Goal: Task Accomplishment & Management: Manage account settings

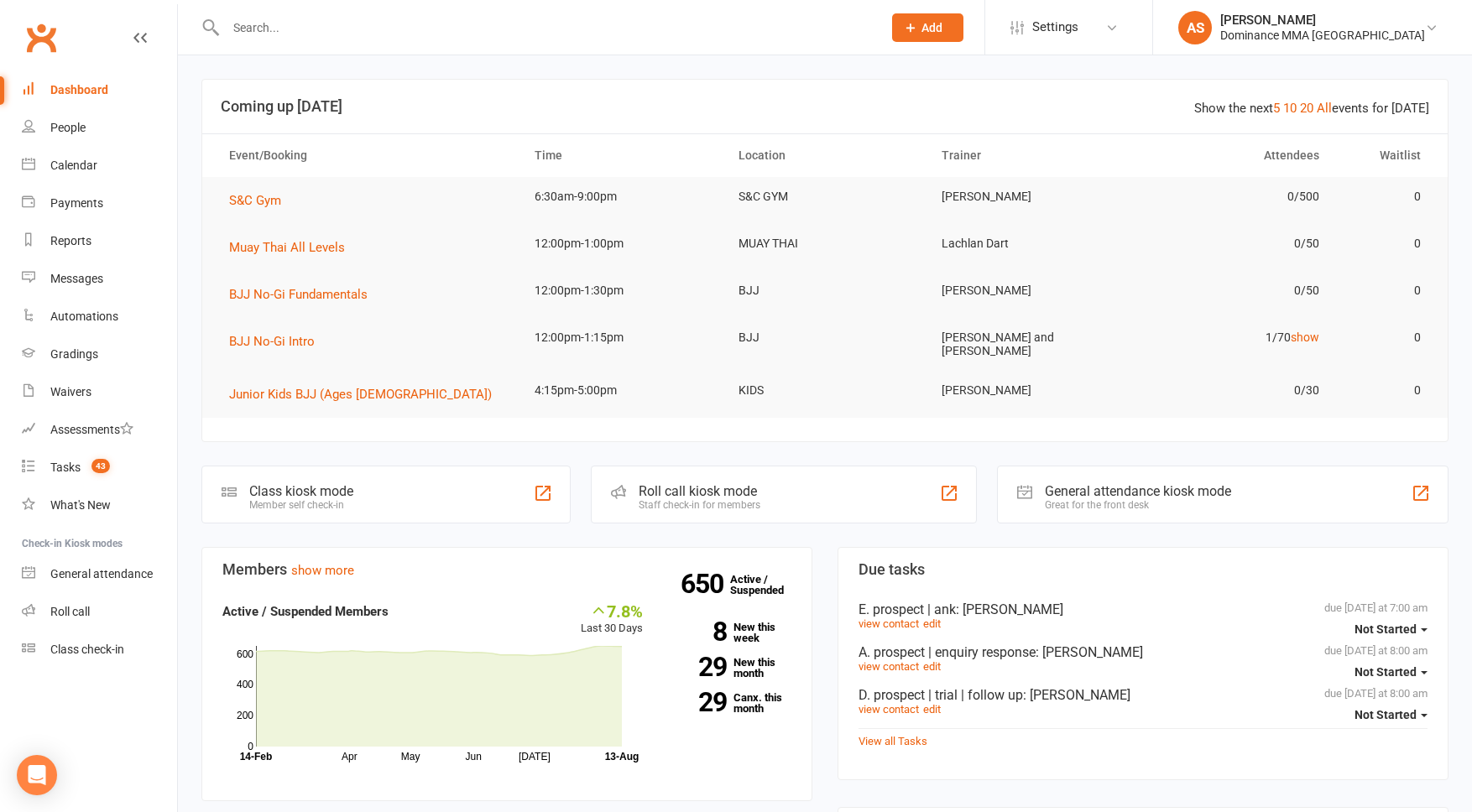
click at [279, 16] on input "text" at bounding box center [545, 28] width 650 height 23
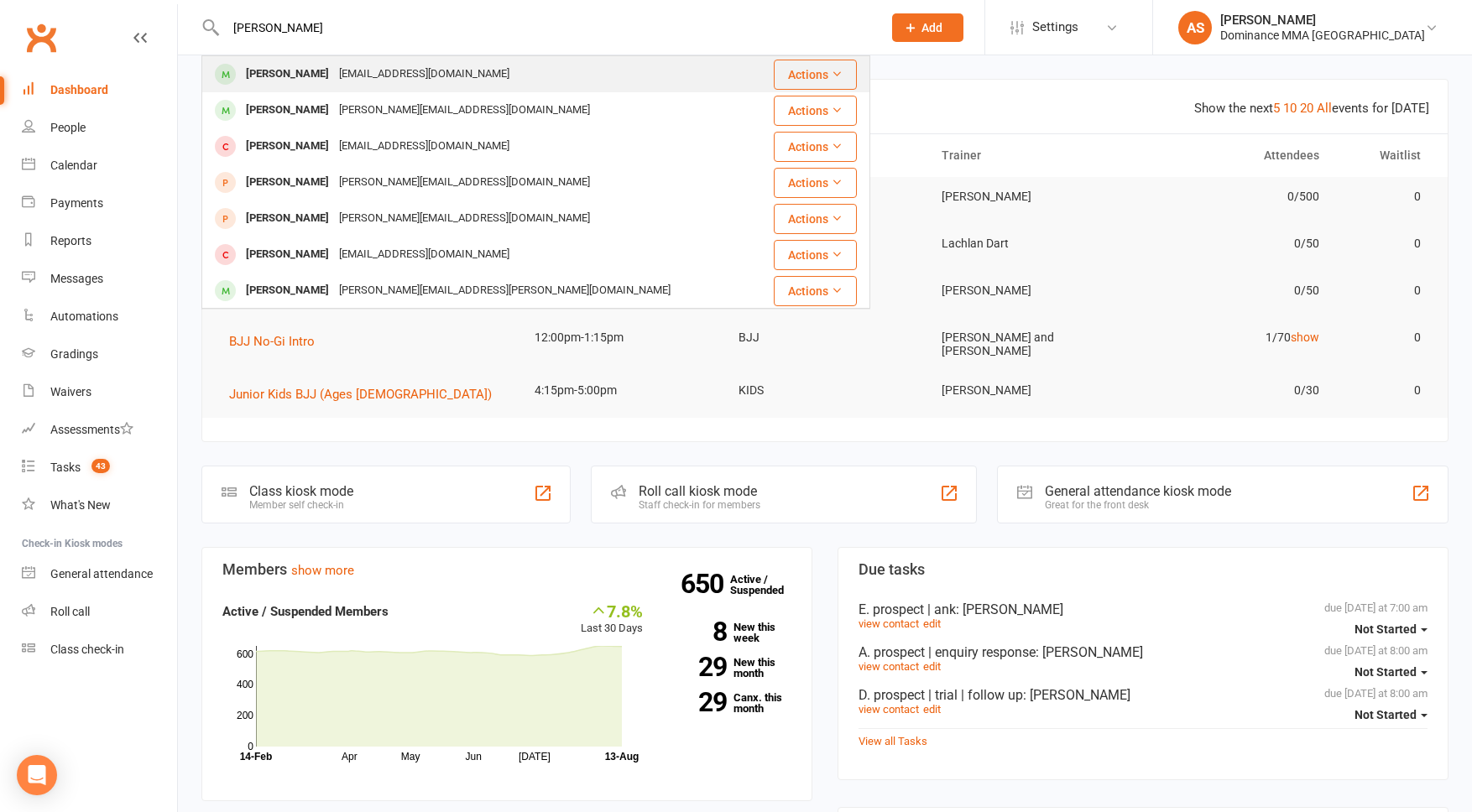
type input "[PERSON_NAME]"
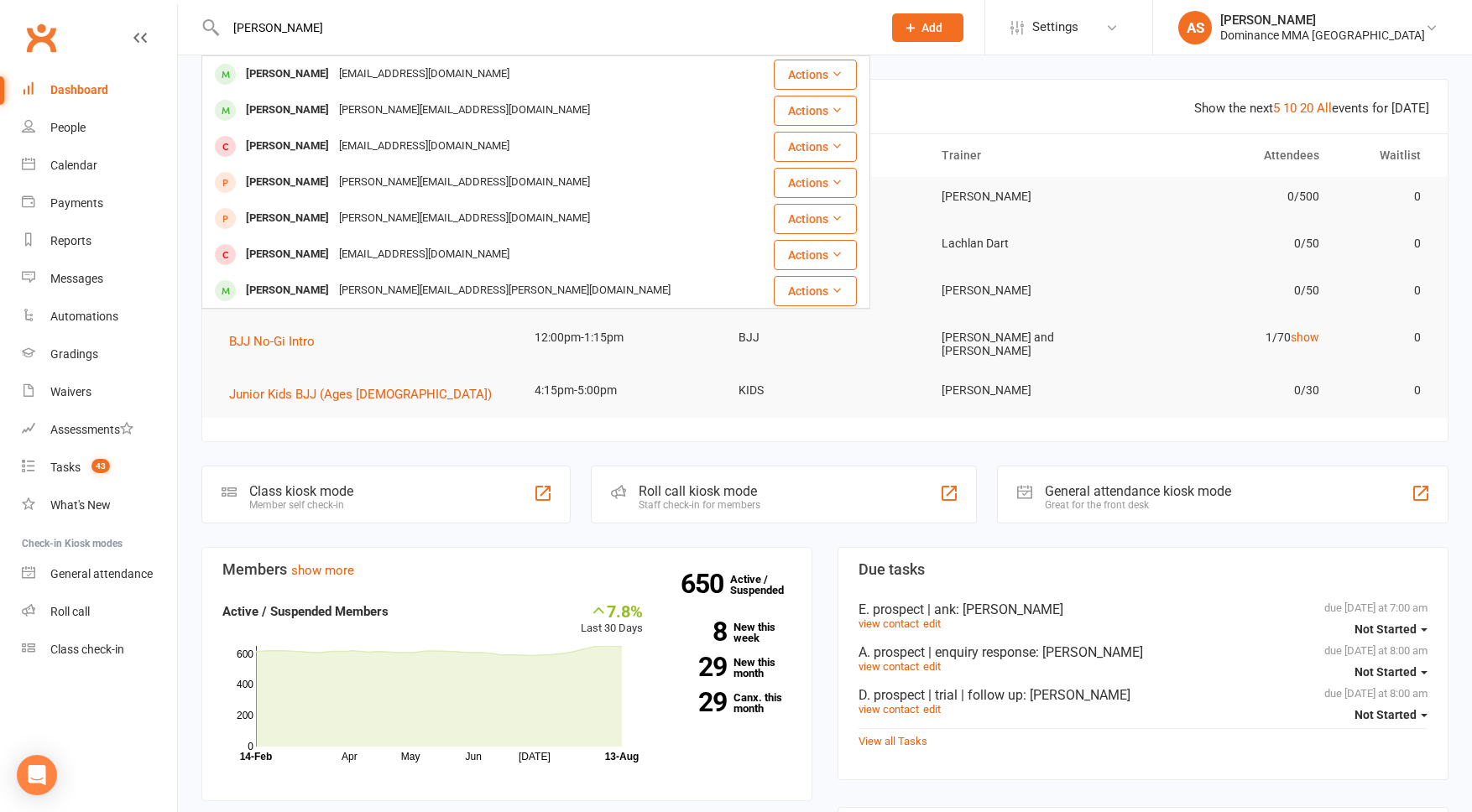
click at [310, 87] on div "[PERSON_NAME] [EMAIL_ADDRESS][DOMAIN_NAME]" at bounding box center [486, 74] width 567 height 34
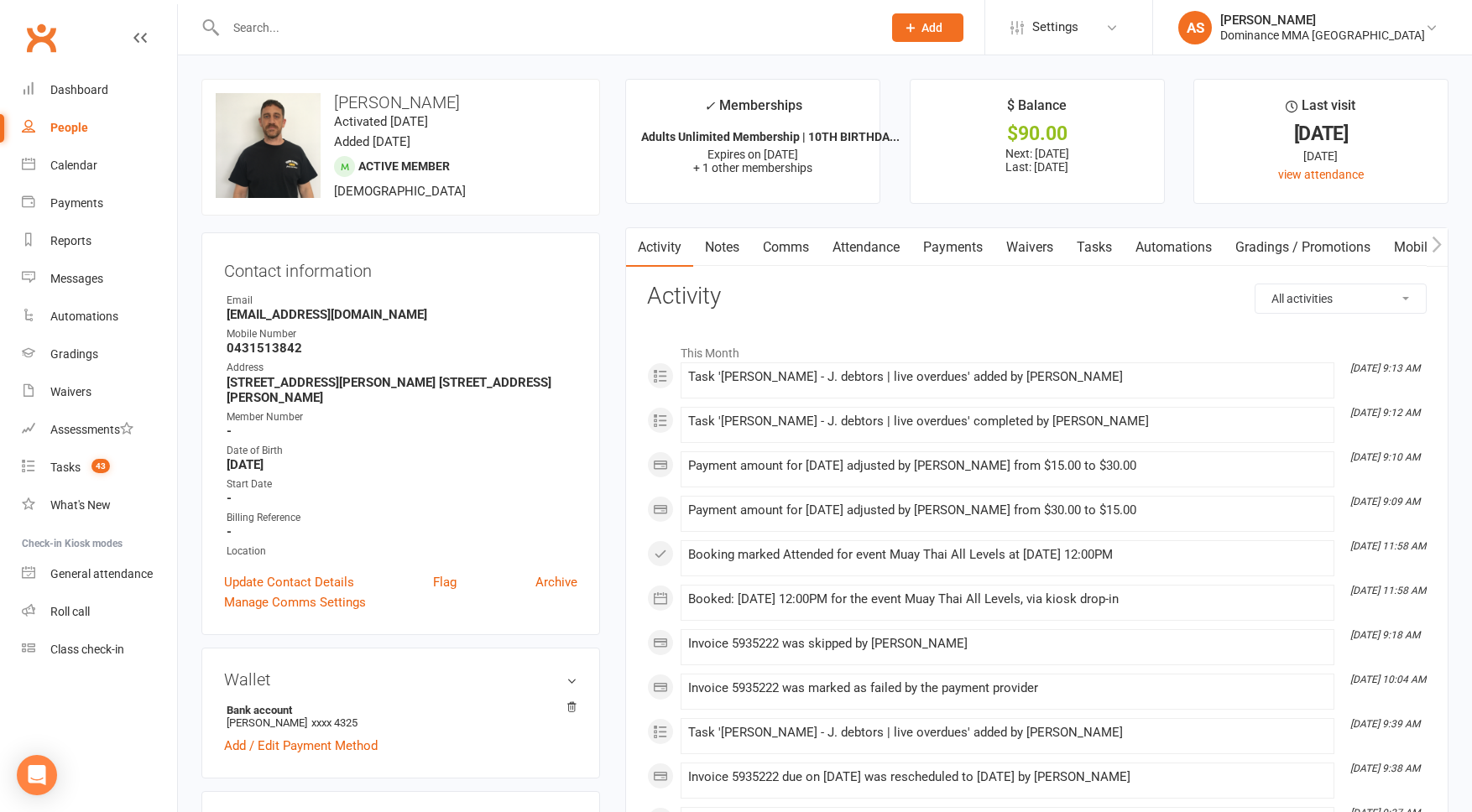
click at [308, 26] on input "text" at bounding box center [545, 28] width 650 height 23
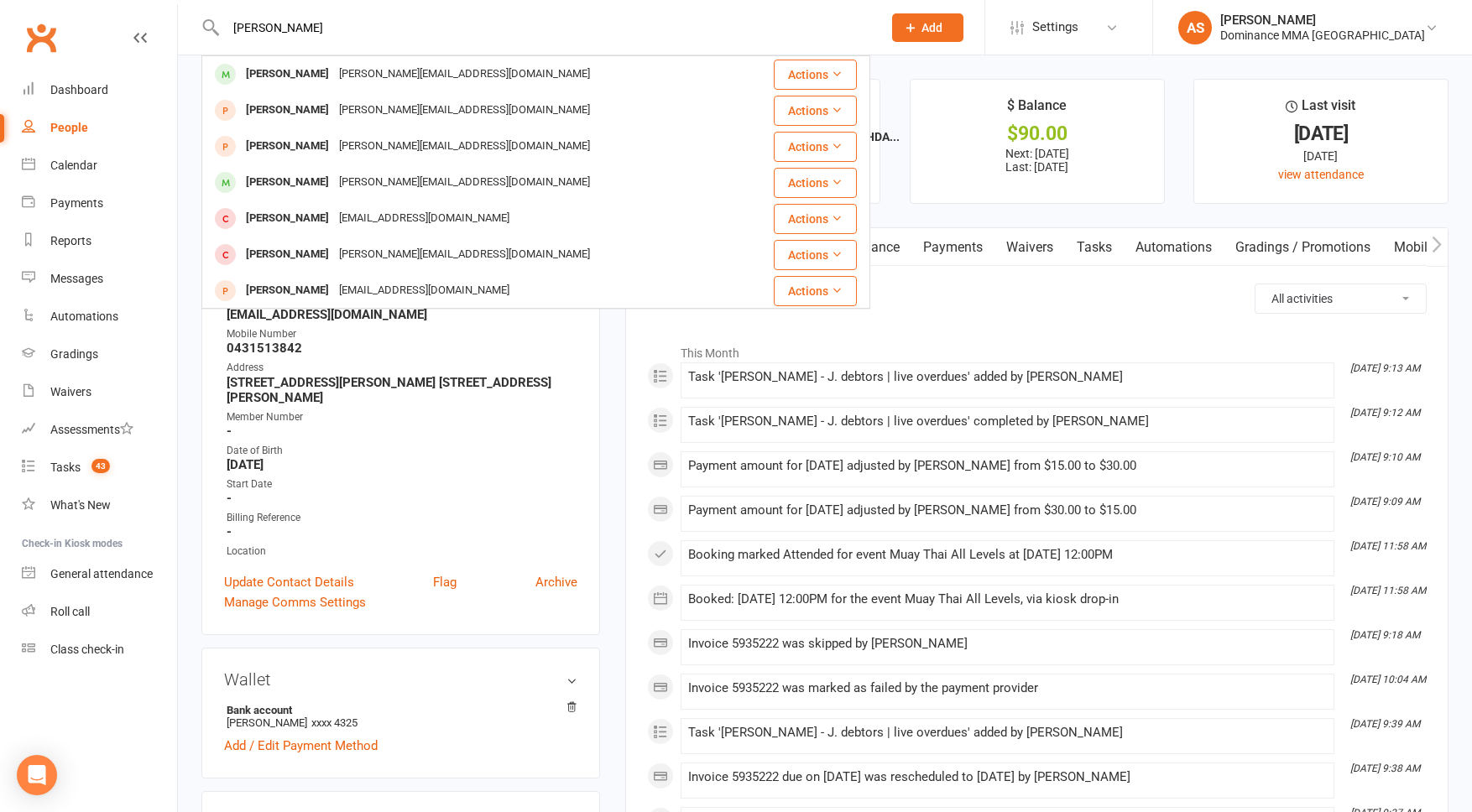
type input "[PERSON_NAME]"
click at [334, 66] on div "daniel_a_murray@icloud.com" at bounding box center [465, 74] width 261 height 24
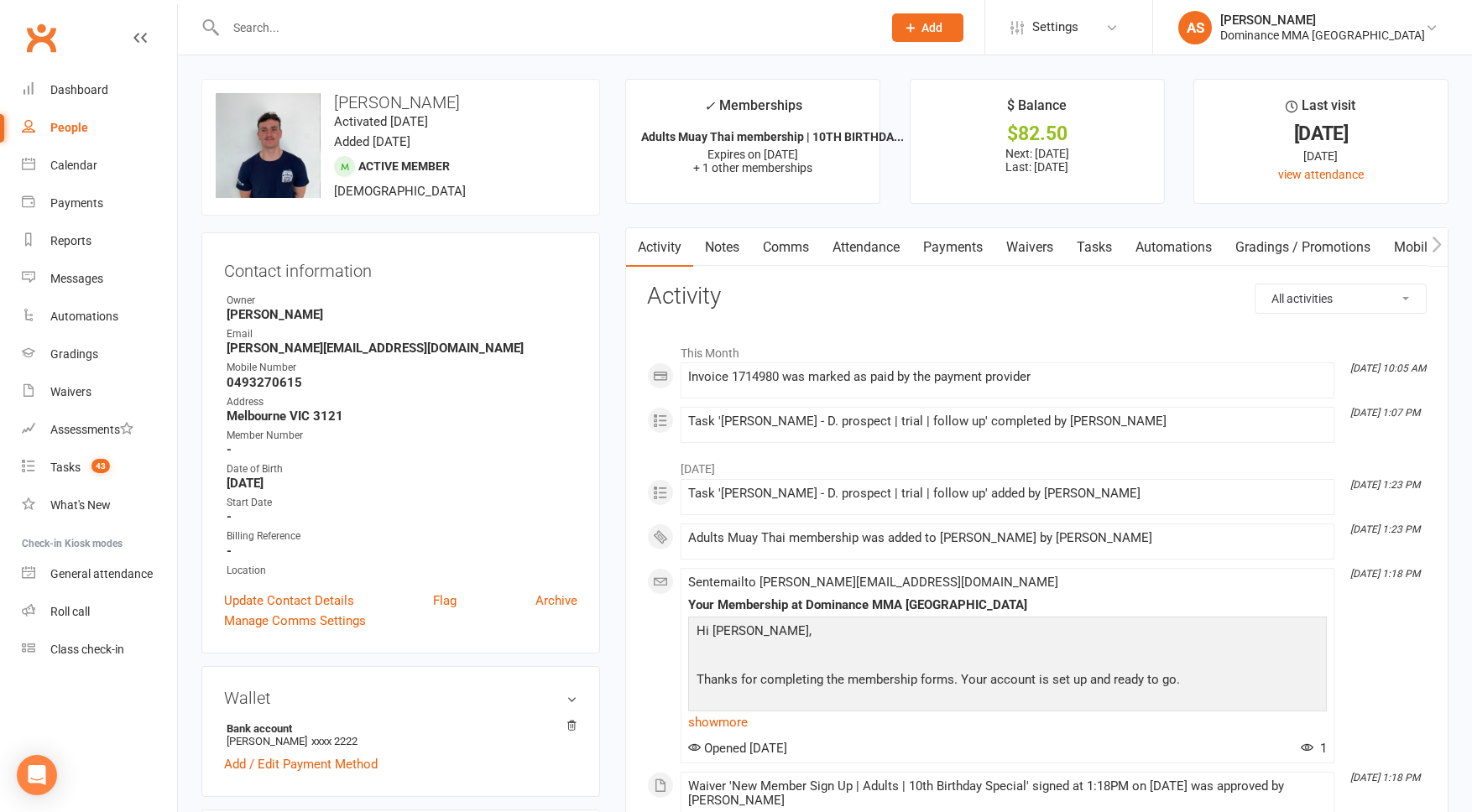
click at [1037, 247] on link "Waivers" at bounding box center [1029, 247] width 70 height 39
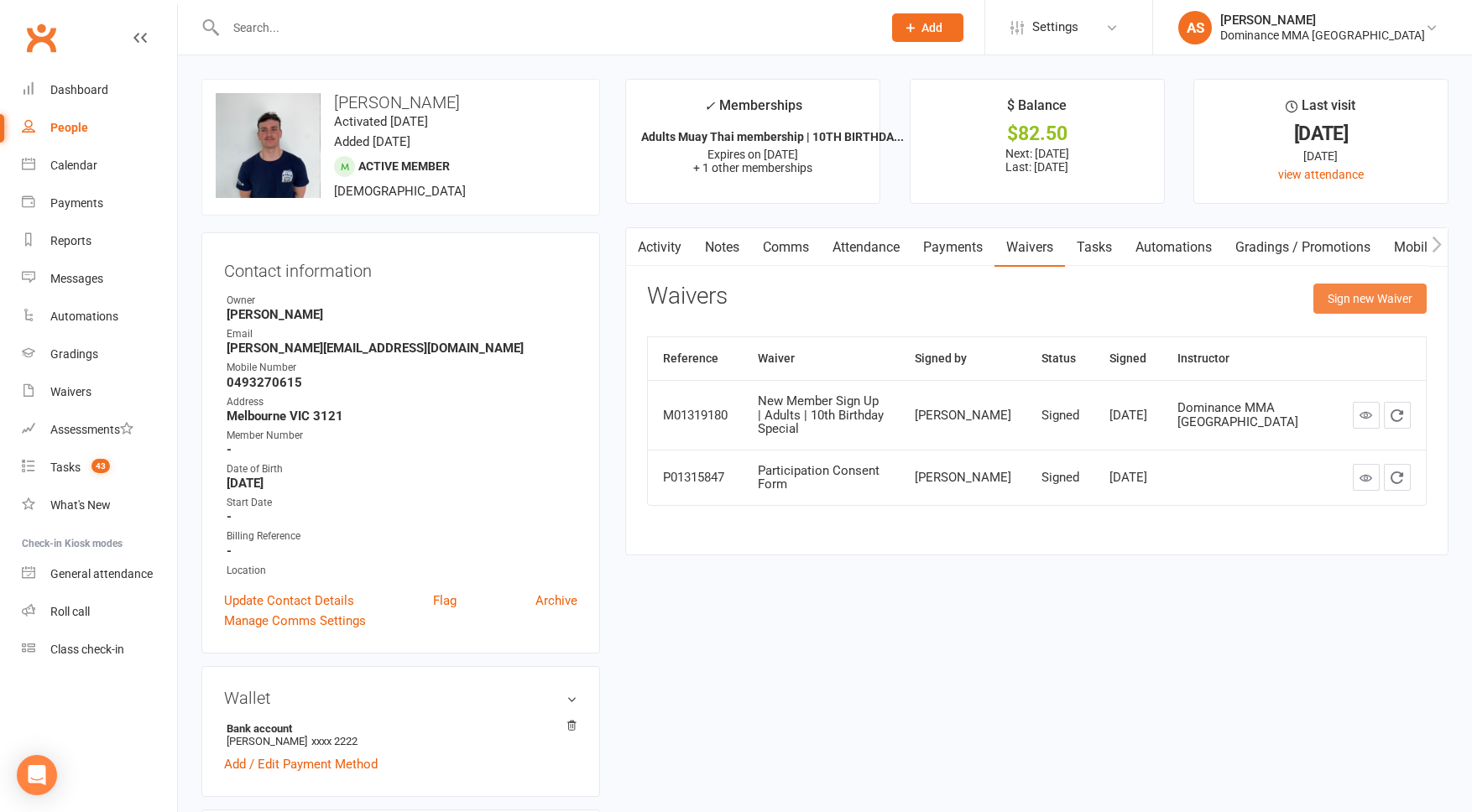
click at [1354, 299] on button "Sign new Waiver" at bounding box center [1370, 299] width 114 height 31
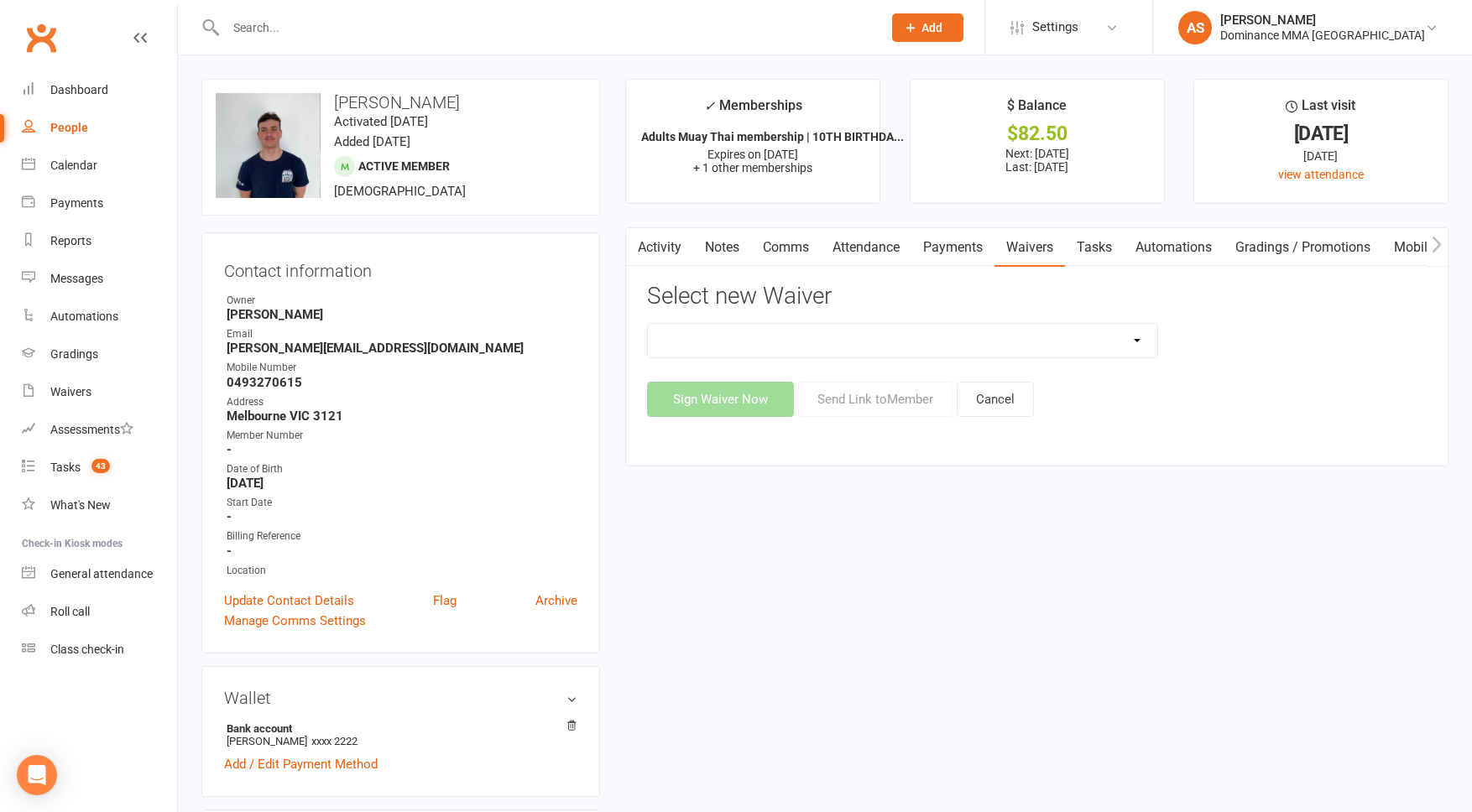
click at [1043, 345] on select "Member | Cancellation | Adults Member | Injury Report Form (FOH staff use only)…" at bounding box center [902, 340] width 509 height 33
select select "7287"
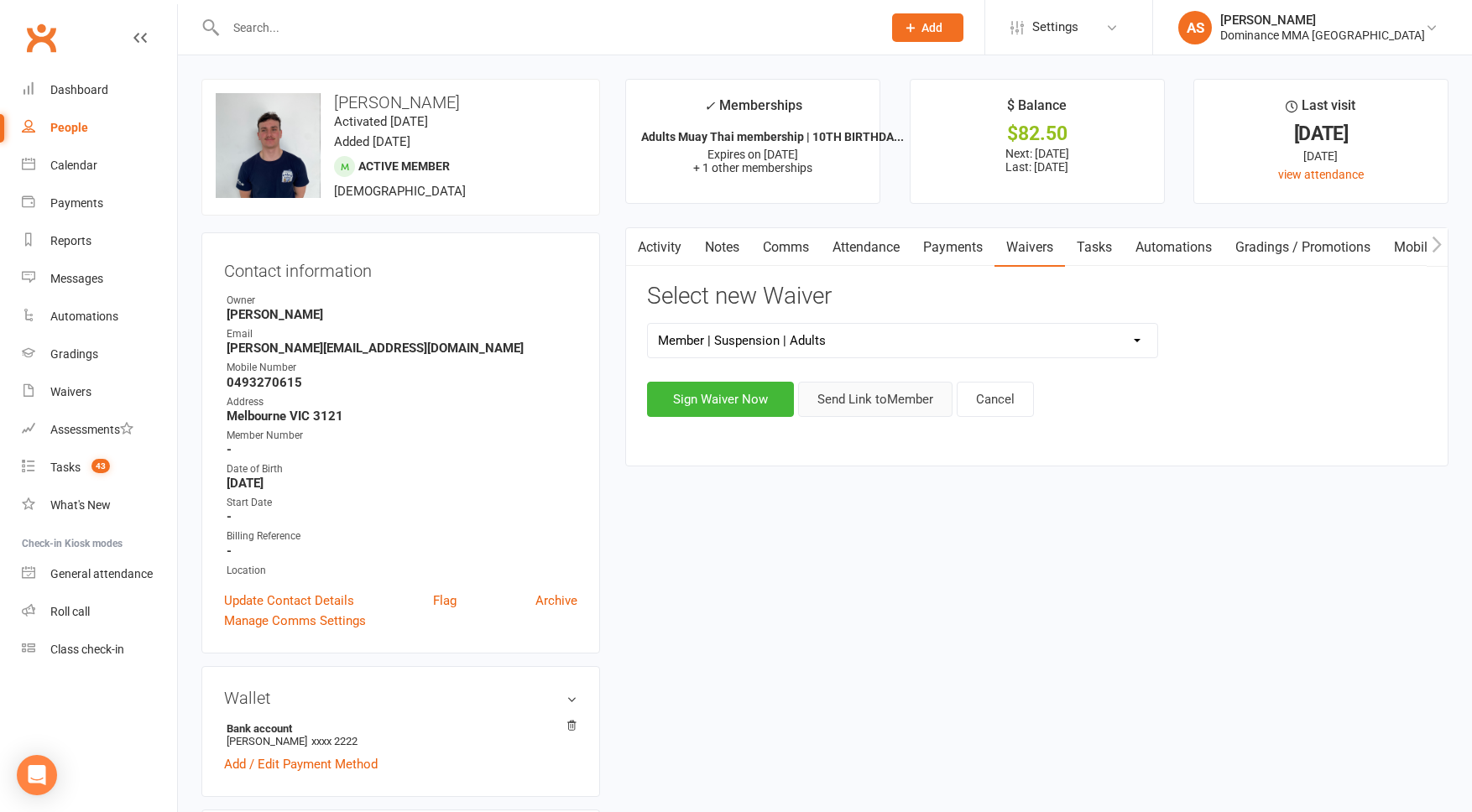
click at [897, 389] on button "Send Link to Member" at bounding box center [875, 399] width 154 height 35
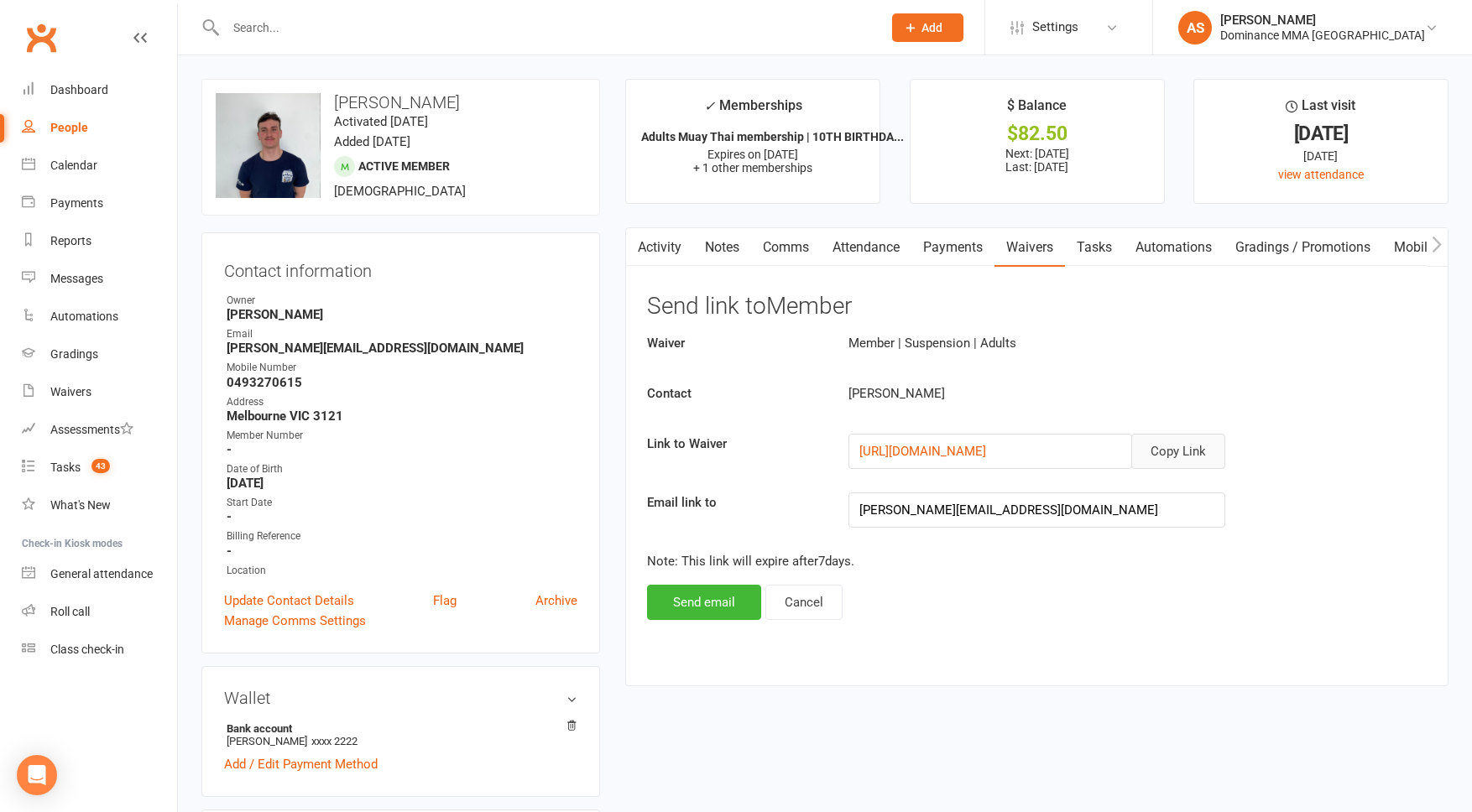
click at [1192, 452] on button "Copy Link" at bounding box center [1178, 451] width 94 height 35
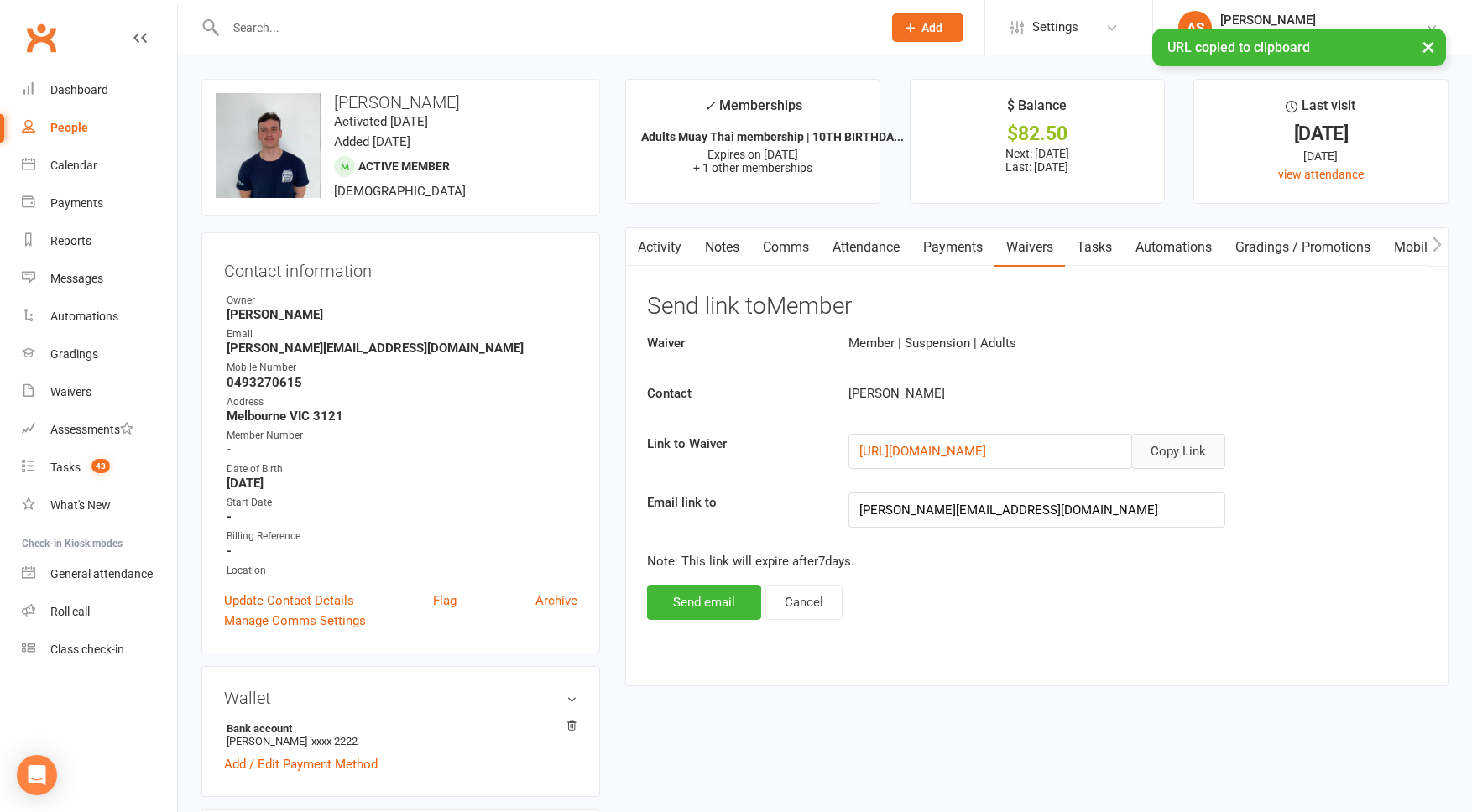
click at [786, 250] on link "Comms" at bounding box center [785, 247] width 69 height 39
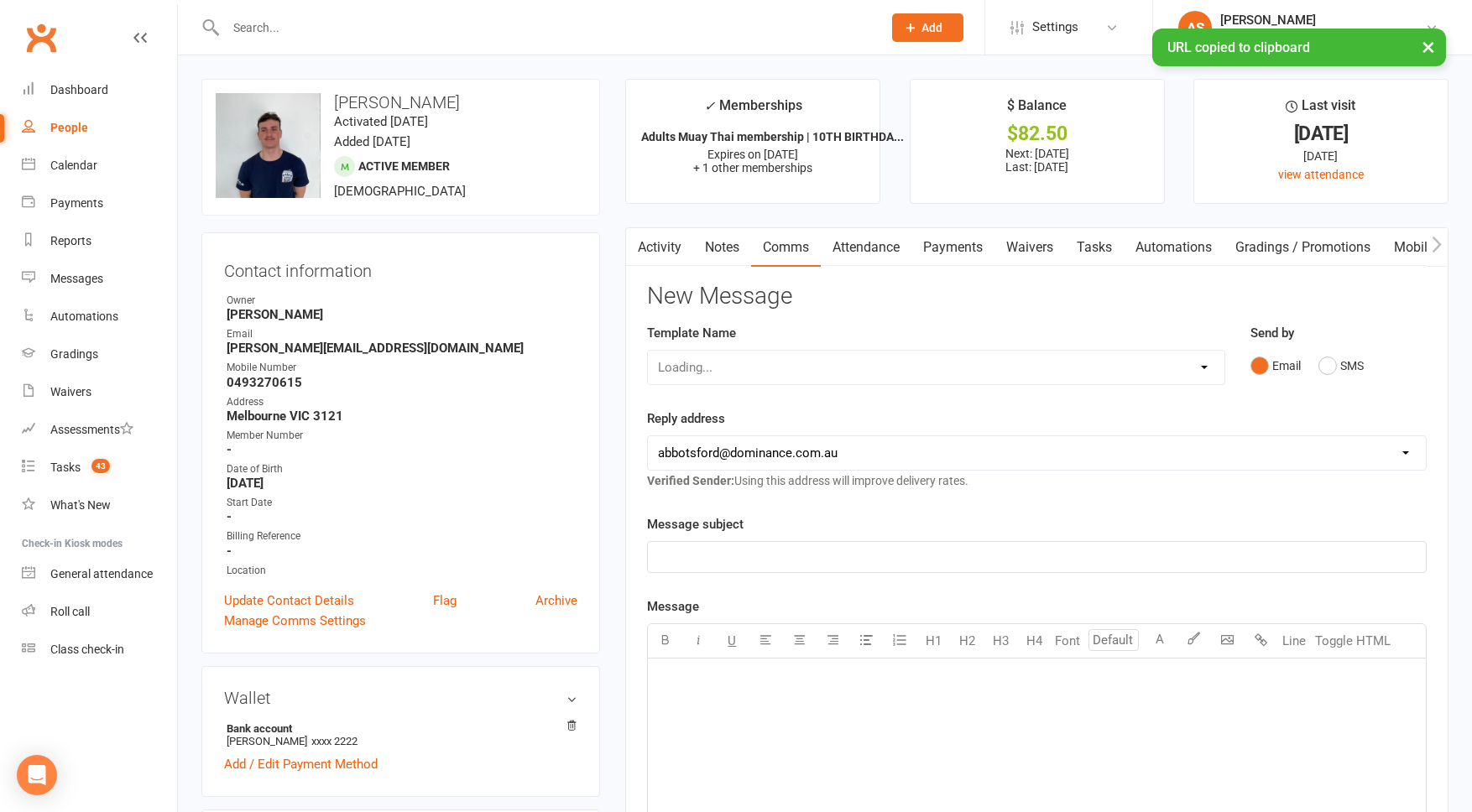
click at [755, 372] on div "Loading..." at bounding box center [937, 367] width 579 height 35
click at [690, 364] on select "Loading..." at bounding box center [937, 367] width 577 height 33
select select "7"
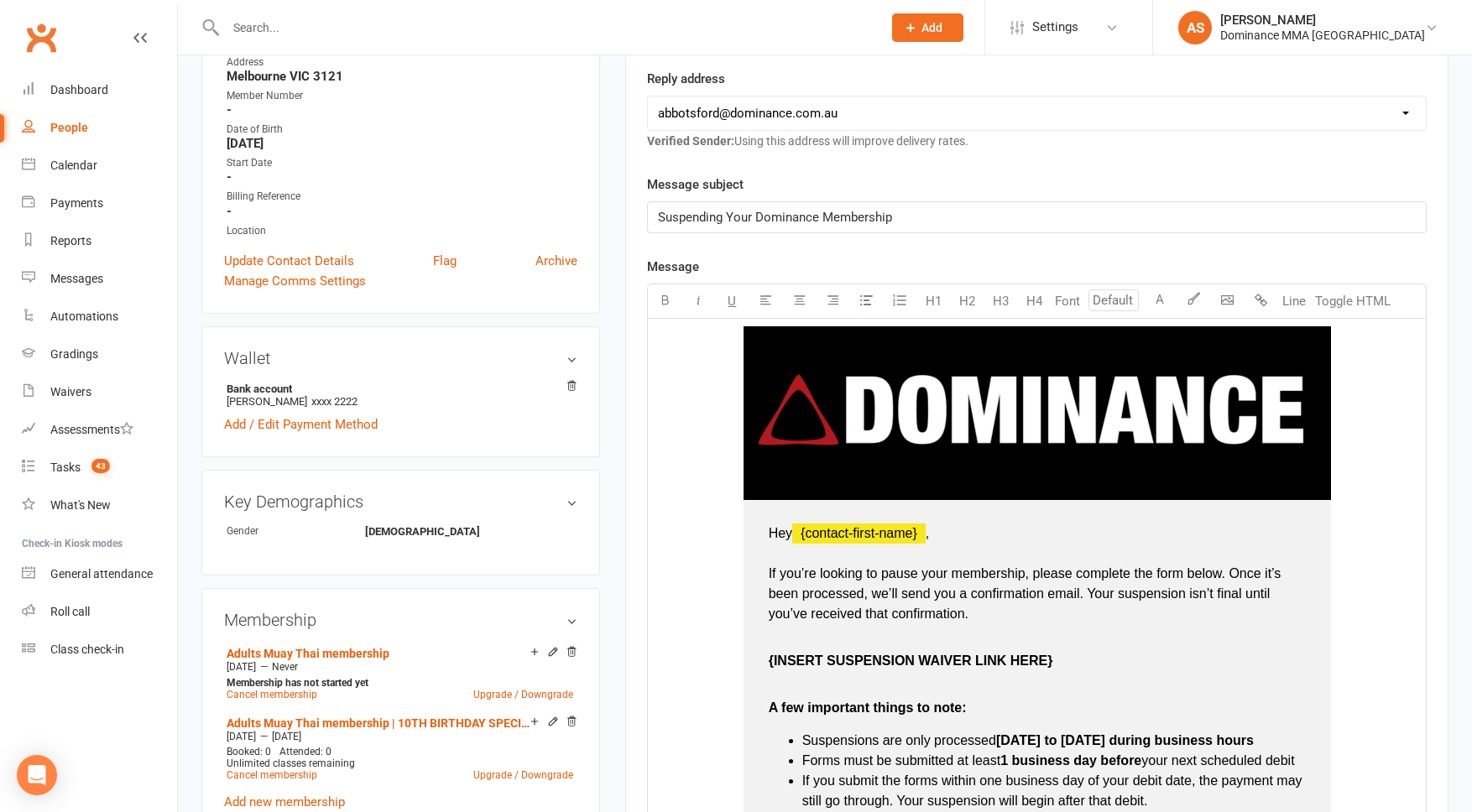
scroll to position [358, 0]
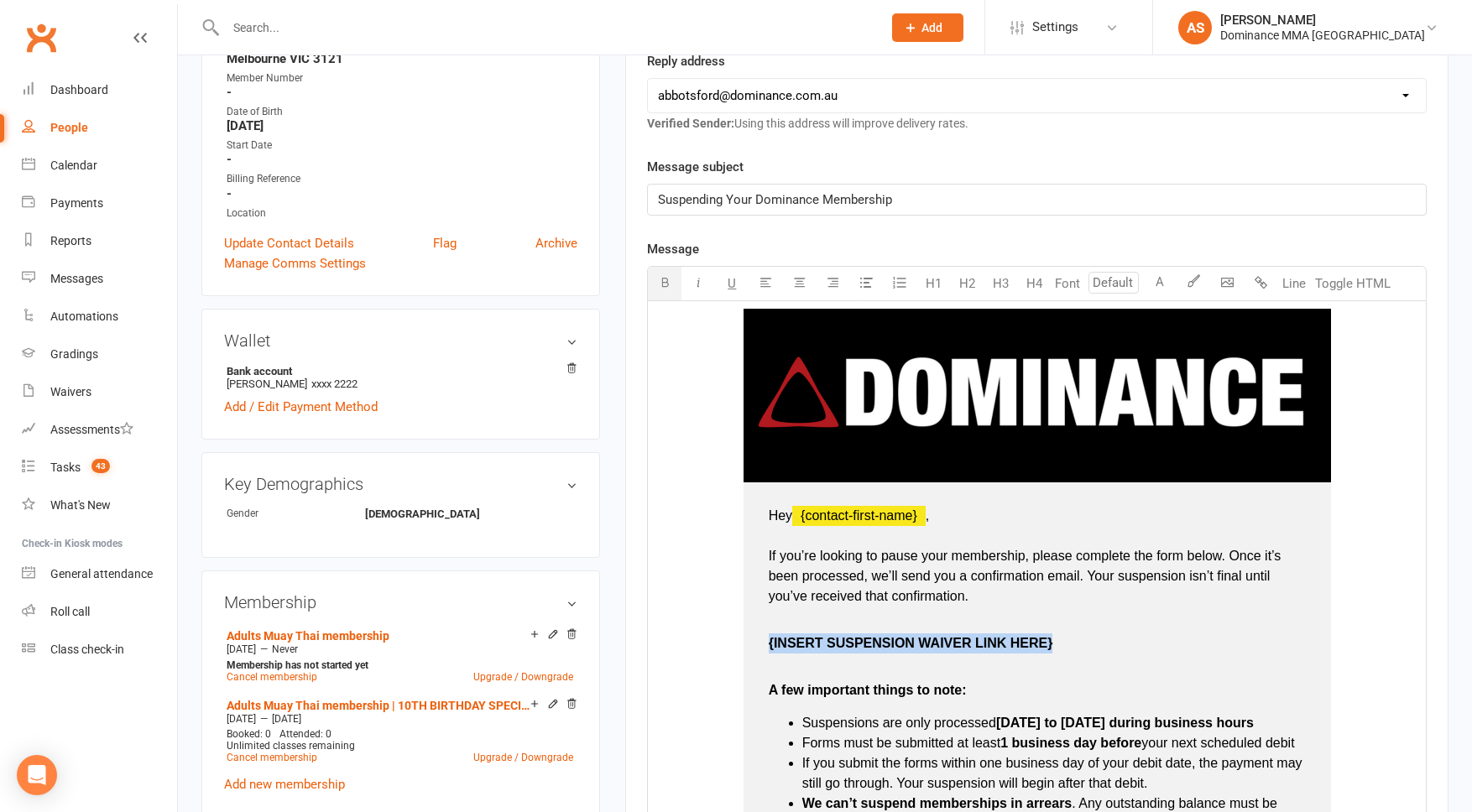
drag, startPoint x: 1019, startPoint y: 643, endPoint x: 753, endPoint y: 635, distance: 266.1
click at [767, 640] on td "Hey ﻿ {contact-first-name} , If you’re looking to pause your membership, please…" at bounding box center [1038, 780] width 588 height 597
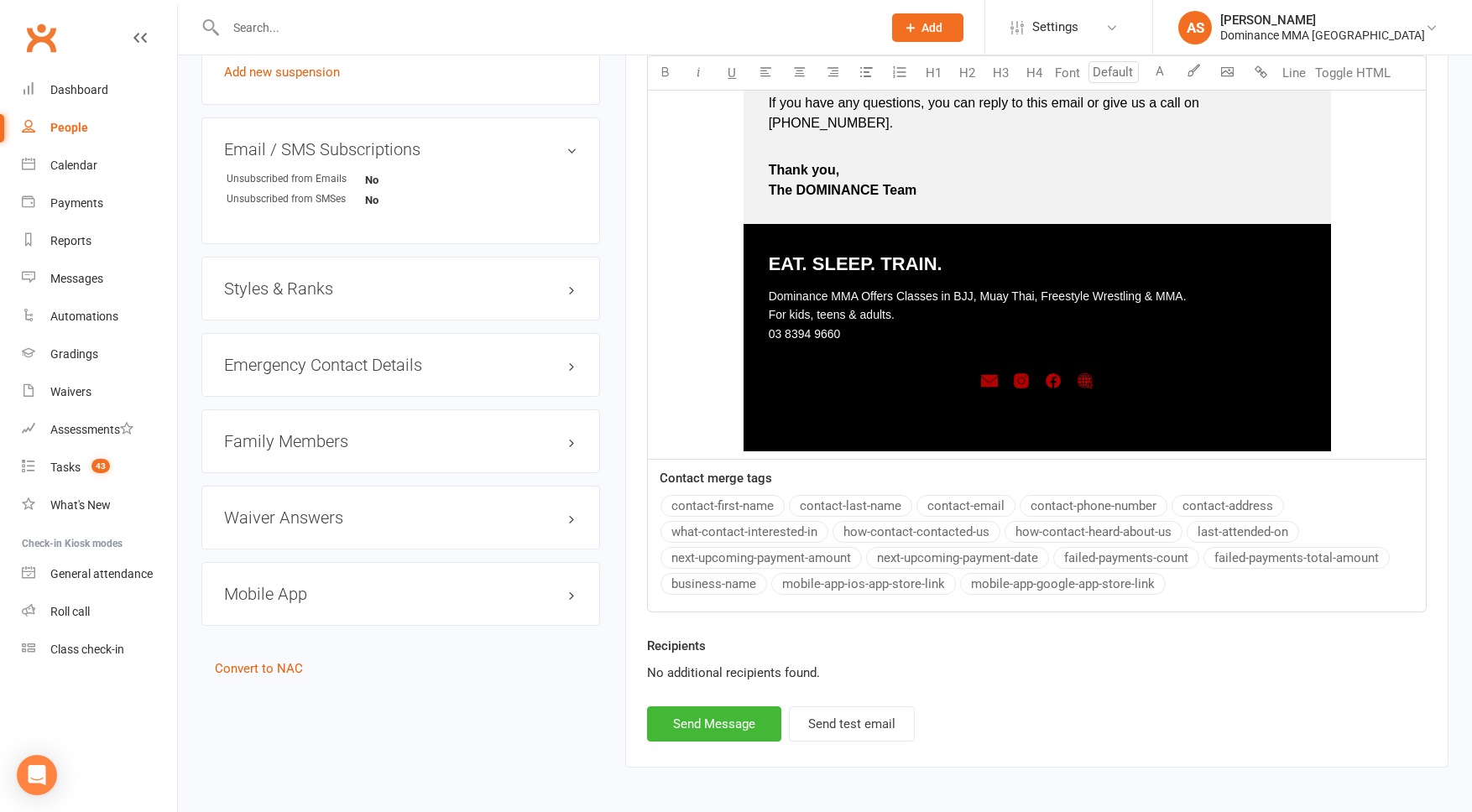
scroll to position [1275, 0]
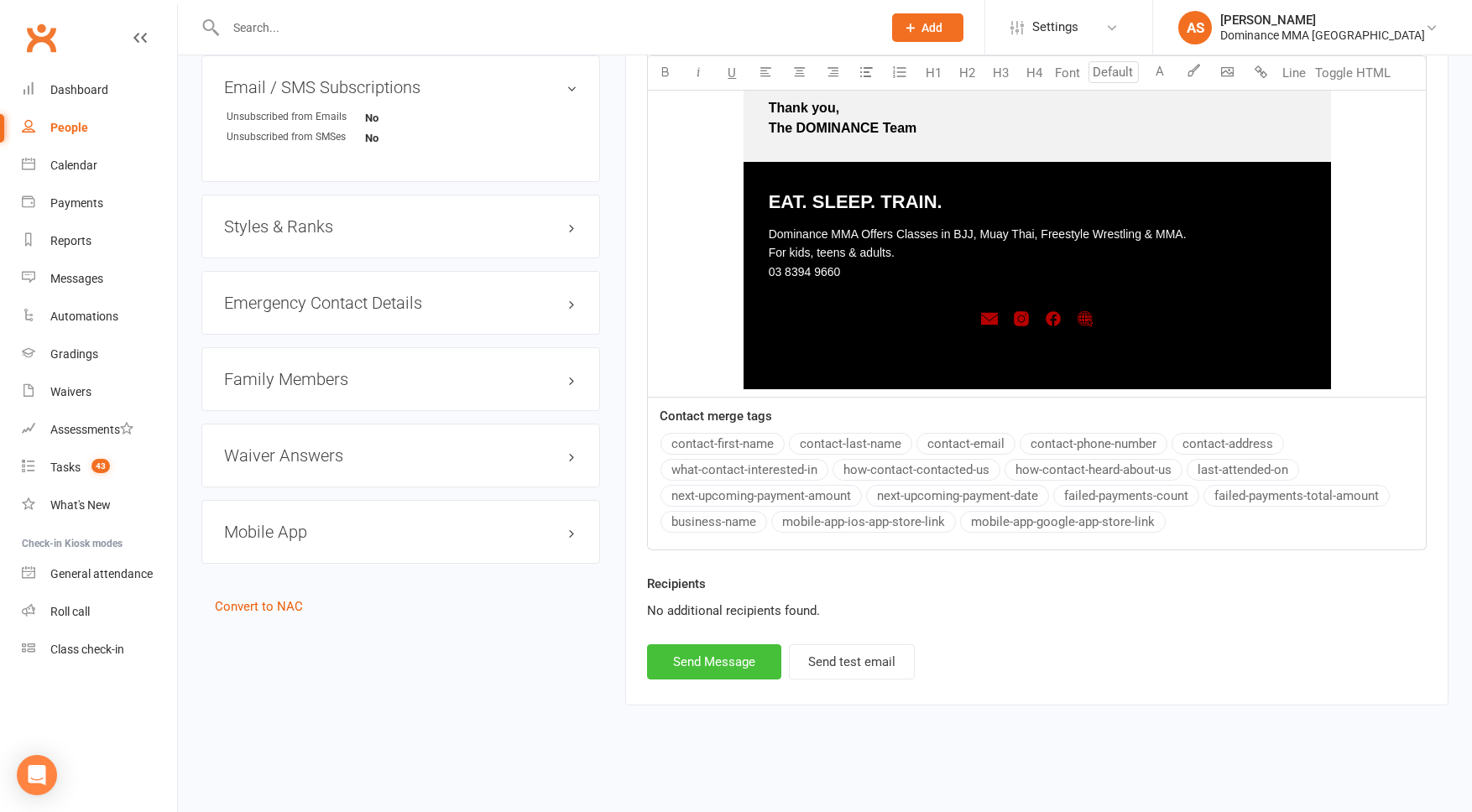
click at [723, 667] on button "Send Message" at bounding box center [714, 661] width 134 height 35
select select
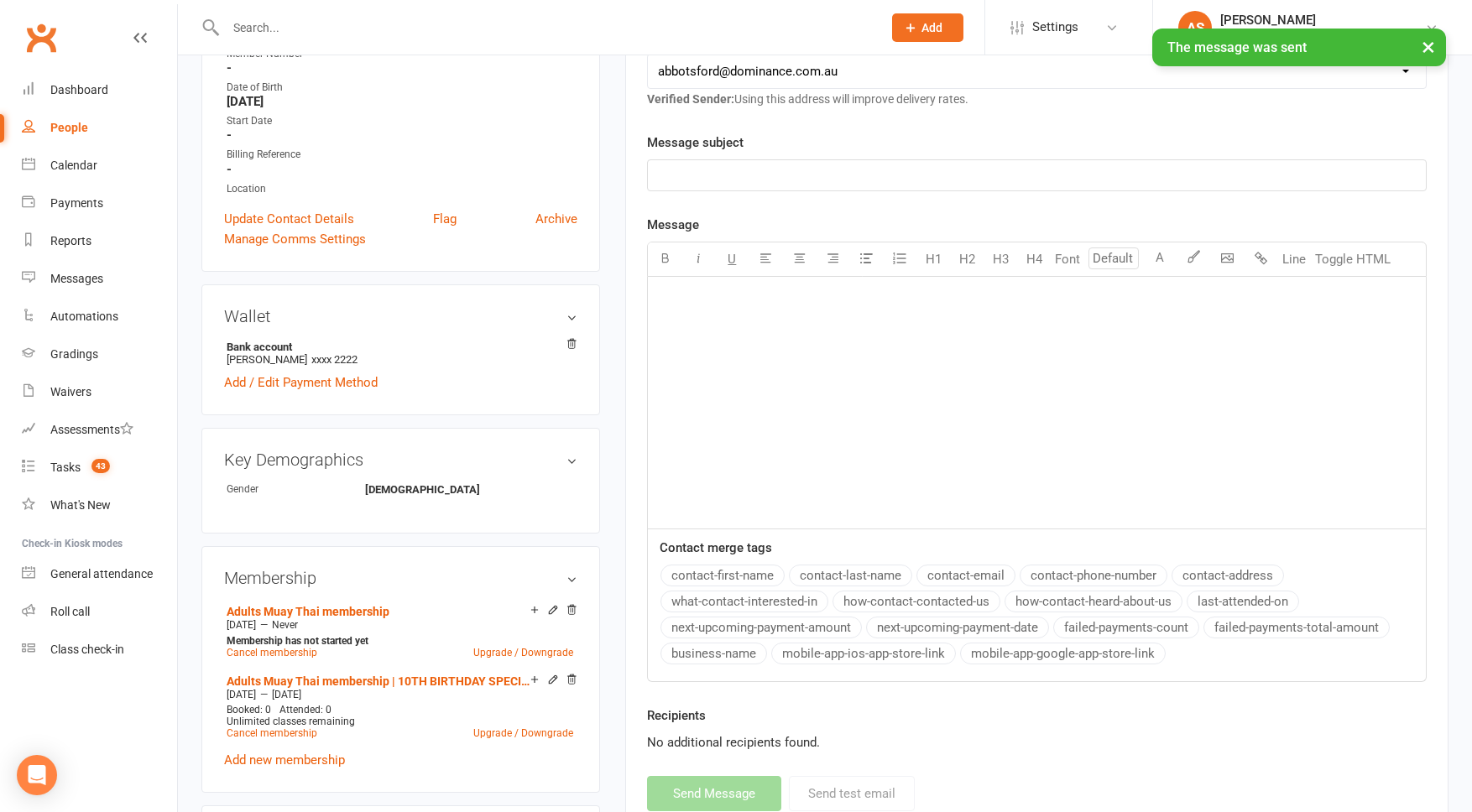
scroll to position [0, 0]
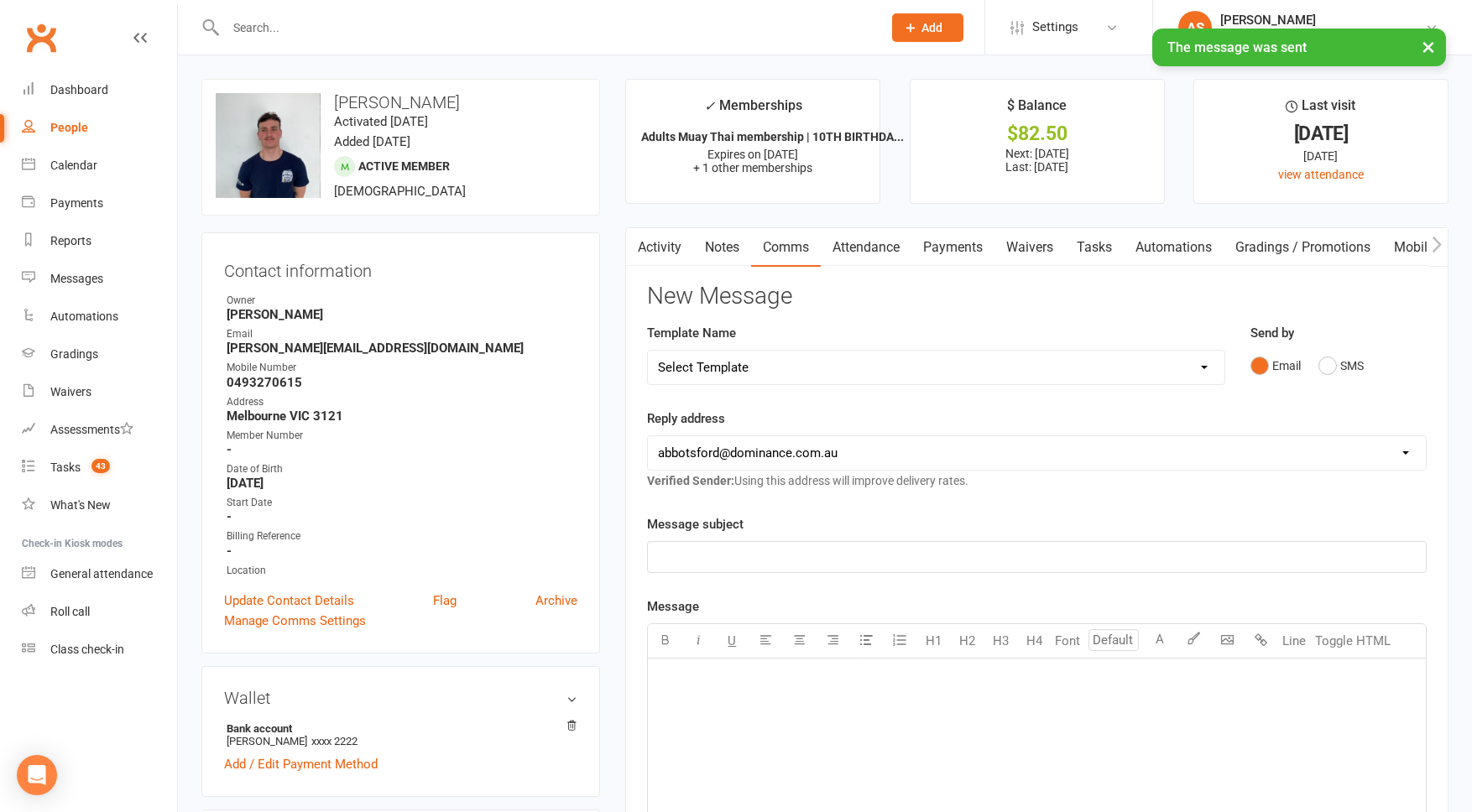
click at [971, 241] on link "Payments" at bounding box center [953, 247] width 83 height 39
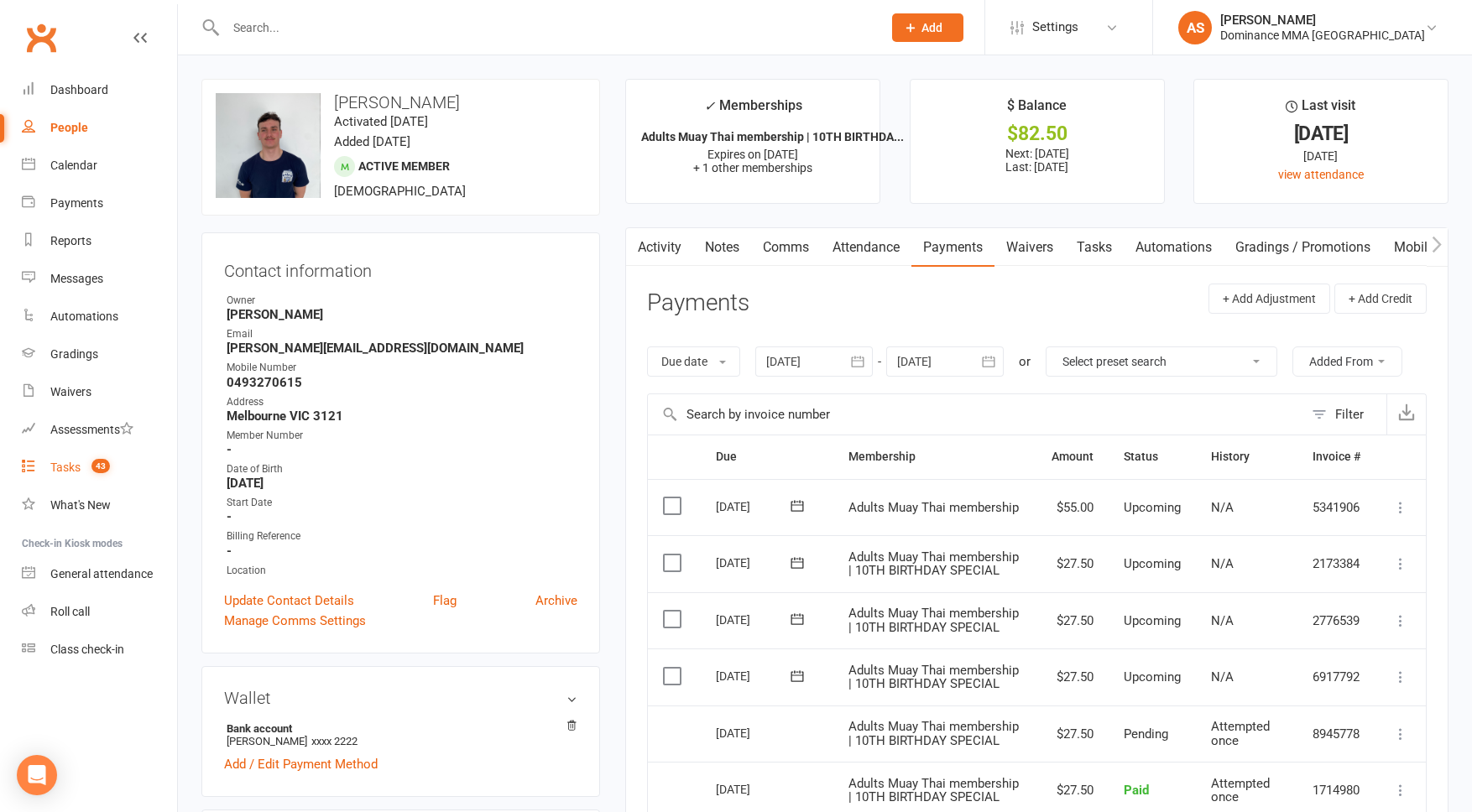
click at [118, 462] on link "Tasks 43" at bounding box center [99, 468] width 155 height 38
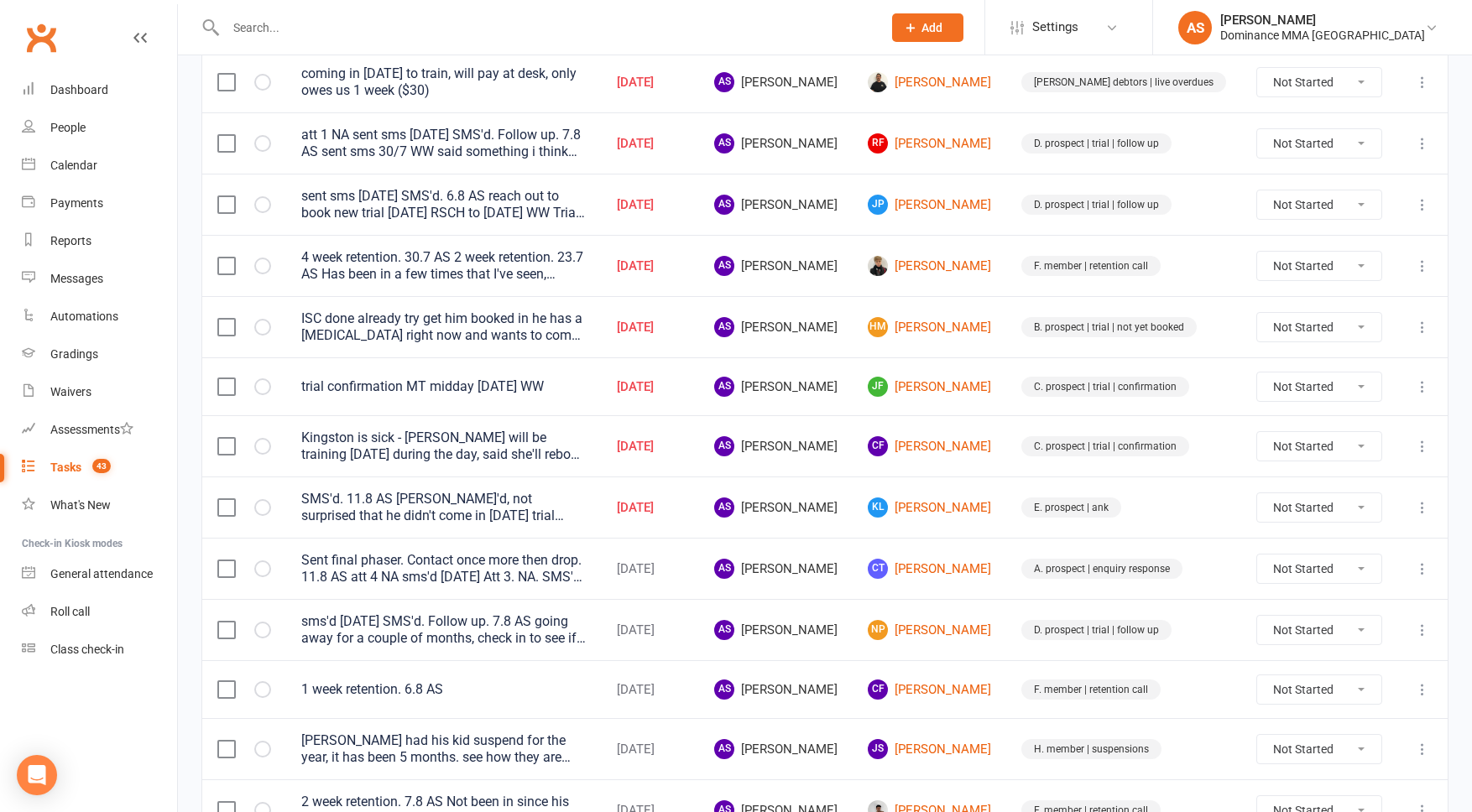
scroll to position [445, 0]
click at [361, 31] on input "text" at bounding box center [545, 28] width 650 height 23
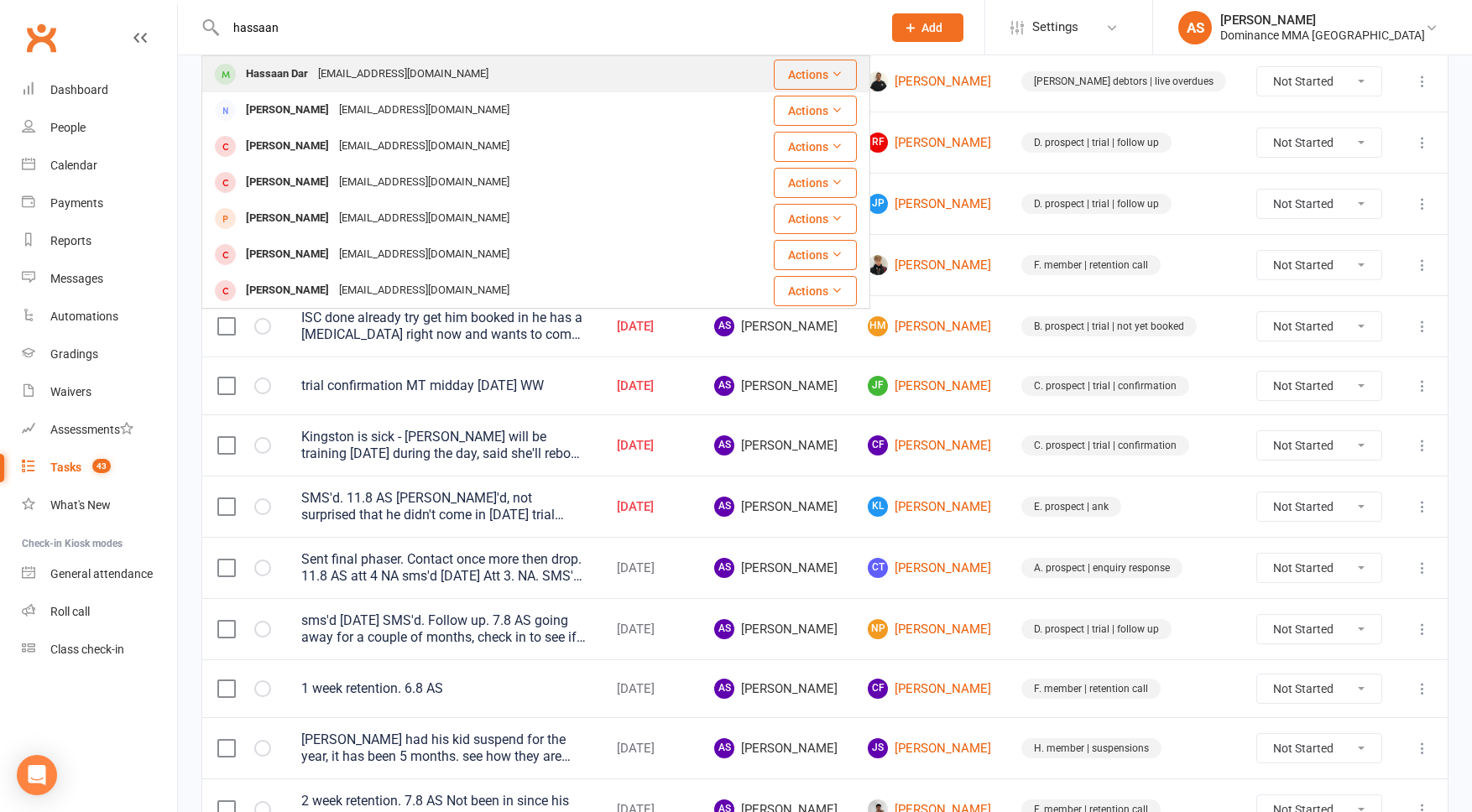
type input "hassaan"
click at [299, 69] on div "Hassaan Dar" at bounding box center [277, 74] width 72 height 24
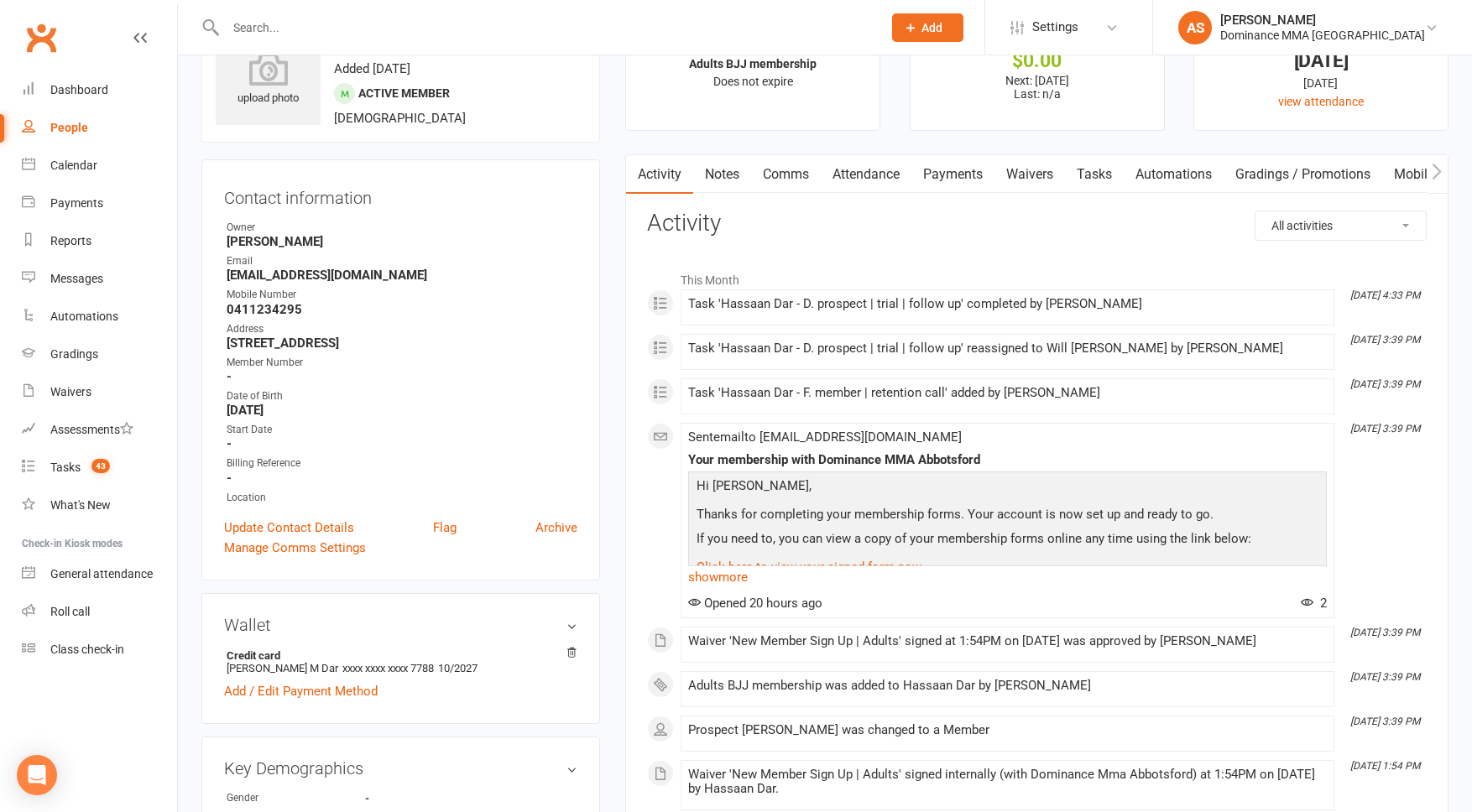
scroll to position [78, 0]
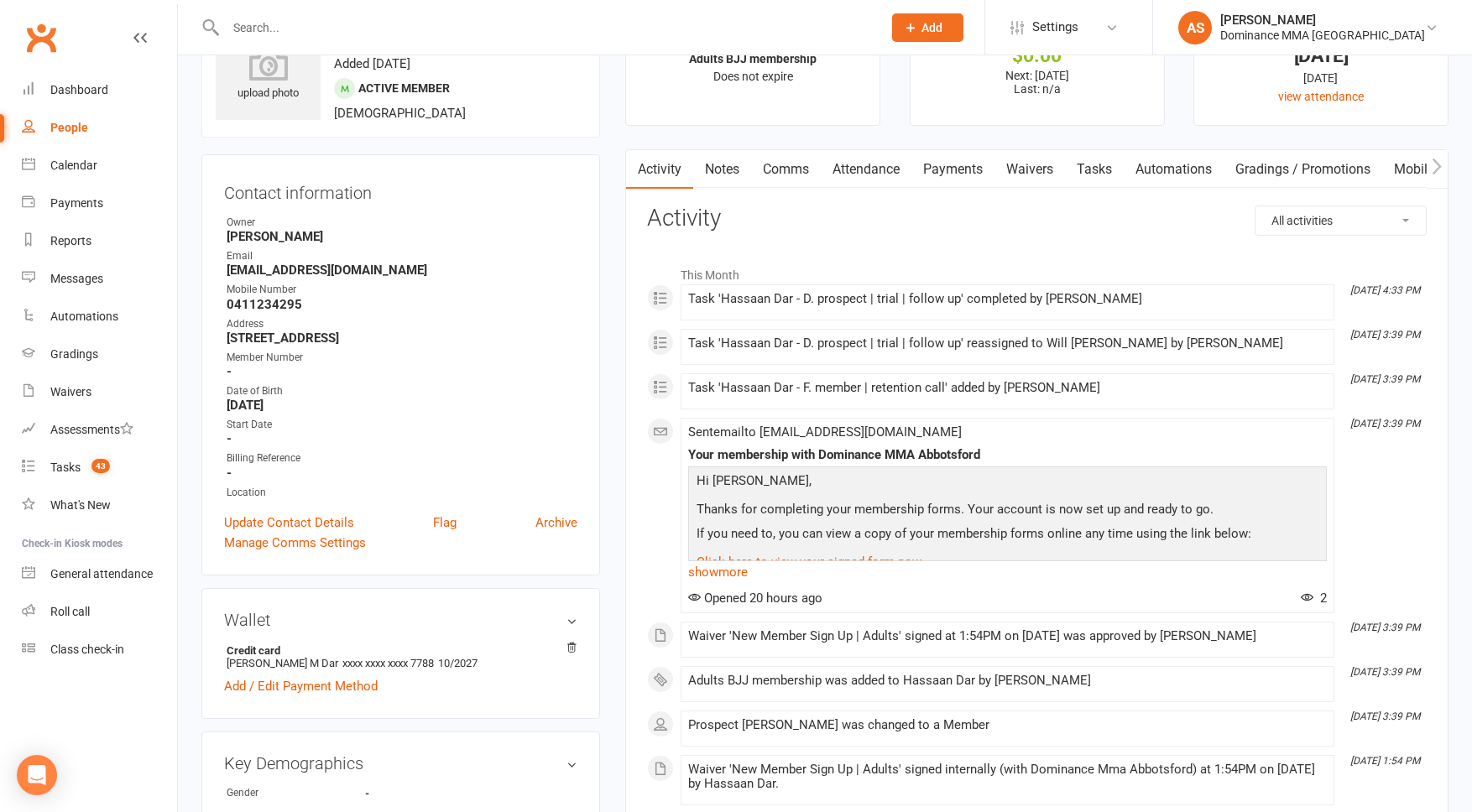
click at [965, 165] on link "Payments" at bounding box center [953, 169] width 83 height 39
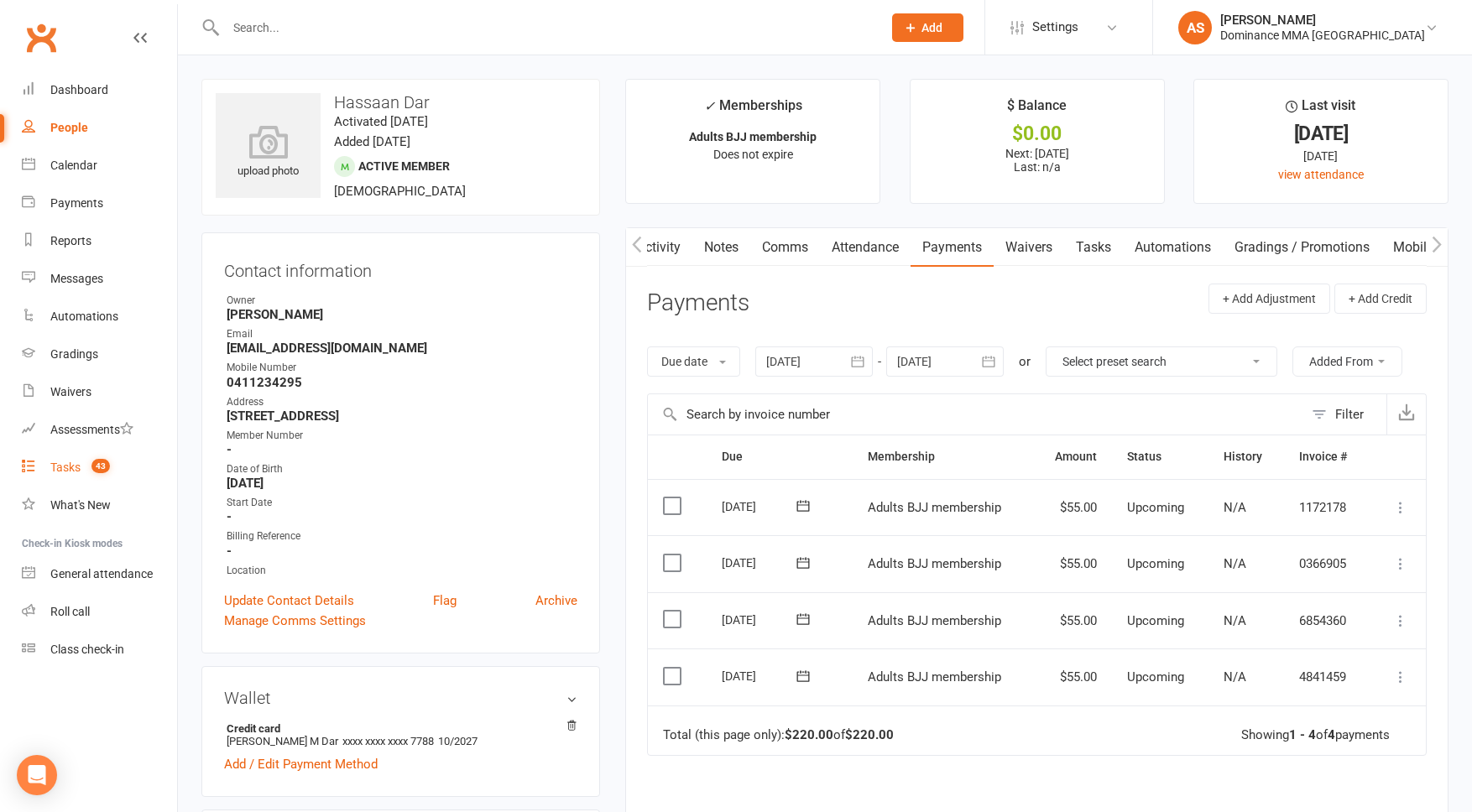
click at [108, 458] on link "Tasks 43" at bounding box center [99, 468] width 155 height 38
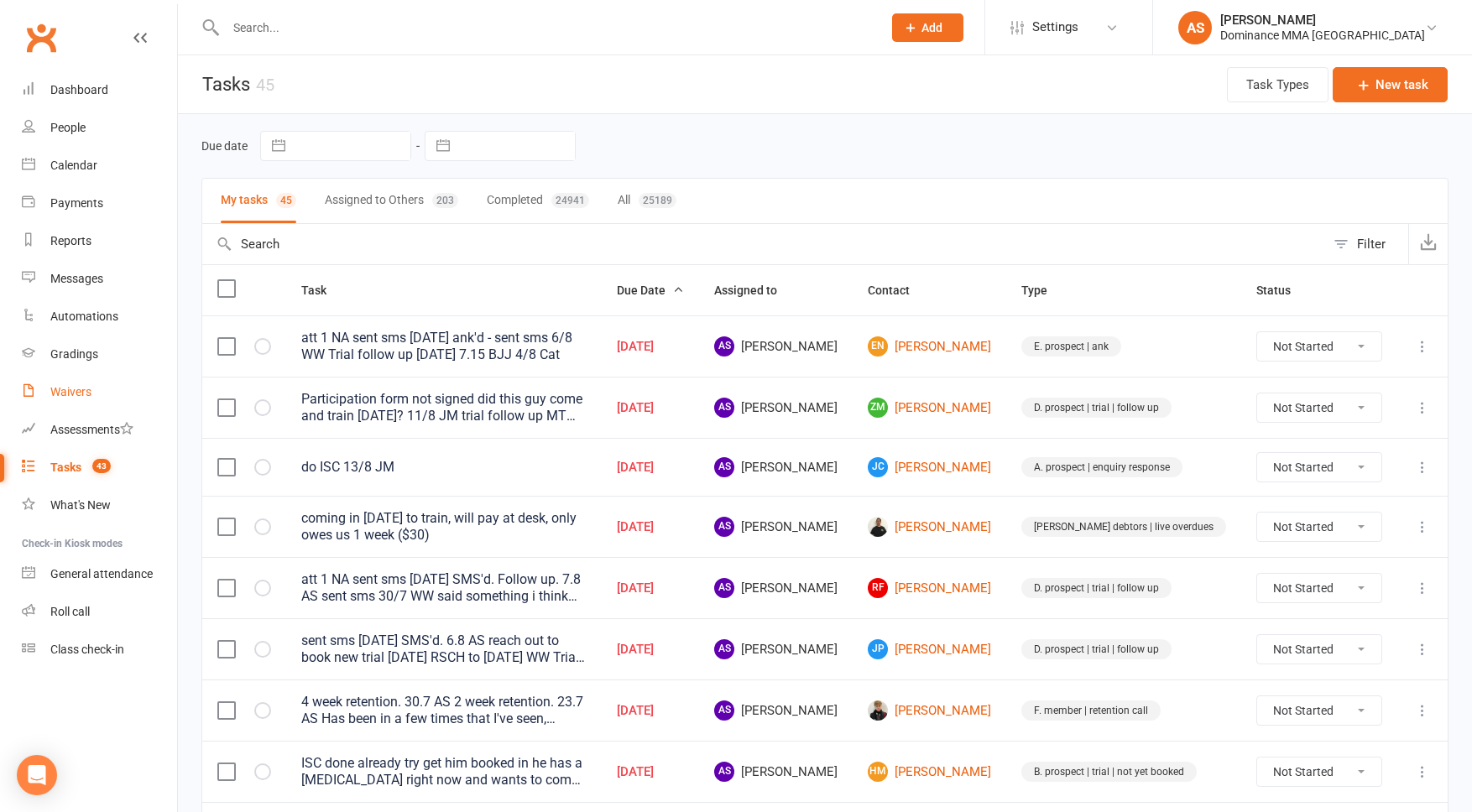
click at [115, 405] on link "Waivers" at bounding box center [99, 392] width 155 height 38
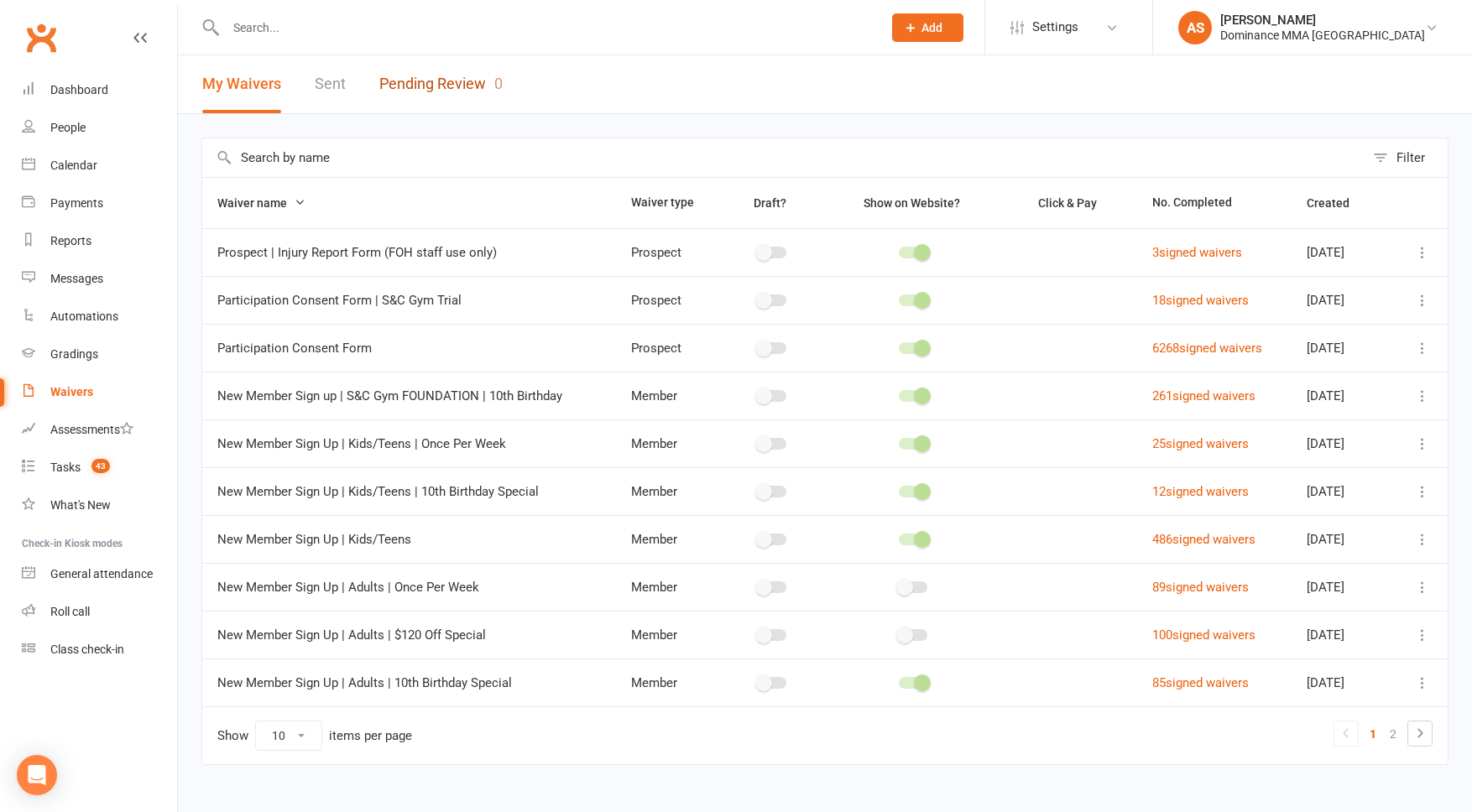
click at [443, 78] on link "Pending Review 0" at bounding box center [441, 84] width 123 height 58
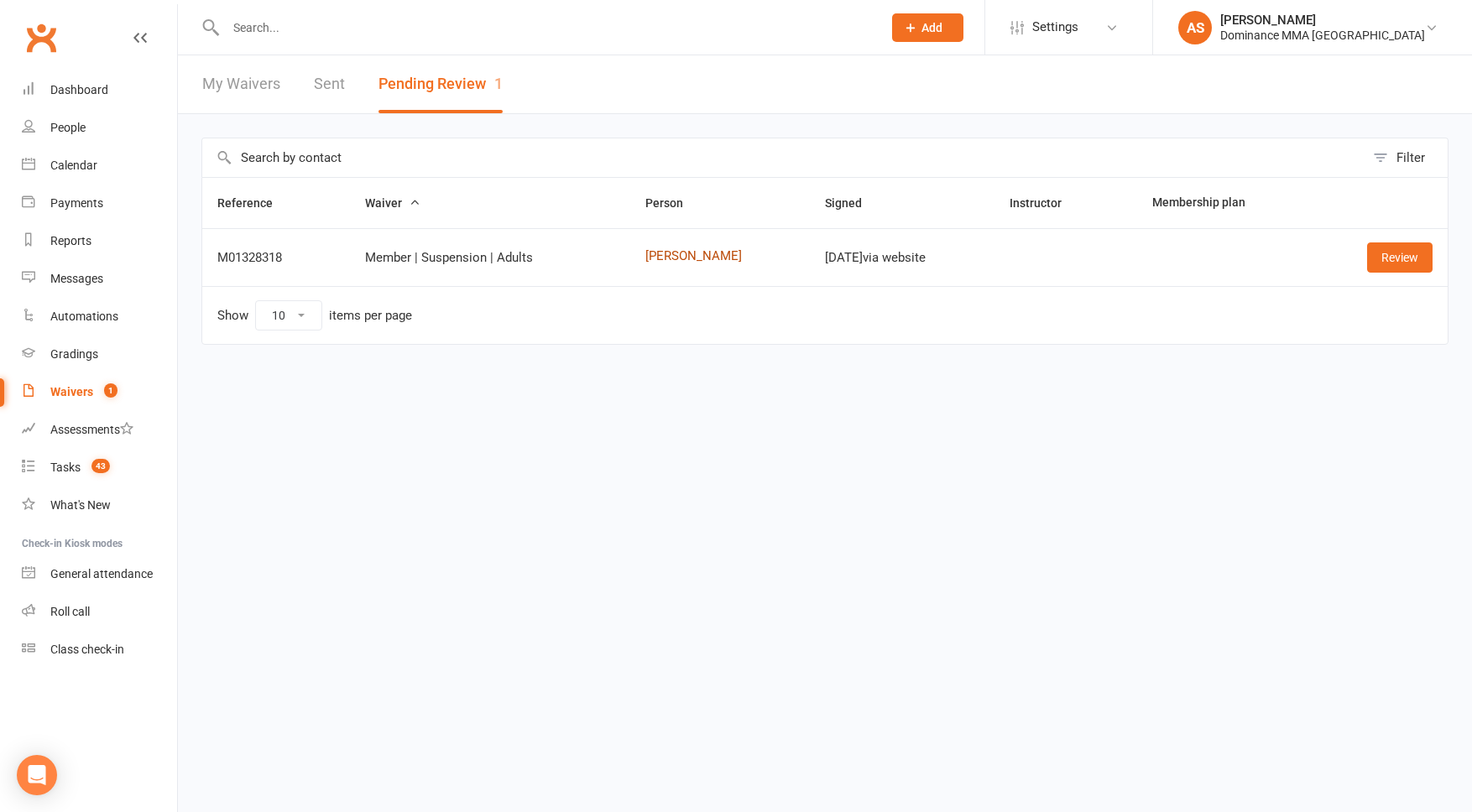
drag, startPoint x: 671, startPoint y: 259, endPoint x: 685, endPoint y: 256, distance: 14.3
click at [670, 259] on link "[PERSON_NAME]" at bounding box center [720, 257] width 150 height 14
drag, startPoint x: 1407, startPoint y: 254, endPoint x: 1397, endPoint y: 251, distance: 10.4
click at [1407, 254] on link "Review" at bounding box center [1400, 258] width 66 height 31
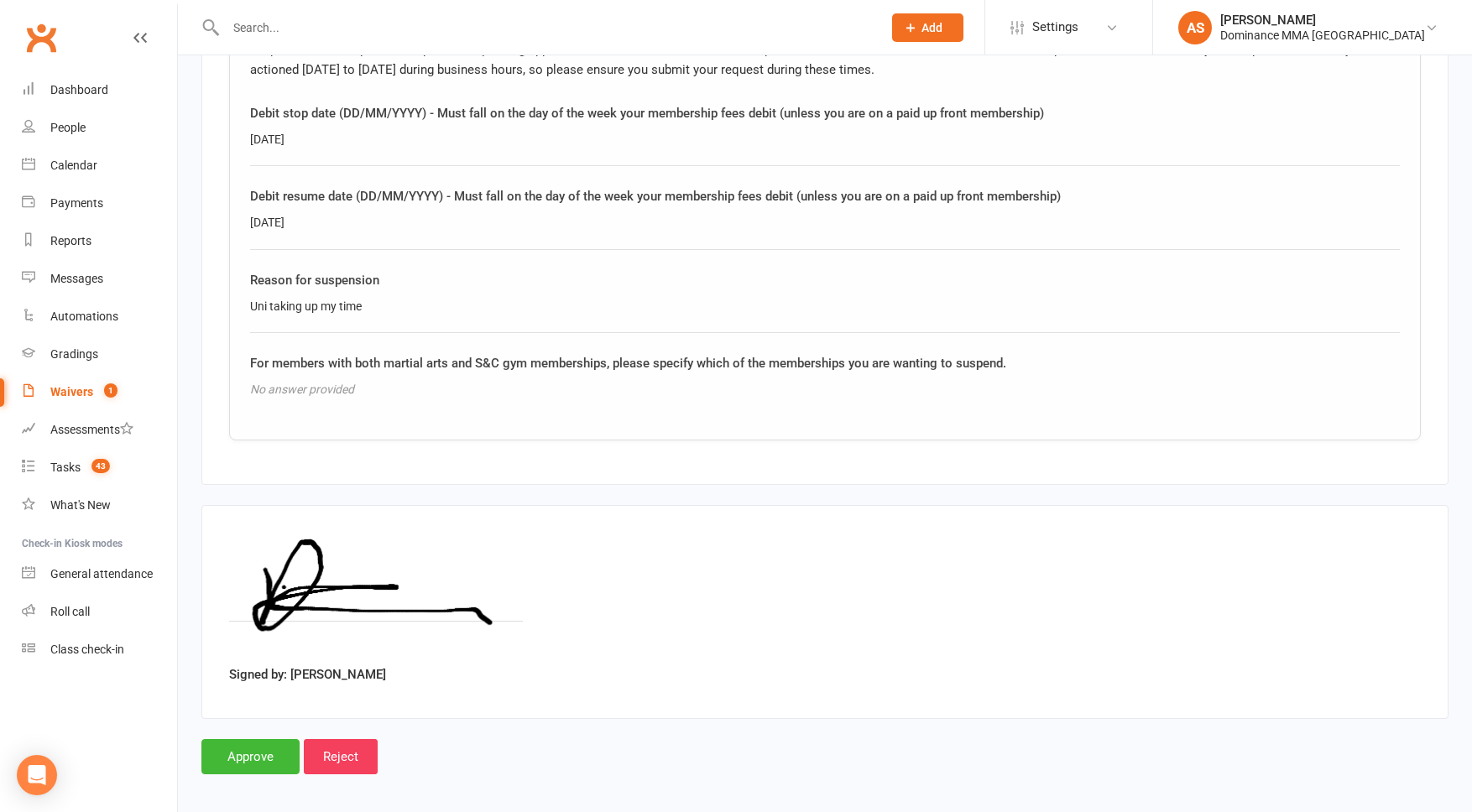
scroll to position [950, 0]
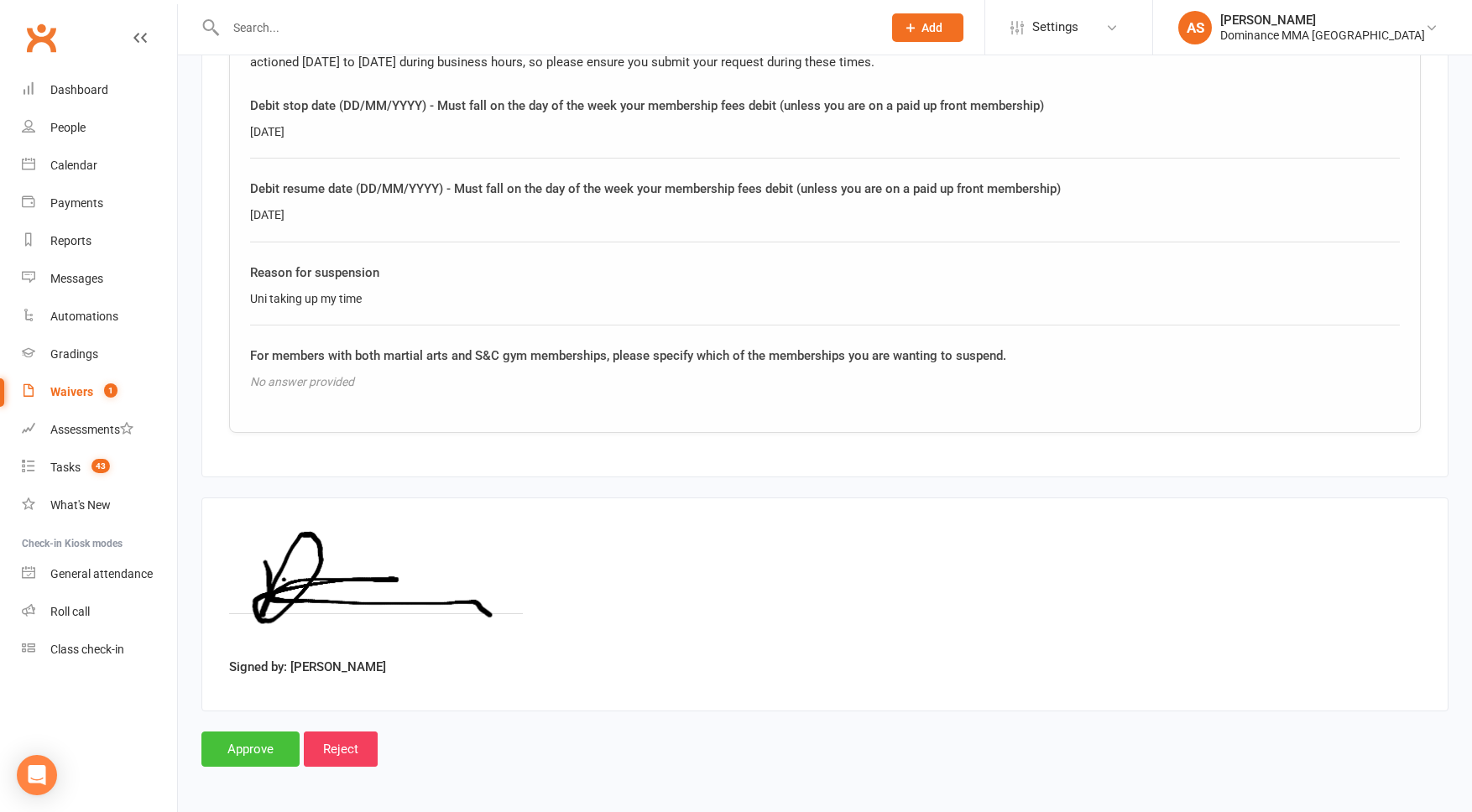
click at [256, 762] on input "Approve" at bounding box center [250, 749] width 98 height 35
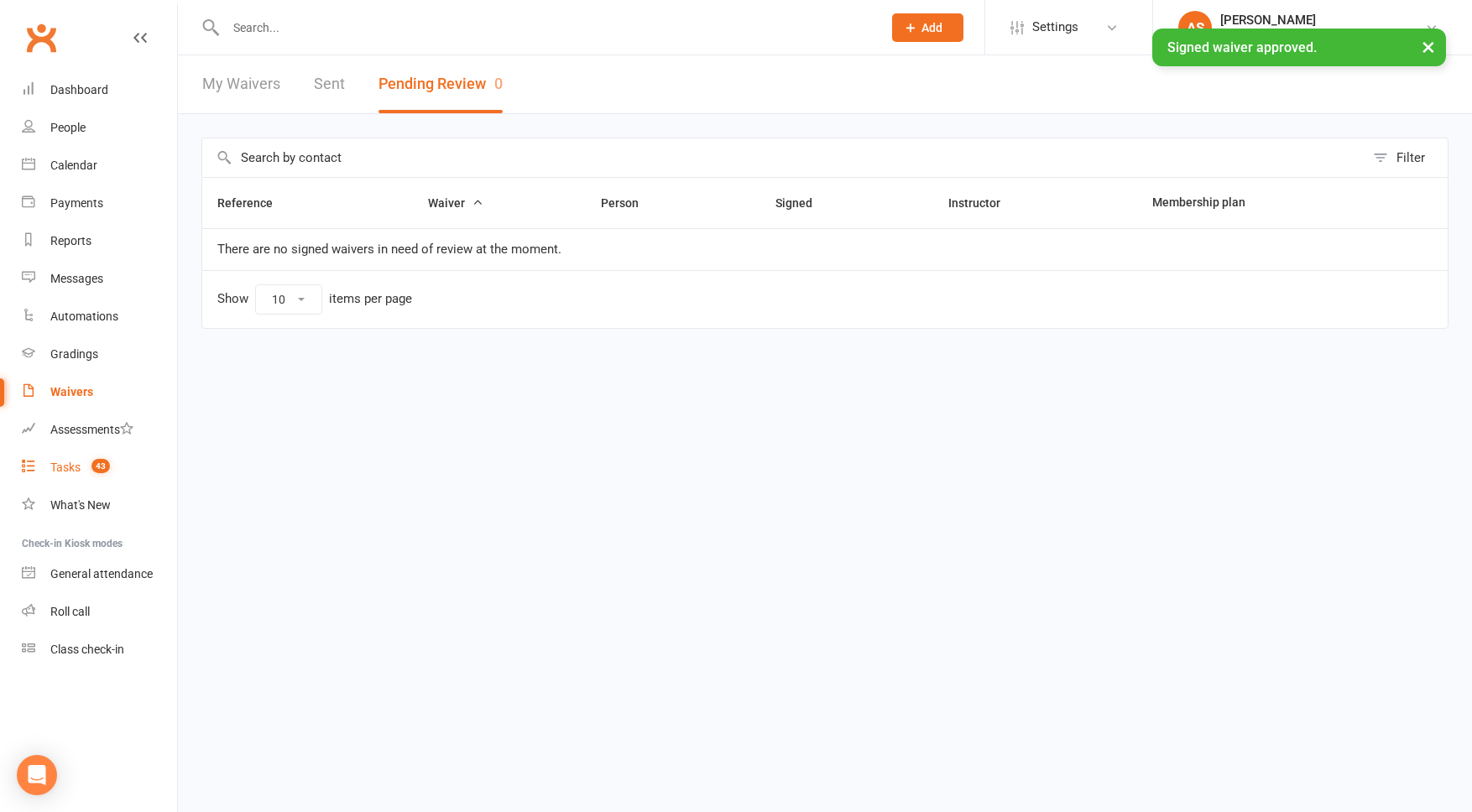
click at [80, 458] on link "Tasks 43" at bounding box center [99, 468] width 155 height 38
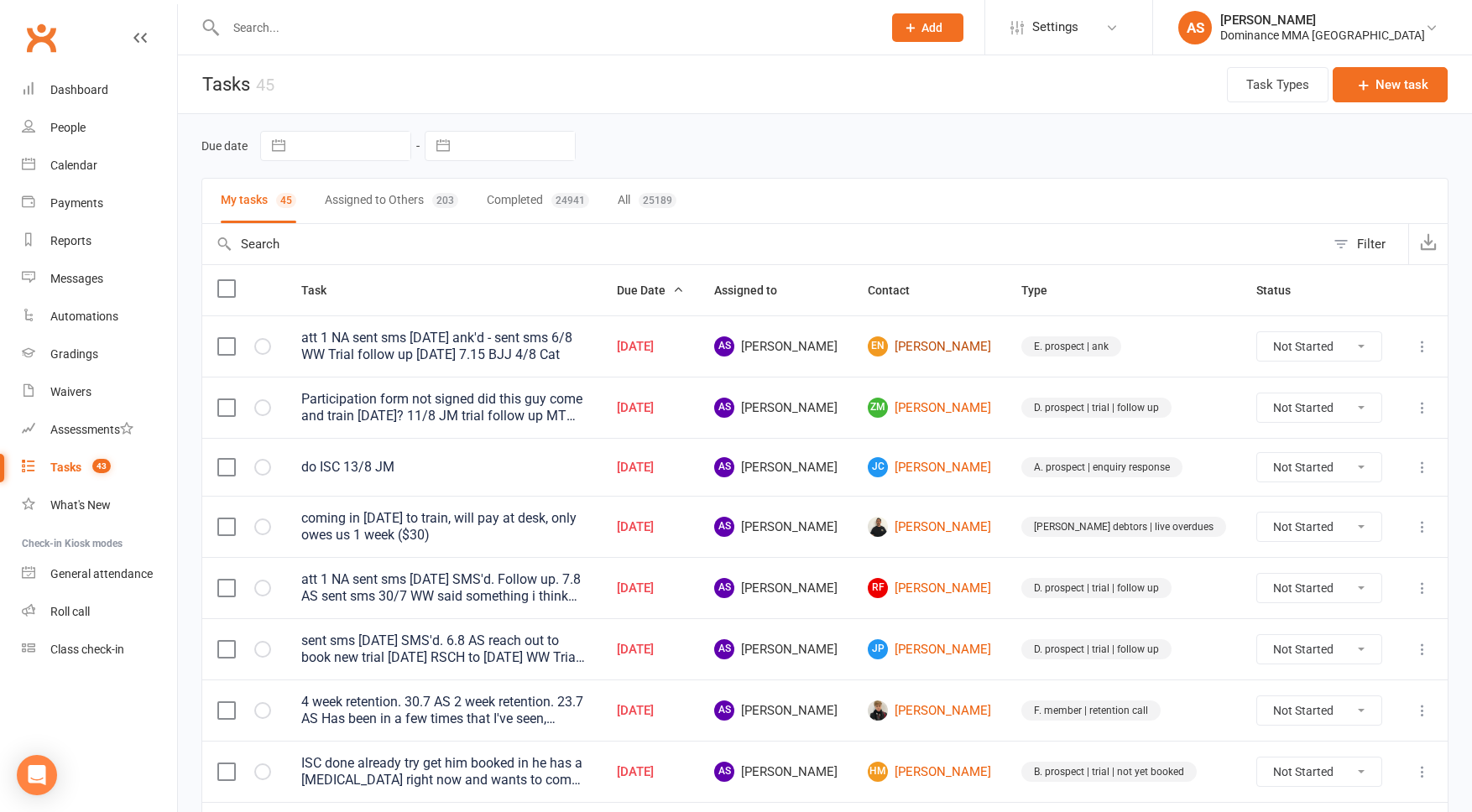
click at [955, 336] on link "EN Everisti Niyubhawe" at bounding box center [929, 346] width 123 height 20
click at [966, 412] on link "Zm Zac mcentee" at bounding box center [929, 407] width 123 height 20
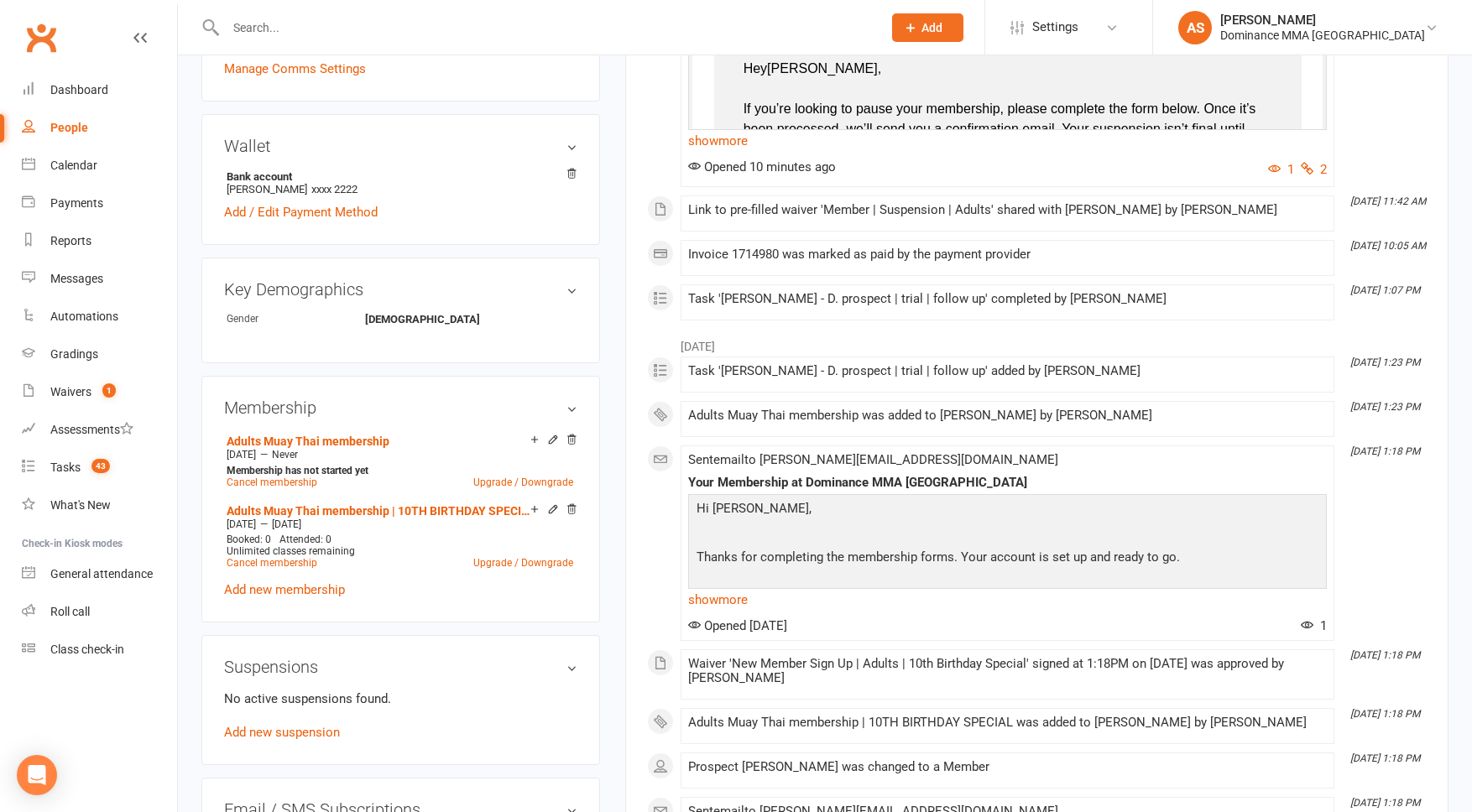
scroll to position [554, 0]
click at [283, 729] on link "Add new suspension" at bounding box center [282, 731] width 116 height 15
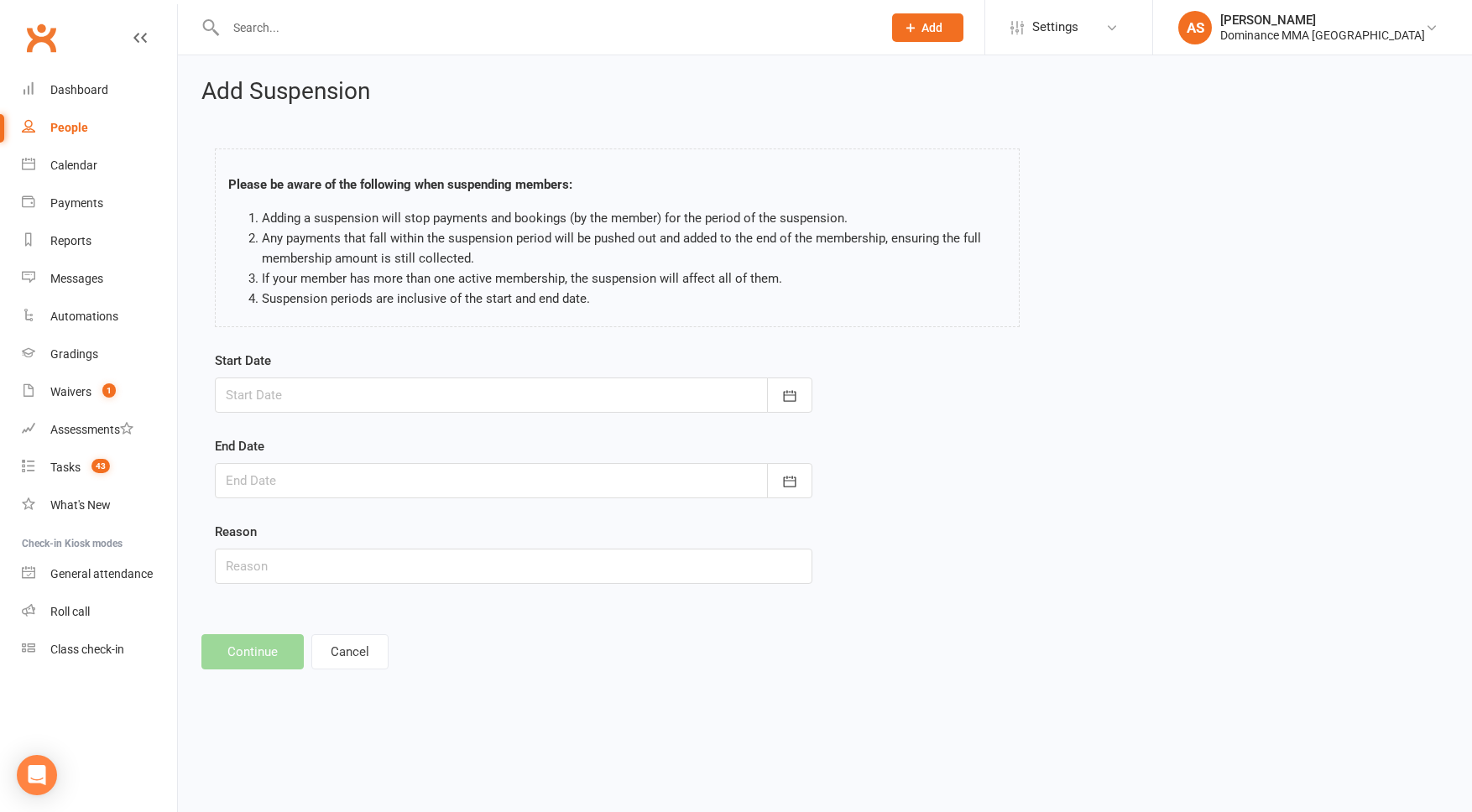
click at [361, 381] on div at bounding box center [513, 395] width 598 height 35
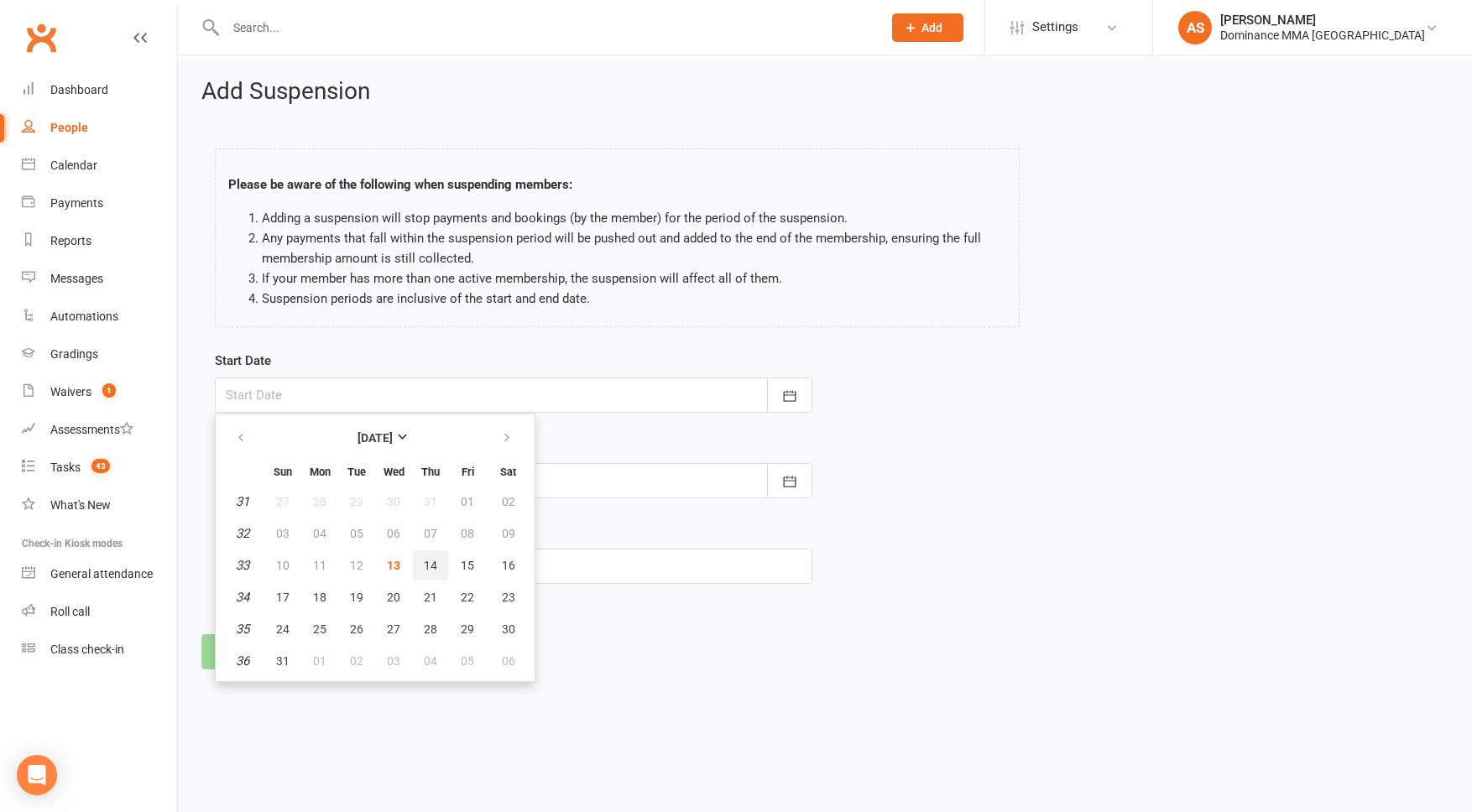
click at [429, 564] on span "14" at bounding box center [430, 565] width 14 height 14
type input "14 Aug 2025"
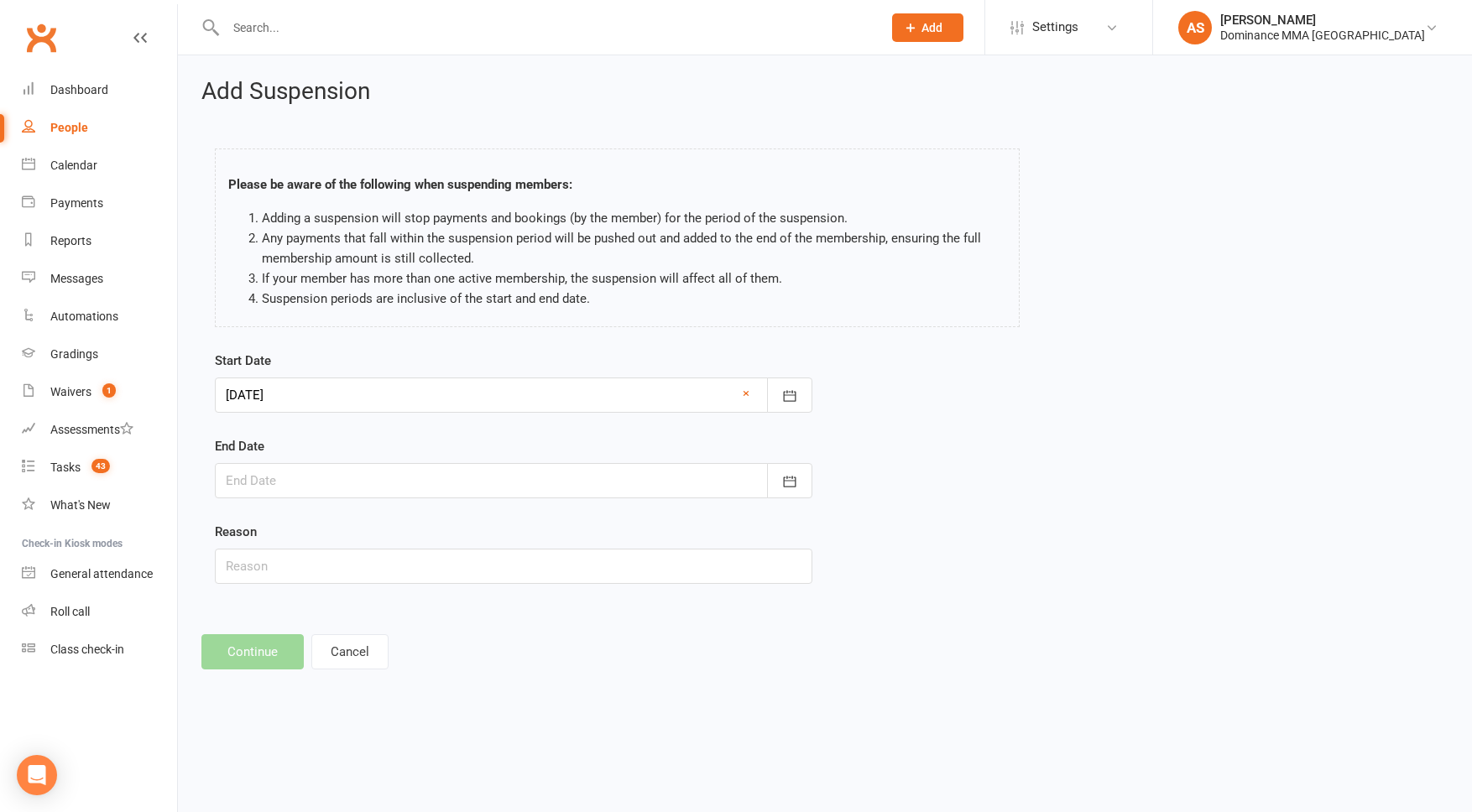
click at [330, 474] on div at bounding box center [513, 480] width 598 height 35
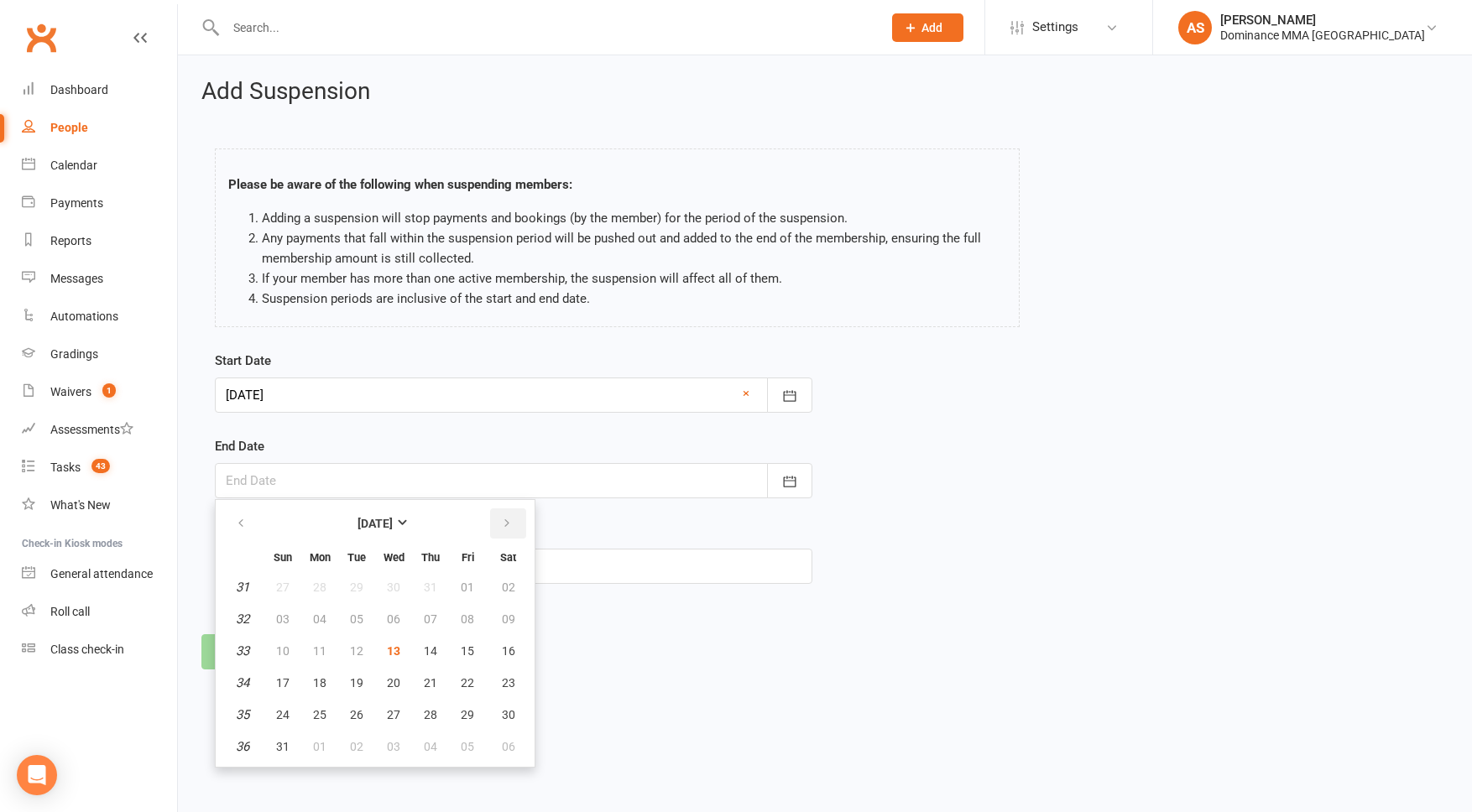
click at [507, 523] on icon "button" at bounding box center [507, 524] width 12 height 14
click at [291, 739] on button "02" at bounding box center [282, 747] width 35 height 31
type input "02 Nov 2025"
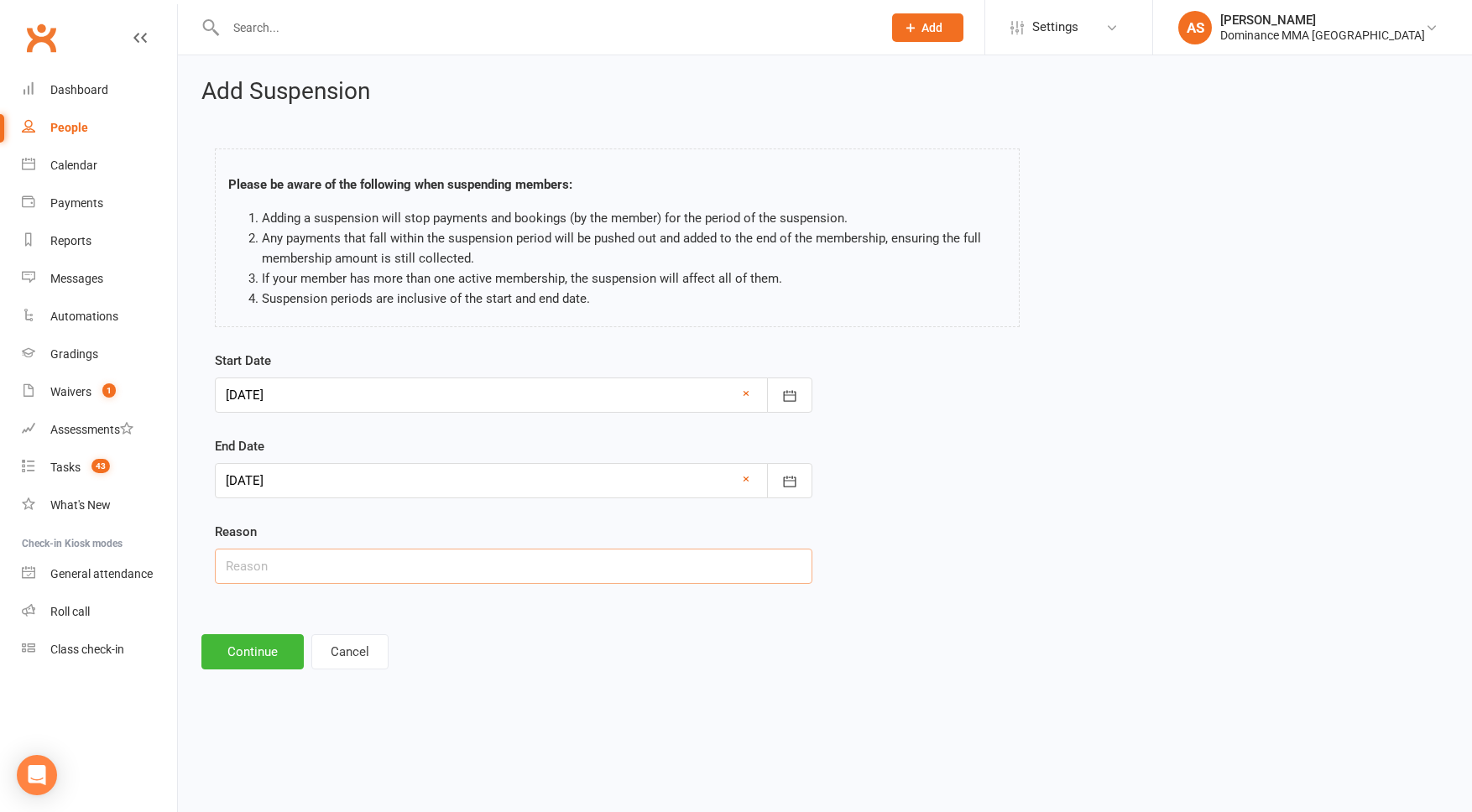
click at [278, 560] on input "text" at bounding box center [513, 566] width 598 height 35
type input "U"
type input "T"
type input "Uni"
click at [235, 665] on button "Continue" at bounding box center [252, 652] width 103 height 35
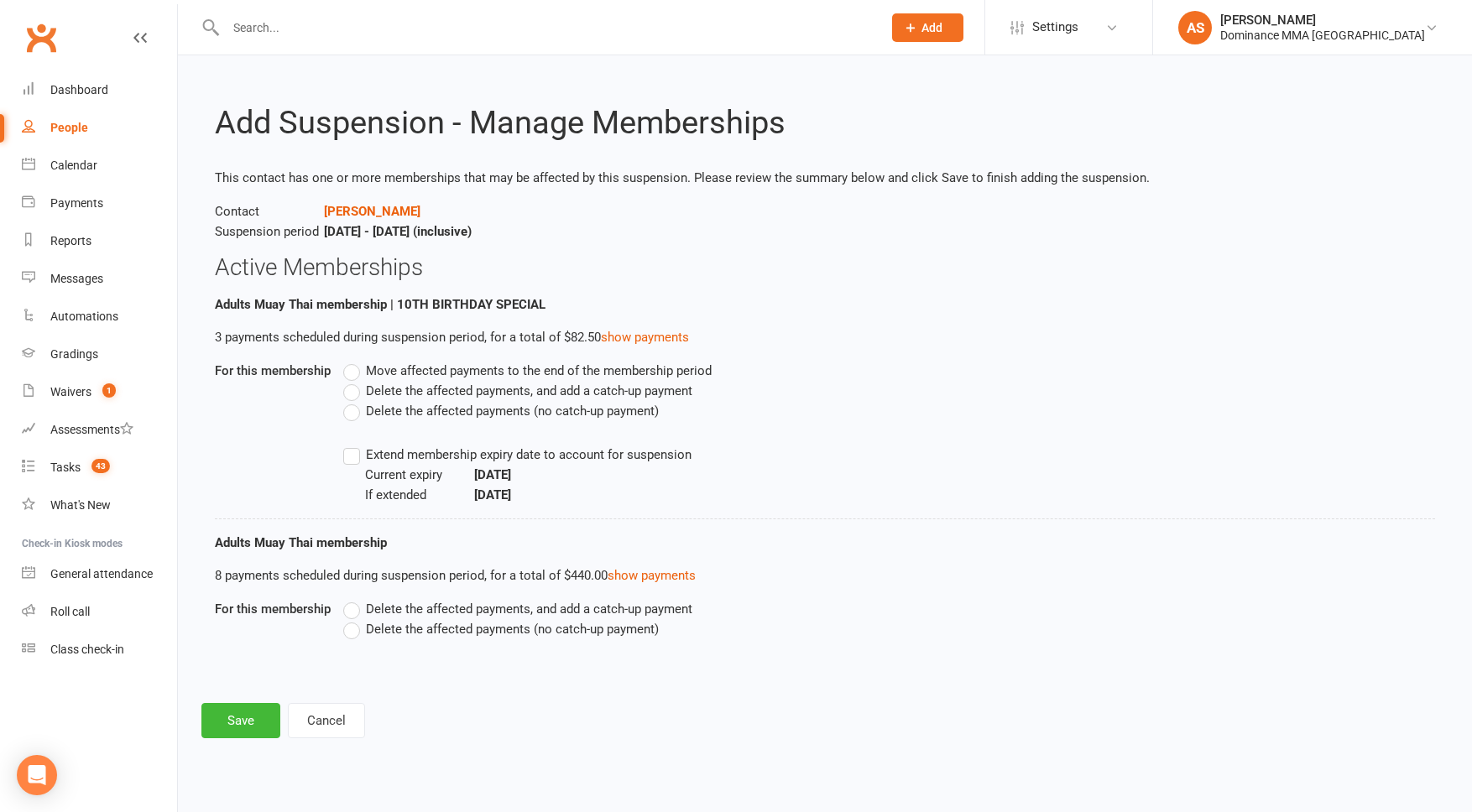
click at [361, 414] on label "Delete the affected payments (no catch-up payment)" at bounding box center [501, 411] width 315 height 20
click at [354, 401] on input "Delete the affected payments (no catch-up payment)" at bounding box center [349, 401] width 11 height 0
click at [355, 634] on label "Delete the affected payments (no catch-up payment)" at bounding box center [501, 629] width 315 height 20
click at [354, 619] on input "Delete the affected payments (no catch-up payment)" at bounding box center [349, 619] width 11 height 0
drag, startPoint x: 236, startPoint y: 728, endPoint x: 229, endPoint y: 736, distance: 10.6
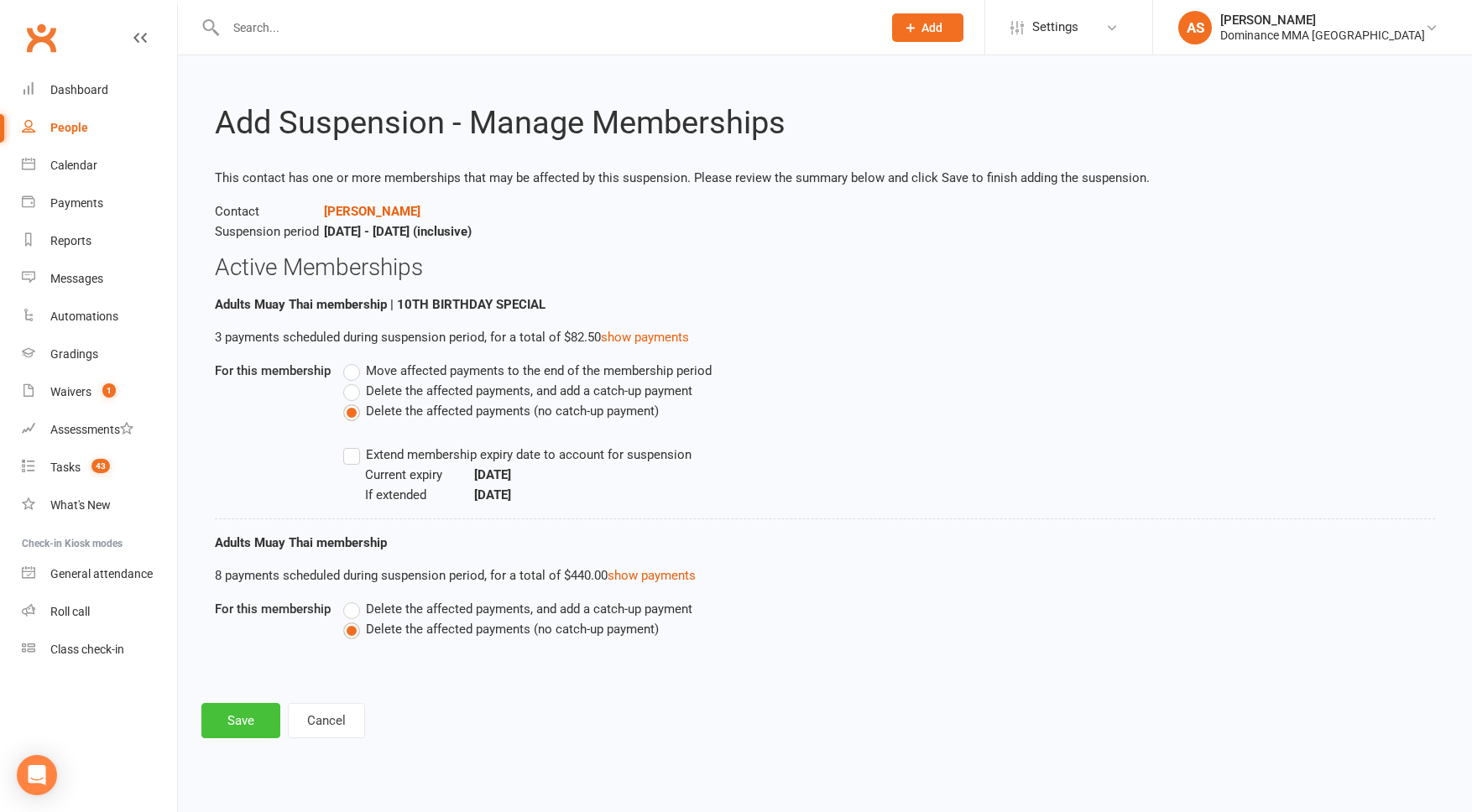
click at [236, 728] on button "Save" at bounding box center [241, 720] width 79 height 35
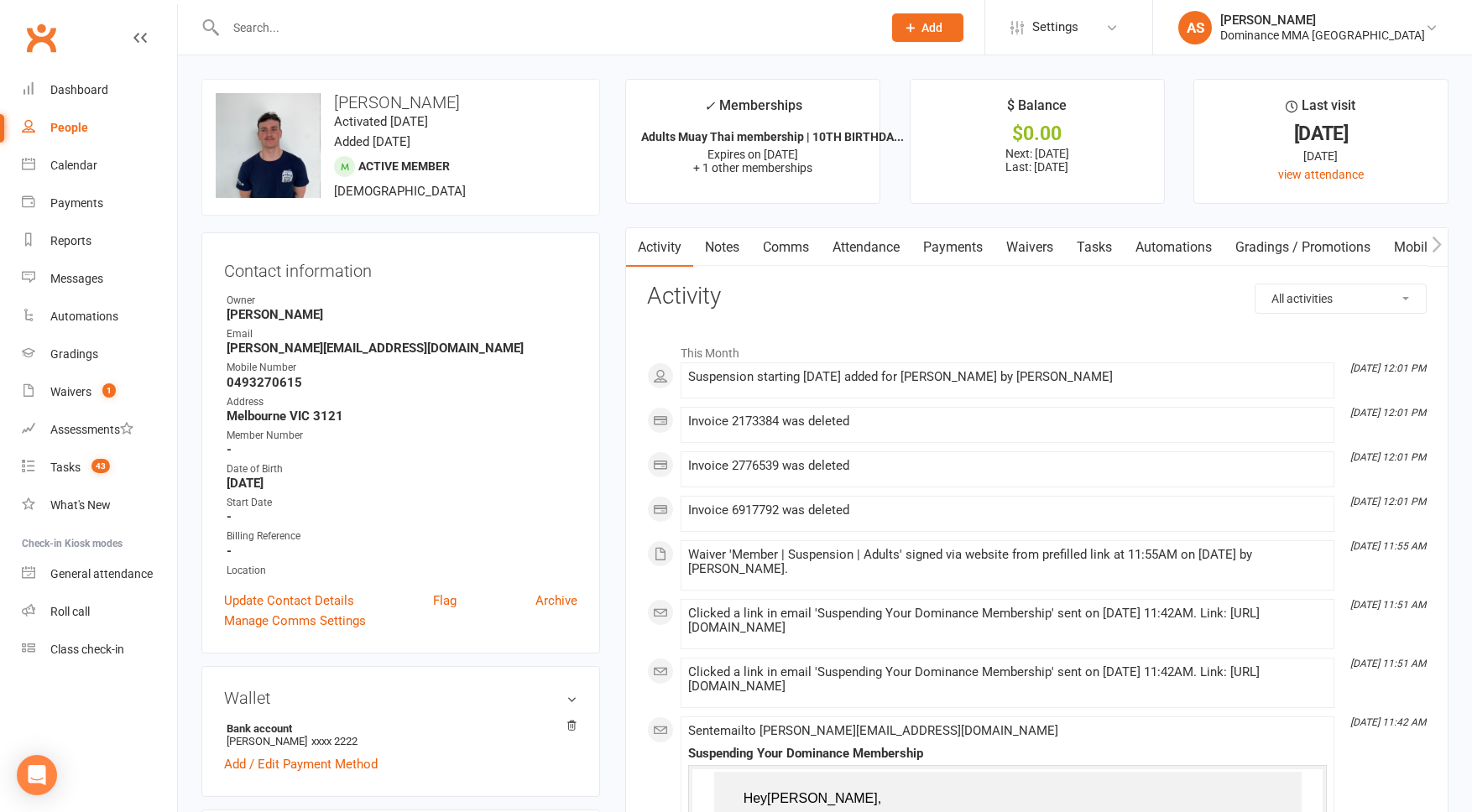
click at [946, 247] on link "Payments" at bounding box center [953, 247] width 83 height 39
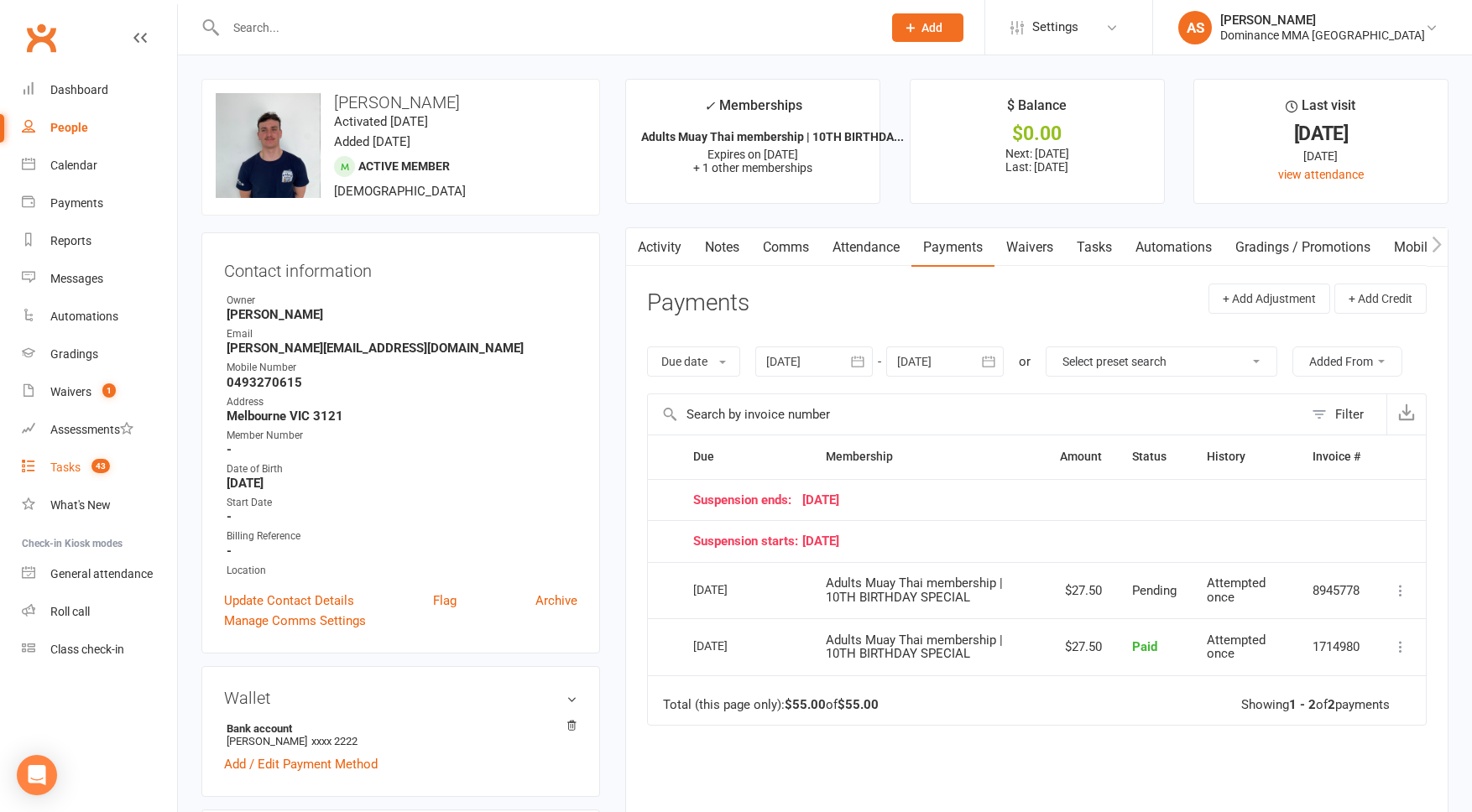
click at [93, 461] on count-badge "43" at bounding box center [96, 467] width 27 height 14
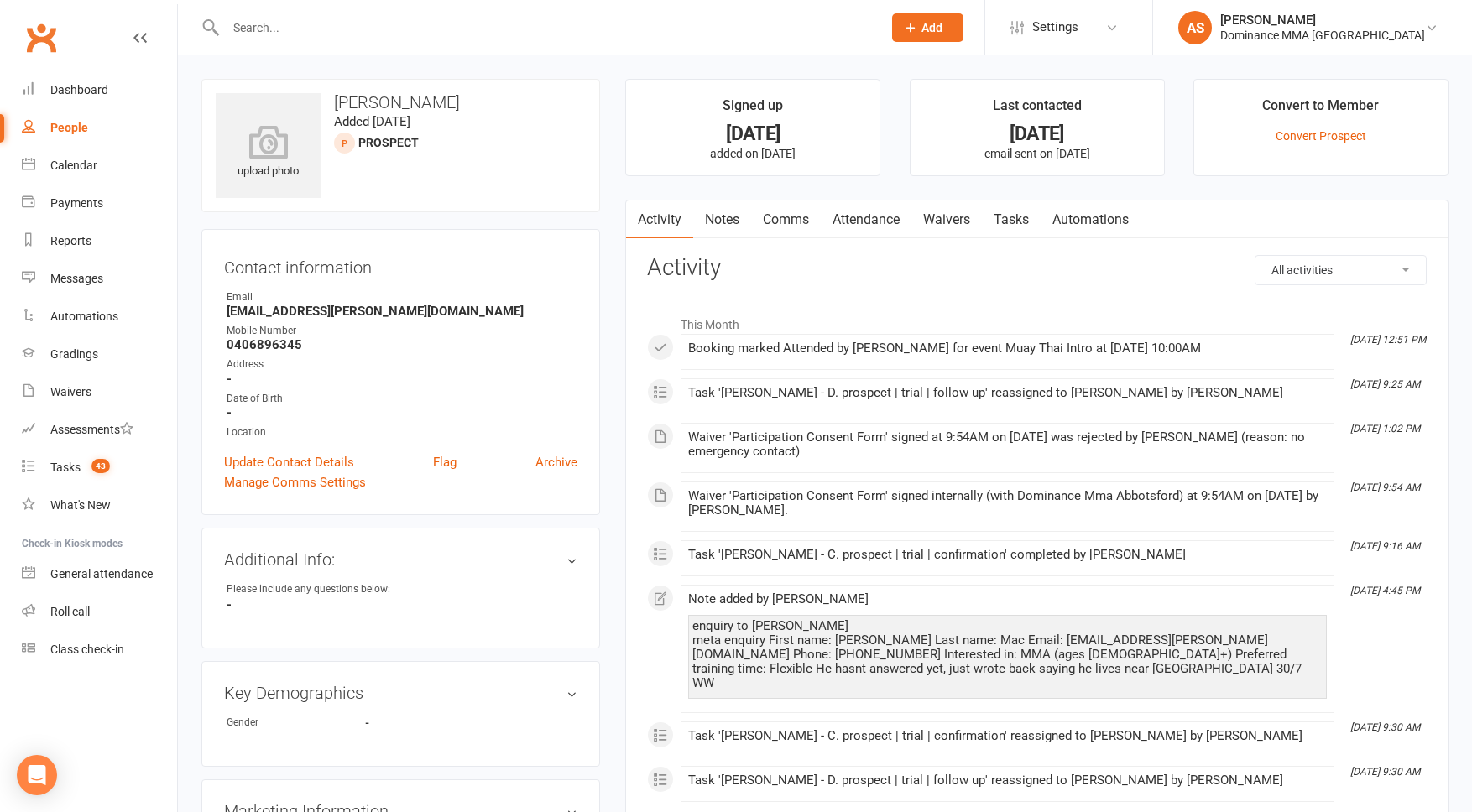
click at [1014, 213] on link "Tasks" at bounding box center [1011, 220] width 59 height 39
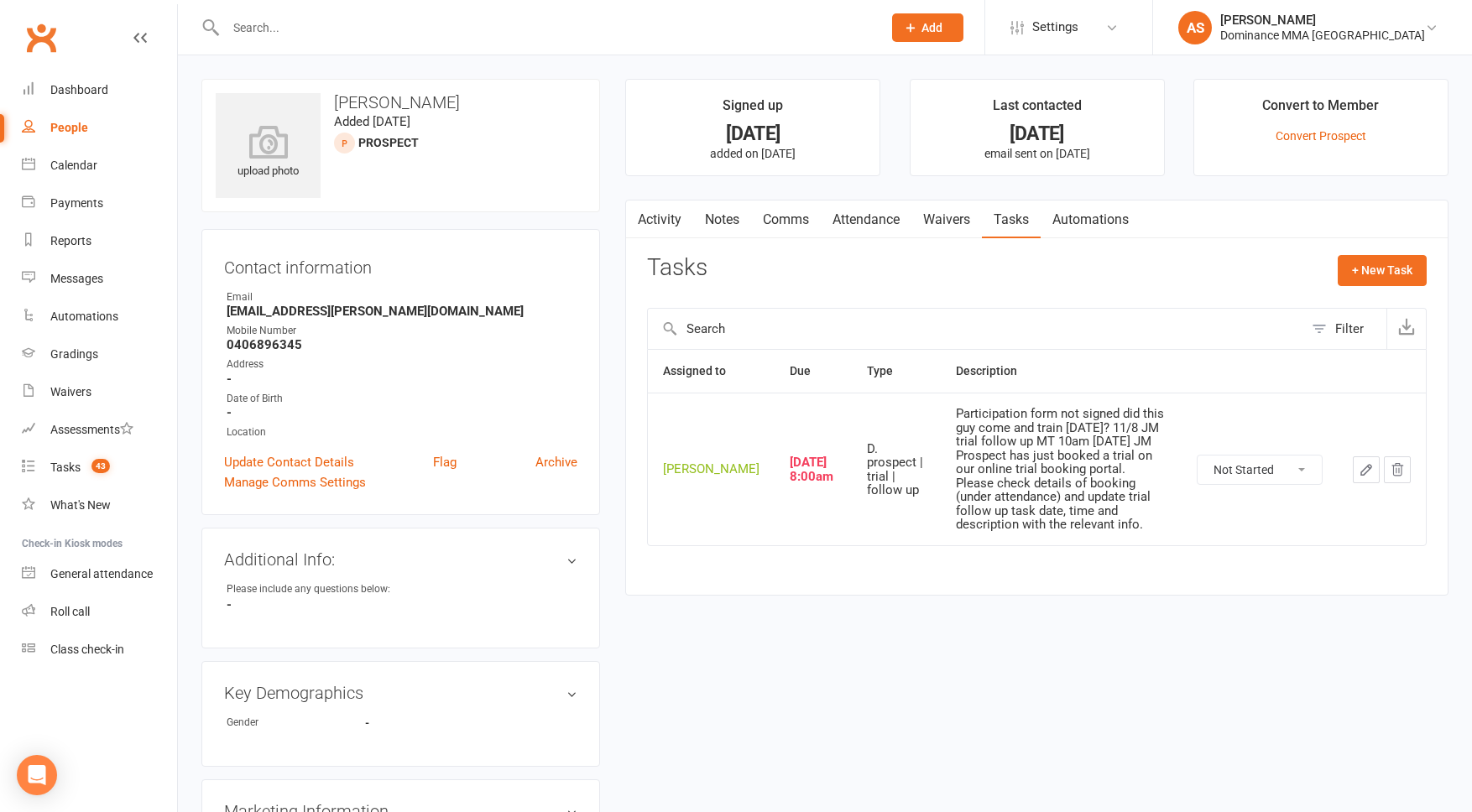
click at [1371, 475] on icon "button" at bounding box center [1367, 470] width 15 height 15
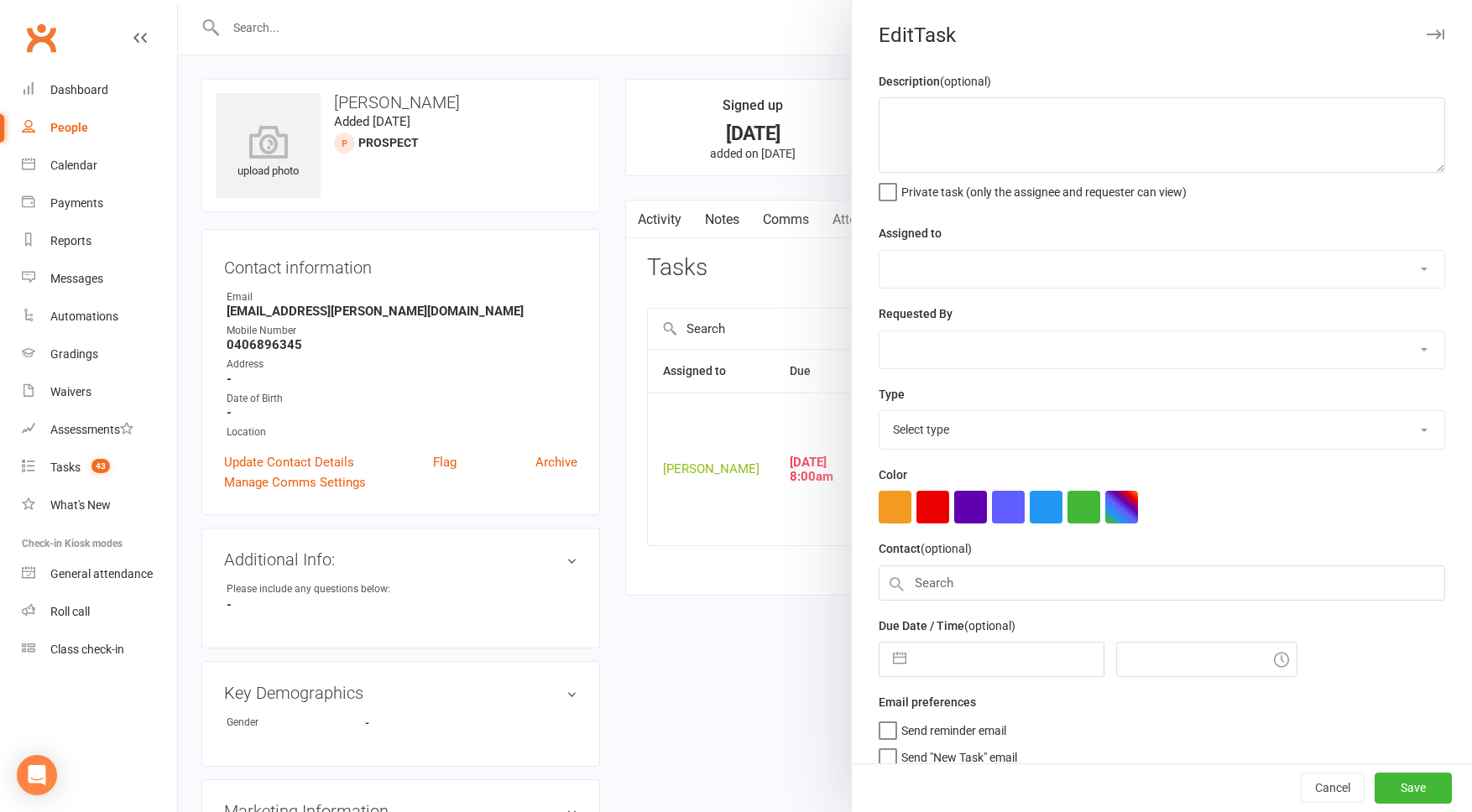
type textarea "Participation form not signed did this guy come and train [DATE]? 11/8 JM trial…"
select select "50862"
type input "[DATE]"
type input "8:00am"
select select "3863"
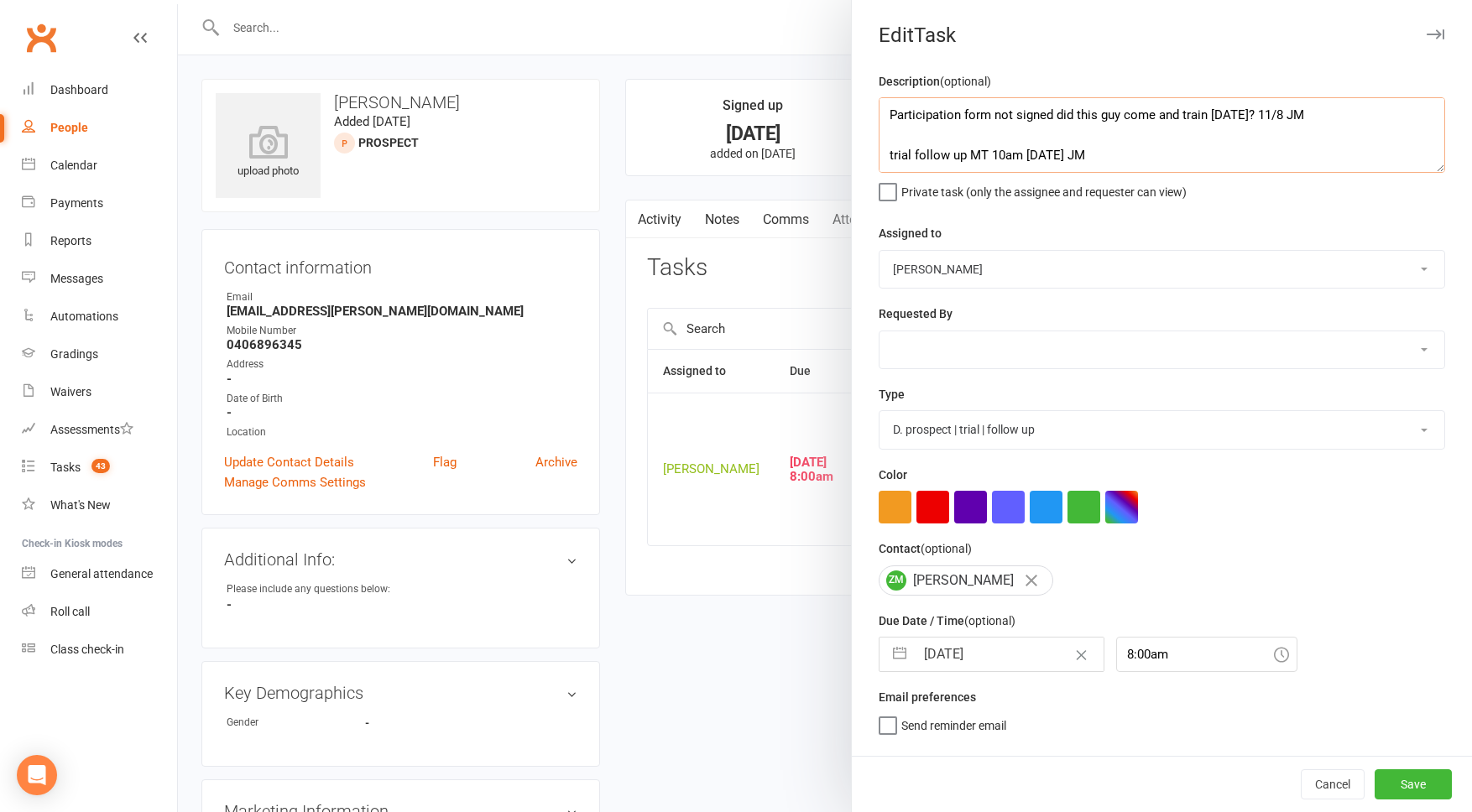
click at [880, 109] on textarea "Participation form not signed did this guy come and train [DATE]? 11/8 JM trial…" at bounding box center [1162, 135] width 567 height 76
click at [687, 99] on div at bounding box center [825, 406] width 1294 height 812
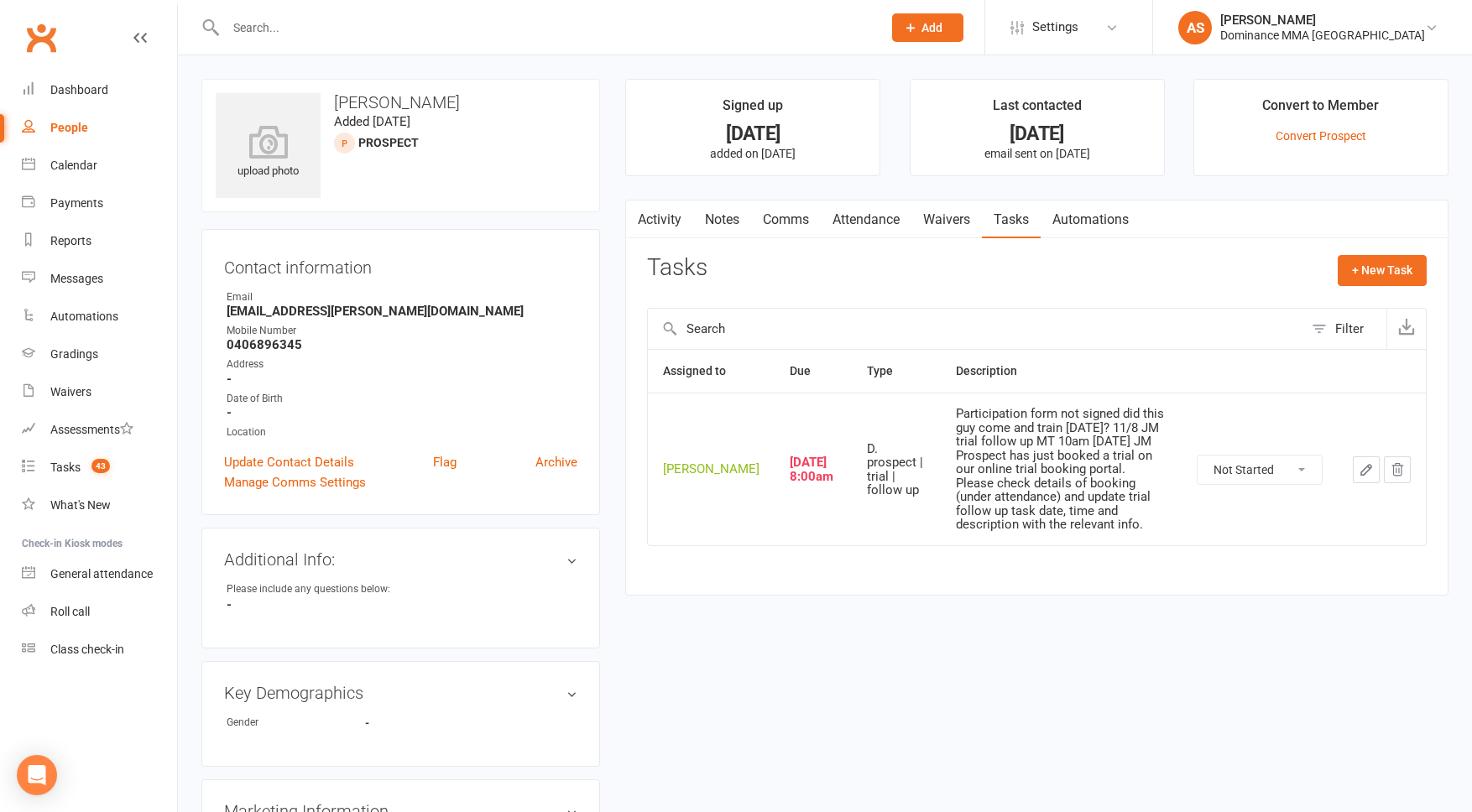
click at [648, 217] on link "Activity" at bounding box center [660, 220] width 67 height 39
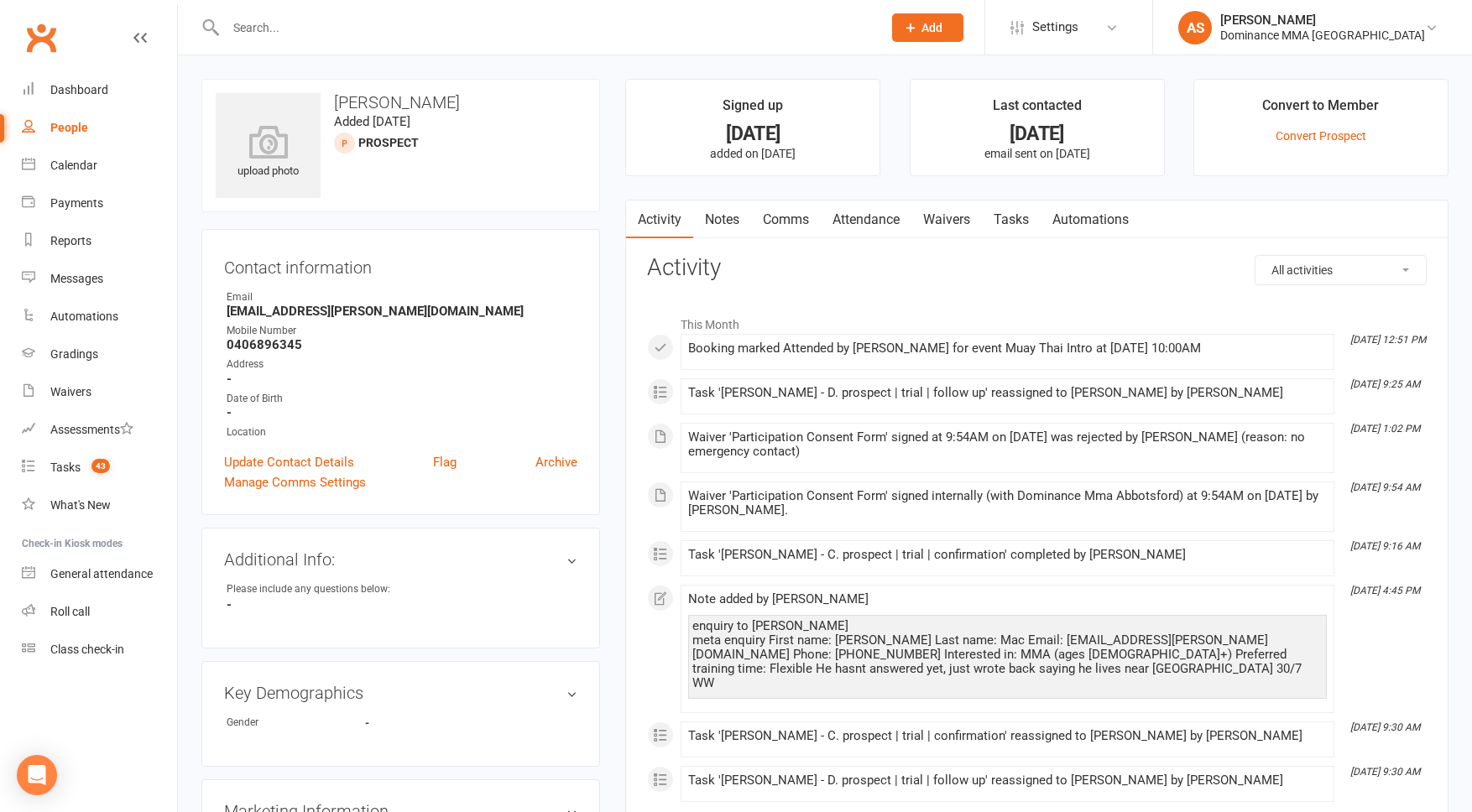
click at [1019, 224] on link "Tasks" at bounding box center [1011, 220] width 59 height 39
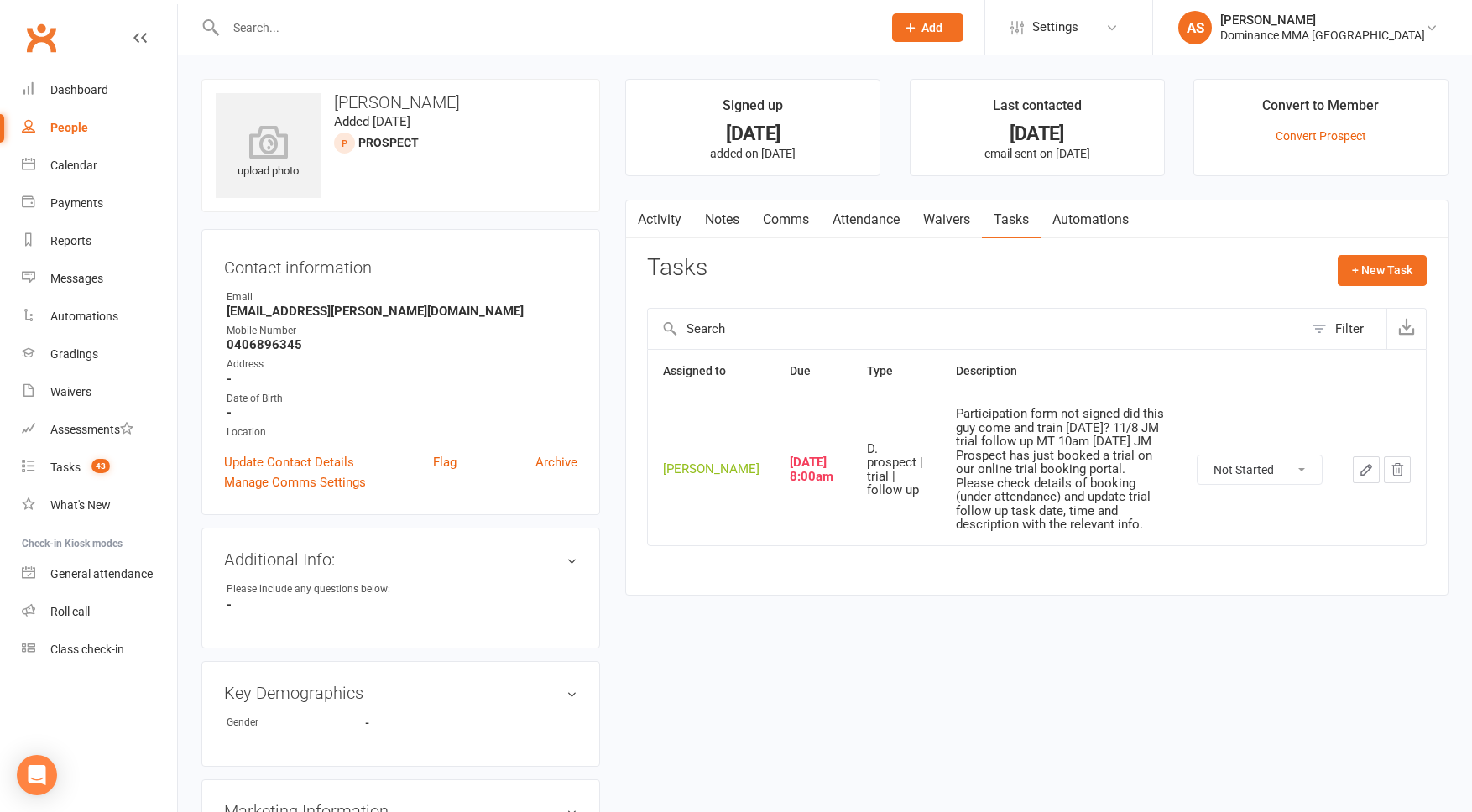
click at [1365, 473] on icon "button" at bounding box center [1366, 470] width 10 height 10
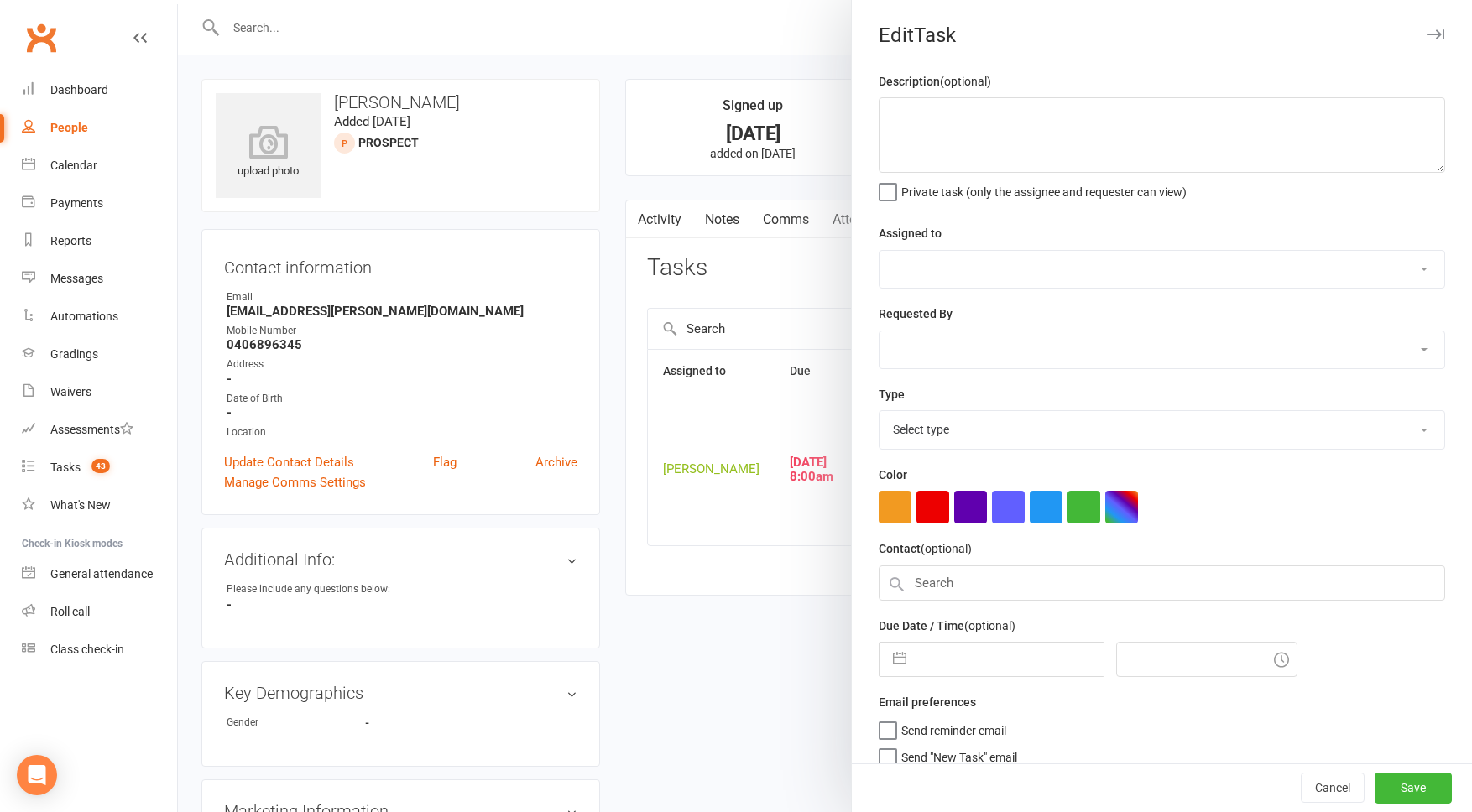
type textarea "Participation form not signed did this guy come and train on Sat? 11/8 JM trial…"
select select "50862"
type input "[DATE]"
type input "8:00am"
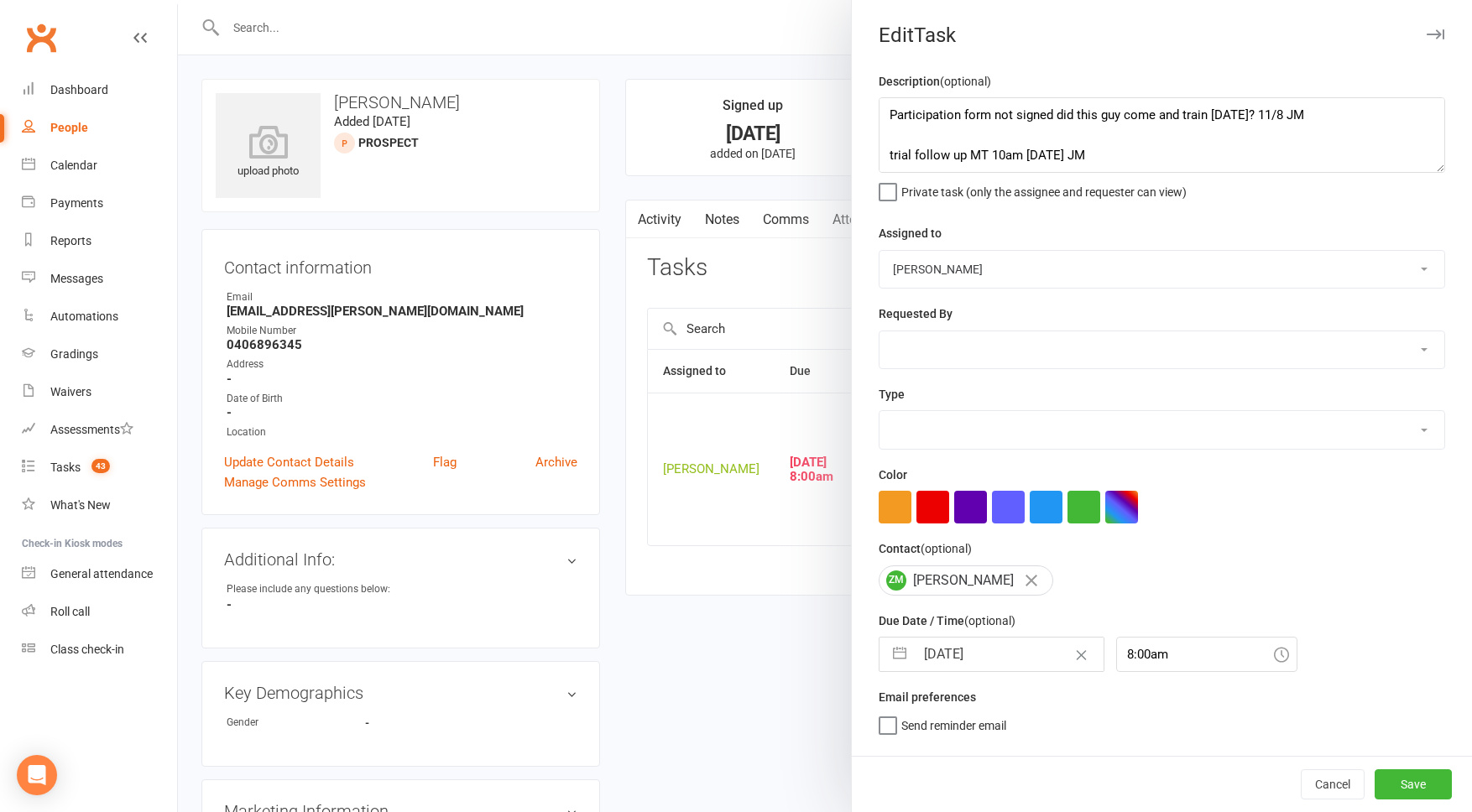
select select "3863"
click at [882, 107] on textarea "Participation form not signed did this guy come and train on Sat? 11/8 JM trial…" at bounding box center [1162, 135] width 567 height 76
drag, startPoint x: 1098, startPoint y: 116, endPoint x: 1138, endPoint y: 96, distance: 44.7
click at [1098, 116] on textarea "I assume you left this for Seb but he's moved it back to me. By the looks he ca…" at bounding box center [1162, 135] width 567 height 76
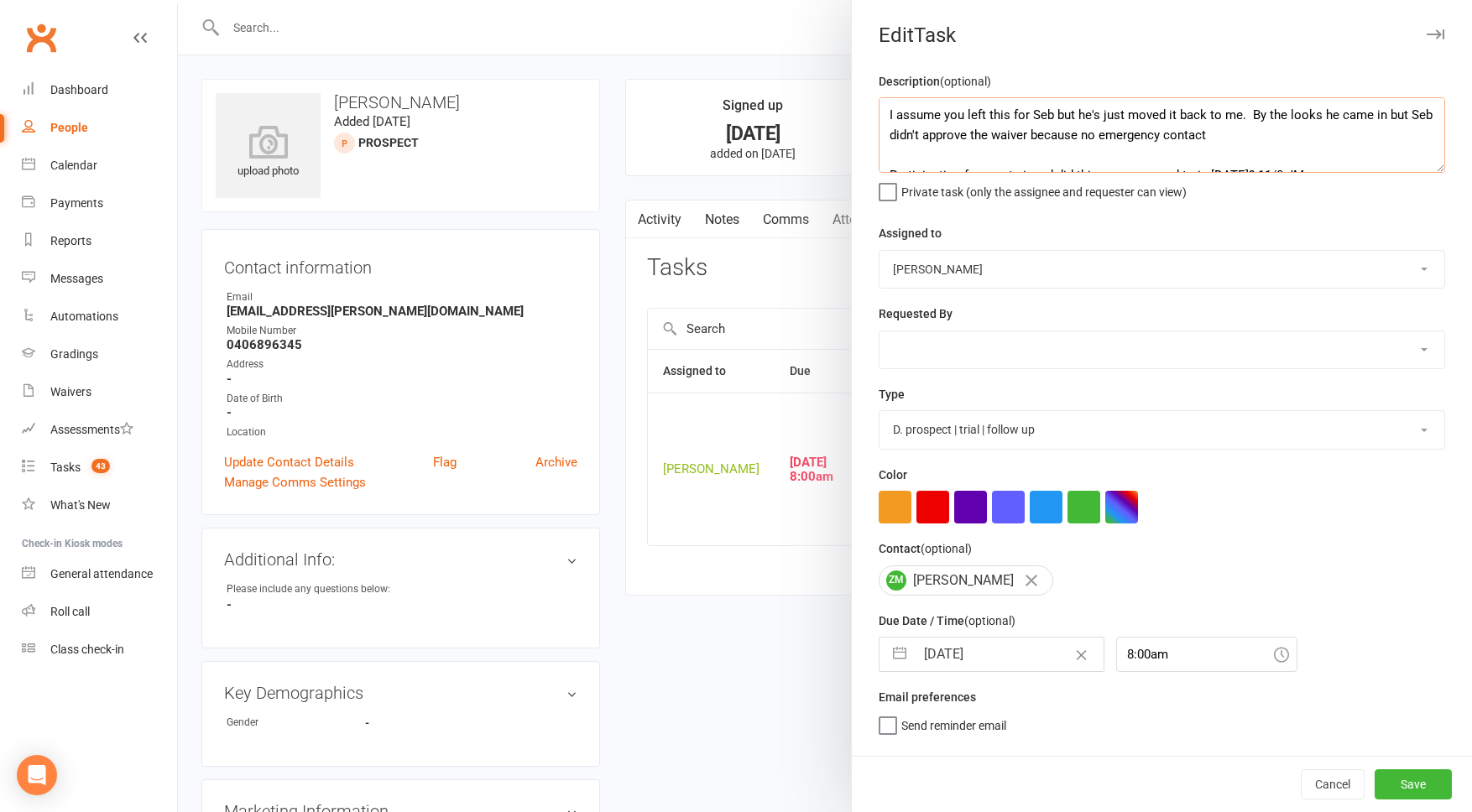
drag, startPoint x: 1217, startPoint y: 135, endPoint x: 1239, endPoint y: 132, distance: 22.2
click at [1217, 135] on textarea "I assume you left this for Seb but he's just moved it back to me. By the looks …" at bounding box center [1162, 135] width 567 height 76
click at [929, 155] on textarea "I assume you left this for Seb but he's just moved it back to me. By the looks …" at bounding box center [1162, 135] width 567 height 76
click at [1078, 152] on textarea "I assume you left this for Seb but he's just moved it back to me. By the looks …" at bounding box center [1162, 135] width 567 height 76
click at [1369, 133] on textarea "I assume you left this for Seb but he's just moved it back to me. By the looks …" at bounding box center [1162, 135] width 567 height 76
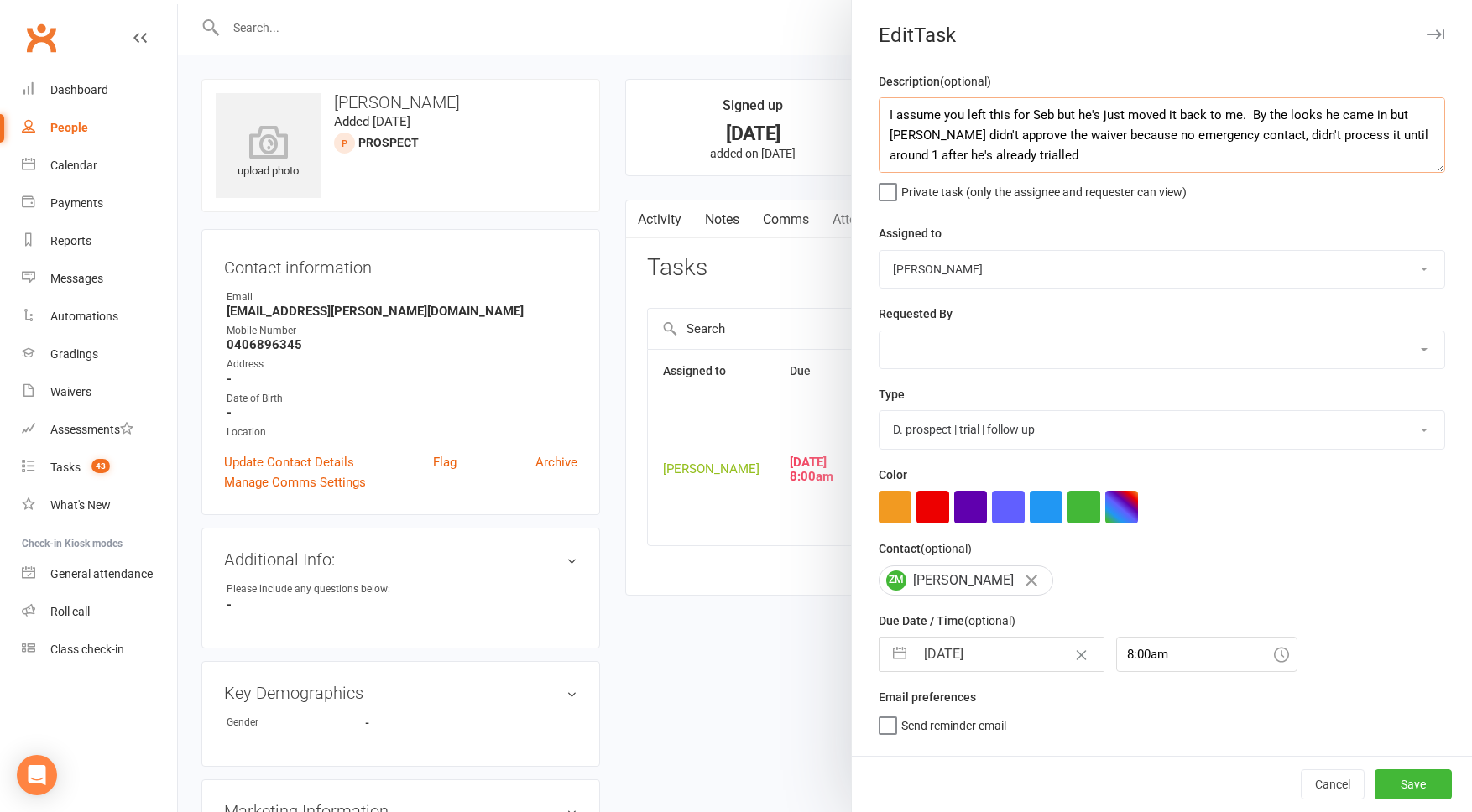
click at [1437, 134] on textarea "I assume you left this for Seb but he's just moved it back to me. By the looks …" at bounding box center [1162, 135] width 567 height 76
click at [1016, 161] on textarea "I assume you left this for Seb but he's just moved it back to me. By the looks …" at bounding box center [1162, 135] width 567 height 76
click at [1377, 129] on textarea "I assume you left this for Seb but he's just moved it back to me. By the looks …" at bounding box center [1162, 135] width 567 height 76
type textarea "I assume you left this for Seb but he's just moved it back to me. By the looks …"
click at [957, 264] on select "Cat Wilson David Hart Lachlan Dart Alish S. Will Wesley Max Viney Dominance MMA…" at bounding box center [1162, 269] width 565 height 37
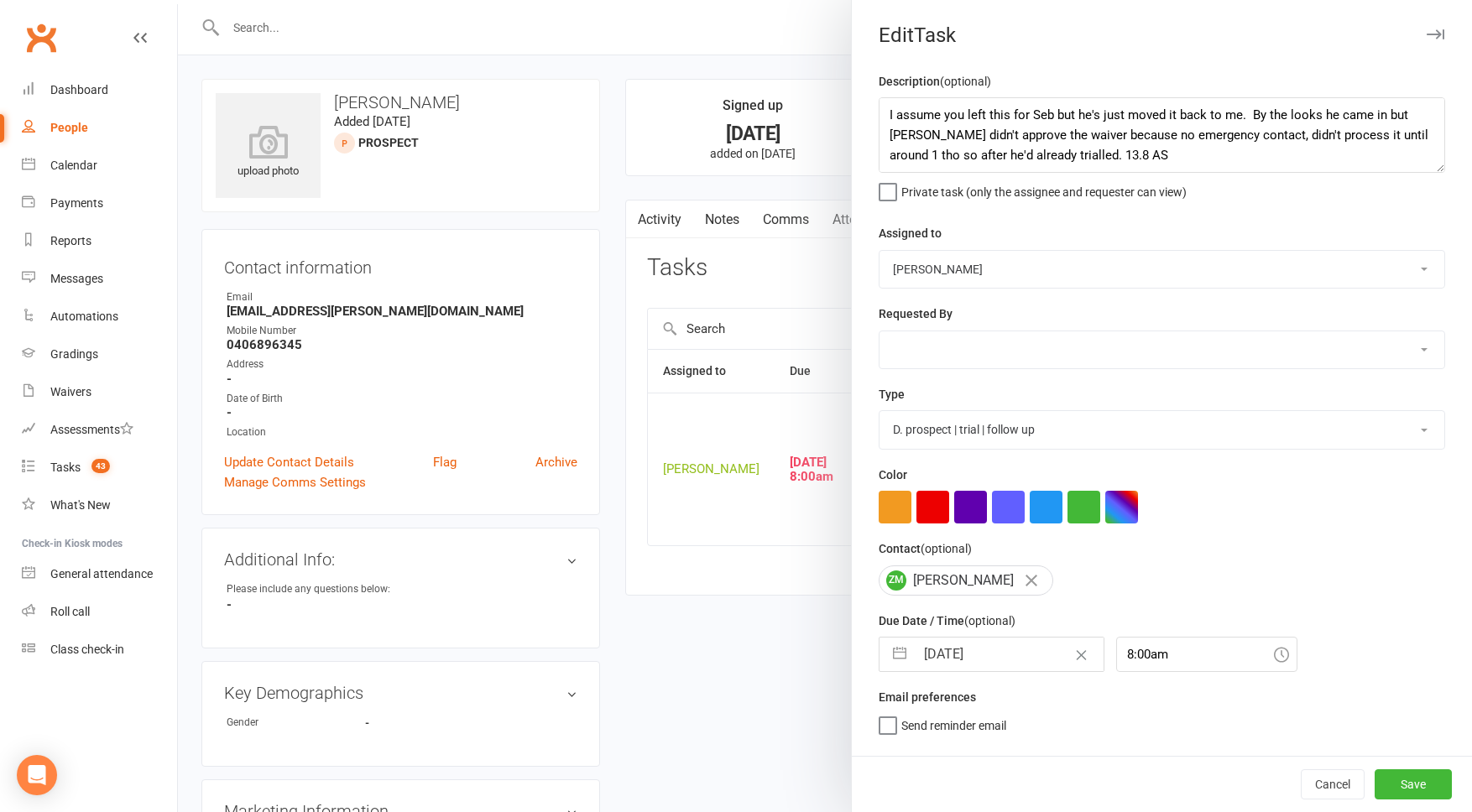
select select "45422"
drag, startPoint x: 992, startPoint y: 682, endPoint x: 987, endPoint y: 674, distance: 9.4
click at [989, 677] on div "Description (optional) I assume you left this for Seb but he's just moved it ba…" at bounding box center [1162, 423] width 620 height 704
drag, startPoint x: 965, startPoint y: 751, endPoint x: 992, endPoint y: 706, distance: 52.5
click at [965, 751] on span "Send "New Task" email" at bounding box center [959, 749] width 116 height 19
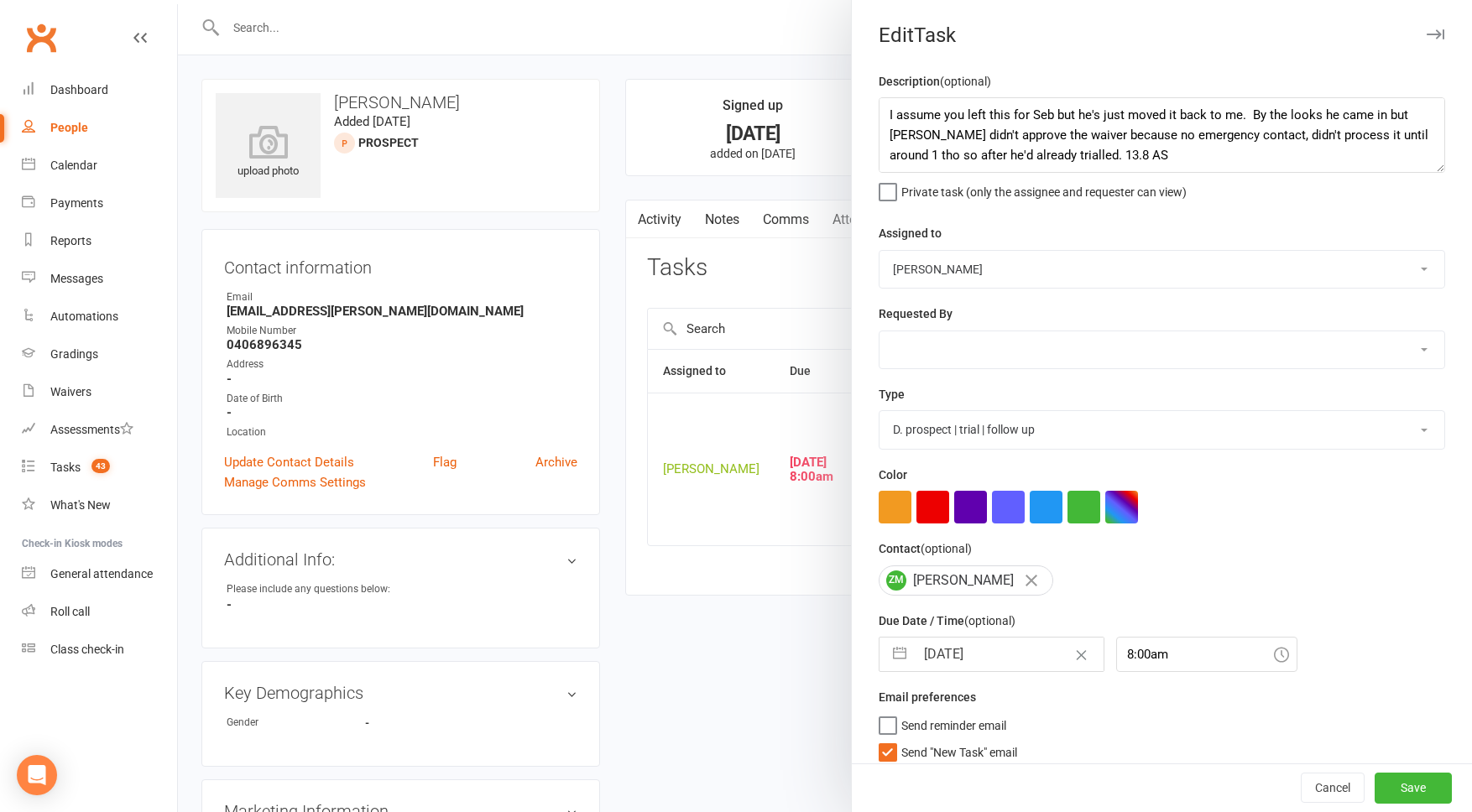
click at [965, 740] on input "Send "New Task" email" at bounding box center [948, 740] width 139 height 0
select select "6"
select select "2025"
select select "7"
select select "2025"
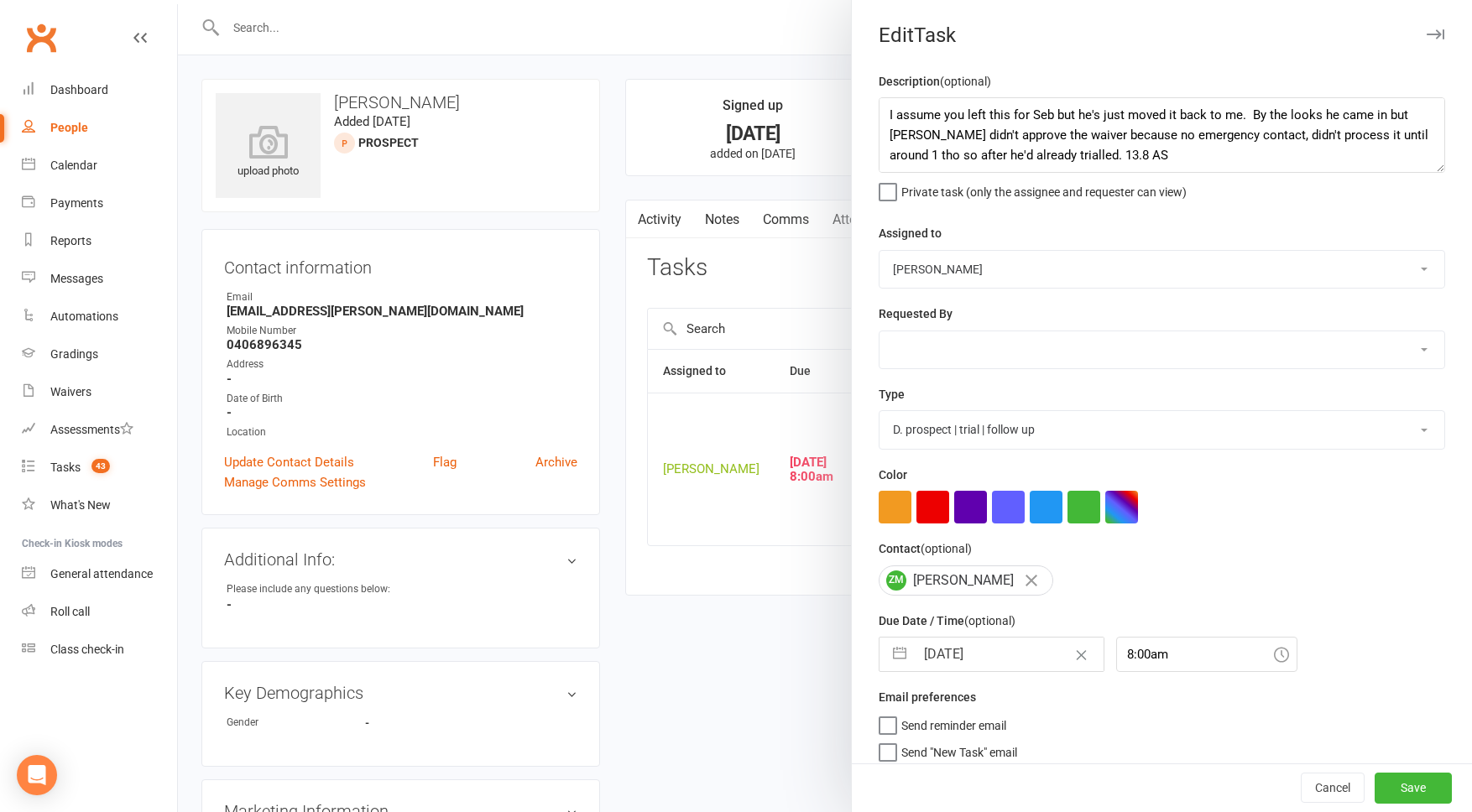
select select "8"
select select "2025"
click at [1001, 657] on input "[DATE]" at bounding box center [1010, 654] width 189 height 33
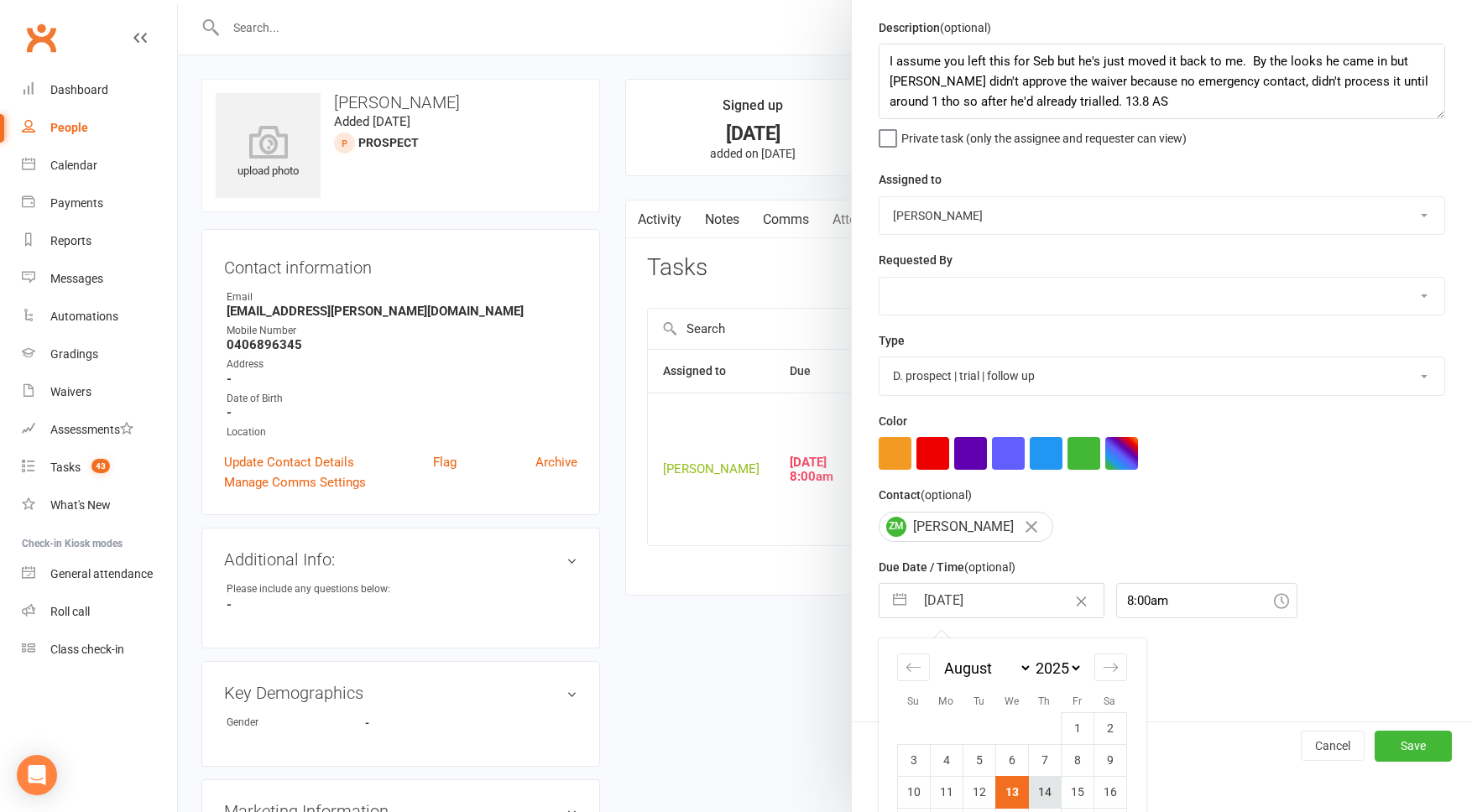
click at [1049, 787] on td "14" at bounding box center [1045, 791] width 32 height 32
type input "[DATE]"
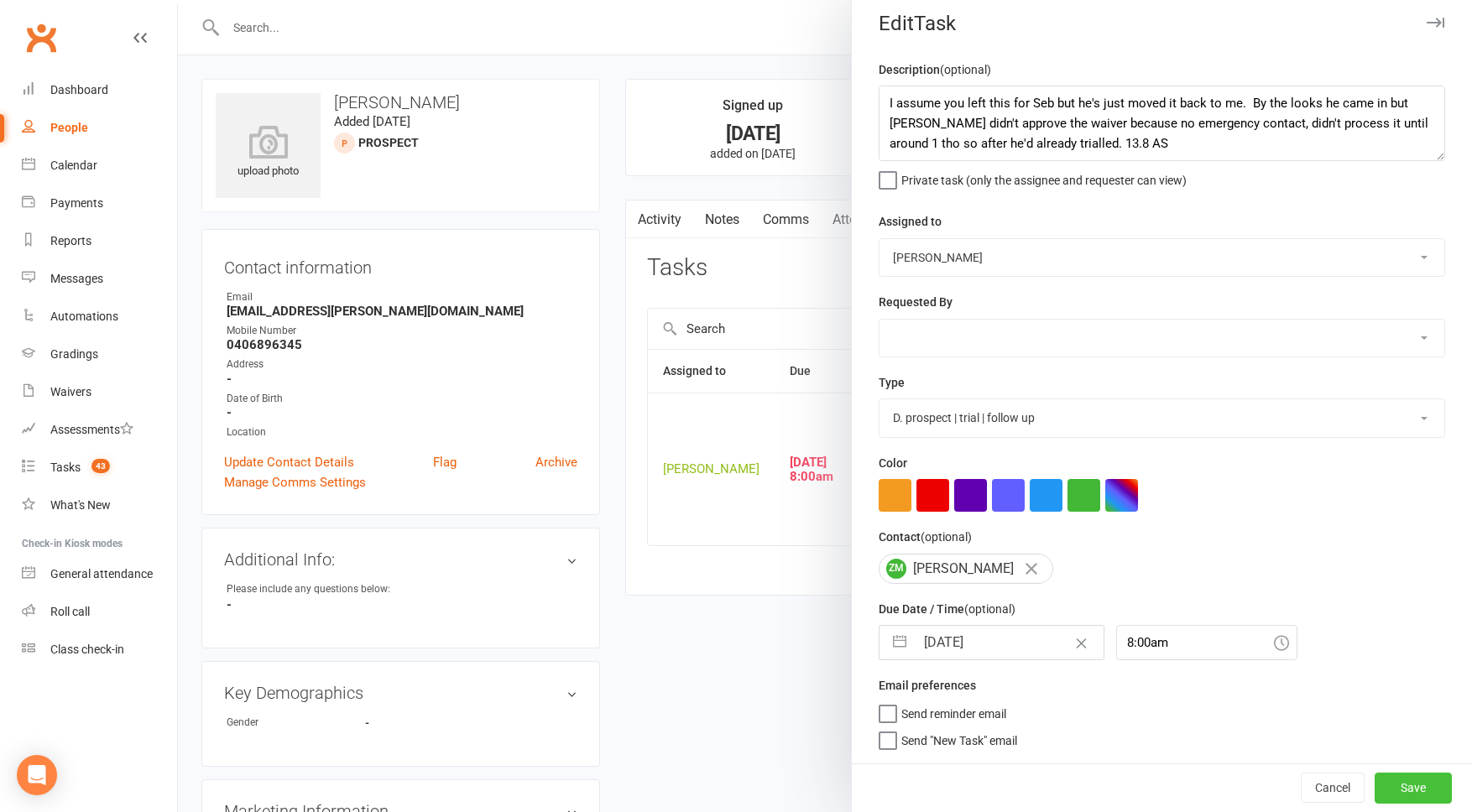
click at [1403, 780] on button "Save" at bounding box center [1413, 789] width 78 height 31
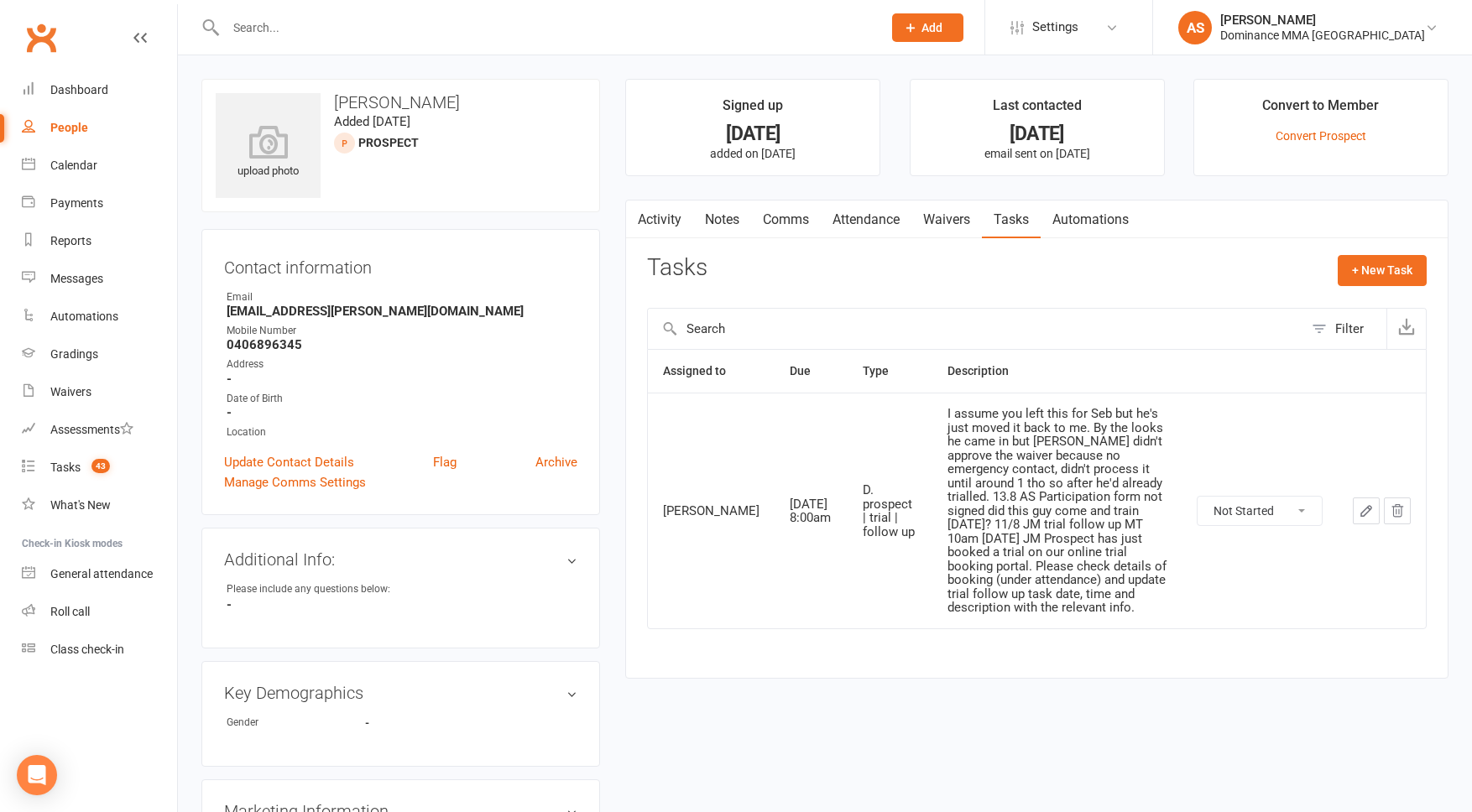
click at [884, 225] on link "Attendance" at bounding box center [866, 220] width 91 height 39
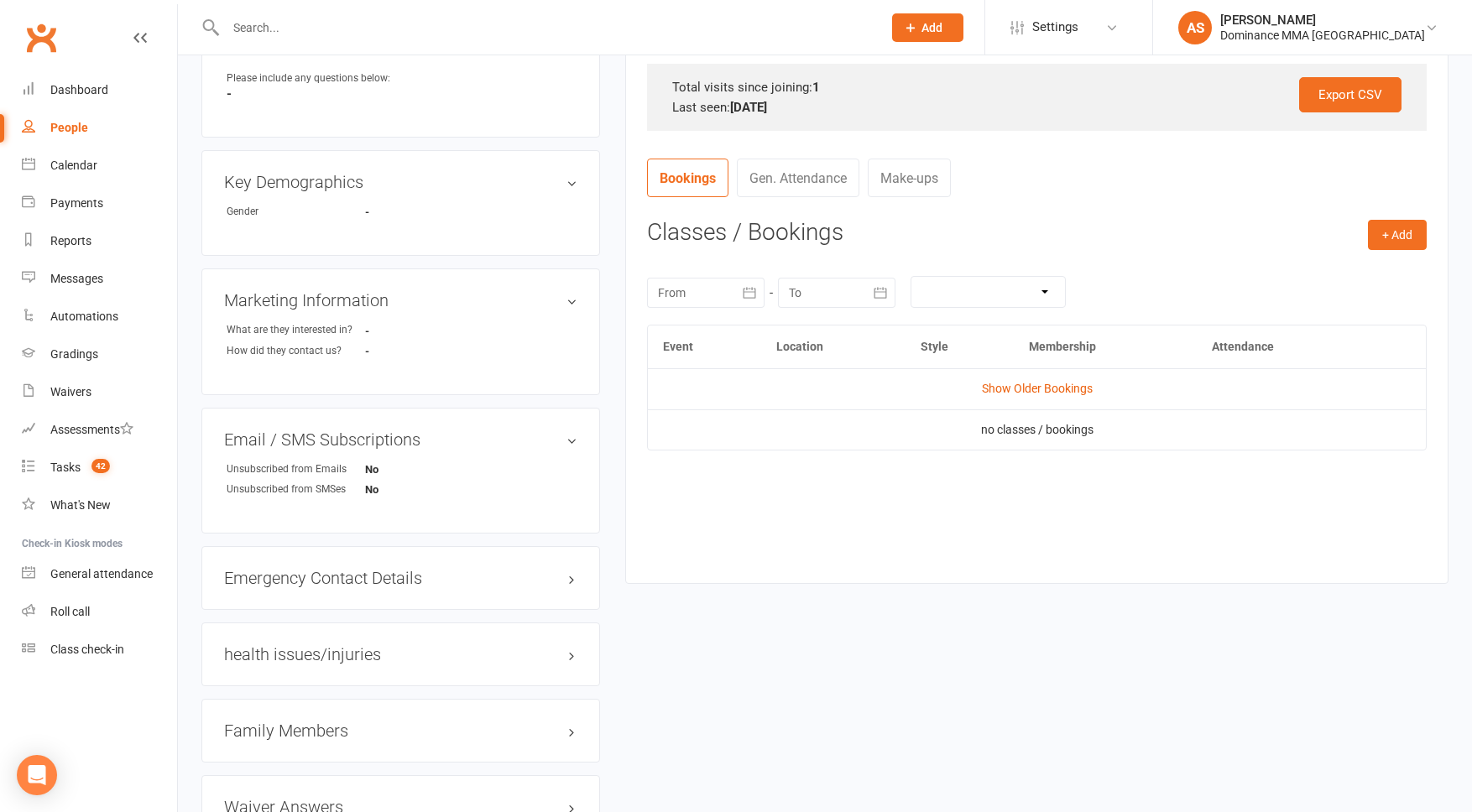
scroll to position [514, 0]
click at [1020, 384] on link "Show Older Bookings" at bounding box center [1038, 386] width 111 height 14
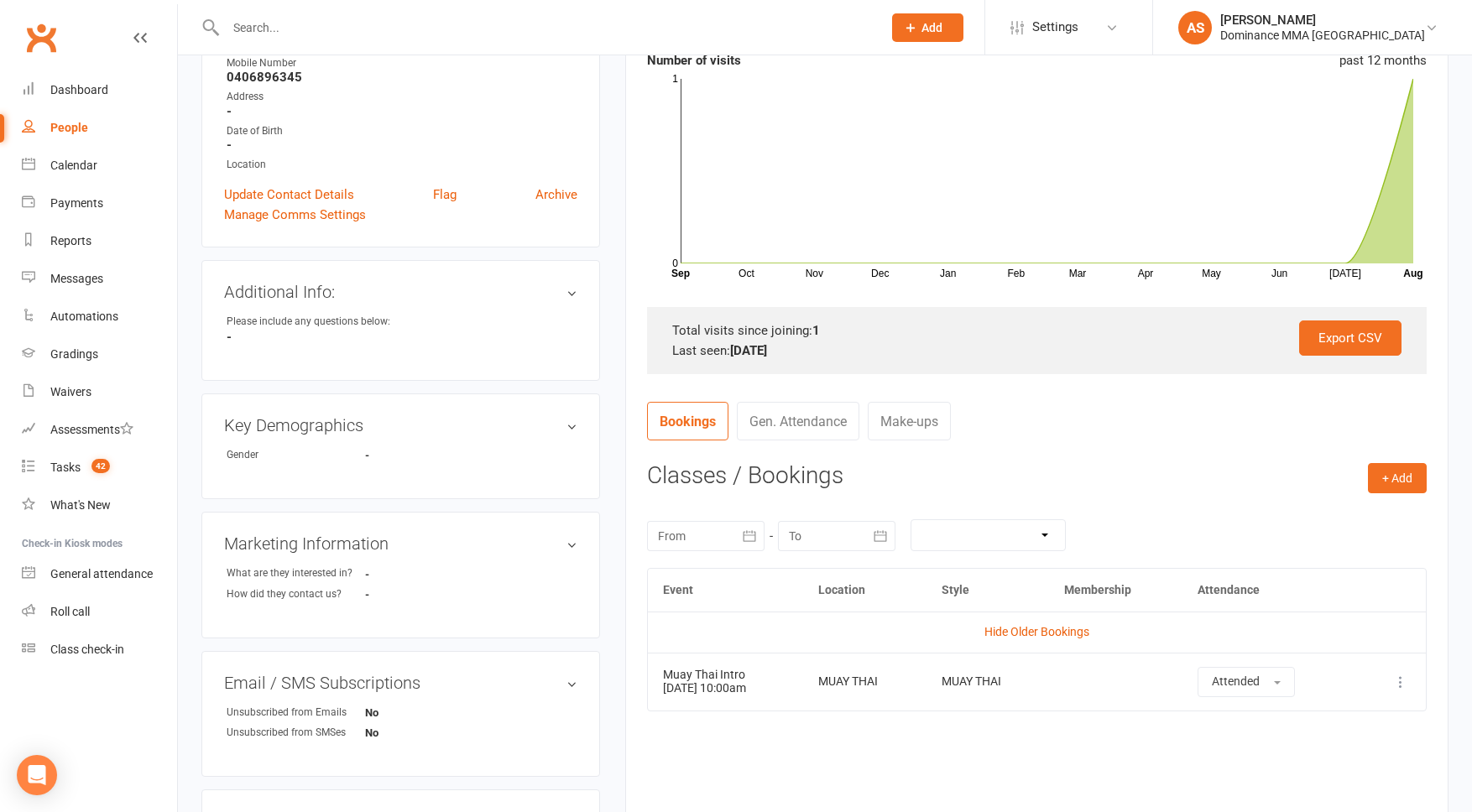
scroll to position [0, 0]
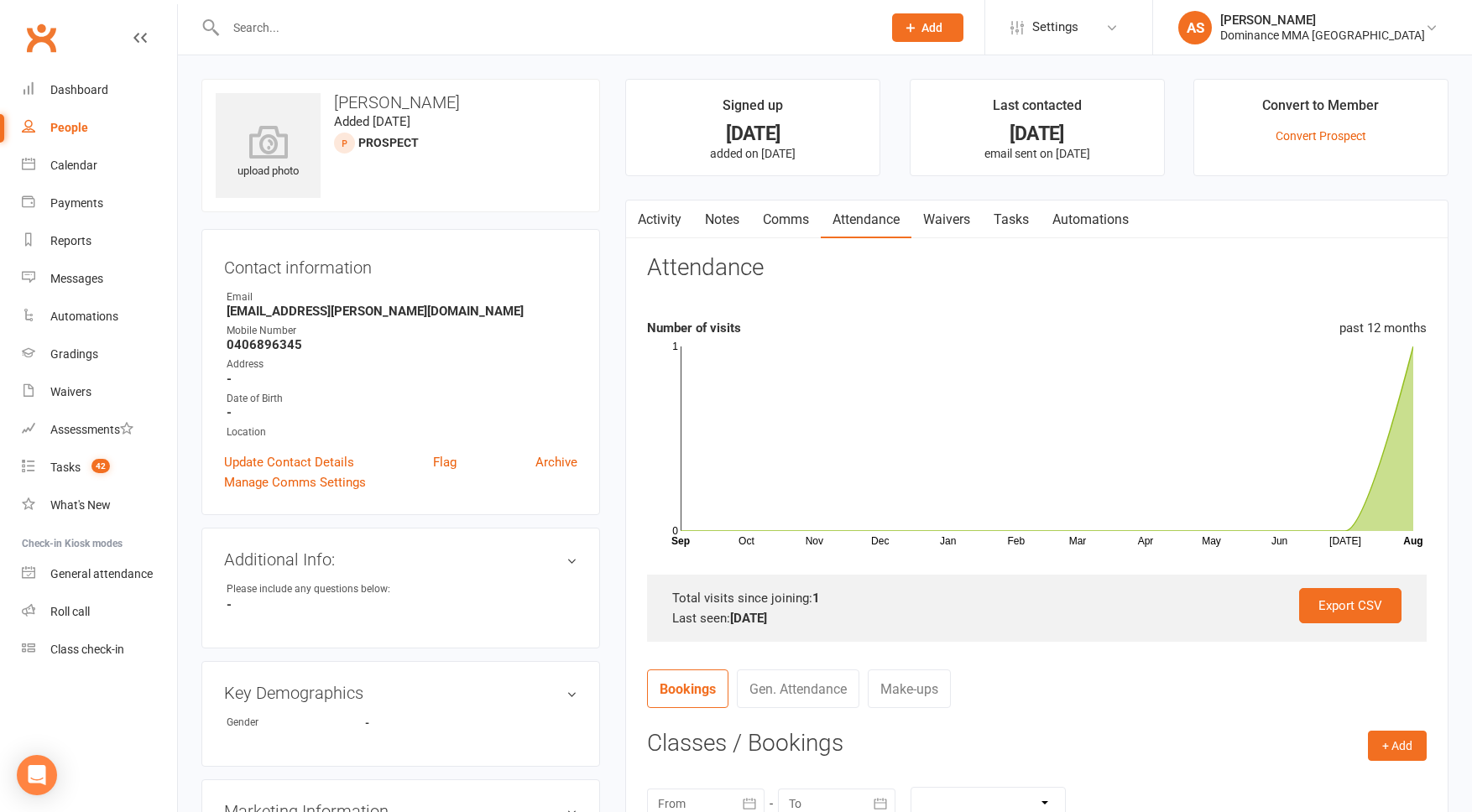
drag, startPoint x: 680, startPoint y: 219, endPoint x: 664, endPoint y: 218, distance: 16.0
click at [680, 219] on link "Activity" at bounding box center [660, 220] width 67 height 39
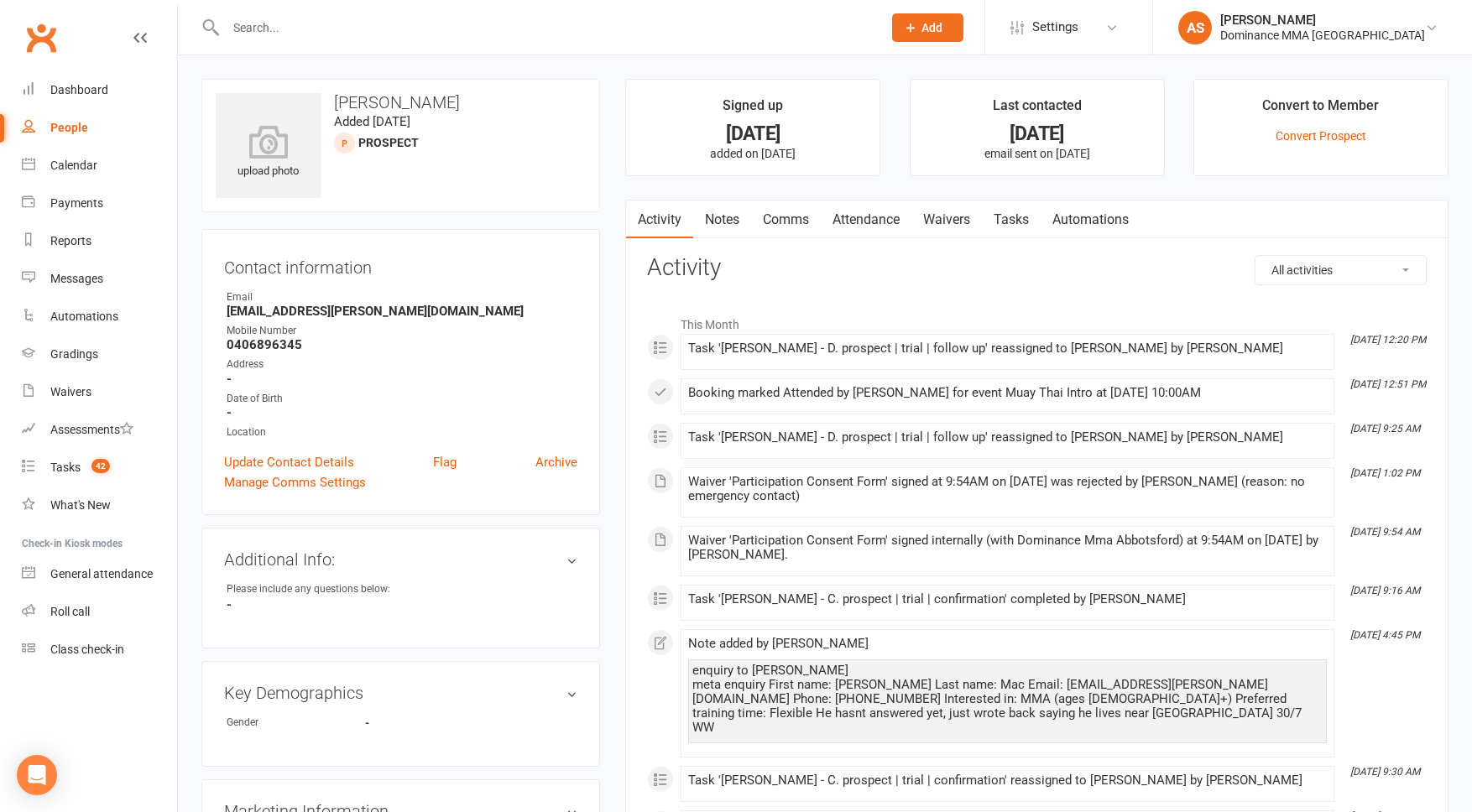
click at [1024, 214] on link "Tasks" at bounding box center [1011, 220] width 59 height 39
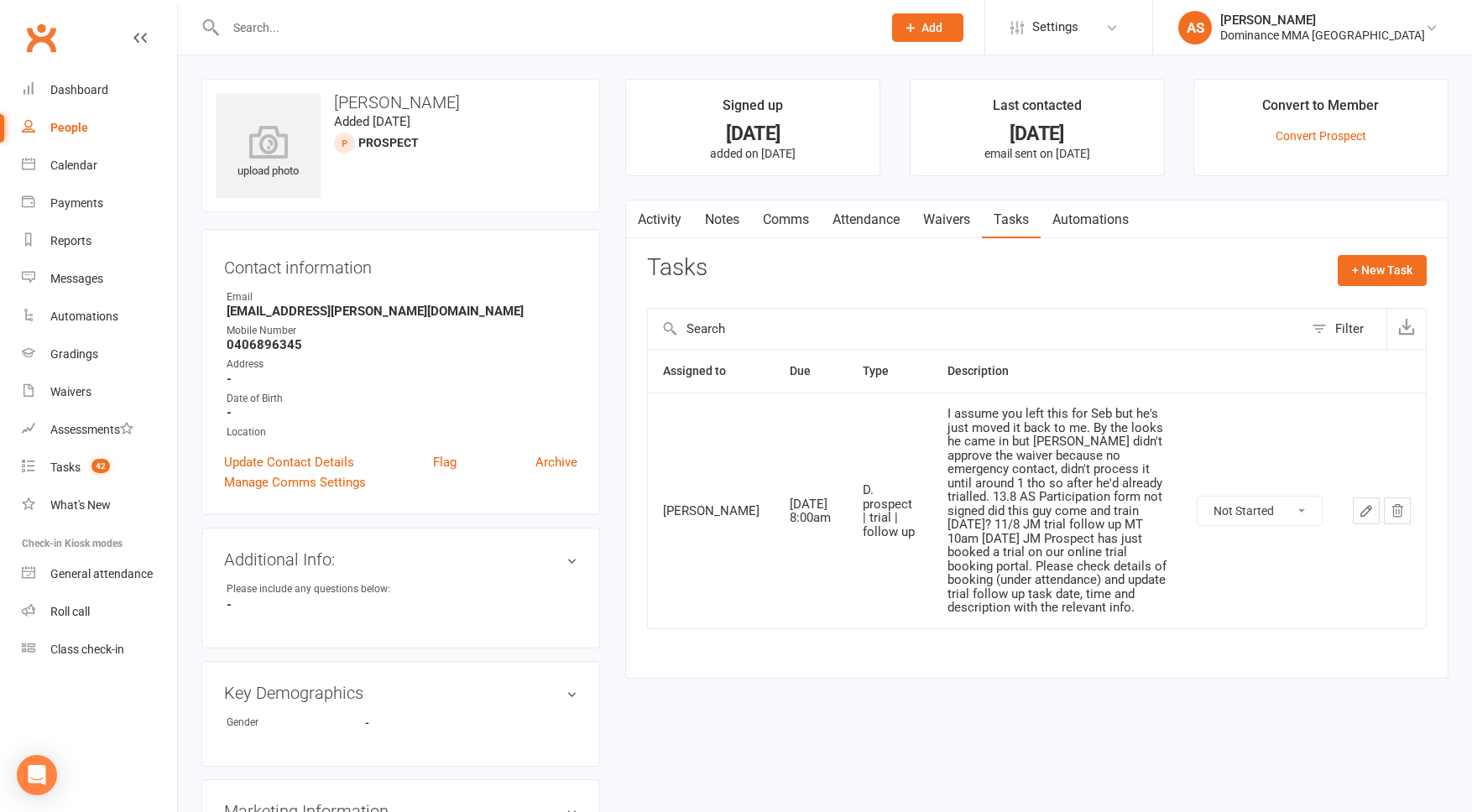
click at [1361, 509] on icon "button" at bounding box center [1367, 511] width 15 height 15
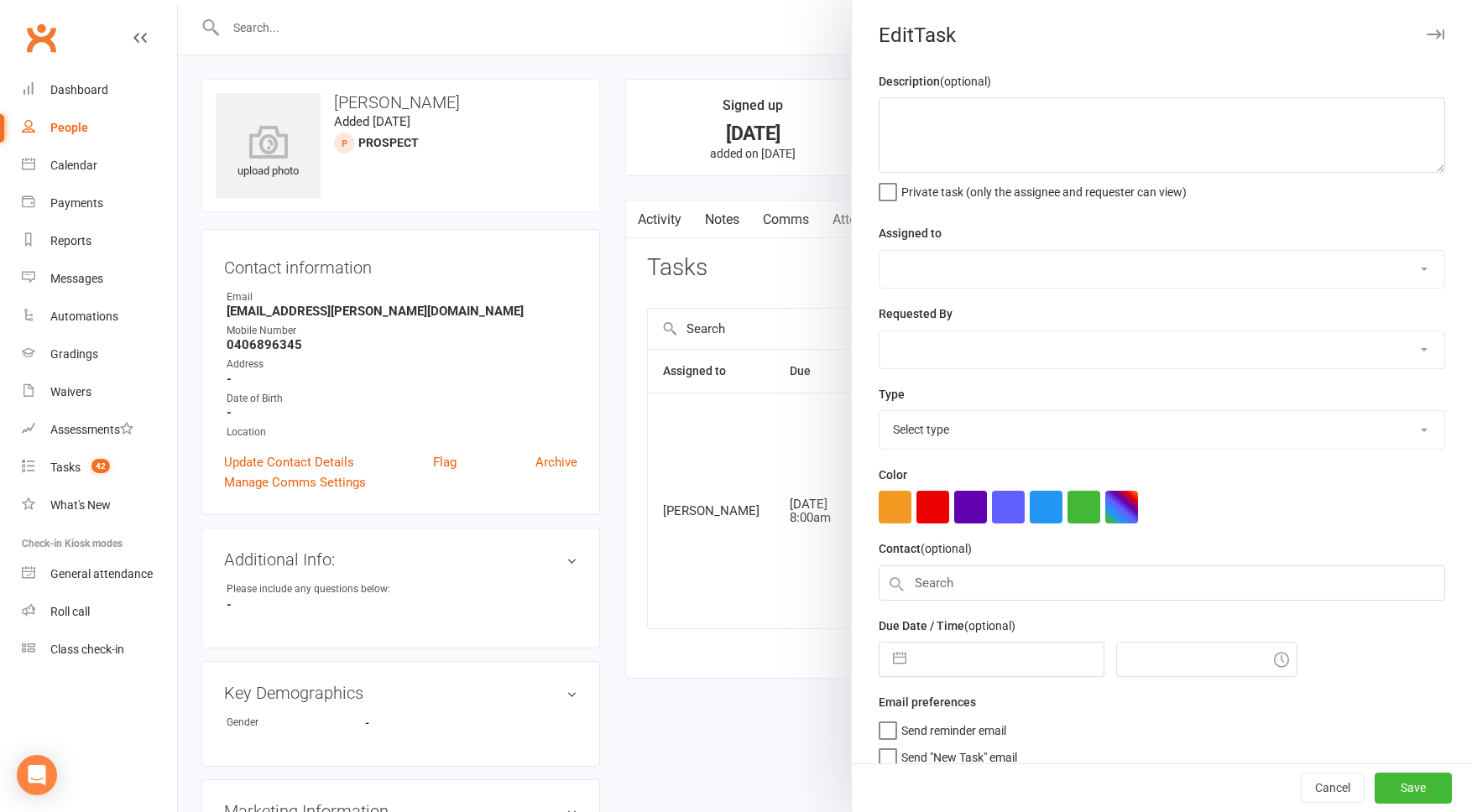
type textarea "I assume you left this for Seb but he's just moved it back to me. By the looks …"
select select "45422"
type input "[DATE]"
type input "8:00am"
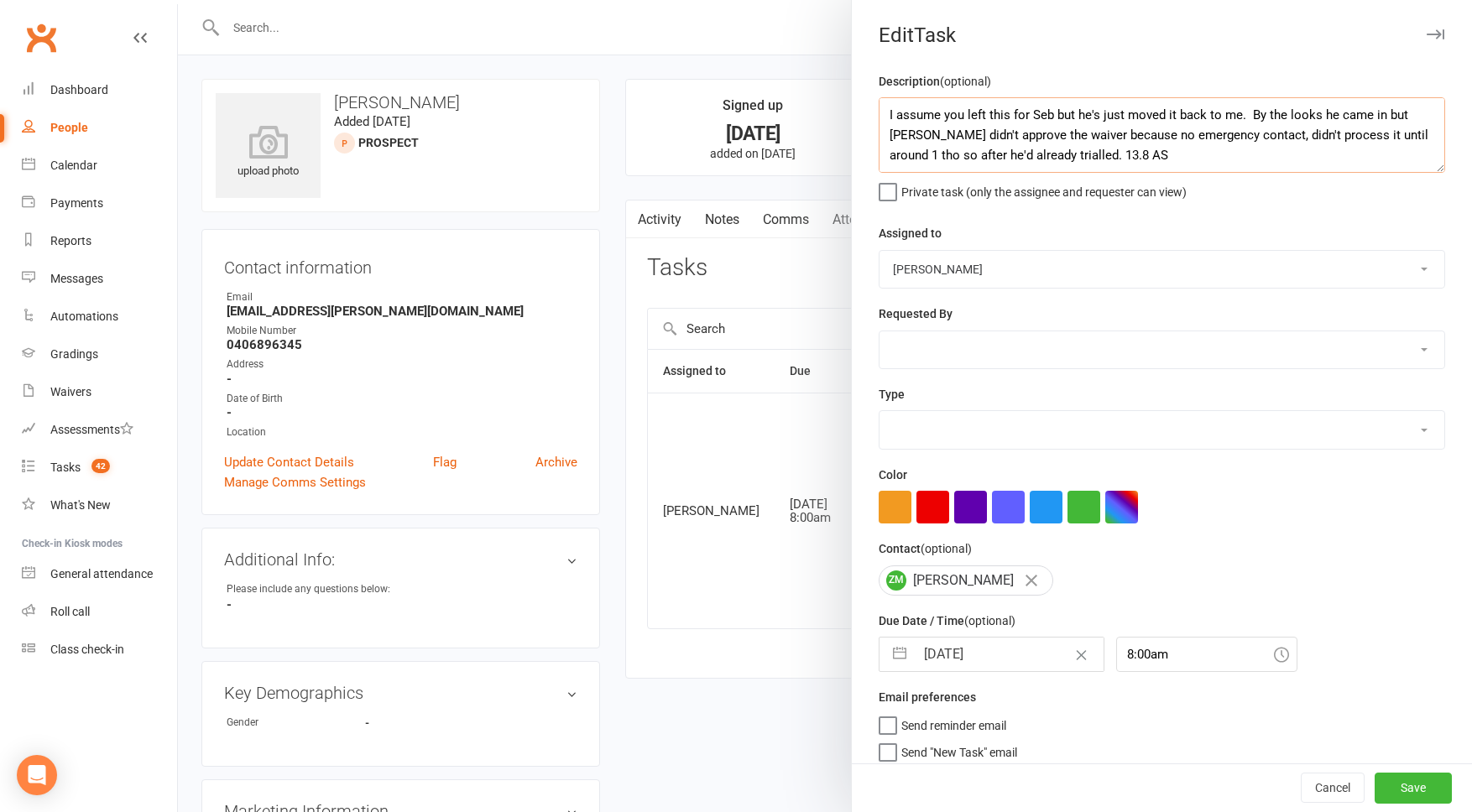
click at [1036, 152] on textarea "I assume you left this for Seb but he's just moved it back to me. By the looks …" at bounding box center [1162, 135] width 567 height 76
type textarea "I assume you left this for Seb but he's just moved it back to me. By the looks …"
select select "3863"
click at [1042, 157] on textarea "I assume you left this for Seb but he's just moved it back to me. By the looks …" at bounding box center [1162, 135] width 567 height 76
drag, startPoint x: 1396, startPoint y: 154, endPoint x: 1404, endPoint y: 151, distance: 8.5
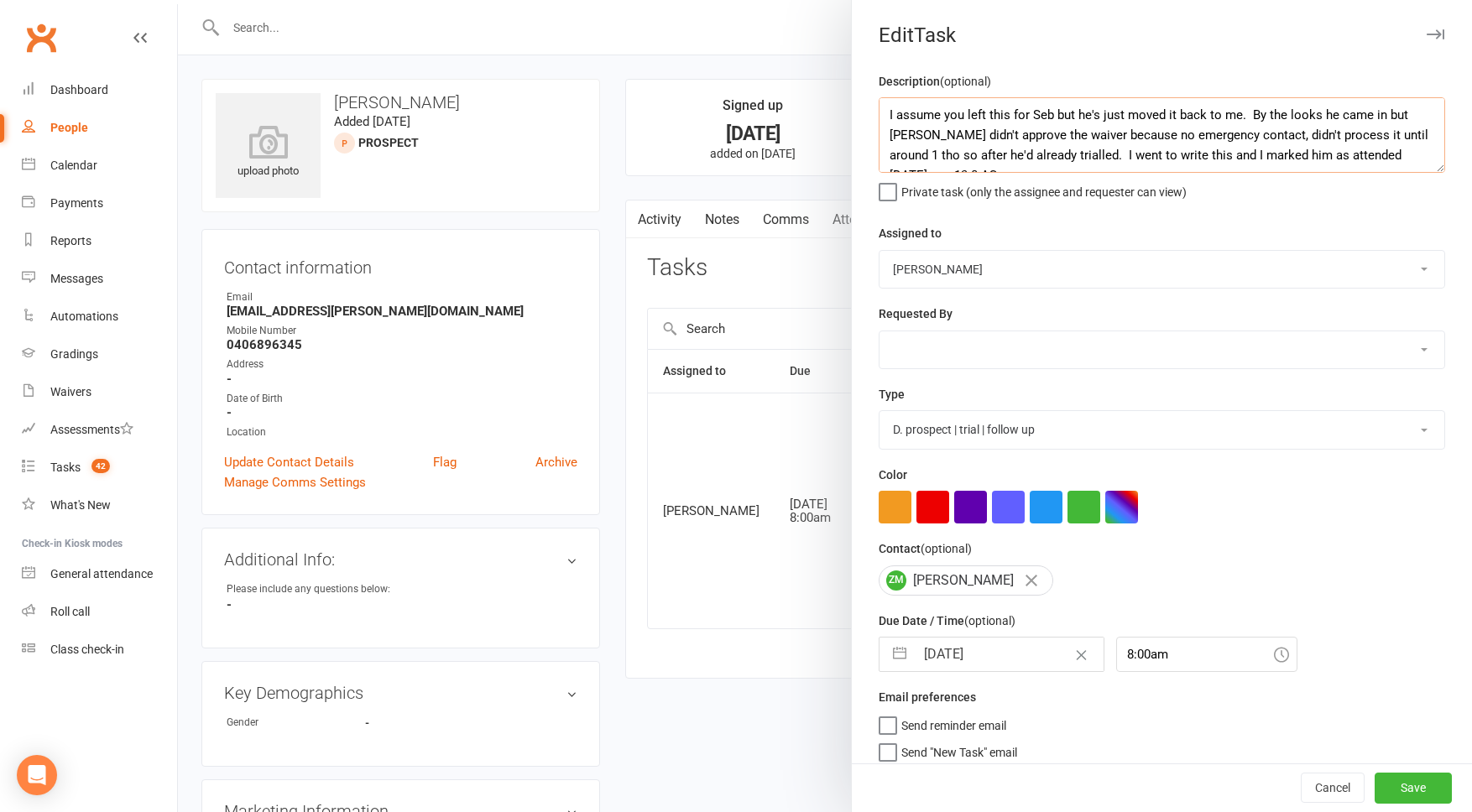
click at [1397, 154] on textarea "I assume you left this for Seb but he's just moved it back to me. By the looks …" at bounding box center [1162, 135] width 567 height 76
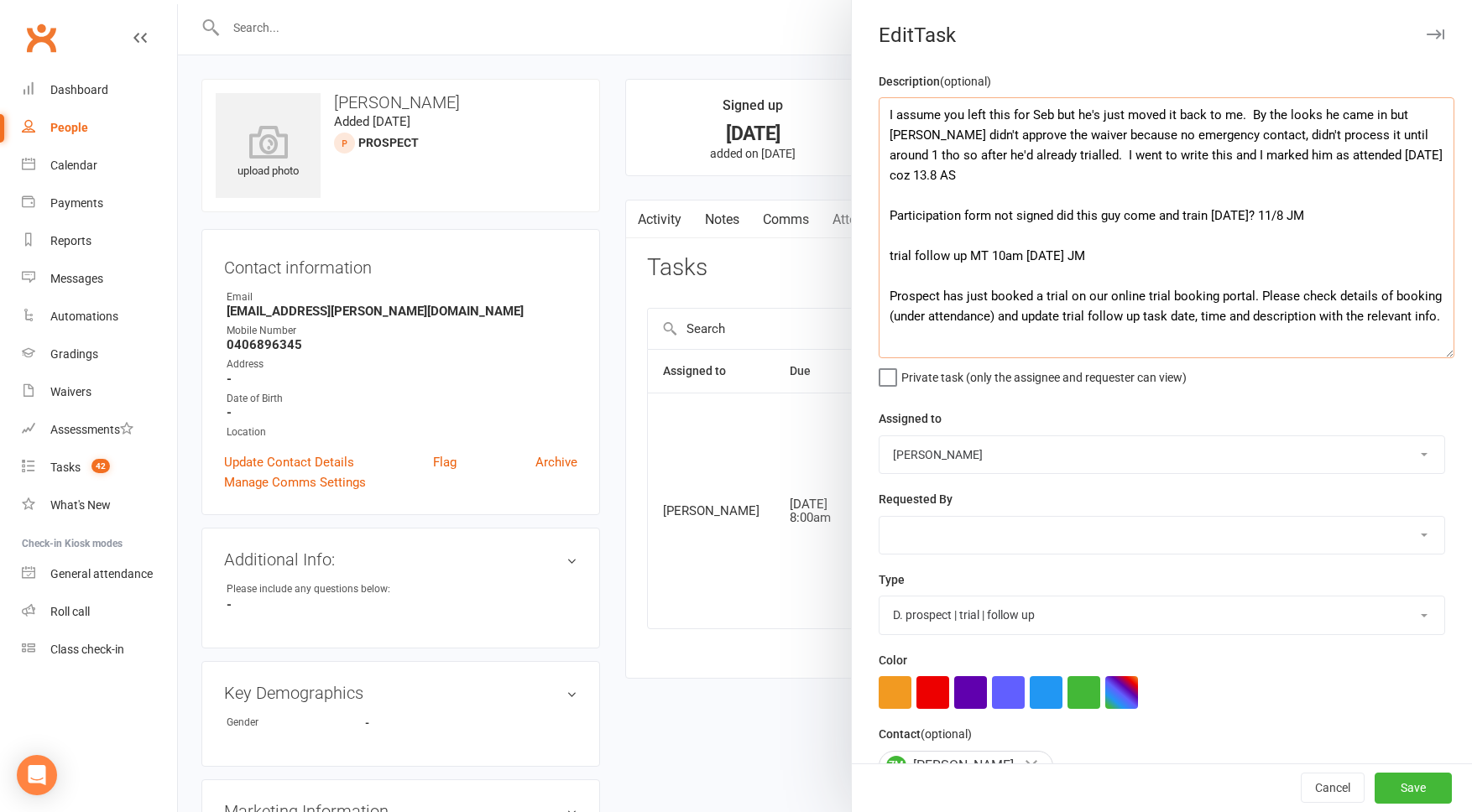
drag, startPoint x: 1440, startPoint y: 165, endPoint x: 1458, endPoint y: 333, distance: 169.0
click at [1452, 348] on textarea "I assume you left this for Seb but he's just moved it back to me. By the looks …" at bounding box center [1166, 228] width 576 height 261
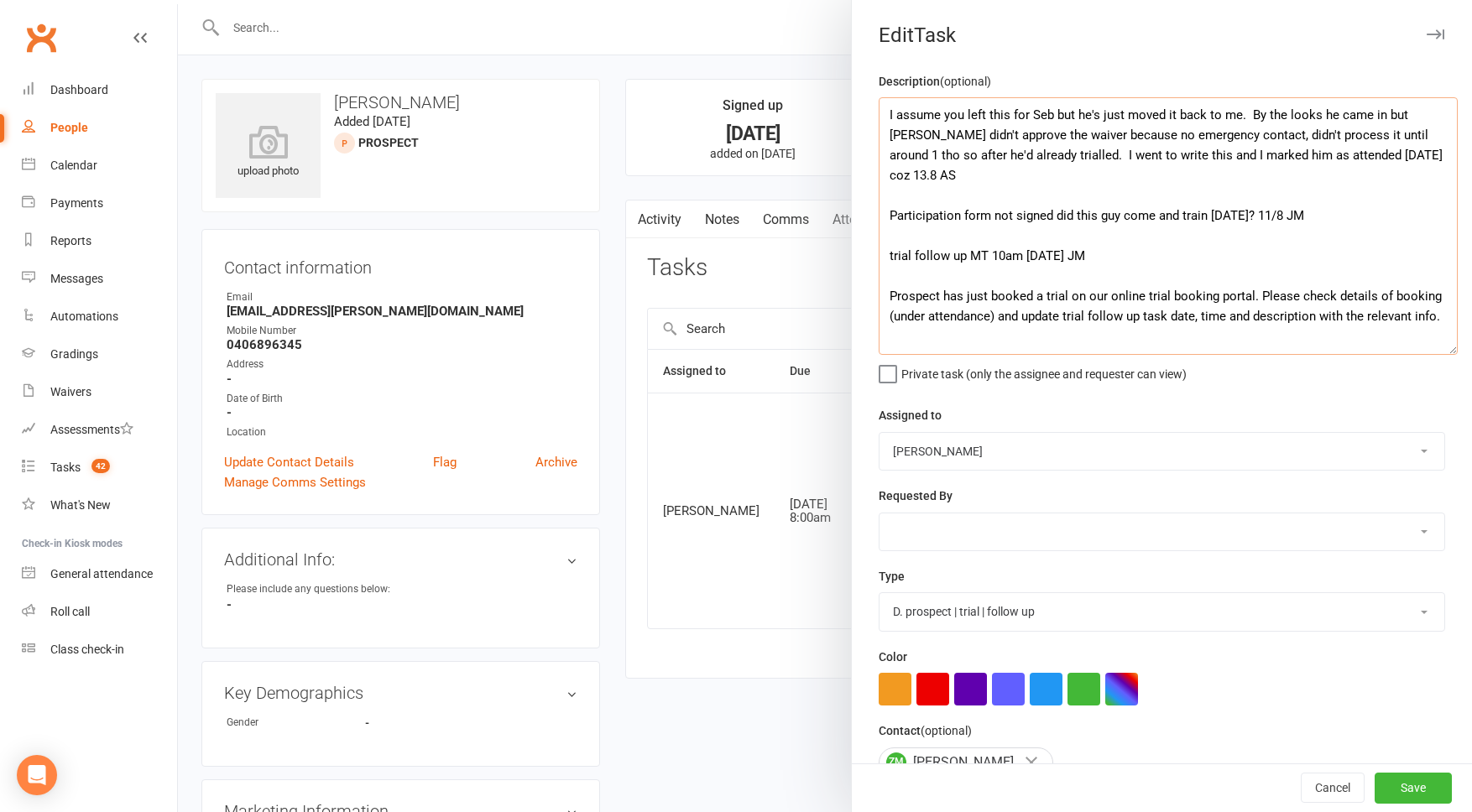
drag, startPoint x: 1367, startPoint y: 155, endPoint x: 1018, endPoint y: 151, distance: 349.0
click at [1005, 158] on textarea "I assume you left this for Seb but he's just moved it back to me. By the looks …" at bounding box center [1168, 226] width 580 height 258
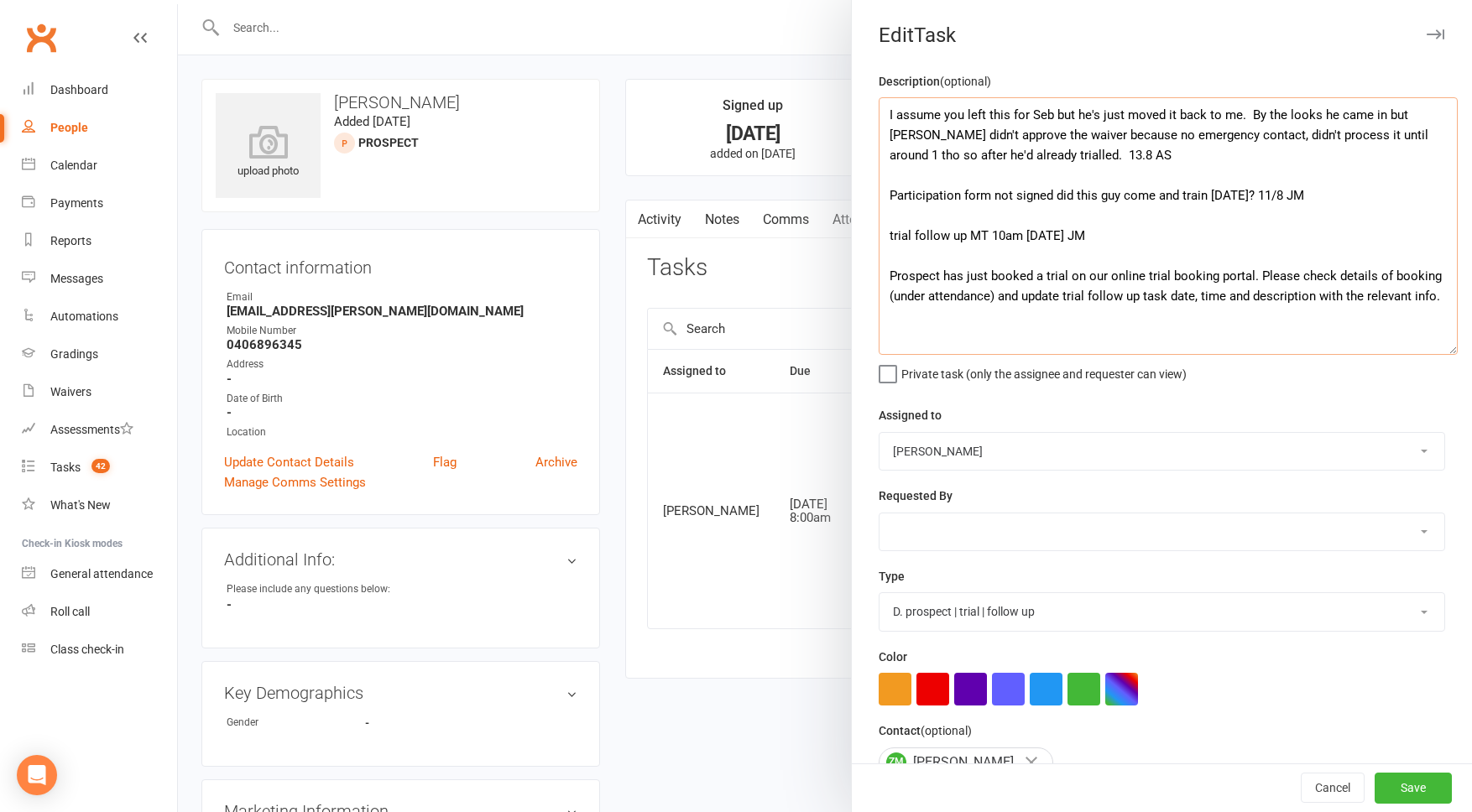
click at [1385, 114] on textarea "I assume you left this for Seb but he's just moved it back to me. By the looks …" at bounding box center [1168, 226] width 580 height 258
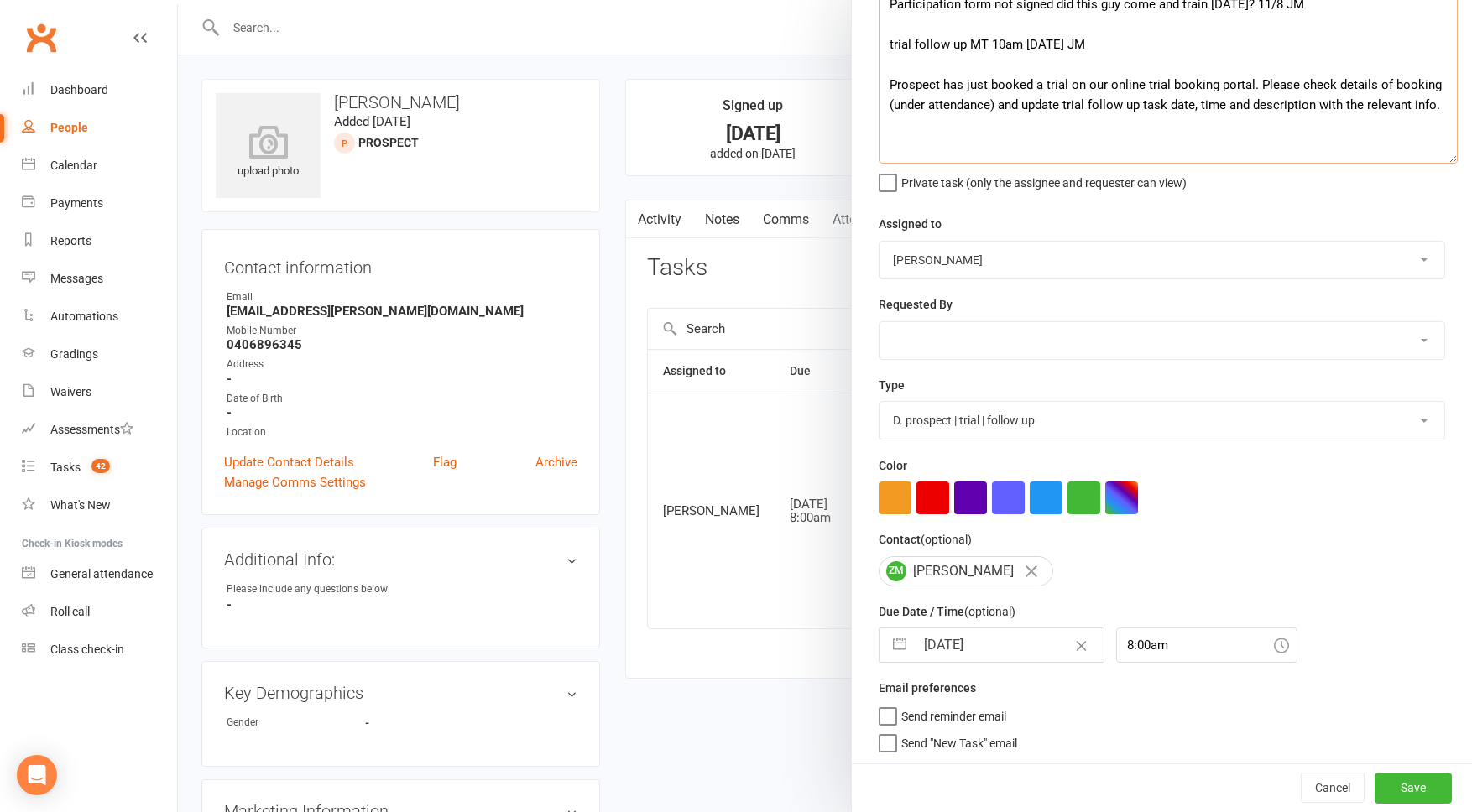
scroll to position [197, 0]
type textarea "I assume you left this for Seb but he's just moved it back to me. By the looks …"
click at [1421, 797] on button "Save" at bounding box center [1413, 789] width 78 height 31
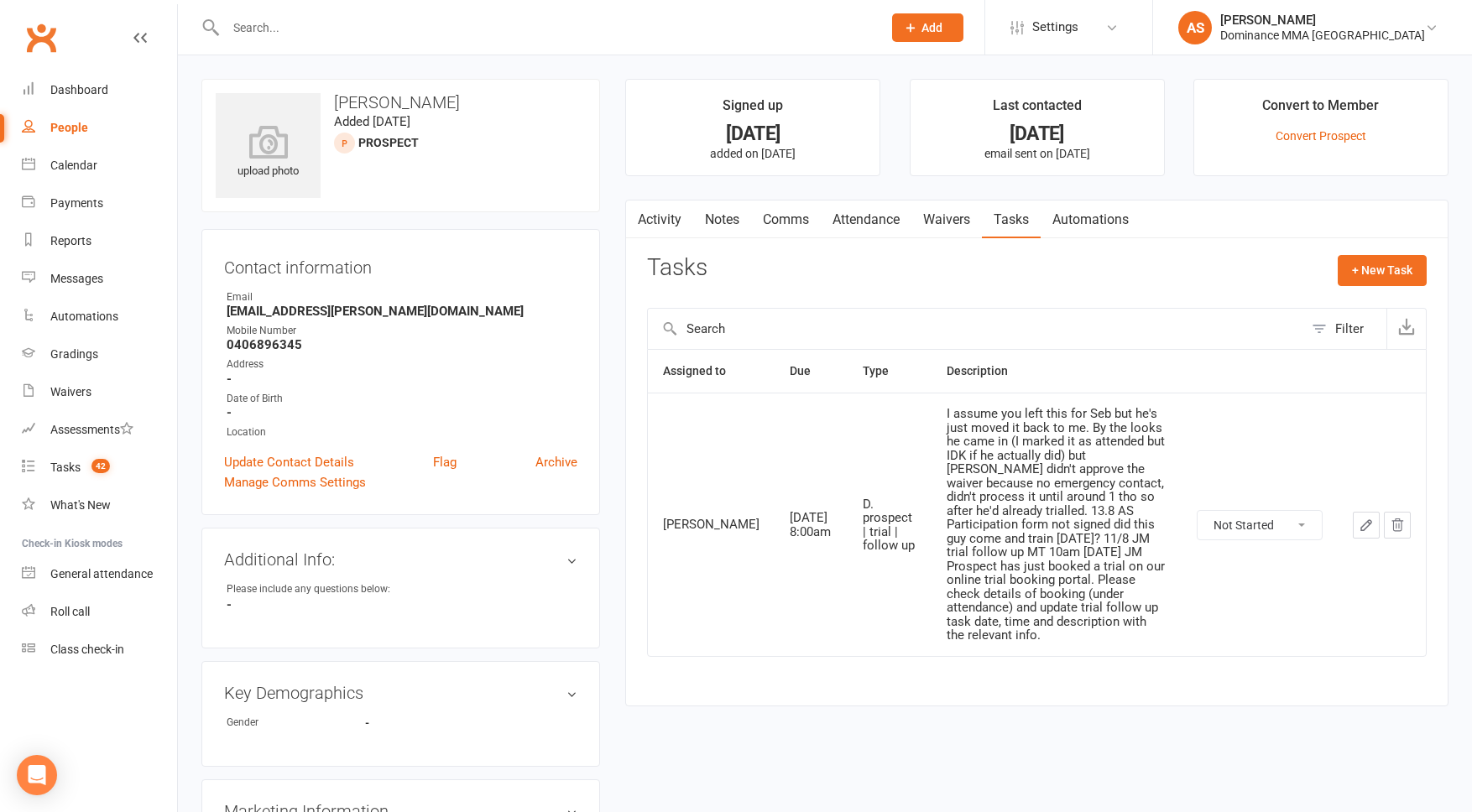
click at [736, 223] on link "Notes" at bounding box center [722, 220] width 58 height 39
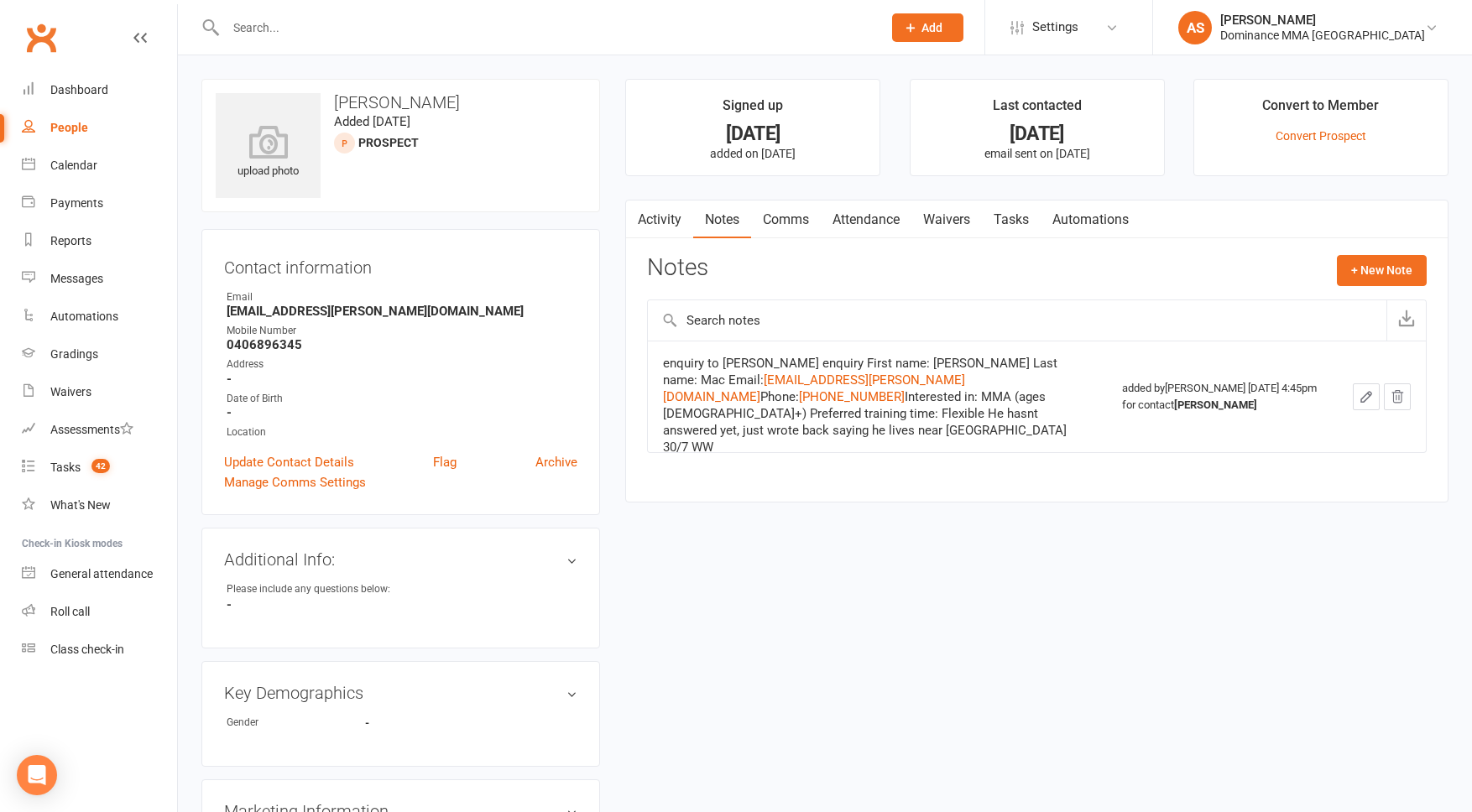
click at [1019, 214] on link "Tasks" at bounding box center [1011, 220] width 59 height 39
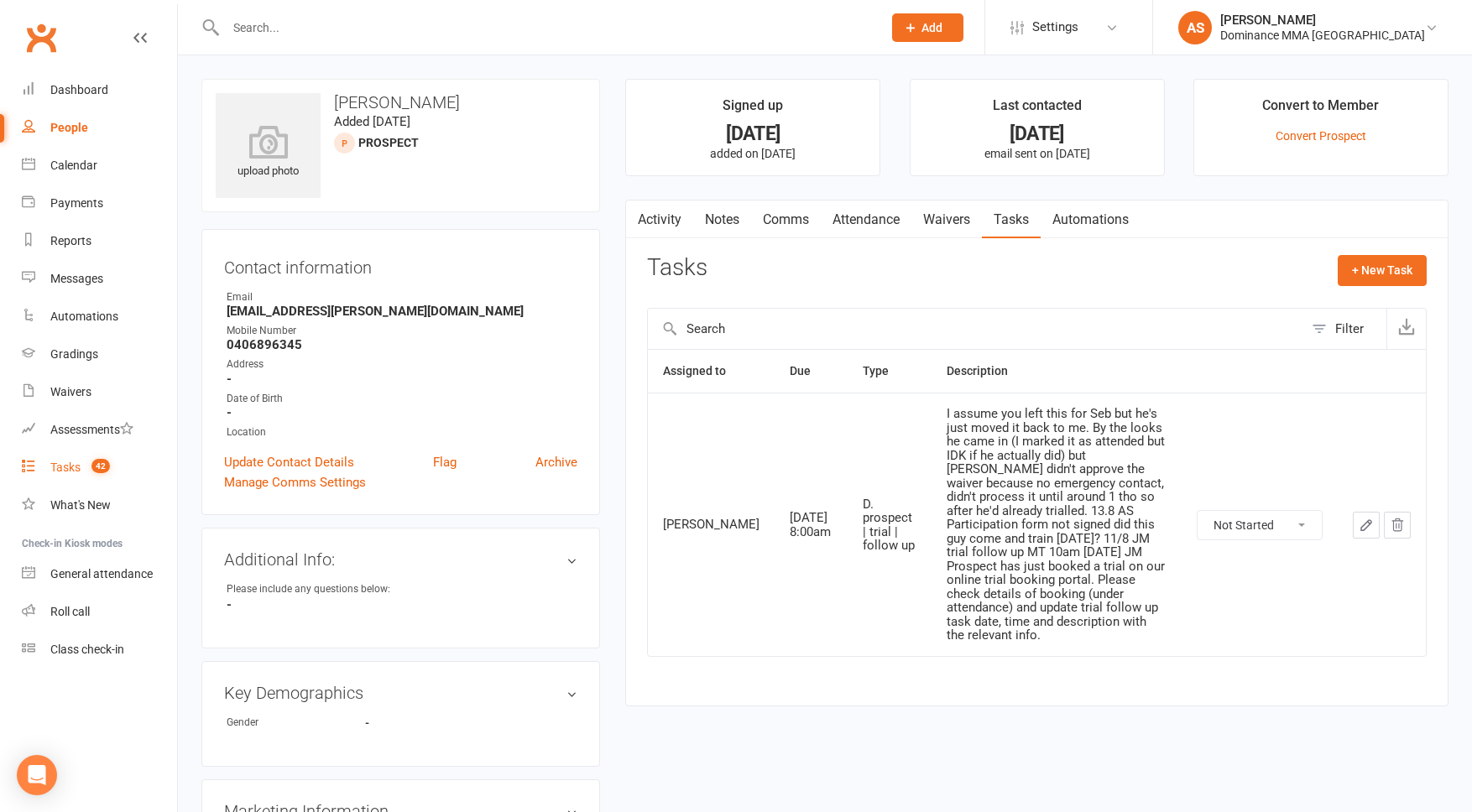
click at [105, 460] on span "42" at bounding box center [101, 466] width 18 height 14
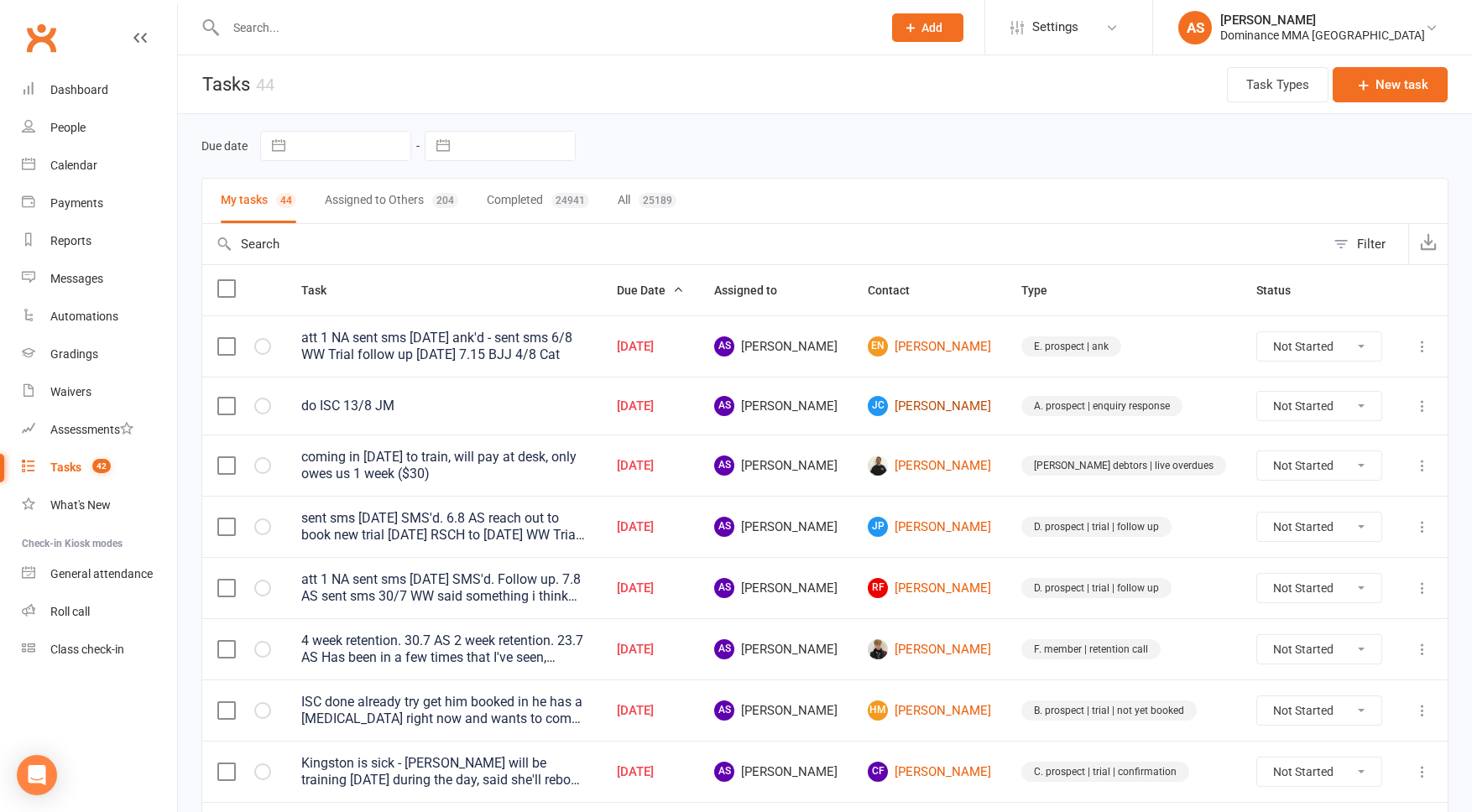
click at [986, 409] on link "JC Joel Curry" at bounding box center [929, 406] width 123 height 20
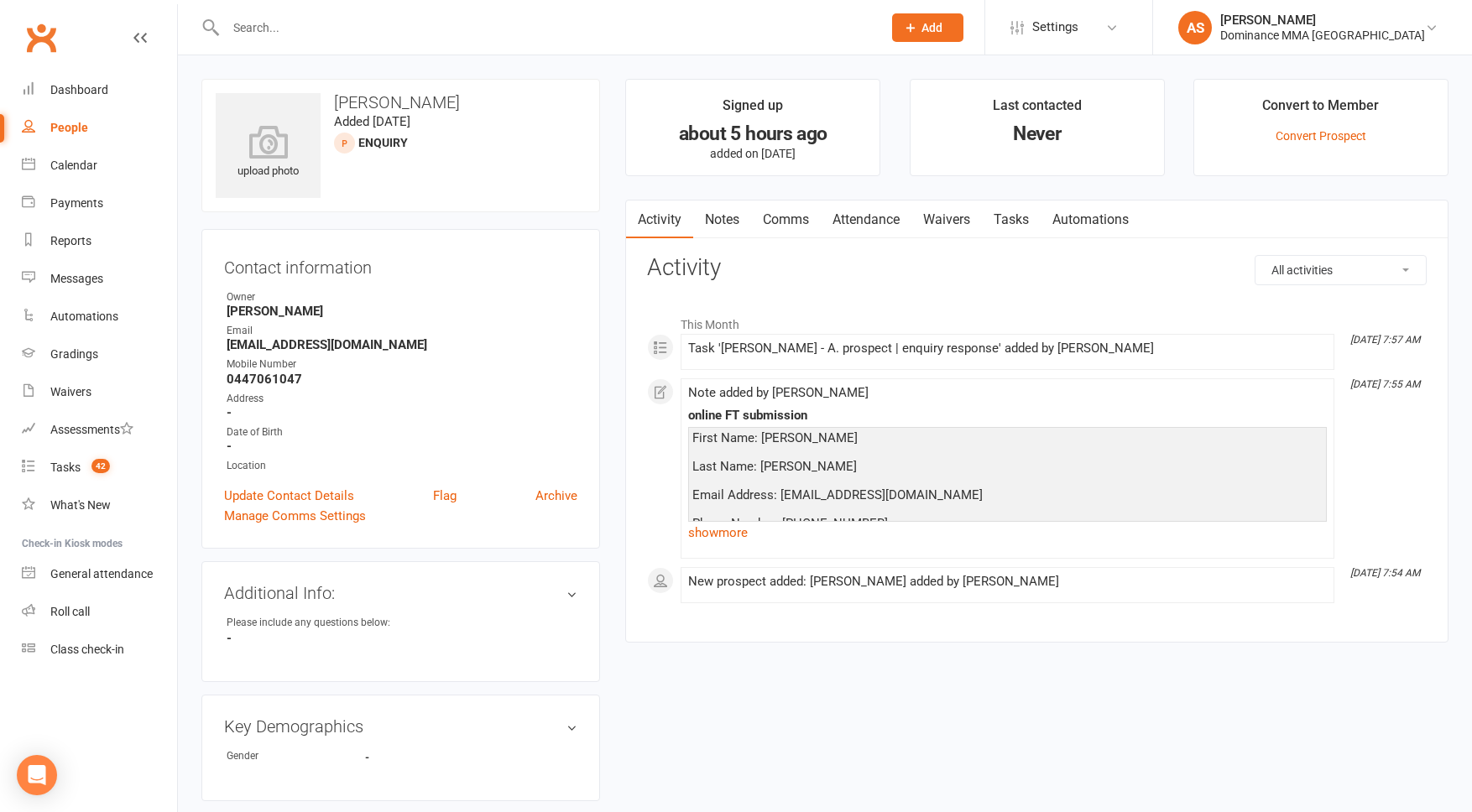
click at [725, 527] on link "show more" at bounding box center [1008, 533] width 639 height 23
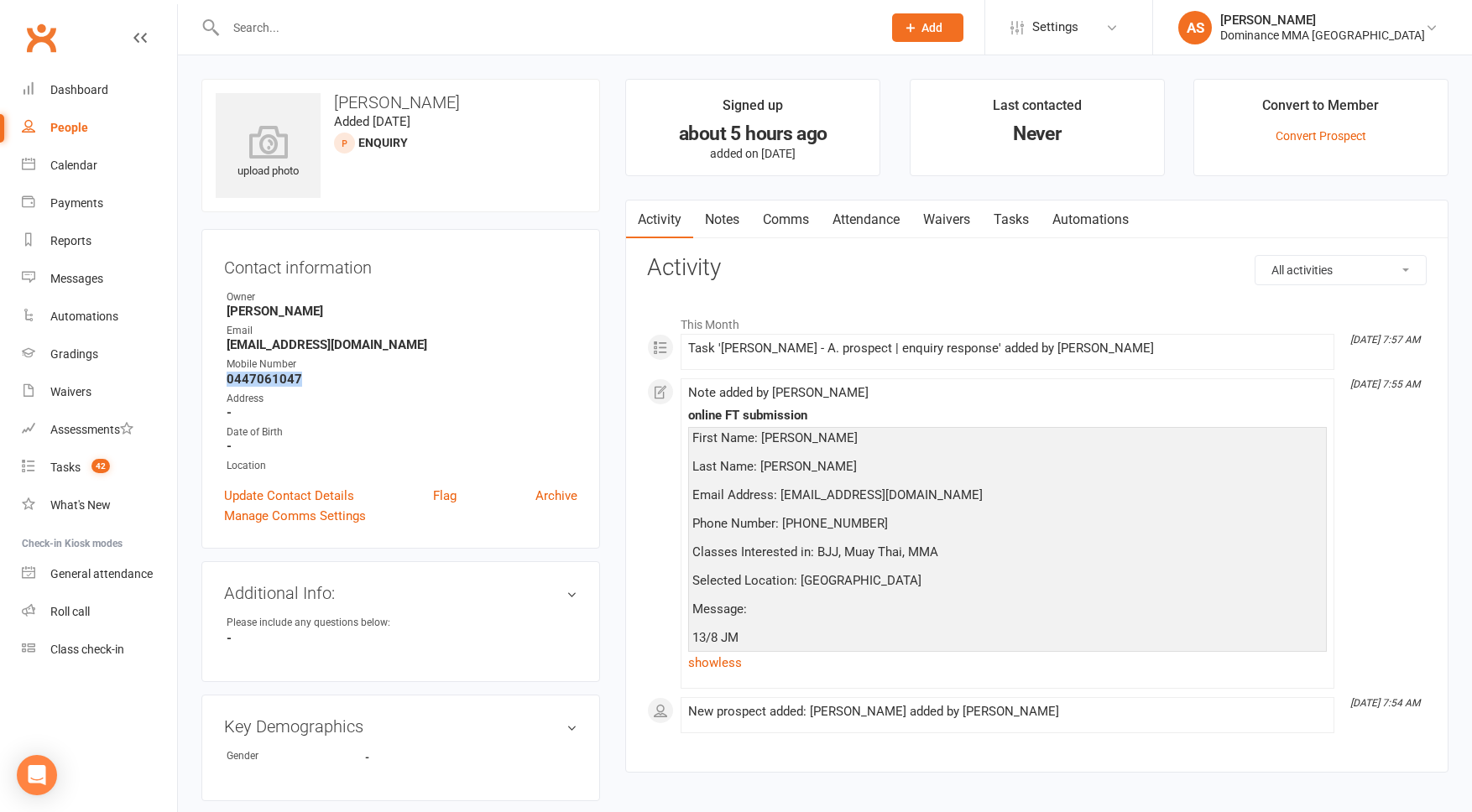
drag, startPoint x: 305, startPoint y: 378, endPoint x: 220, endPoint y: 378, distance: 85.0
click at [220, 378] on div "Contact information Owner Jesse McIntyre Email joelpc0327@gmail.com Mobile Numb…" at bounding box center [400, 388] width 398 height 320
copy strong "0447061047"
click at [1034, 223] on link "Tasks" at bounding box center [1011, 220] width 59 height 39
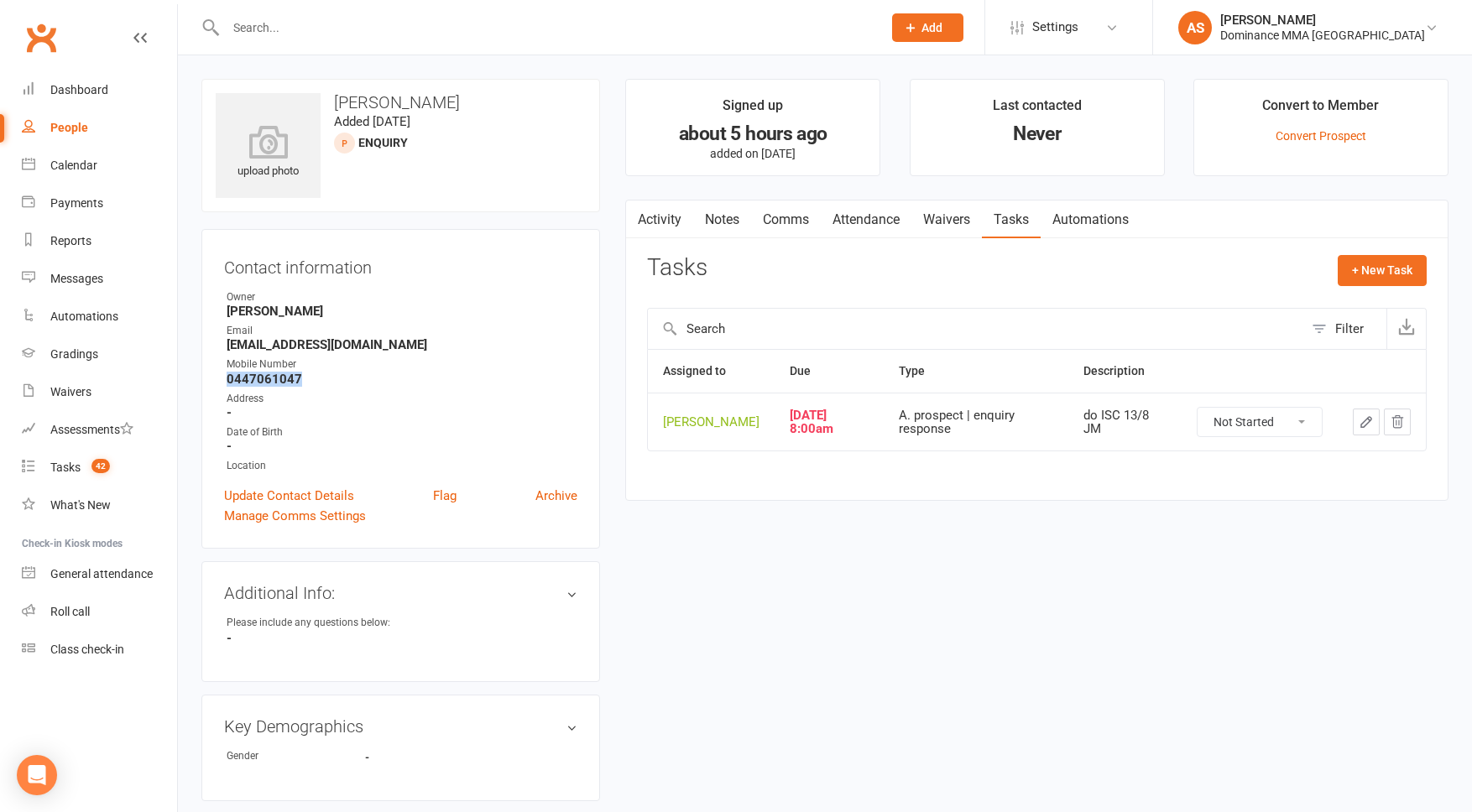
click at [1369, 430] on icon "button" at bounding box center [1367, 422] width 15 height 15
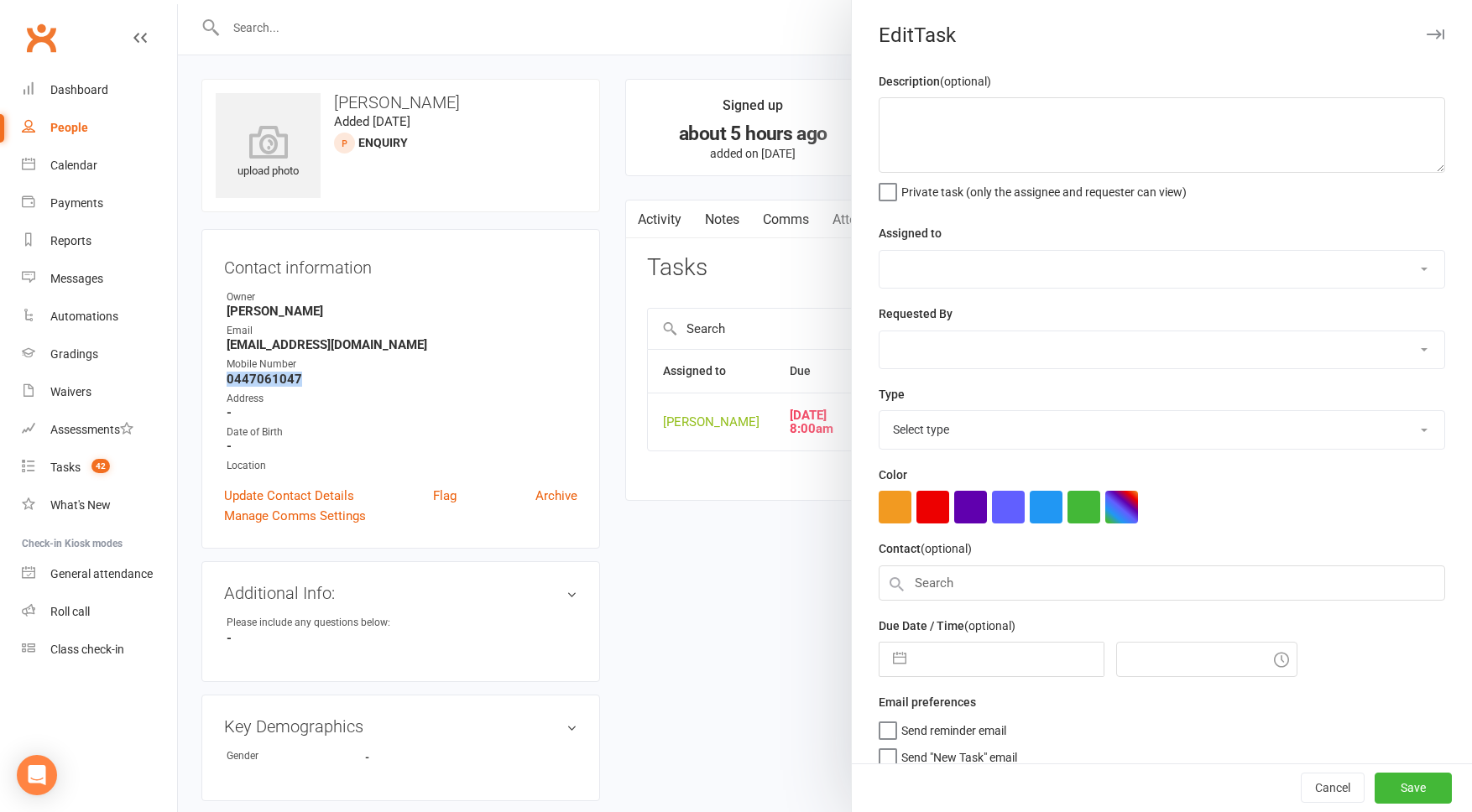
type textarea "do ISC 13/8 JM"
select select "50862"
select select "45422"
type input "[DATE]"
type input "8:00am"
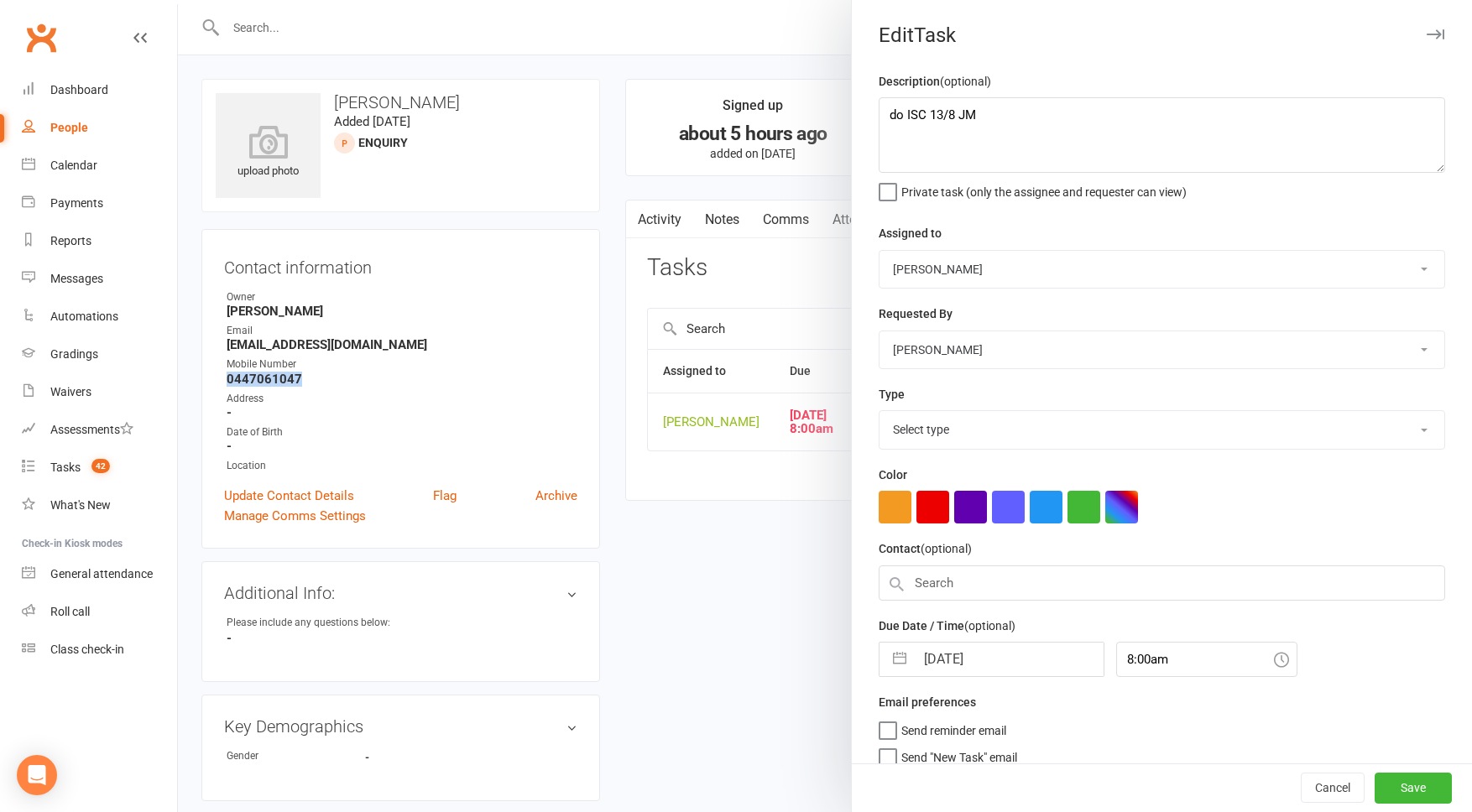
select select "3860"
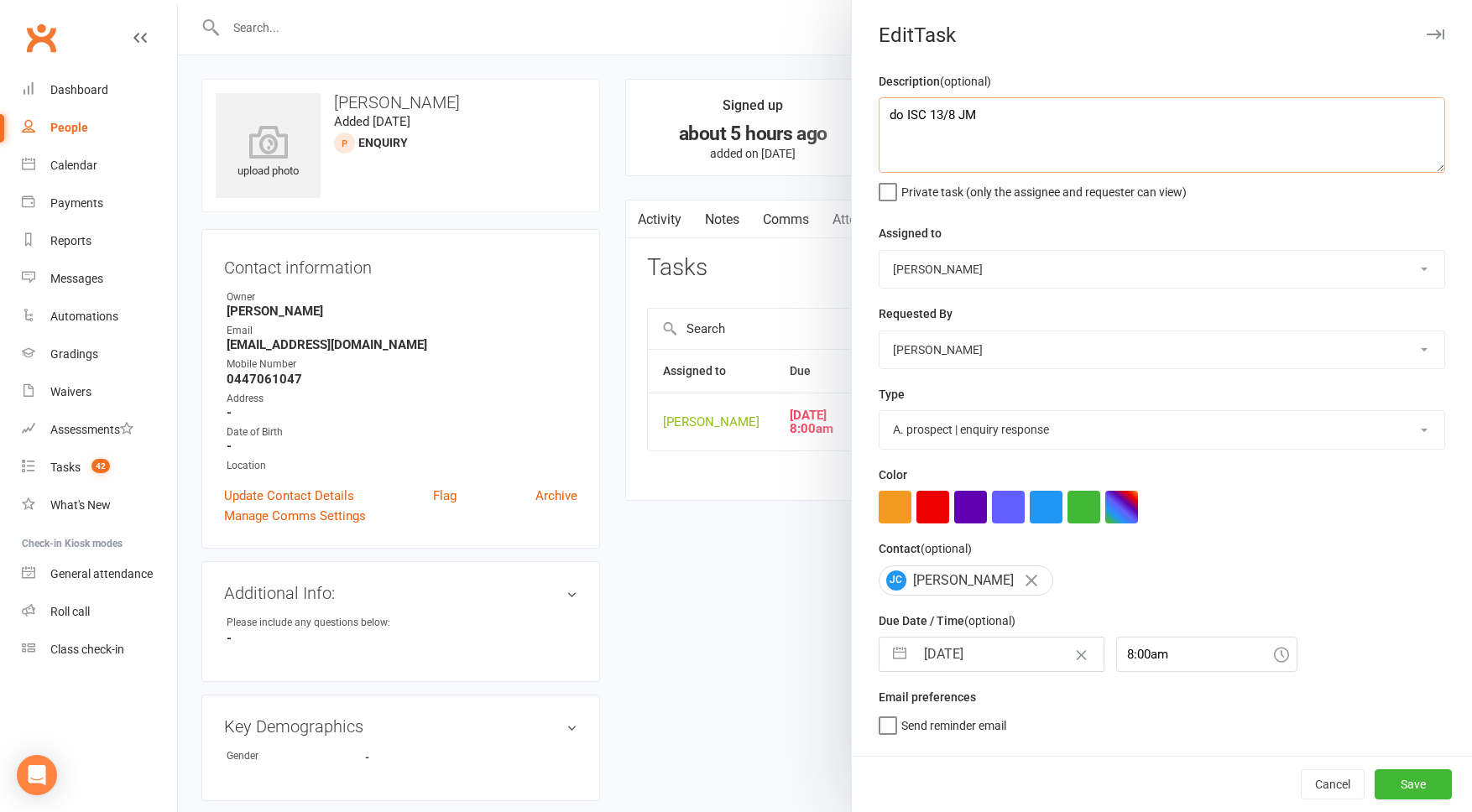
click at [893, 111] on textarea "do ISC 13/8 JM" at bounding box center [1162, 135] width 567 height 76
type textarea "Att 1. NA, SMS'd. 13.8 AS do ISC 13/8 JM"
click at [965, 268] on select "Cat Wilson David Hart Lachlan Dart Alish S. Will Wesley Max Viney Dominance MMA…" at bounding box center [1162, 269] width 565 height 37
select select "49757"
click at [1009, 435] on select "A. prospect | enquiry response B. prospect | trial | not yet booked C. prospect…" at bounding box center [1162, 429] width 565 height 37
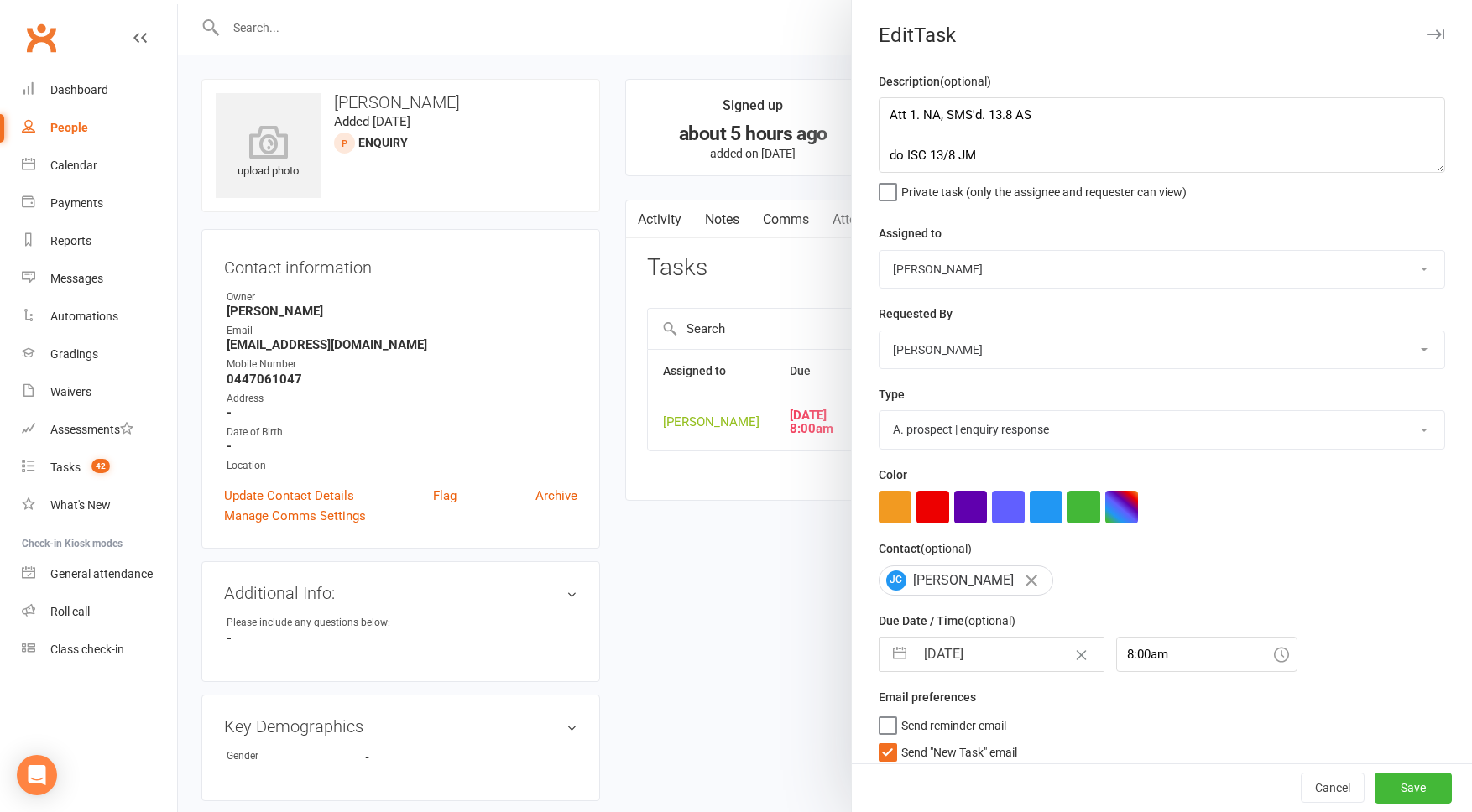
scroll to position [15, 0]
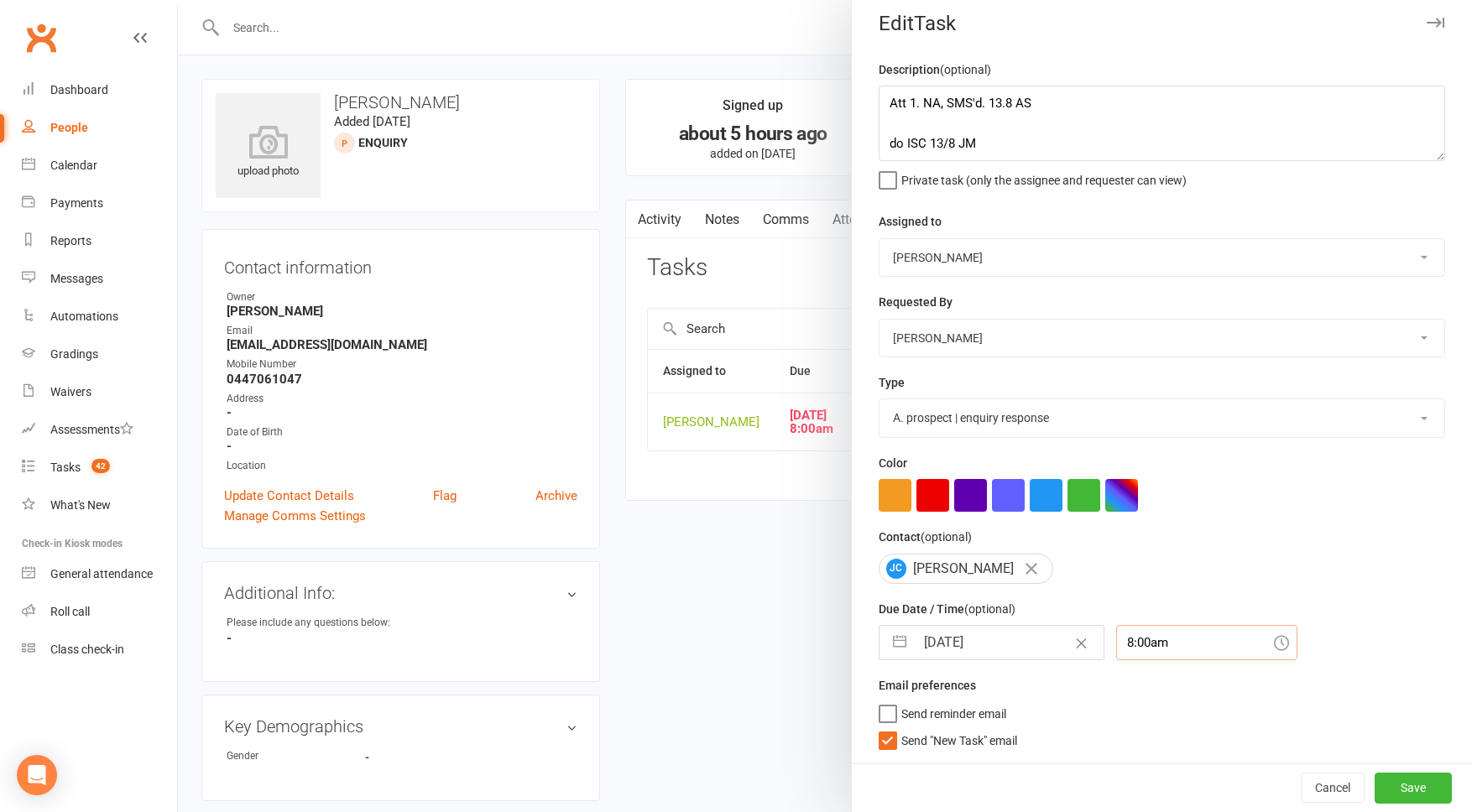
click at [1157, 652] on input "8:00am" at bounding box center [1207, 643] width 181 height 35
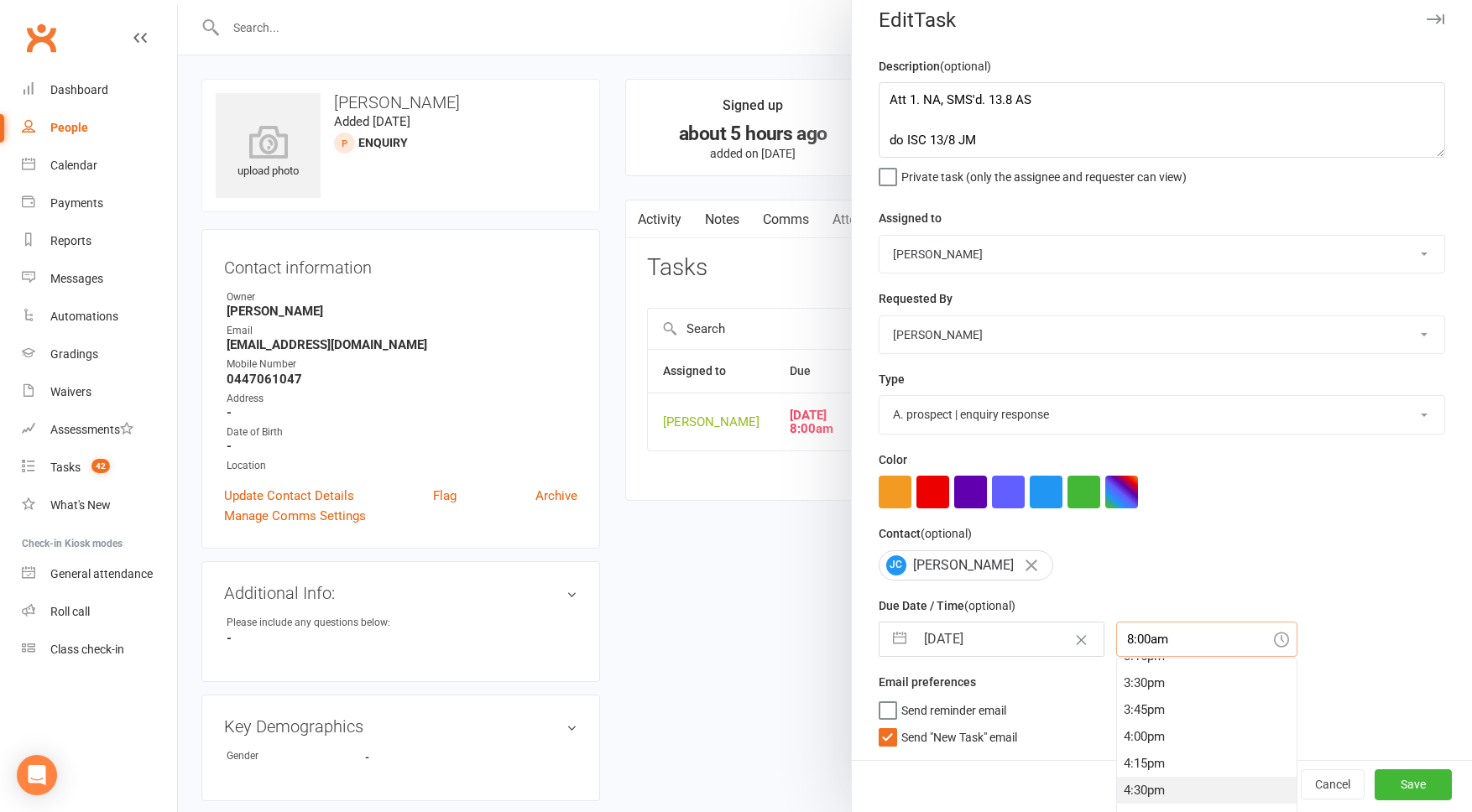
scroll to position [1658, 0]
click at [1134, 785] on div "4:30pm" at bounding box center [1206, 787] width 179 height 27
type input "4:30pm"
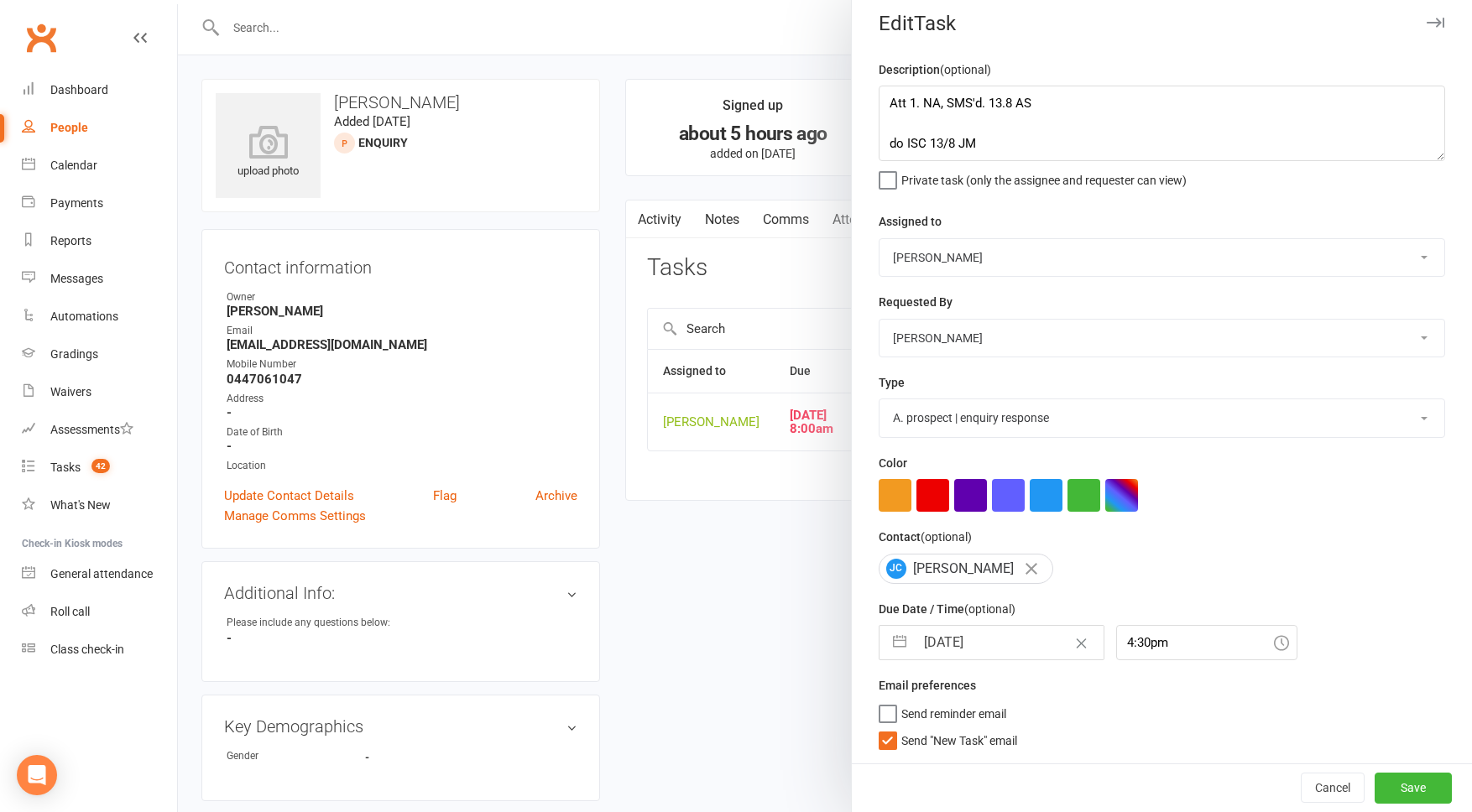
click at [995, 741] on span "Send "New Task" email" at bounding box center [959, 737] width 116 height 19
click at [995, 728] on input "Send "New Task" email" at bounding box center [948, 728] width 139 height 0
click at [1397, 787] on button "Save" at bounding box center [1413, 789] width 78 height 31
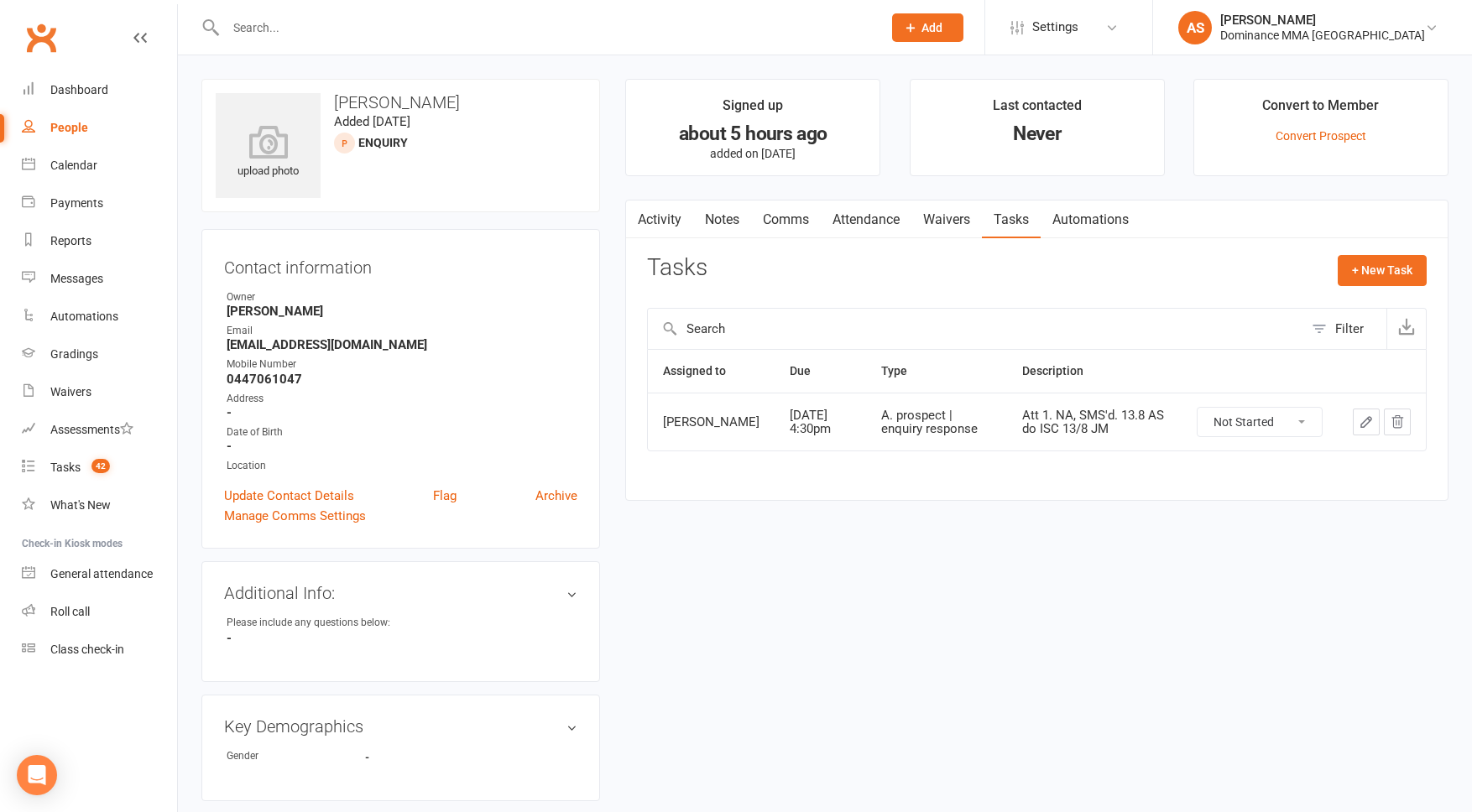
drag, startPoint x: 690, startPoint y: 218, endPoint x: 718, endPoint y: 217, distance: 28.0
click at [690, 219] on link "Activity" at bounding box center [660, 220] width 67 height 39
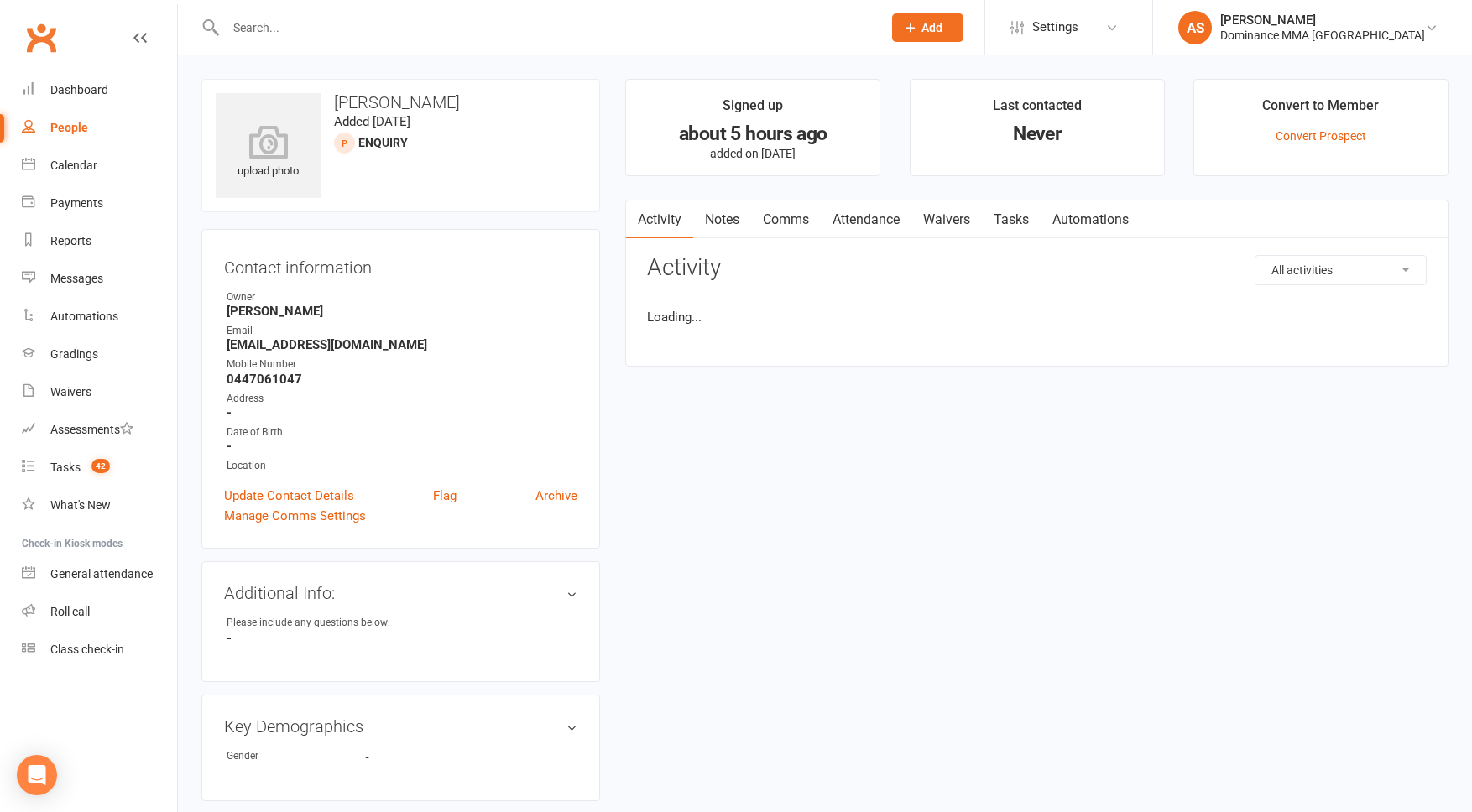
click at [717, 217] on link "Notes" at bounding box center [722, 220] width 58 height 39
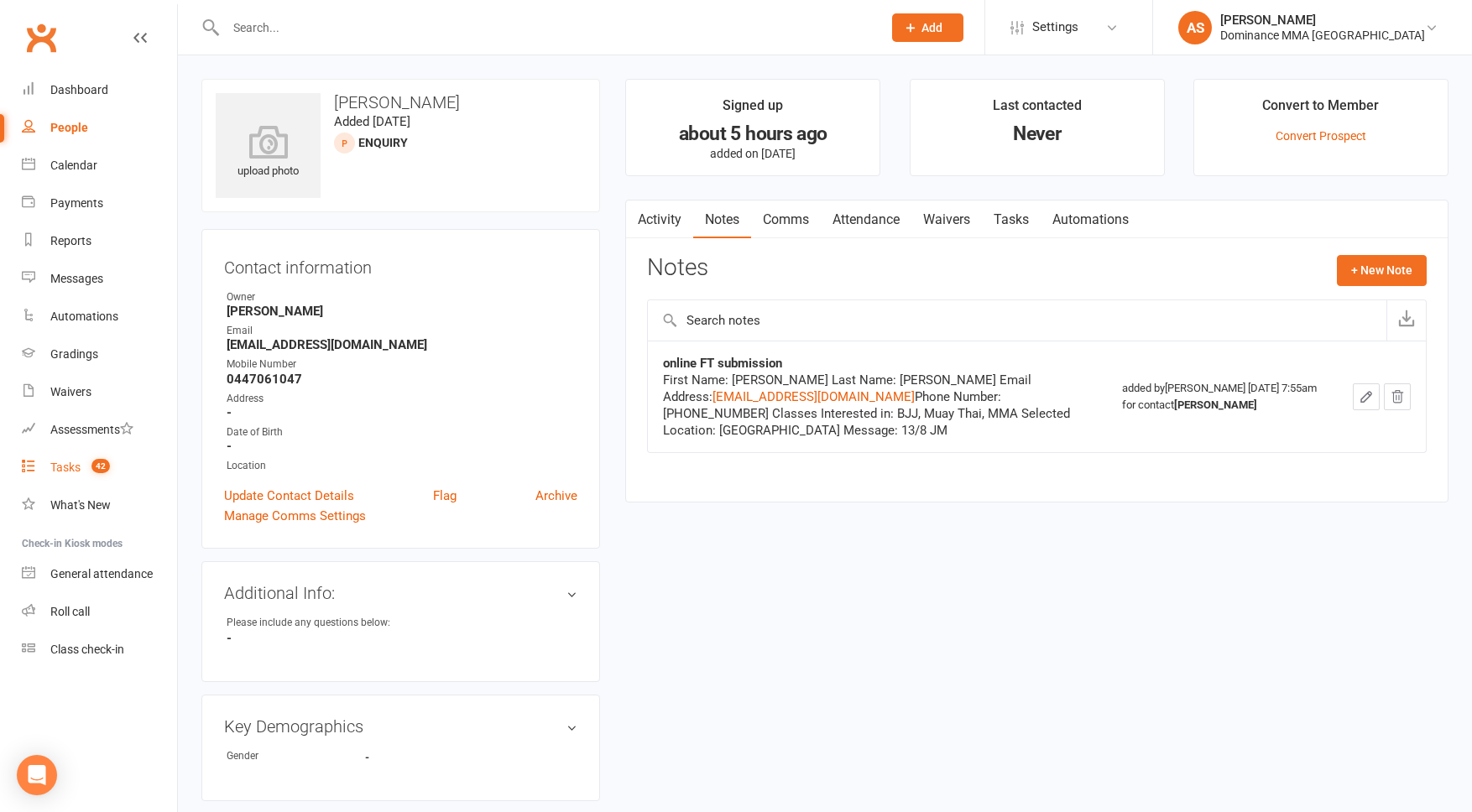
click at [100, 471] on span "42" at bounding box center [101, 466] width 18 height 14
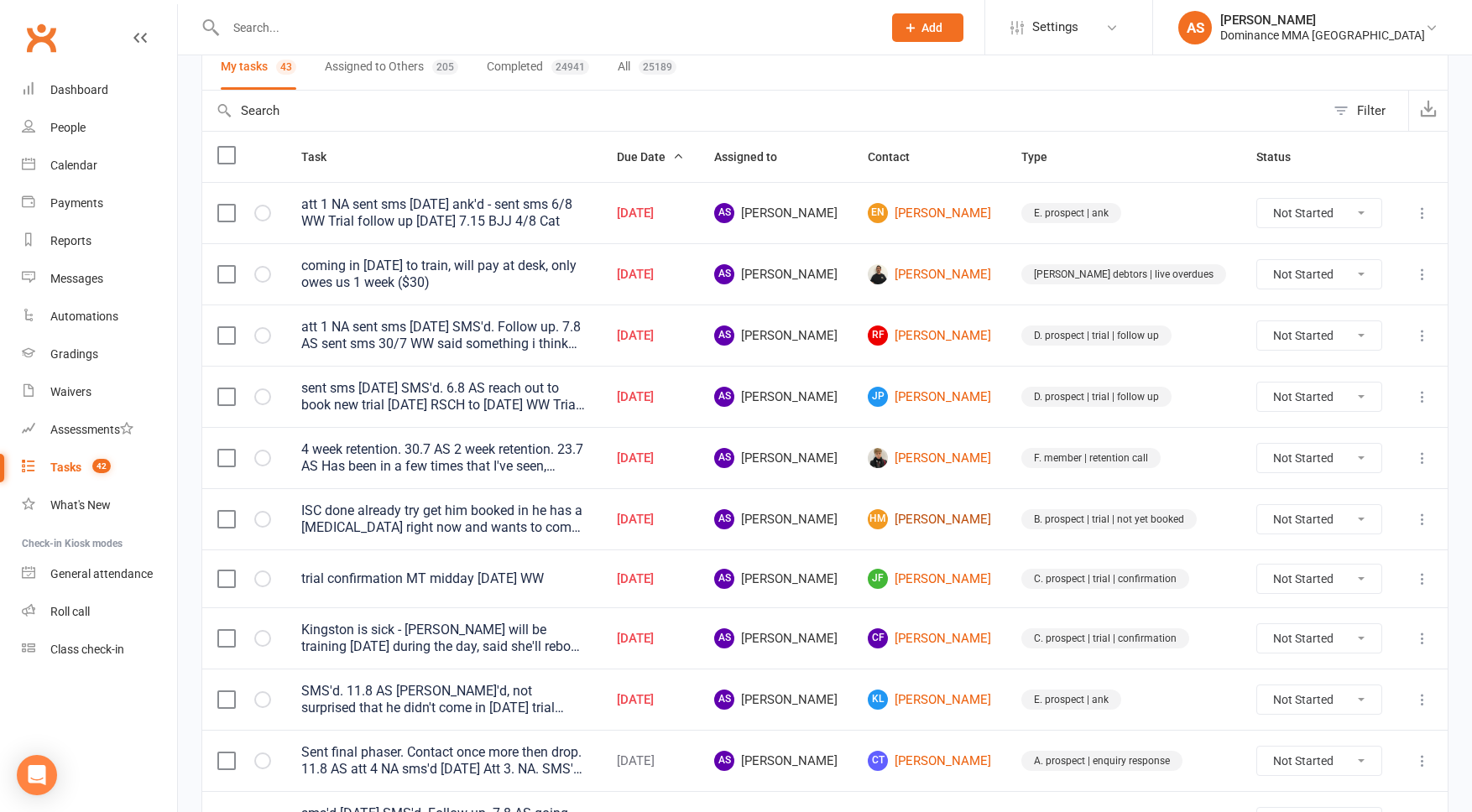
scroll to position [135, 0]
click at [983, 574] on link "JF Josh Fourie" at bounding box center [929, 577] width 123 height 20
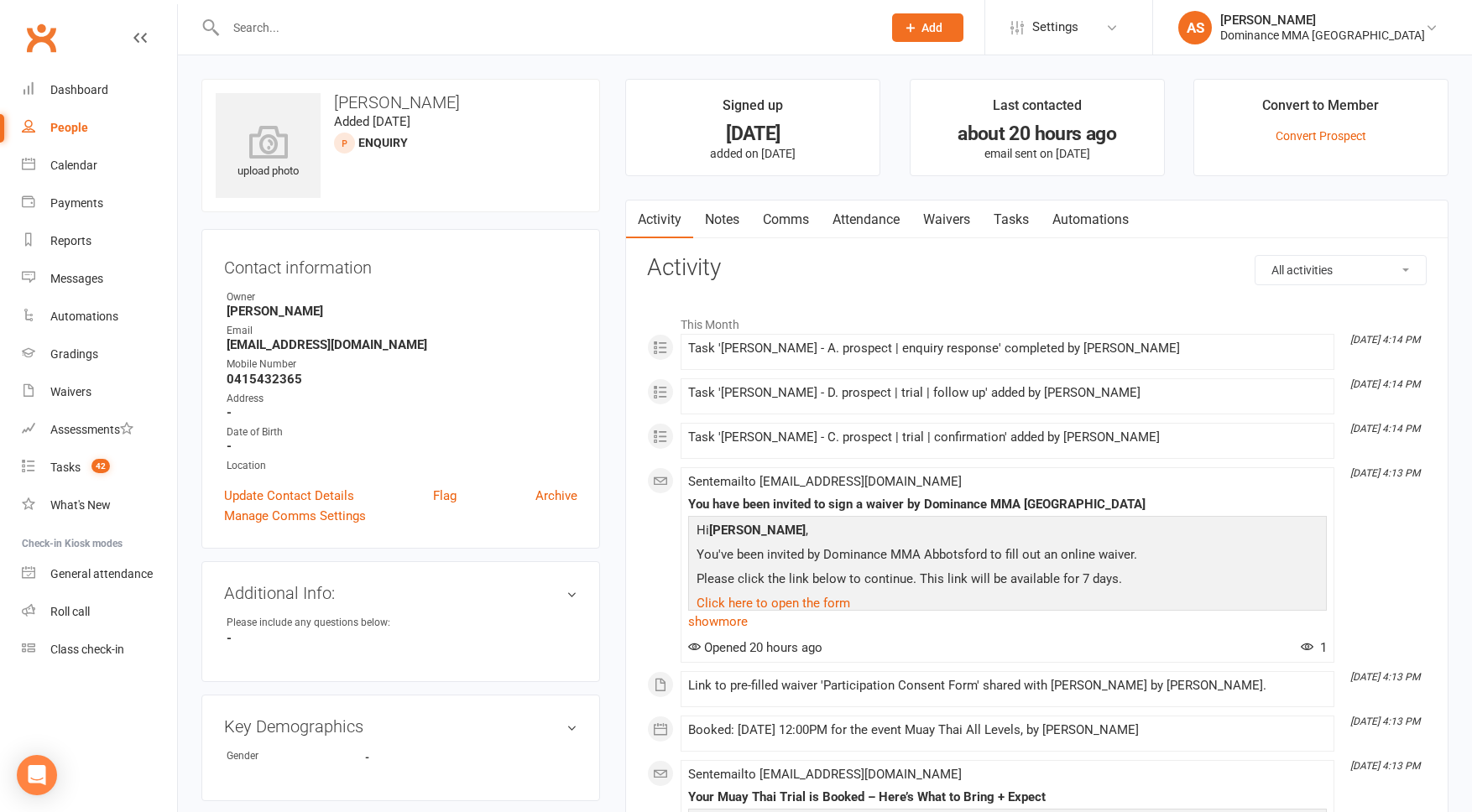
click at [1027, 214] on link "Tasks" at bounding box center [1011, 220] width 59 height 39
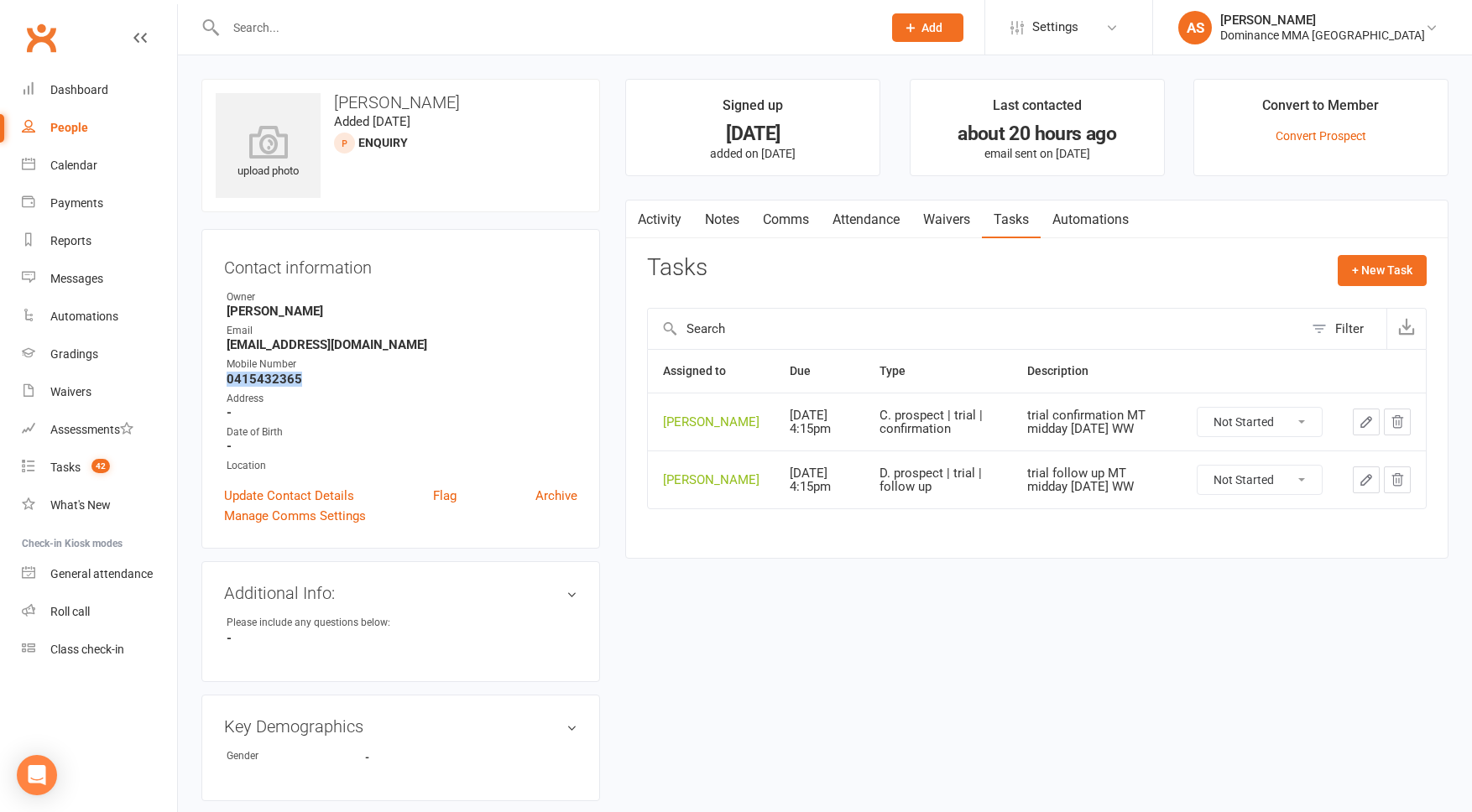
drag, startPoint x: 299, startPoint y: 375, endPoint x: 204, endPoint y: 375, distance: 95.0
click at [204, 372] on div "Contact information Owner Jesse McIntyre Email josh.fourie97@gmail.com Mobile N…" at bounding box center [400, 388] width 398 height 320
copy strong "0415432365"
click at [979, 216] on link "Waivers" at bounding box center [946, 220] width 70 height 39
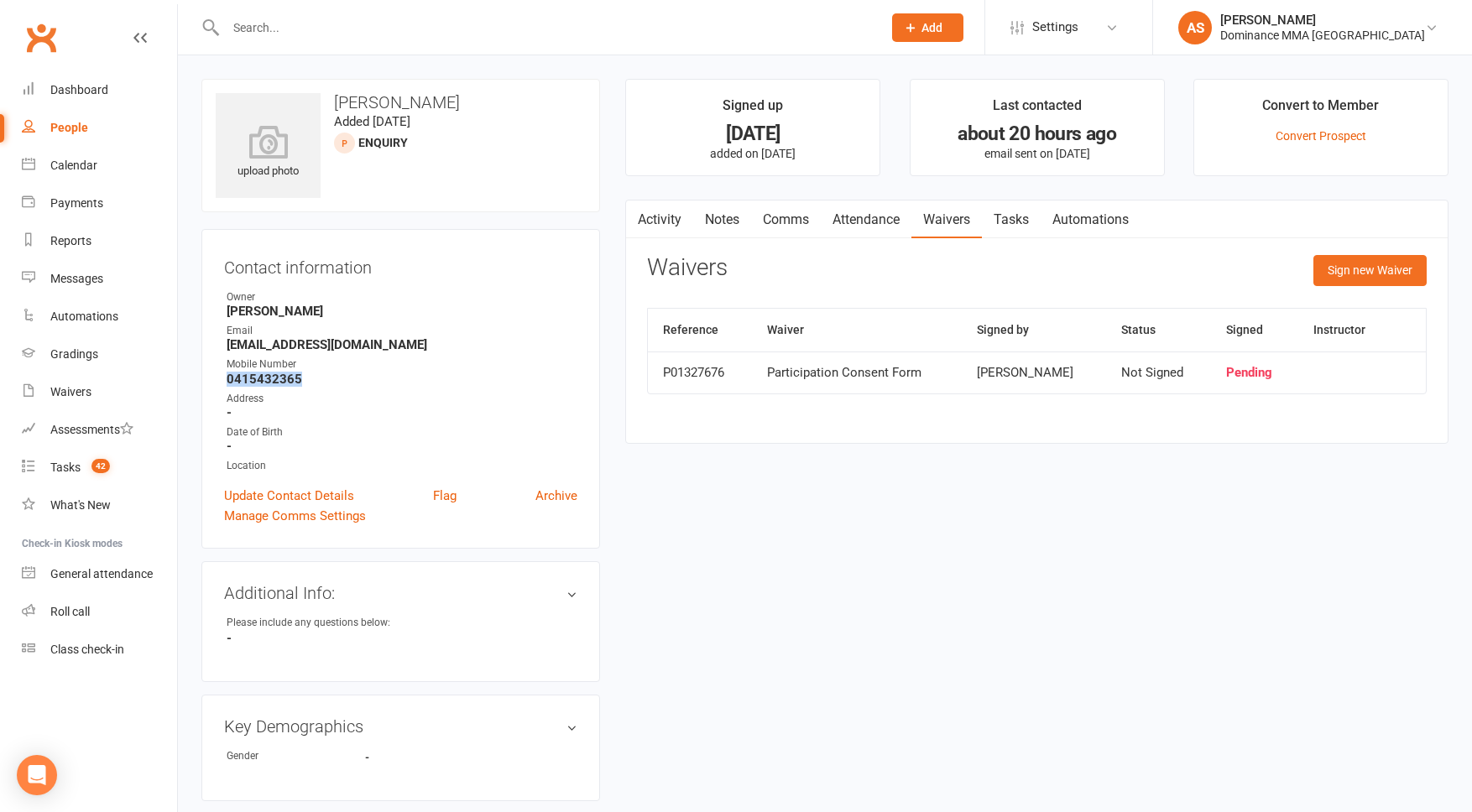
click at [1011, 234] on link "Tasks" at bounding box center [1011, 220] width 59 height 39
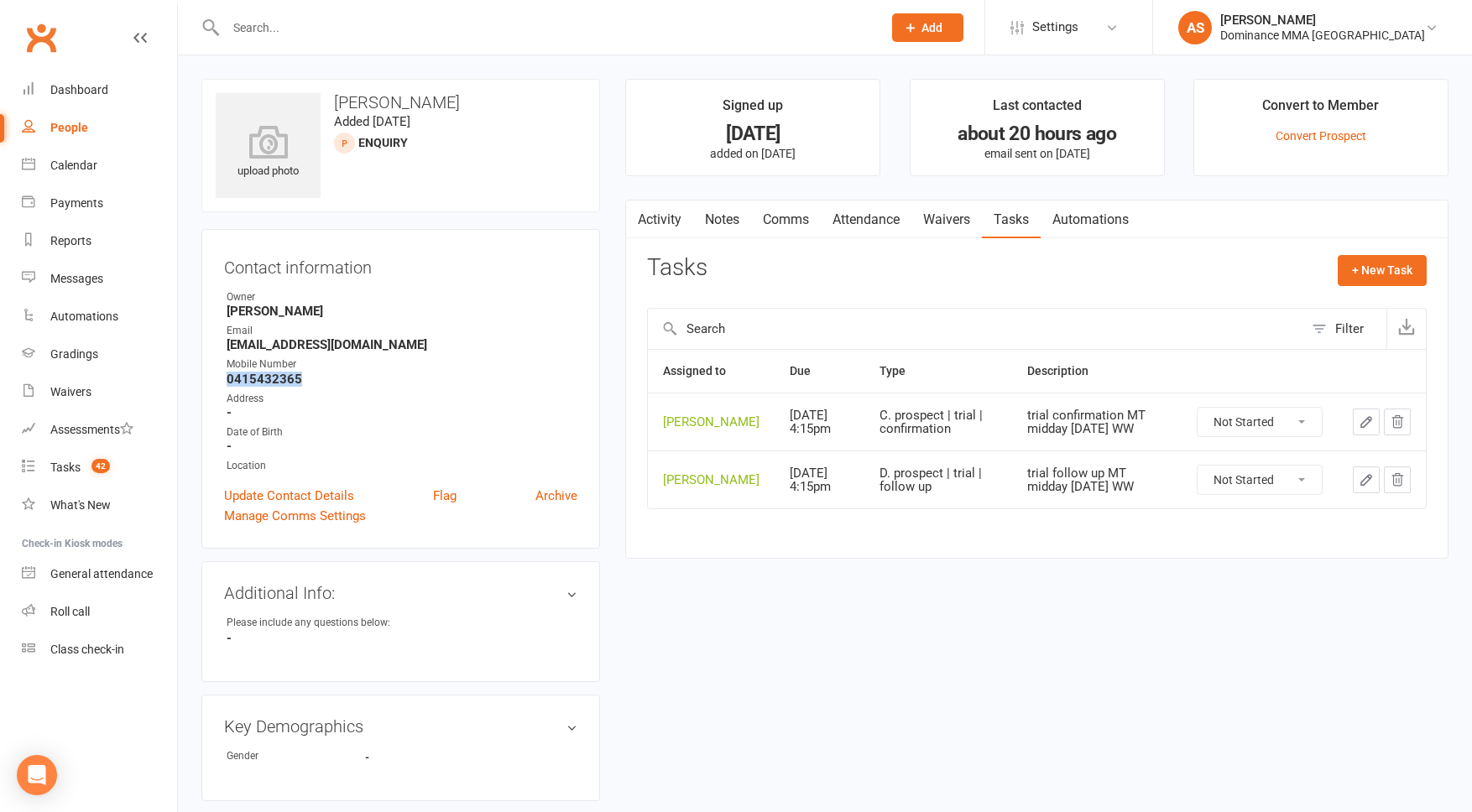
click at [1243, 427] on select "Not Started In Progress Waiting Complete" at bounding box center [1260, 423] width 124 height 29
select select "unstarted"
click at [95, 470] on span "41" at bounding box center [101, 466] width 18 height 14
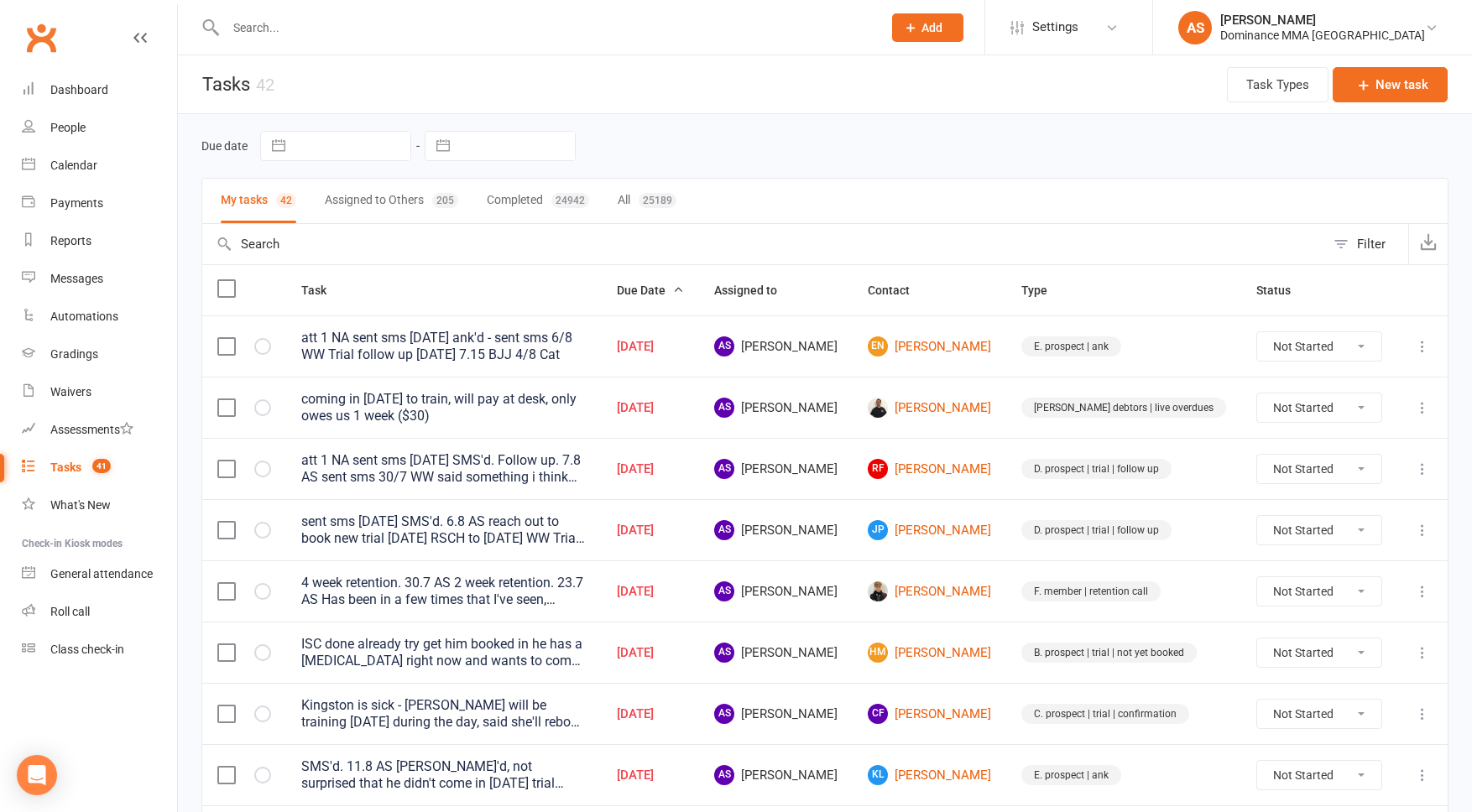
click at [1421, 533] on icon at bounding box center [1422, 530] width 17 height 17
drag, startPoint x: 1372, startPoint y: 588, endPoint x: 1361, endPoint y: 592, distance: 11.7
click at [1371, 588] on link "Edit" at bounding box center [1349, 596] width 166 height 33
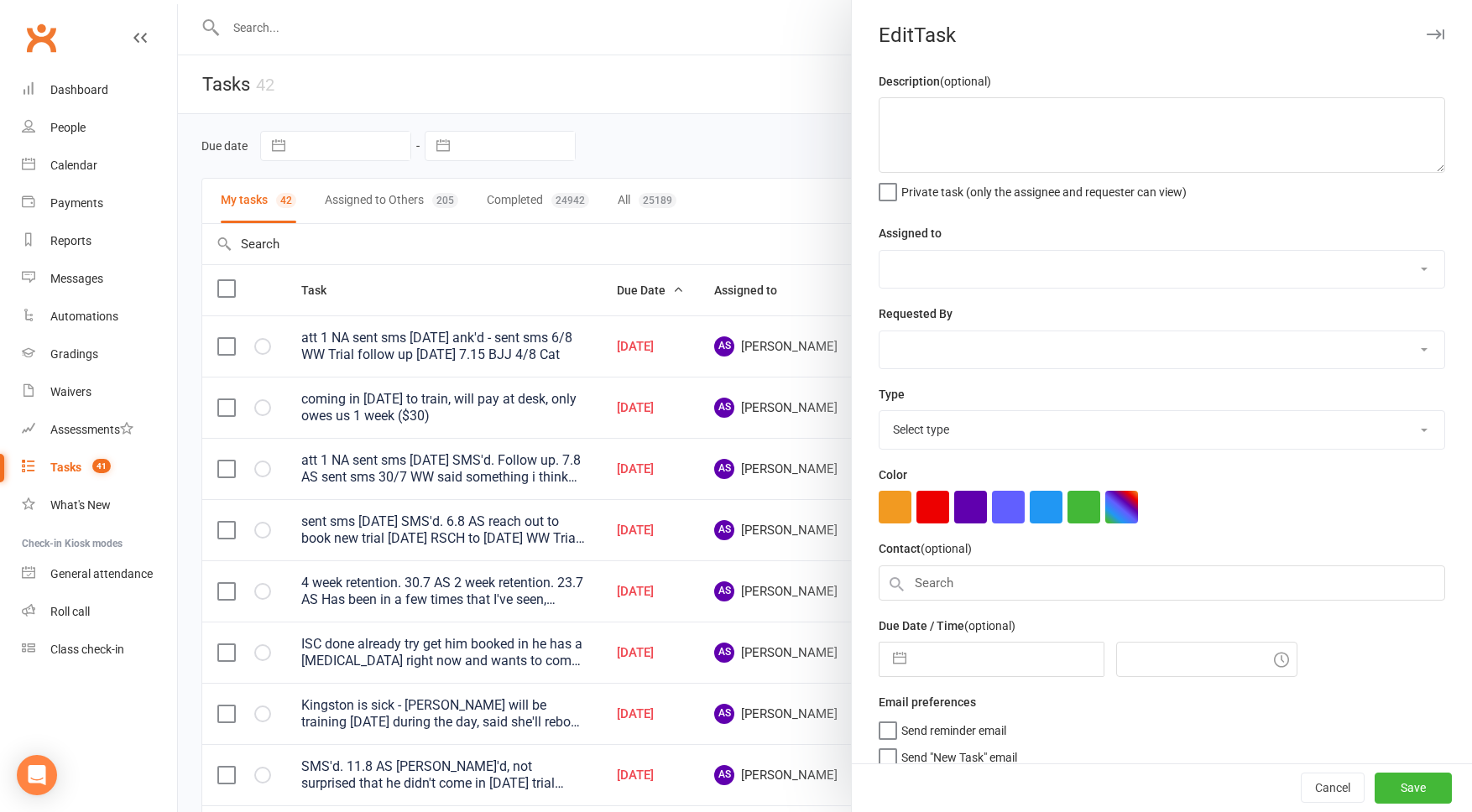
type textarea "sent sms 9/8 SA SMS'd. 6.8 AS reach out to book new trial 15/7 SA RSCH to Tues …"
select select "50862"
select select "12631"
type input "13 Aug 2025"
type input "10:30am"
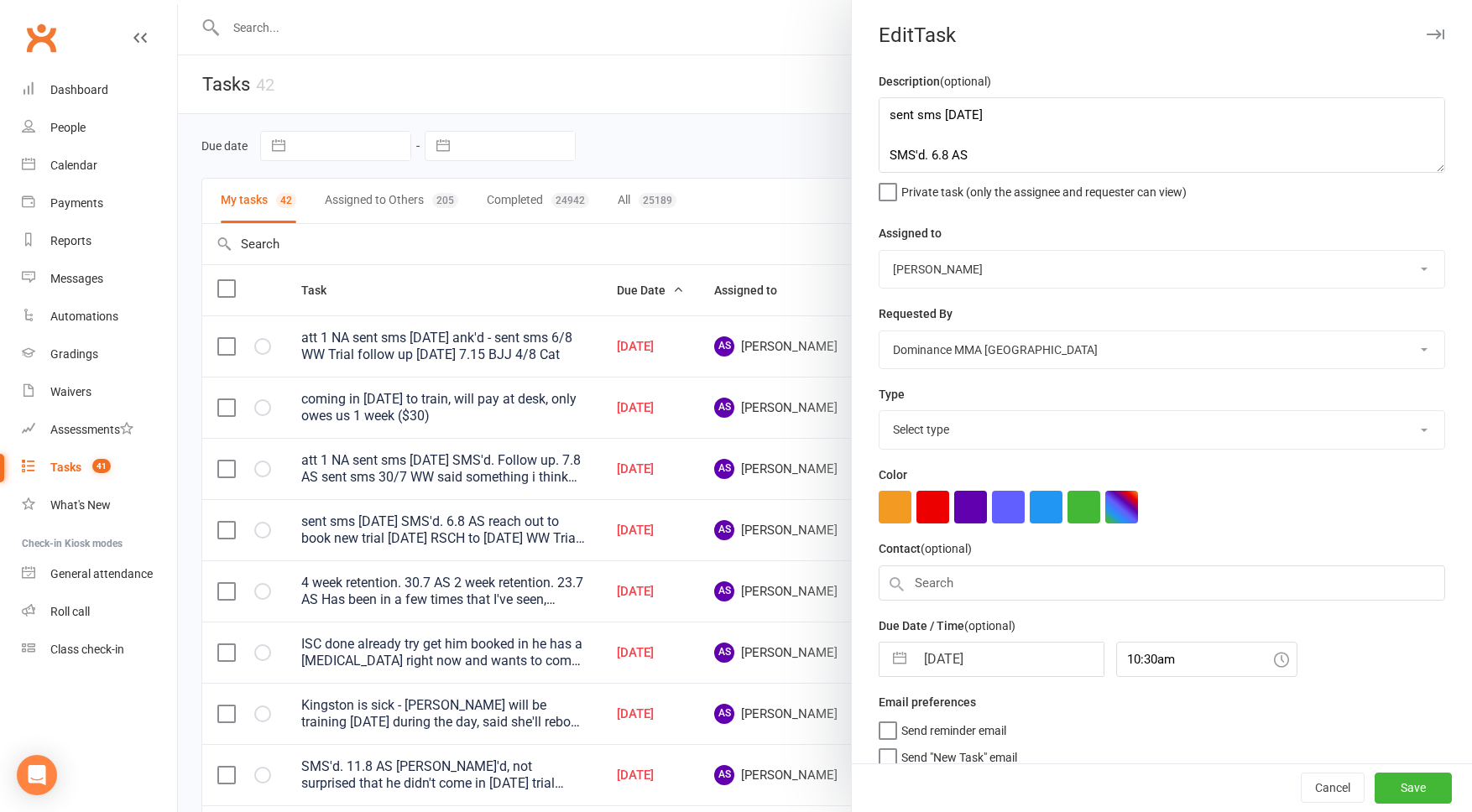
select select "3863"
drag, startPoint x: 699, startPoint y: 526, endPoint x: 1012, endPoint y: 547, distance: 313.7
click at [699, 526] on div at bounding box center [825, 406] width 1294 height 812
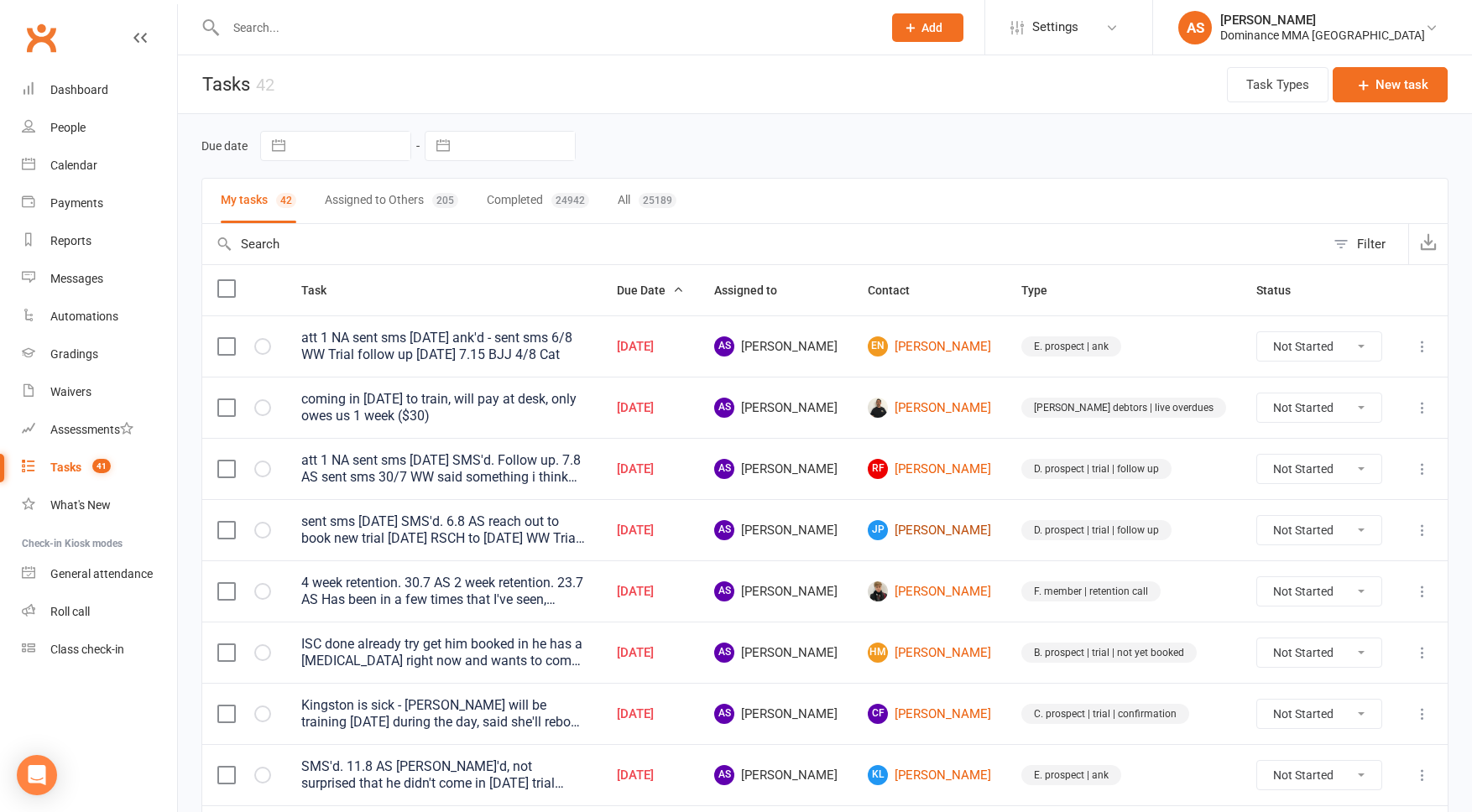
click at [962, 524] on link "JP Jonathan Pickard" at bounding box center [929, 530] width 123 height 20
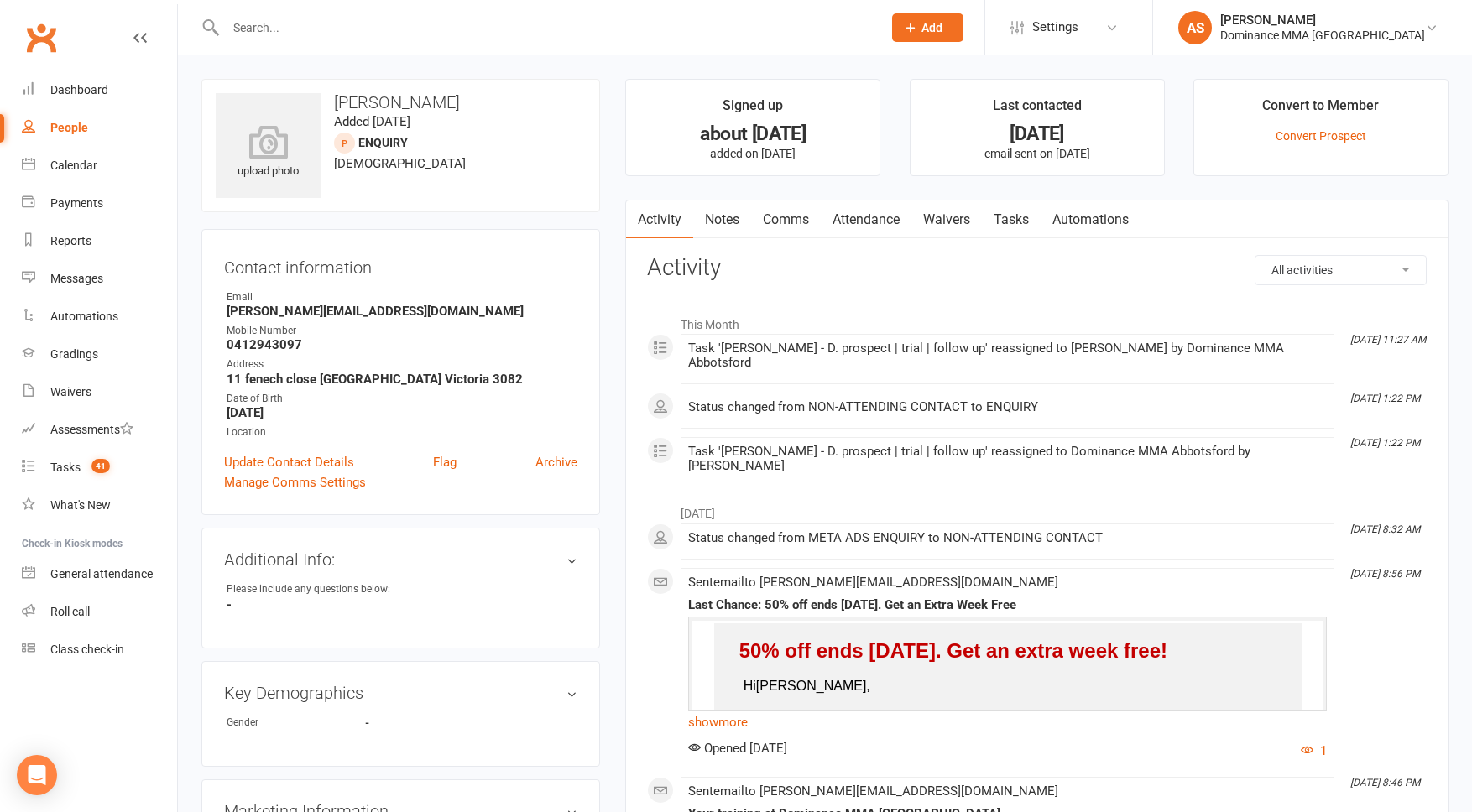
click at [1027, 221] on link "Tasks" at bounding box center [1011, 220] width 59 height 39
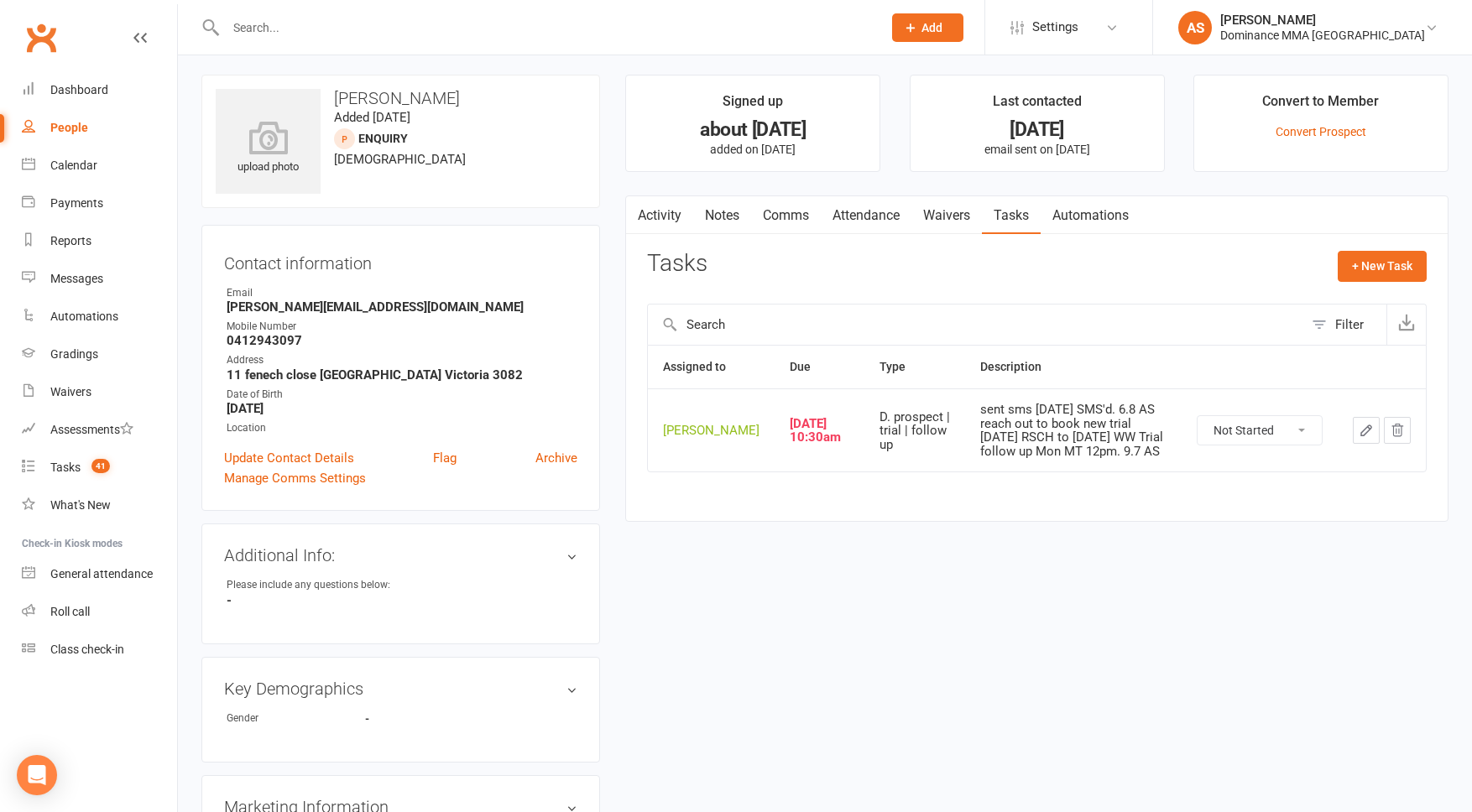
click at [1369, 444] on button "button" at bounding box center [1367, 431] width 27 height 27
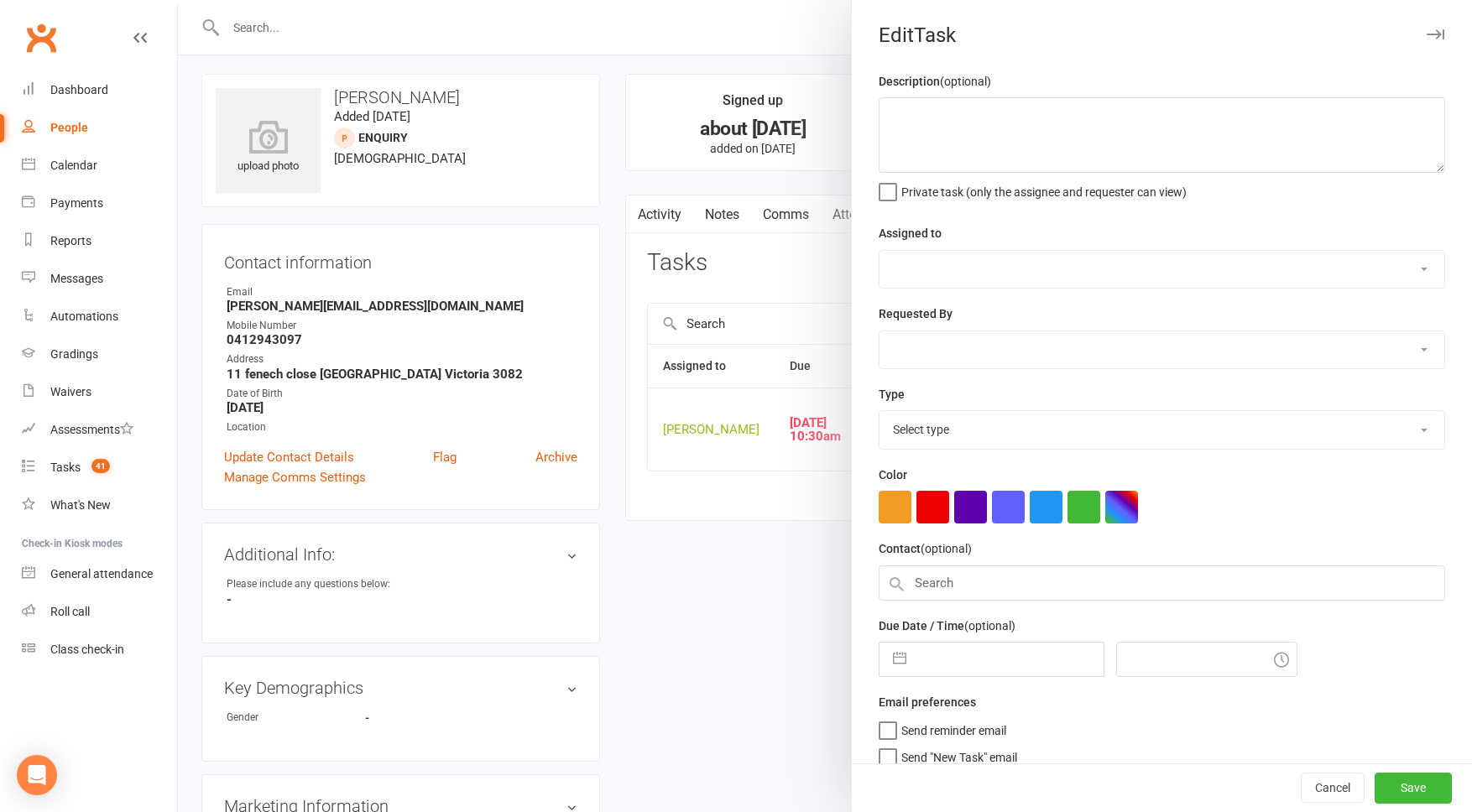
scroll to position [10, 0]
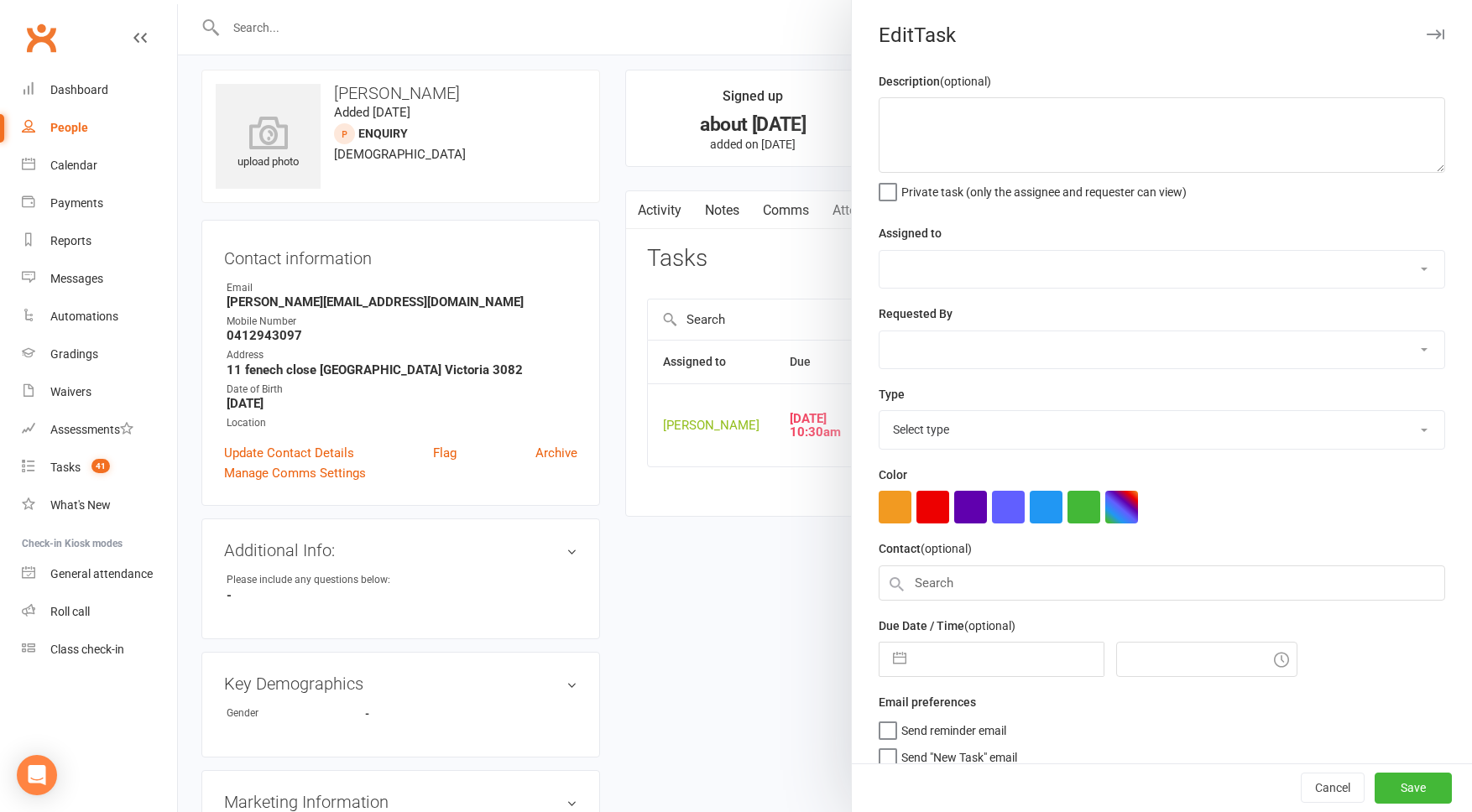
type textarea "sent sms 9/8 SA SMS'd. 6.8 AS reach out to book new trial 15/7 SA RSCH to Tues …"
select select "50862"
select select "12631"
type input "13 Aug 2025"
type input "10:30am"
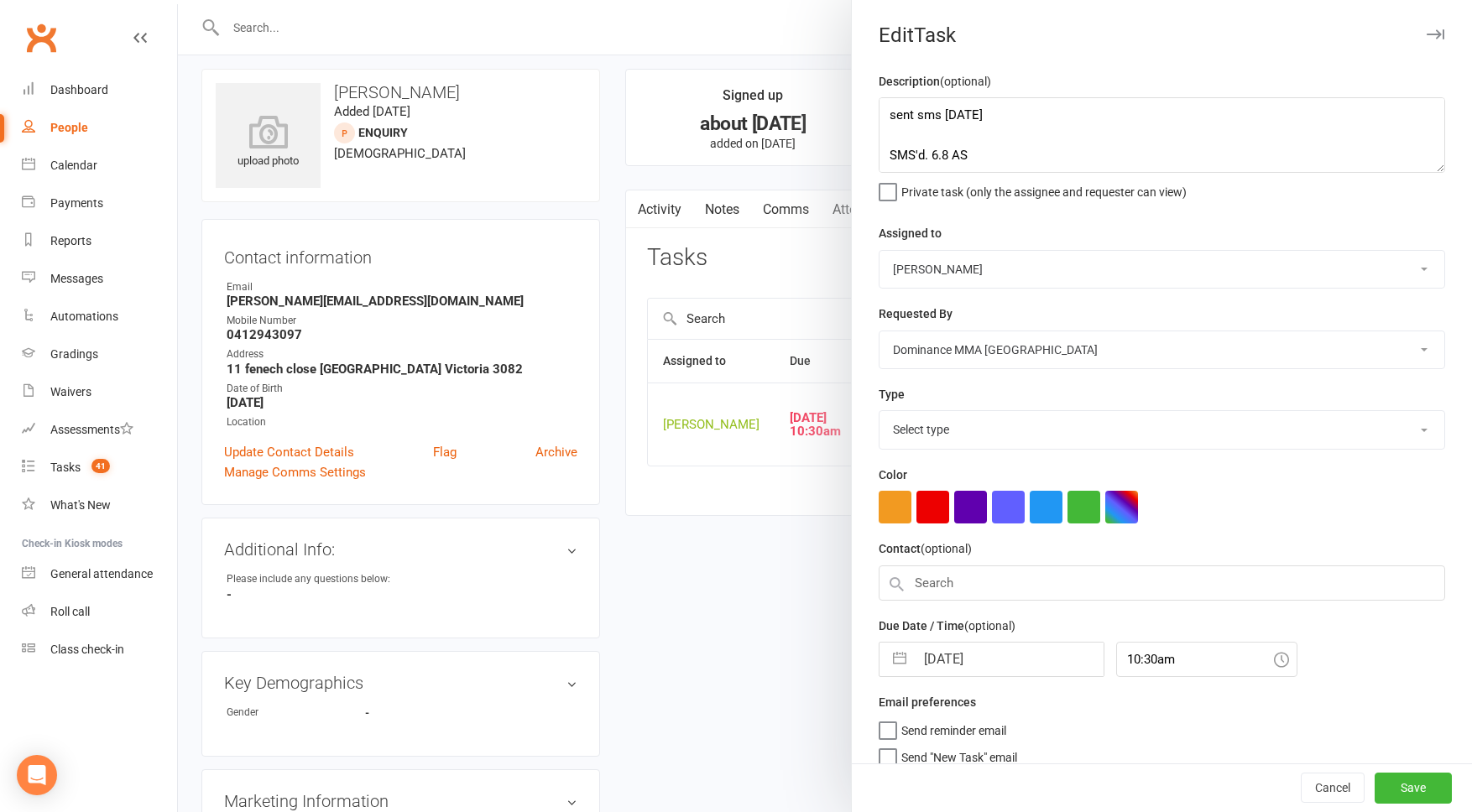
select select "3863"
click at [919, 270] on select "Cat Wilson David Hart Lachlan Dart Alish S. Will Wesley Max Viney Dominance MMA…" at bounding box center [1162, 269] width 565 height 37
select select "49757"
click at [970, 645] on input "13 Aug 2025" at bounding box center [1010, 654] width 189 height 33
select select "6"
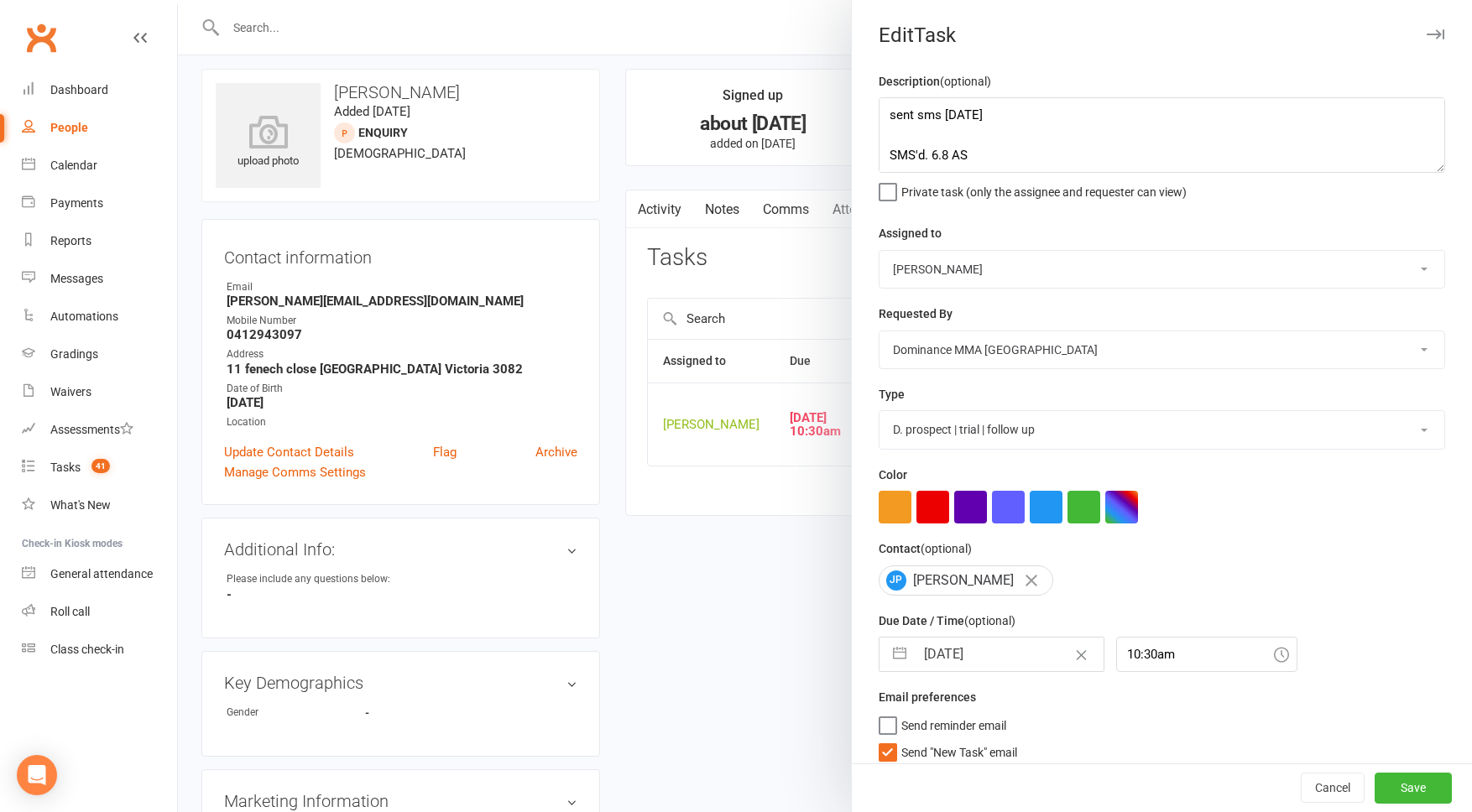
select select "2025"
select select "7"
select select "2025"
select select "8"
select select "2025"
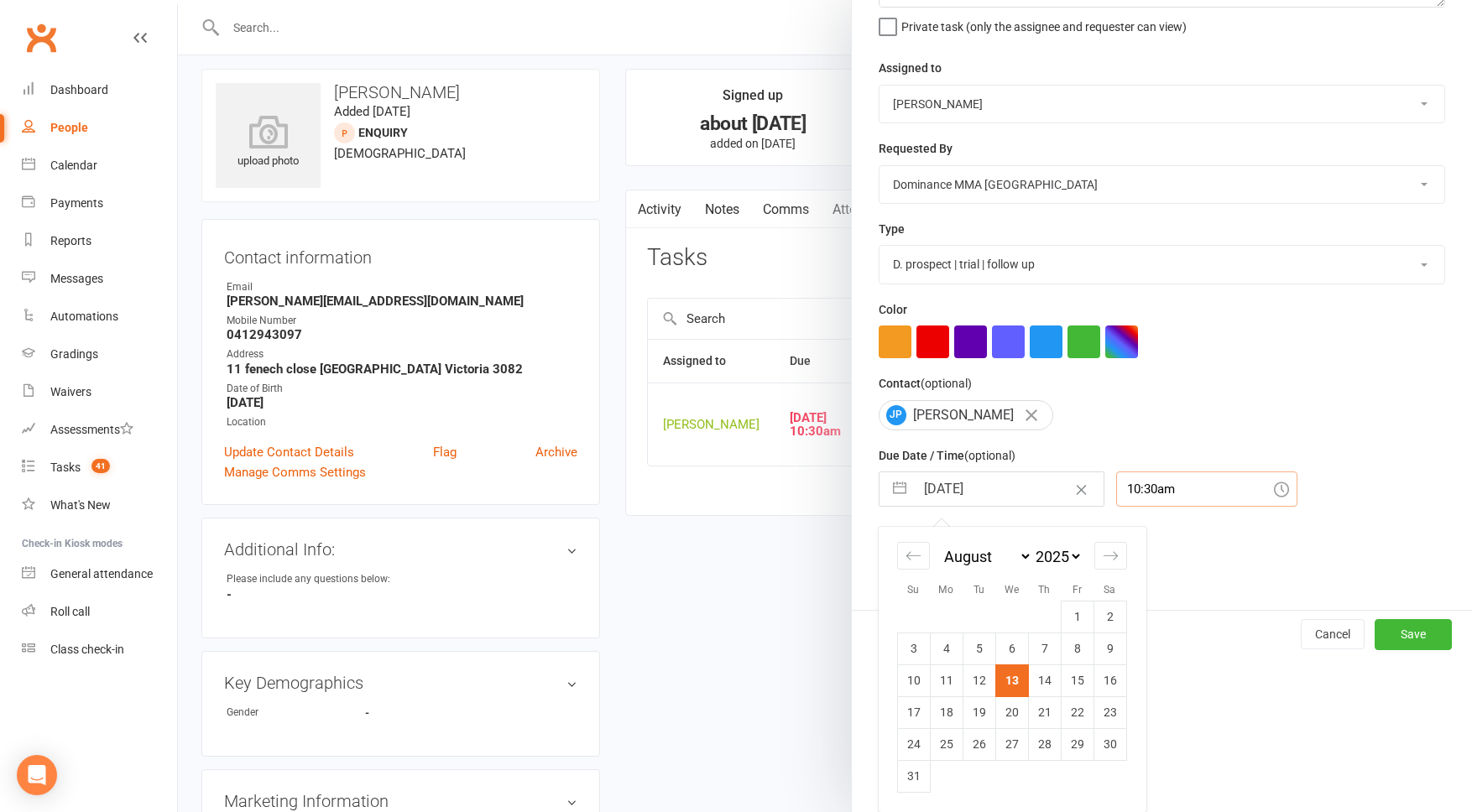
drag, startPoint x: 1147, startPoint y: 494, endPoint x: 1172, endPoint y: 639, distance: 147.1
click at [1147, 494] on input "10:30am" at bounding box center [1207, 488] width 181 height 35
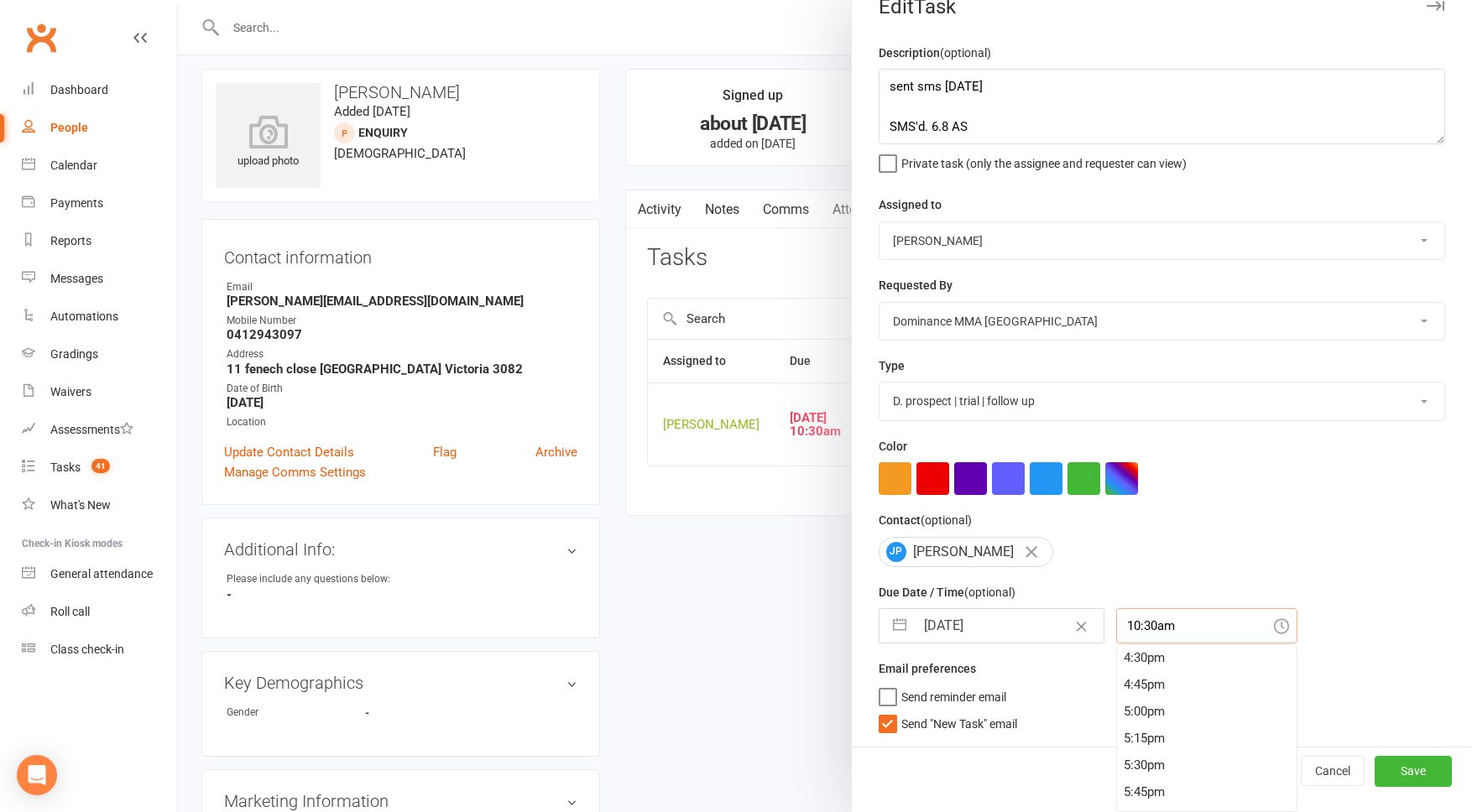
scroll to position [1775, 0]
drag, startPoint x: 1141, startPoint y: 713, endPoint x: 1070, endPoint y: 725, distance: 72.0
click at [1140, 714] on div "5:00pm" at bounding box center [1206, 710] width 179 height 27
type input "5:00pm"
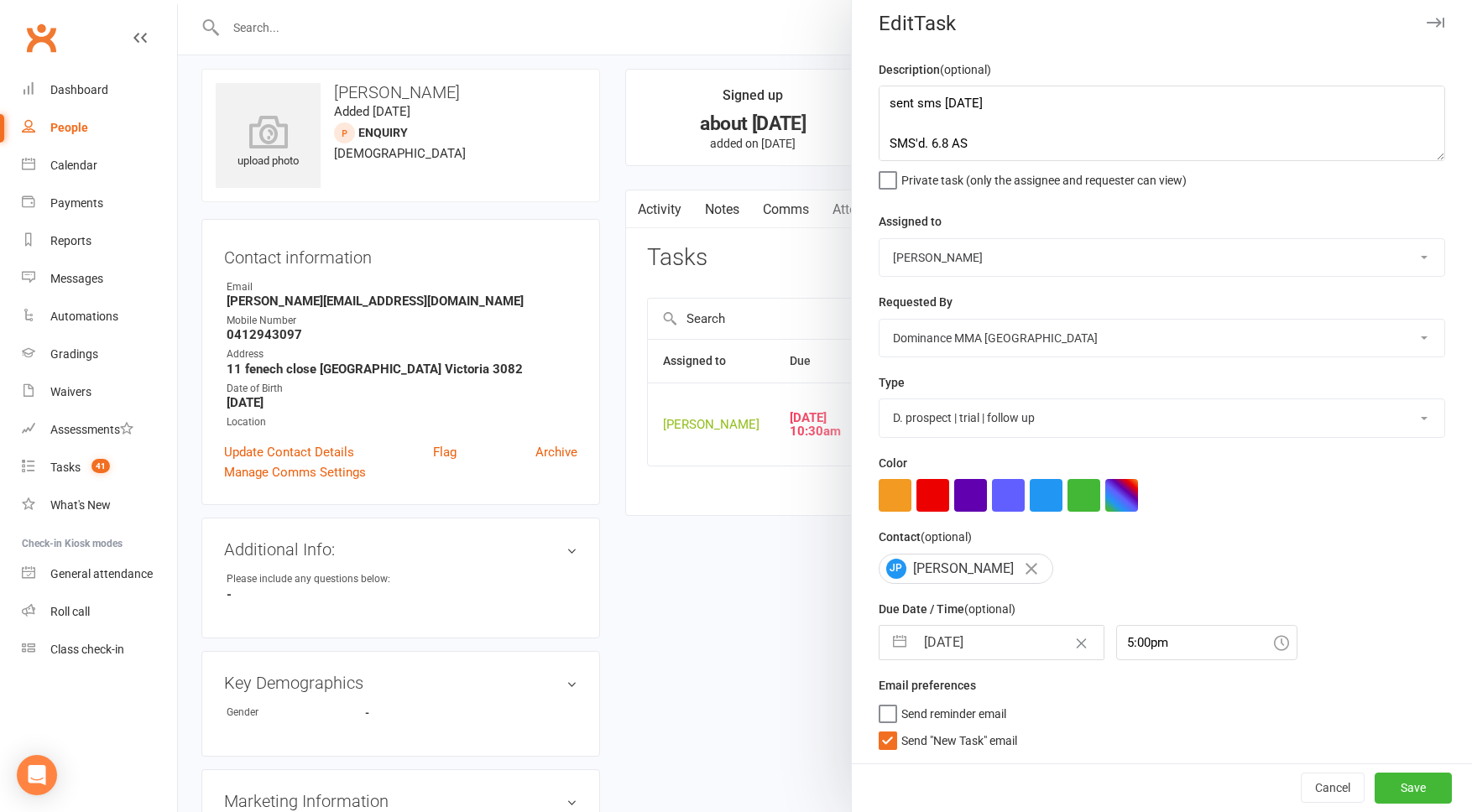
click at [965, 744] on span "Send "New Task" email" at bounding box center [959, 737] width 116 height 19
click at [965, 728] on input "Send "New Task" email" at bounding box center [948, 728] width 139 height 0
click at [1401, 789] on button "Save" at bounding box center [1413, 789] width 78 height 31
click at [1399, 789] on div "Cancel Save" at bounding box center [1162, 787] width 620 height 48
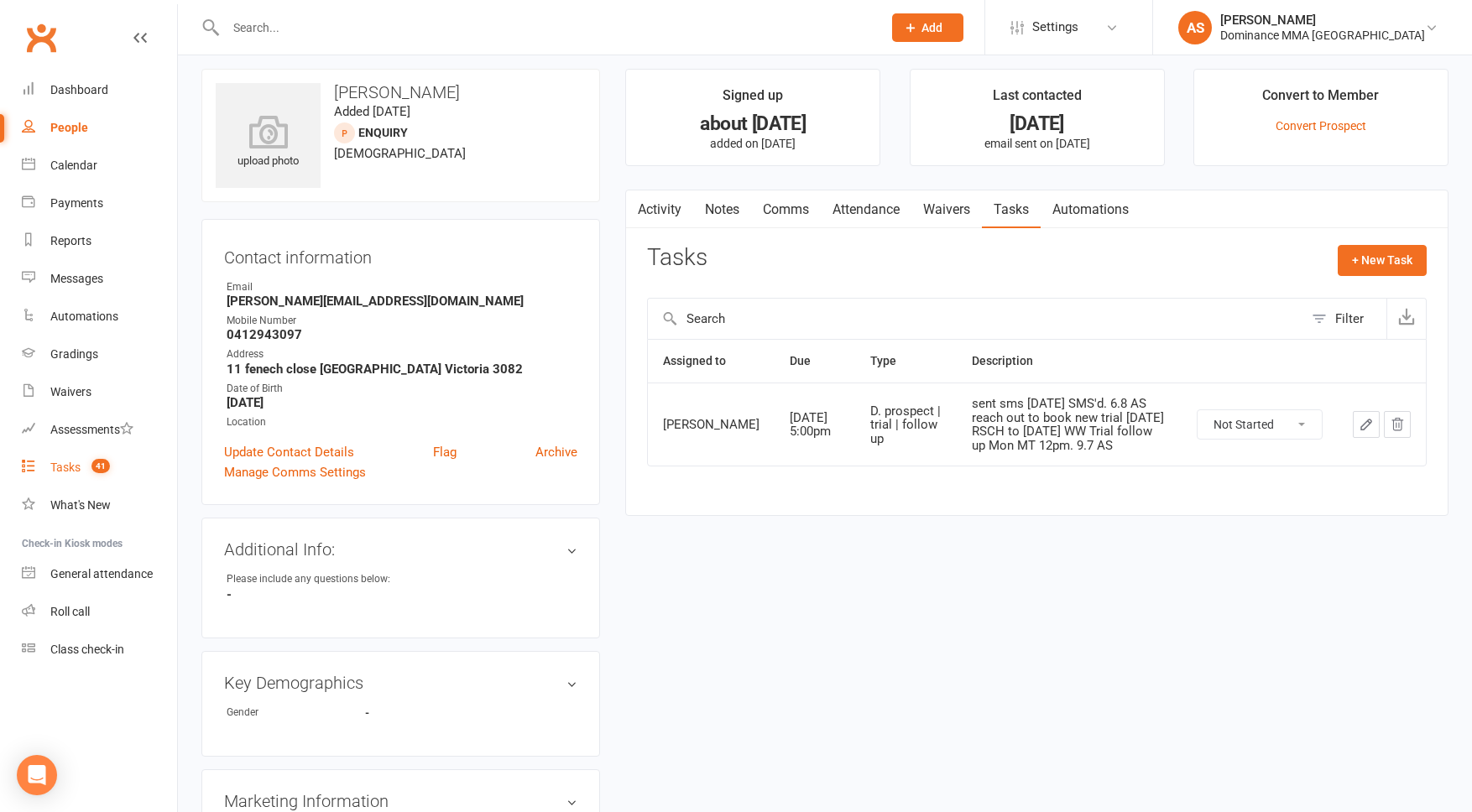
click at [92, 474] on count-badge "41" at bounding box center [96, 467] width 27 height 14
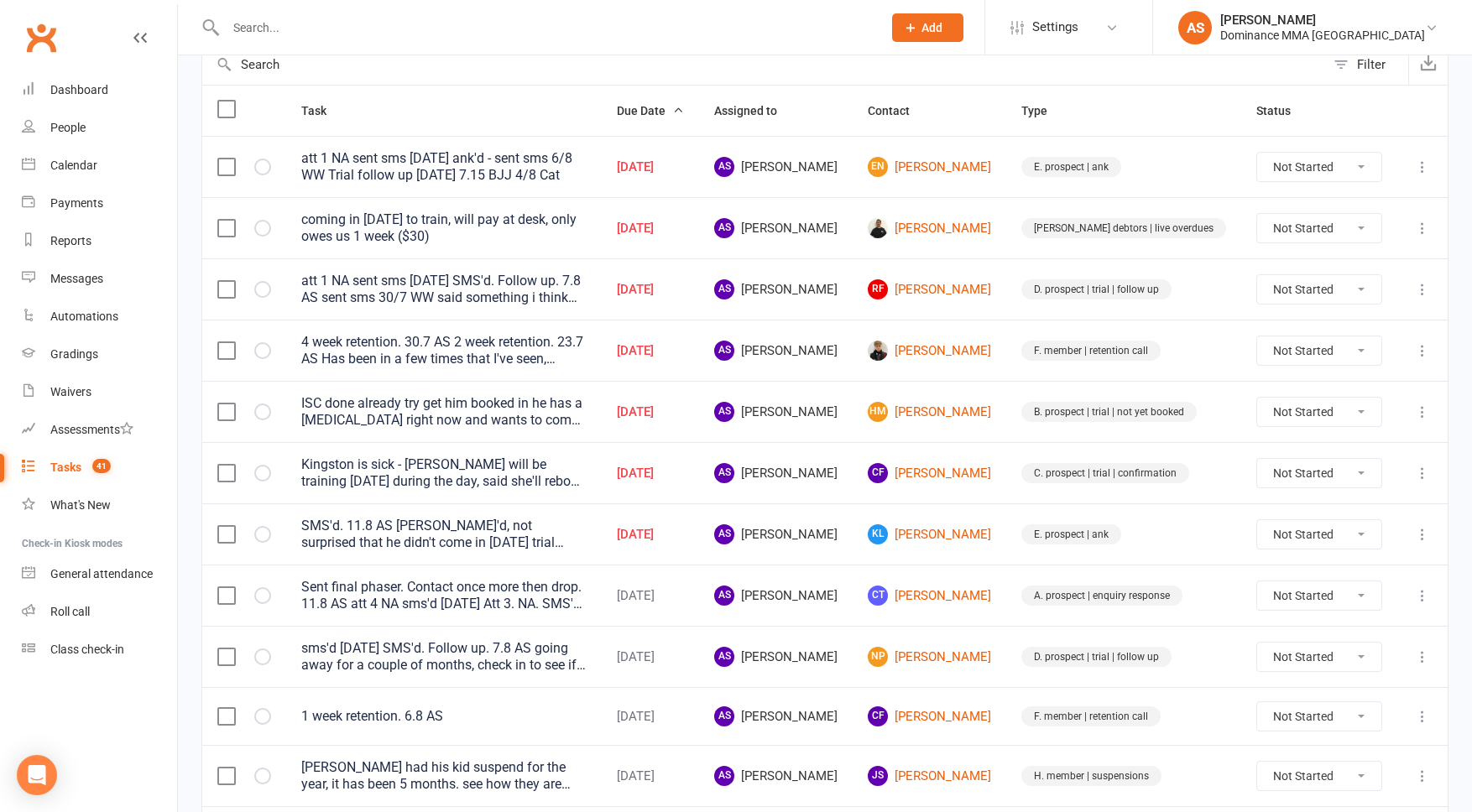
scroll to position [183, 0]
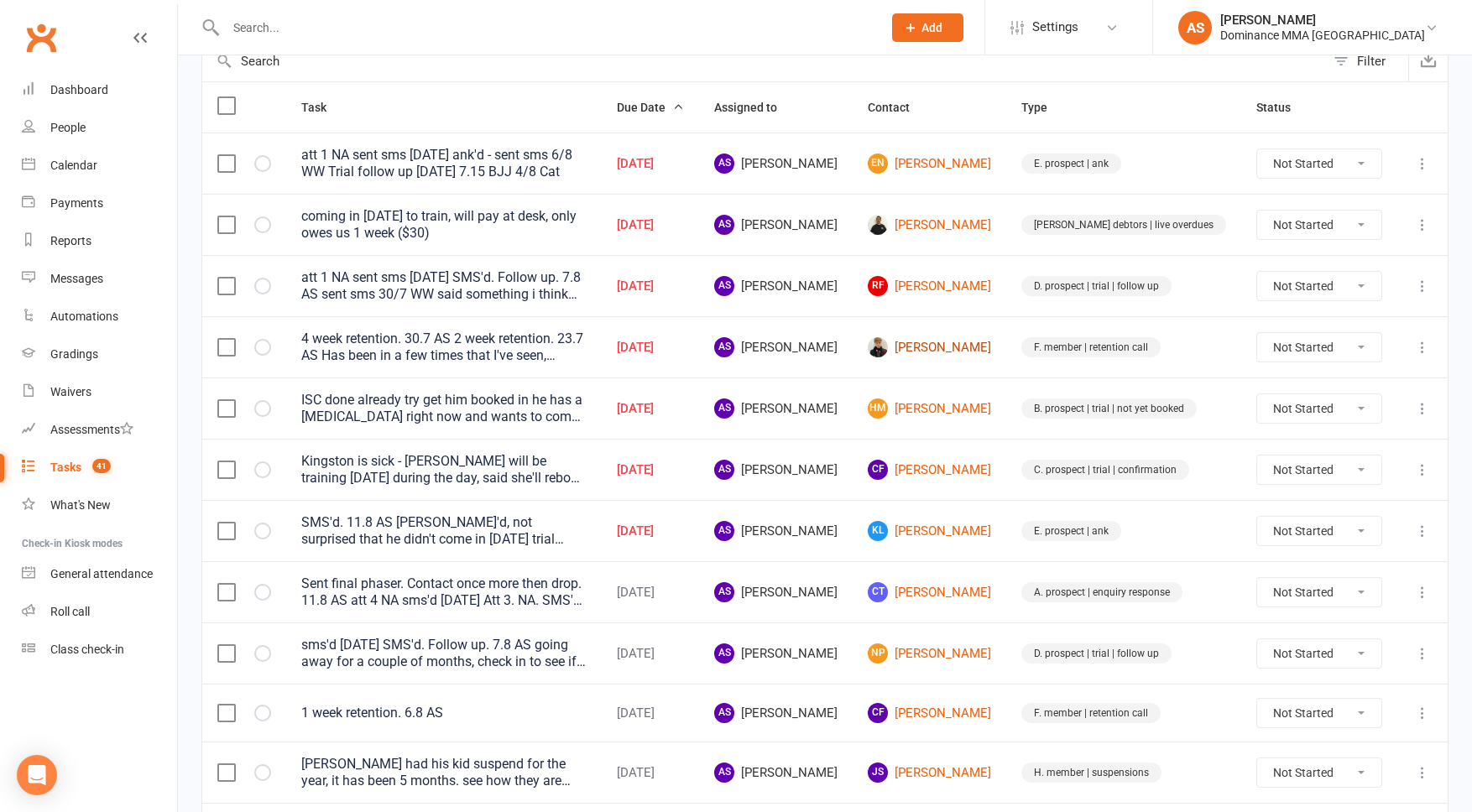
click at [957, 348] on link "[PERSON_NAME]" at bounding box center [929, 347] width 123 height 20
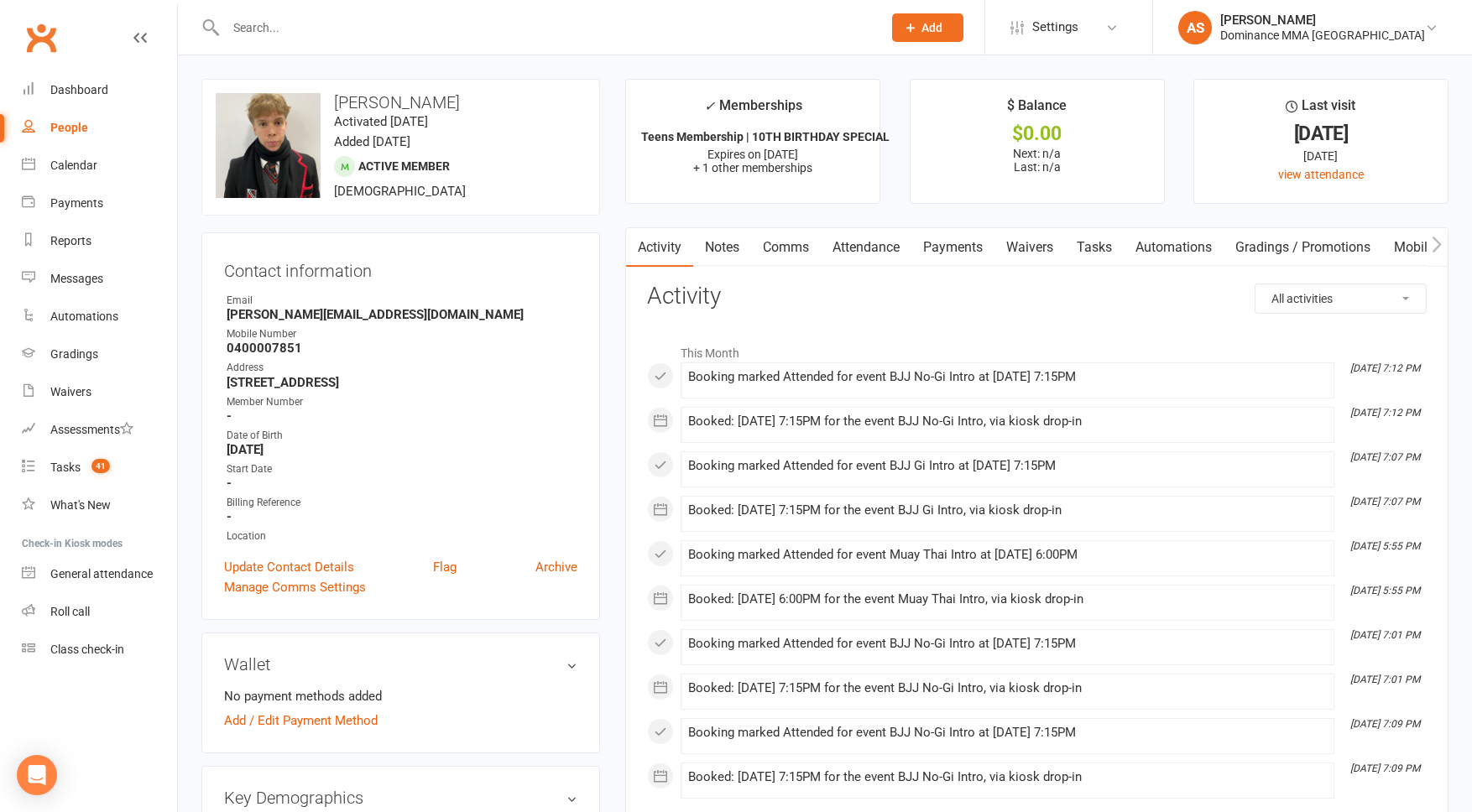
click at [1096, 249] on link "Tasks" at bounding box center [1094, 247] width 59 height 39
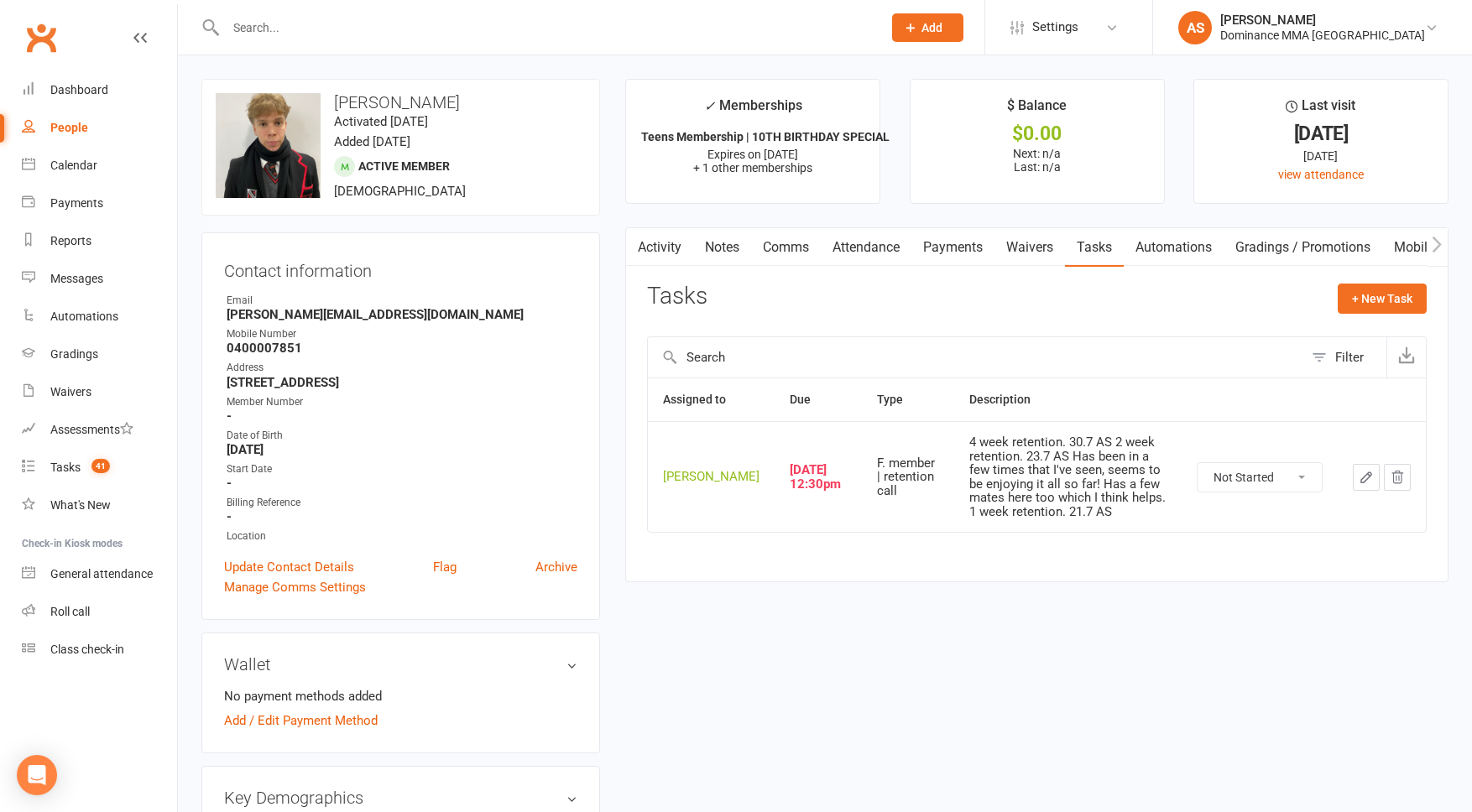
click at [647, 248] on link "Activity" at bounding box center [660, 247] width 67 height 39
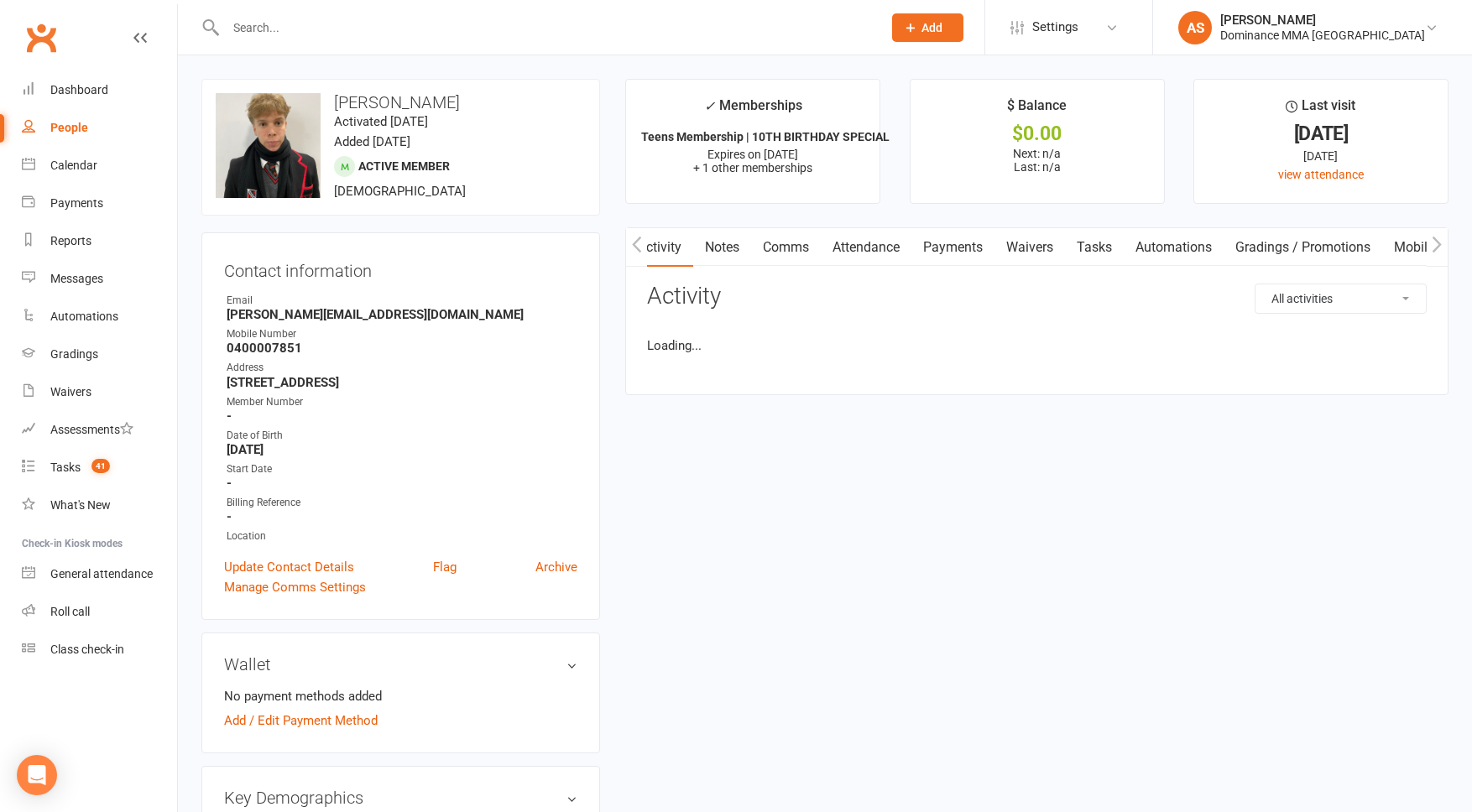
scroll to position [0, 5]
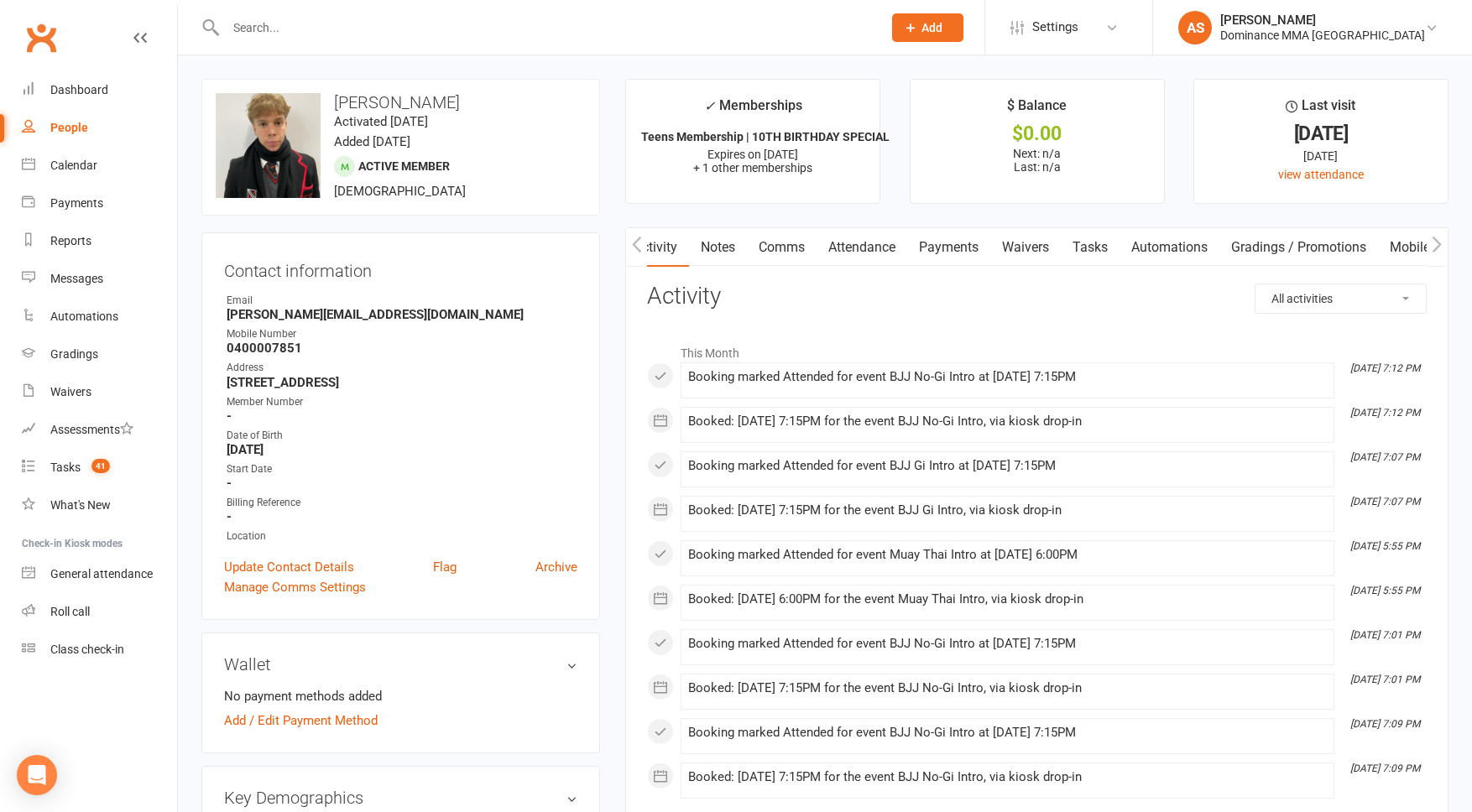
click at [1081, 242] on link "Tasks" at bounding box center [1090, 247] width 59 height 39
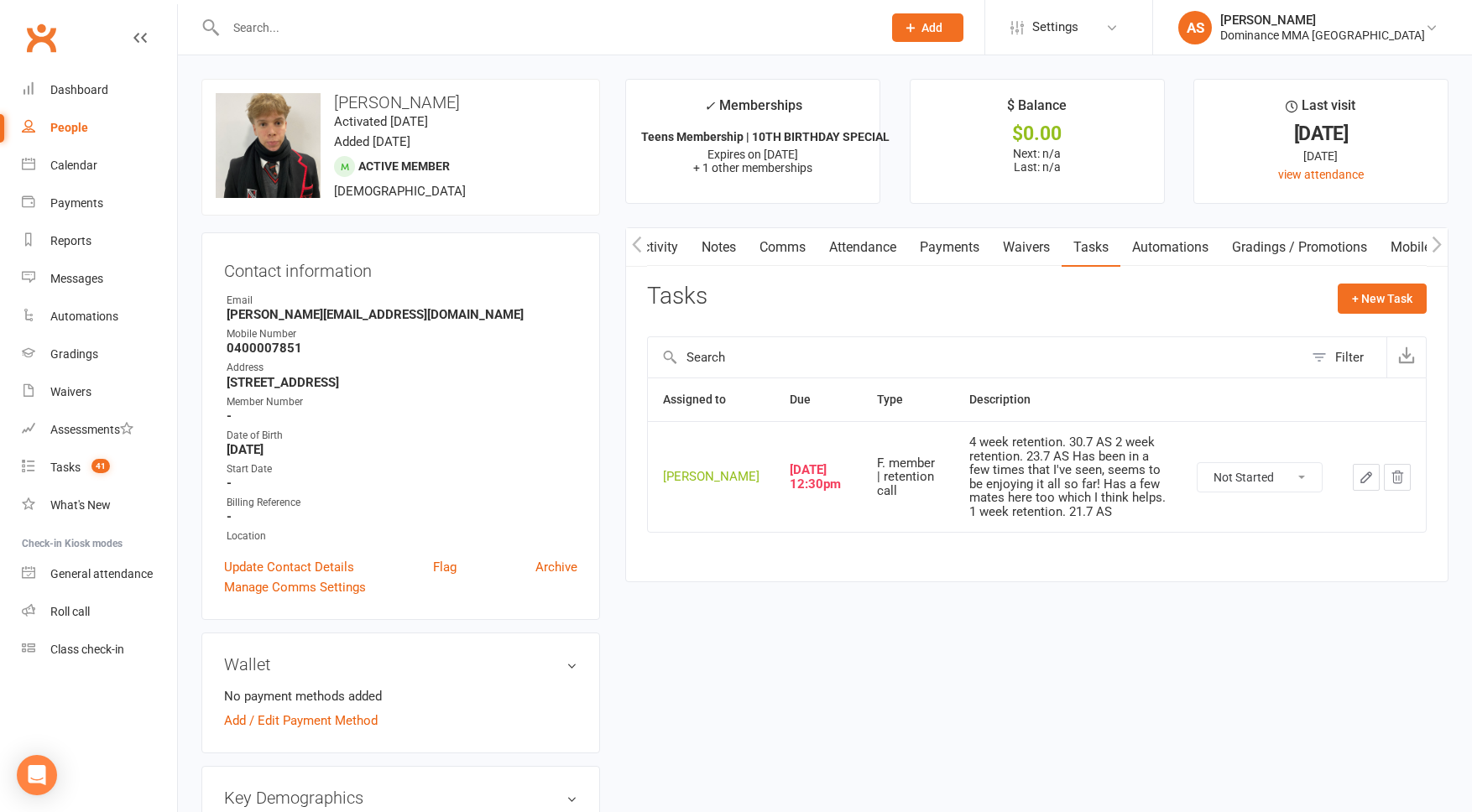
click at [1368, 485] on icon "button" at bounding box center [1367, 477] width 15 height 15
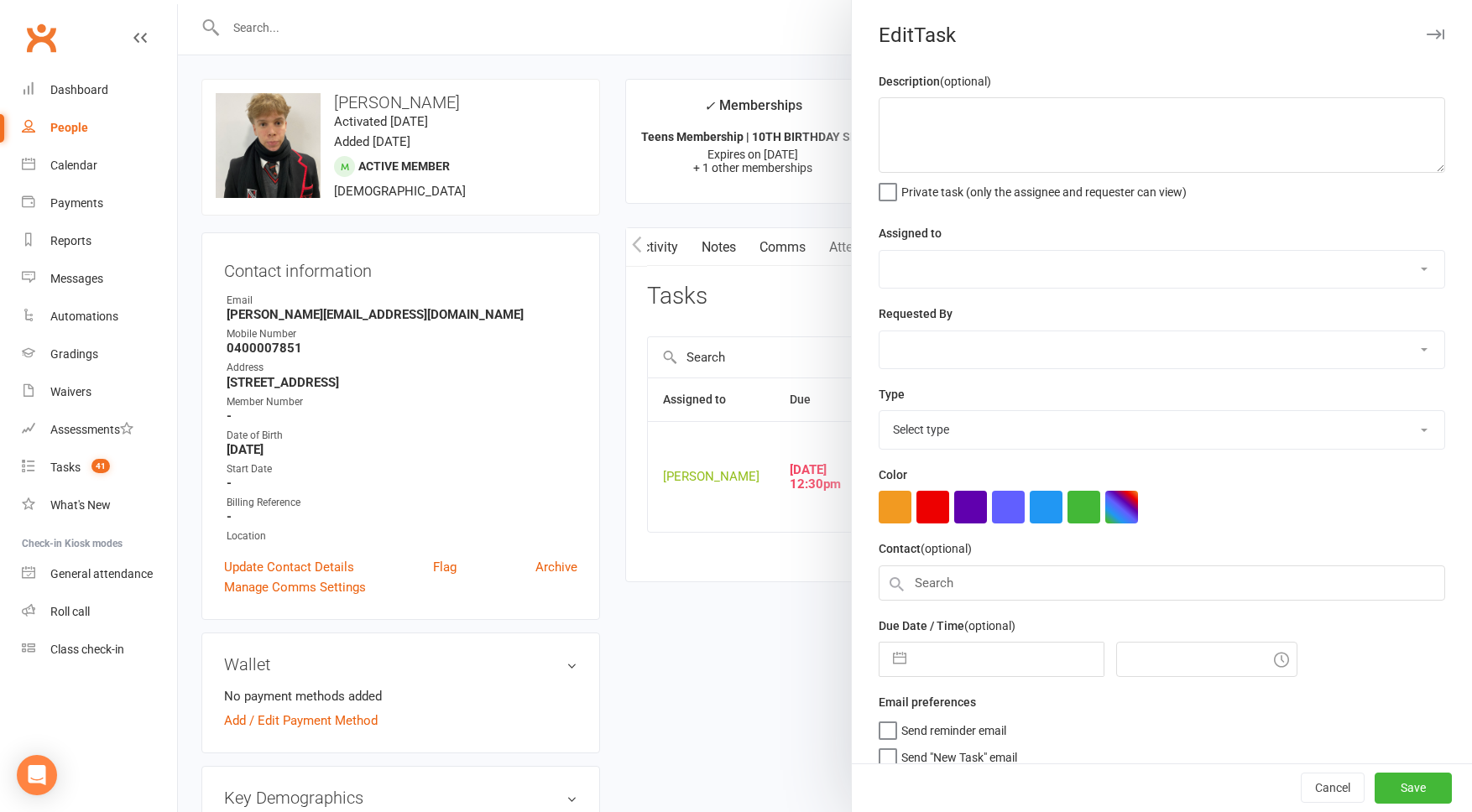
type textarea "4 week retention. 30.7 AS 2 week retention. 23.7 AS Has been in a few times tha…"
select select "50862"
type input "13 Aug 2025"
type input "12:30pm"
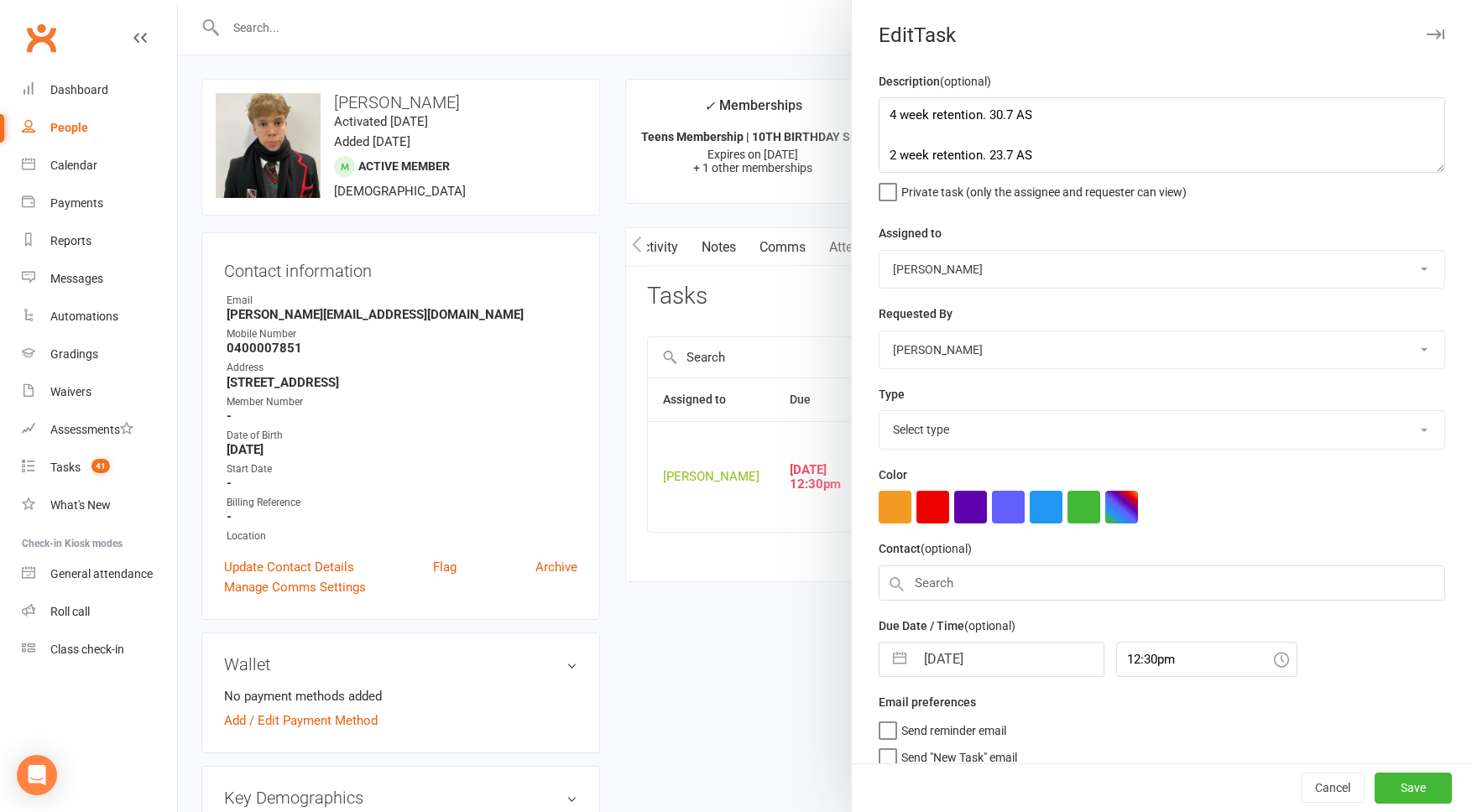
select select "3865"
click at [888, 105] on textarea "4 week retention. 30.7 AS 2 week retention. 23.7 AS Has been in a few times tha…" at bounding box center [1162, 135] width 567 height 76
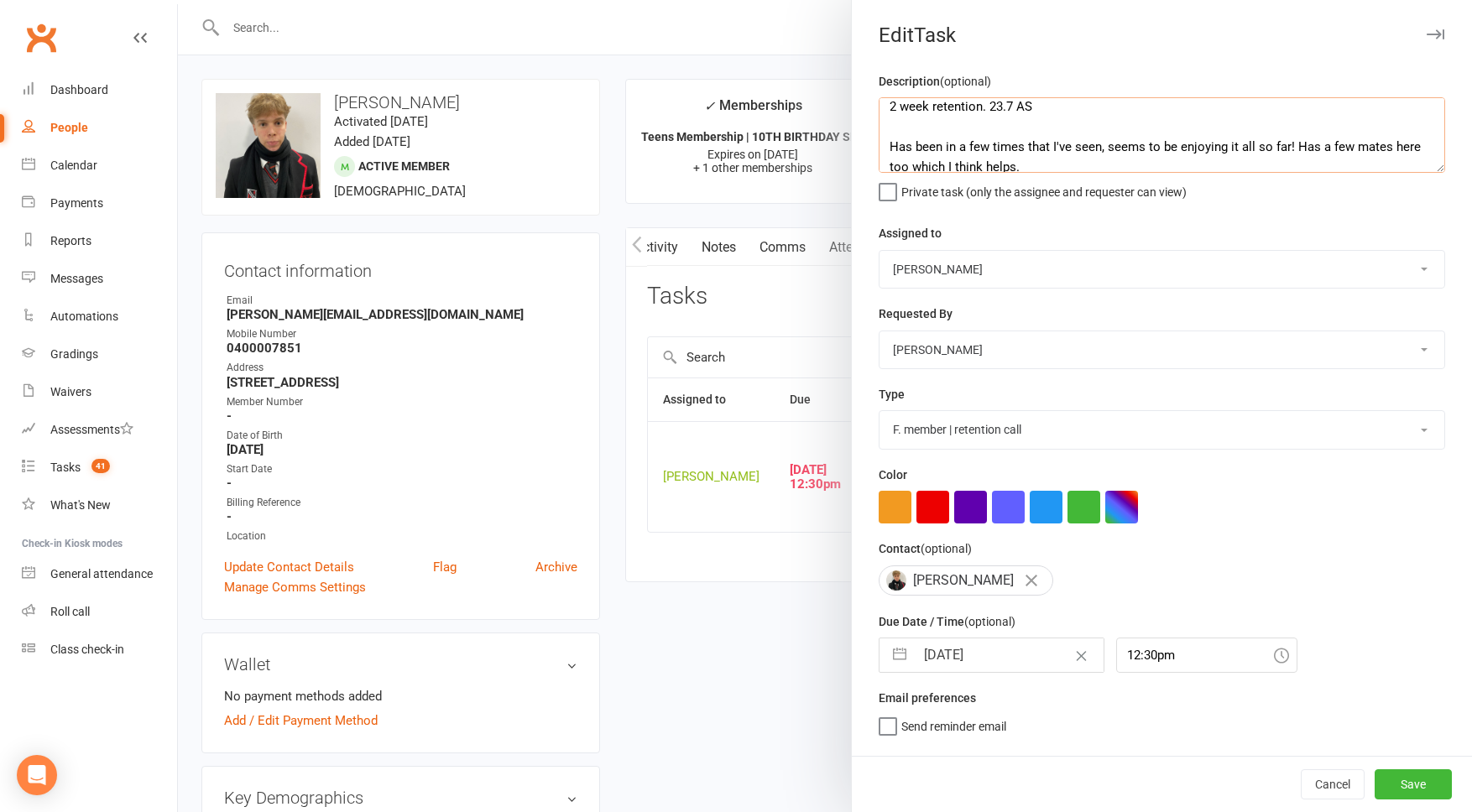
scroll to position [0, 0]
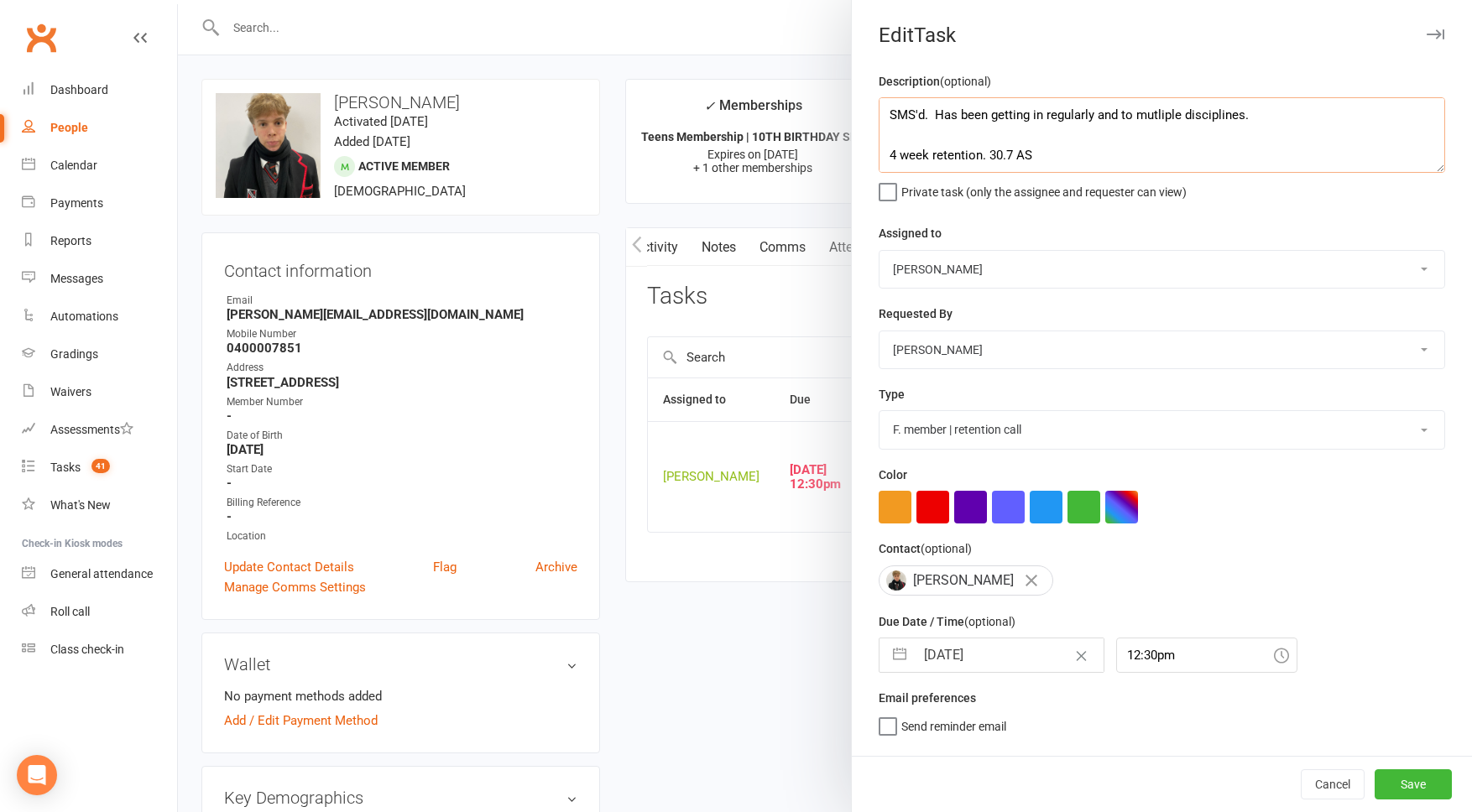
click at [1151, 115] on textarea "SMS'd. Has been getting in regularly and to mutliple disciplines. 4 week retent…" at bounding box center [1162, 135] width 567 height 76
click at [1286, 100] on textarea "SMS'd. Has been getting in regularly and to multliple disciplines. 4 week reten…" at bounding box center [1162, 135] width 567 height 76
click at [1290, 122] on textarea "SMS'd. Has been getting in regularly and to multliple disciplines. 4 week reten…" at bounding box center [1162, 135] width 567 height 76
drag, startPoint x: 1160, startPoint y: 114, endPoint x: 1185, endPoint y: 112, distance: 25.1
click at [1161, 114] on textarea "SMS'd. Has been getting in regularly and to multliple disciplines. Looks like h…" at bounding box center [1162, 135] width 567 height 76
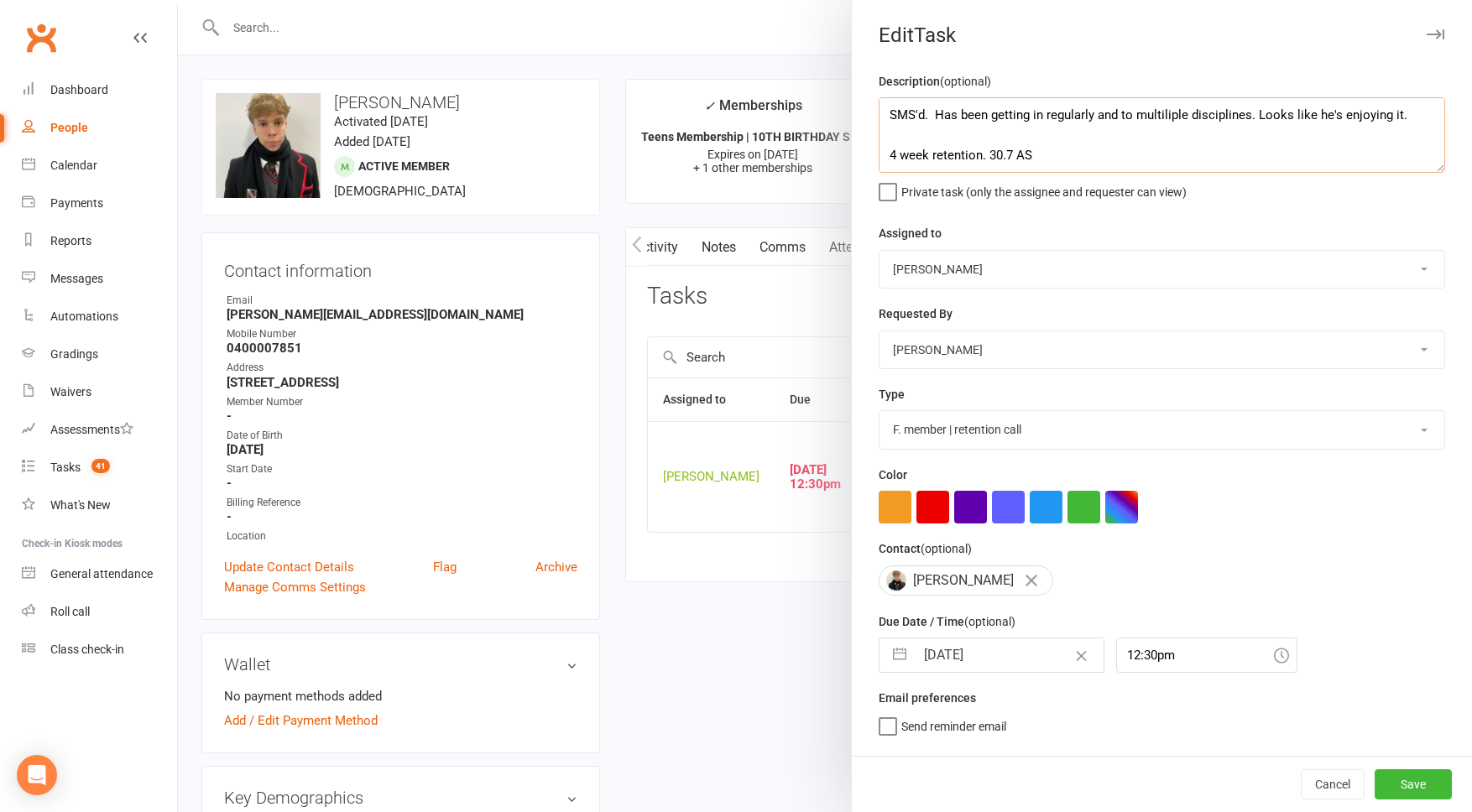
drag, startPoint x: 1336, startPoint y: 116, endPoint x: 1399, endPoint y: 105, distance: 64.0
click at [1336, 116] on textarea "SMS'd. Has been getting in regularly and to multiliple disciplines. Looks like …" at bounding box center [1162, 135] width 567 height 76
click at [1176, 116] on textarea "SMS'd. Has been getting in regularly and to multiliple disciplines. Looks like …" at bounding box center [1162, 135] width 567 height 76
click at [1216, 138] on textarea "SMS'd. Has been getting in regularly and to multiple disciplines. Looks like he…" at bounding box center [1162, 135] width 567 height 76
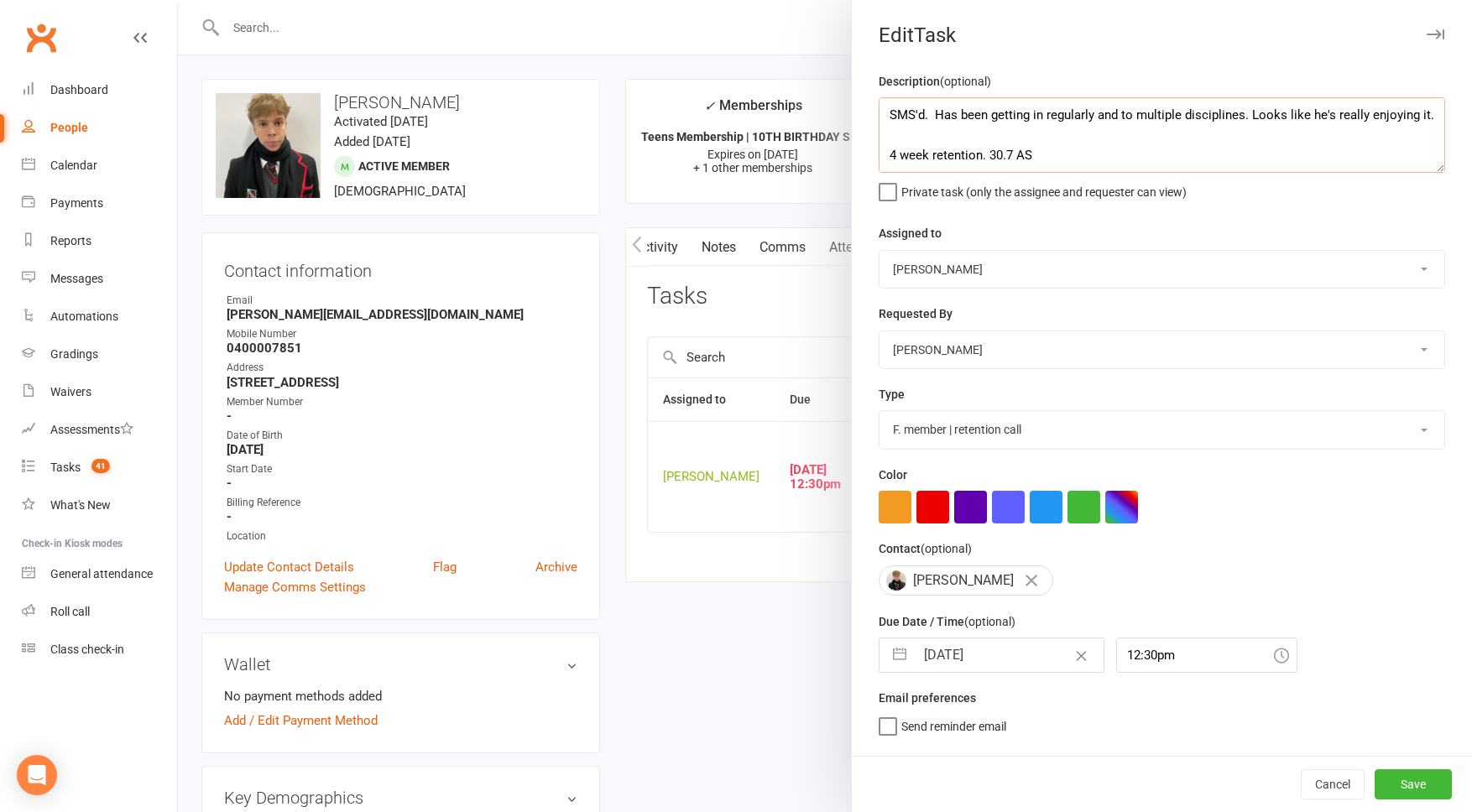
click at [894, 105] on textarea "SMS'd. Has been getting in regularly and to multiple disciplines. Looks like he…" at bounding box center [1162, 135] width 567 height 76
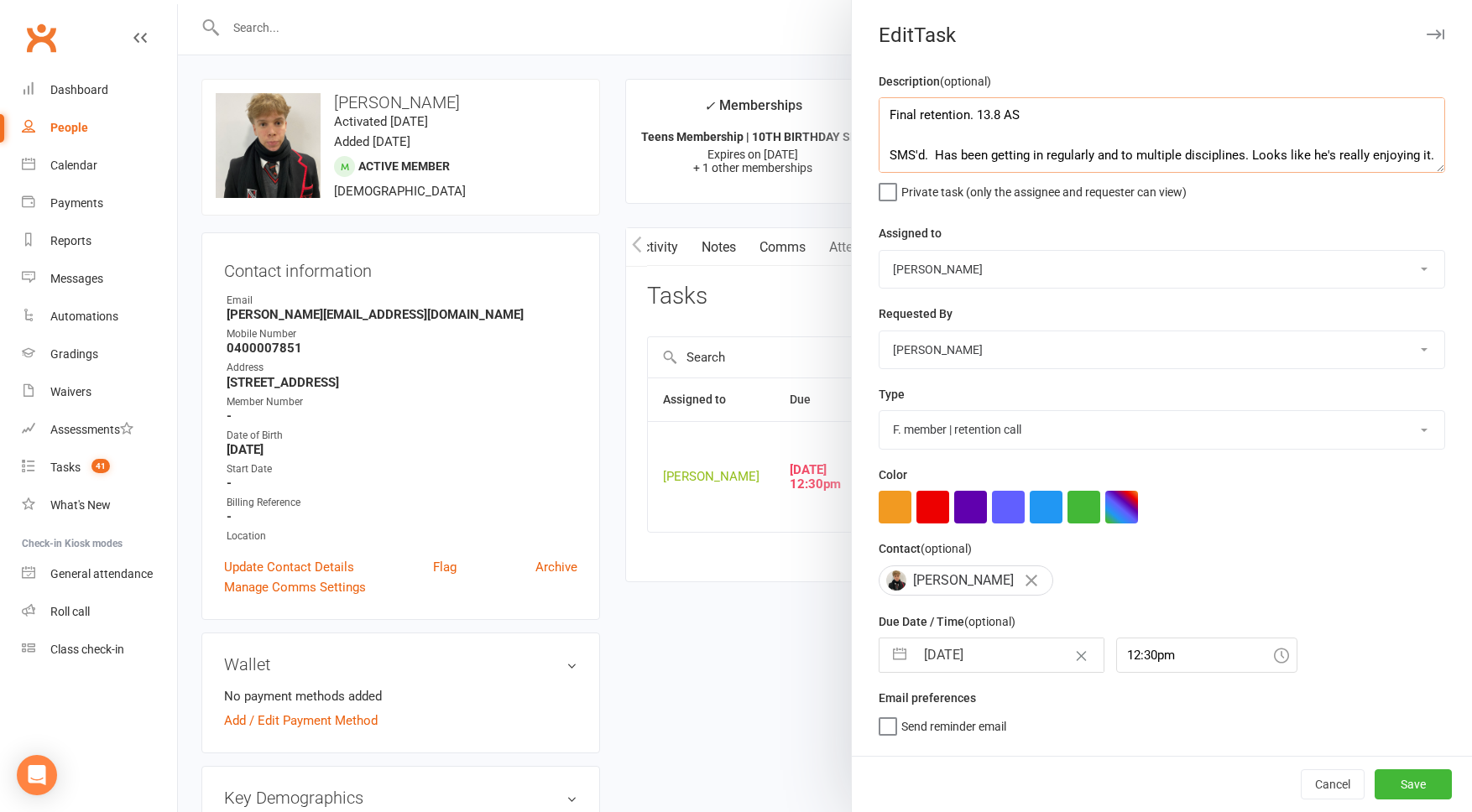
type textarea "Final retention. 13.8 AS SMS'd. Has been getting in regularly and to multiple d…"
click at [1003, 673] on div "13 Aug 2025 Navigate forward to interact with the calendar and select a date. P…" at bounding box center [992, 655] width 225 height 35
click at [1004, 667] on input "13 Aug 2025" at bounding box center [1010, 655] width 189 height 33
select select "6"
select select "2025"
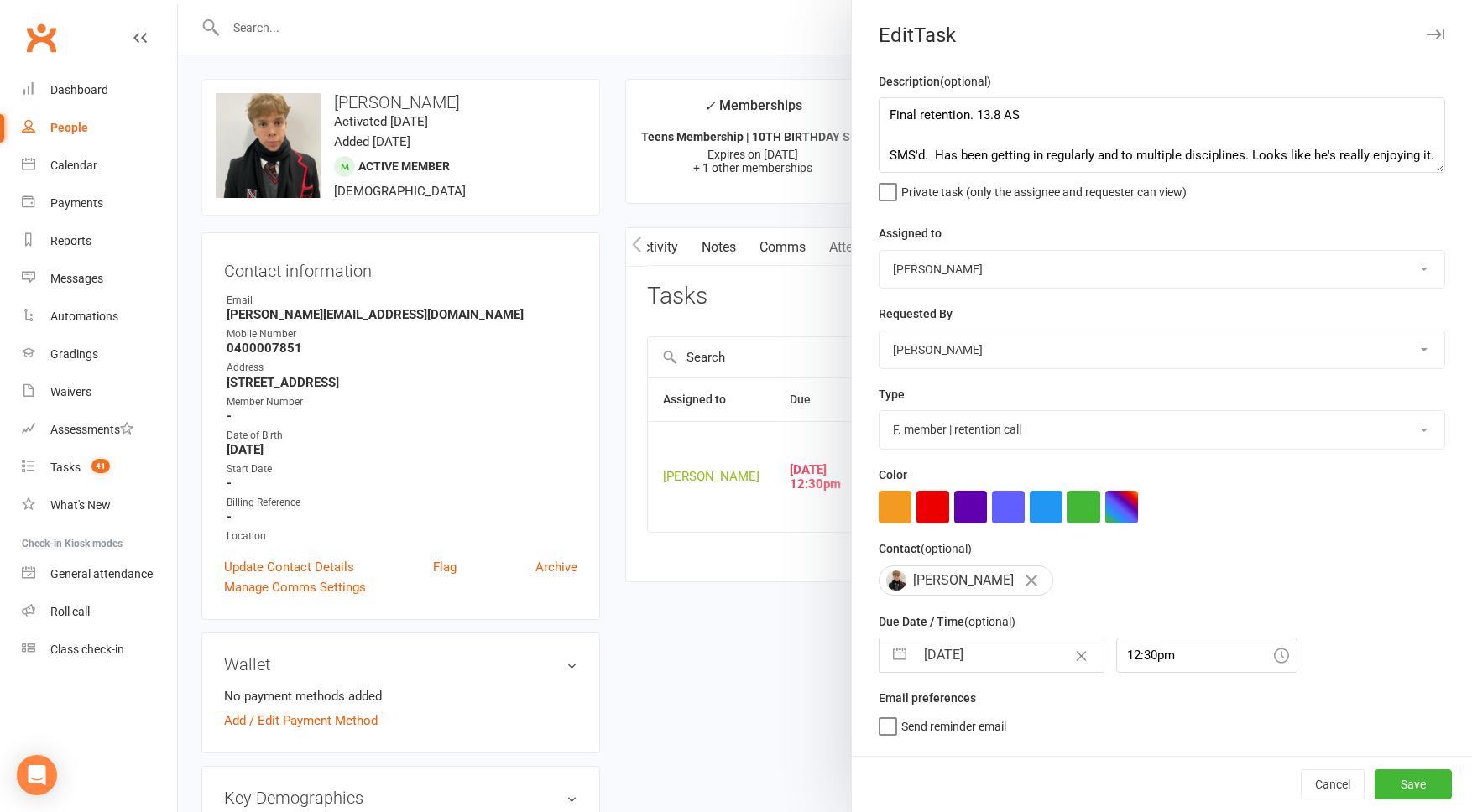
select select "7"
select select "2025"
select select "8"
select select "2025"
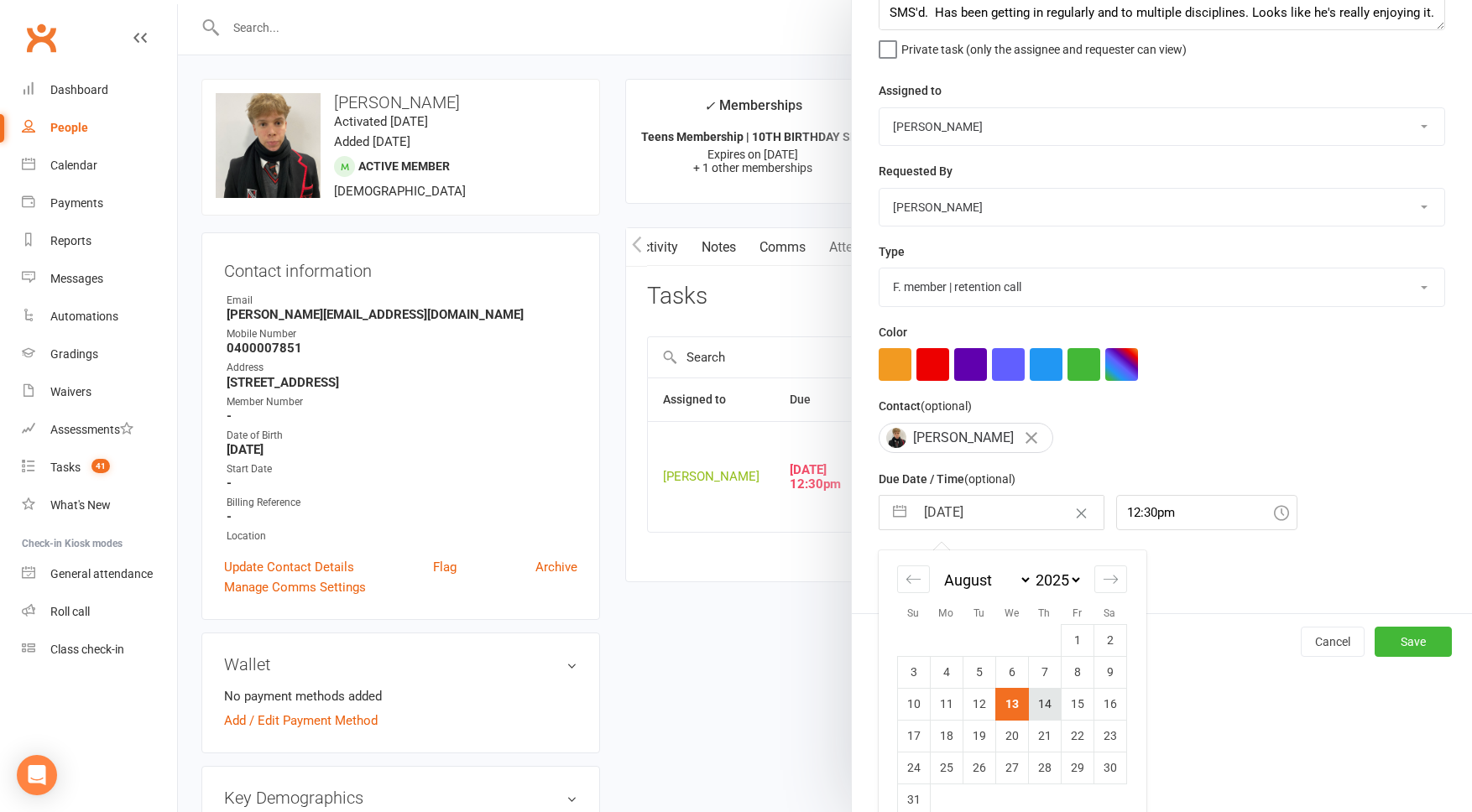
scroll to position [169, 0]
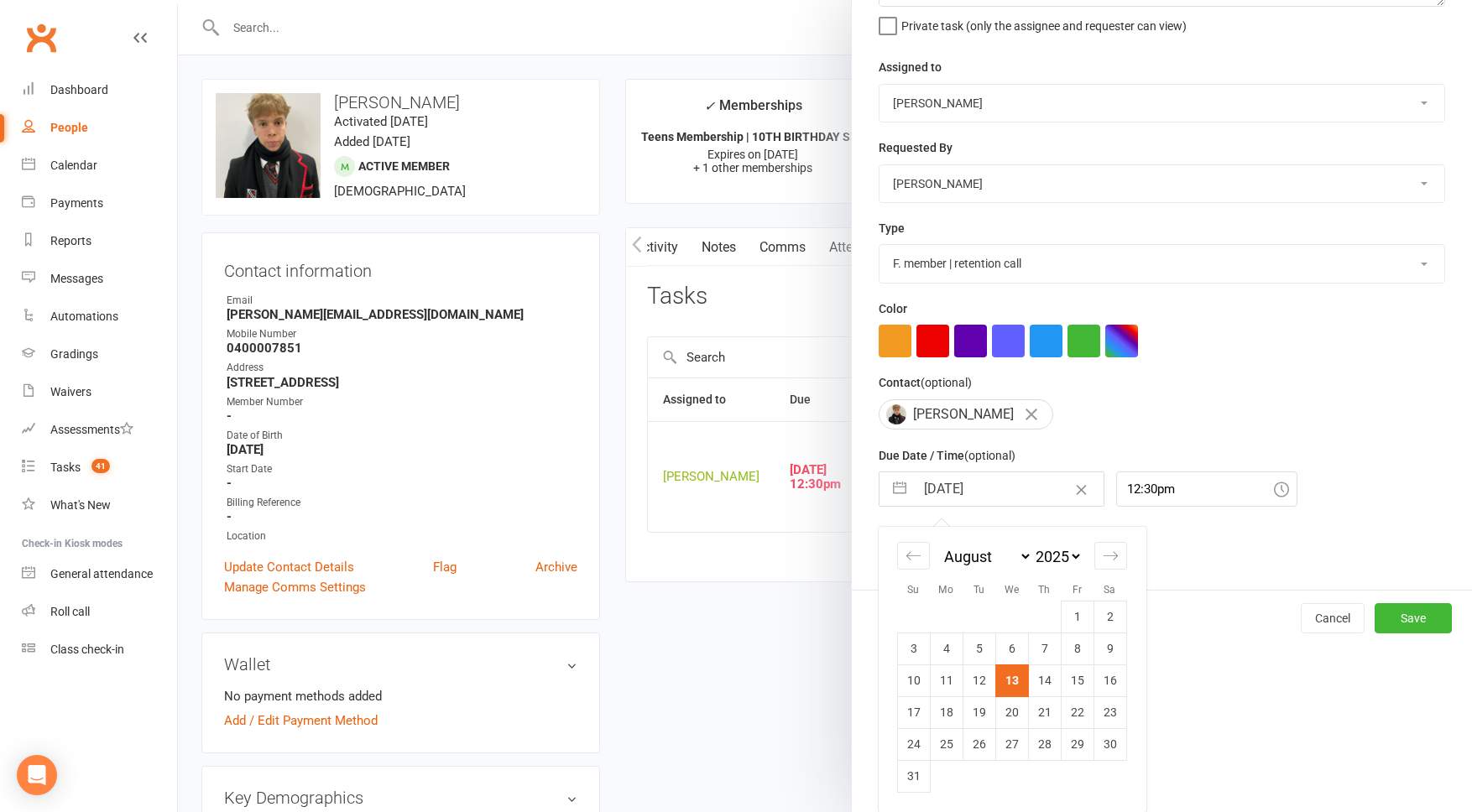
drag, startPoint x: 1019, startPoint y: 747, endPoint x: 1008, endPoint y: 745, distance: 11.2
click at [1019, 747] on td "27" at bounding box center [1011, 744] width 32 height 32
type input "27 Aug 2025"
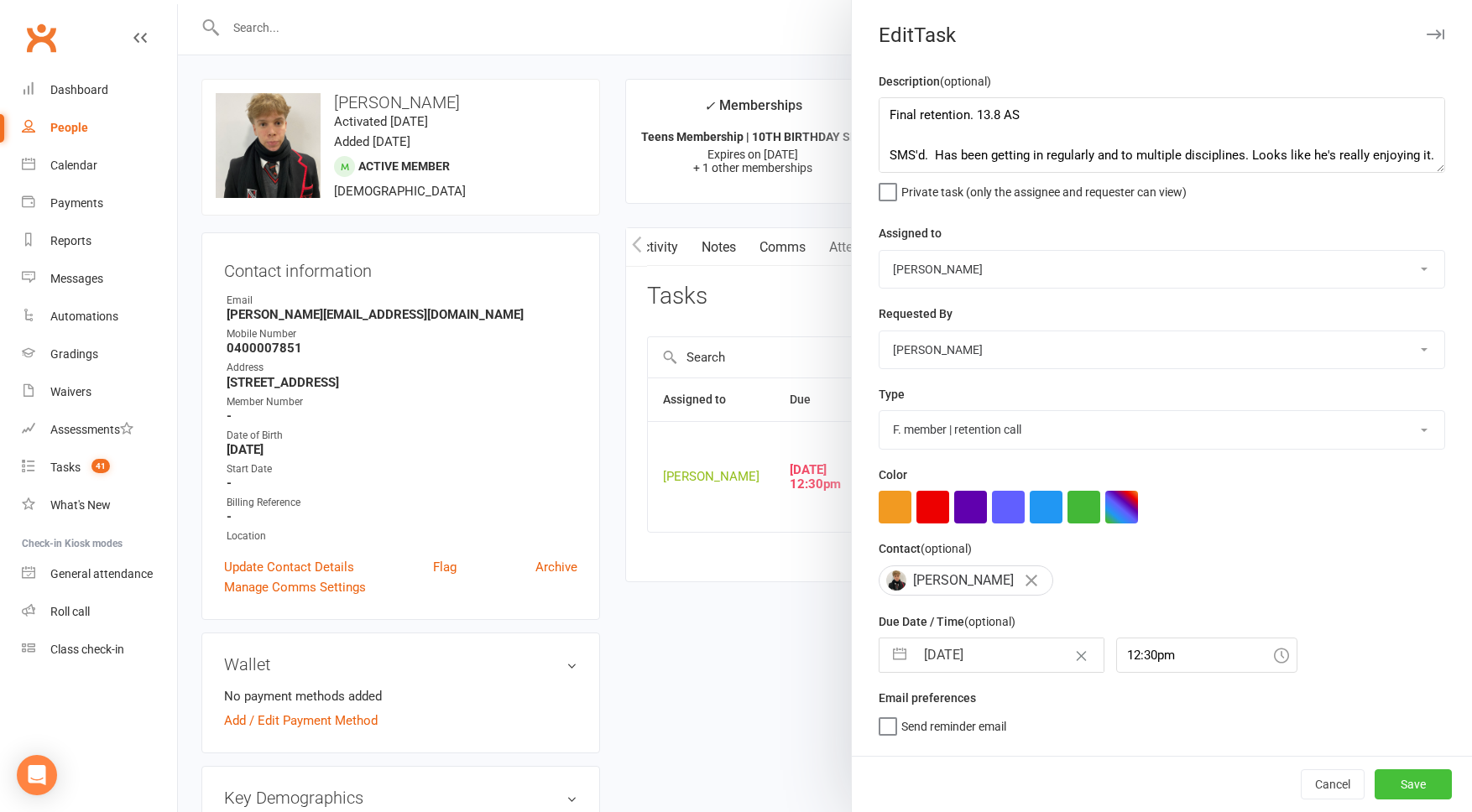
click at [1404, 780] on button "Save" at bounding box center [1413, 785] width 78 height 31
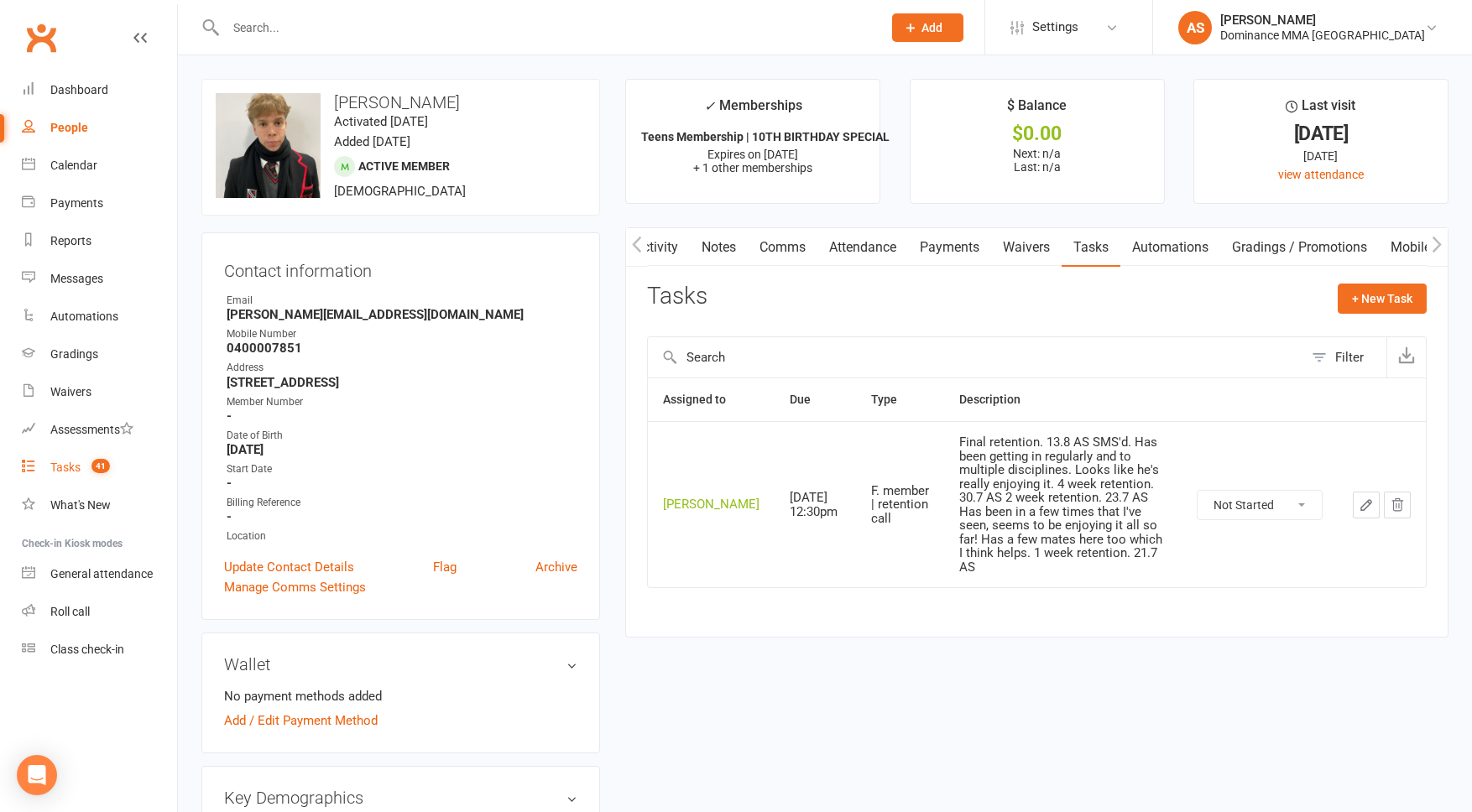
click at [78, 475] on link "Tasks 41" at bounding box center [99, 468] width 155 height 38
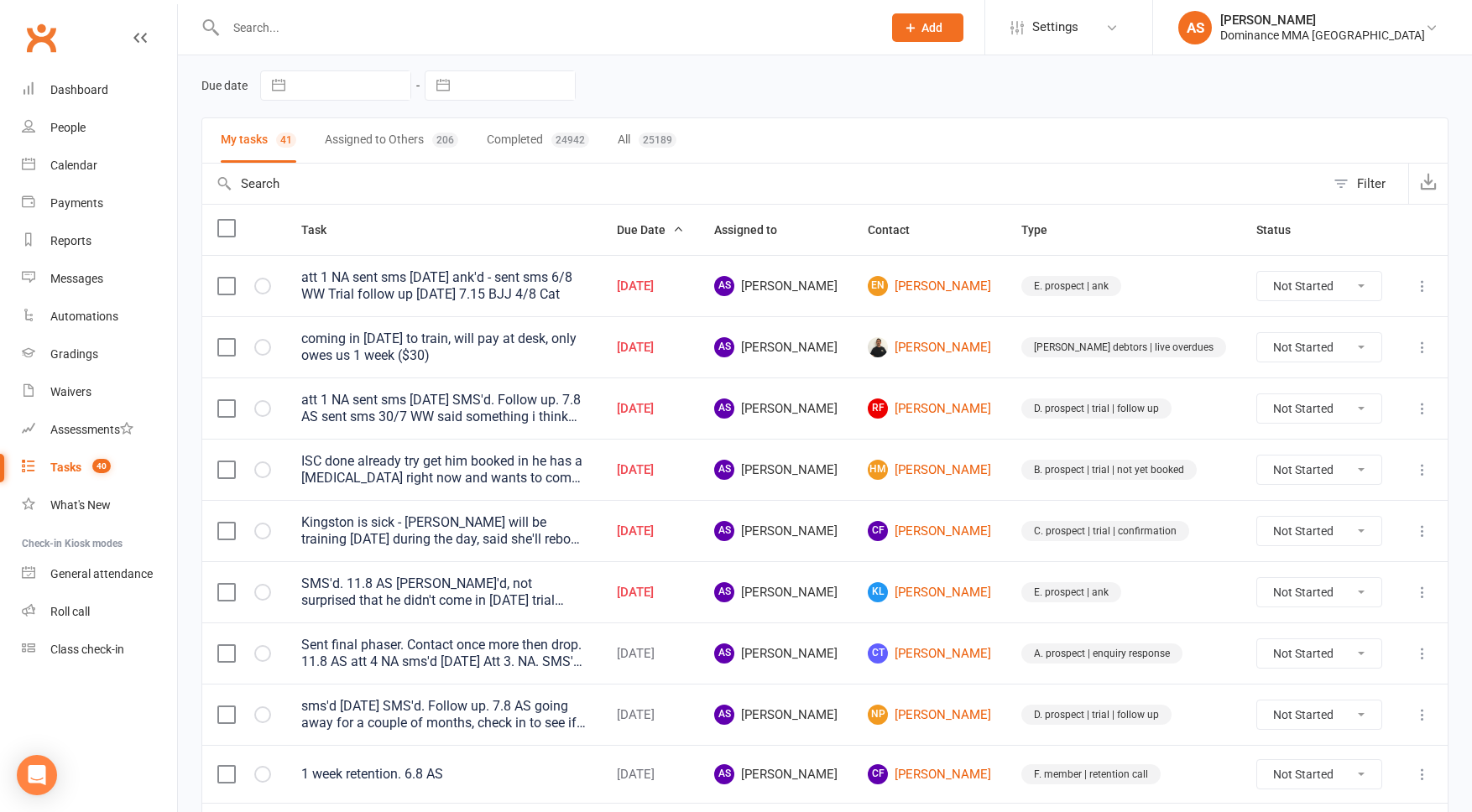
scroll to position [62, 0]
click at [989, 470] on link "HM Hector Munro" at bounding box center [929, 468] width 123 height 20
drag, startPoint x: 325, startPoint y: 4, endPoint x: 325, endPoint y: 20, distance: 16.0
click at [325, 8] on div at bounding box center [535, 27] width 669 height 55
click at [325, 20] on input "text" at bounding box center [545, 28] width 650 height 23
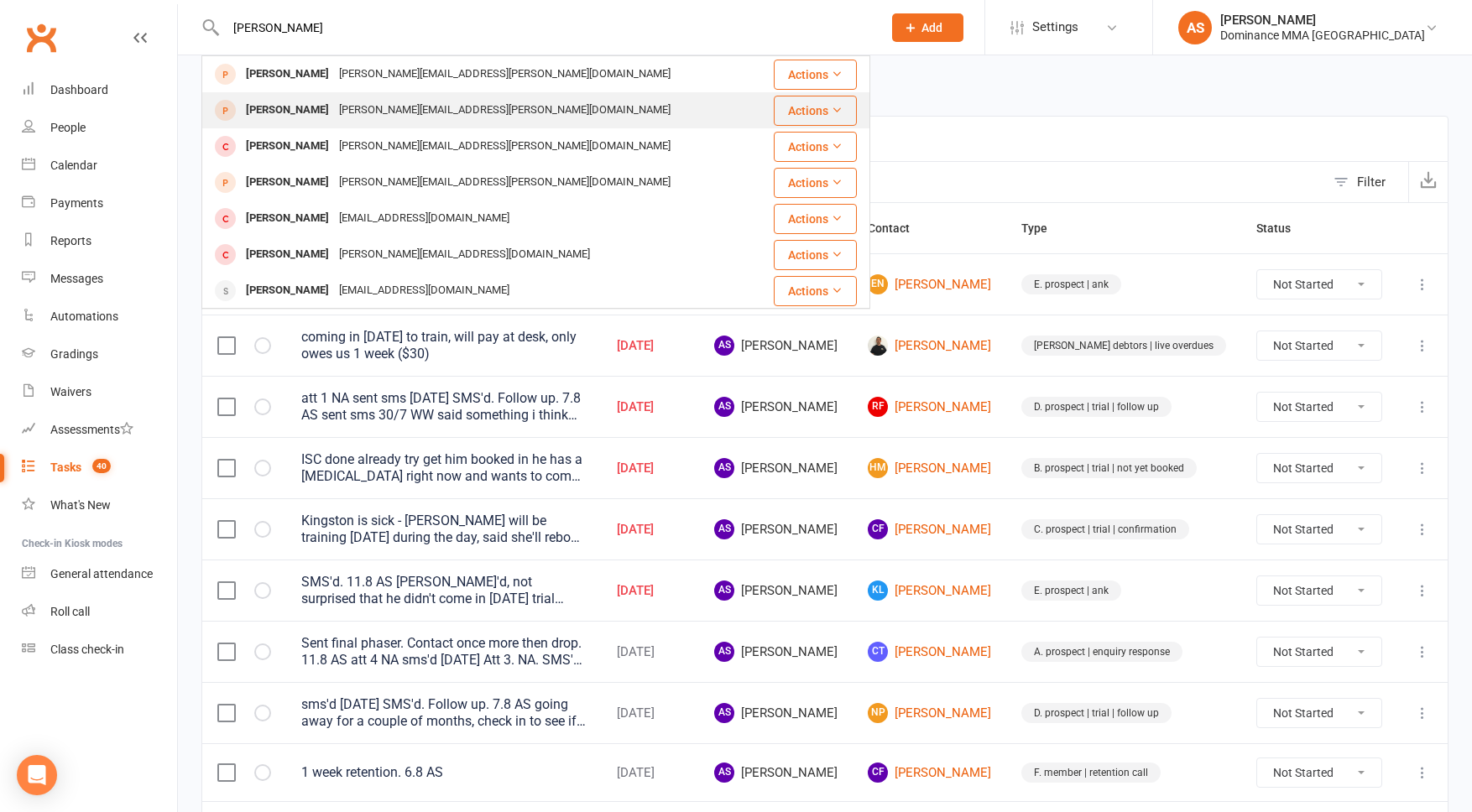
type input "hector mun"
click at [384, 105] on div "hector.munro@ctbcon.com" at bounding box center [505, 110] width 342 height 24
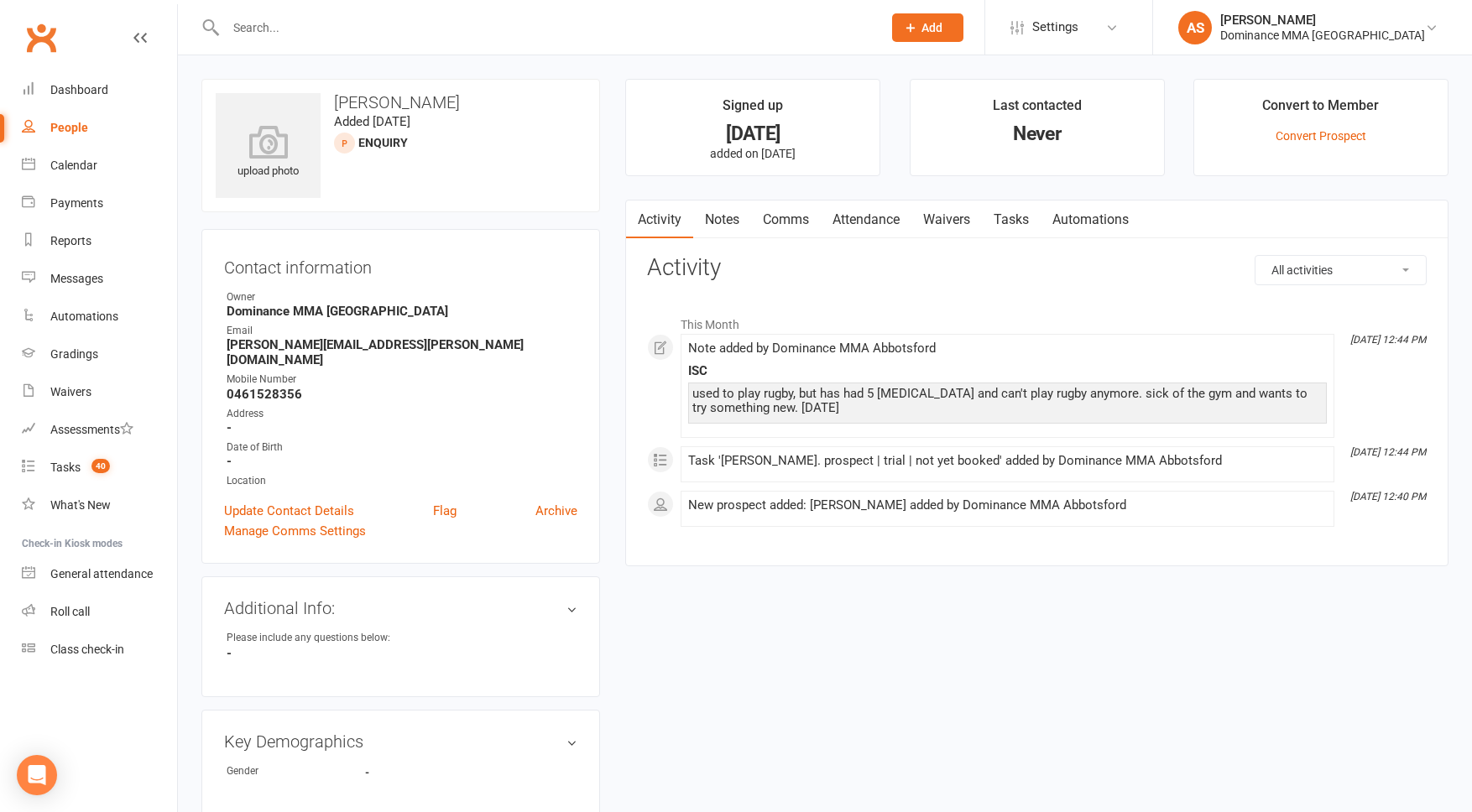
click at [731, 214] on link "Notes" at bounding box center [722, 220] width 58 height 39
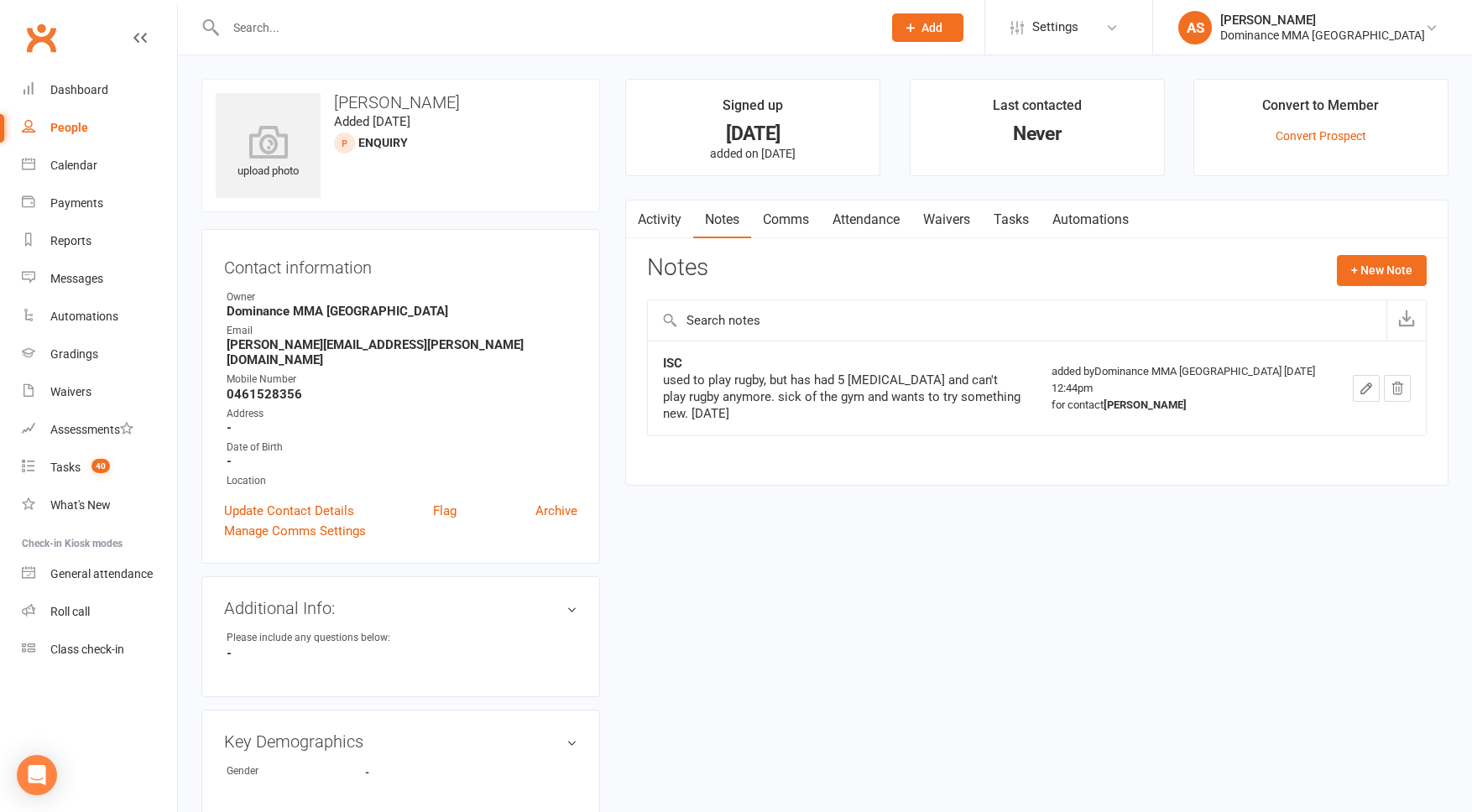
click at [268, 25] on input "text" at bounding box center [545, 28] width 650 height 23
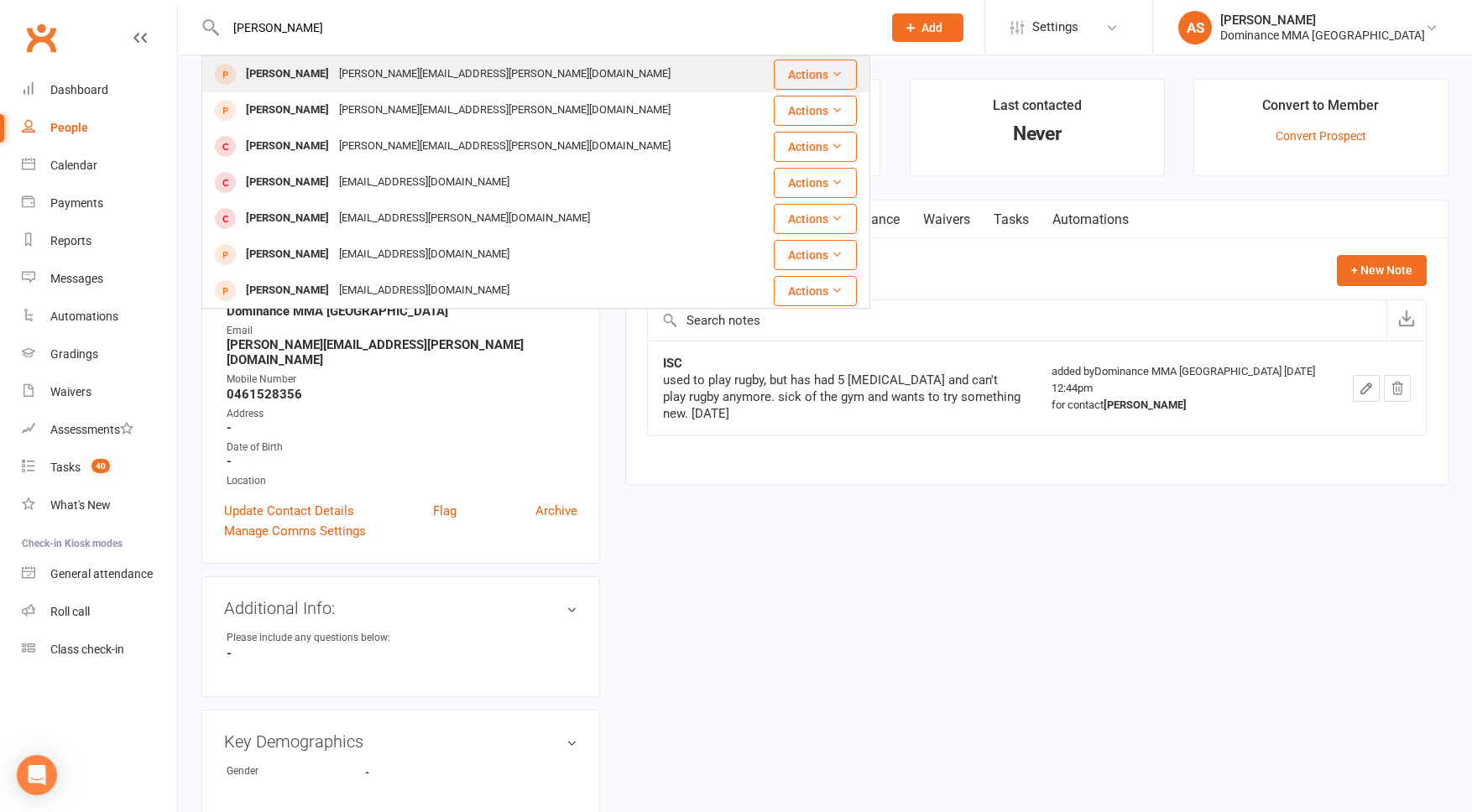
type input "hector"
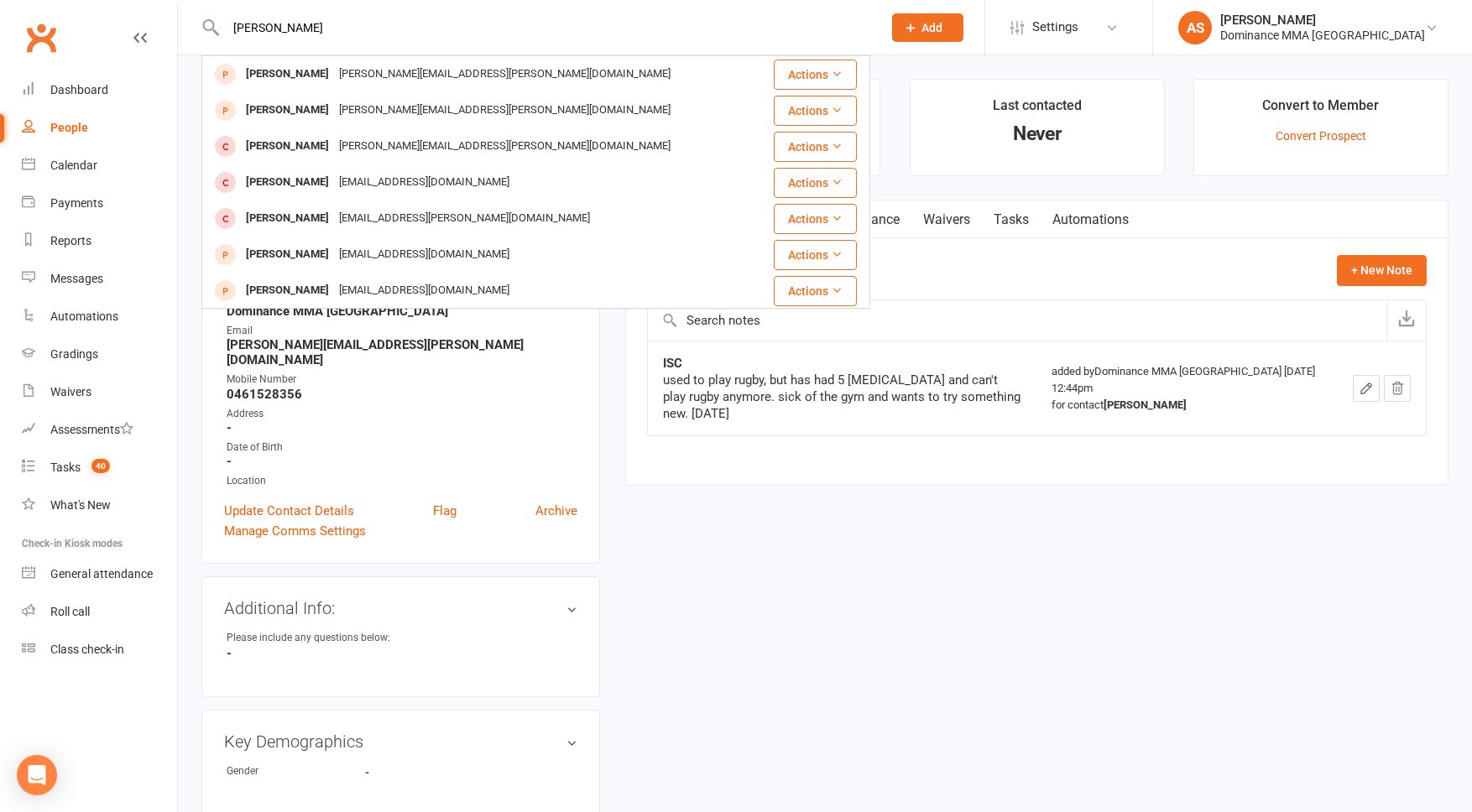
click at [281, 71] on div "Hector Munro" at bounding box center [287, 74] width 93 height 24
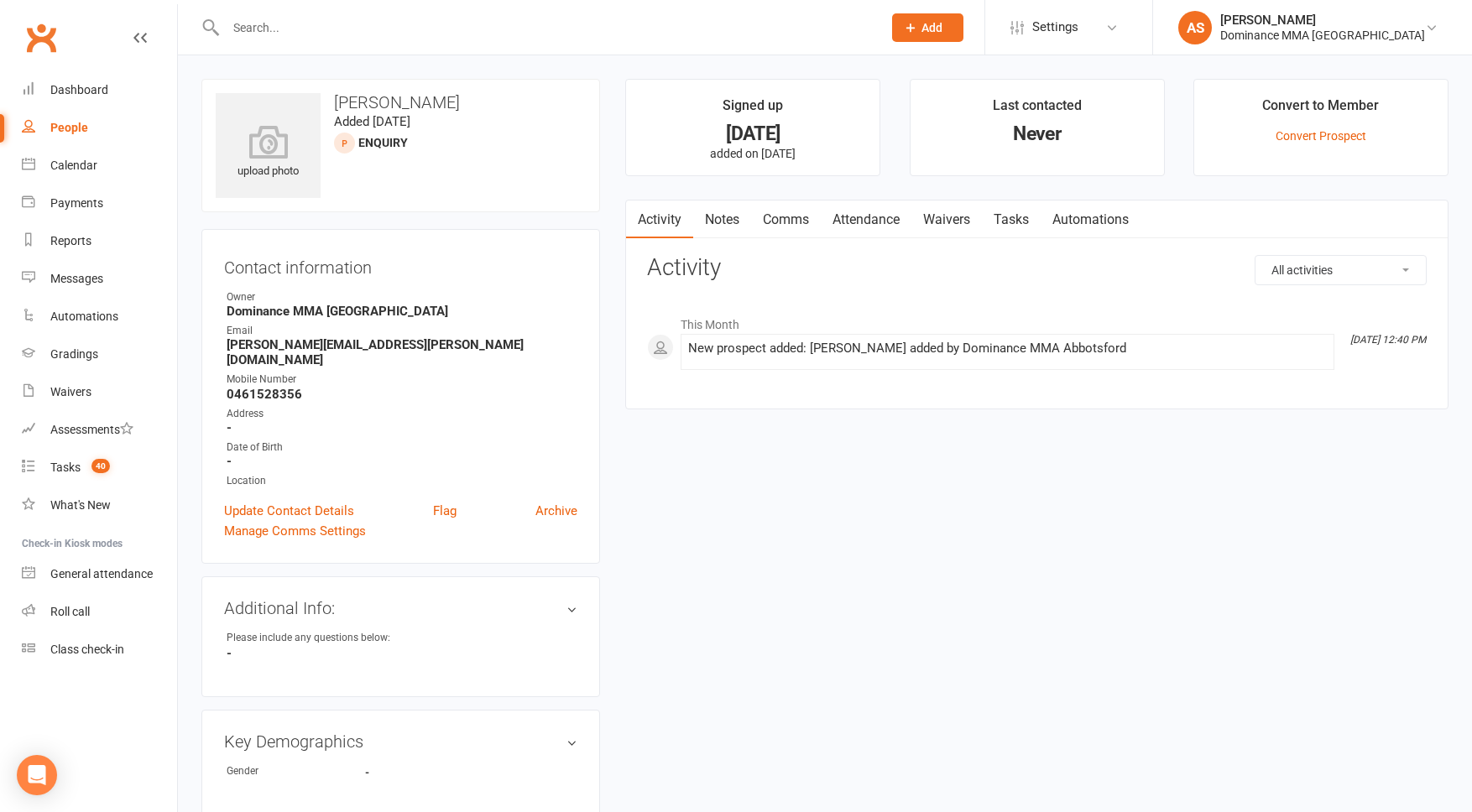
click at [744, 220] on link "Notes" at bounding box center [722, 220] width 58 height 39
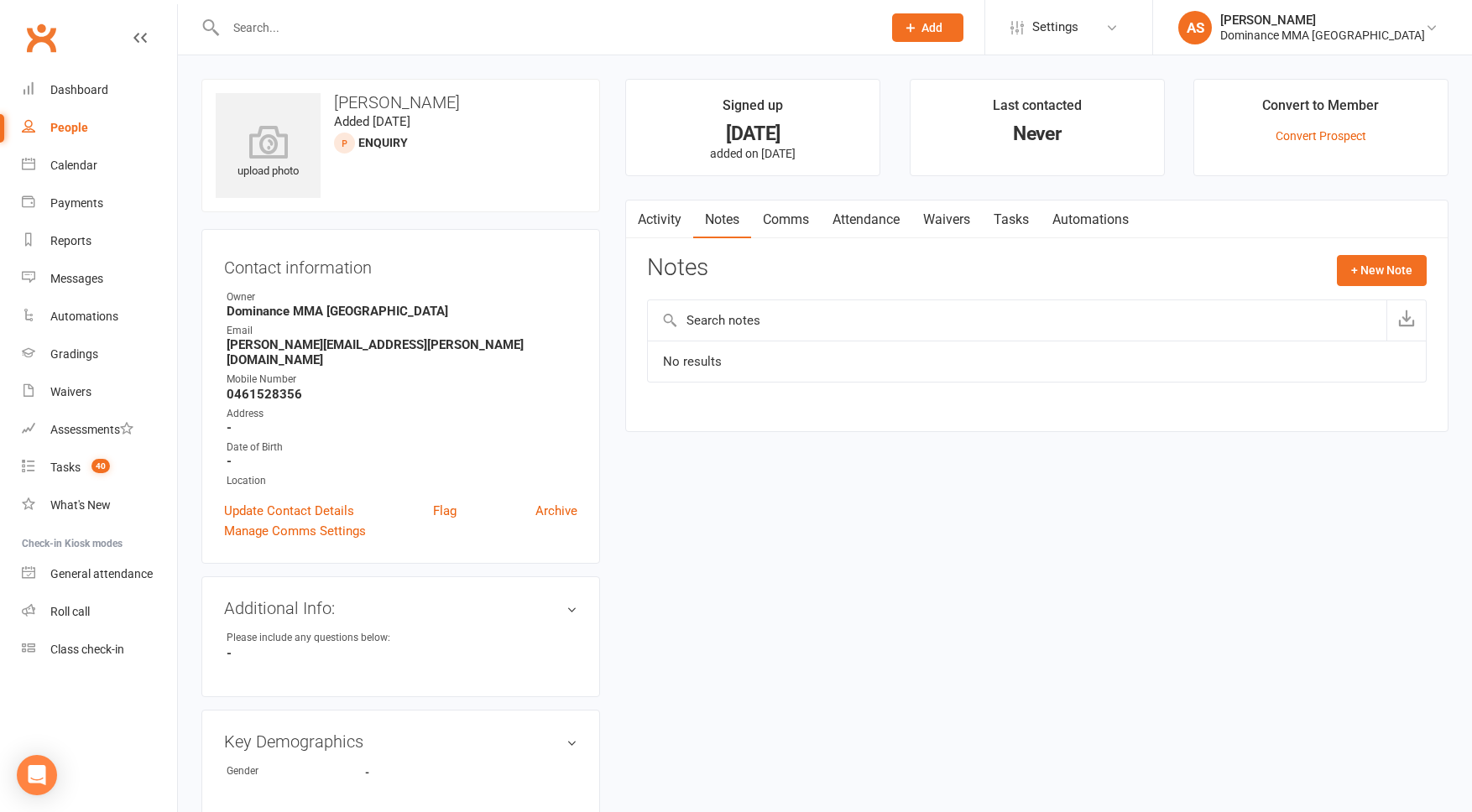
click at [955, 233] on link "Waivers" at bounding box center [946, 220] width 70 height 39
click at [1033, 230] on link "Tasks" at bounding box center [1011, 220] width 59 height 39
click at [553, 501] on link "Archive" at bounding box center [556, 511] width 42 height 20
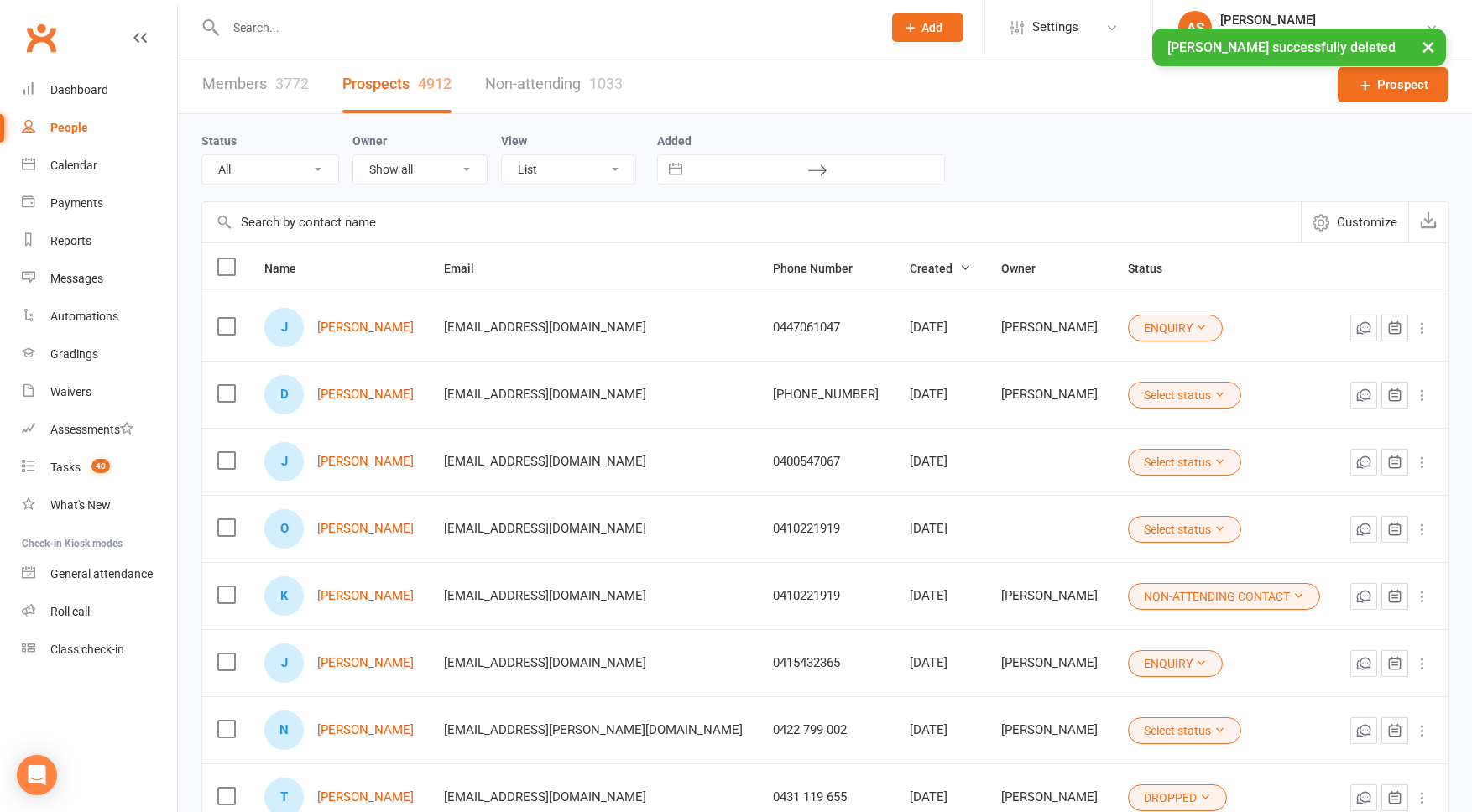
click at [285, 22] on input "text" at bounding box center [545, 28] width 650 height 23
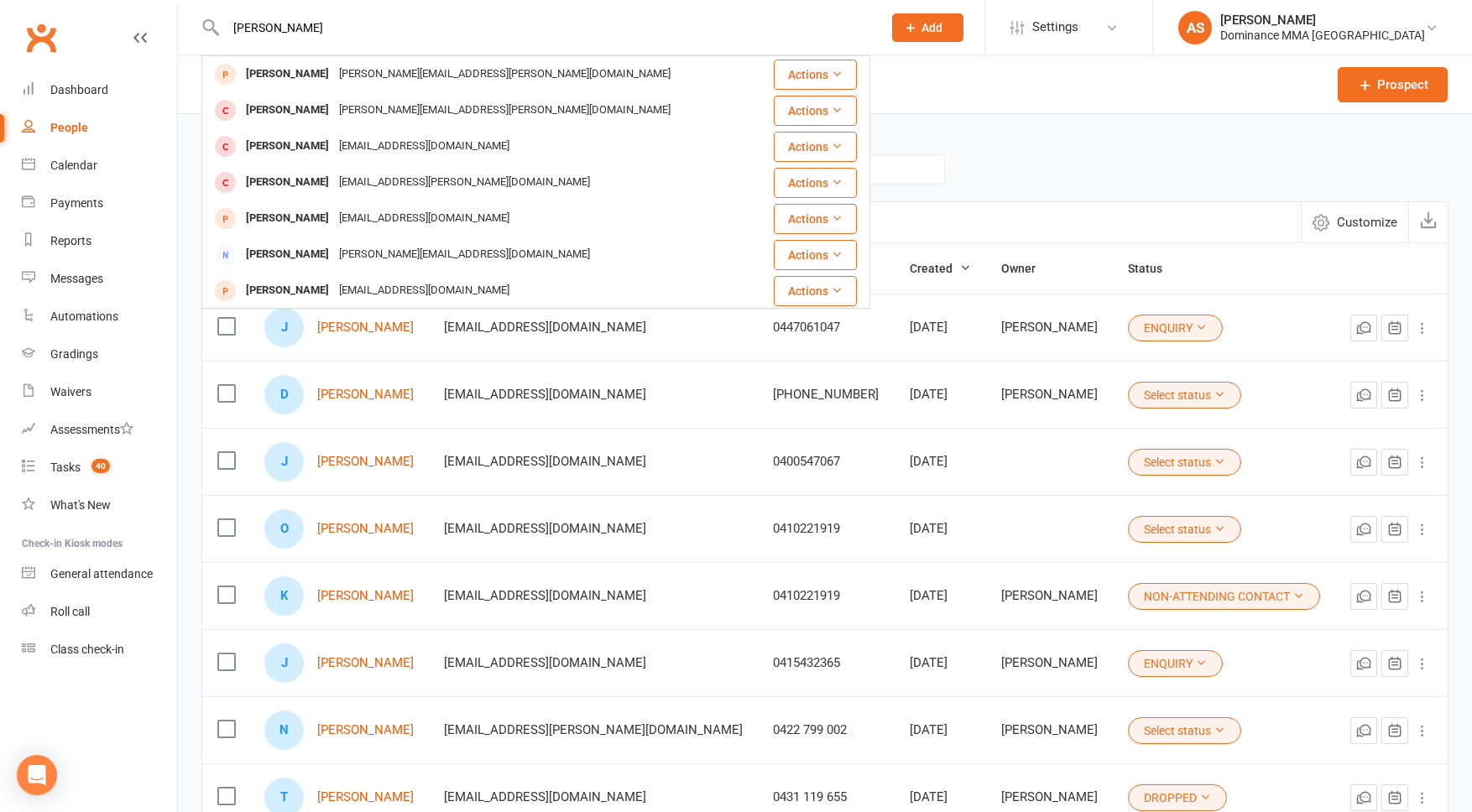
type input "hector mu"
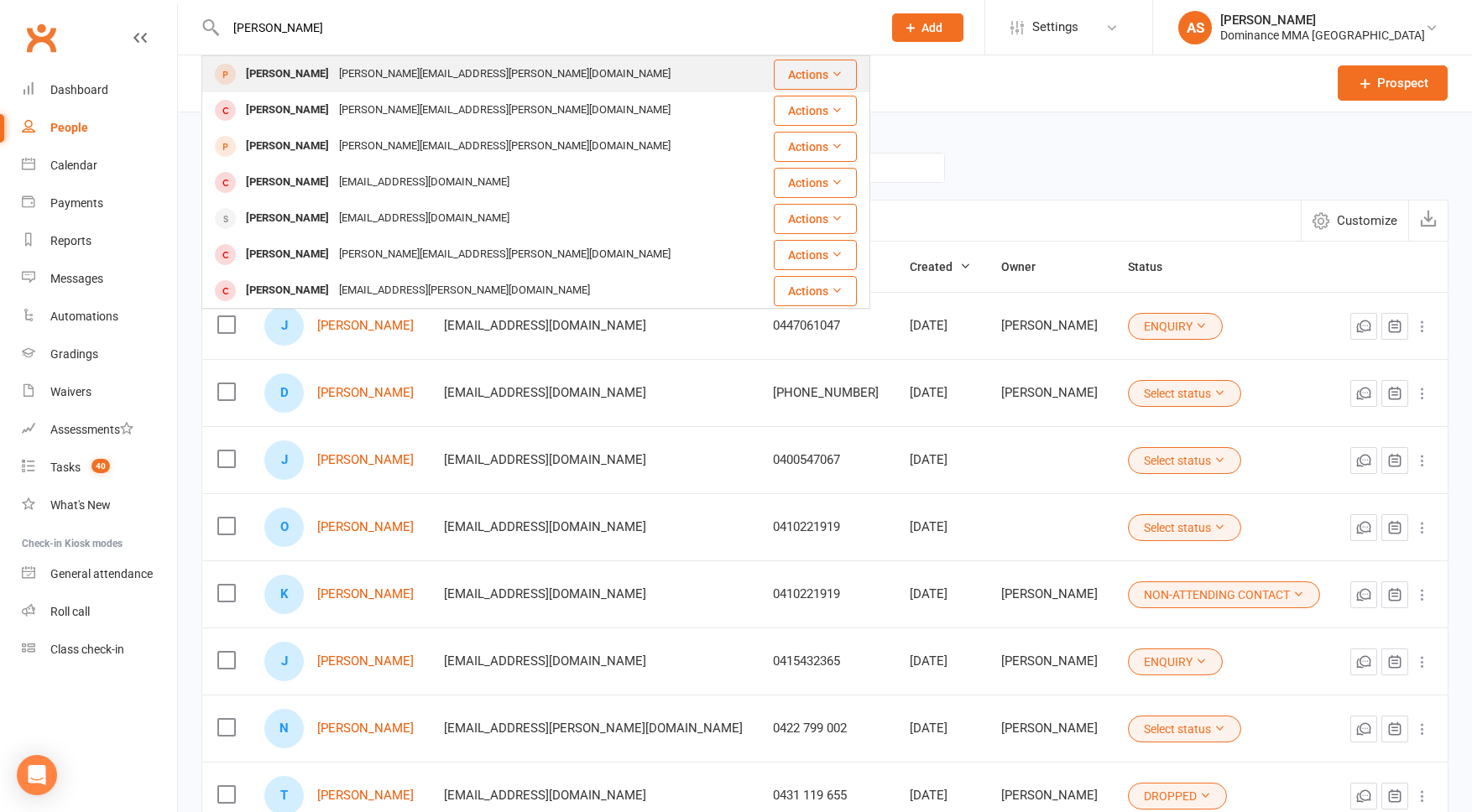
scroll to position [3, 0]
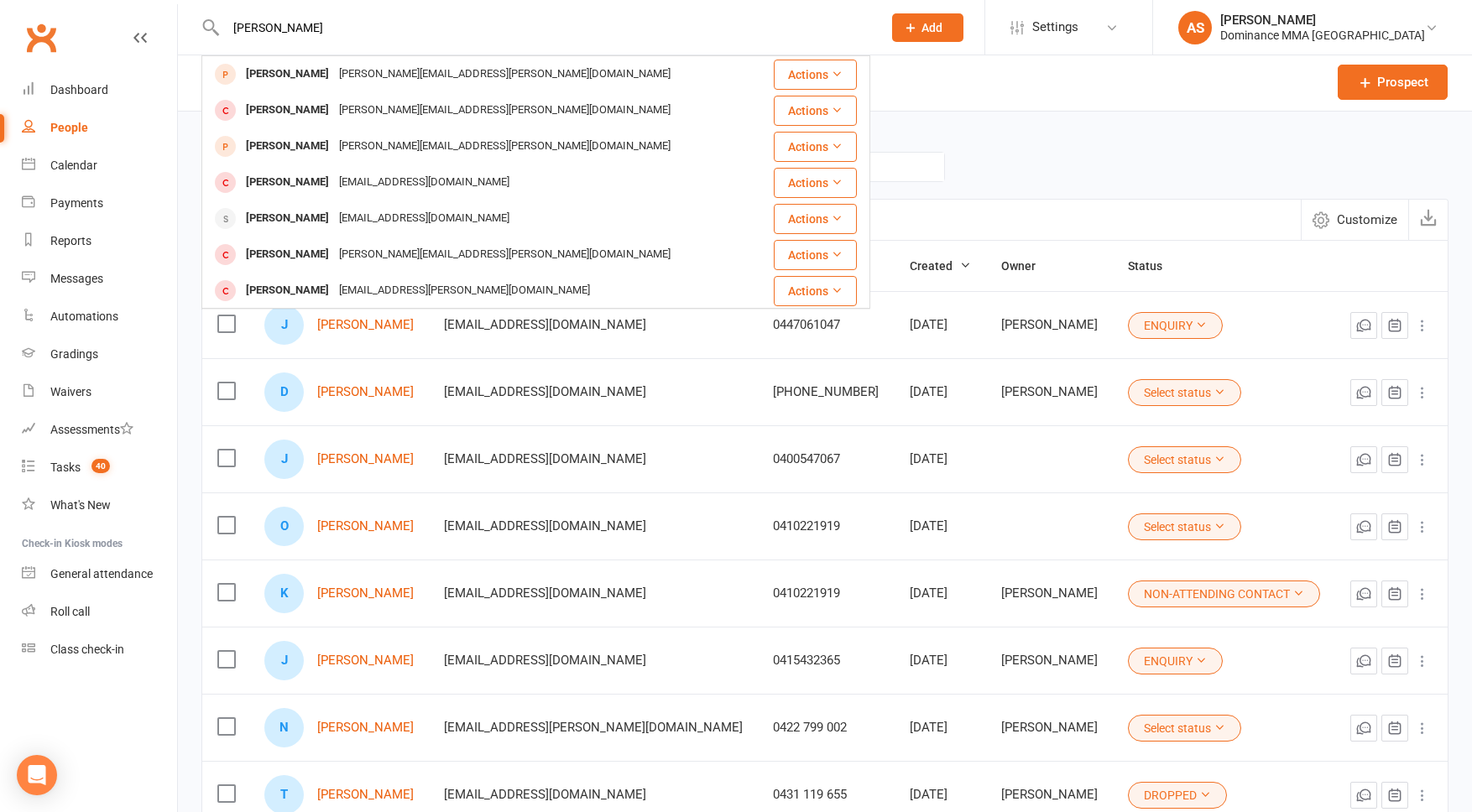
click at [282, 75] on div "Hector Munro" at bounding box center [287, 74] width 93 height 24
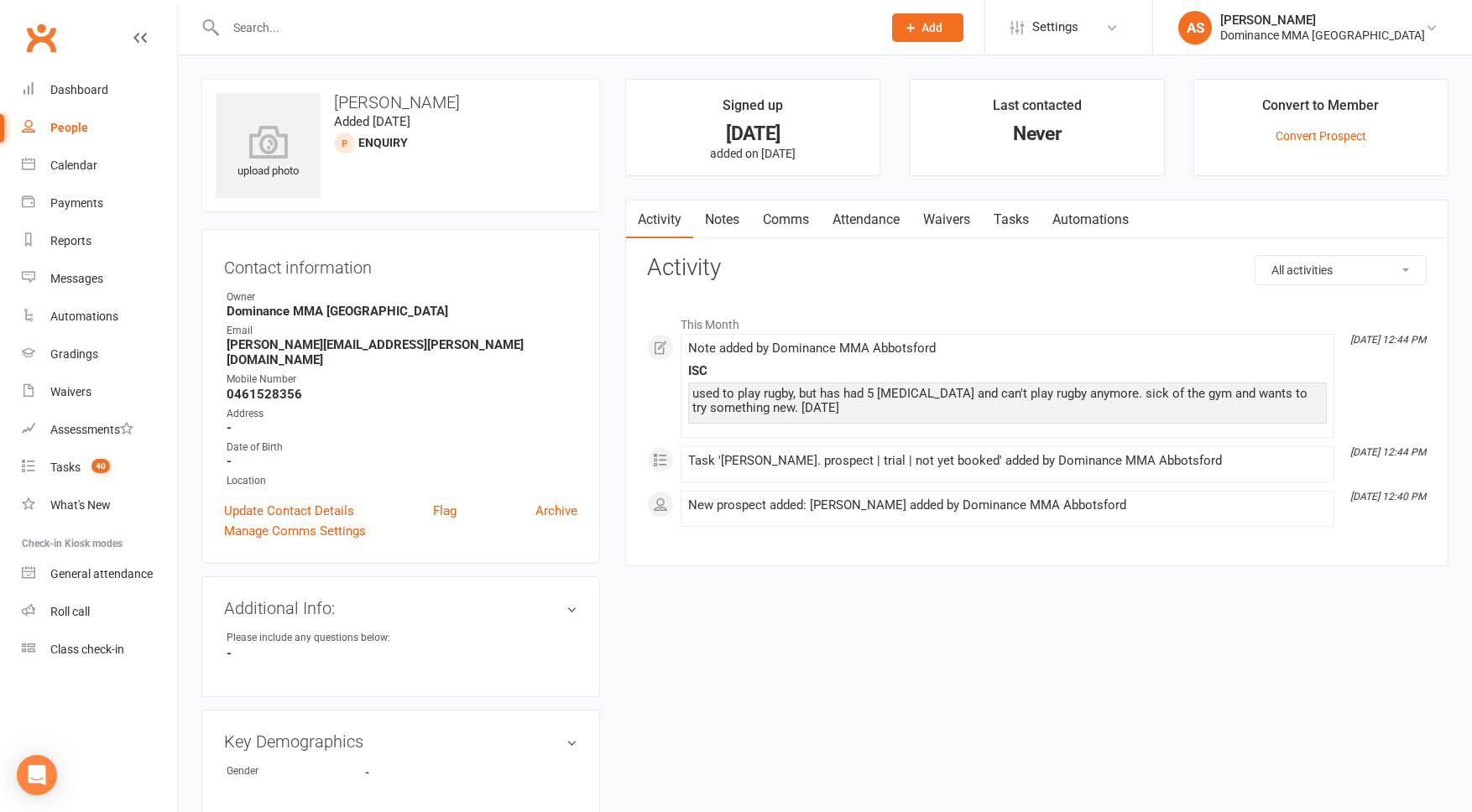
click at [1019, 221] on link "Tasks" at bounding box center [1011, 220] width 59 height 39
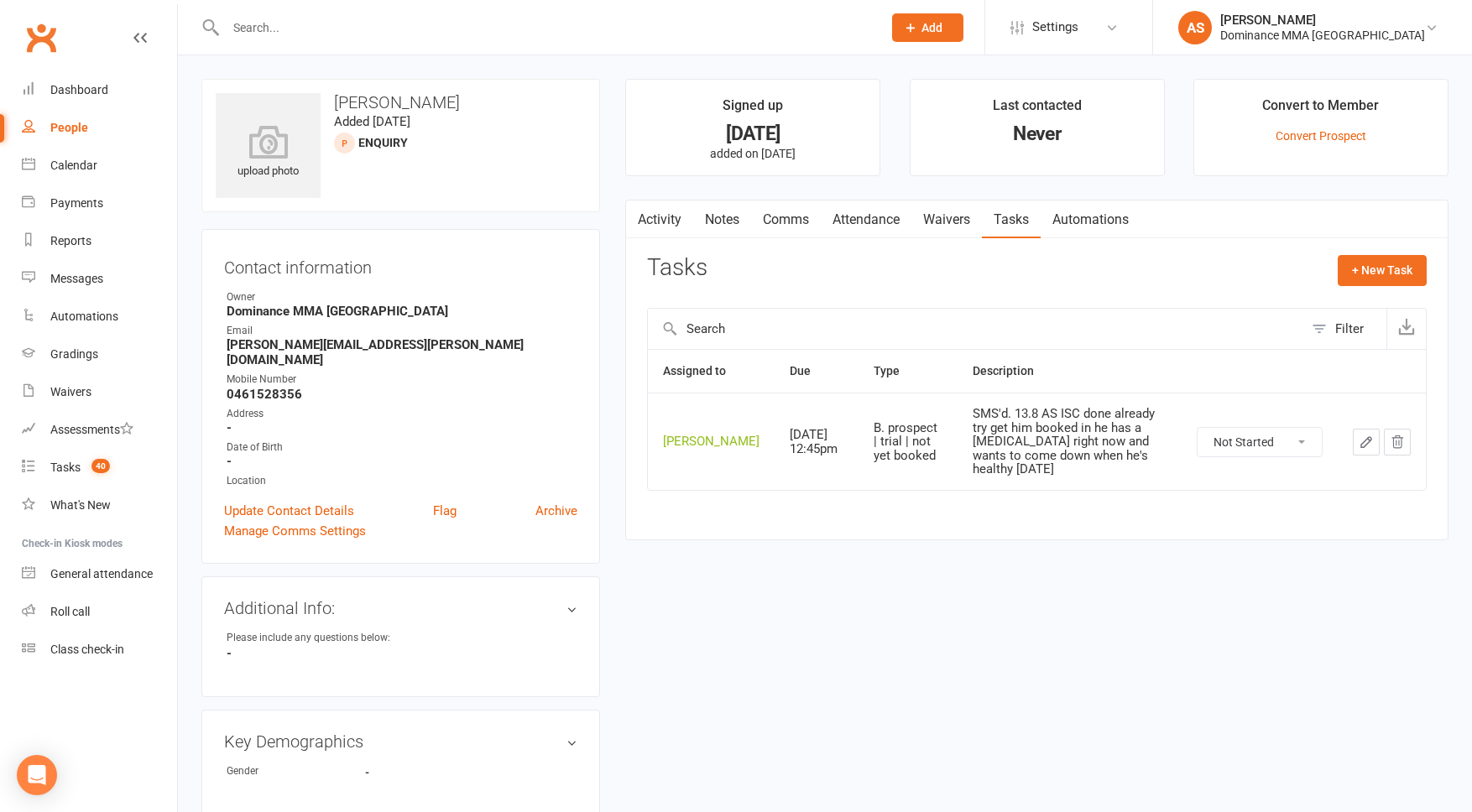
drag, startPoint x: 1023, startPoint y: 216, endPoint x: 784, endPoint y: 87, distance: 271.6
click at [1020, 214] on link "Tasks" at bounding box center [1011, 220] width 59 height 39
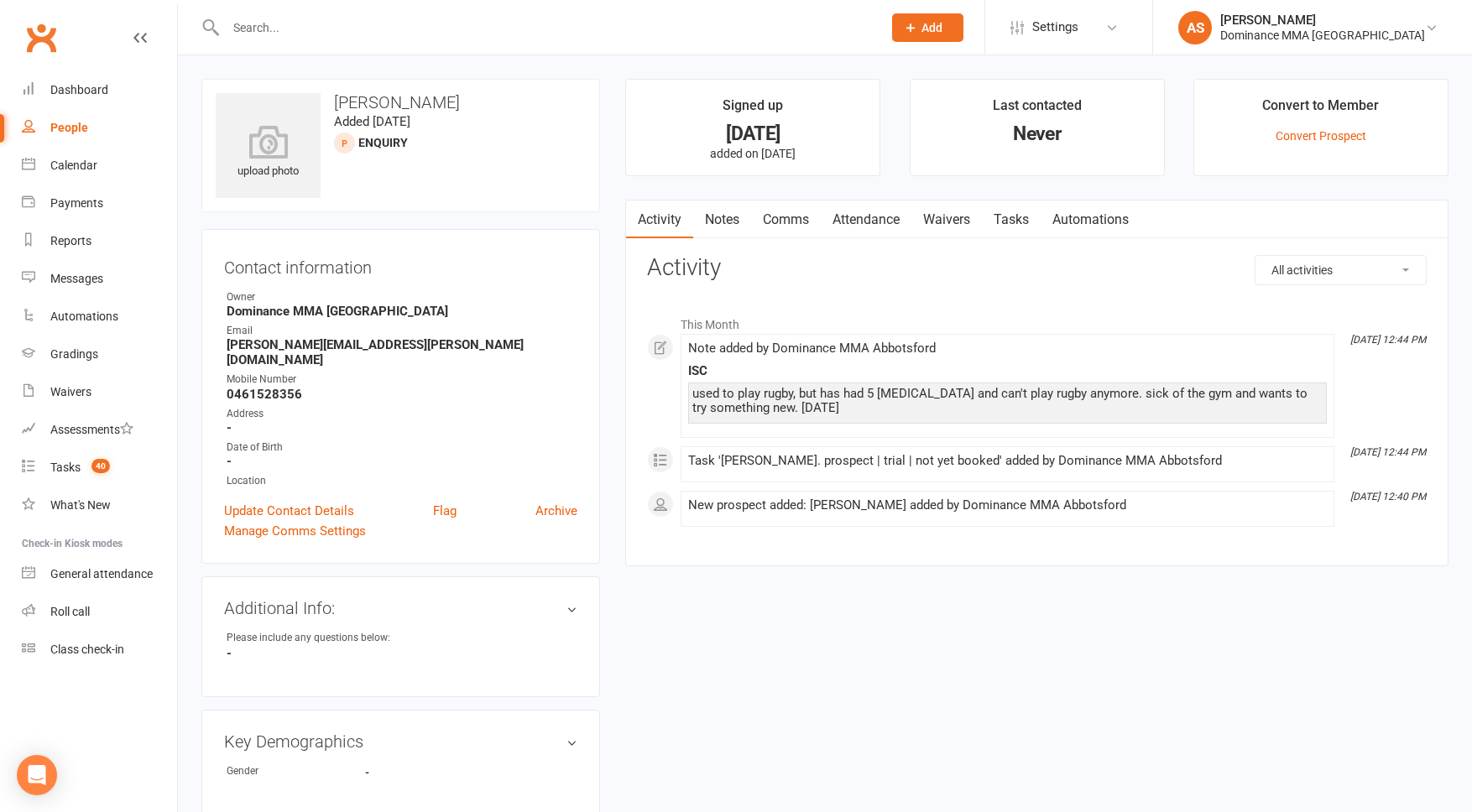
click at [1013, 219] on link "Tasks" at bounding box center [1011, 220] width 59 height 39
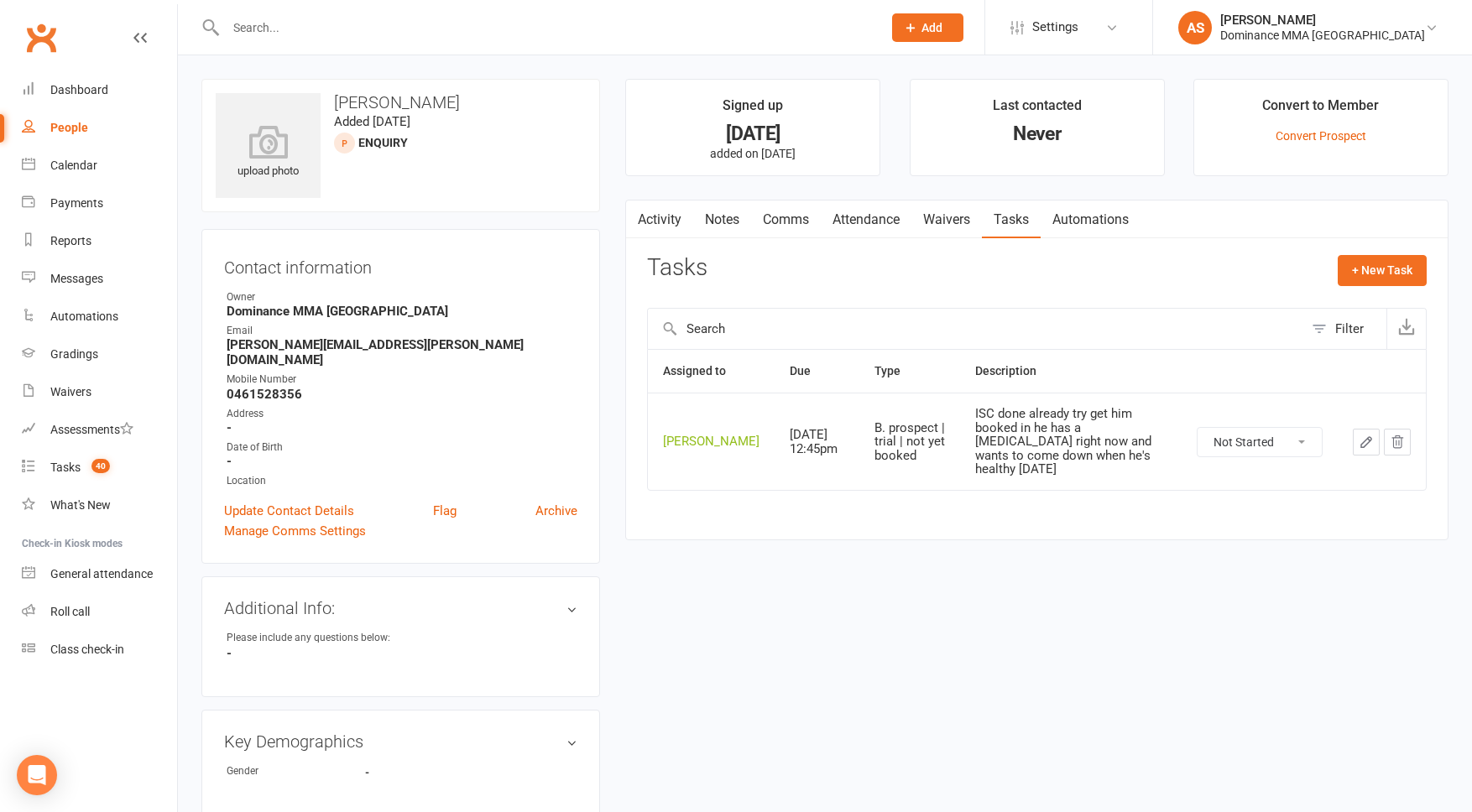
click at [1367, 448] on icon "button" at bounding box center [1367, 442] width 15 height 15
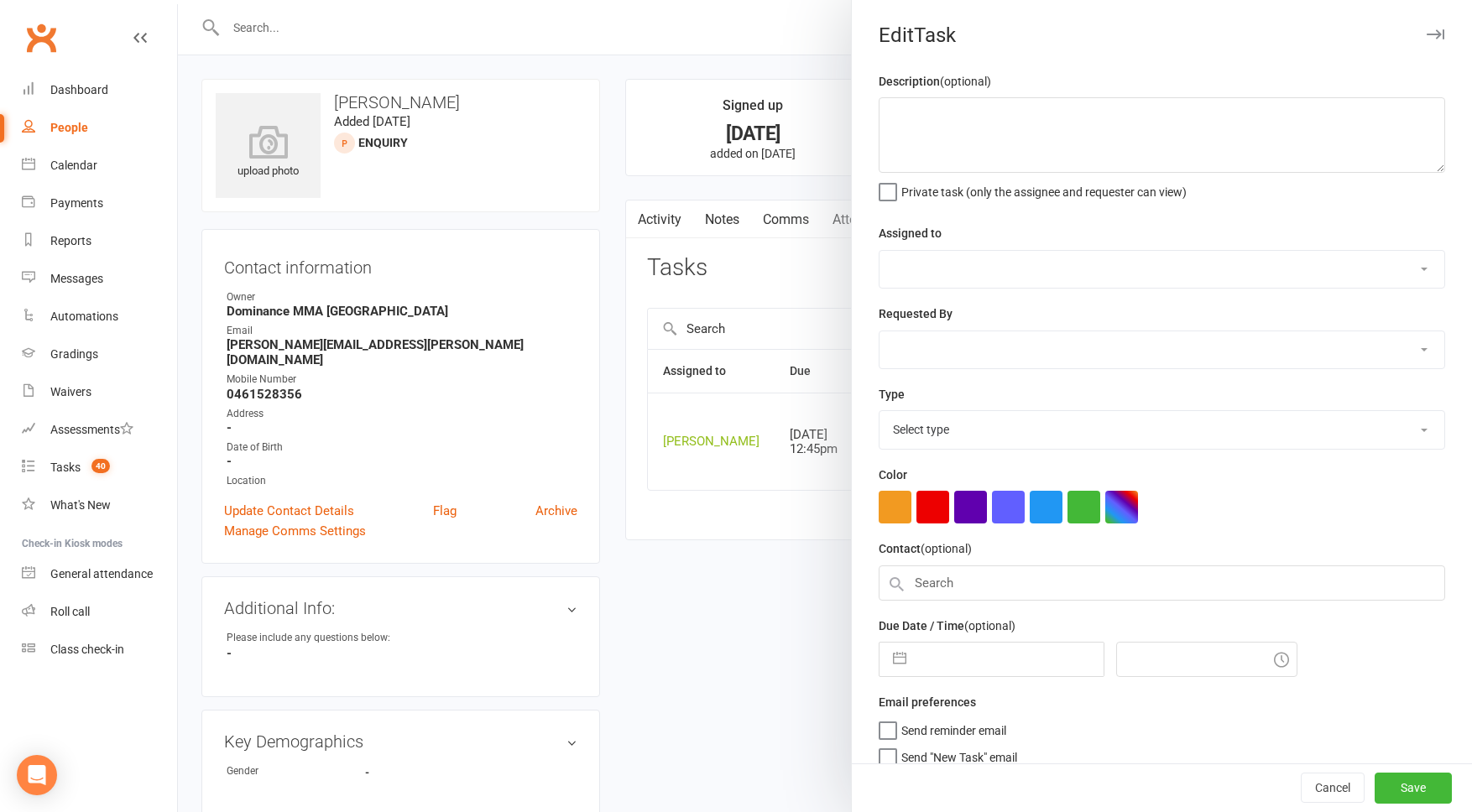
type textarea "ISC done already try get him booked in he has a [MEDICAL_DATA] right now and wa…"
select select "50862"
select select "12631"
type input "[DATE]"
type input "12:45pm"
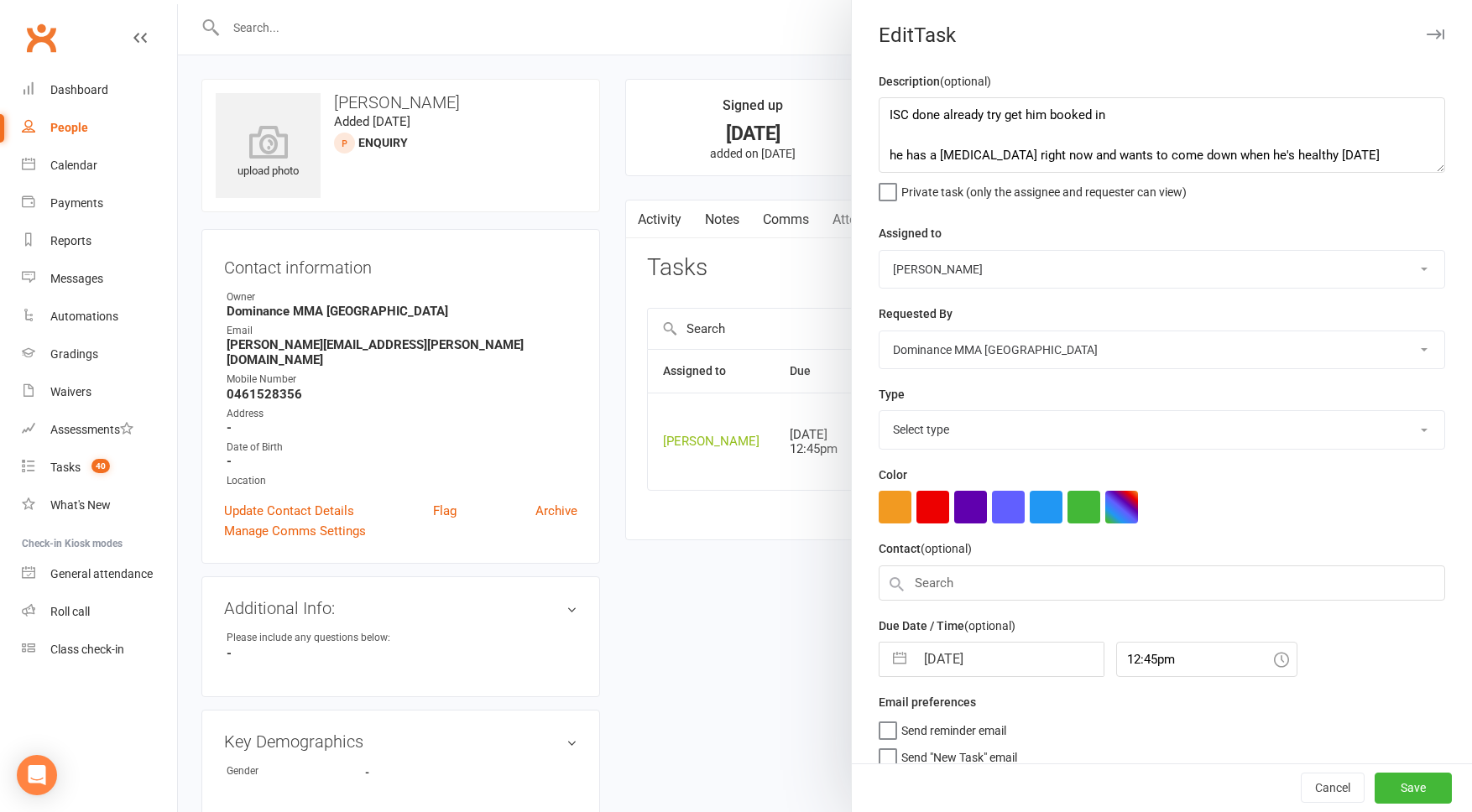
select select "3861"
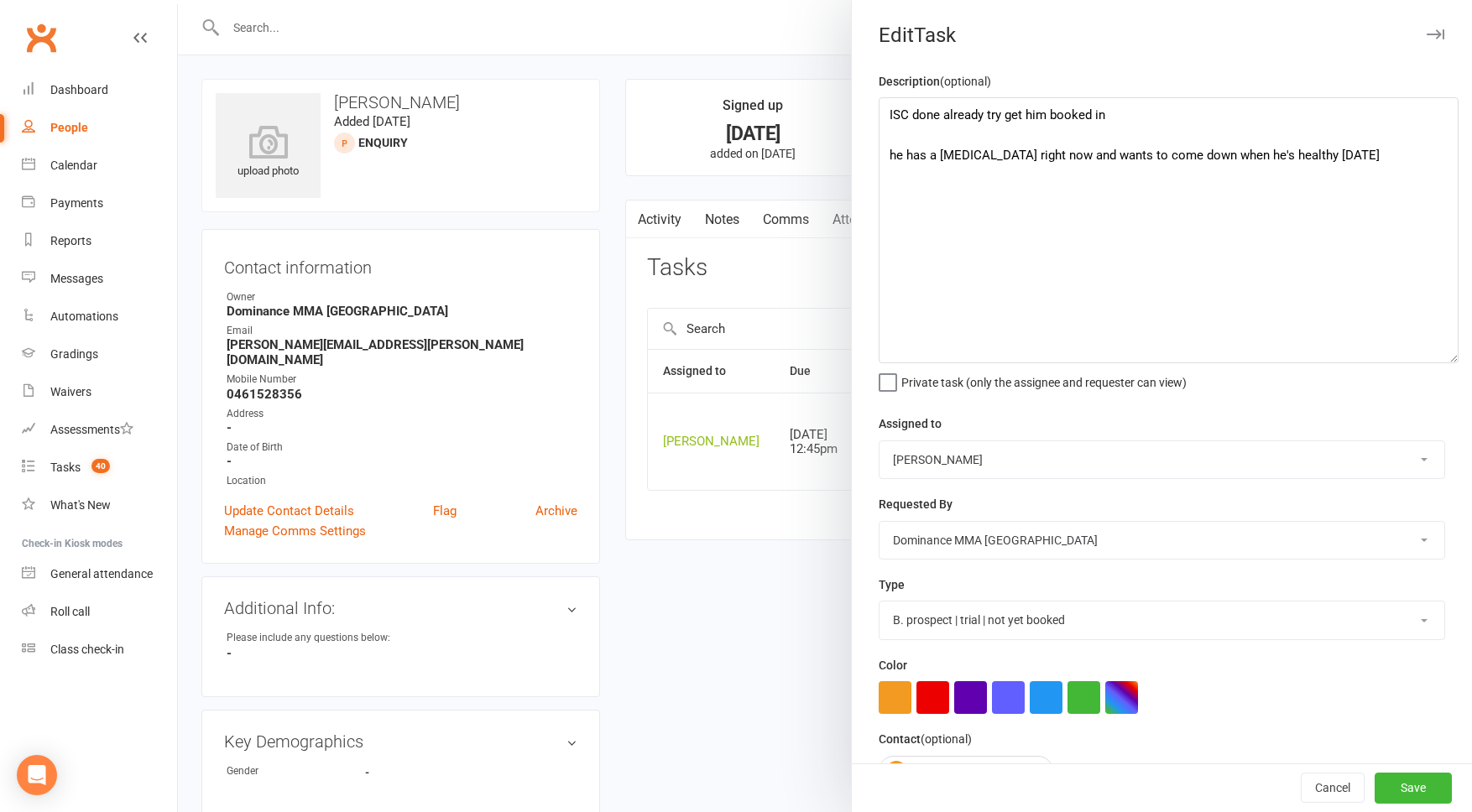
drag, startPoint x: 1438, startPoint y: 163, endPoint x: 1451, endPoint y: 353, distance: 190.4
click at [1451, 353] on textarea "ISC done already try get him booked in he has a [MEDICAL_DATA] right now and wa…" at bounding box center [1168, 230] width 580 height 266
click at [819, 255] on div at bounding box center [825, 406] width 1294 height 812
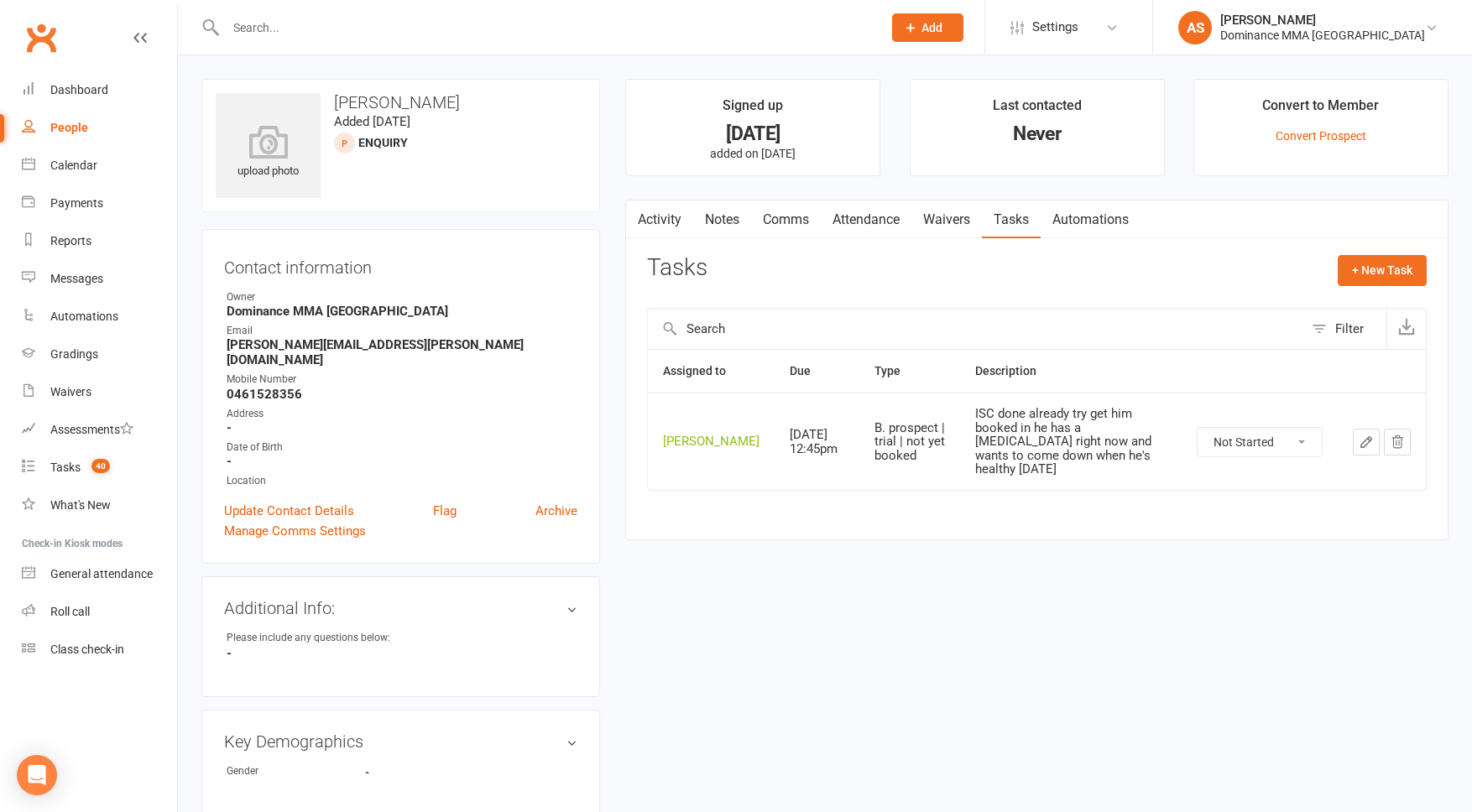
click at [850, 221] on link "Attendance" at bounding box center [866, 220] width 91 height 39
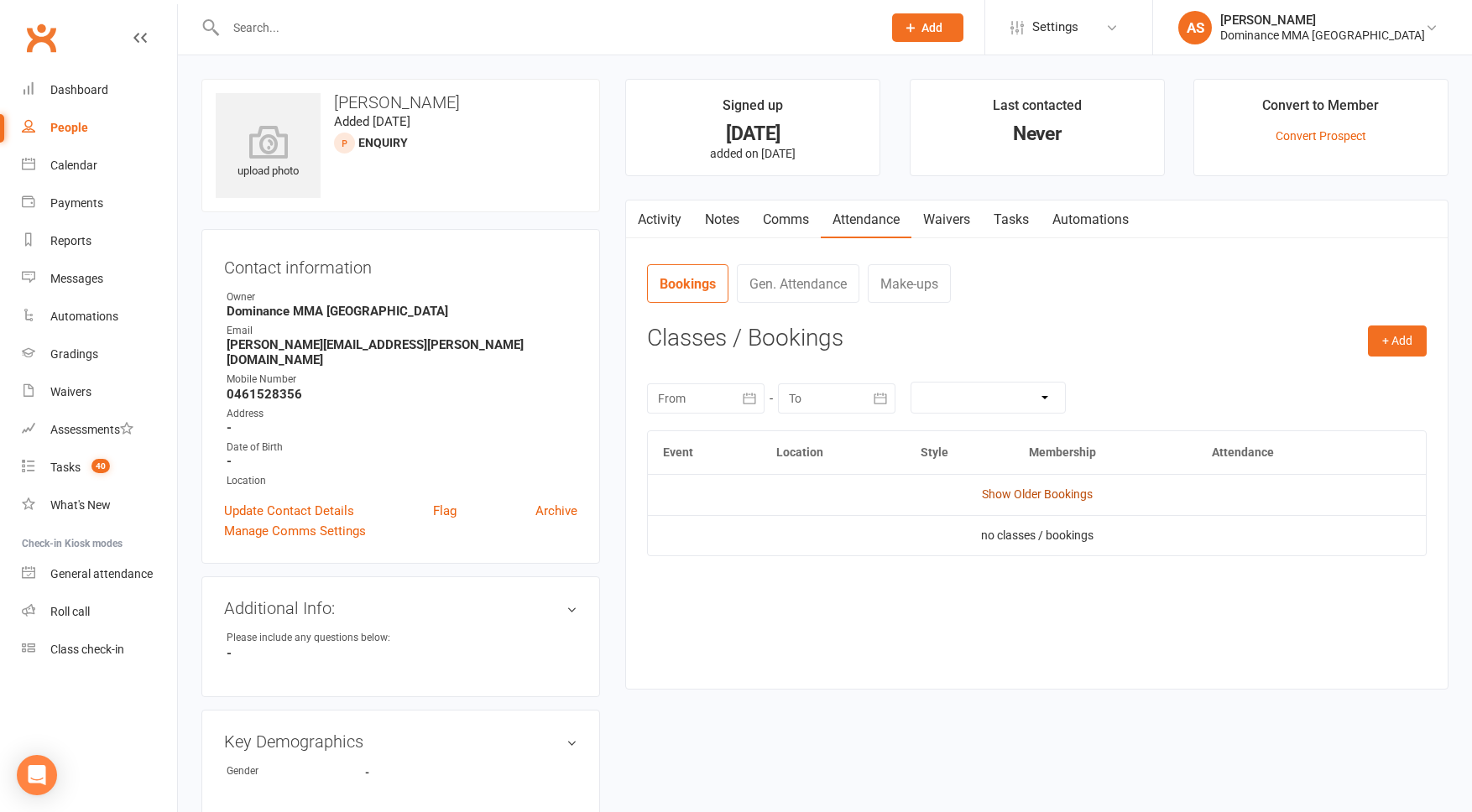
click at [1075, 494] on link "Show Older Bookings" at bounding box center [1038, 494] width 111 height 14
click at [1016, 223] on link "Tasks" at bounding box center [1011, 220] width 59 height 39
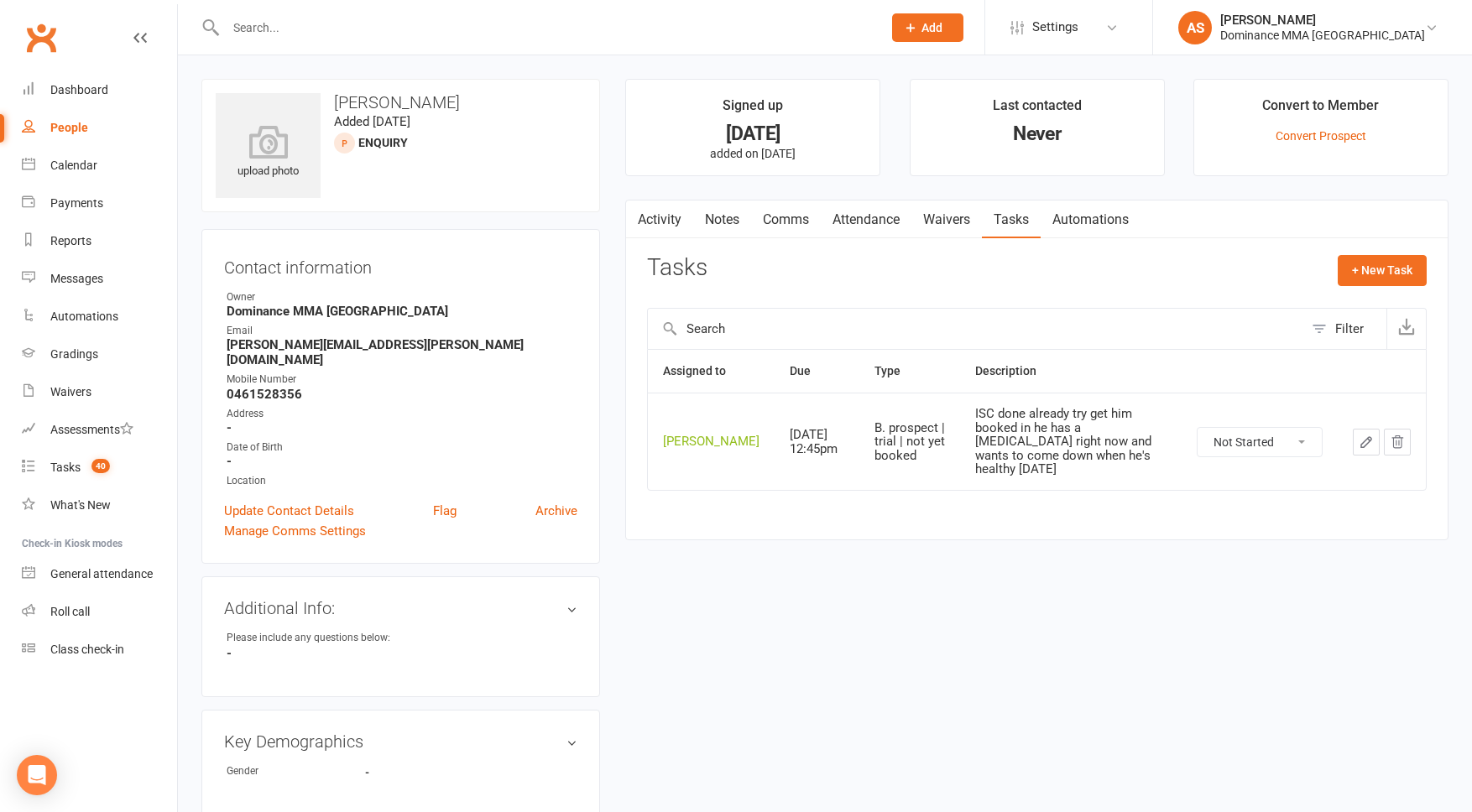
click at [718, 225] on link "Notes" at bounding box center [722, 220] width 58 height 39
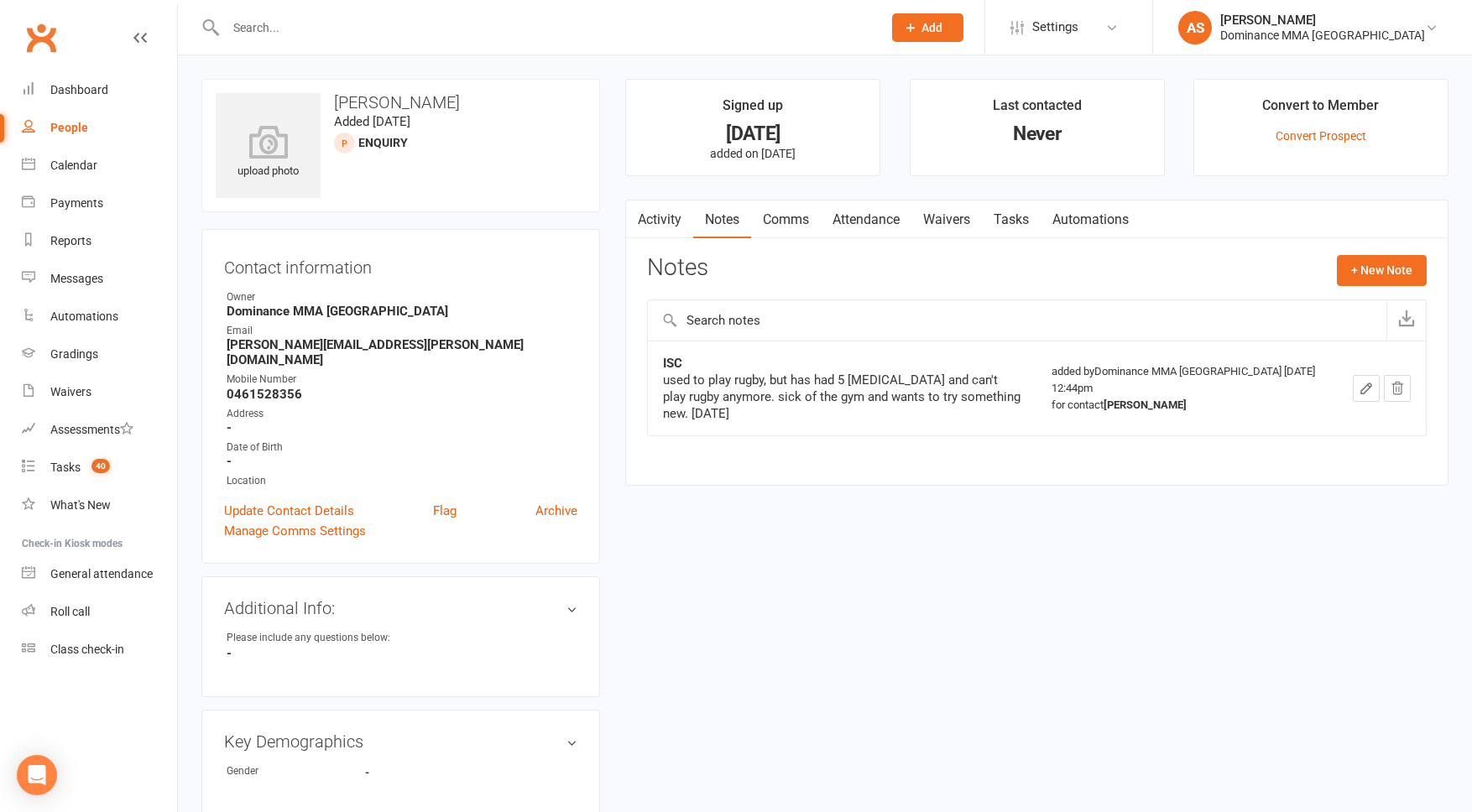
click at [677, 214] on link "Activity" at bounding box center [660, 220] width 67 height 39
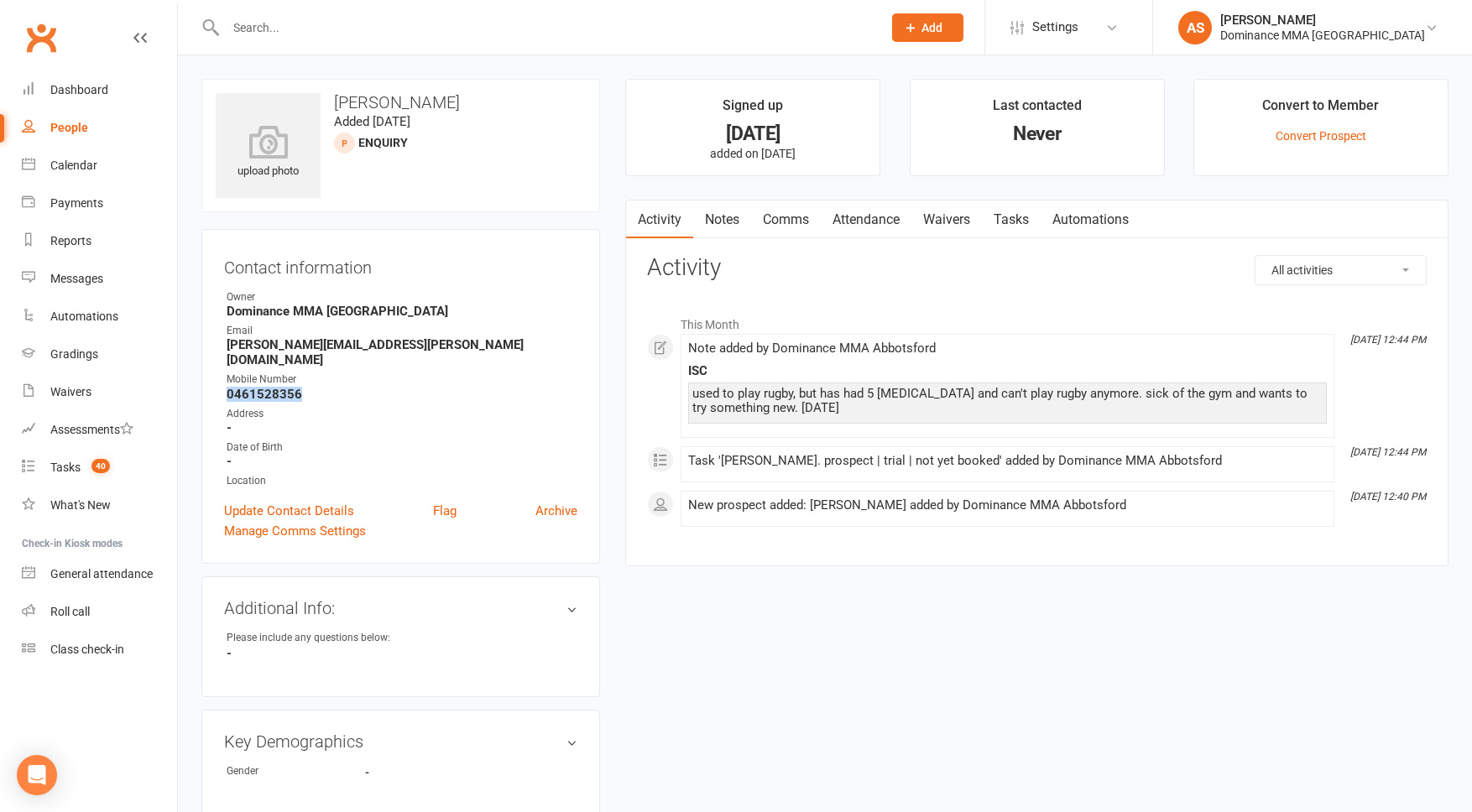
drag, startPoint x: 265, startPoint y: 379, endPoint x: 215, endPoint y: 377, distance: 50.0
click at [215, 377] on div "Contact information Owner Dominance MMA Abbotsford Email hector.munro@ctbcon.co…" at bounding box center [400, 397] width 398 height 335
copy strong "0461528356"
click at [1003, 219] on link "Tasks" at bounding box center [1011, 220] width 59 height 39
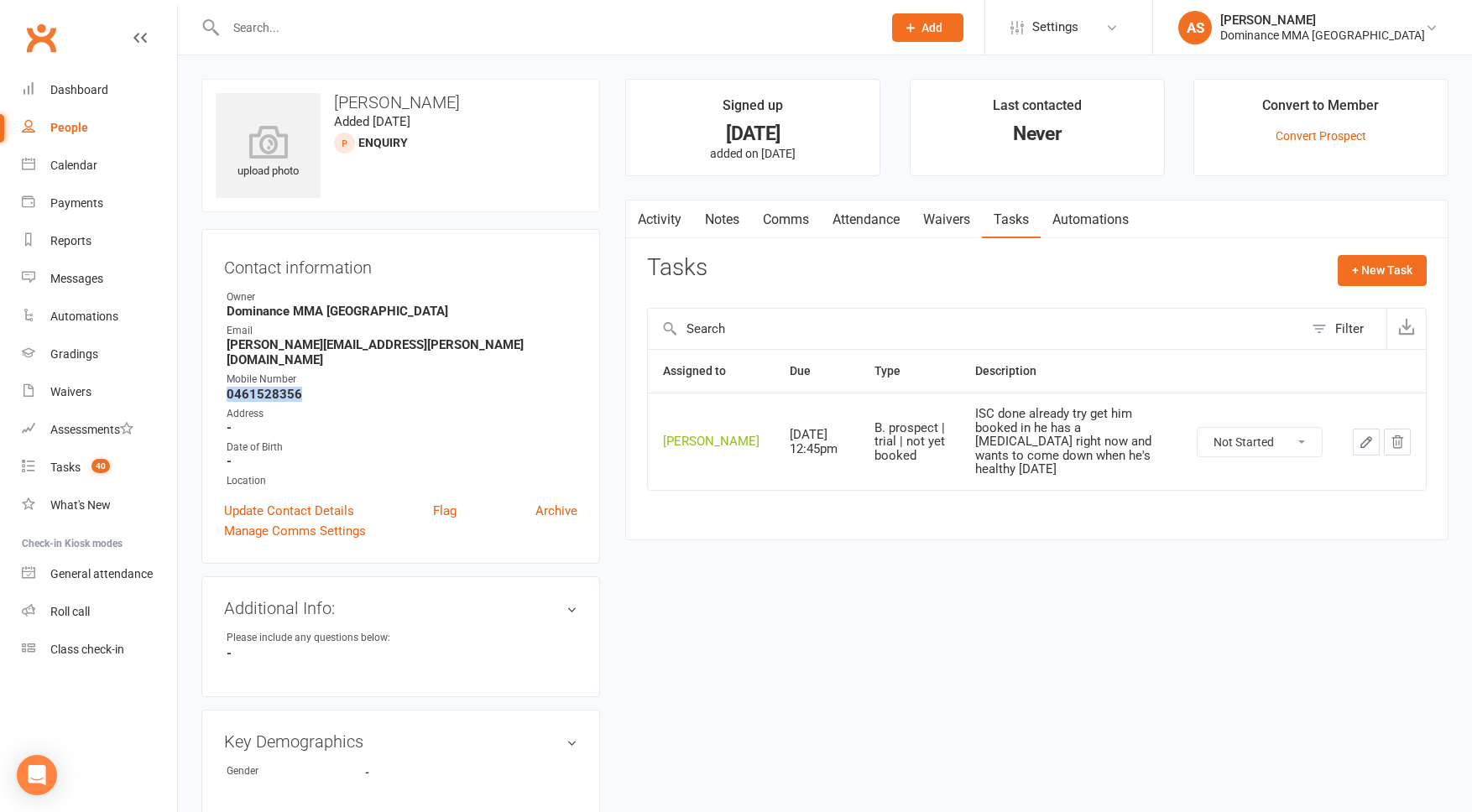
click at [1365, 441] on icon "button" at bounding box center [1367, 442] width 15 height 15
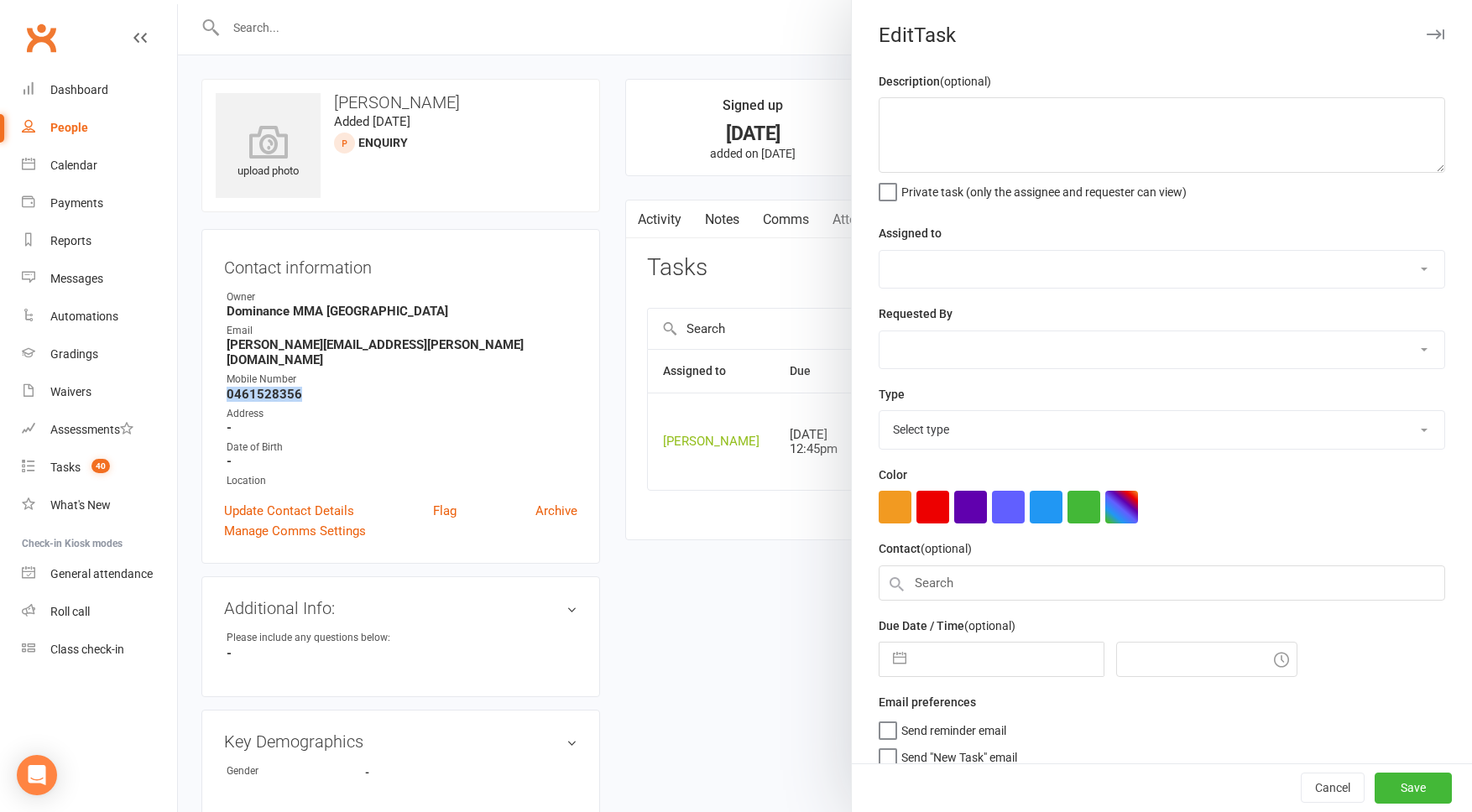
type textarea "ISC done already try get him booked in he has a chest infection right now and w…"
select select "50862"
select select "12631"
type input "13 Aug 2025"
type input "12:45pm"
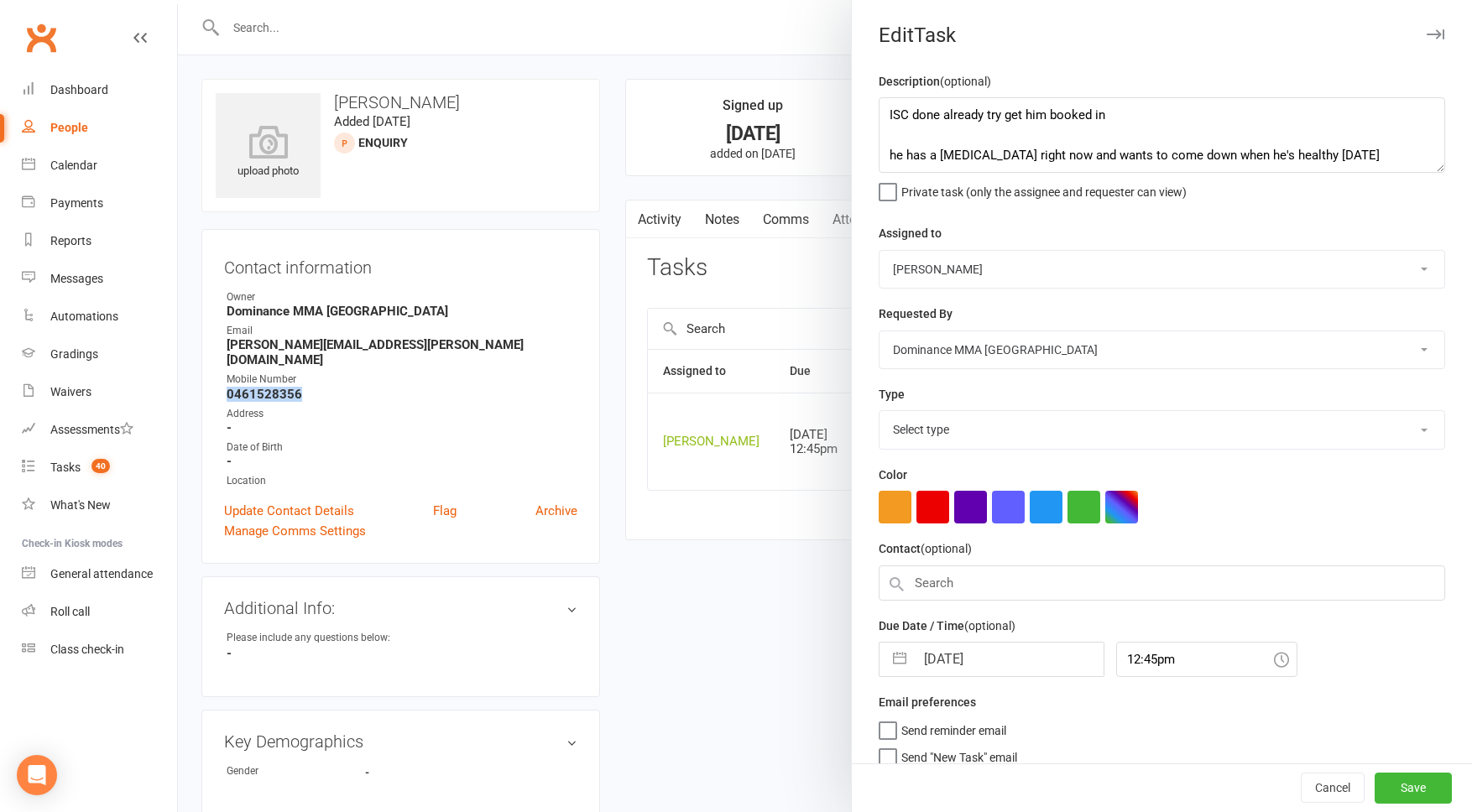
select select "3861"
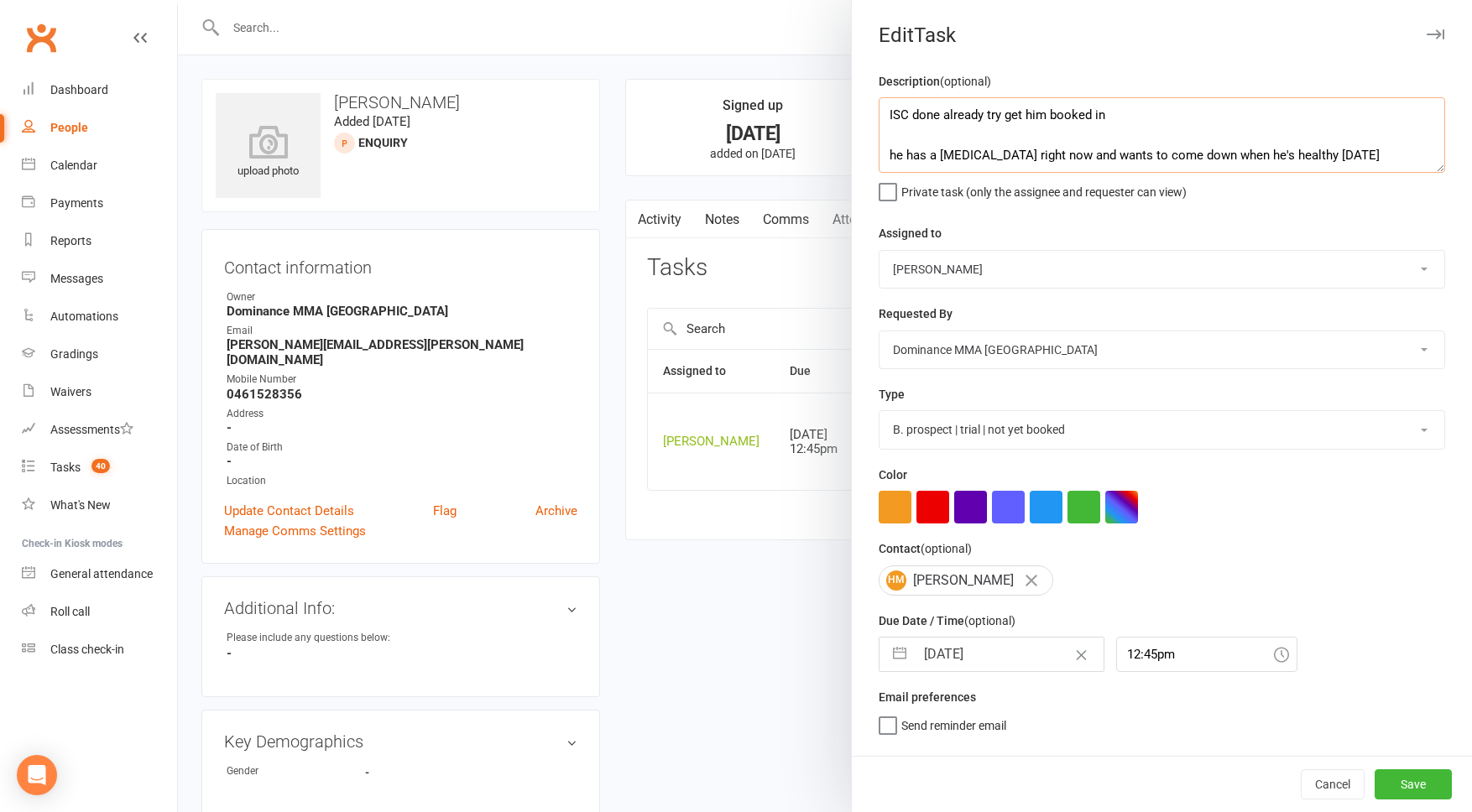
click at [888, 107] on textarea "ISC done already try get him booked in he has a chest infection right now and w…" at bounding box center [1162, 135] width 567 height 76
type textarea "SMS'd. 13.8 AS ISC done already try get him booked in he has a chest infection …"
click at [1003, 665] on input "[DATE]" at bounding box center [1010, 654] width 189 height 33
select select "6"
select select "2025"
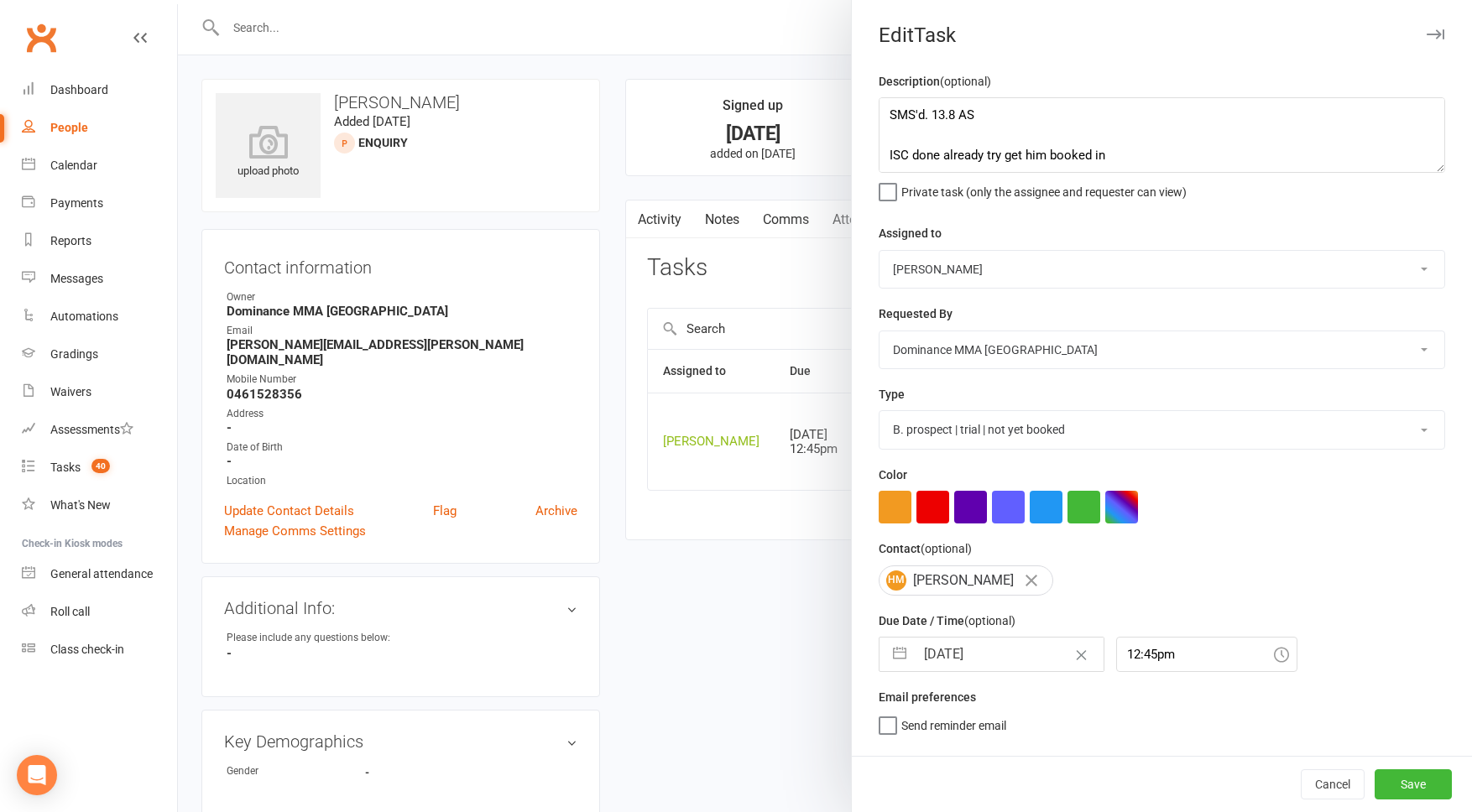
select select "7"
select select "2025"
select select "8"
select select "2025"
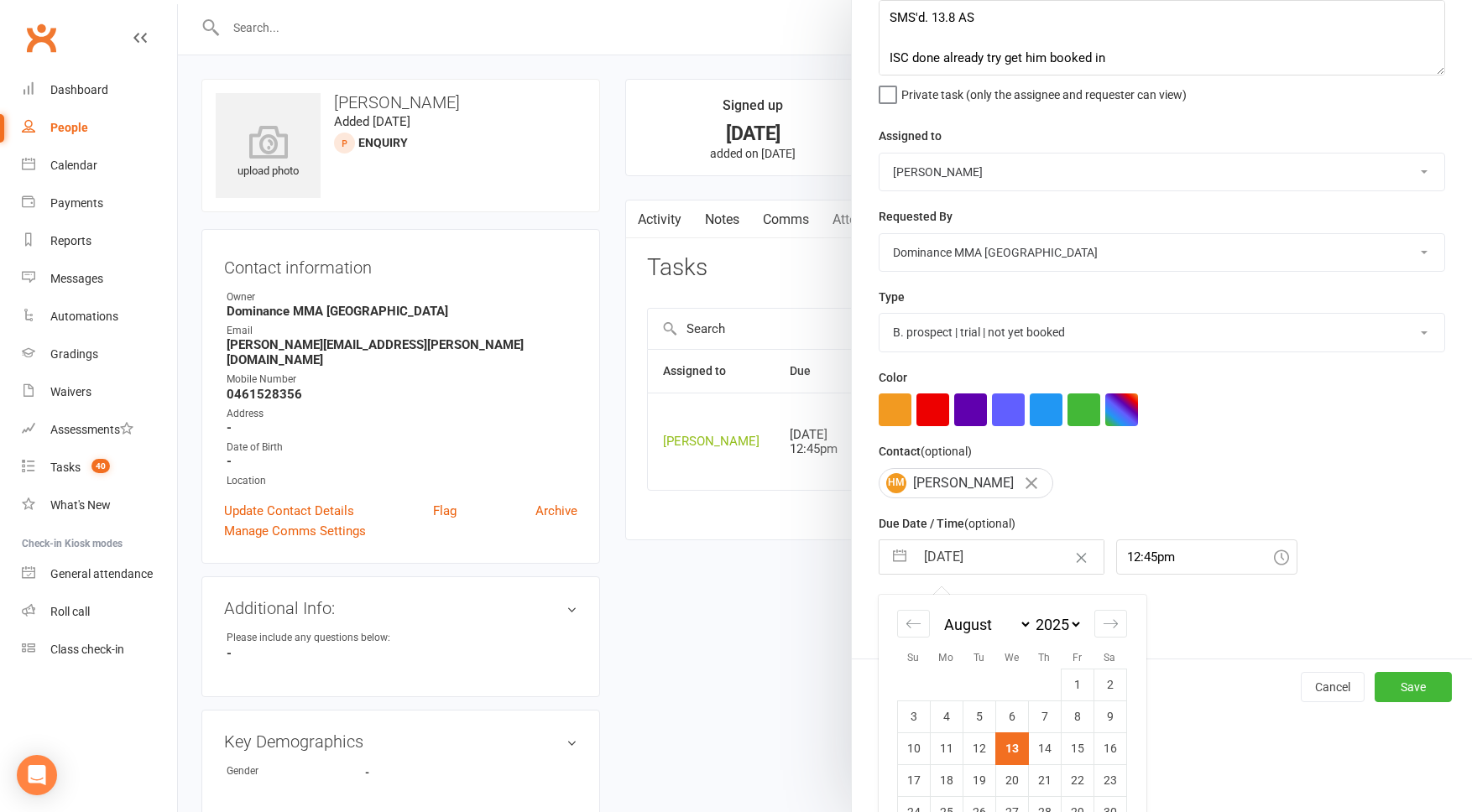
scroll to position [111, 0]
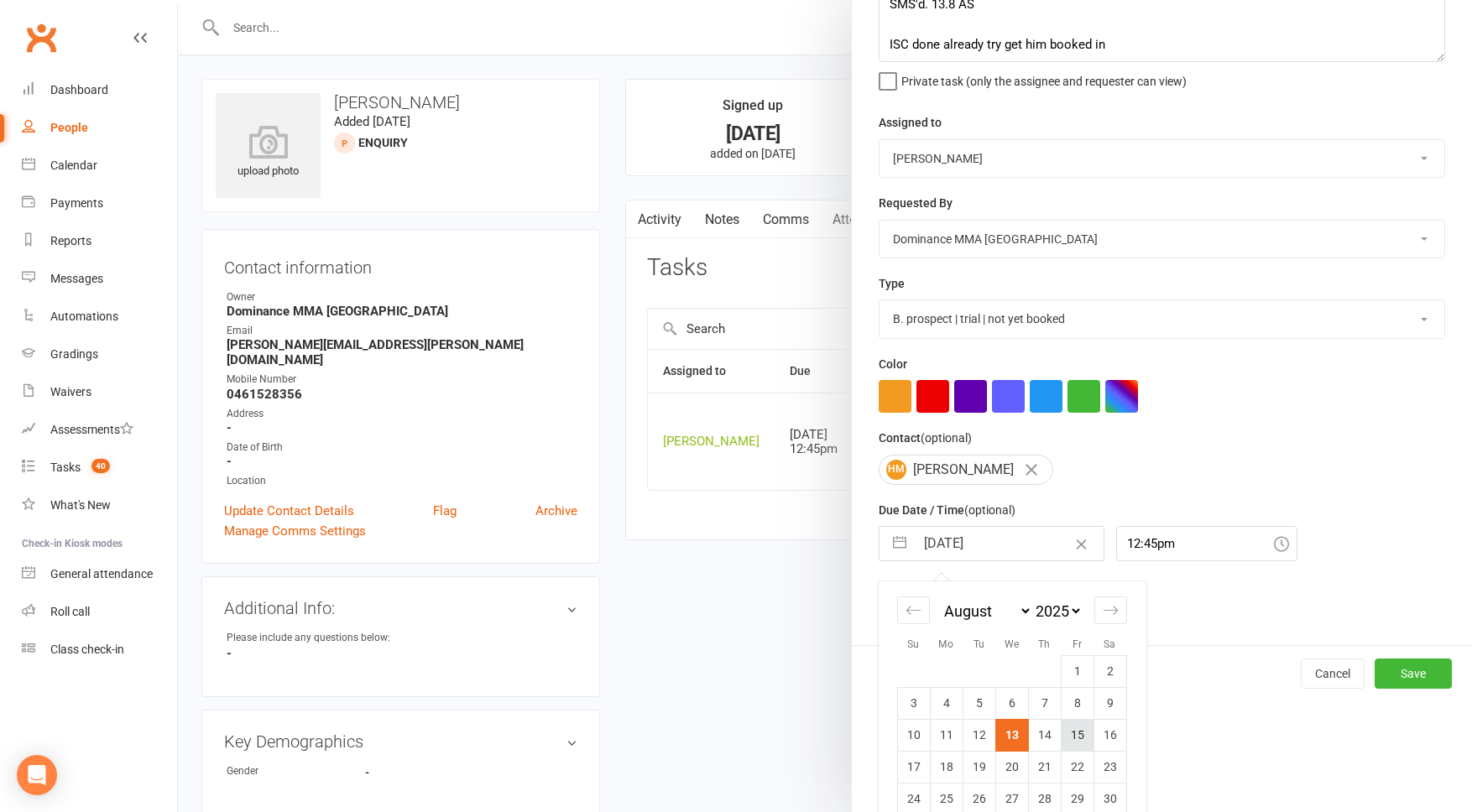
click at [1077, 734] on td "15" at bounding box center [1077, 734] width 32 height 32
type input "15 Aug 2025"
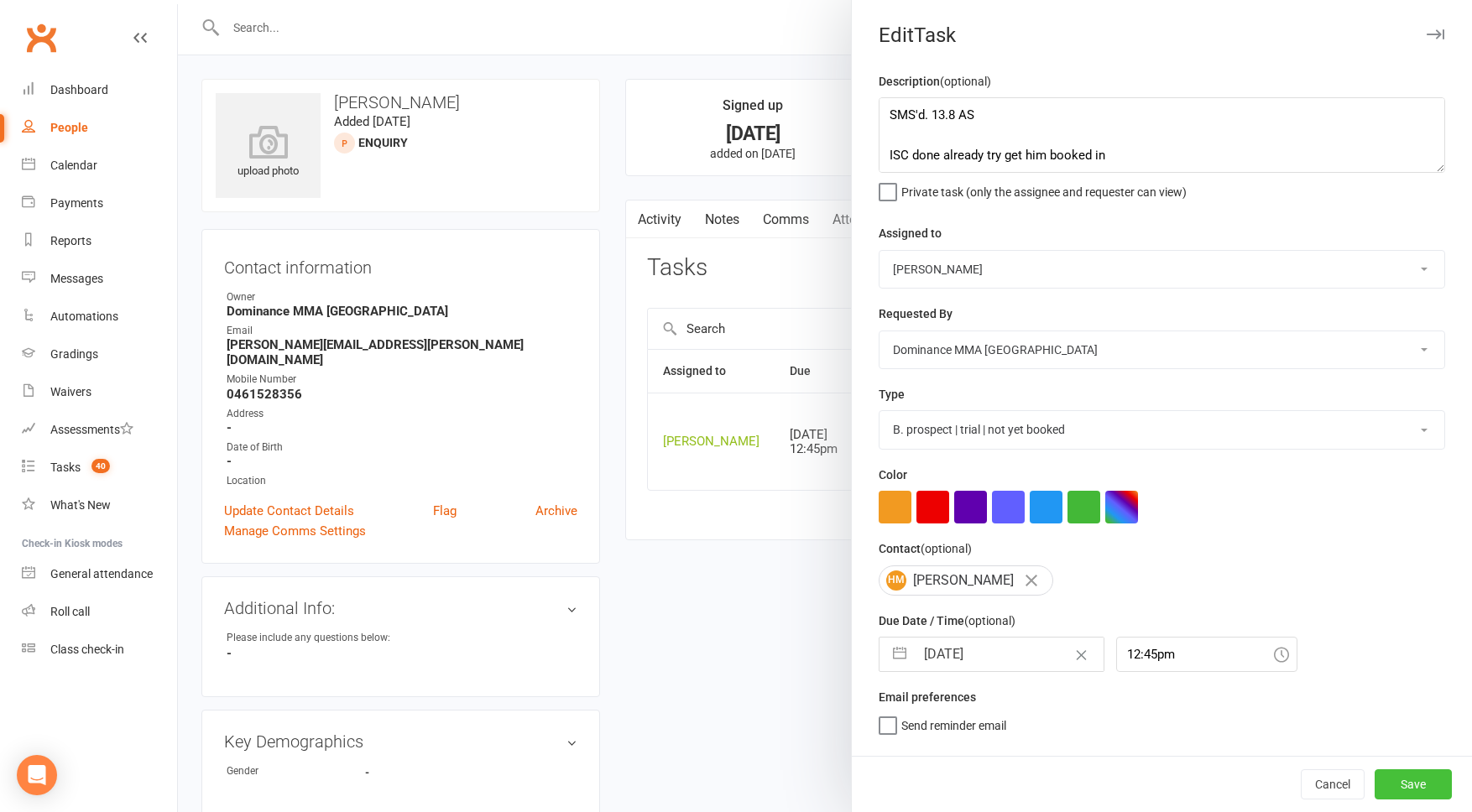
click at [1422, 780] on button "Save" at bounding box center [1413, 785] width 78 height 31
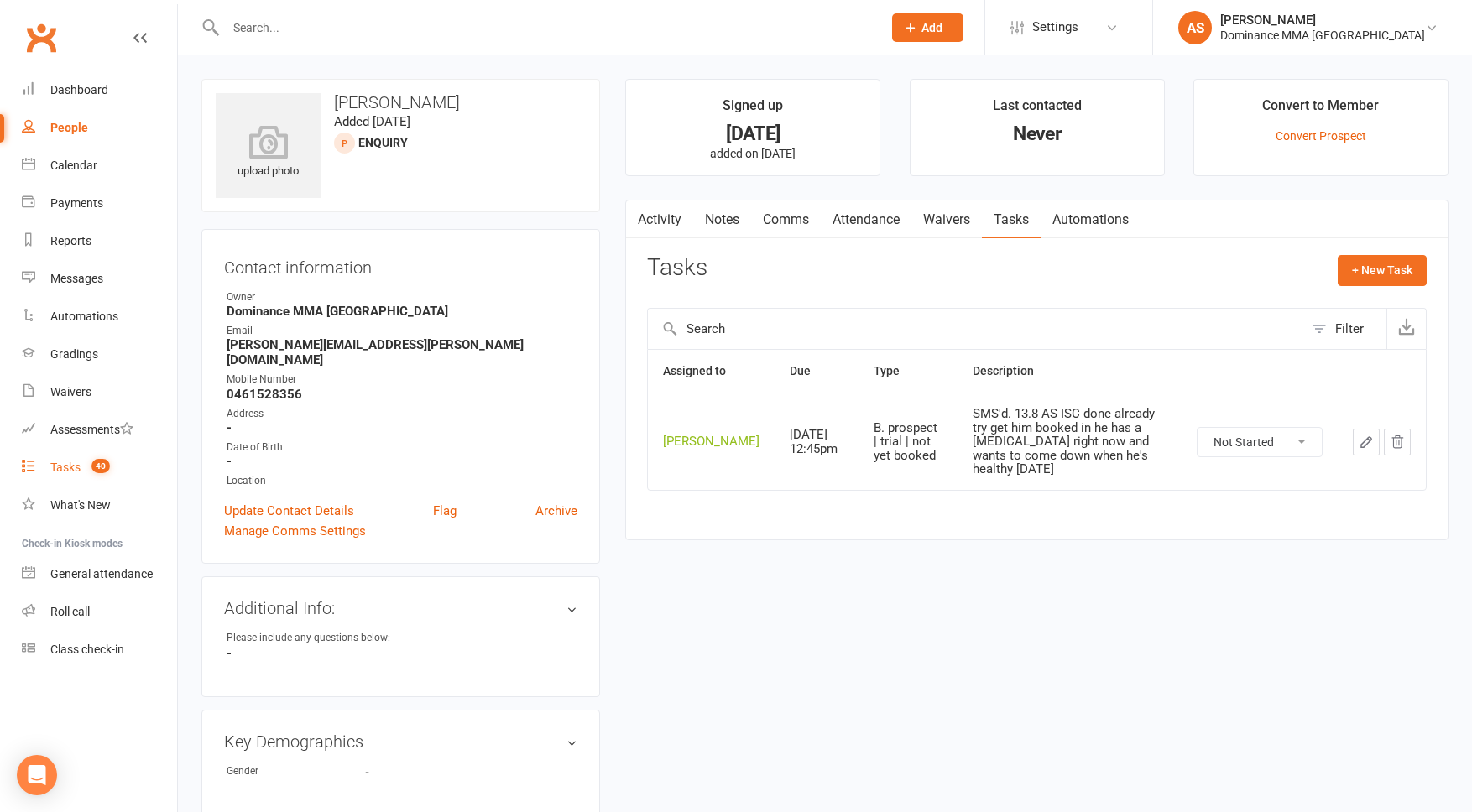
drag, startPoint x: 92, startPoint y: 470, endPoint x: 91, endPoint y: 480, distance: 10.0
click at [93, 470] on span "40" at bounding box center [101, 466] width 18 height 14
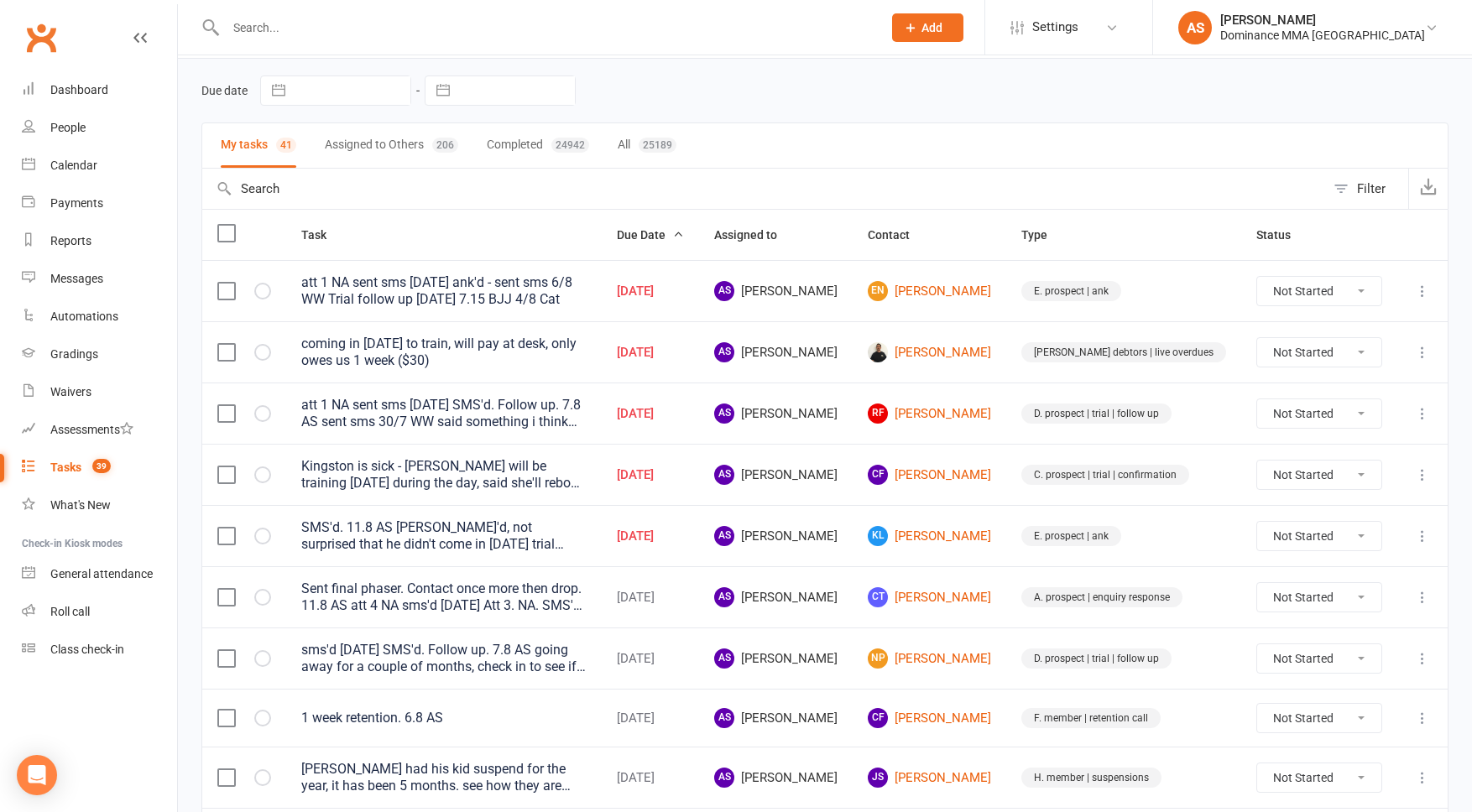
scroll to position [62, 0]
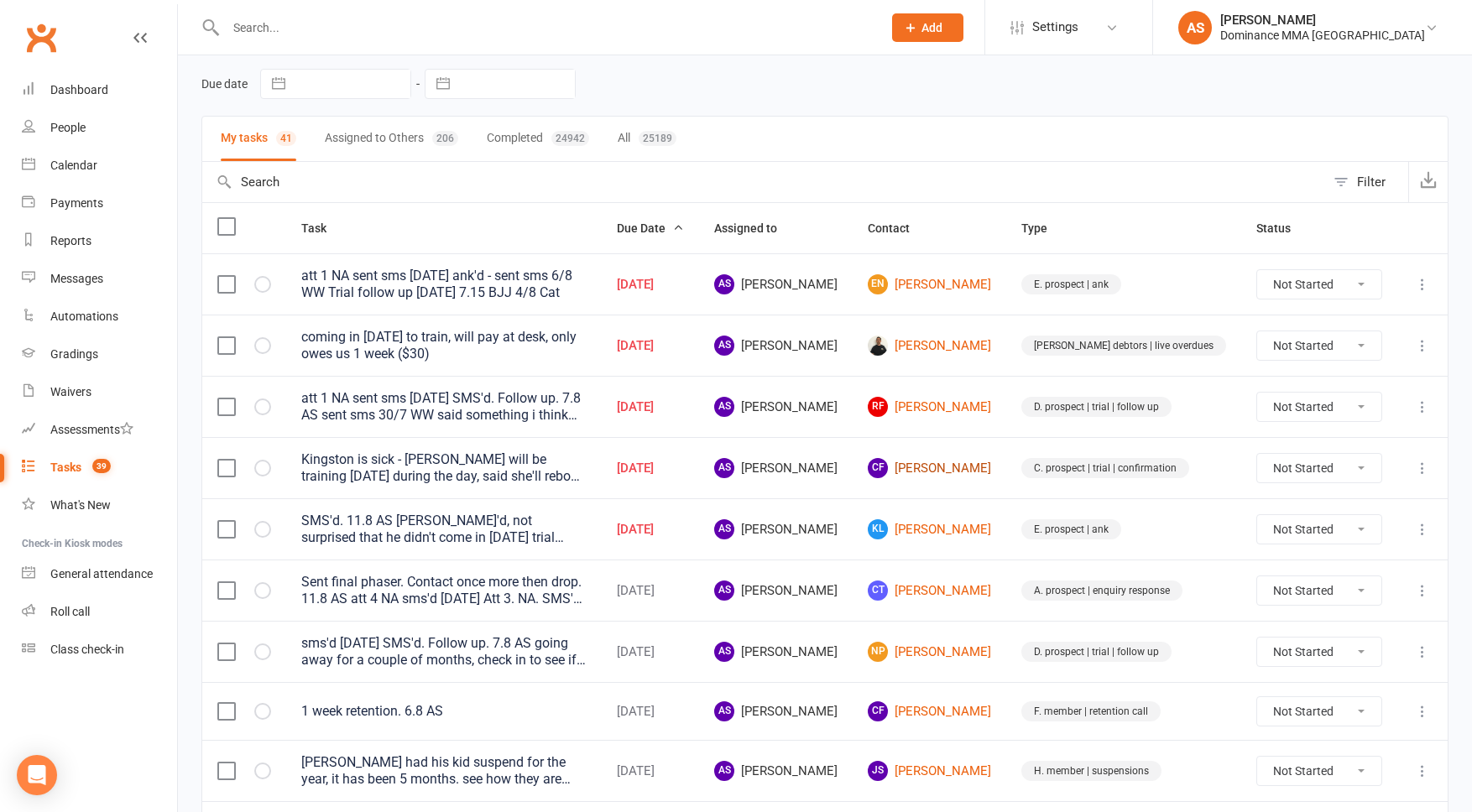
click at [969, 468] on link "CF Corinne Farrow" at bounding box center [929, 468] width 123 height 20
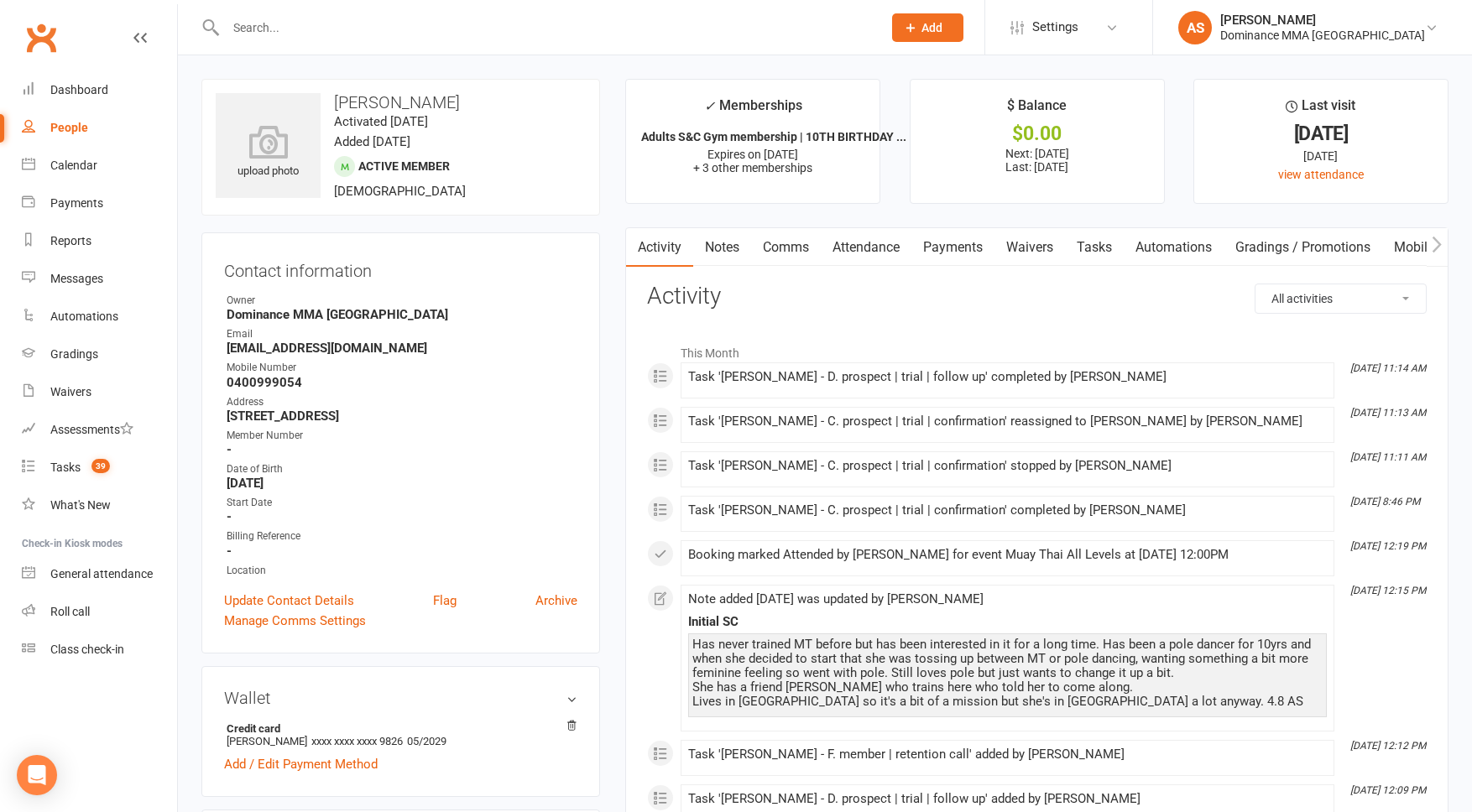
drag, startPoint x: 1098, startPoint y: 251, endPoint x: 1089, endPoint y: 253, distance: 9.2
click at [1098, 251] on link "Tasks" at bounding box center [1094, 247] width 59 height 39
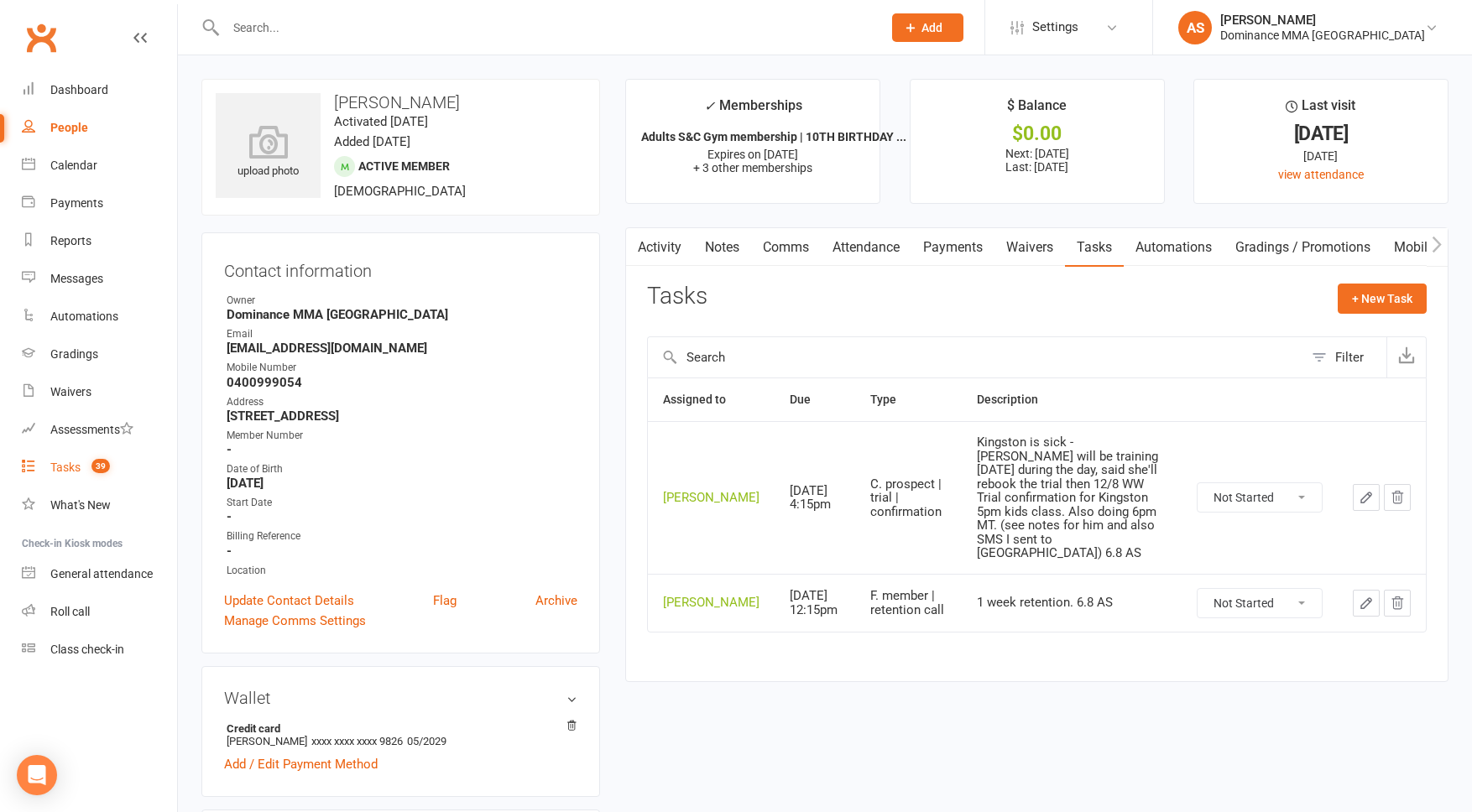
click at [116, 461] on link "Tasks 39" at bounding box center [99, 468] width 155 height 38
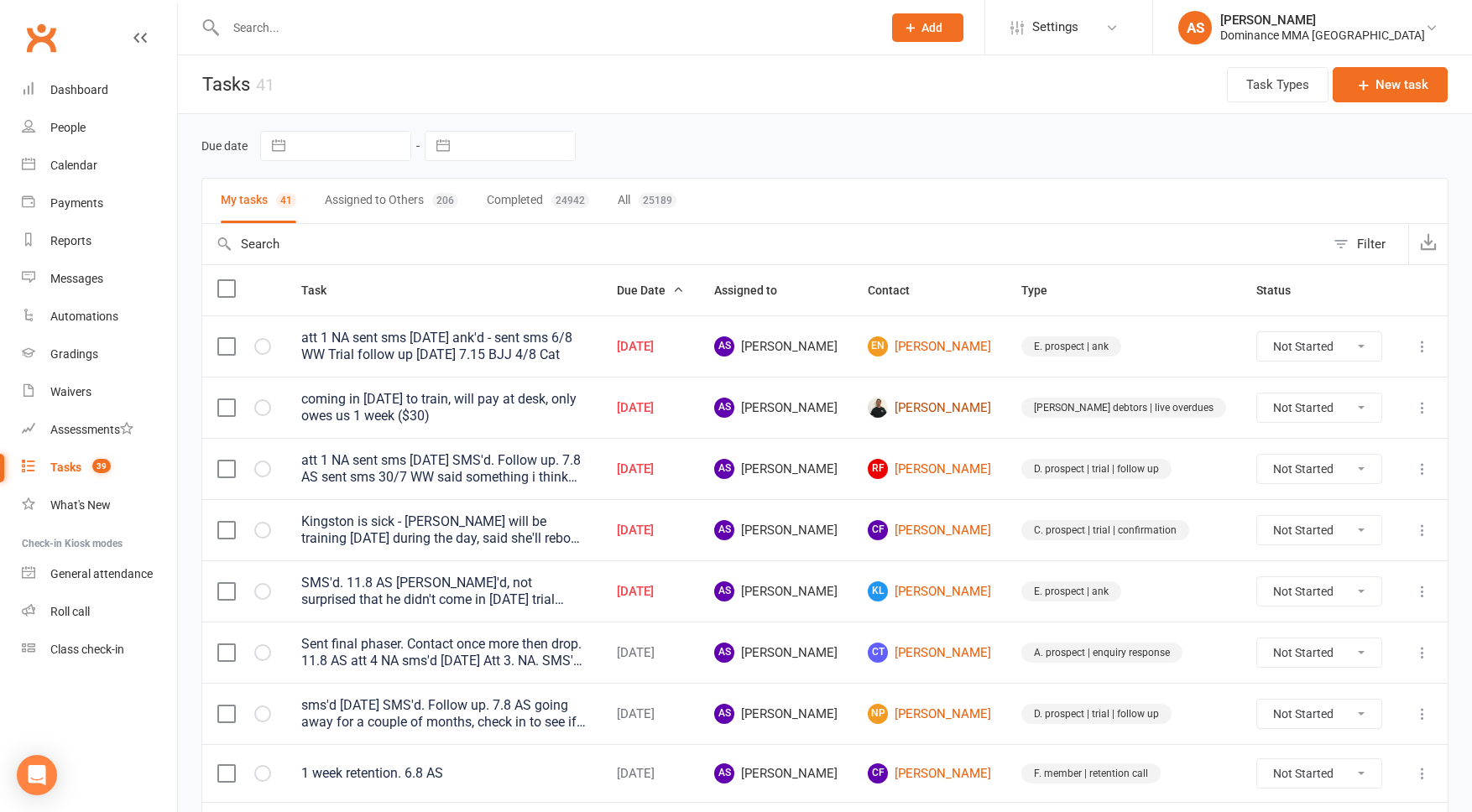
click at [987, 411] on link "[PERSON_NAME]" at bounding box center [929, 407] width 123 height 20
click at [982, 470] on link "RF Ryo Fukushima" at bounding box center [929, 469] width 123 height 20
click at [955, 592] on link "KL Kevin Luis" at bounding box center [929, 591] width 123 height 20
click at [1420, 648] on icon at bounding box center [1422, 652] width 17 height 17
click at [1287, 714] on link "Edit" at bounding box center [1349, 718] width 166 height 33
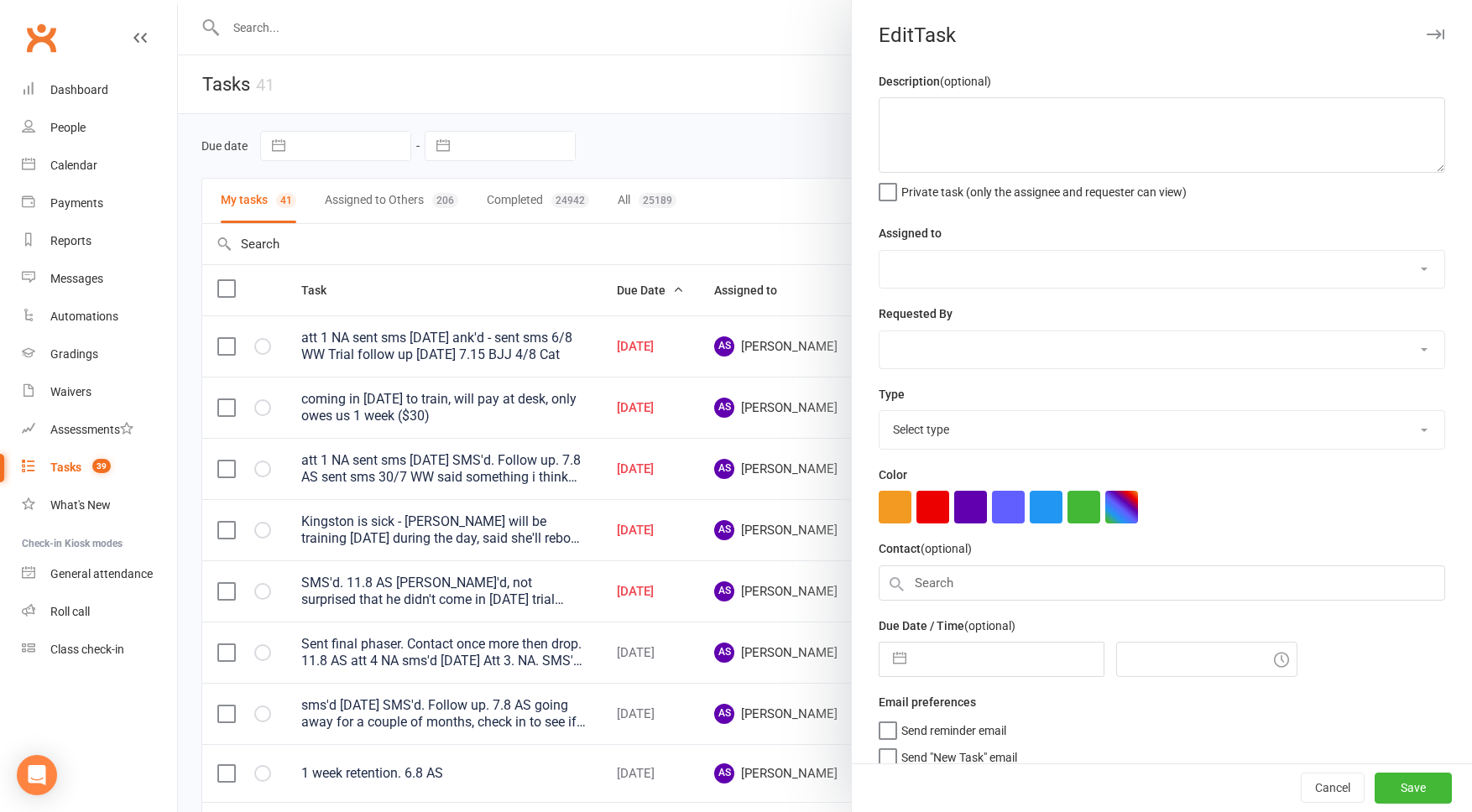
type textarea "Sent final phaser. Contact once more then drop. 11.8 AS att 4 NA sms'd 9/8 SA A…"
select select "50862"
select select "12631"
type input "[DATE]"
type input "9:45am"
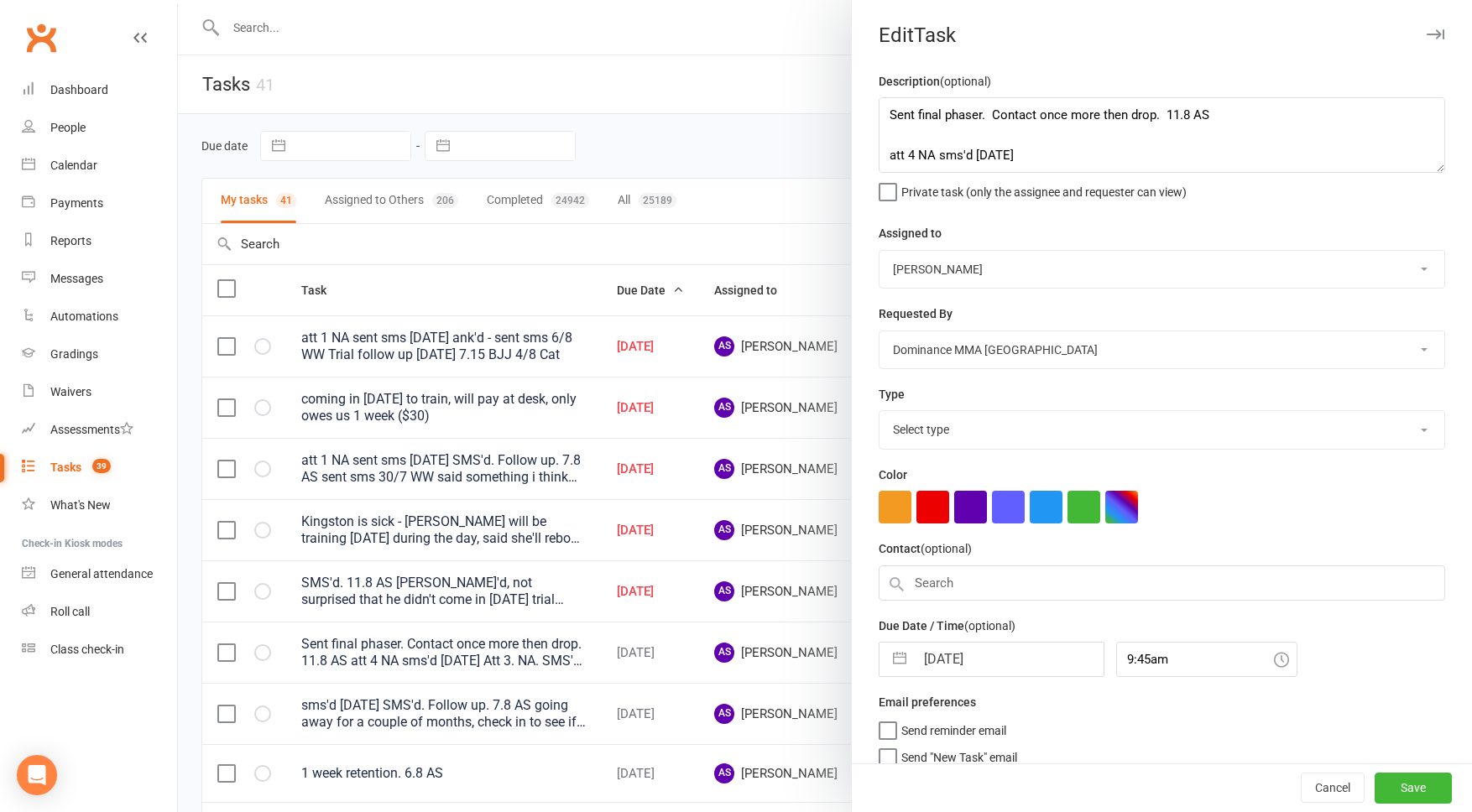
select select "3860"
drag, startPoint x: 981, startPoint y: 113, endPoint x: 1005, endPoint y: 113, distance: 24.0
click at [981, 113] on textarea "Sent final phaser. Contact once more then drop. 11.8 AS att 4 NA sms'd 9/8 SA A…" at bounding box center [1162, 135] width 567 height 76
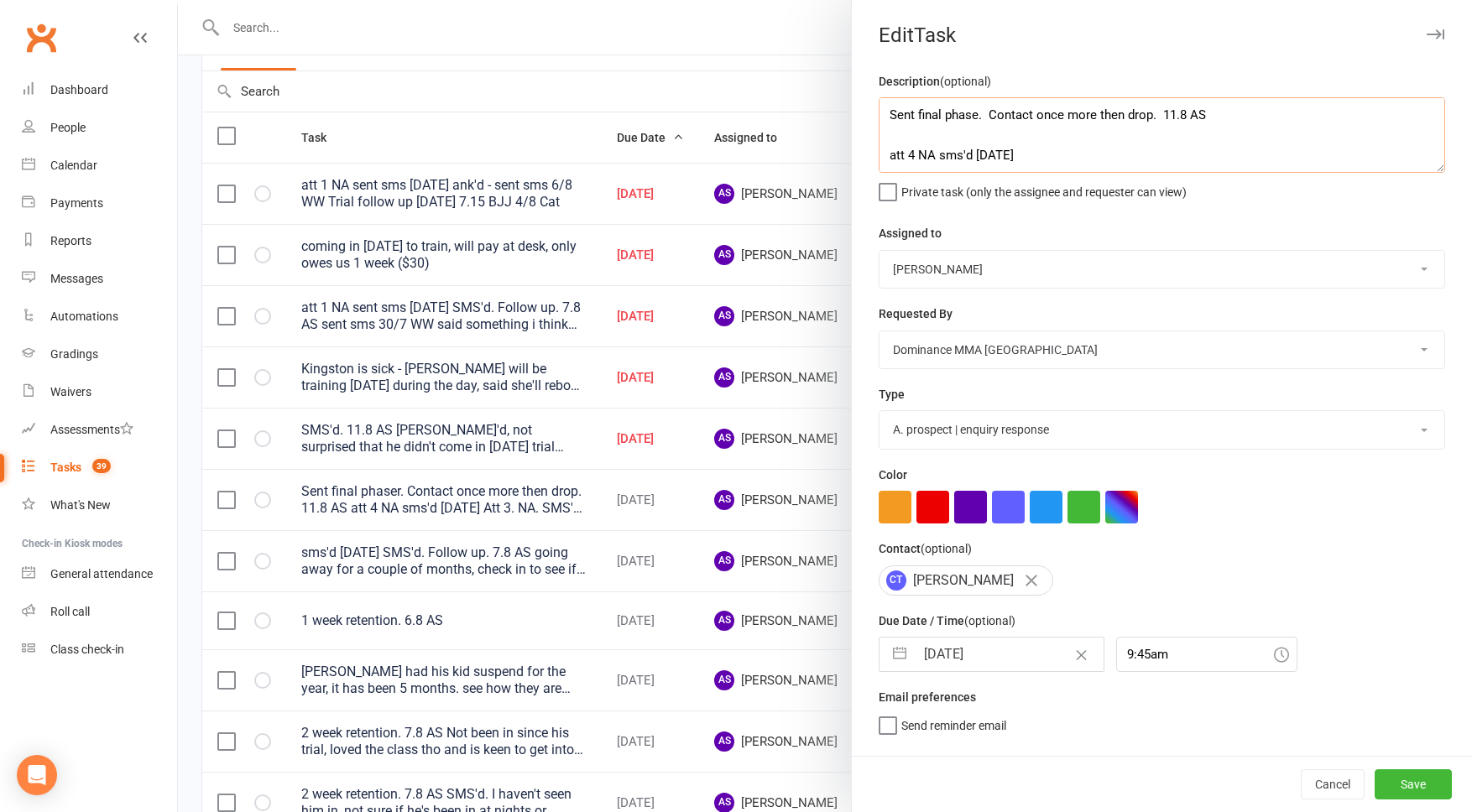
scroll to position [145, 0]
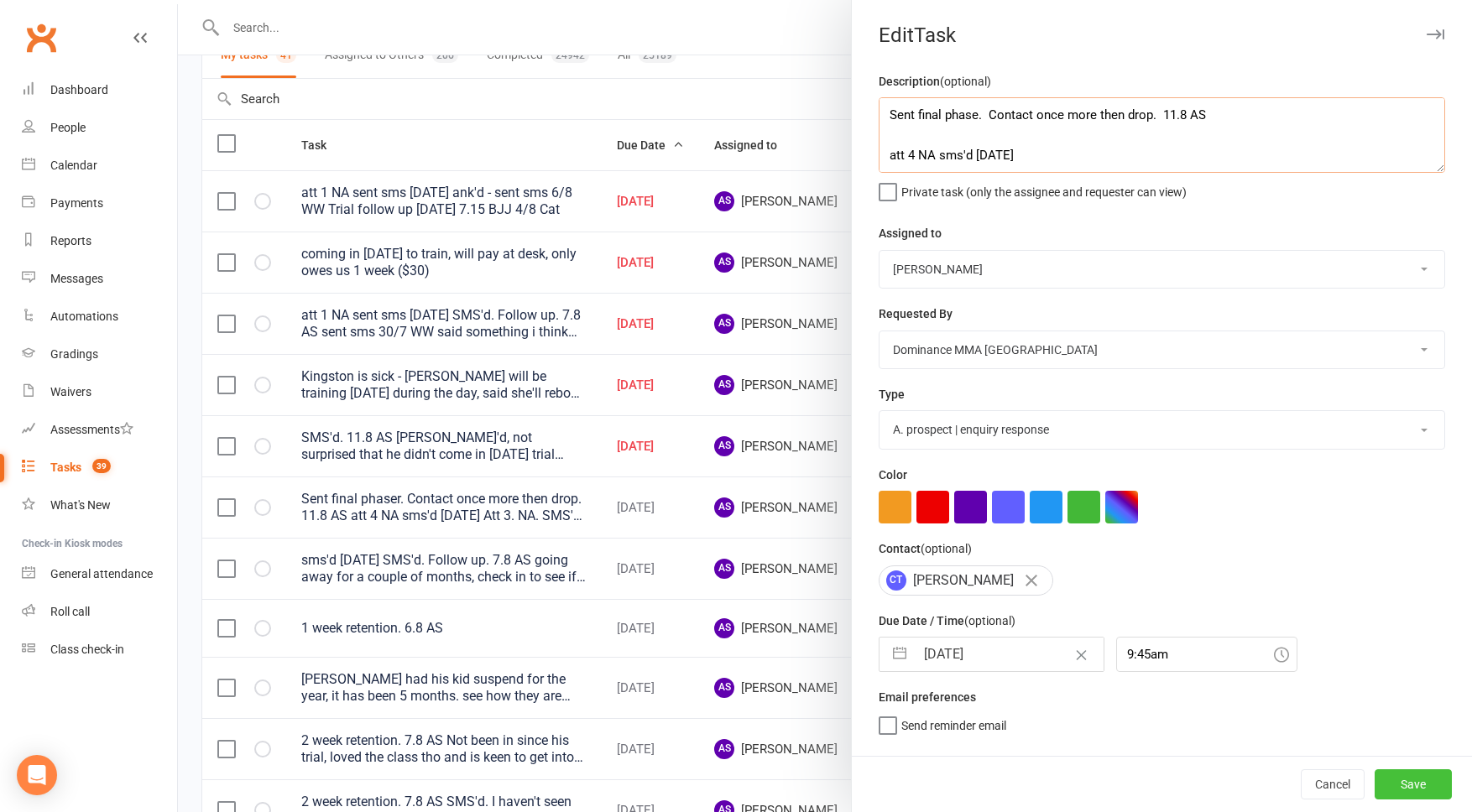
type textarea "Sent final phase. Contact once more then drop. 11.8 AS att 4 NA sms'd 9/8 SA At…"
click at [1432, 783] on button "Save" at bounding box center [1413, 785] width 78 height 31
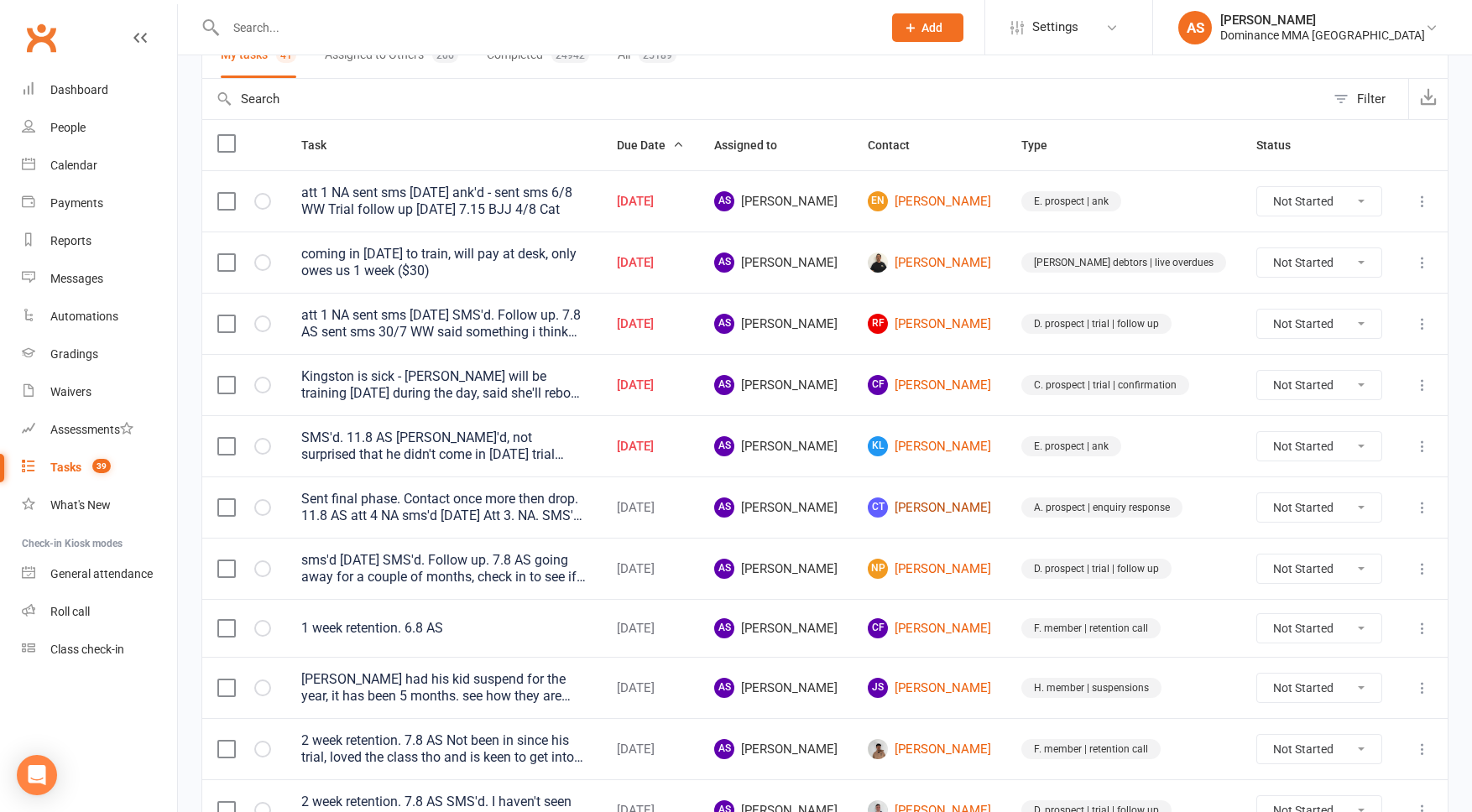
click at [955, 499] on link "CT Christopher Tew" at bounding box center [929, 507] width 123 height 20
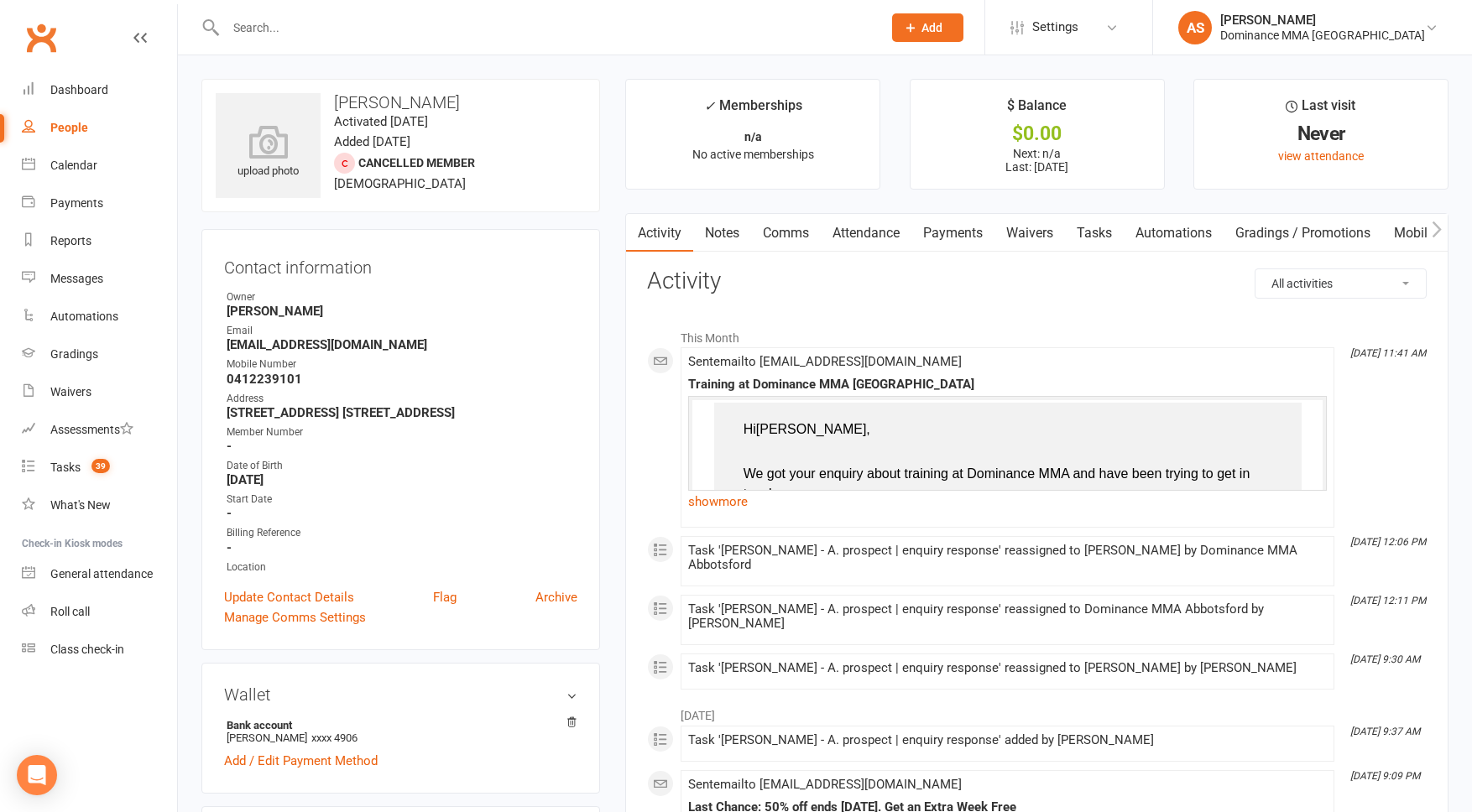
click at [717, 236] on link "Notes" at bounding box center [722, 233] width 58 height 39
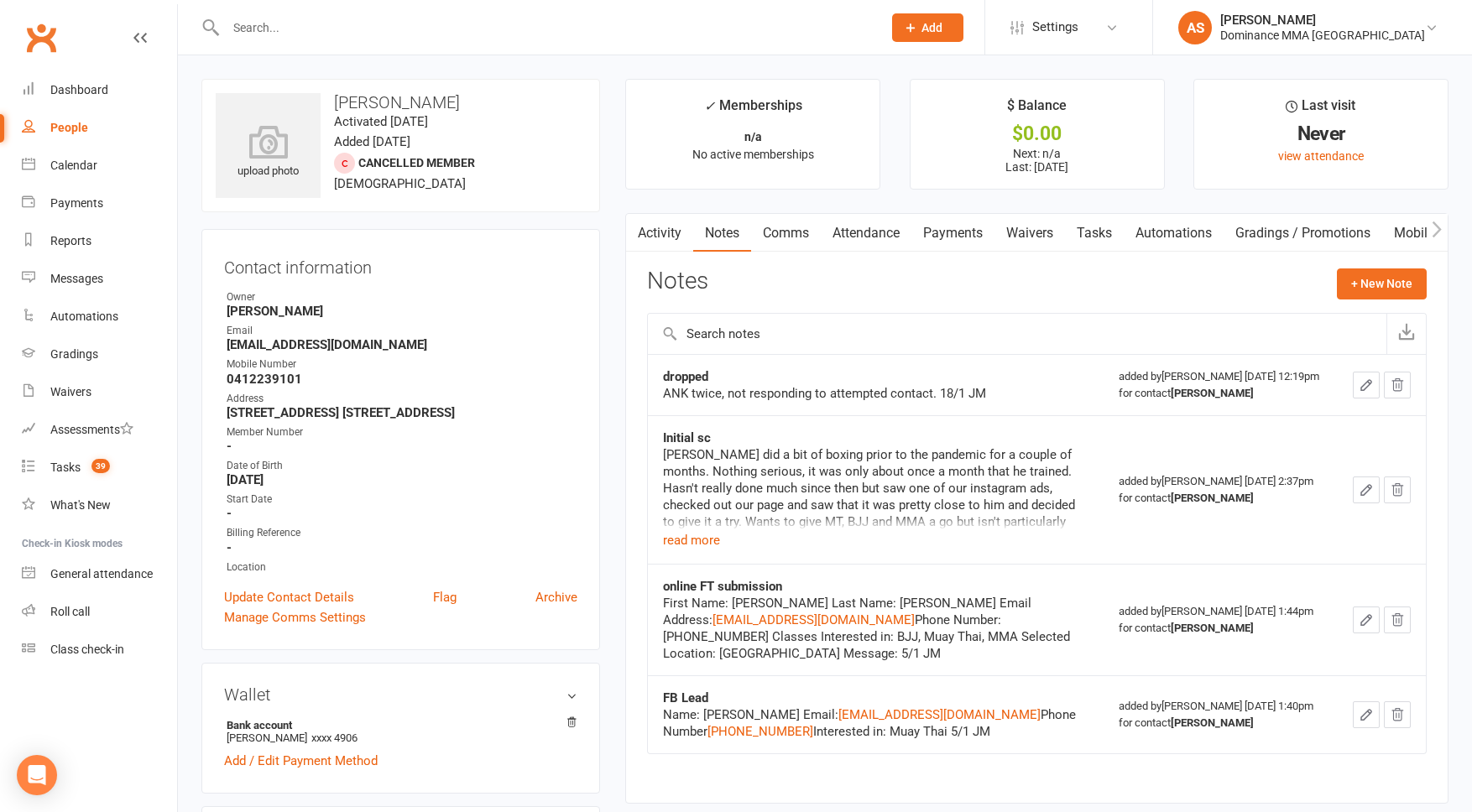
click at [1101, 223] on link "Tasks" at bounding box center [1094, 233] width 59 height 39
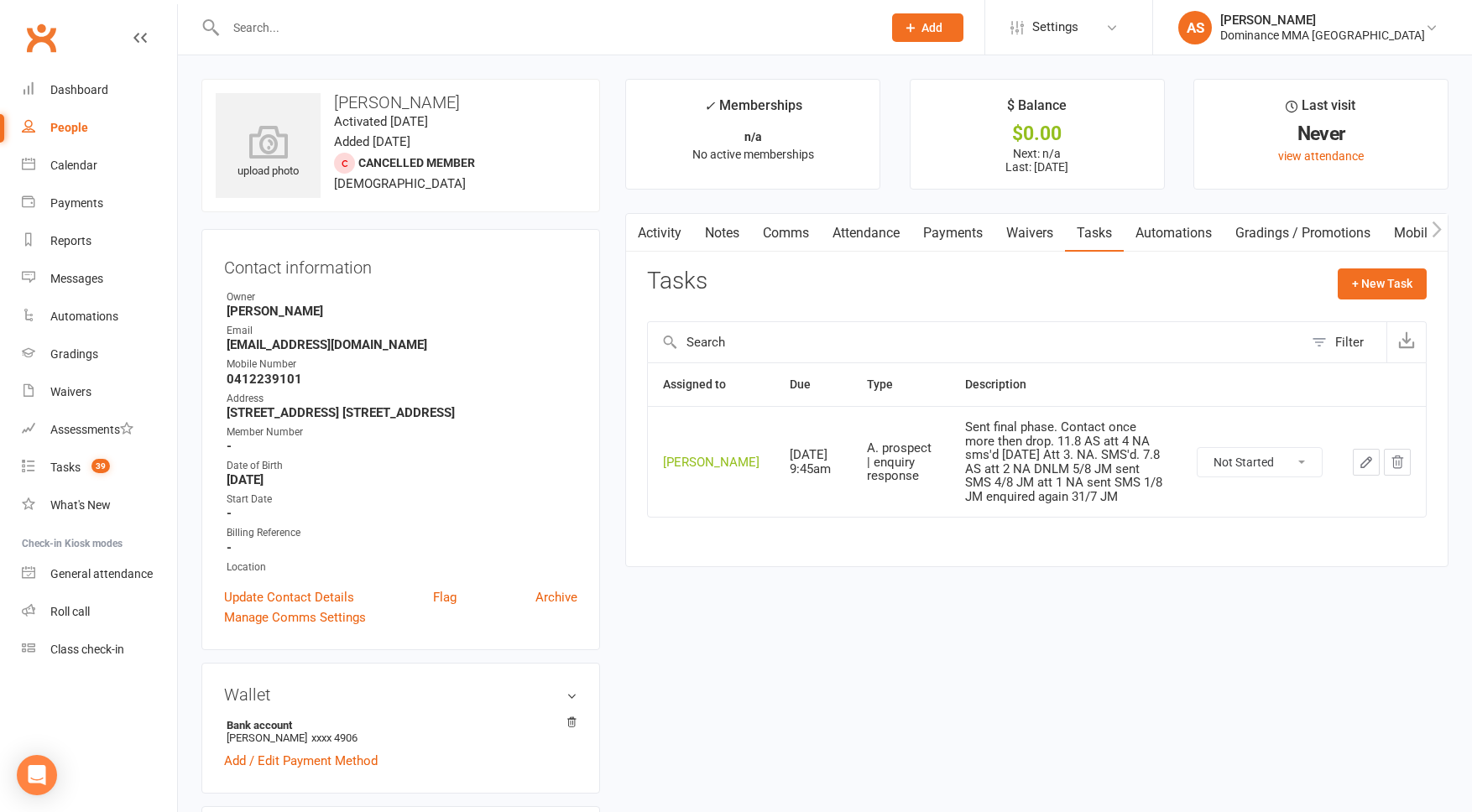
click at [650, 229] on link "Activity" at bounding box center [660, 233] width 67 height 39
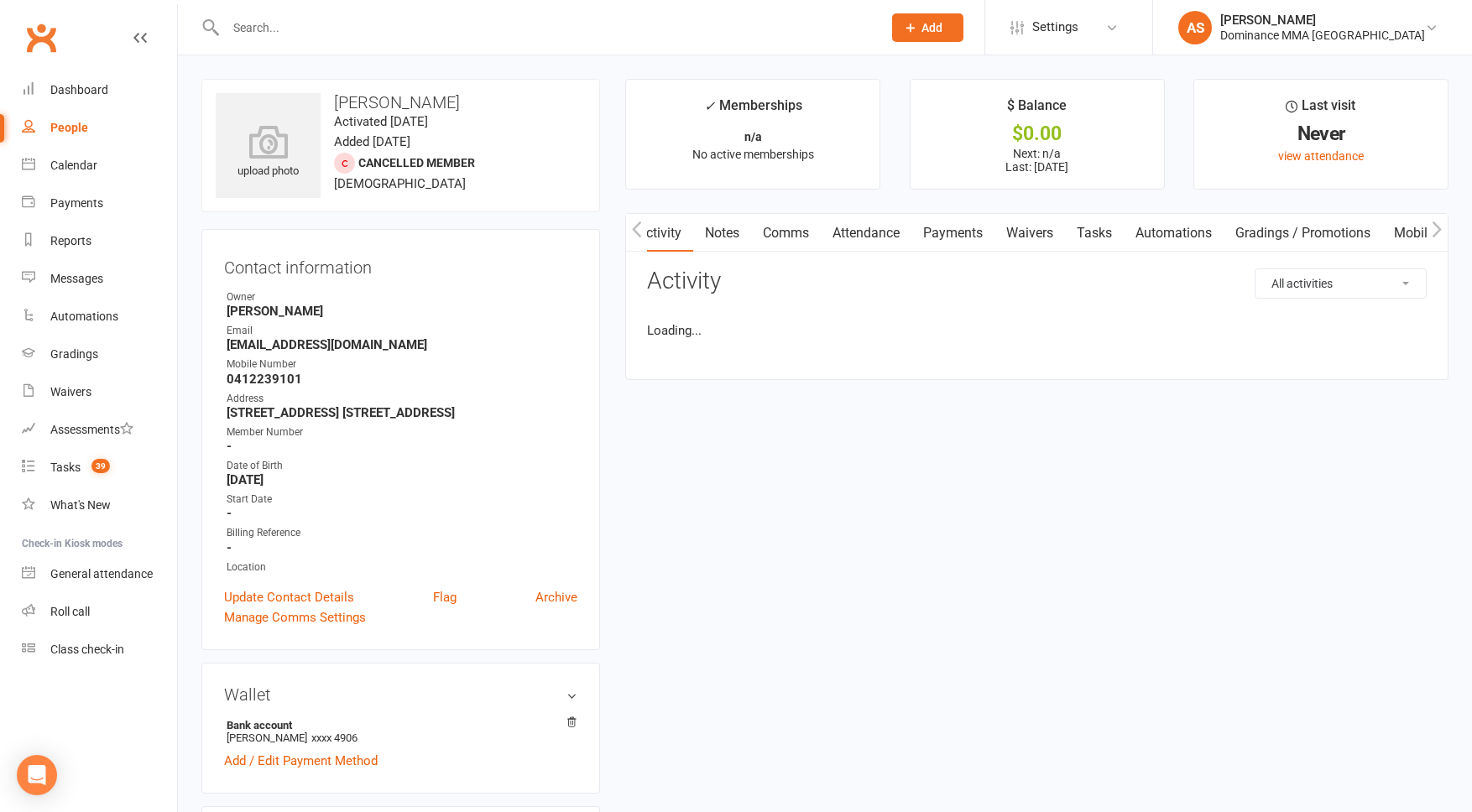
scroll to position [0, 1]
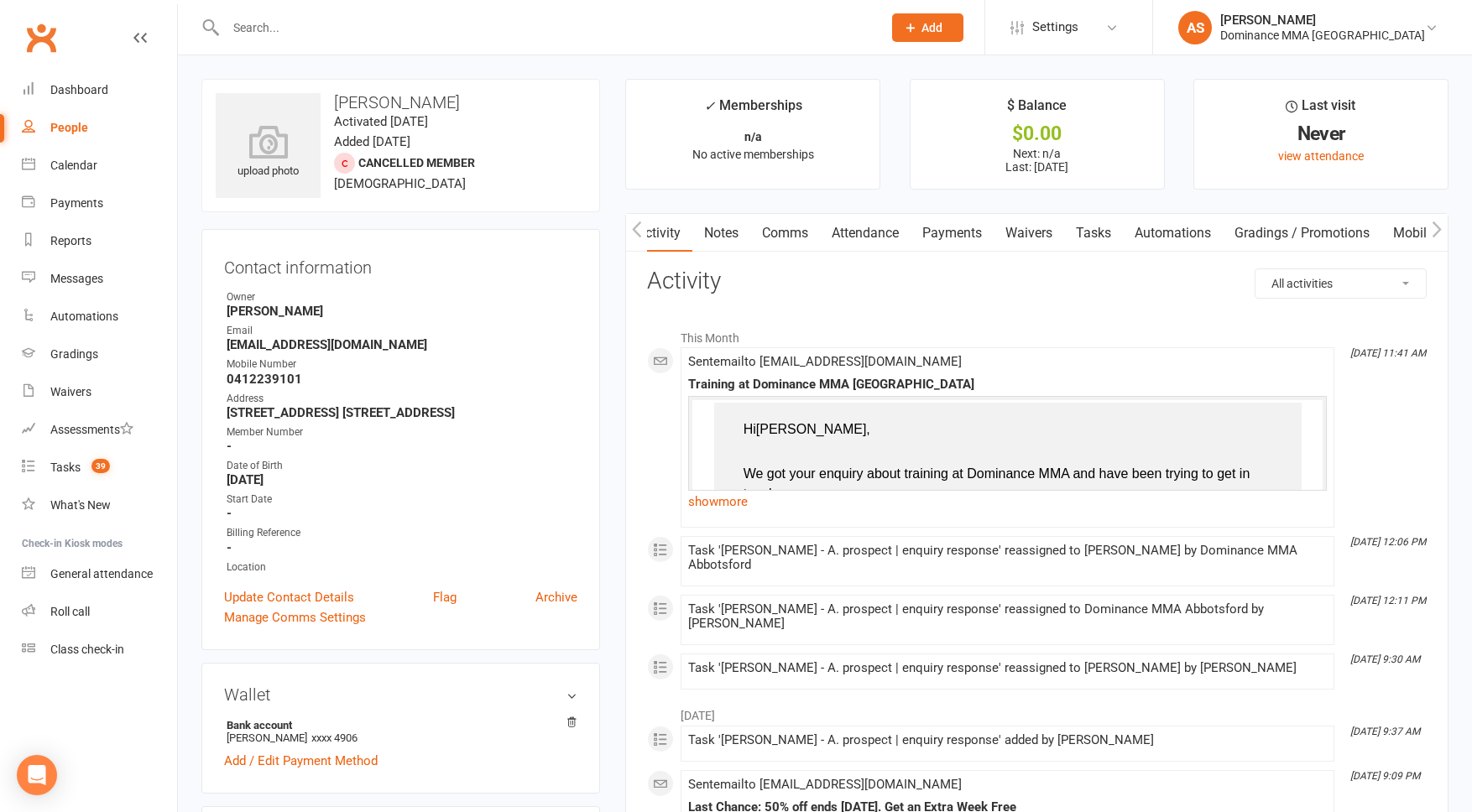
click at [729, 238] on link "Notes" at bounding box center [721, 233] width 58 height 39
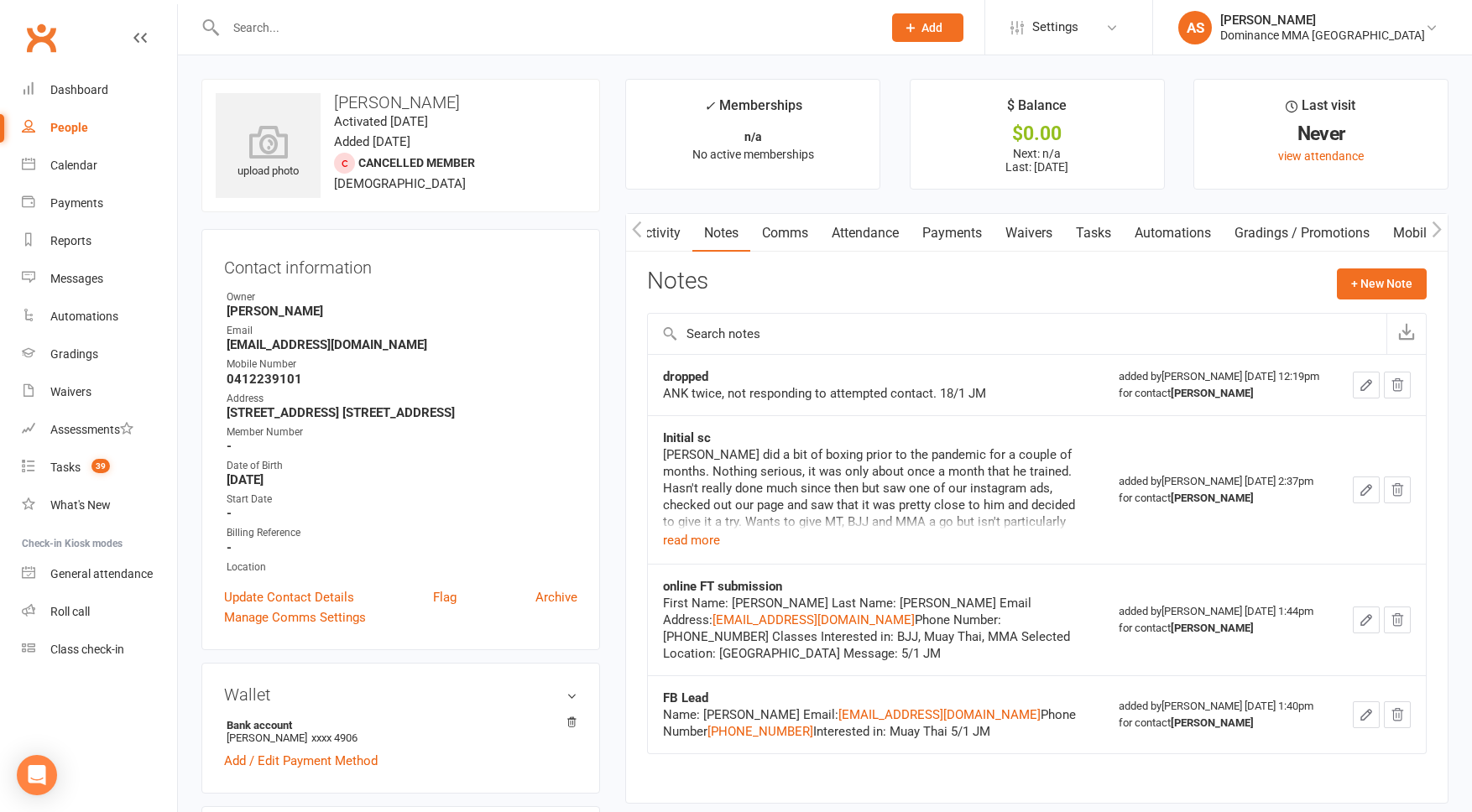
drag, startPoint x: 1138, startPoint y: 228, endPoint x: 1095, endPoint y: 233, distance: 43.3
click at [1137, 230] on link "Automations" at bounding box center [1173, 233] width 100 height 39
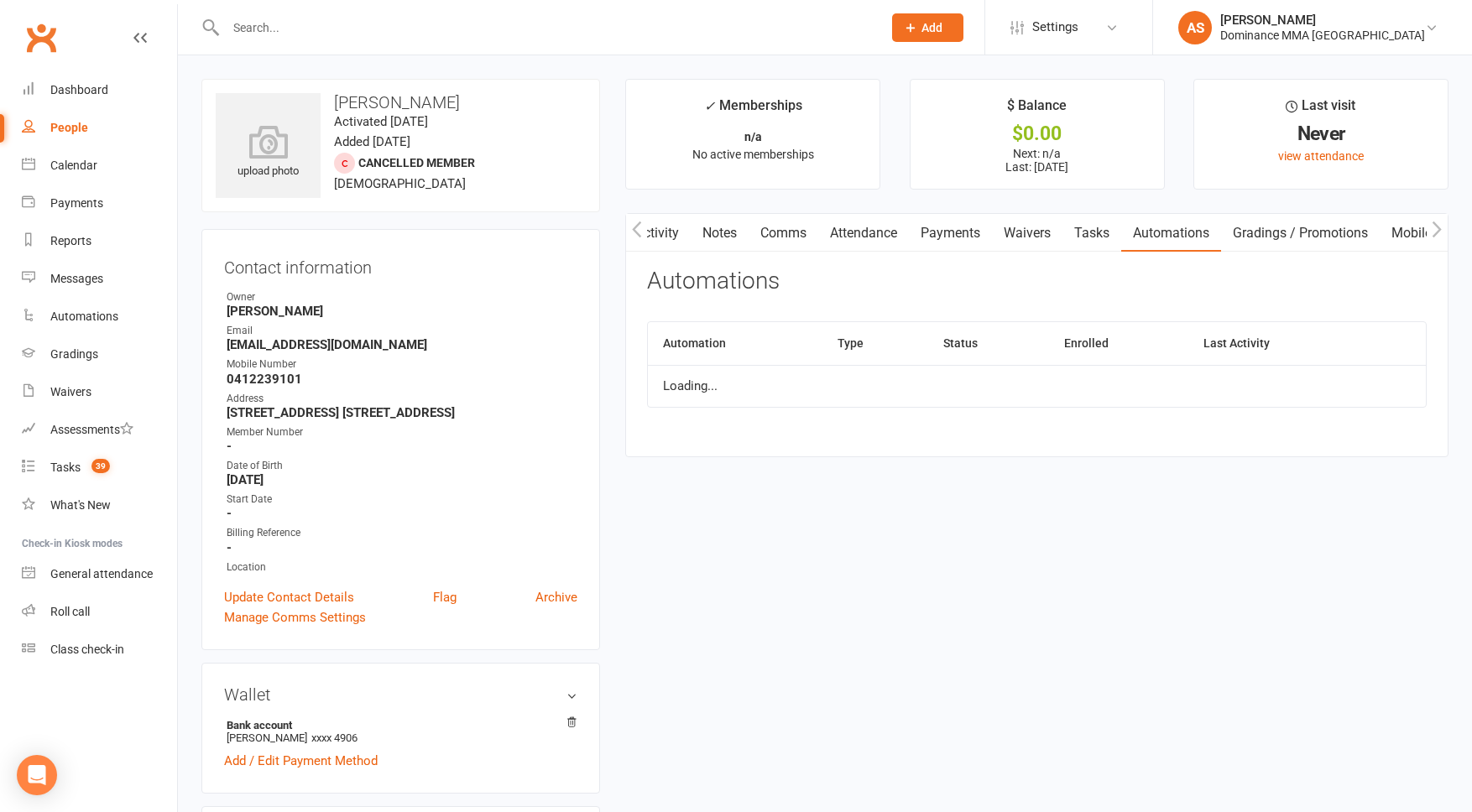
click at [1094, 233] on link "Tasks" at bounding box center [1092, 233] width 59 height 39
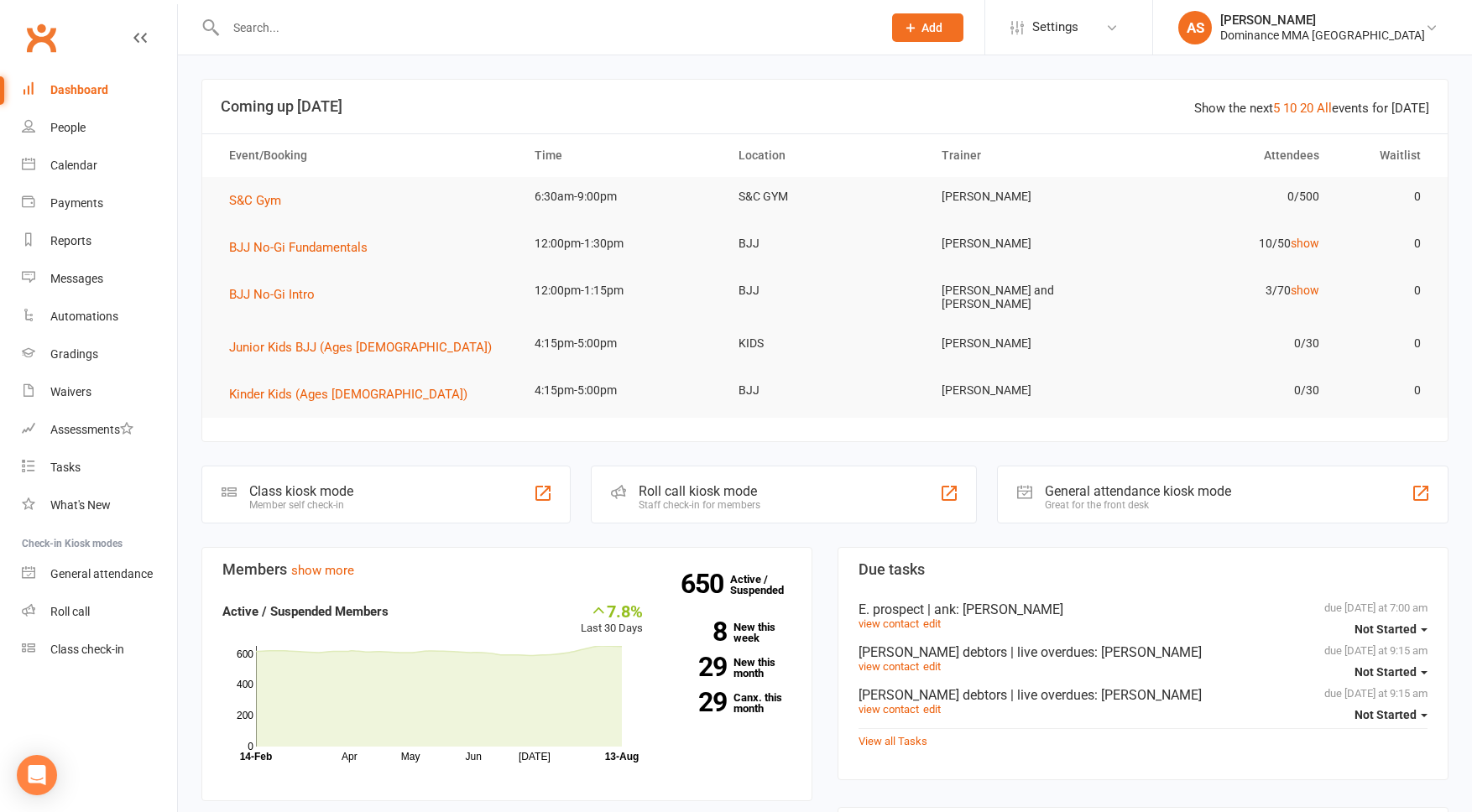
click at [280, 28] on input "text" at bounding box center [545, 28] width 650 height 23
click at [253, 32] on input "text" at bounding box center [545, 28] width 650 height 23
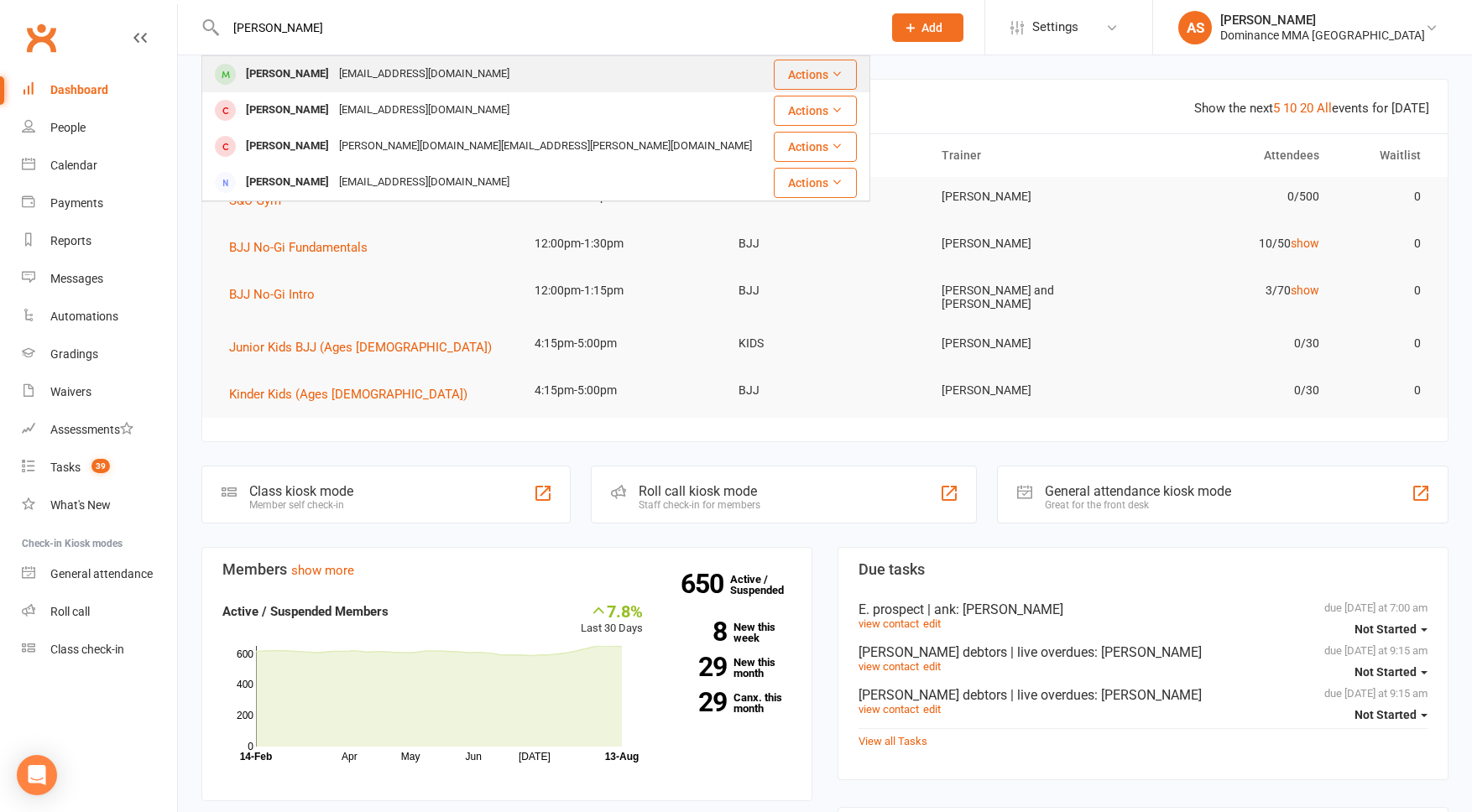
type input "[PERSON_NAME]"
click at [289, 81] on div "[PERSON_NAME]" at bounding box center [287, 74] width 93 height 24
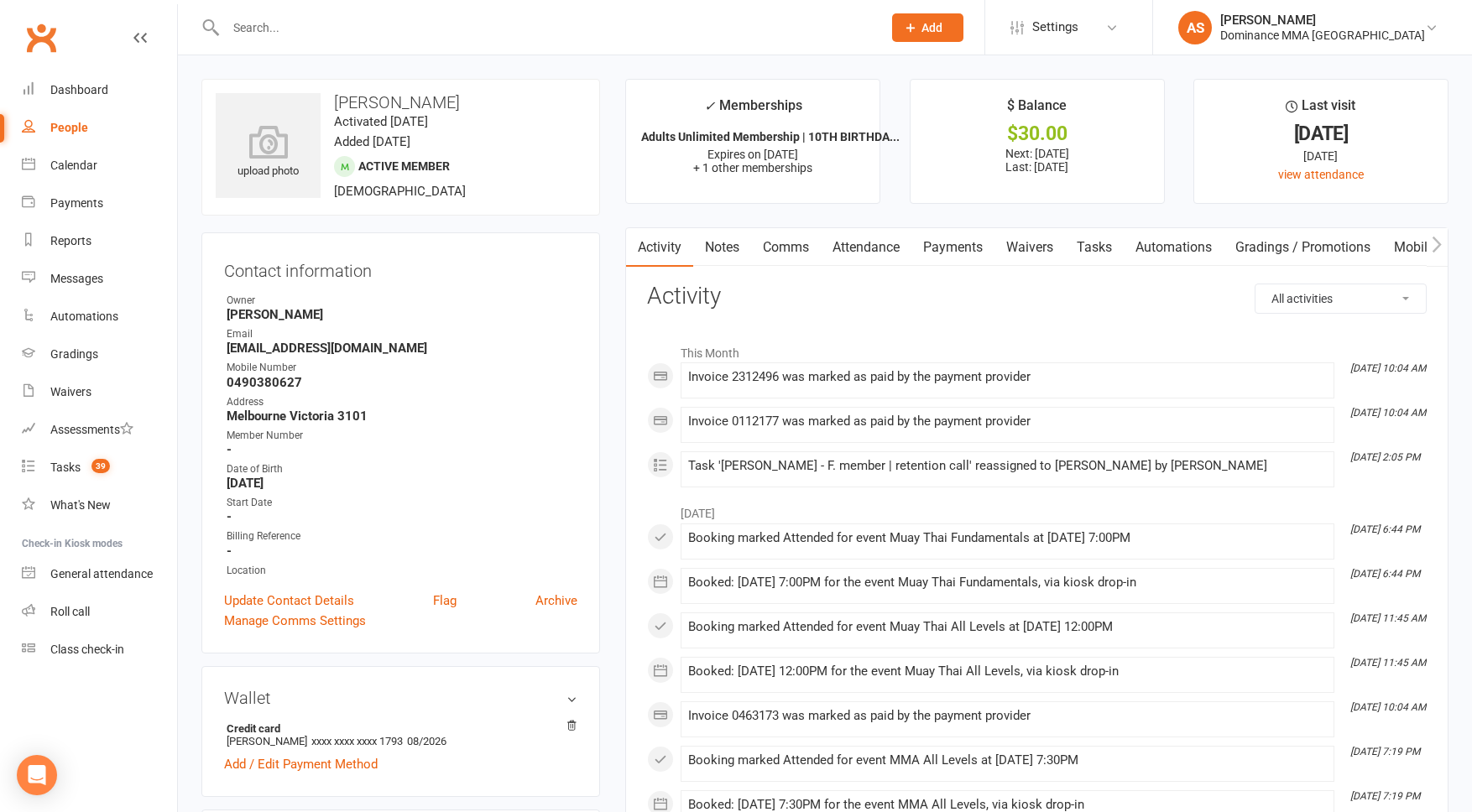
click at [967, 251] on link "Payments" at bounding box center [953, 247] width 83 height 39
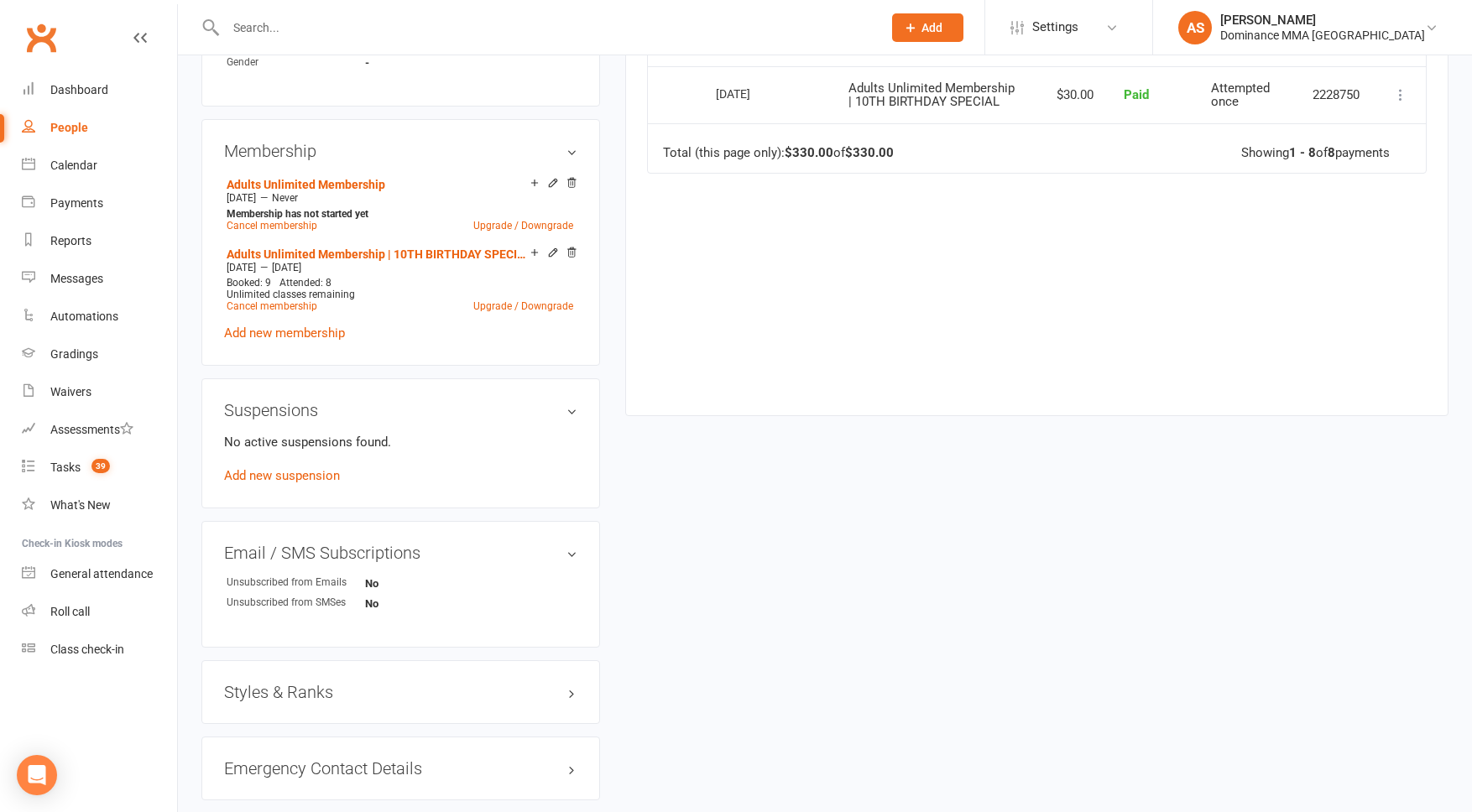
scroll to position [811, 0]
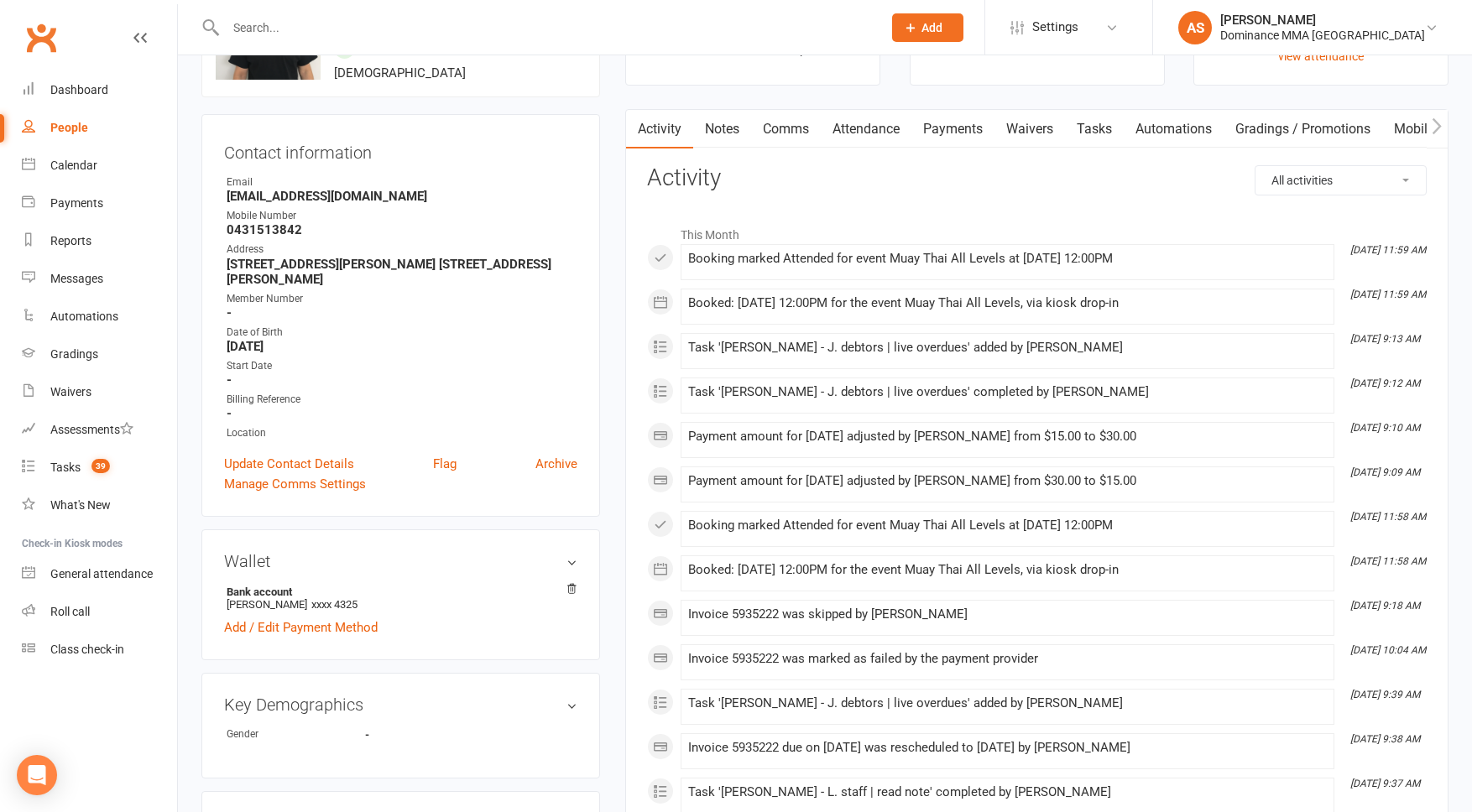
scroll to position [147, 0]
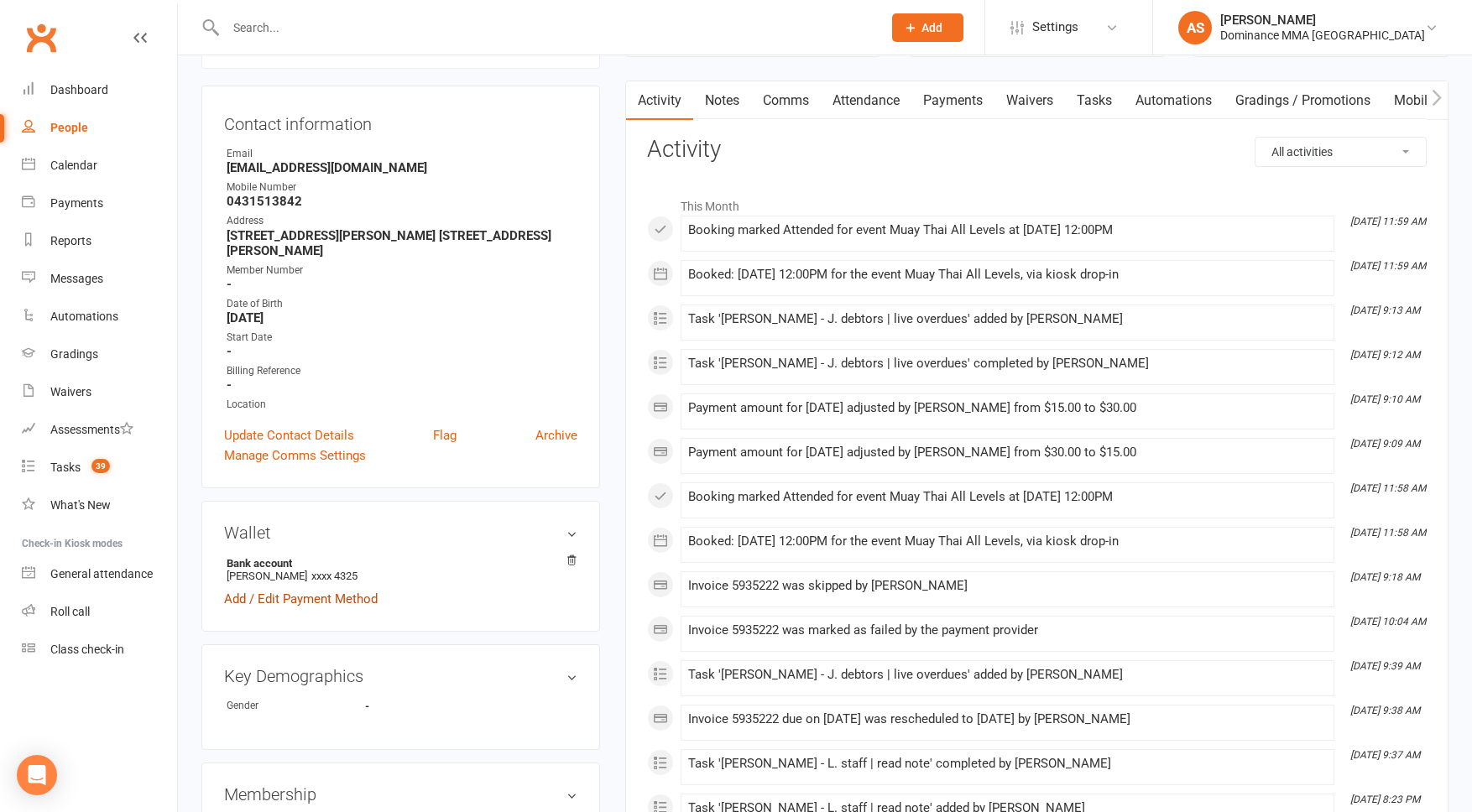
click at [290, 596] on link "Add / Edit Payment Method" at bounding box center [301, 599] width 153 height 20
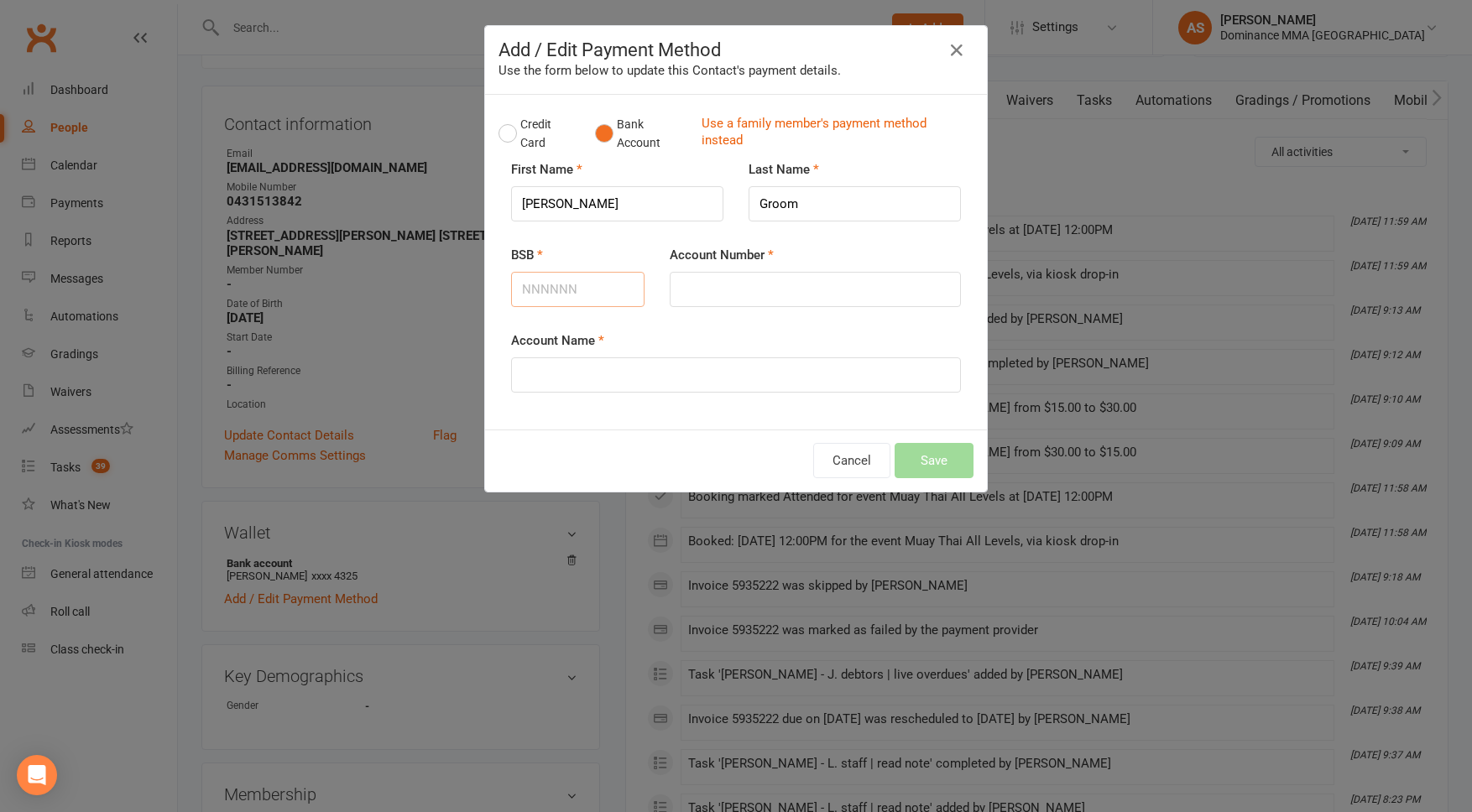
click at [544, 285] on input "BSB" at bounding box center [578, 289] width 133 height 35
click at [564, 296] on input "BSB" at bounding box center [578, 289] width 133 height 35
type input "063169"
click at [732, 294] on input "Account Number" at bounding box center [815, 289] width 291 height 35
type input "10589038"
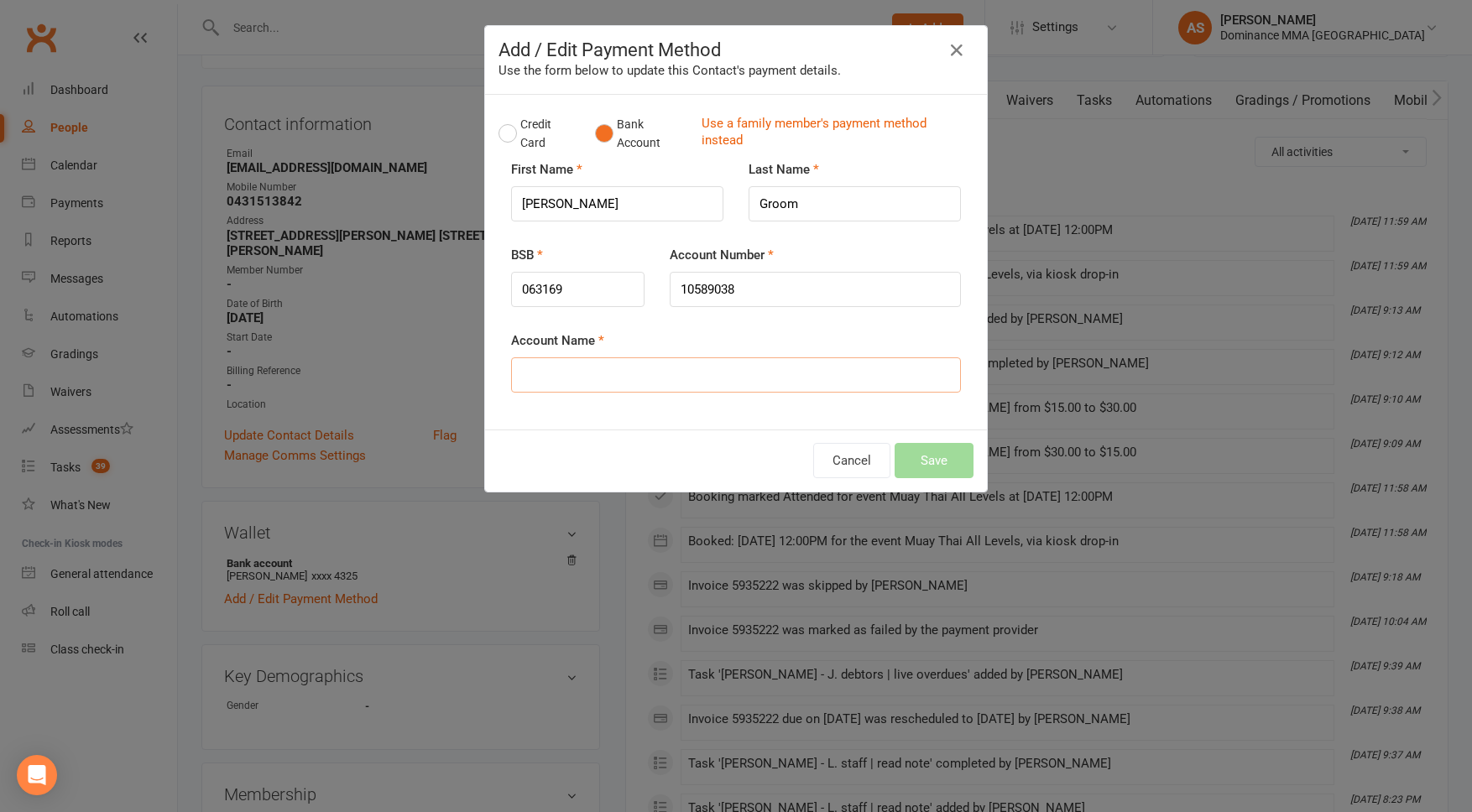
click at [637, 377] on input "Account Name" at bounding box center [736, 375] width 450 height 35
click at [585, 373] on input "Account Name" at bounding box center [736, 375] width 450 height 35
click at [859, 371] on input "Account Name" at bounding box center [736, 375] width 450 height 35
type input "[PERSON_NAME]"
click at [957, 470] on button "Save" at bounding box center [935, 461] width 79 height 35
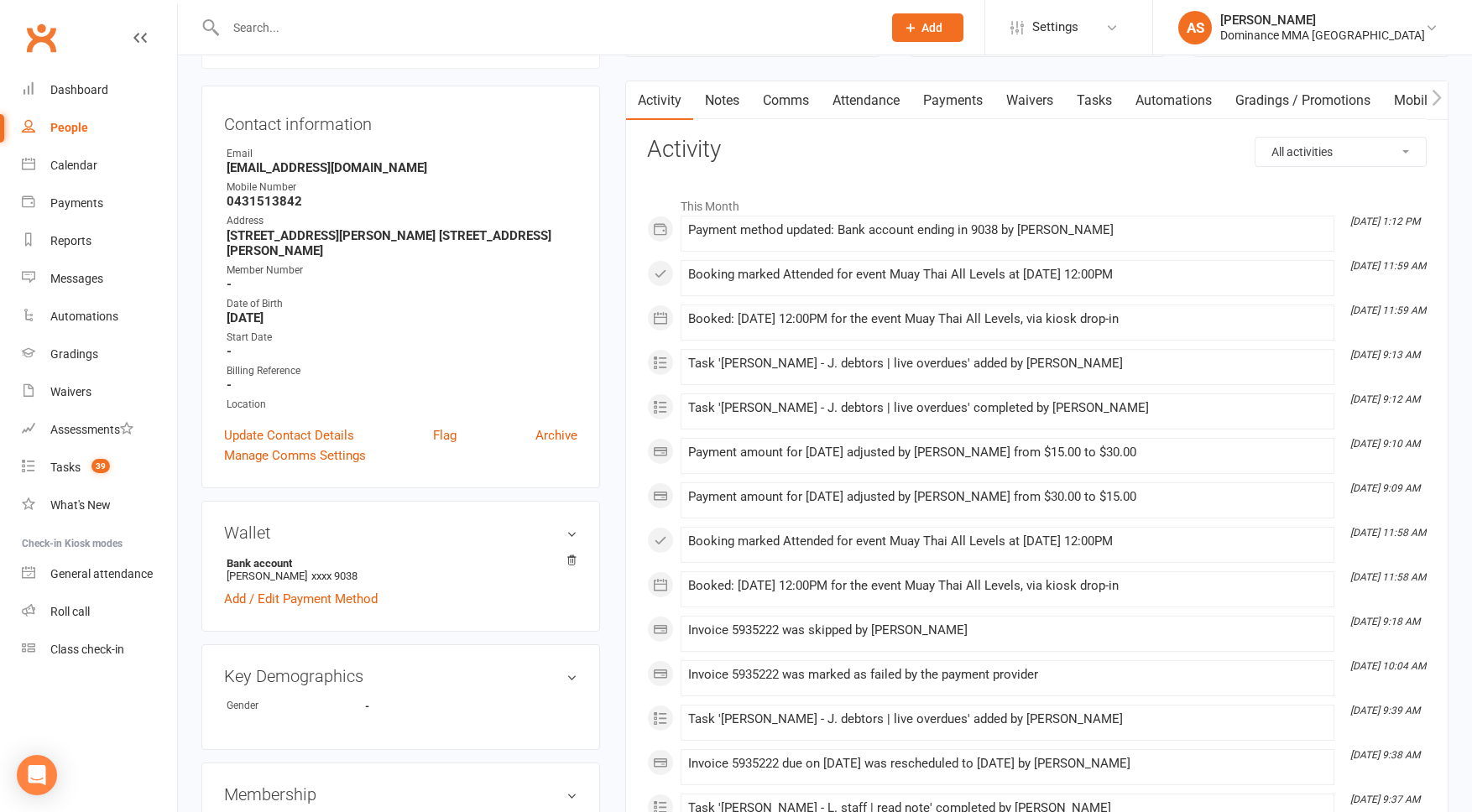
click at [721, 96] on link "Notes" at bounding box center [722, 100] width 58 height 39
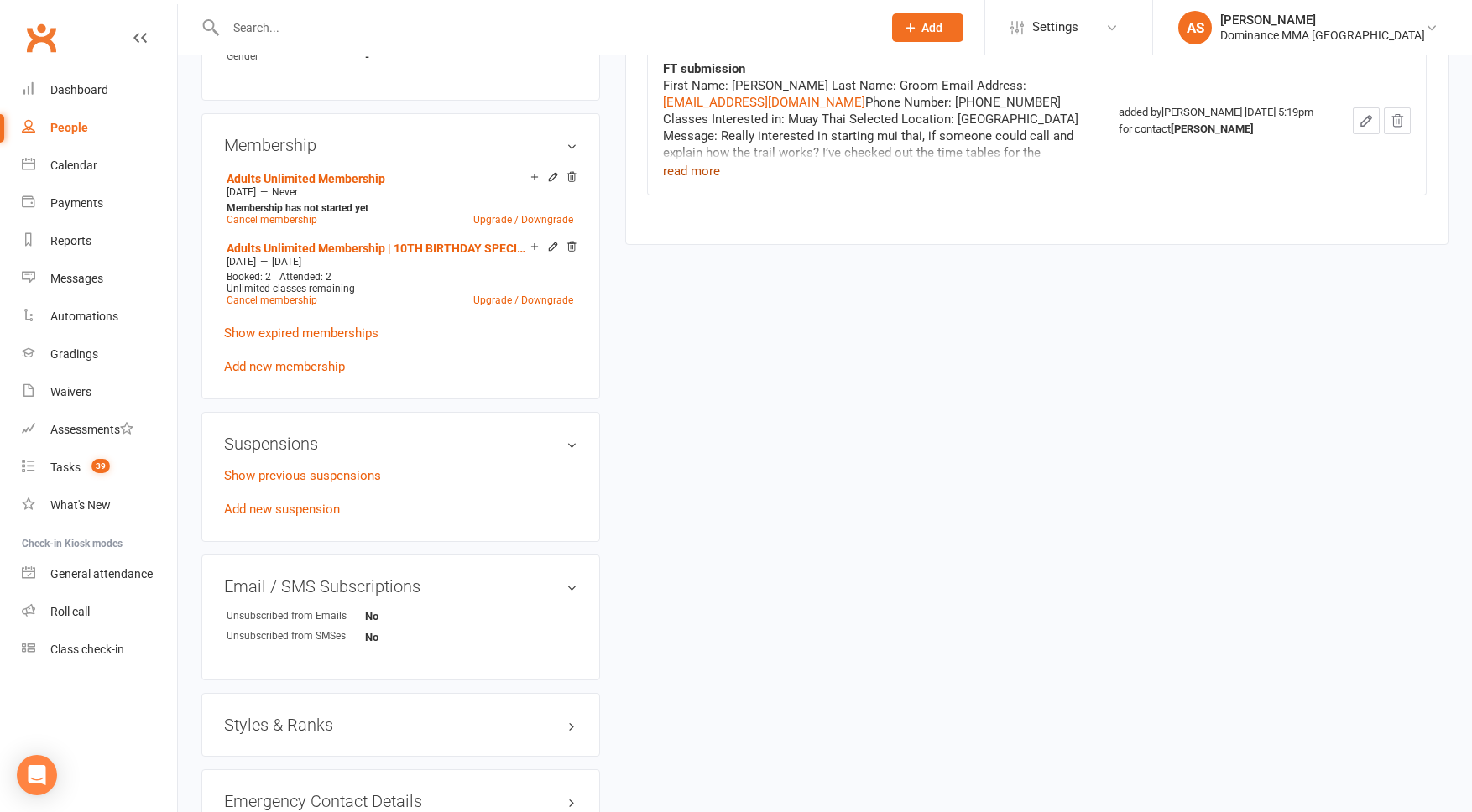
click at [699, 177] on button "read more" at bounding box center [691, 171] width 57 height 20
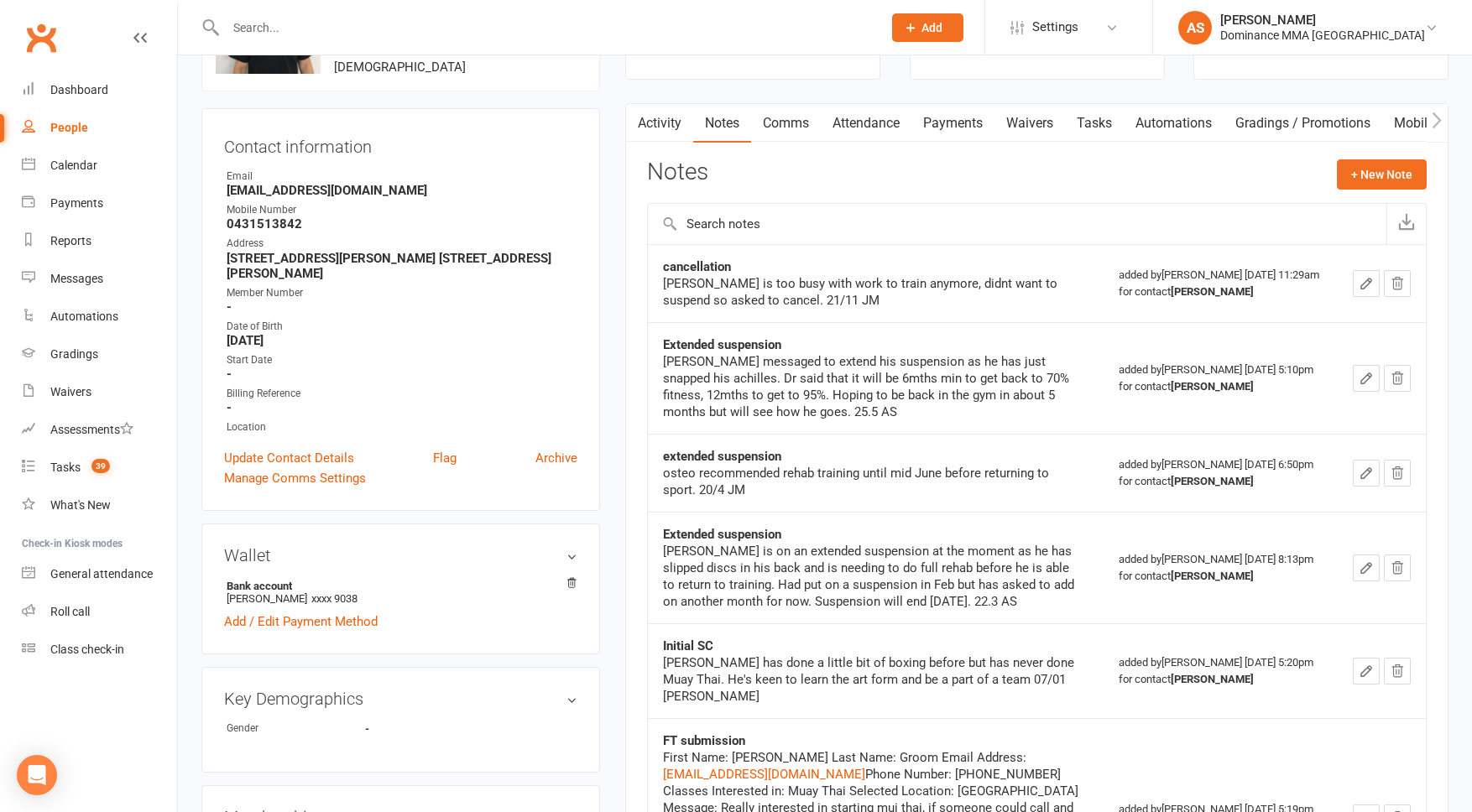
scroll to position [55, 0]
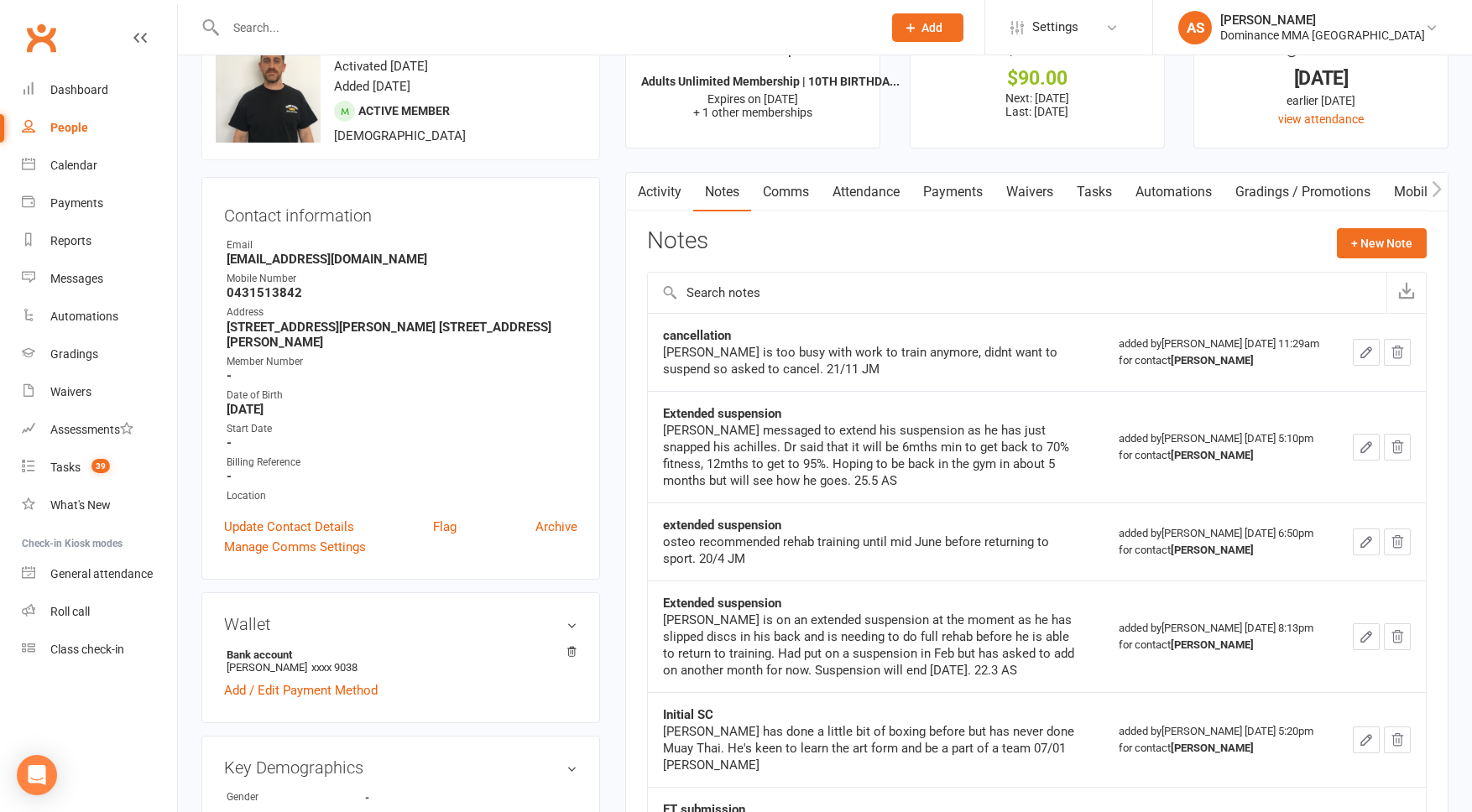
drag, startPoint x: 976, startPoint y: 200, endPoint x: 966, endPoint y: 202, distance: 10.2
click at [976, 200] on link "Payments" at bounding box center [953, 192] width 83 height 39
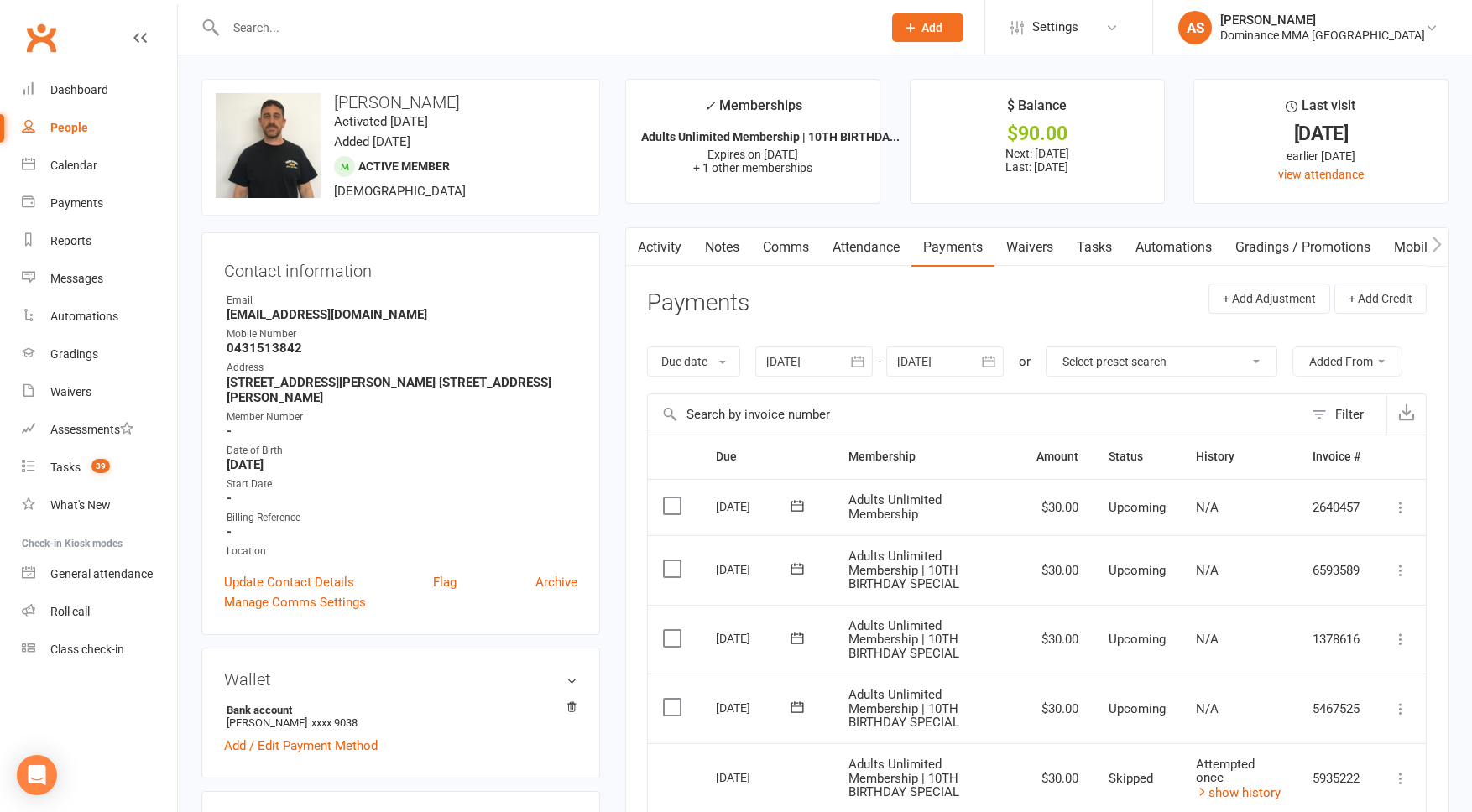
click at [1102, 249] on link "Tasks" at bounding box center [1094, 247] width 59 height 39
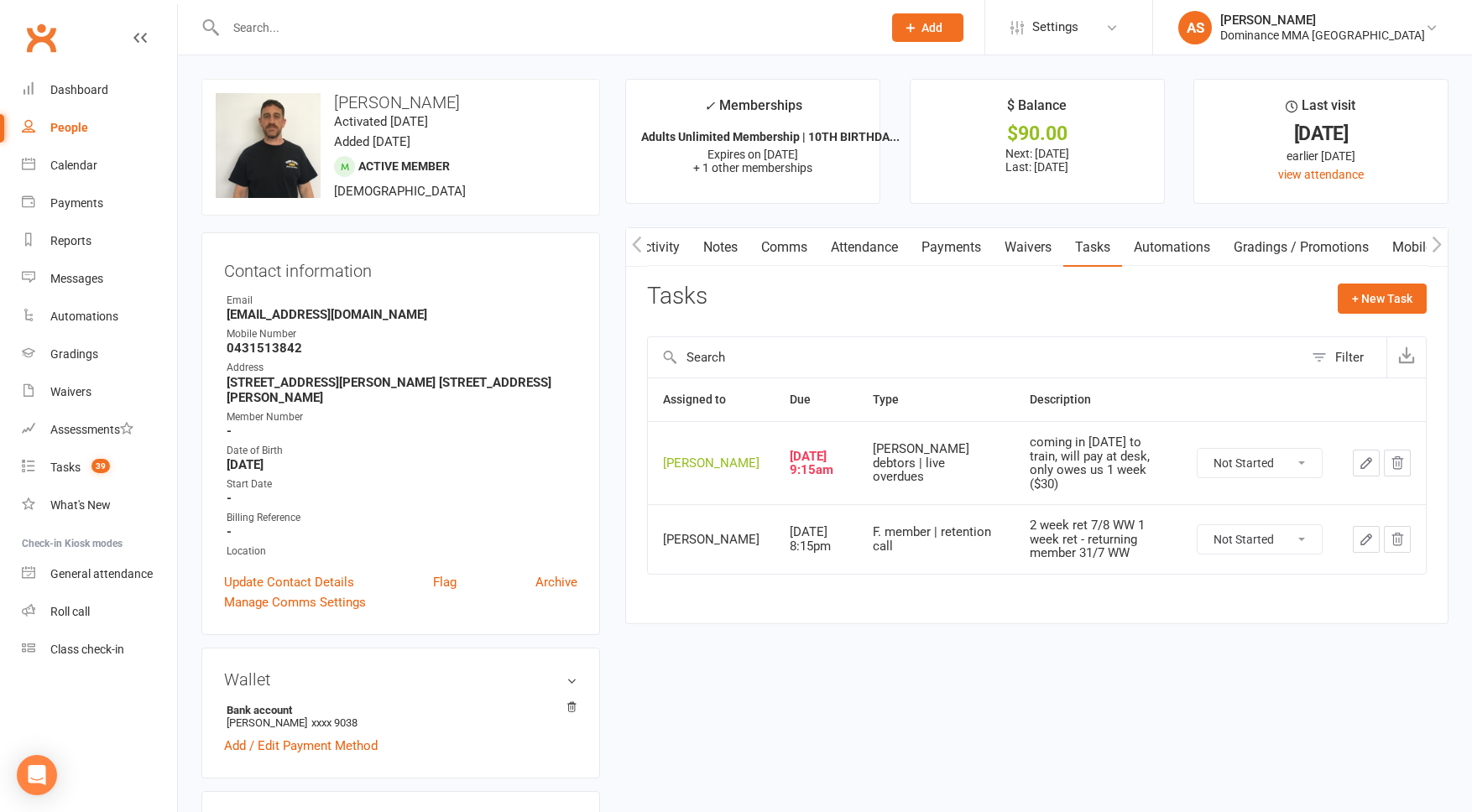
click at [1359, 462] on icon "button" at bounding box center [1367, 463] width 15 height 15
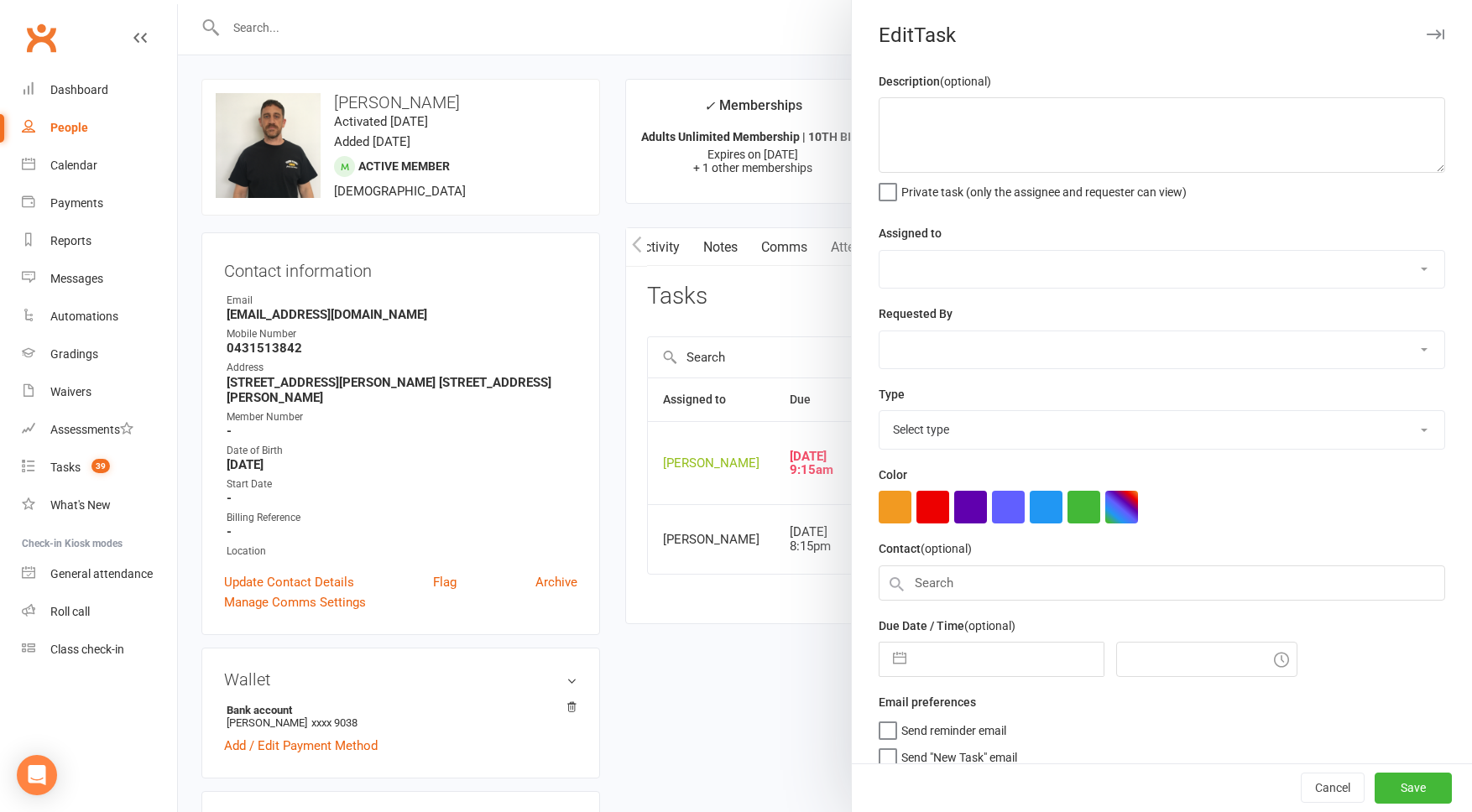
type textarea "coming in [DATE] to train, will pay at desk, only owes us 1 week ($30)"
select select "50862"
select select "45422"
type input "[DATE]"
type input "9:15am"
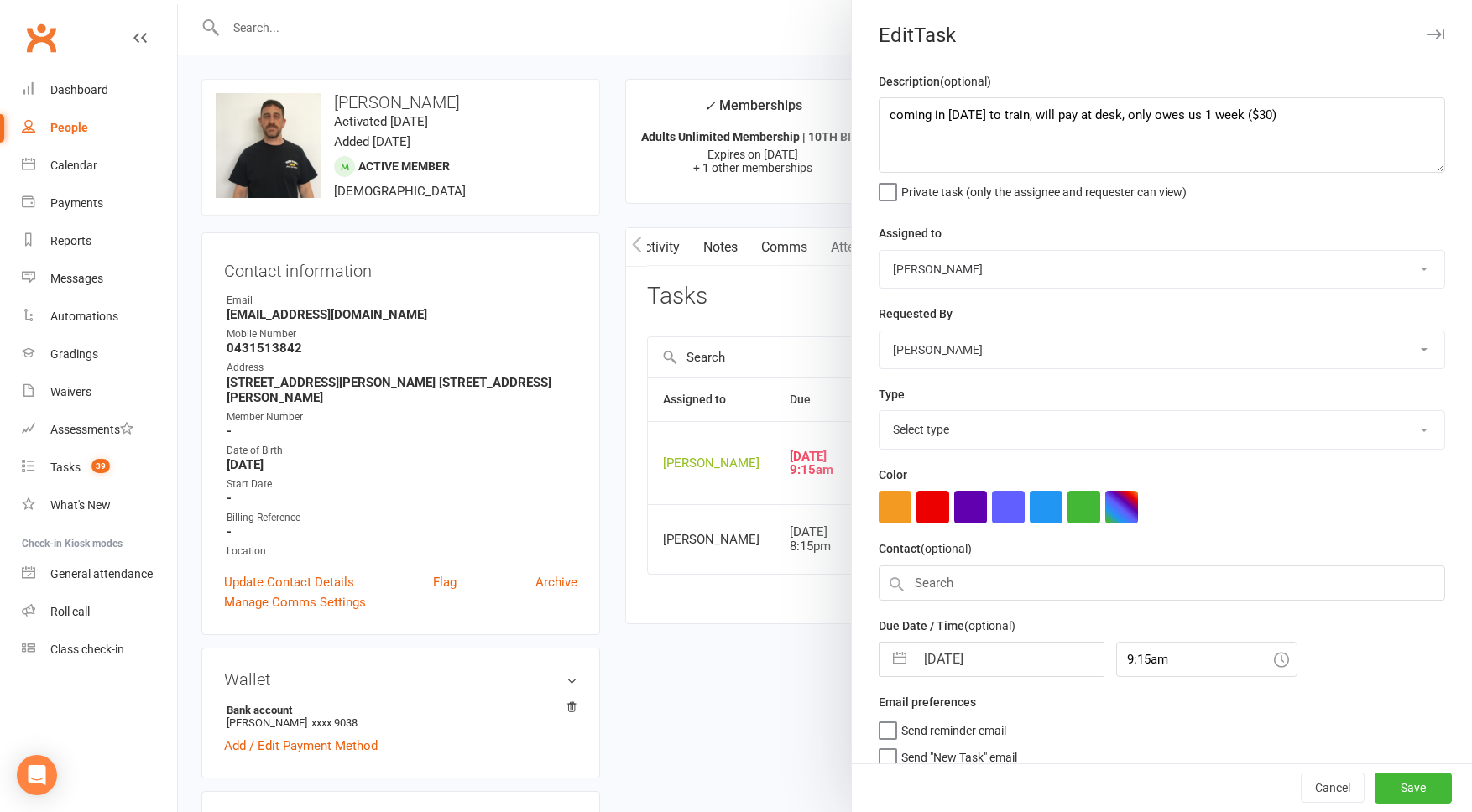
select select "3869"
click at [886, 109] on textarea "coming in [DATE] to train, will pay at desk, only owes us 1 week ($30)" at bounding box center [1162, 135] width 567 height 76
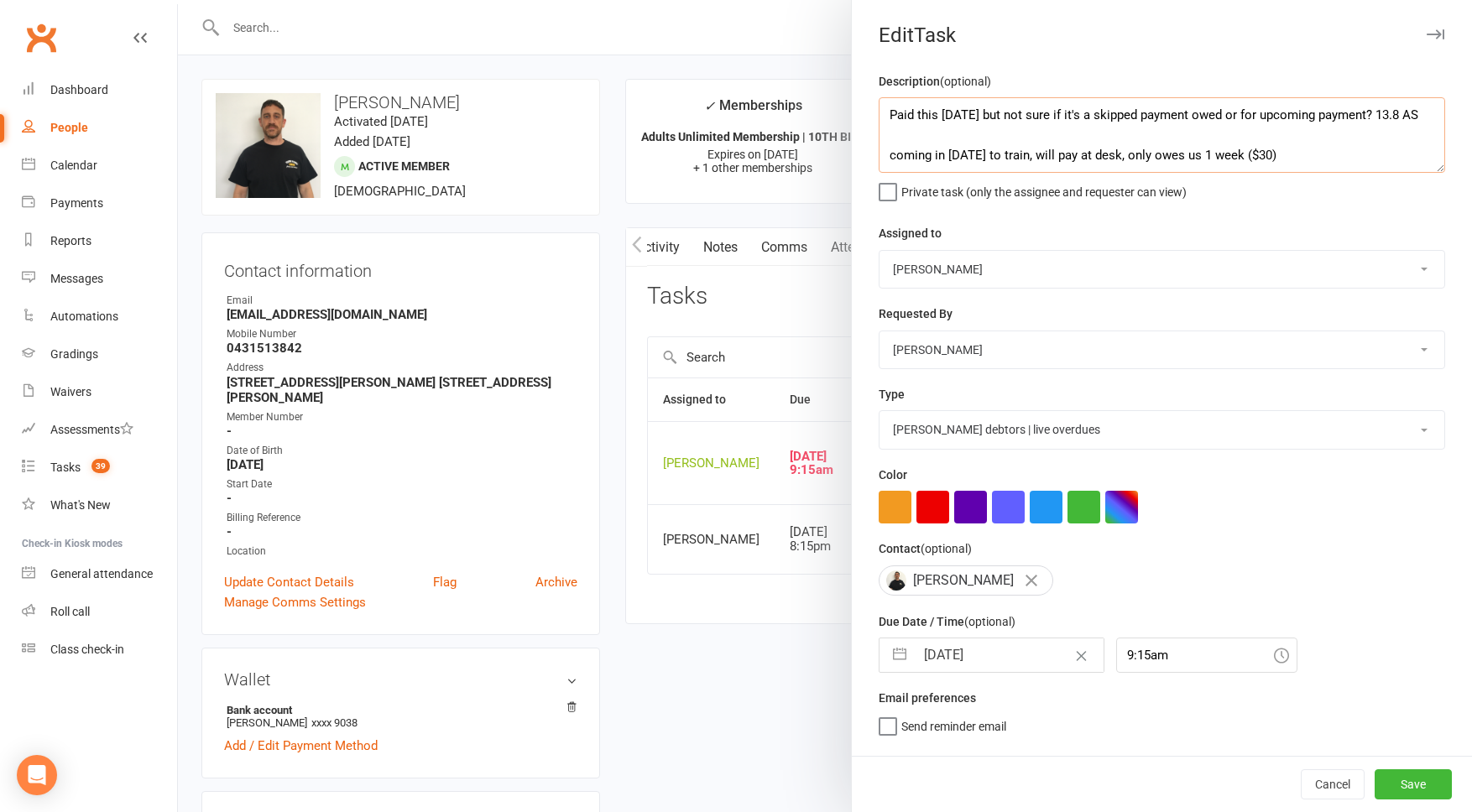
type textarea "Paid this [DATE] but not sure if it's a skipped payment owed or for upcoming pa…"
click at [942, 282] on select "[PERSON_NAME] [PERSON_NAME] [PERSON_NAME] [PERSON_NAME] Will [PERSON_NAME] [PER…" at bounding box center [1162, 269] width 565 height 37
select select "45422"
drag, startPoint x: 976, startPoint y: 759, endPoint x: 956, endPoint y: 757, distance: 20.1
click at [975, 759] on span "Send "New Task" email" at bounding box center [959, 750] width 116 height 19
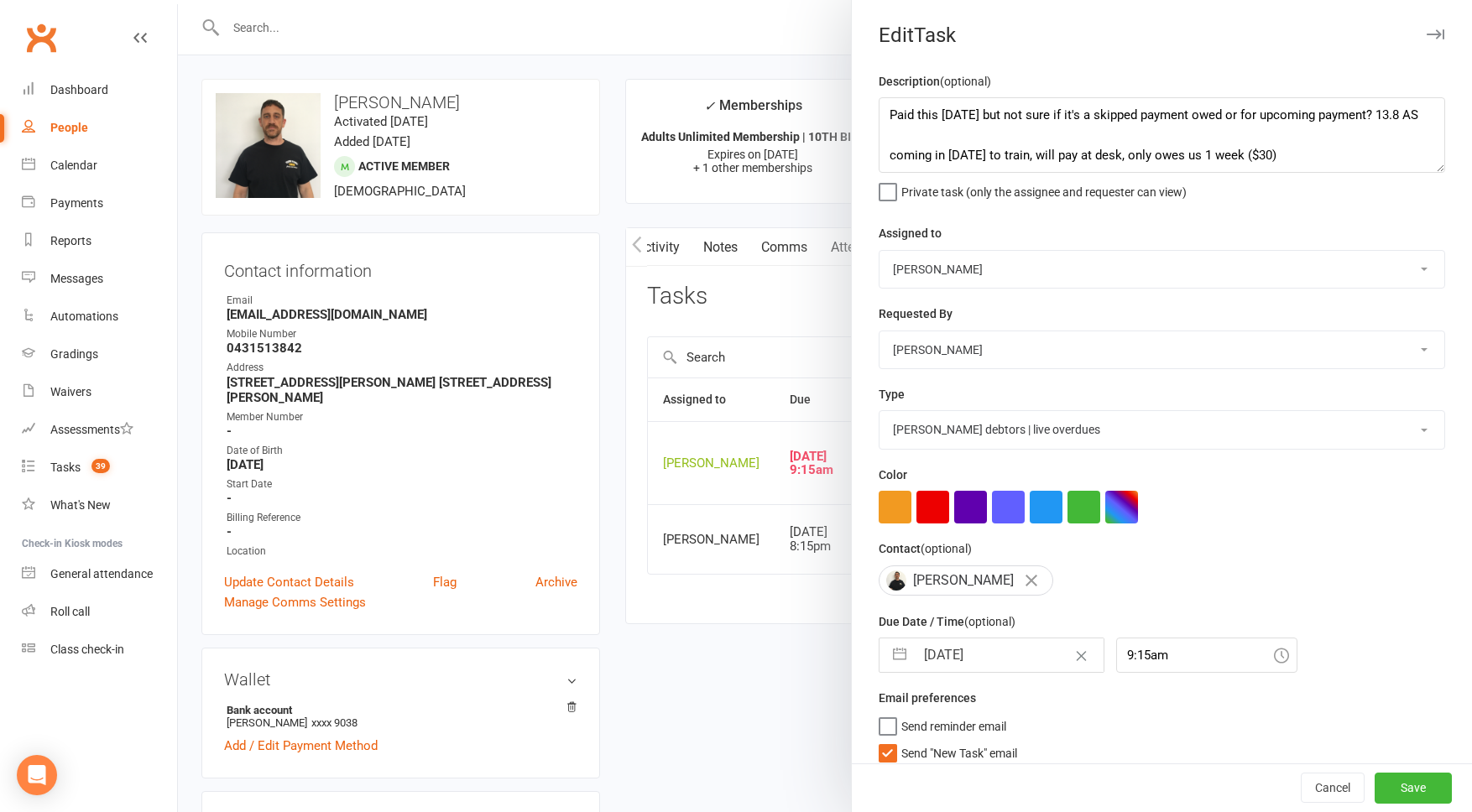
click at [975, 741] on input "Send "New Task" email" at bounding box center [948, 741] width 139 height 0
click at [966, 657] on input "[DATE]" at bounding box center [1010, 655] width 189 height 33
select select "6"
select select "2025"
select select "7"
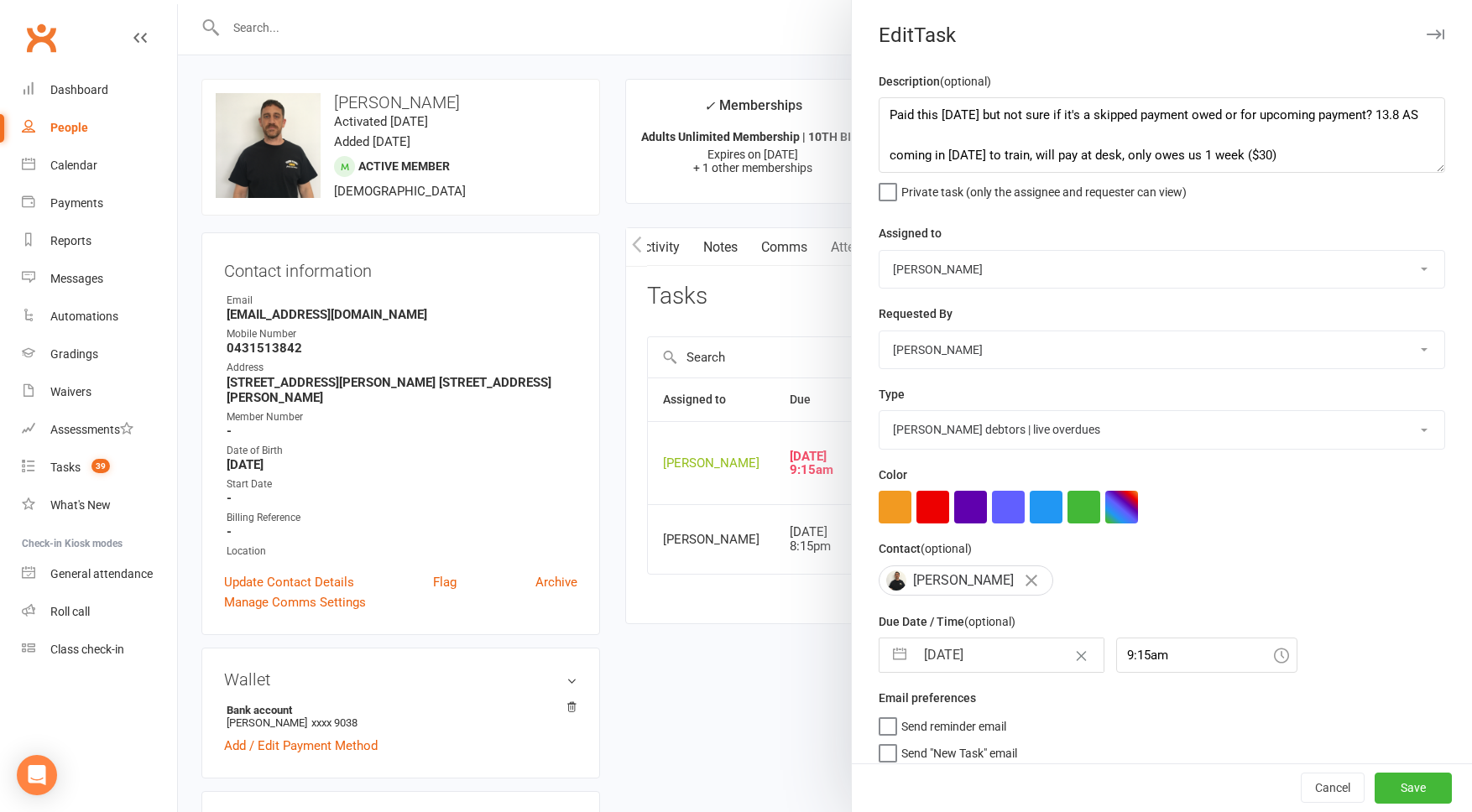
select select "2025"
select select "8"
select select "2025"
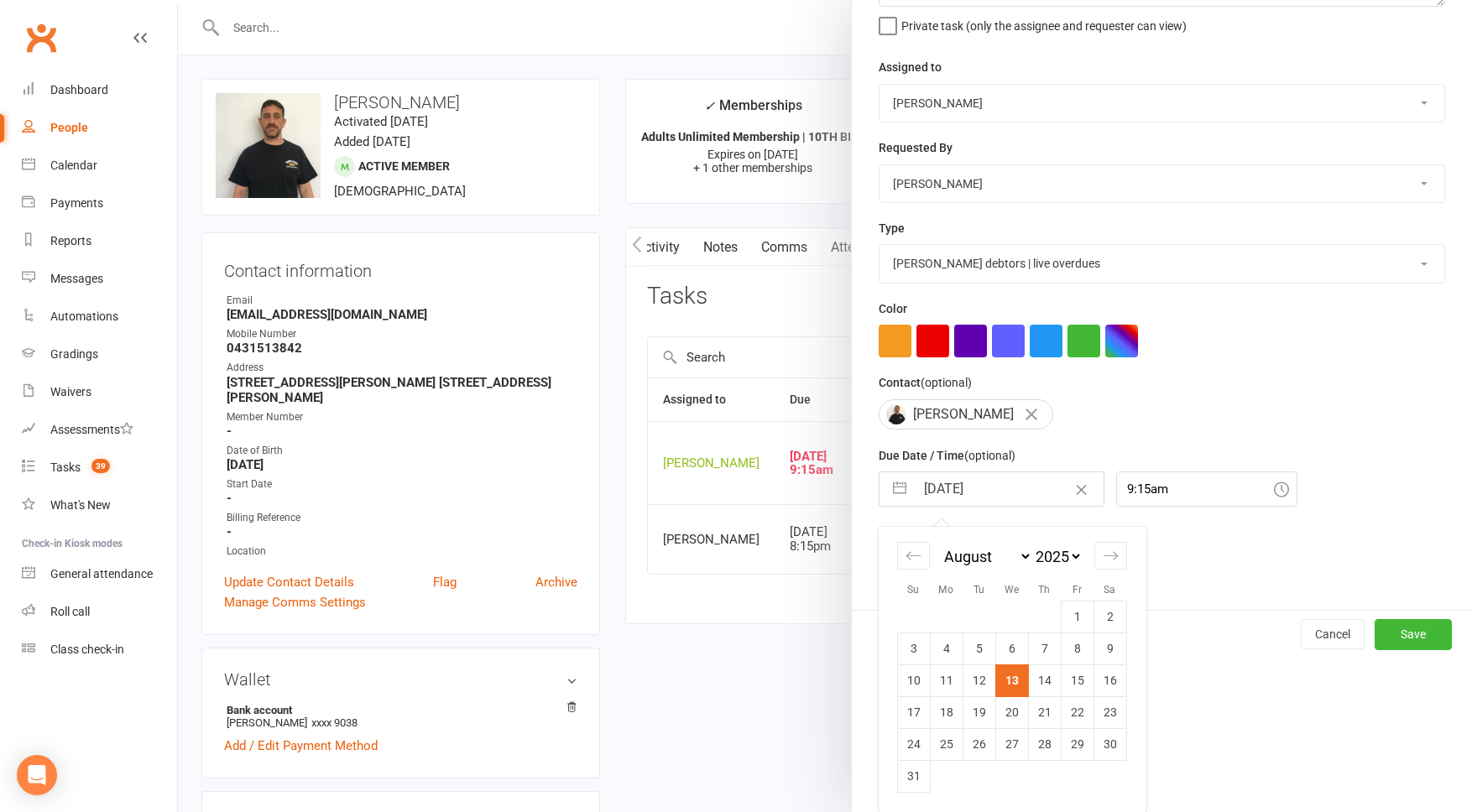
click at [1040, 679] on td "14" at bounding box center [1045, 680] width 32 height 32
type input "[DATE]"
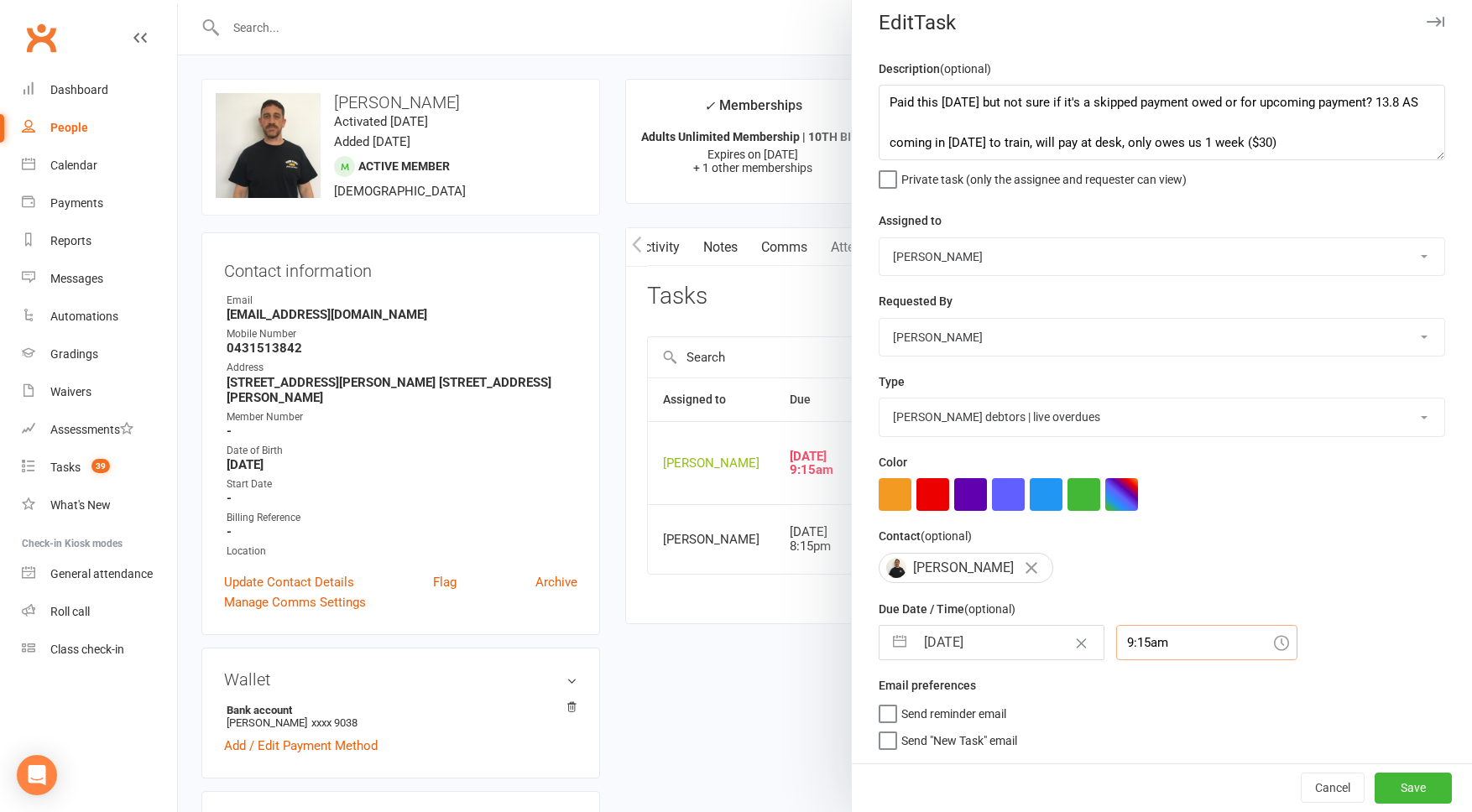
click at [1139, 645] on div "9:15am" at bounding box center [1207, 643] width 181 height 35
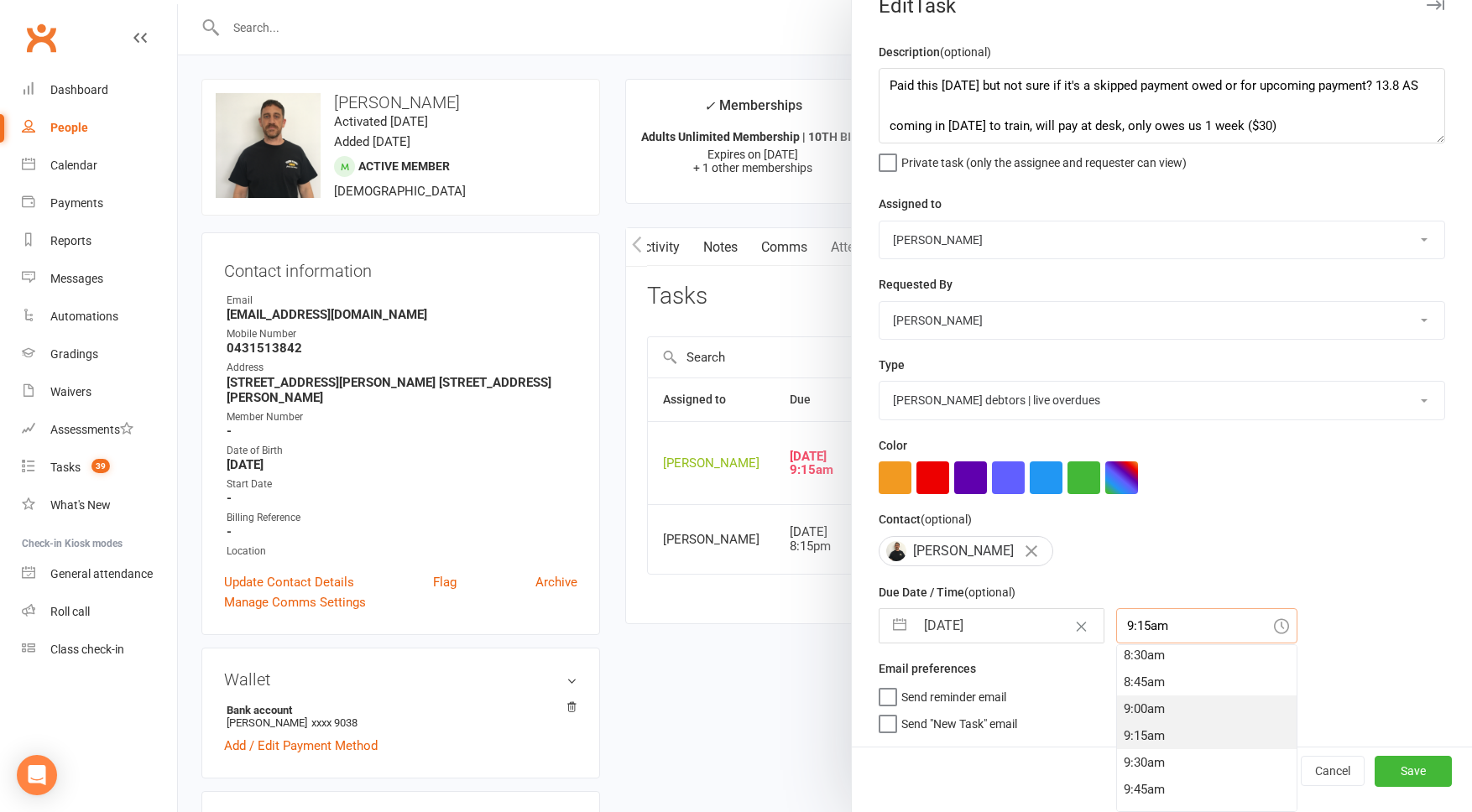
scroll to position [915, 0]
click at [1128, 732] on div "9:15am" at bounding box center [1206, 738] width 179 height 27
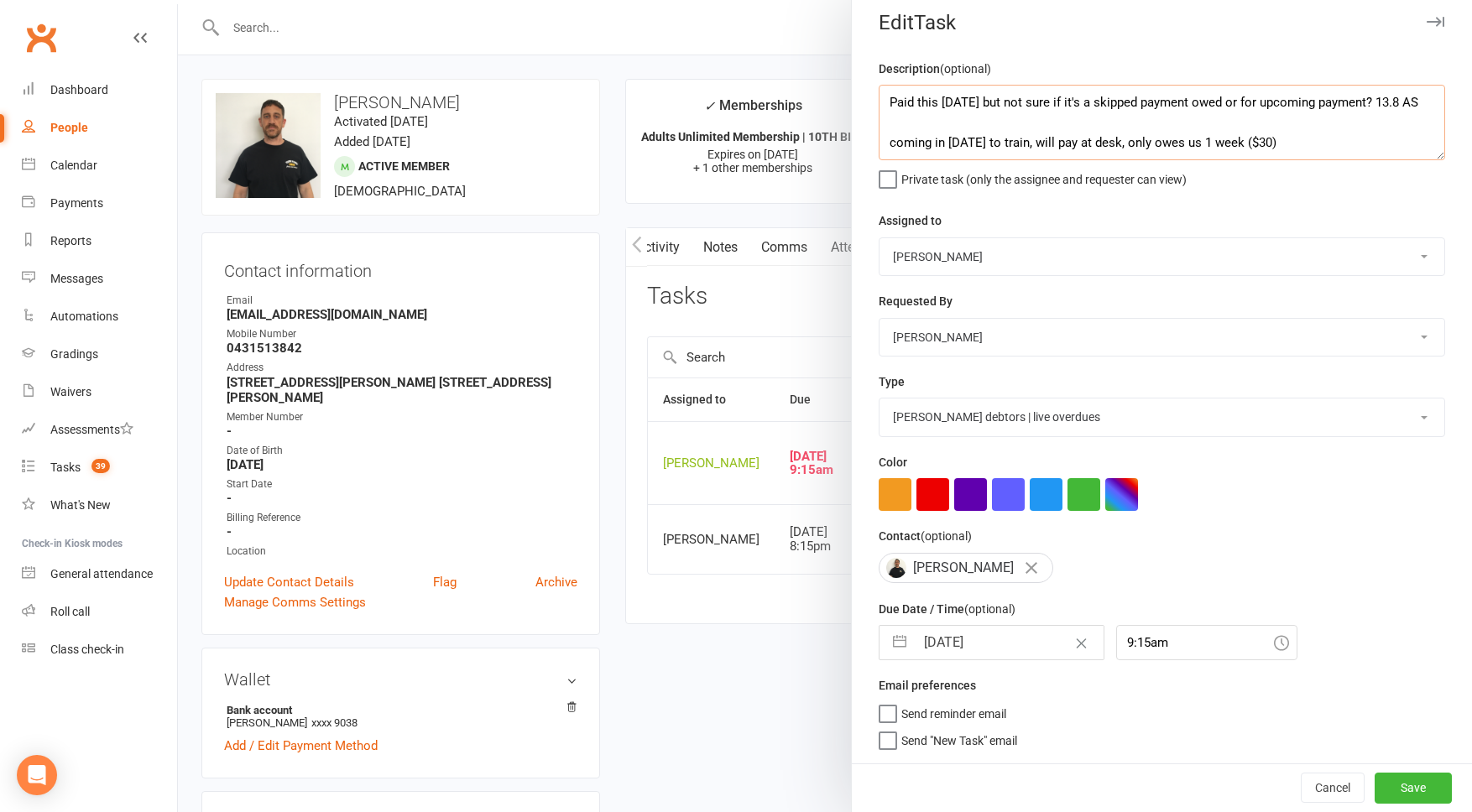
click at [976, 98] on textarea "Paid this [DATE] but not sure if it's a skipped payment owed or for upcoming pa…" at bounding box center [1162, 123] width 567 height 76
click at [988, 102] on textarea "Paid this [DATE] 9POS) but not sure if it's a skipped payment owed or for upcom…" at bounding box center [1162, 123] width 567 height 76
click at [1403, 98] on textarea "Paid this [DATE] (POS) but not sure if it's a skipped payment owed or for upcom…" at bounding box center [1162, 123] width 567 height 76
drag, startPoint x: 1022, startPoint y: 98, endPoint x: 800, endPoint y: 55, distance: 226.1
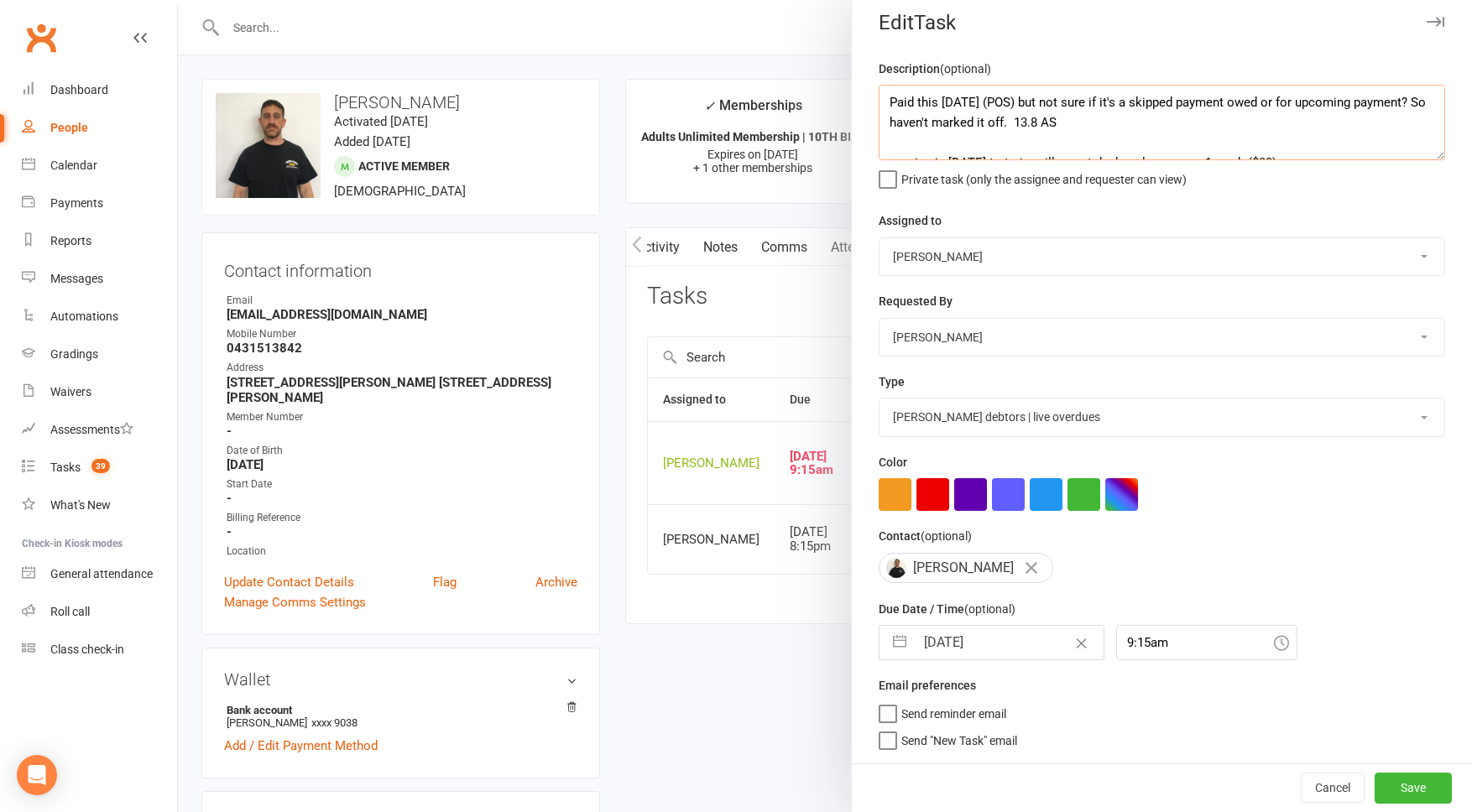
click at [178, 0] on react-component "Edit Task Description (optional) Paid this [DATE] (POS) but not sure if it's a …" at bounding box center [178, 0] width 0 height 0
type textarea "coming in [DATE] to train, will pay at desk, only owes us 1 week ($30)"
click at [1311, 784] on button "Cancel" at bounding box center [1332, 789] width 64 height 31
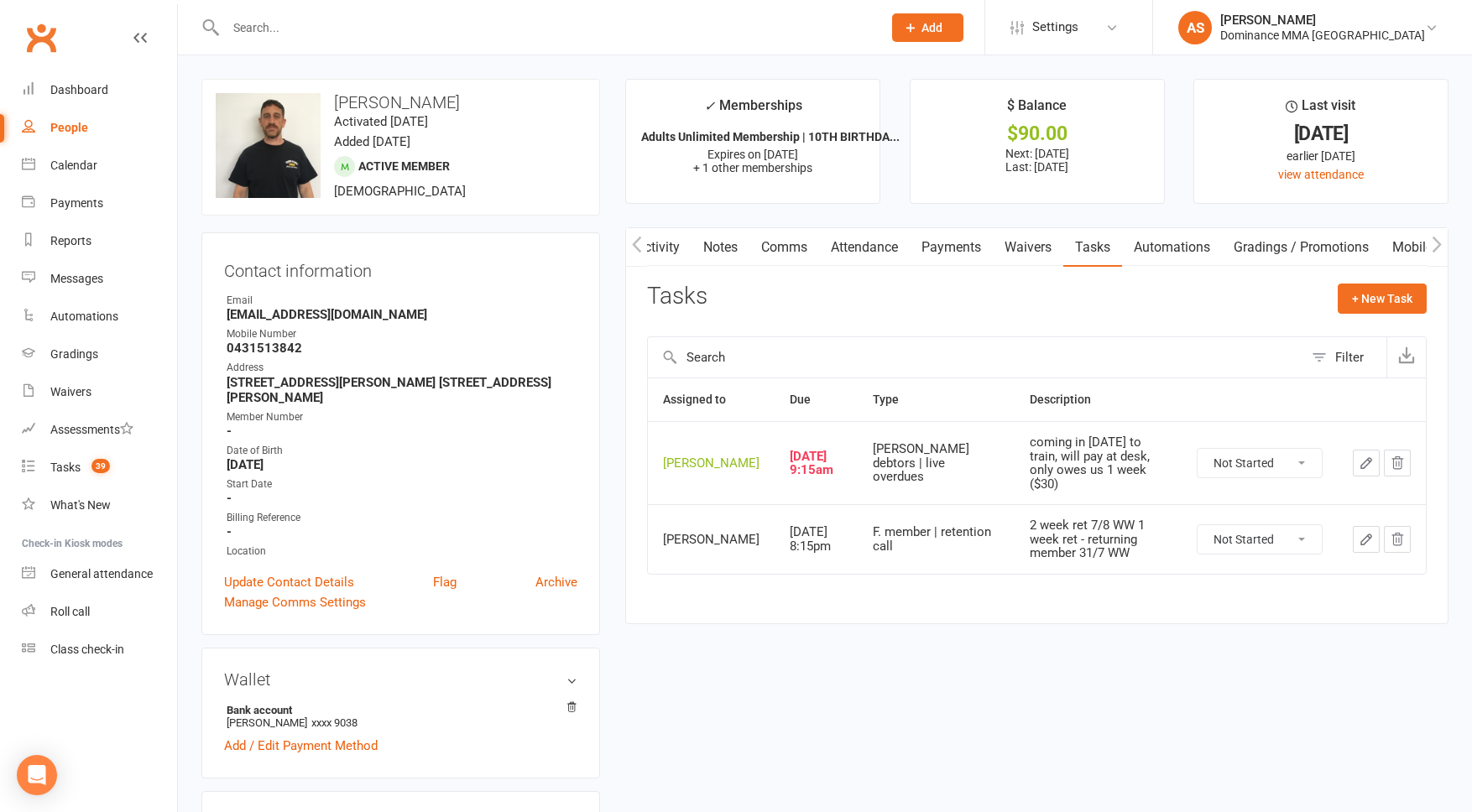
click at [963, 256] on link "Payments" at bounding box center [951, 247] width 83 height 39
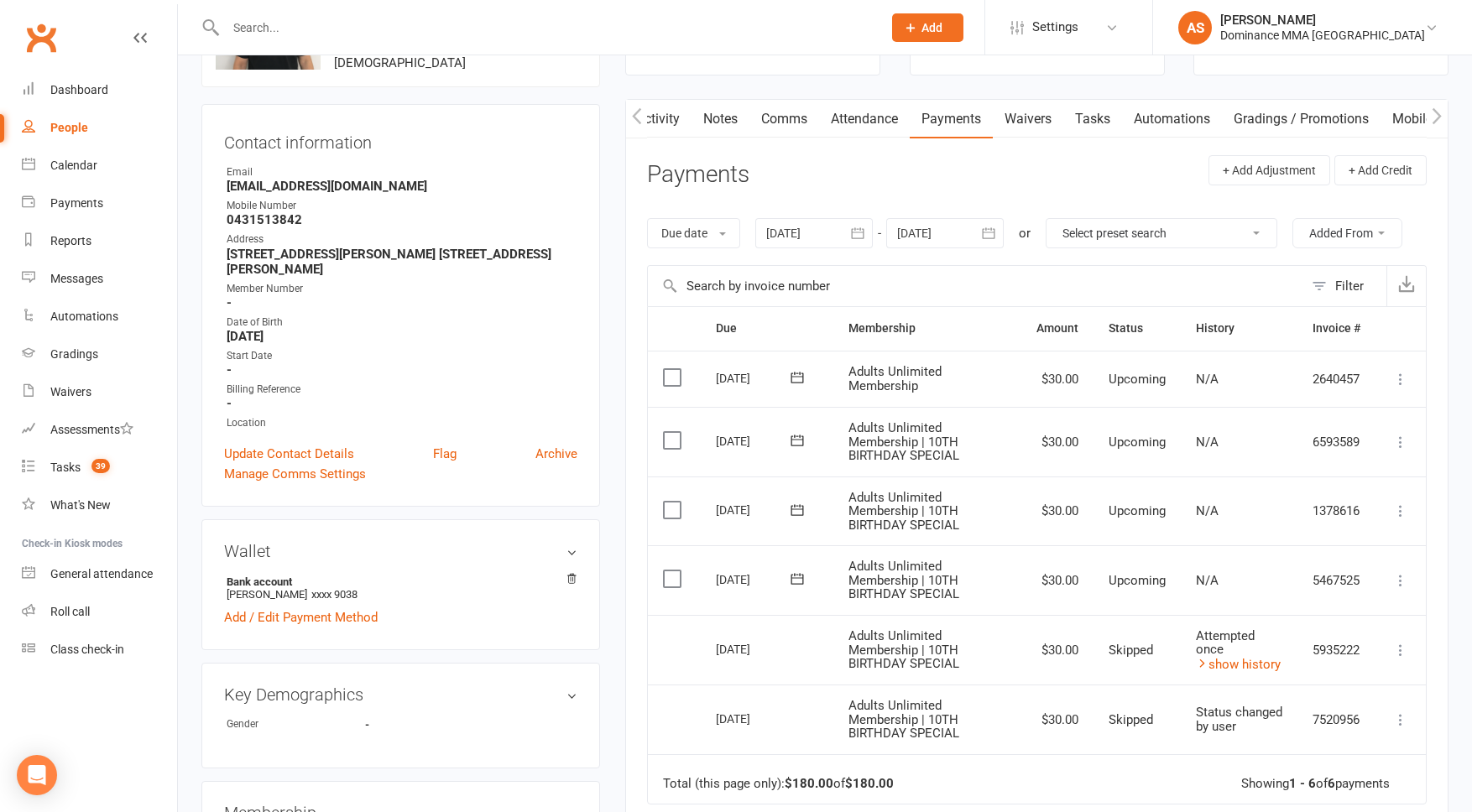
scroll to position [181, 0]
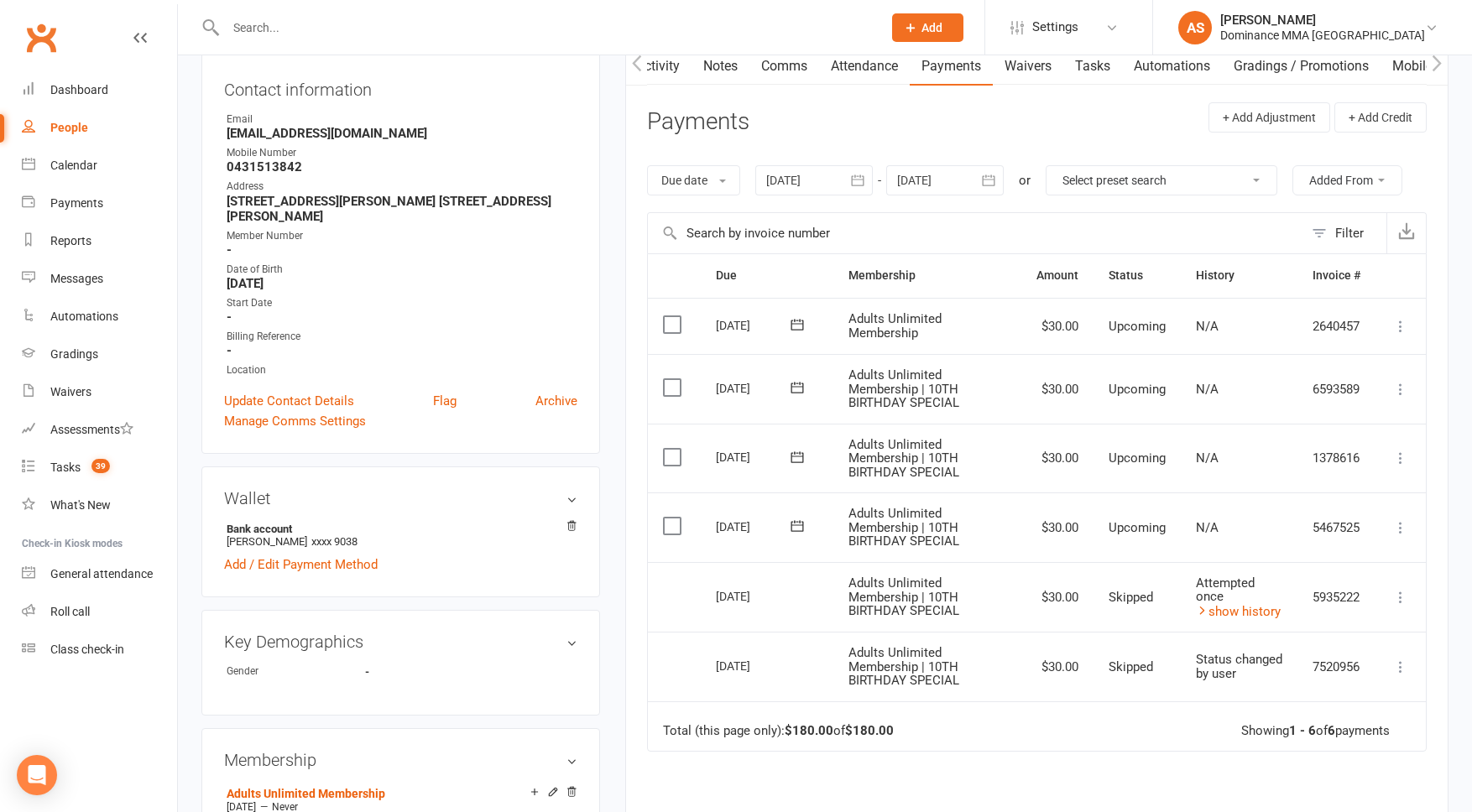
click at [1397, 592] on icon at bounding box center [1401, 598] width 17 height 17
click at [1340, 655] on link "Mark as Paid (POS)" at bounding box center [1327, 663] width 166 height 33
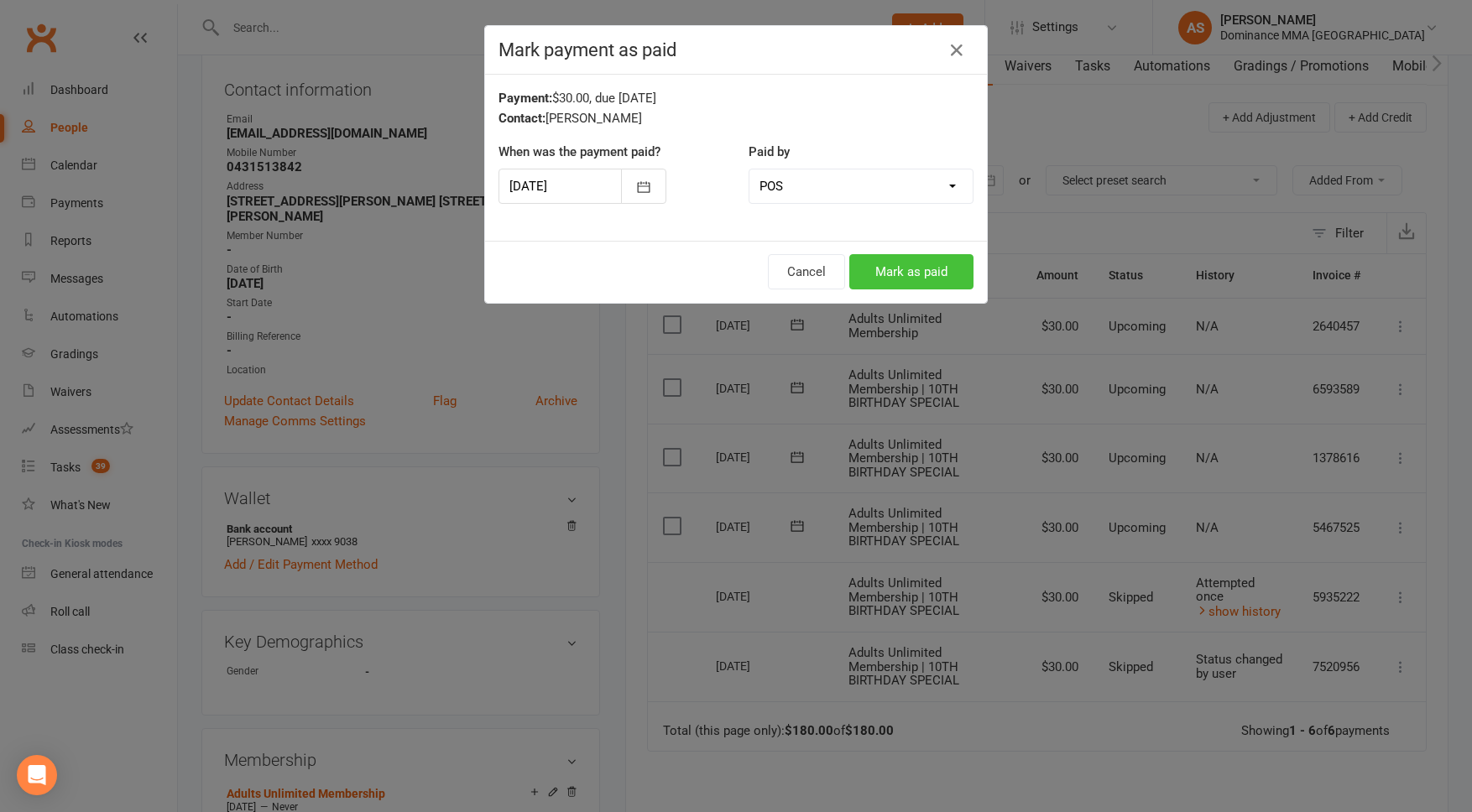
click at [910, 270] on button "Mark as paid" at bounding box center [911, 271] width 124 height 35
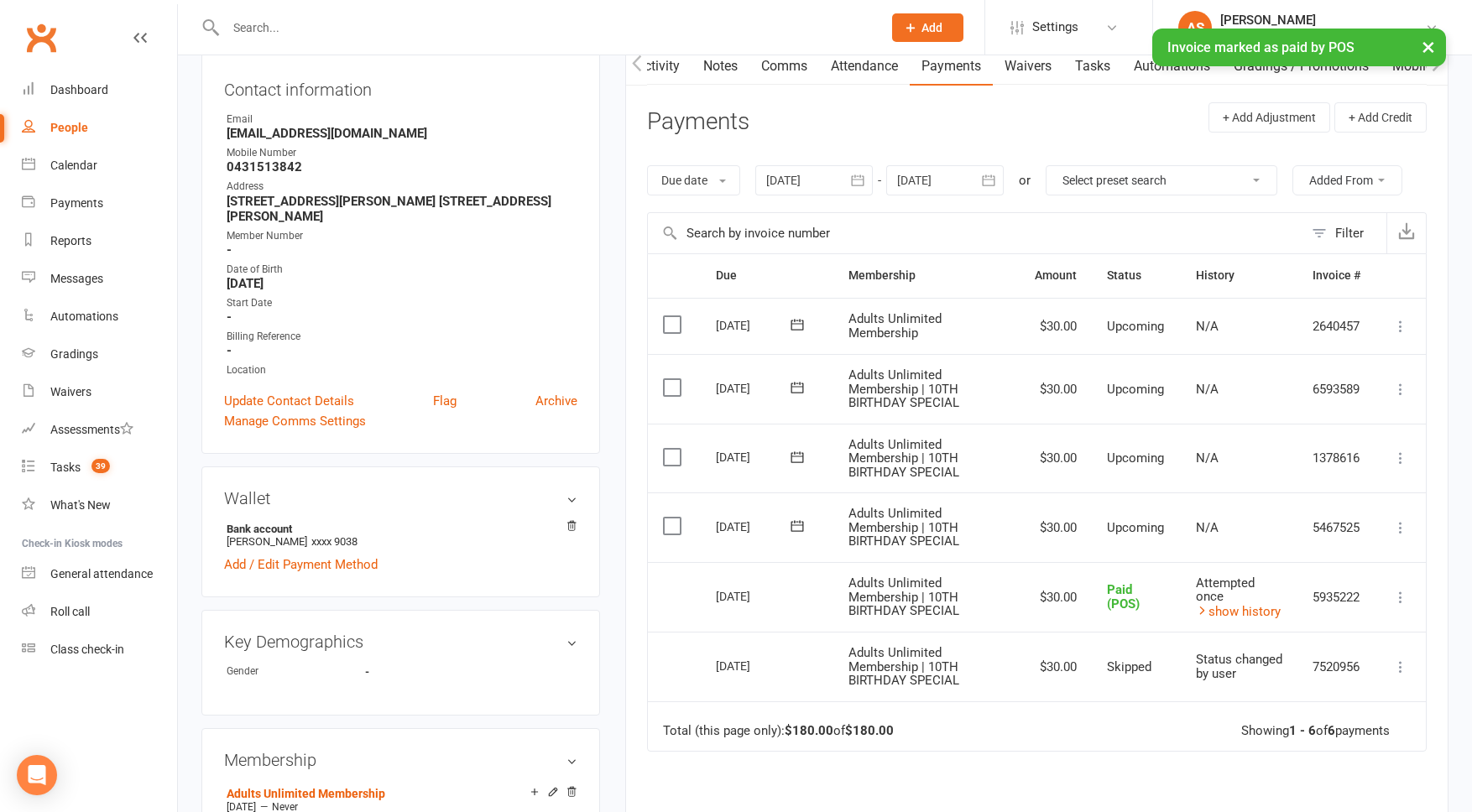
click at [1395, 598] on icon at bounding box center [1401, 598] width 17 height 17
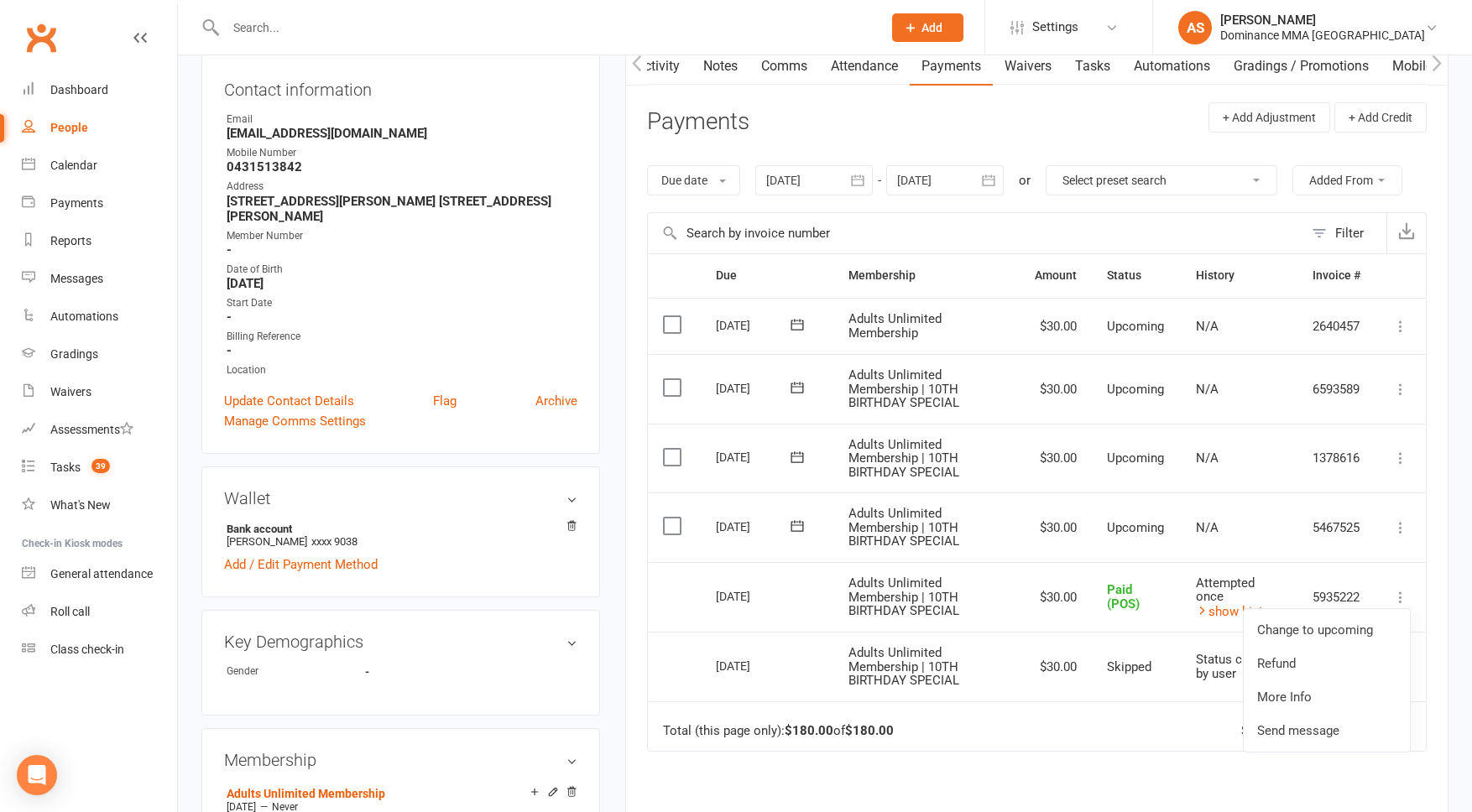
click at [1097, 68] on link "Tasks" at bounding box center [1093, 66] width 59 height 39
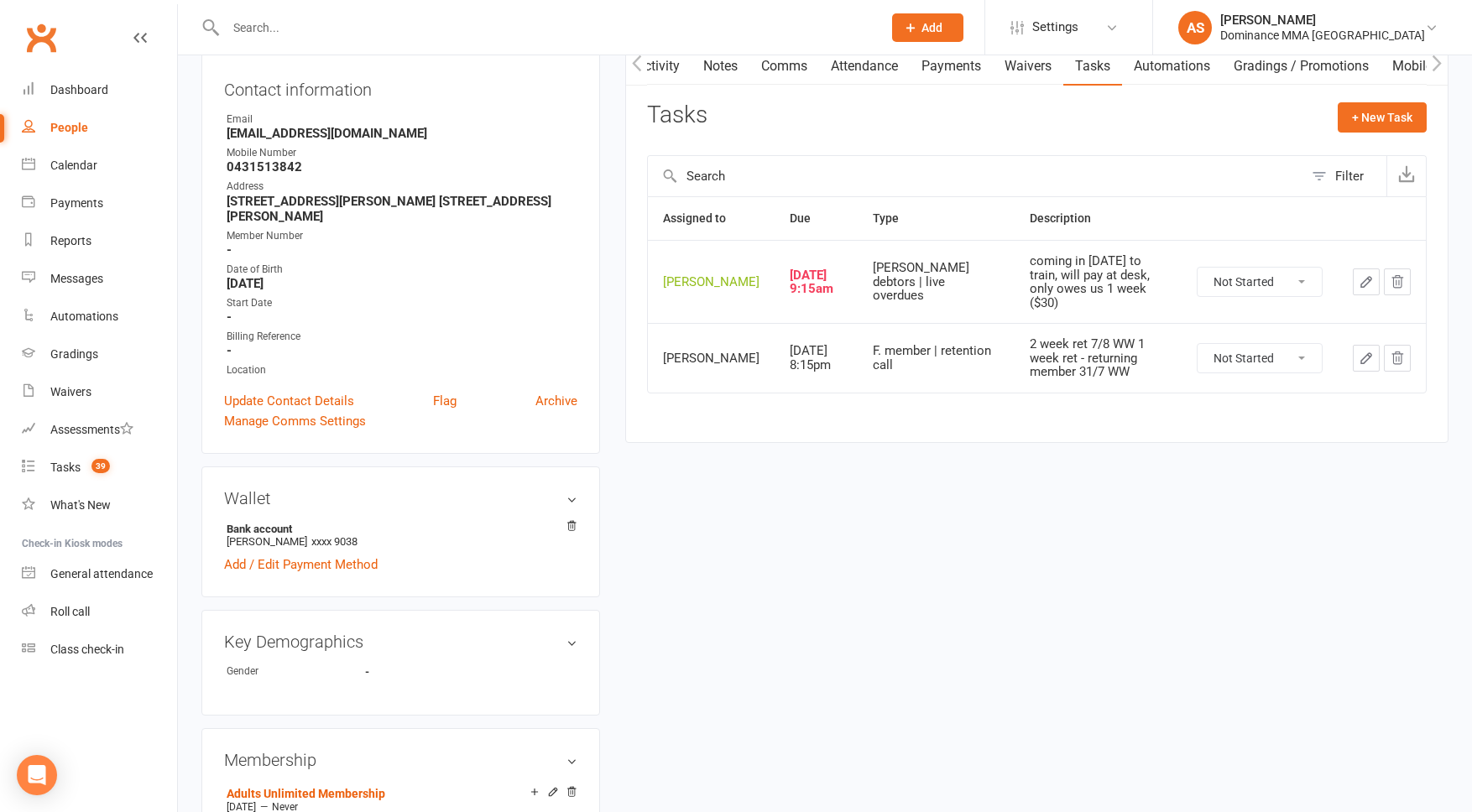
click at [1366, 284] on icon "button" at bounding box center [1367, 282] width 15 height 15
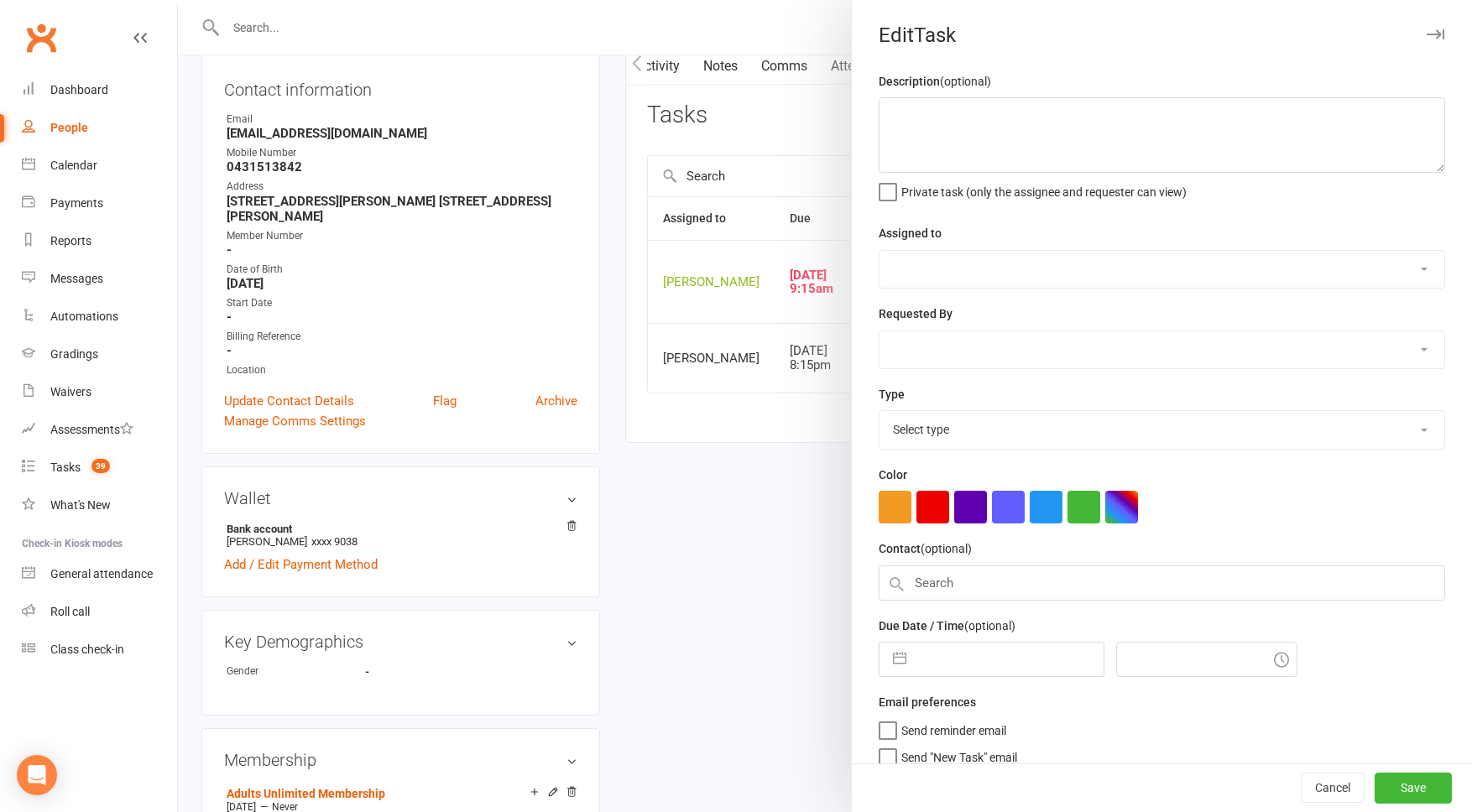
type textarea "coming in [DATE] to train, will pay at desk, only owes us 1 week ($30)"
select select "50862"
select select "45422"
type input "[DATE]"
type input "9:15am"
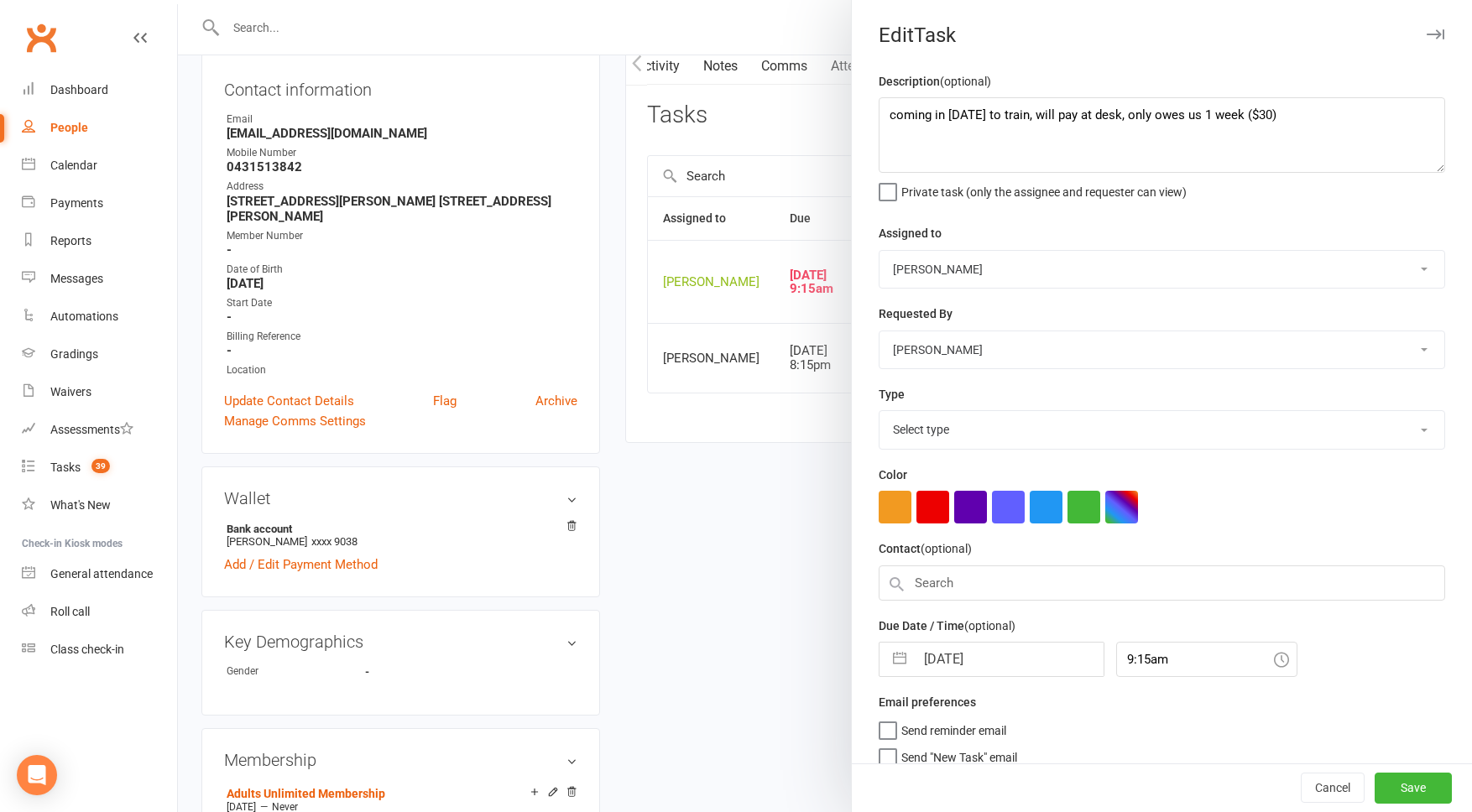
select select "3869"
click at [886, 112] on textarea "coming in [DATE] to train, will pay at desk, only owes us 1 week ($30)" at bounding box center [1162, 135] width 567 height 76
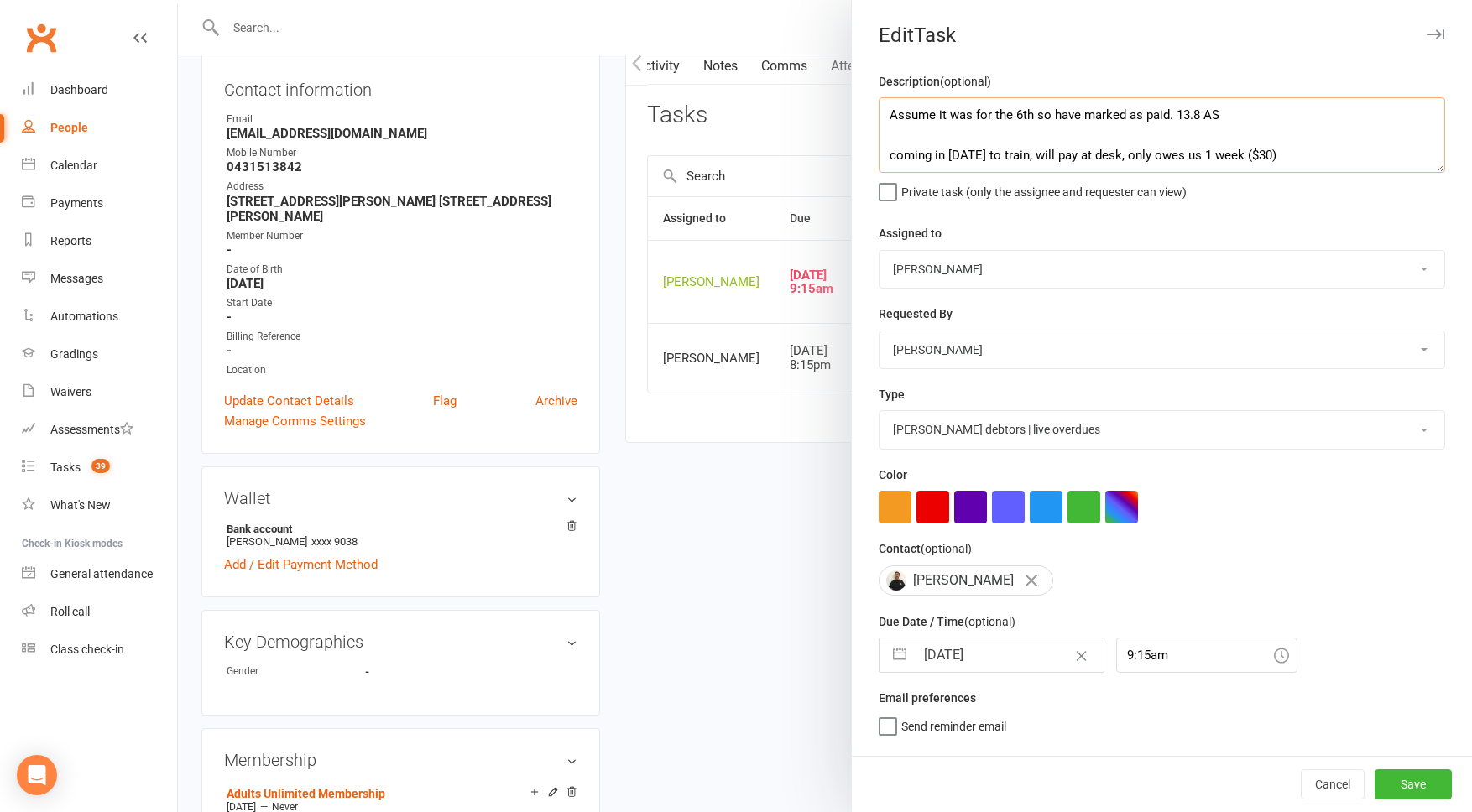
type textarea "Assume it was for the 6th so have marked as paid. 13.8 AS coming in [DATE] to t…"
click at [938, 261] on select "[PERSON_NAME] [PERSON_NAME] [PERSON_NAME] [PERSON_NAME] Will [PERSON_NAME] [PER…" at bounding box center [1162, 269] width 565 height 37
select select "45422"
click at [920, 761] on span "Send "New Task" email" at bounding box center [959, 750] width 116 height 19
click at [920, 741] on input "Send "New Task" email" at bounding box center [948, 741] width 139 height 0
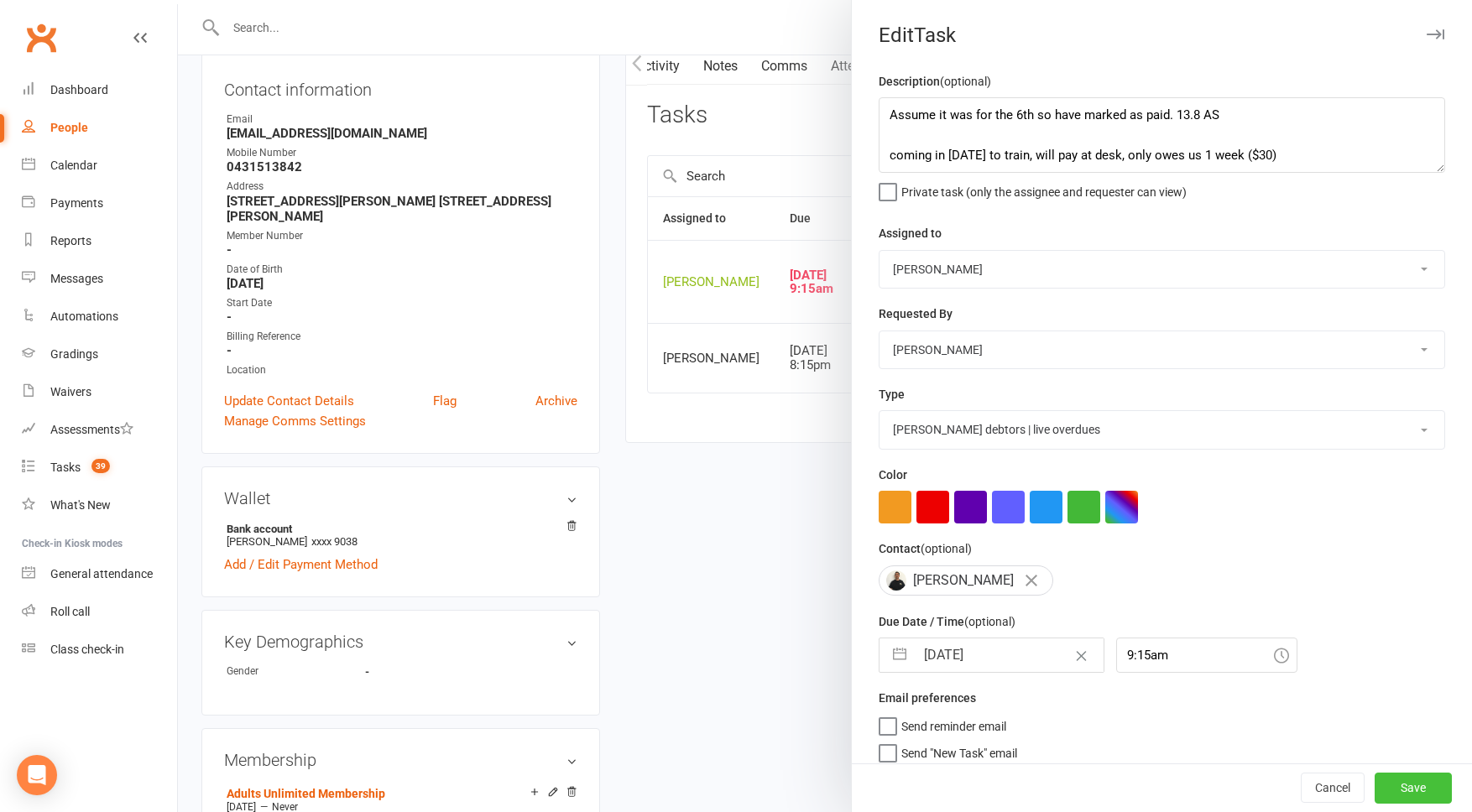
click at [1417, 787] on button "Save" at bounding box center [1413, 789] width 78 height 31
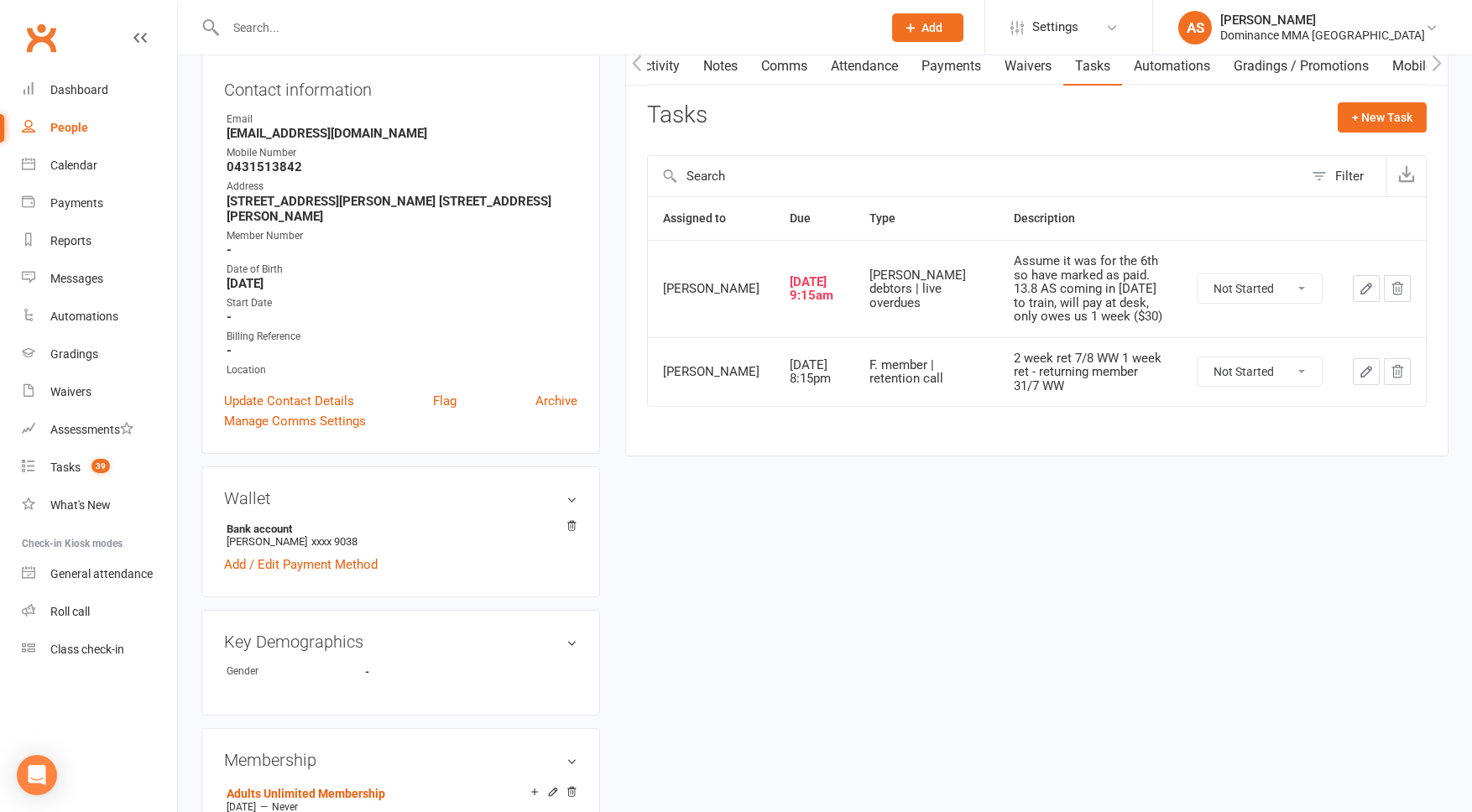
click at [1359, 297] on icon "button" at bounding box center [1367, 288] width 15 height 15
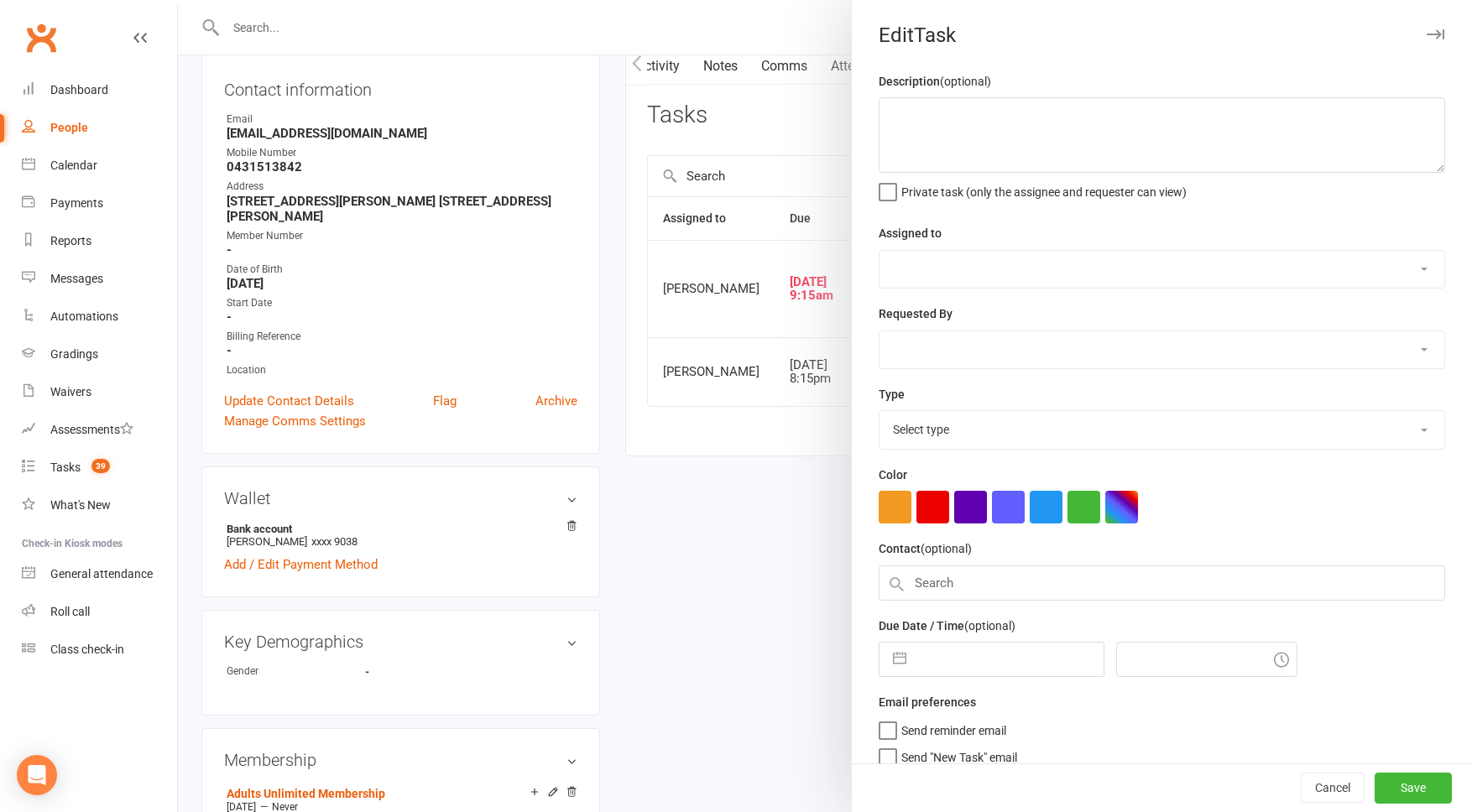
type textarea "Assume it was for the 6th so have marked as paid. 13.8 AS coming in [DATE] to t…"
select select "45422"
type input "[DATE]"
type input "9:15am"
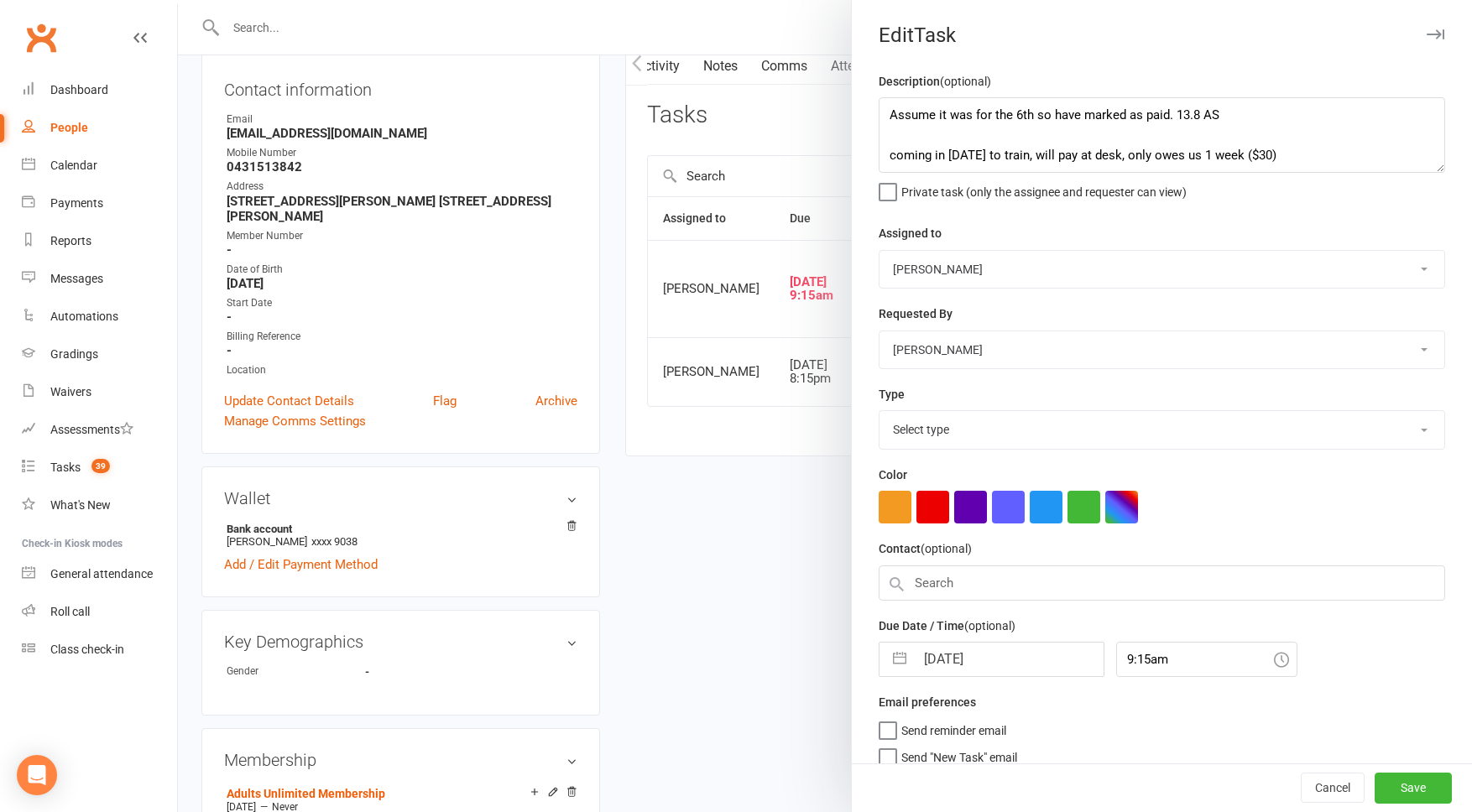
select select "3869"
click at [889, 108] on textarea "Assume it was for the 6th so have marked as paid. 13.8 AS coming in [DATE] to t…" at bounding box center [1162, 135] width 567 height 76
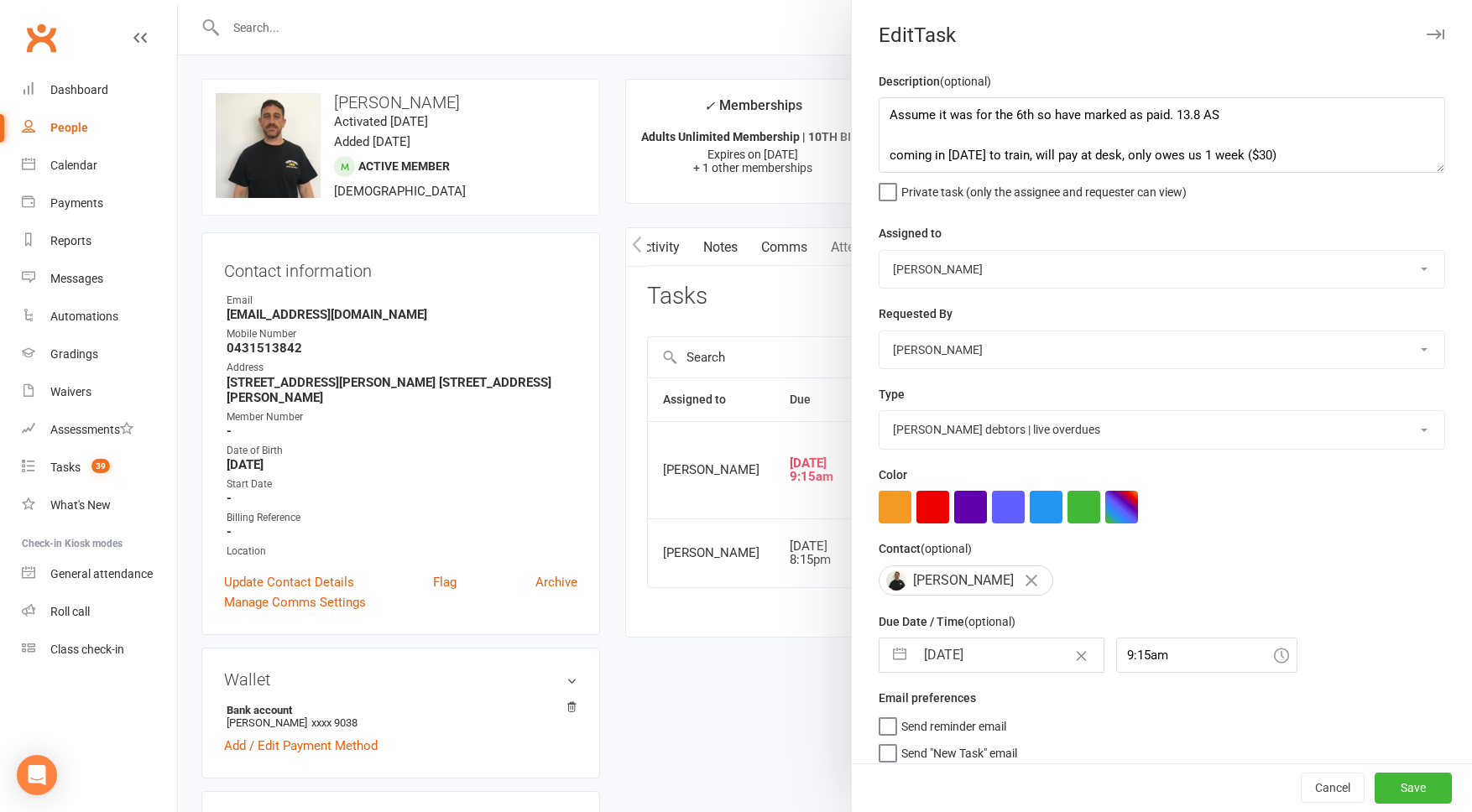
click at [984, 659] on input "[DATE]" at bounding box center [1010, 655] width 189 height 33
select select "6"
select select "2025"
select select "7"
select select "2025"
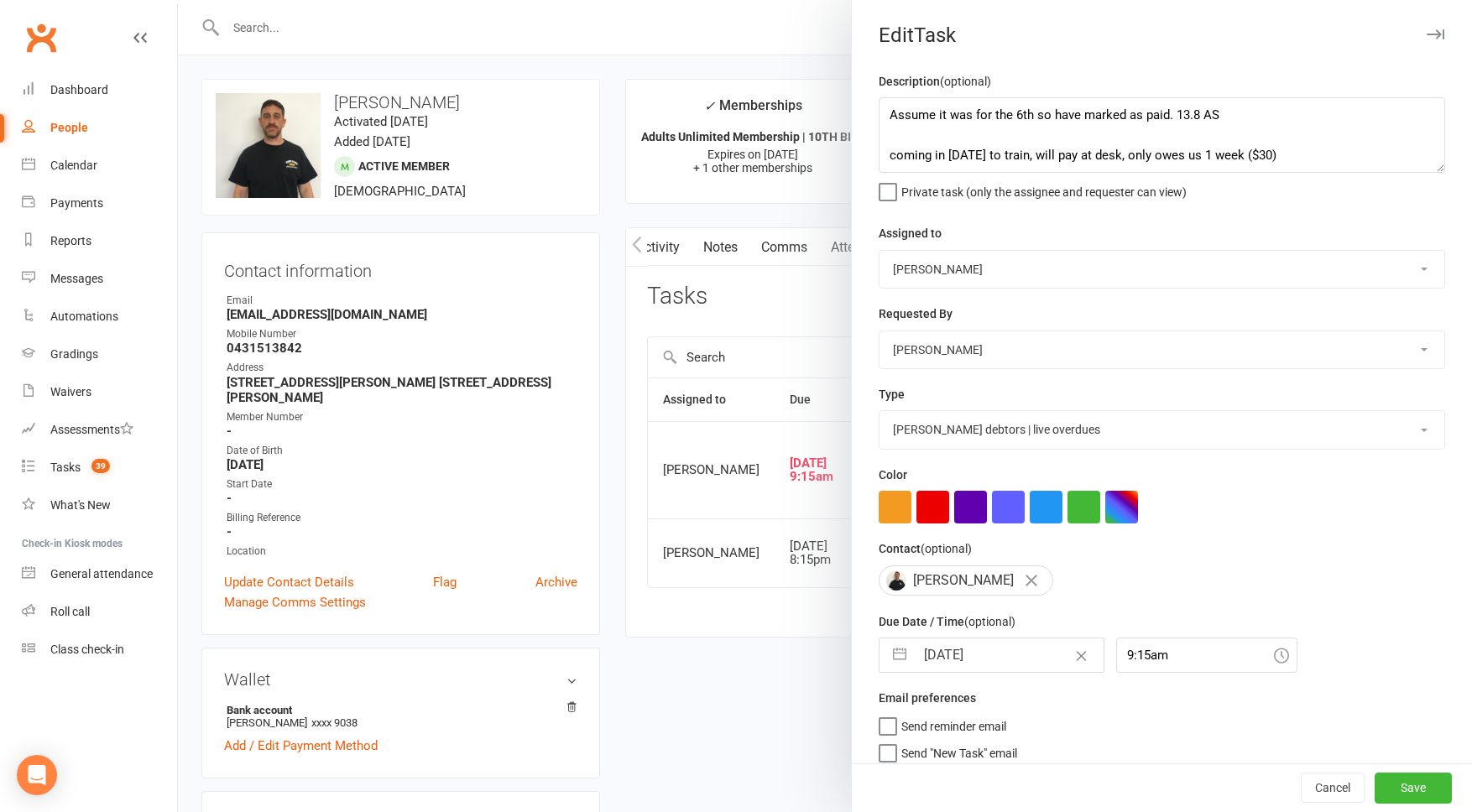
select select "8"
select select "2025"
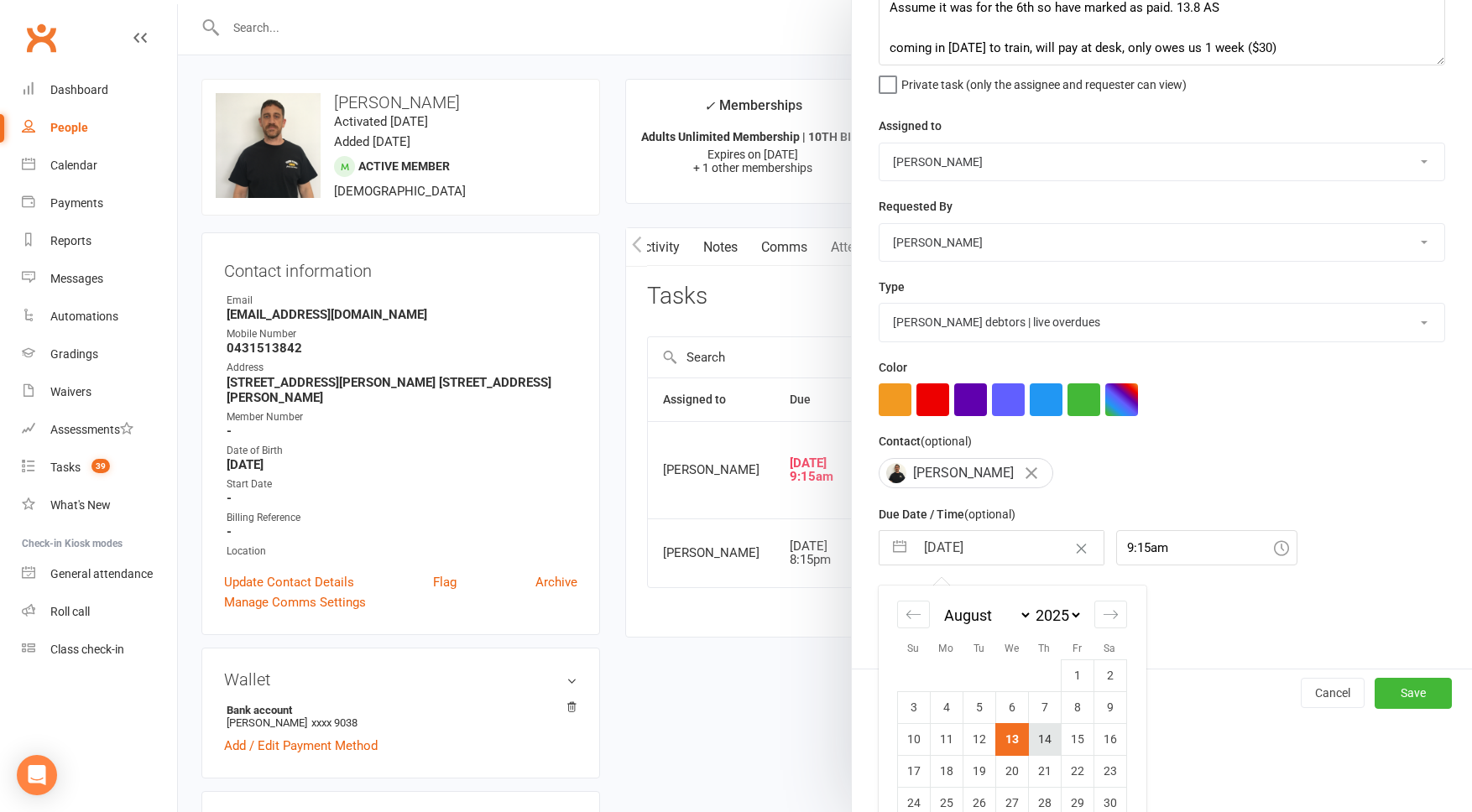
click at [1046, 742] on td "14" at bounding box center [1045, 739] width 32 height 32
type input "[DATE]"
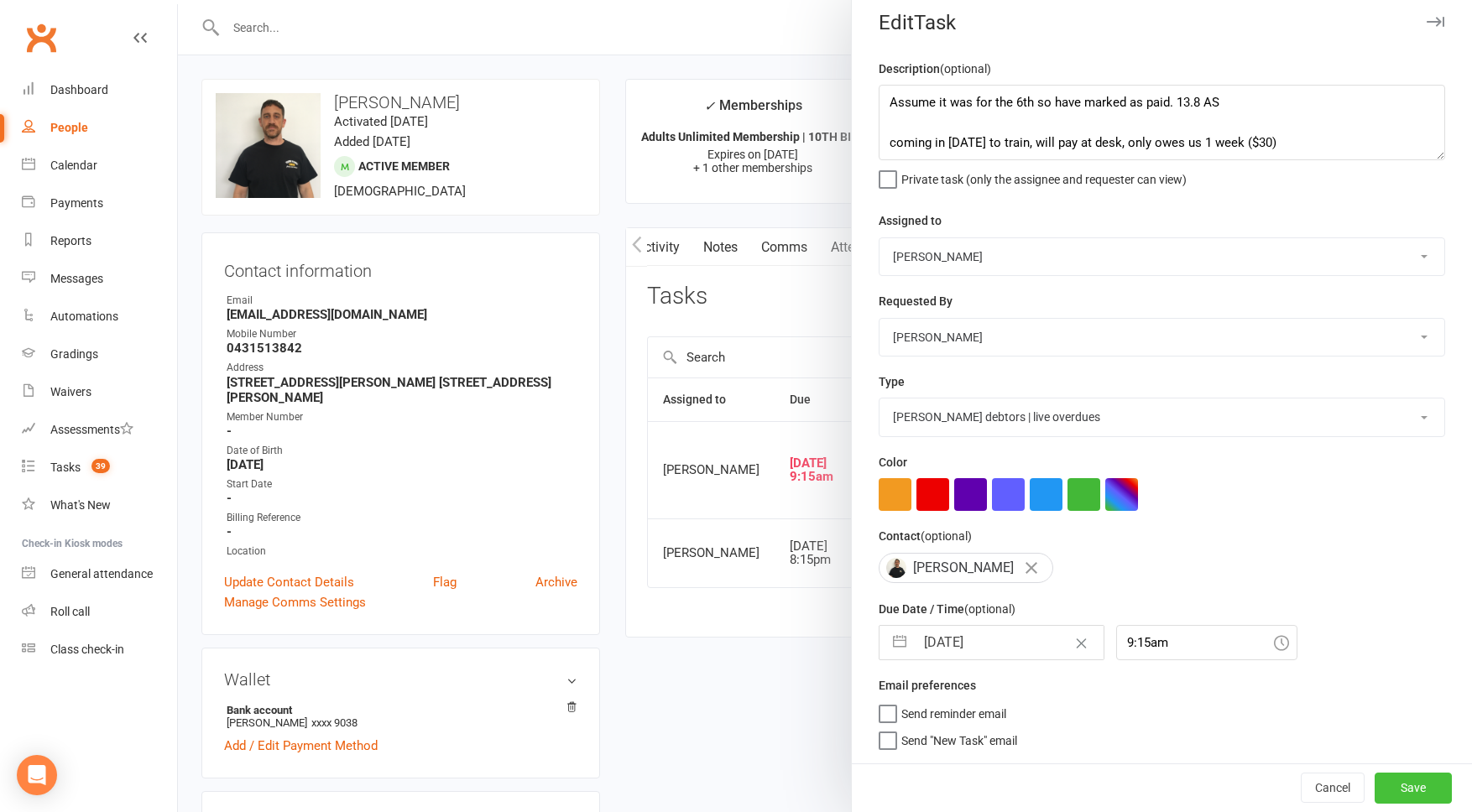
click at [1407, 776] on button "Save" at bounding box center [1413, 789] width 78 height 31
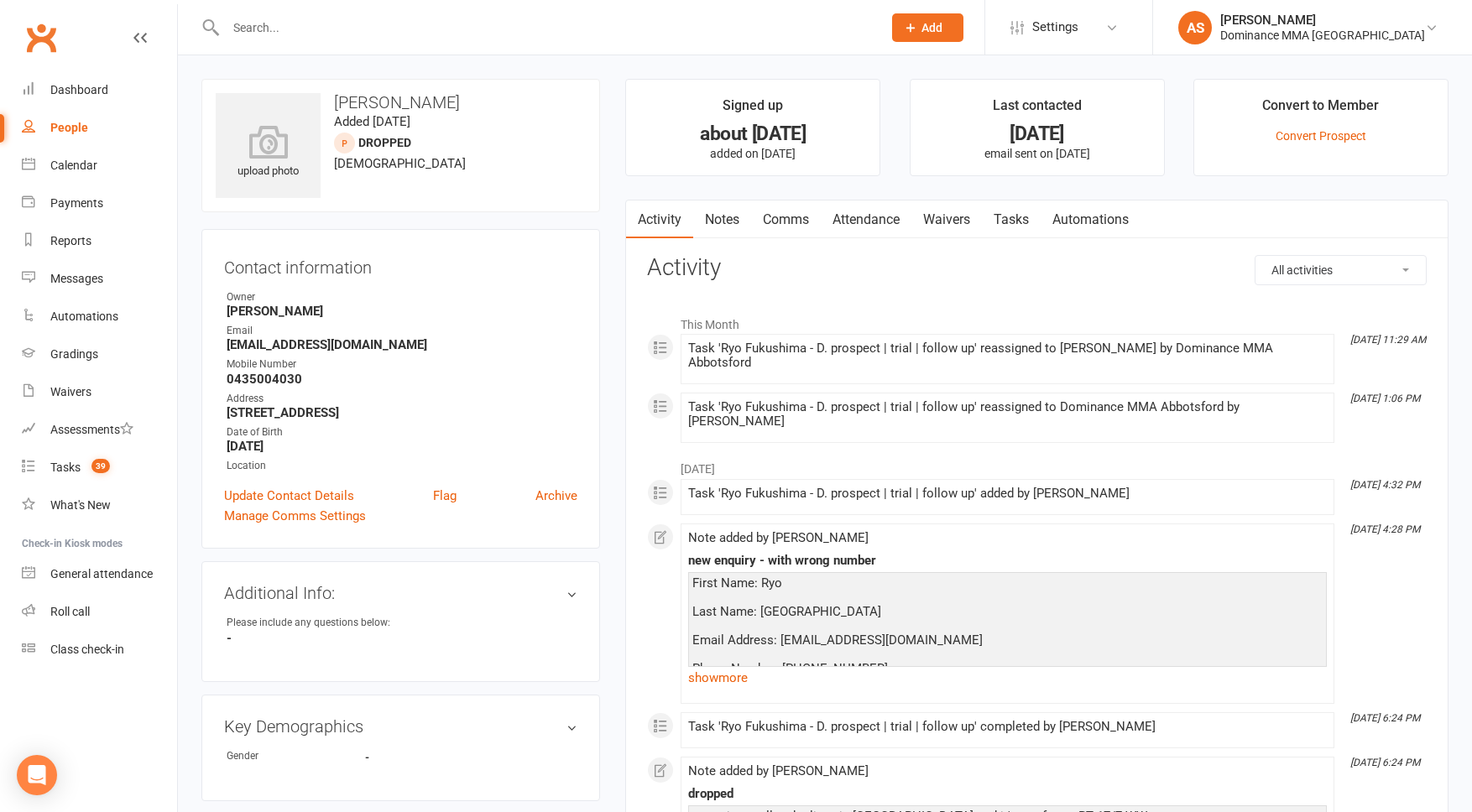
click at [1024, 228] on link "Tasks" at bounding box center [1011, 220] width 59 height 39
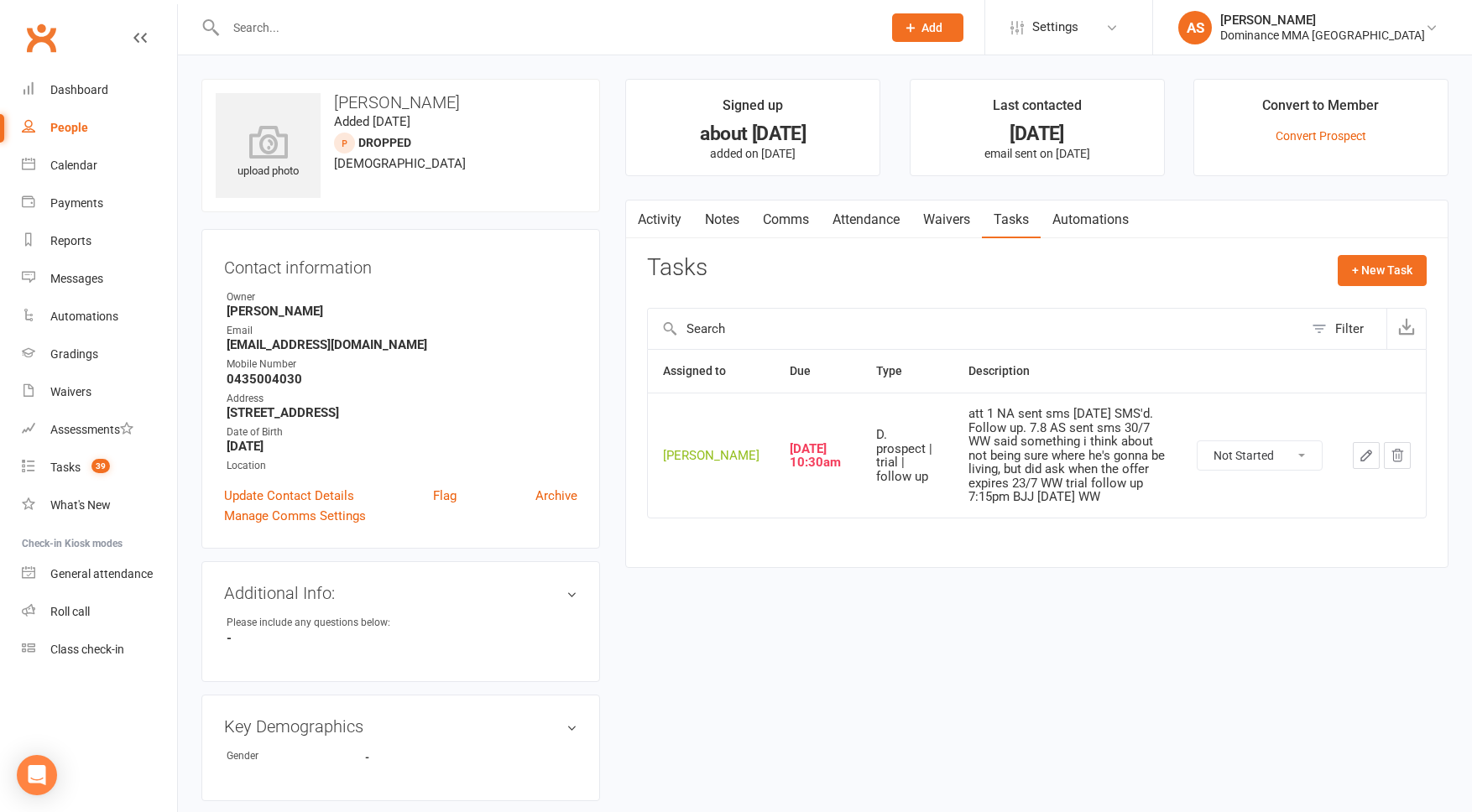
click at [1361, 450] on button "button" at bounding box center [1367, 456] width 27 height 27
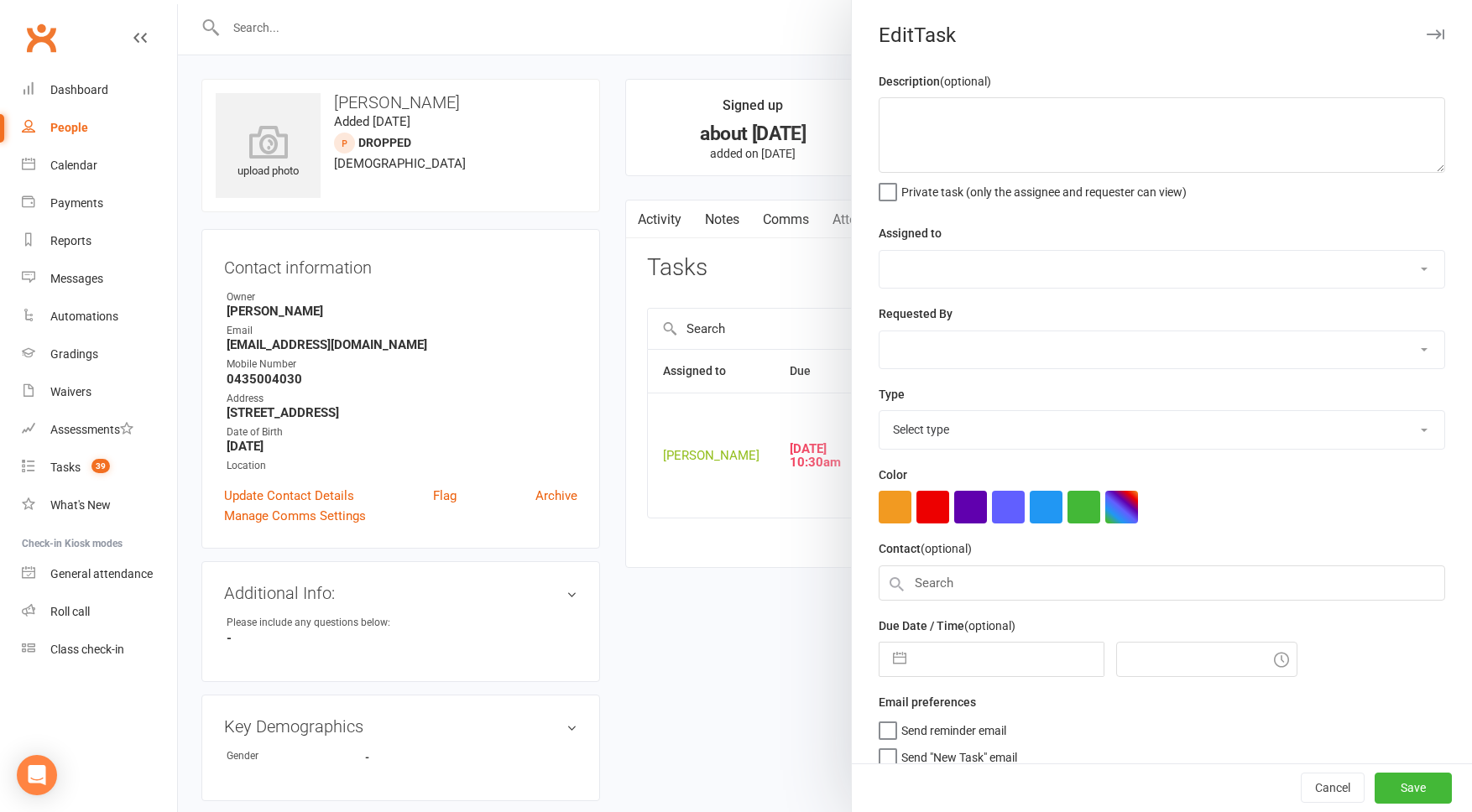
type textarea "att 1 NA sent sms [DATE] SMS'd. Follow up. 7.8 AS sent sms 30/7 WW said somethi…"
select select "50862"
select select "12631"
type input "[DATE]"
type input "10:30am"
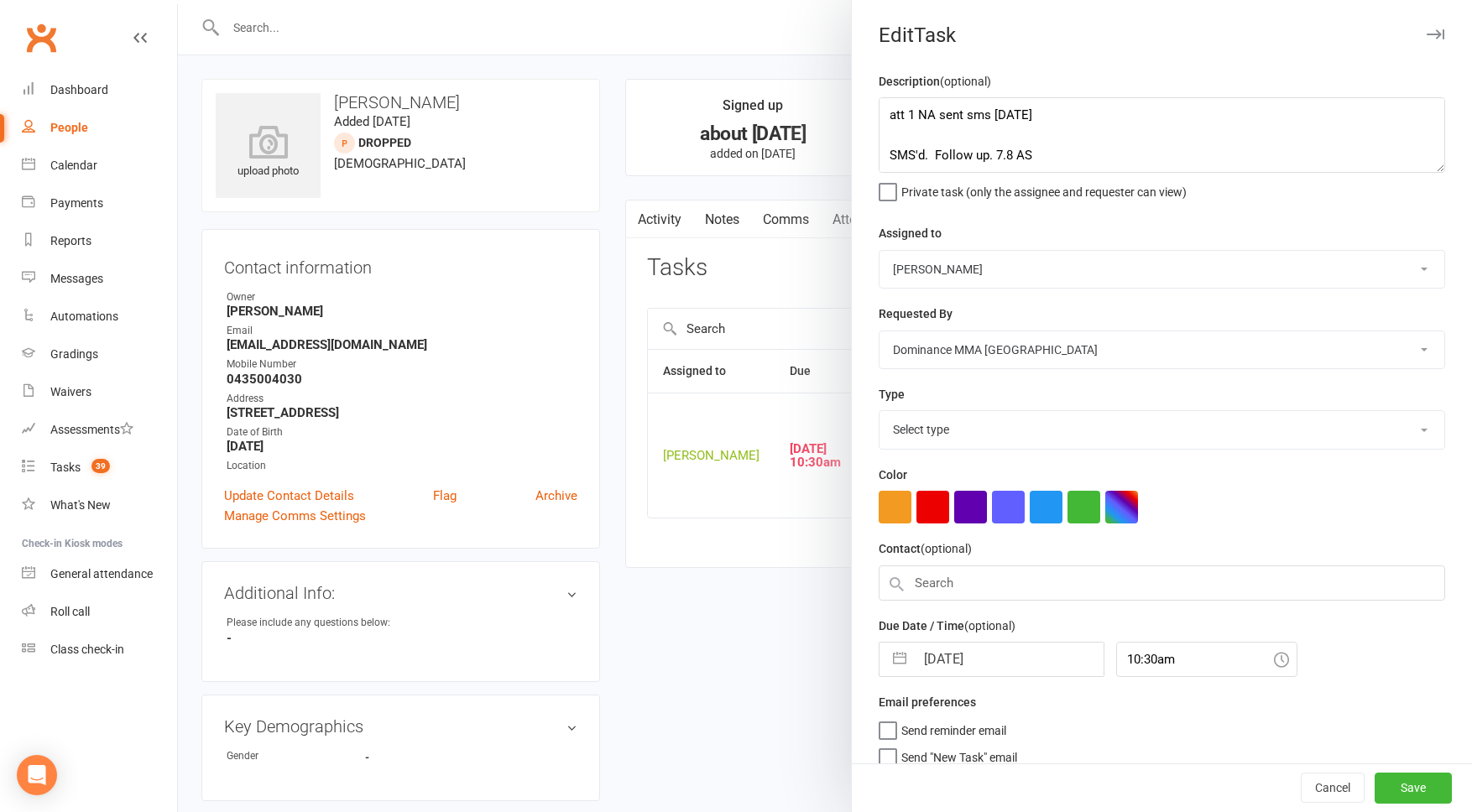
select select "3863"
click at [970, 652] on input "[DATE]" at bounding box center [1010, 654] width 189 height 33
select select "6"
select select "2025"
select select "7"
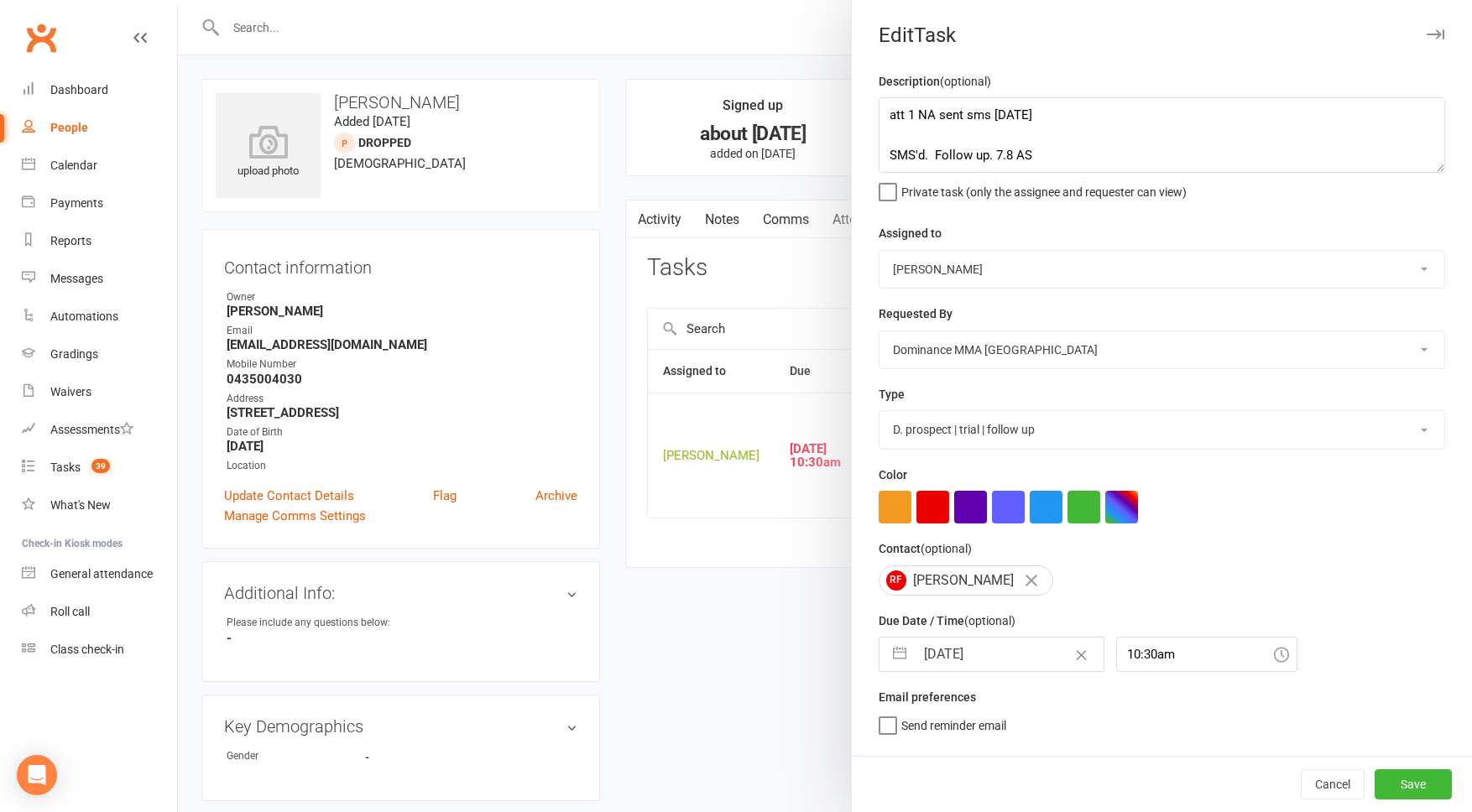
select select "2025"
select select "8"
select select "2025"
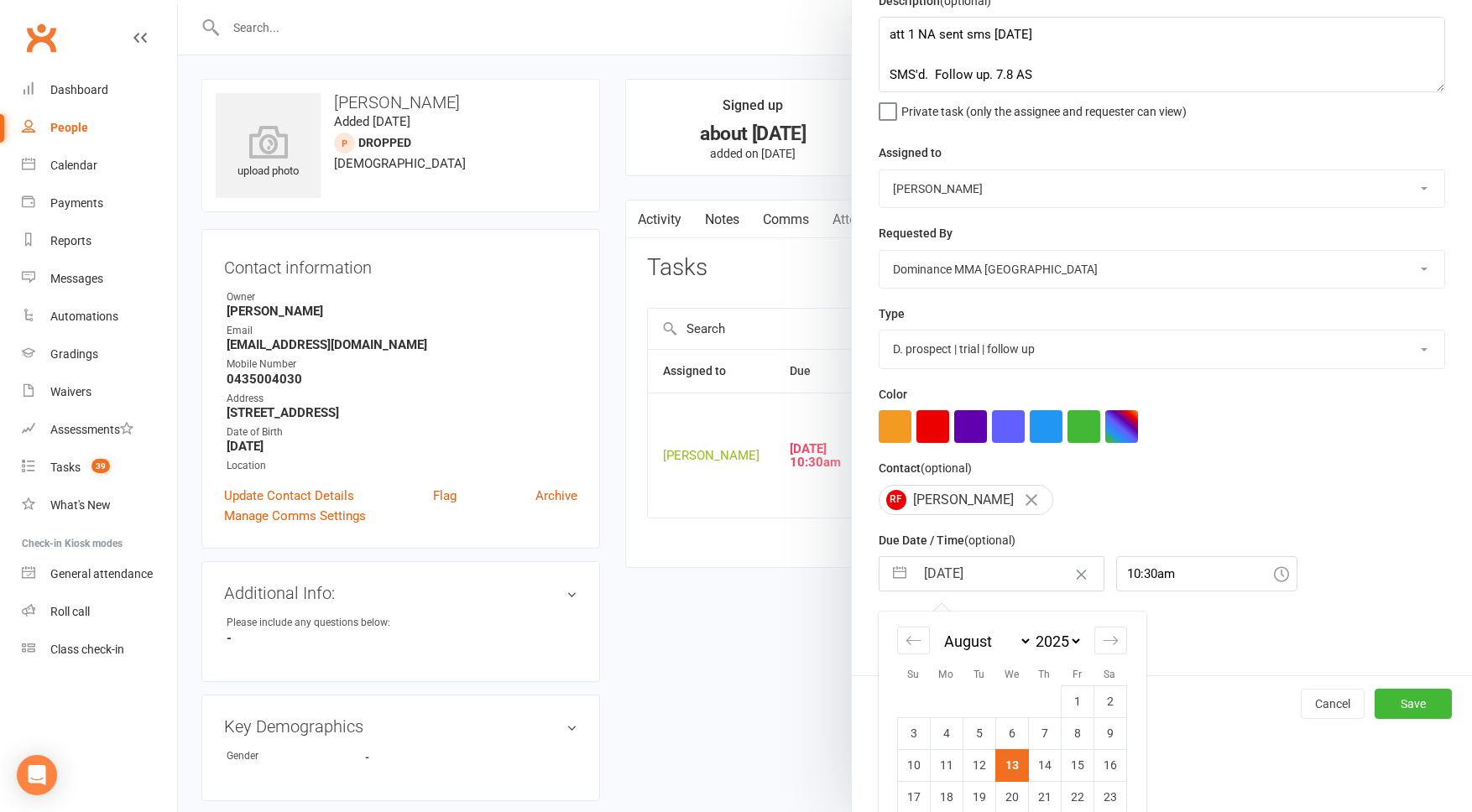
scroll to position [98, 0]
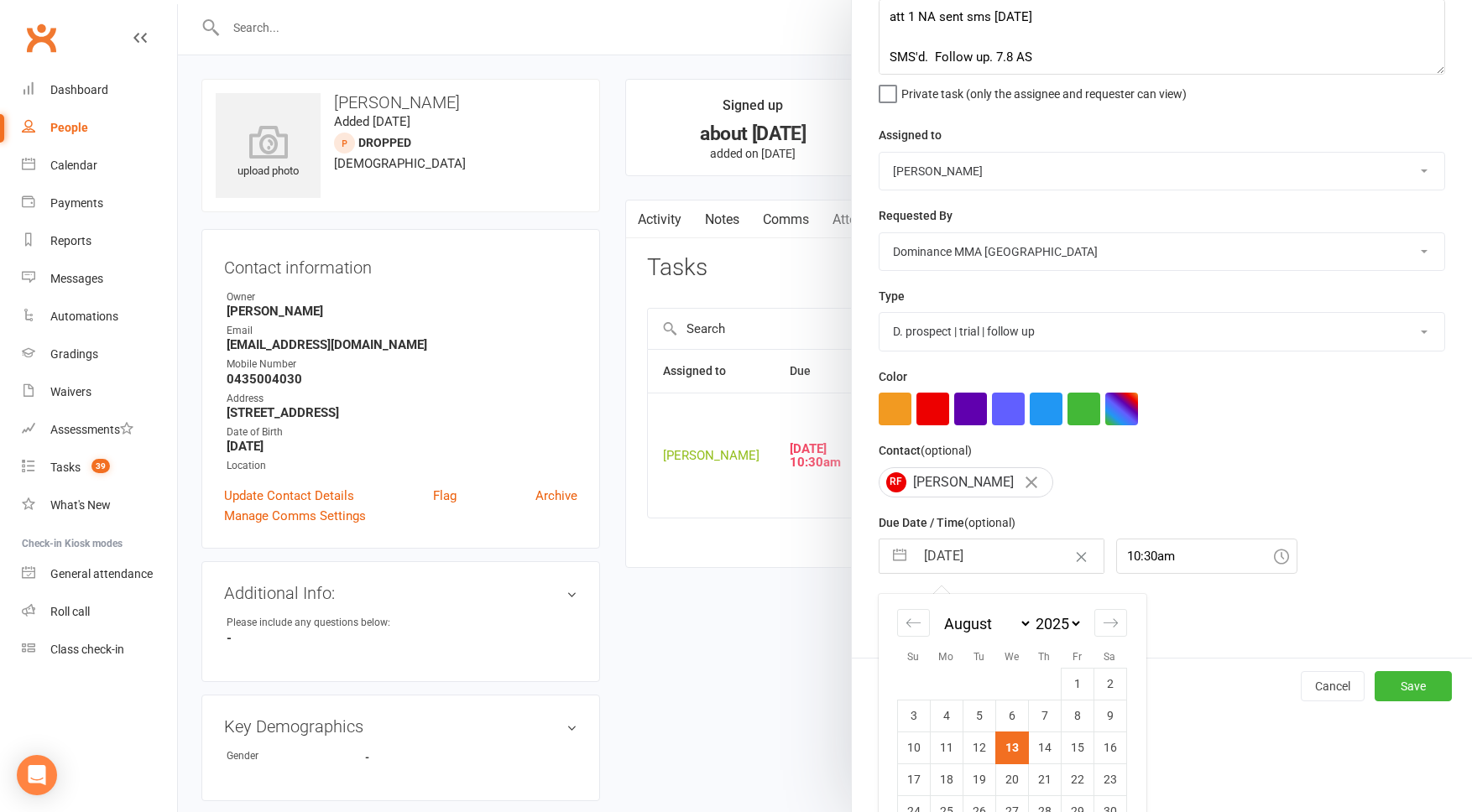
drag, startPoint x: 1054, startPoint y: 751, endPoint x: 1045, endPoint y: 751, distance: 9.0
click at [1054, 751] on td "14" at bounding box center [1045, 747] width 32 height 32
type input "[DATE]"
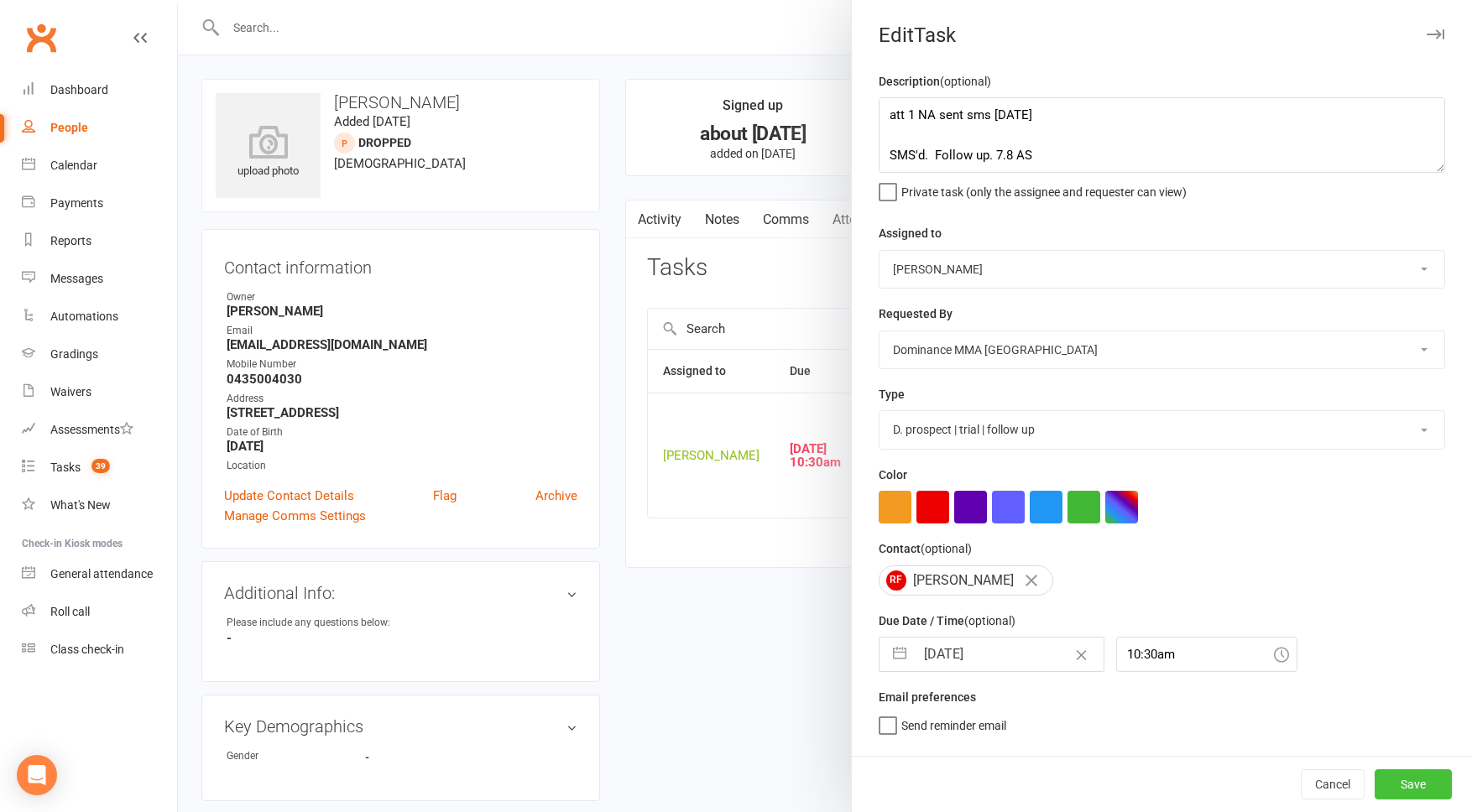
click at [1416, 790] on button "Save" at bounding box center [1413, 785] width 78 height 31
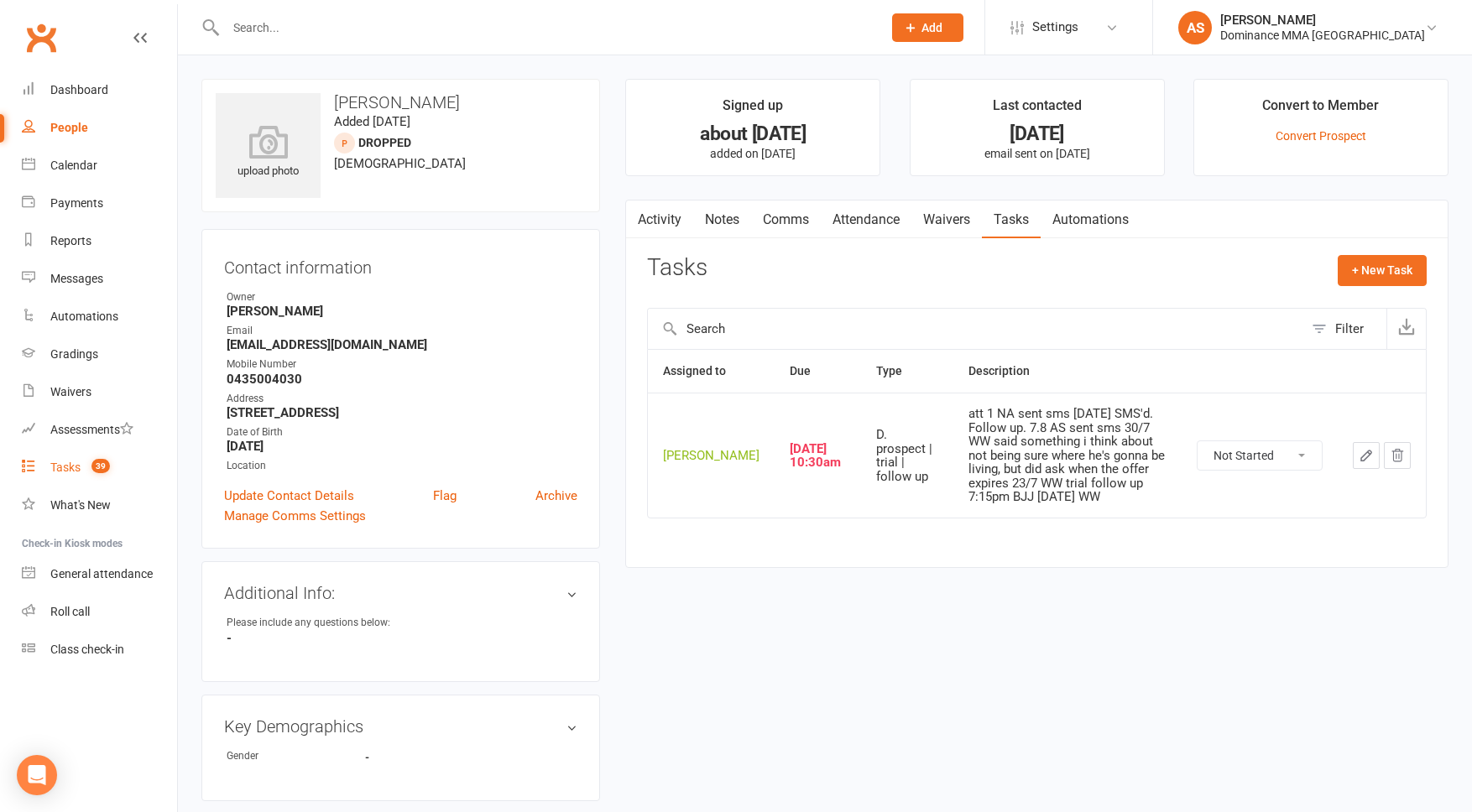
click at [90, 469] on count-badge "39" at bounding box center [96, 467] width 27 height 14
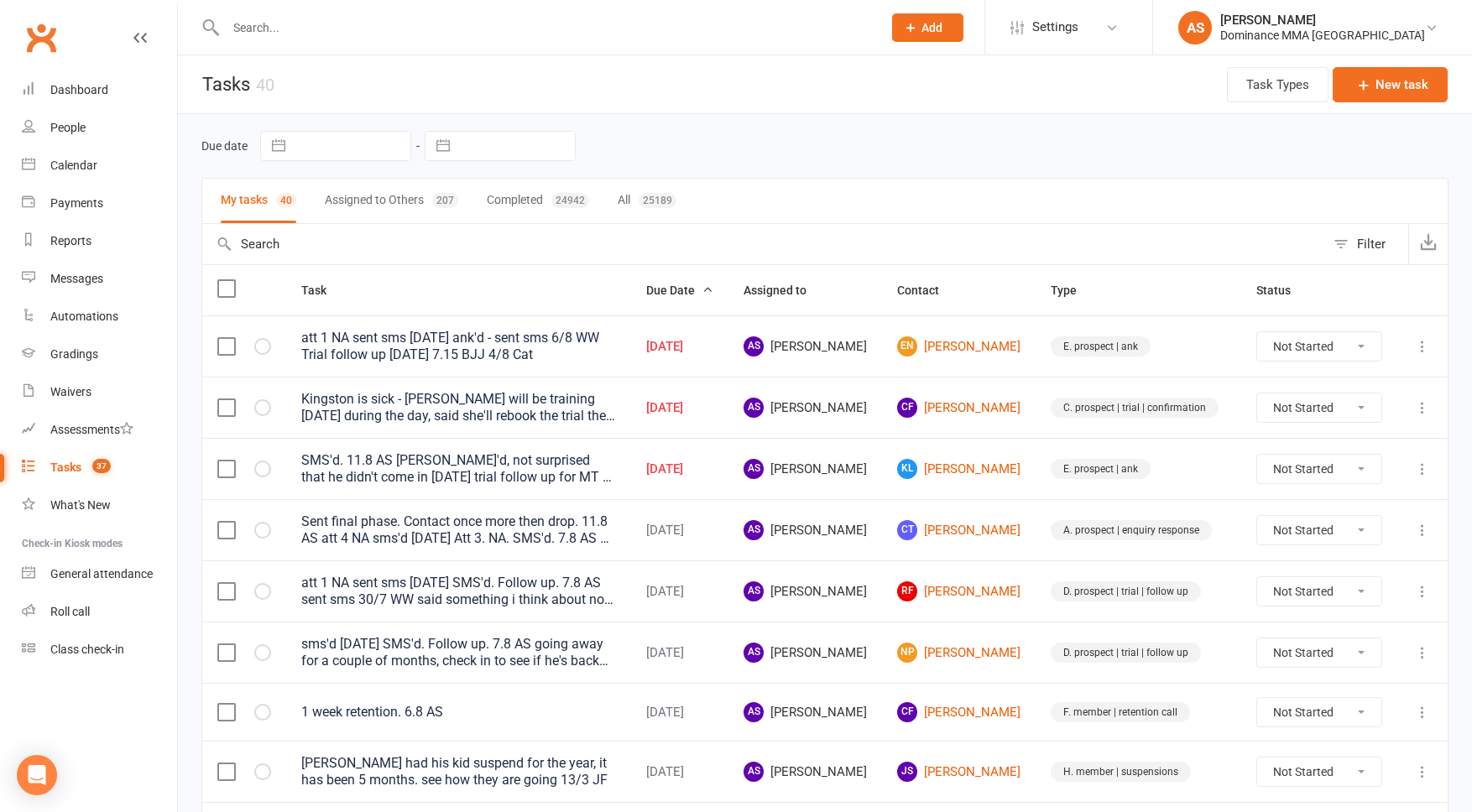
click at [490, 402] on div "Kingston is sick - [PERSON_NAME] will be training [DATE] during the day, said s…" at bounding box center [458, 407] width 315 height 33
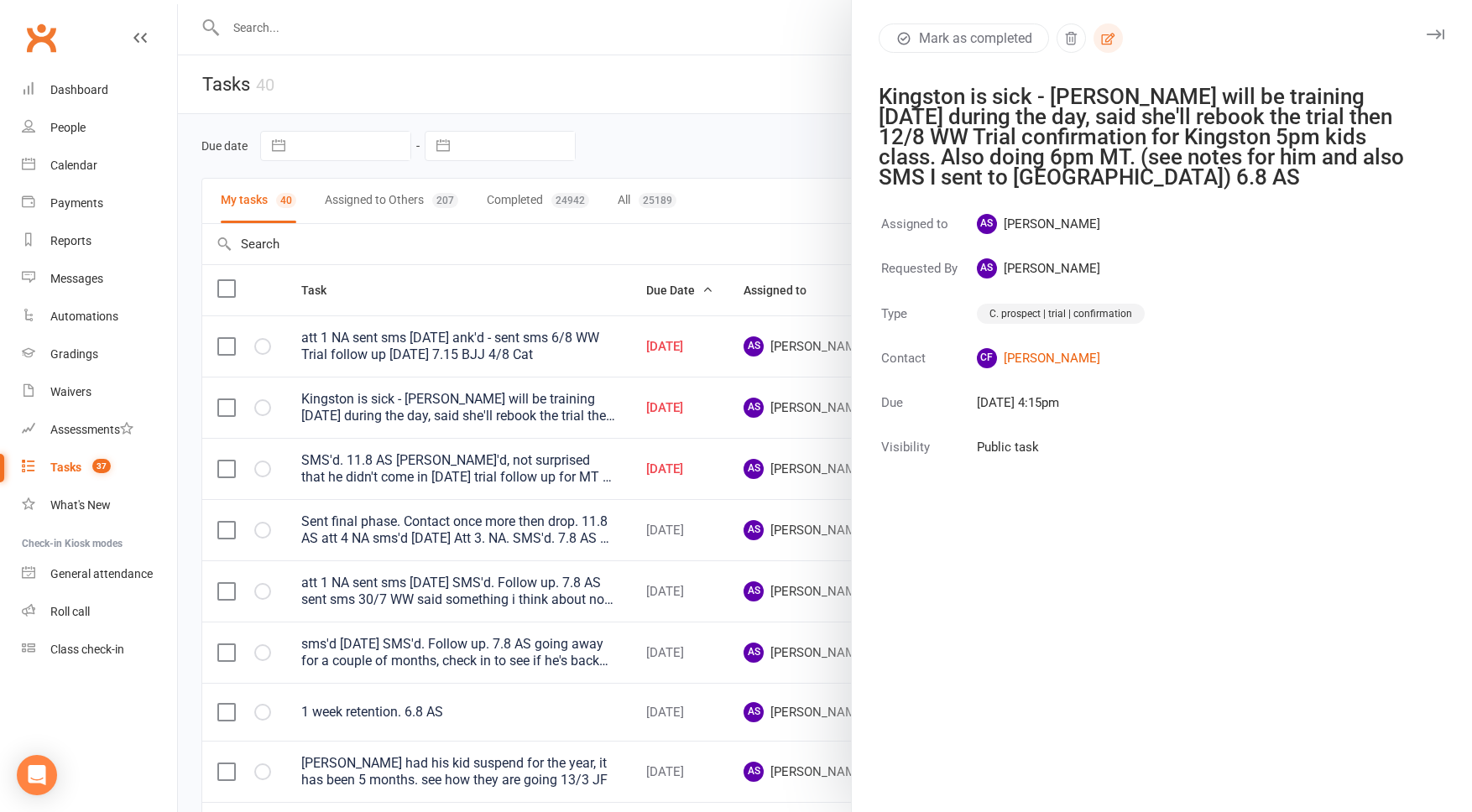
click at [1107, 34] on icon "button" at bounding box center [1109, 38] width 14 height 12
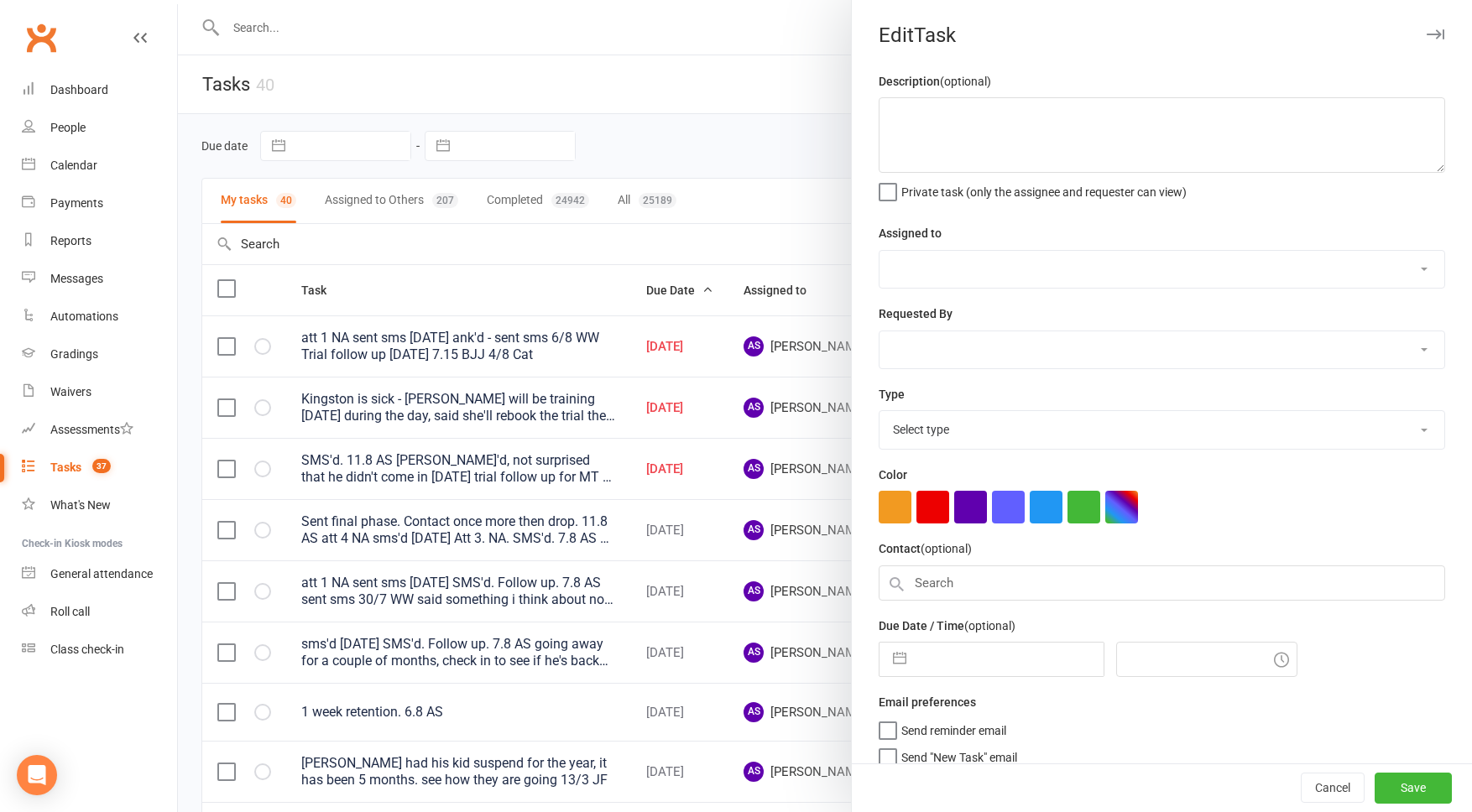
type textarea "Kingston is sick - [PERSON_NAME] will be training [DATE] during the day, said s…"
select select "50862"
type input "[DATE]"
type input "4:15pm"
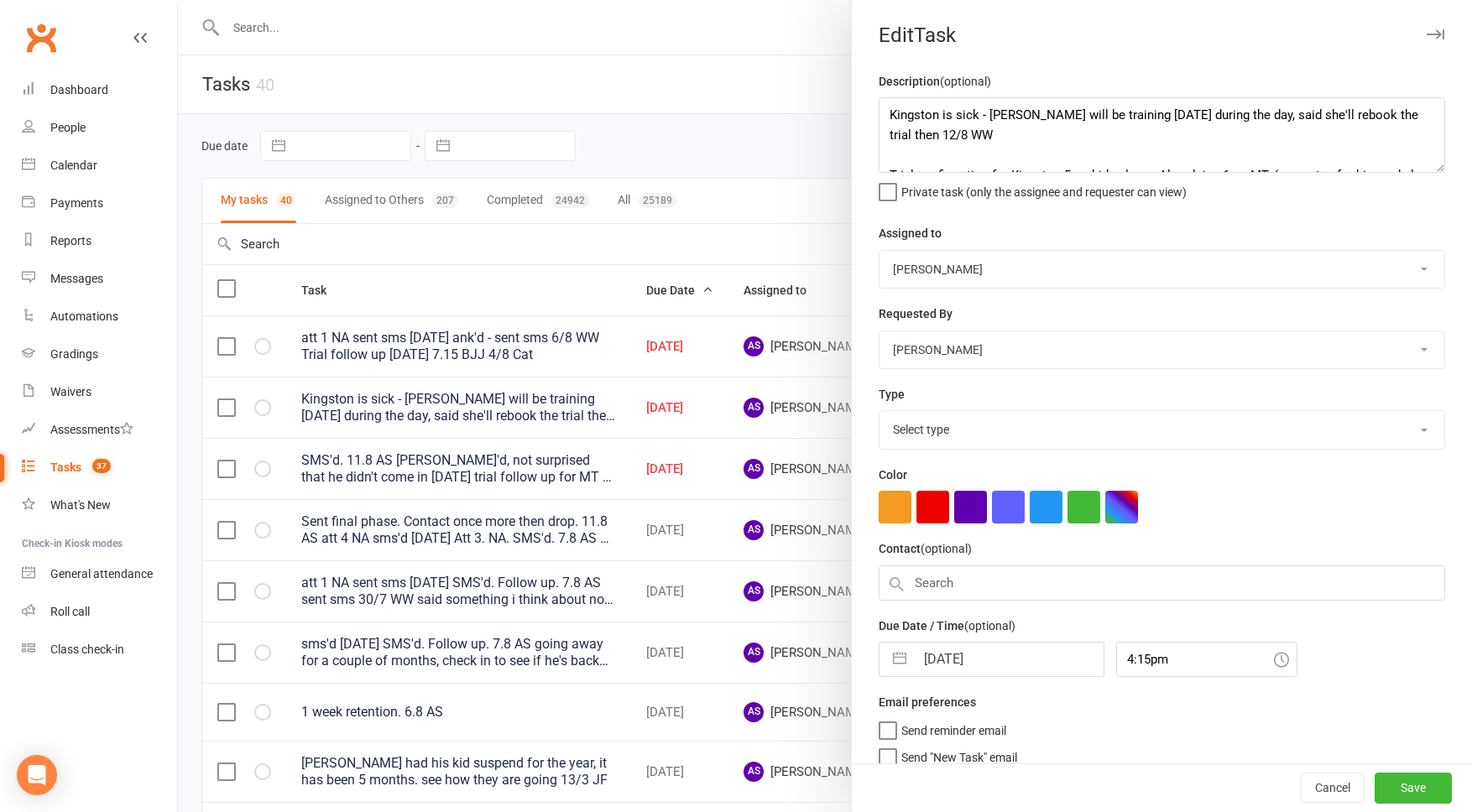
select select "3862"
click at [886, 108] on textarea "Kingston is sick - [PERSON_NAME] will be training [DATE] during the day, said s…" at bounding box center [1162, 135] width 567 height 76
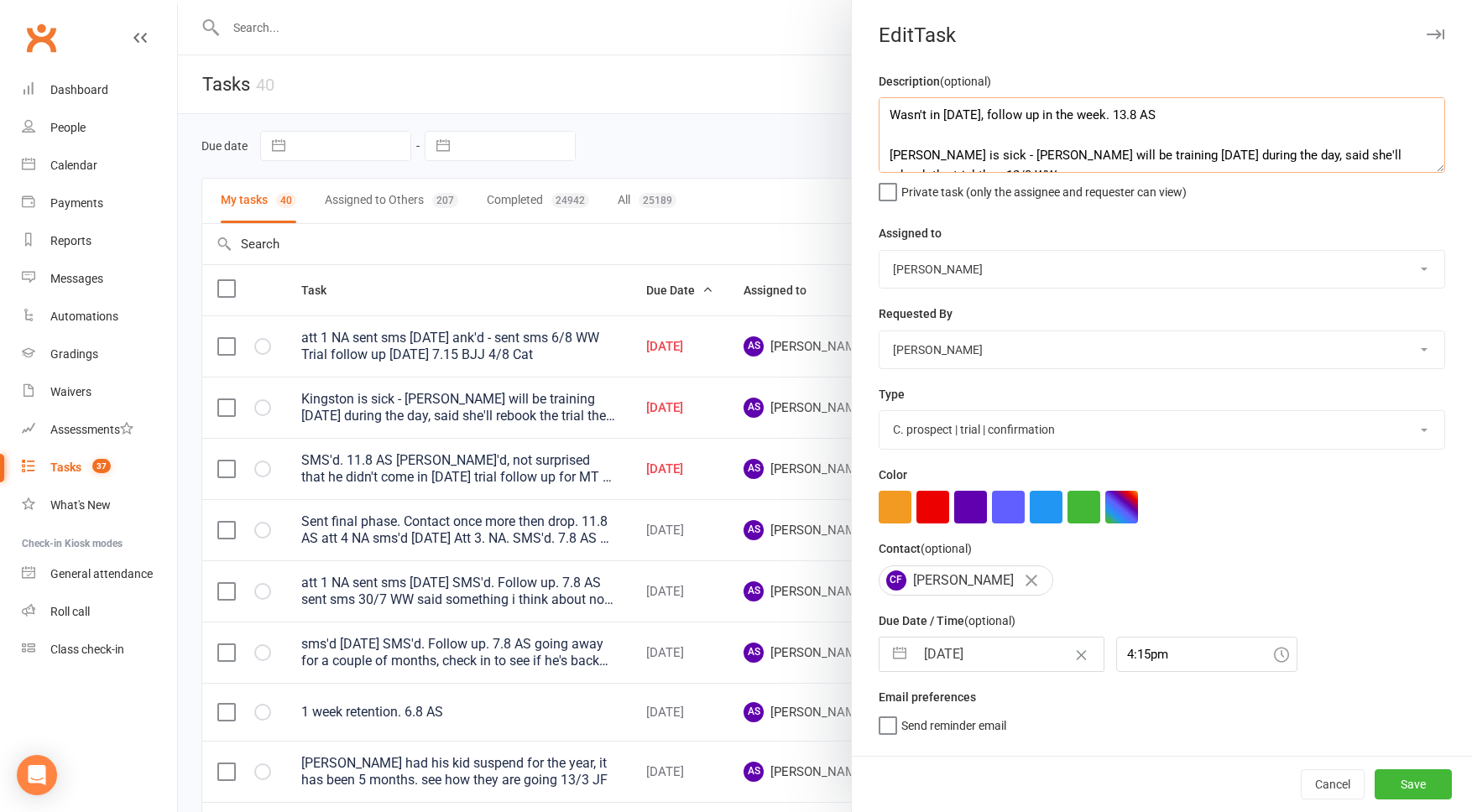
type textarea "Wasn't in [DATE], follow up in the week. 13.8 AS [PERSON_NAME] is sick - [PERSO…"
click at [1014, 652] on input "[DATE]" at bounding box center [1010, 654] width 189 height 33
select select "6"
select select "2025"
select select "7"
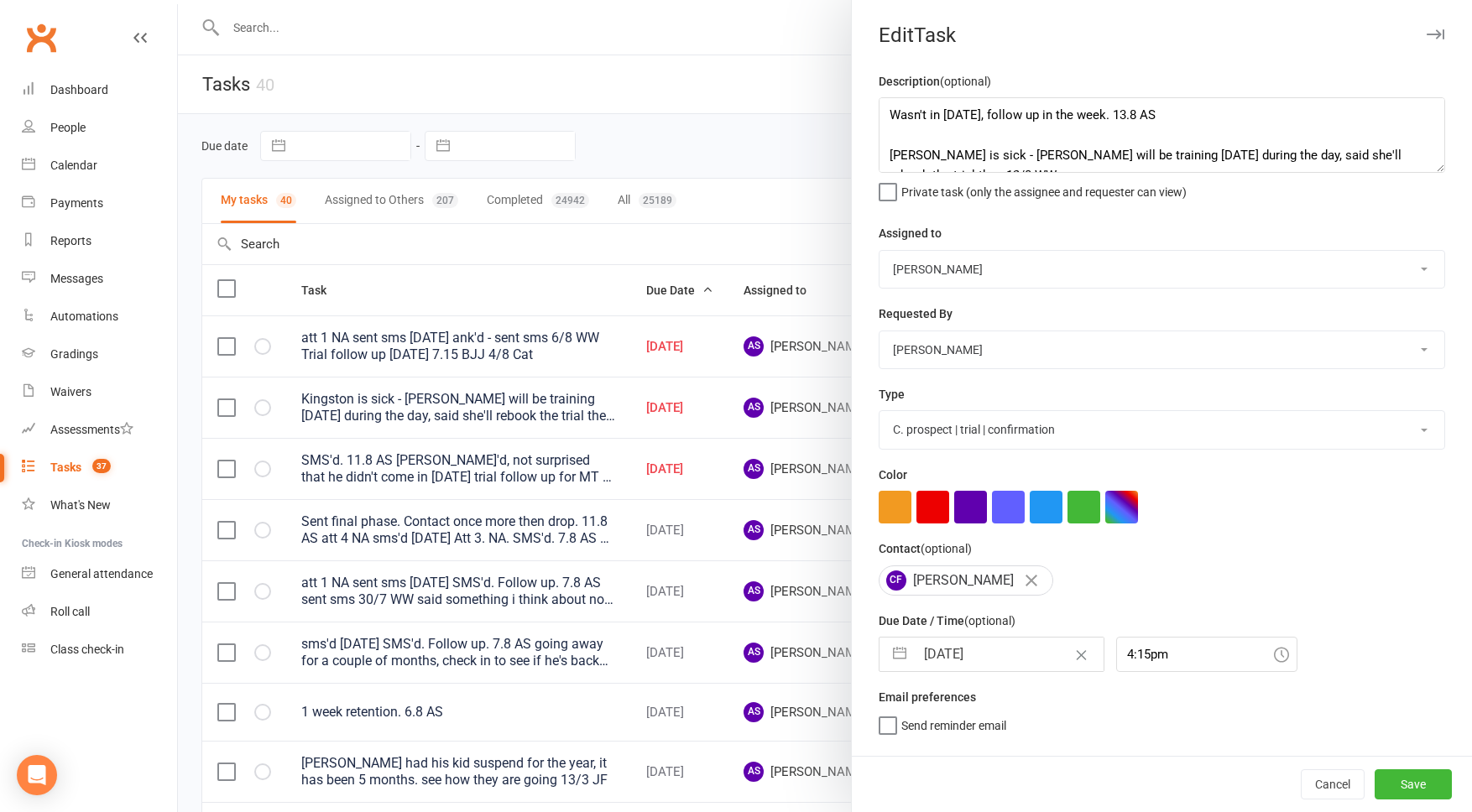
select select "2025"
select select "8"
select select "2025"
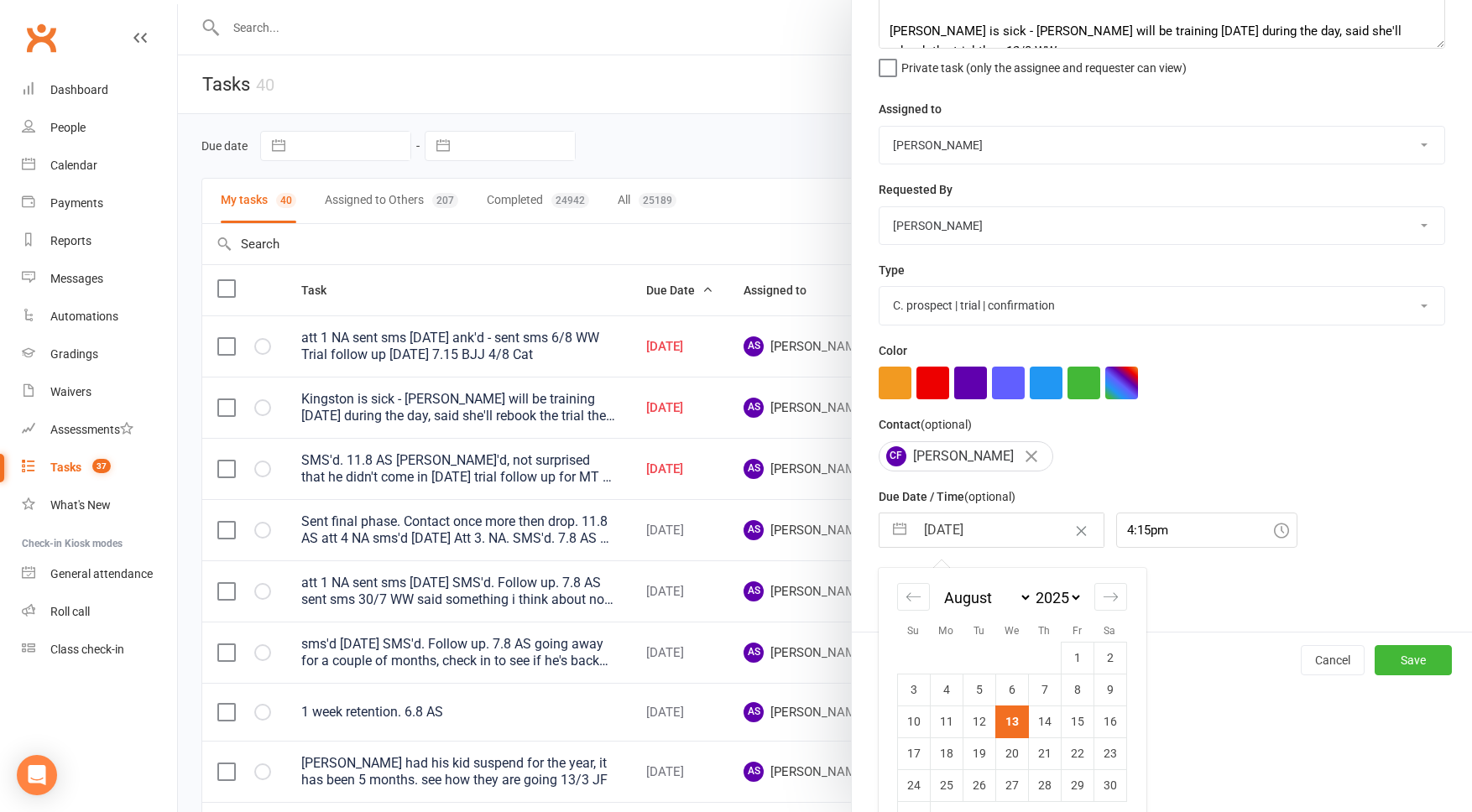
drag, startPoint x: 1055, startPoint y: 728, endPoint x: 1046, endPoint y: 727, distance: 9.1
click at [1053, 728] on td "14" at bounding box center [1045, 721] width 32 height 32
type input "[DATE]"
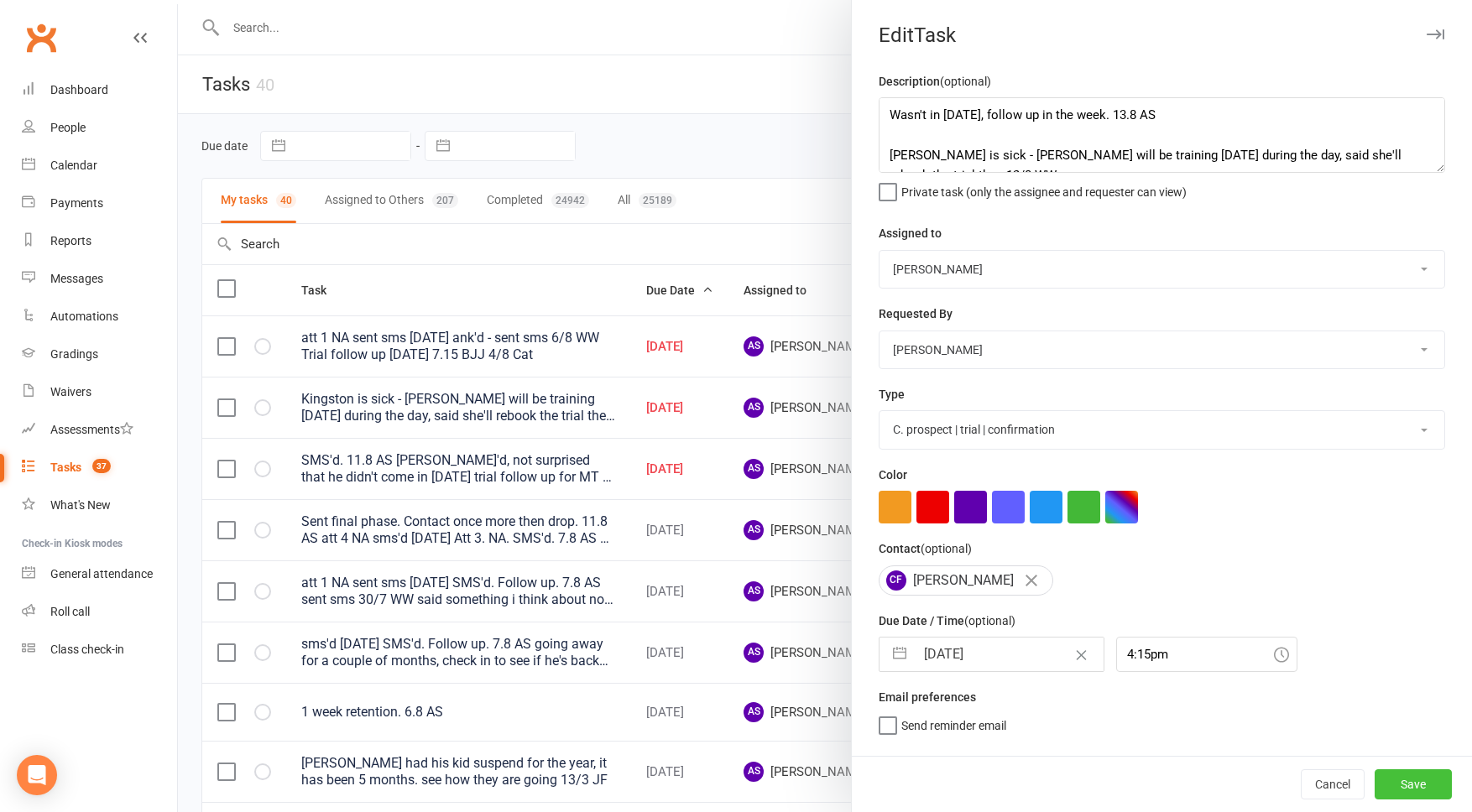
click at [1403, 794] on button "Save" at bounding box center [1413, 785] width 78 height 31
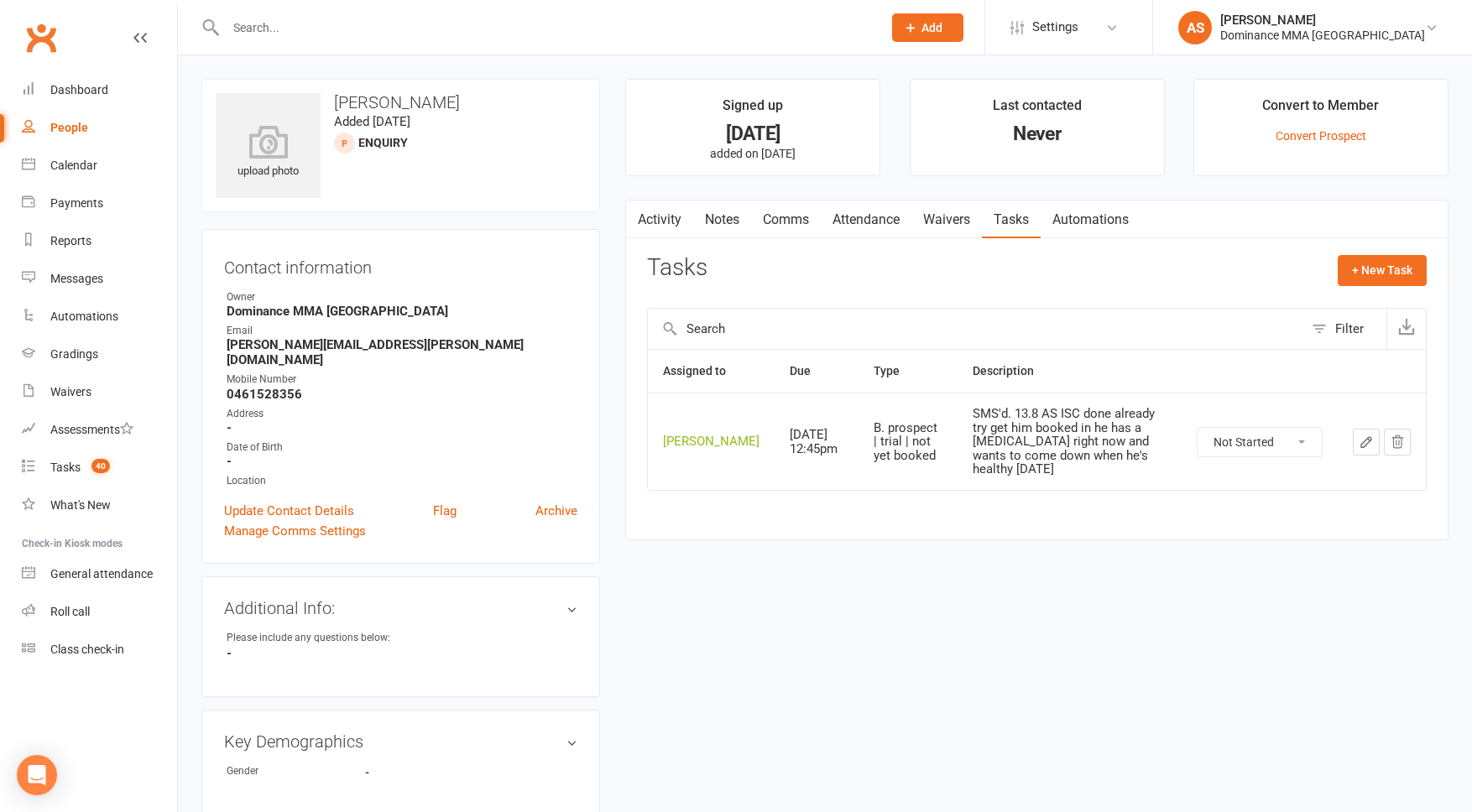
drag, startPoint x: 753, startPoint y: 207, endPoint x: 773, endPoint y: 216, distance: 21.9
click at [753, 207] on link "Comms" at bounding box center [785, 220] width 69 height 39
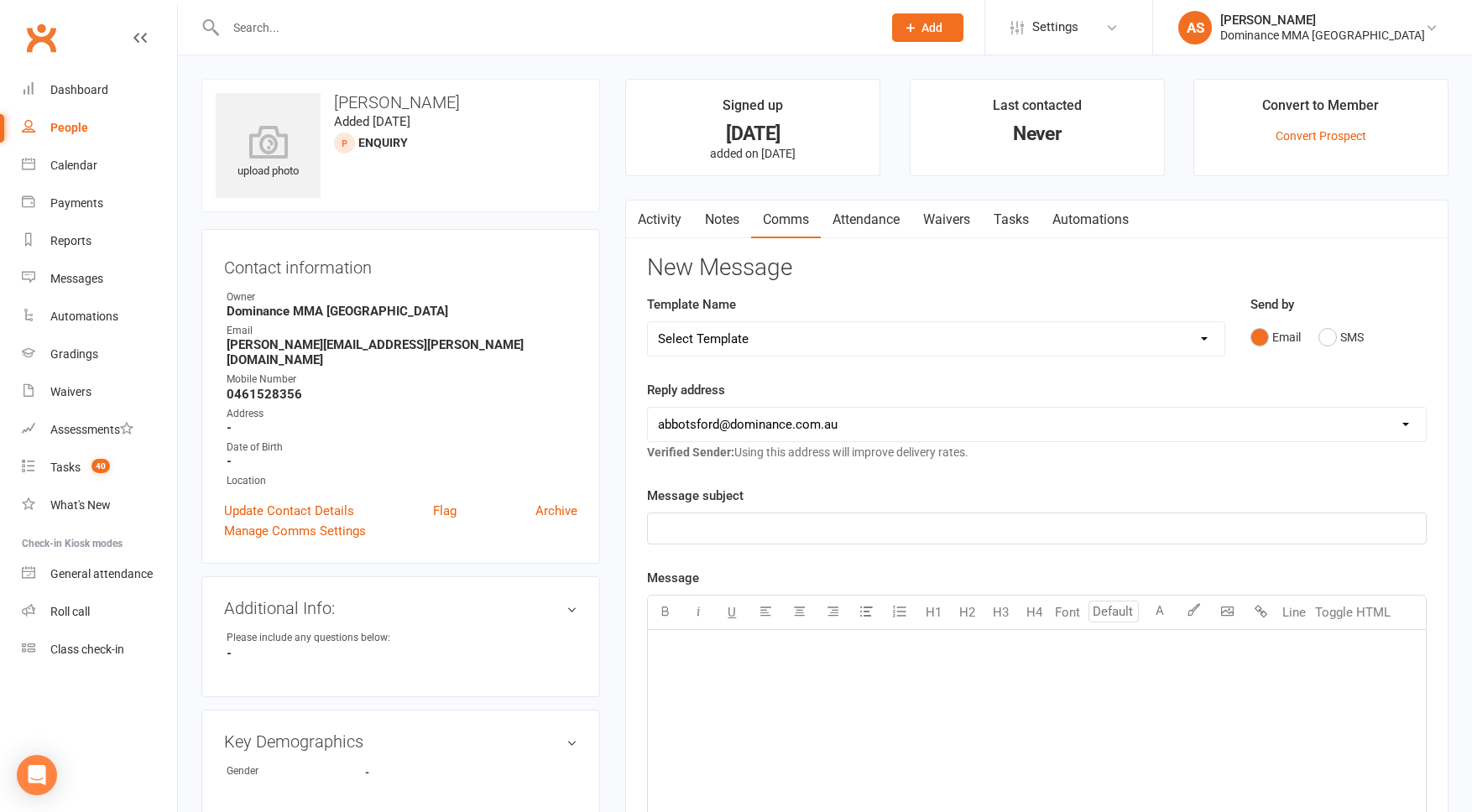
click at [714, 336] on select "Select Template [Email] MARKETING | 10TH BIRTHDAY SPECIAL | CANCELLED MEMBERS […" at bounding box center [937, 339] width 577 height 33
select select "14"
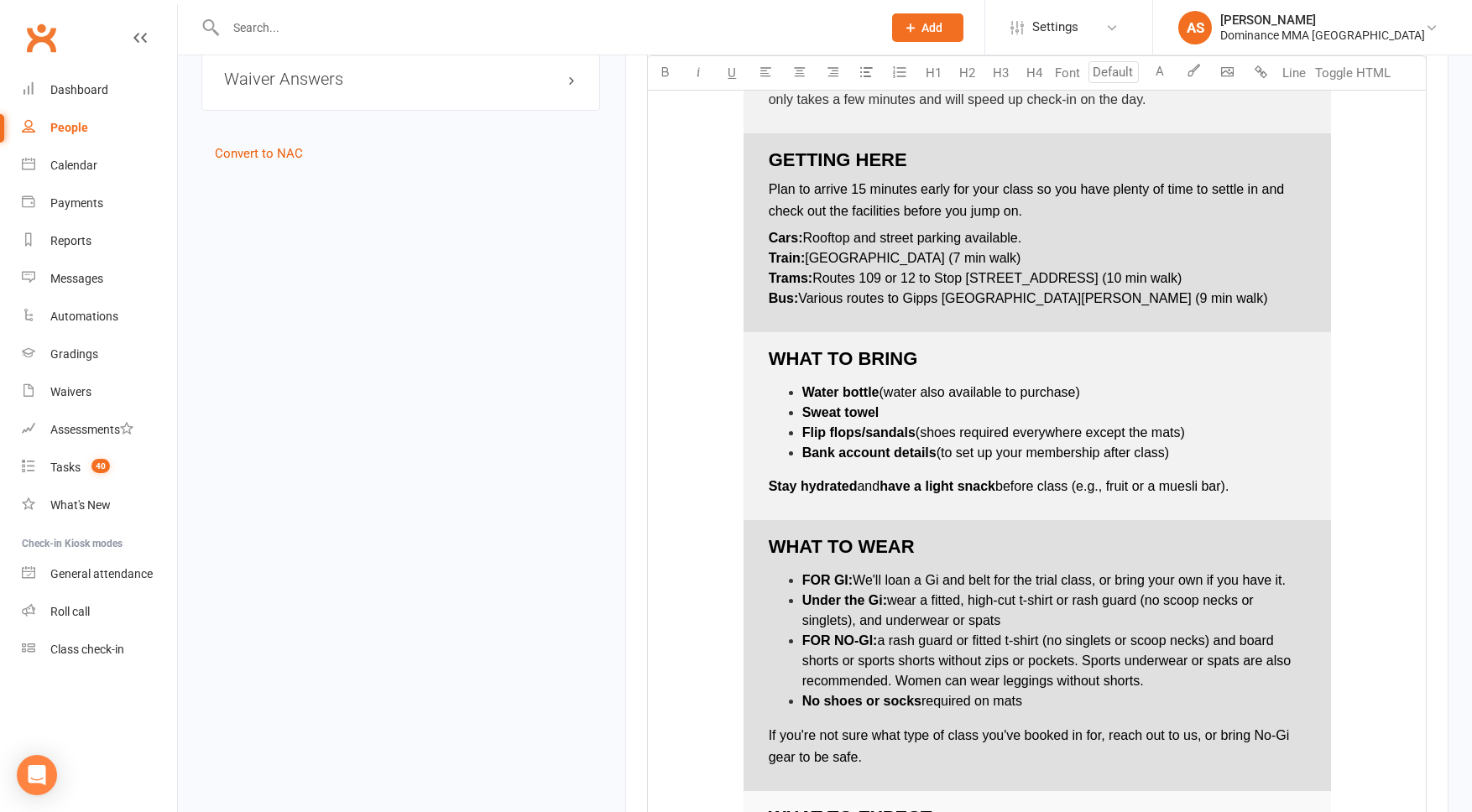
scroll to position [2395, 0]
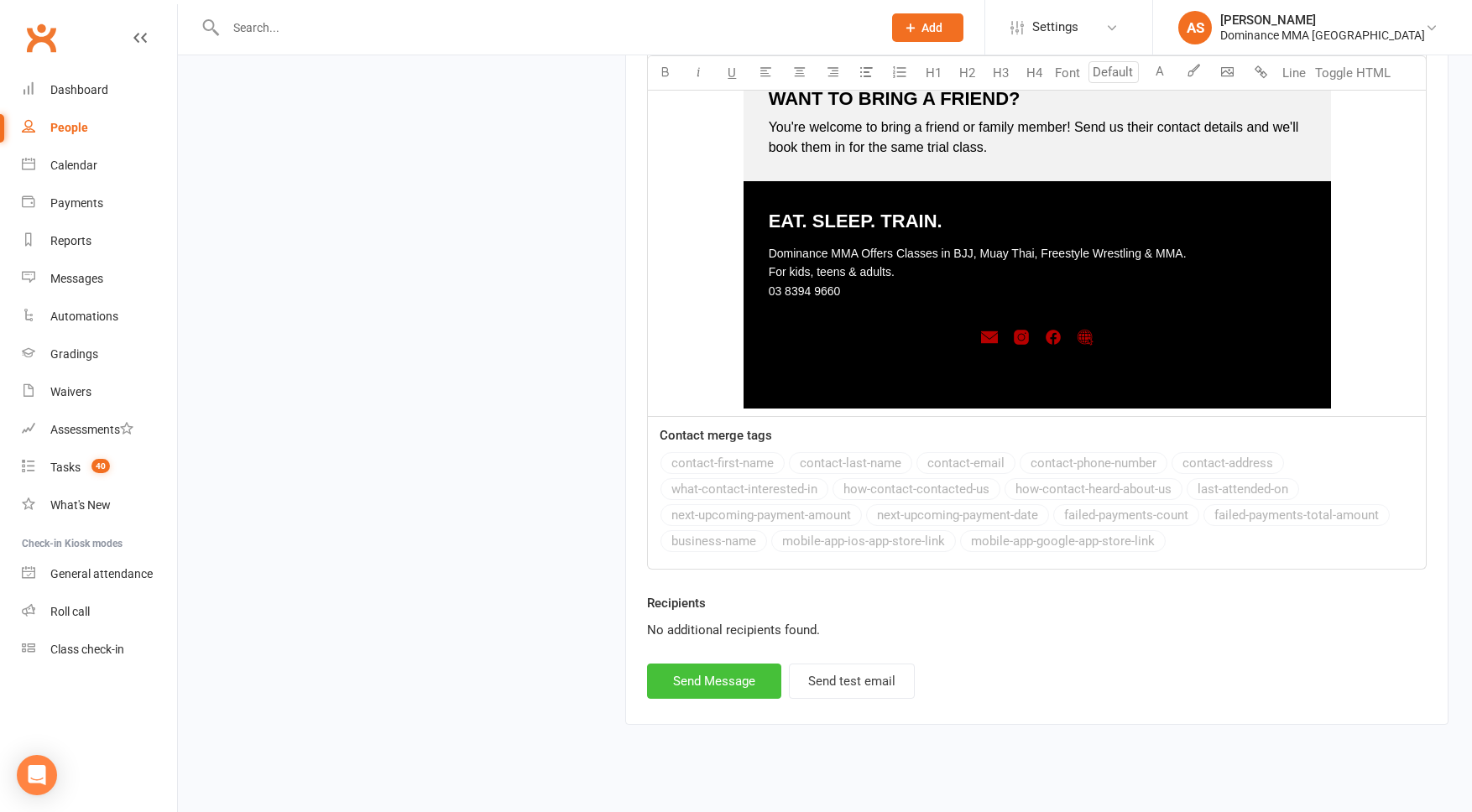
click at [697, 672] on button "Send Message" at bounding box center [714, 681] width 134 height 35
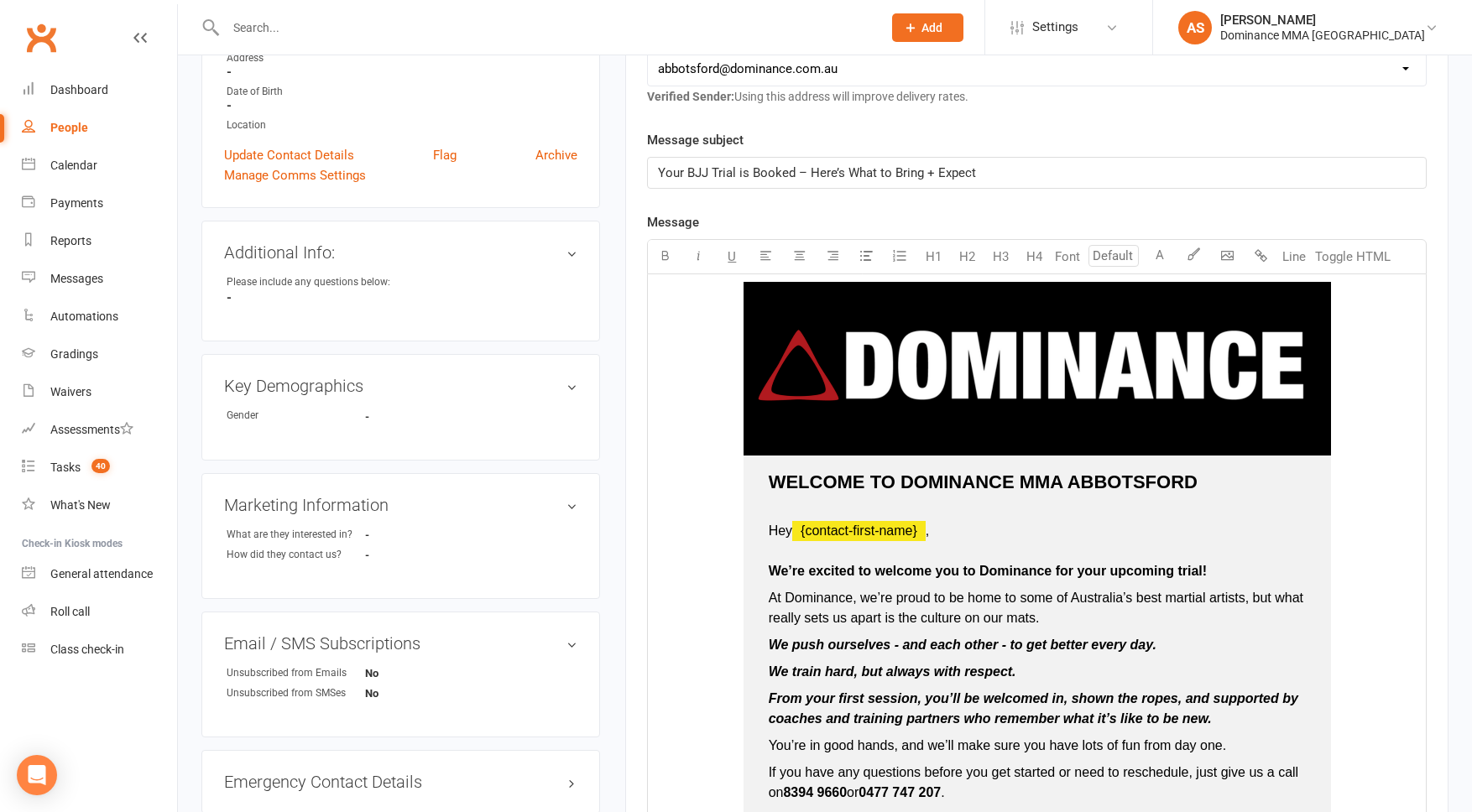
scroll to position [0, 0]
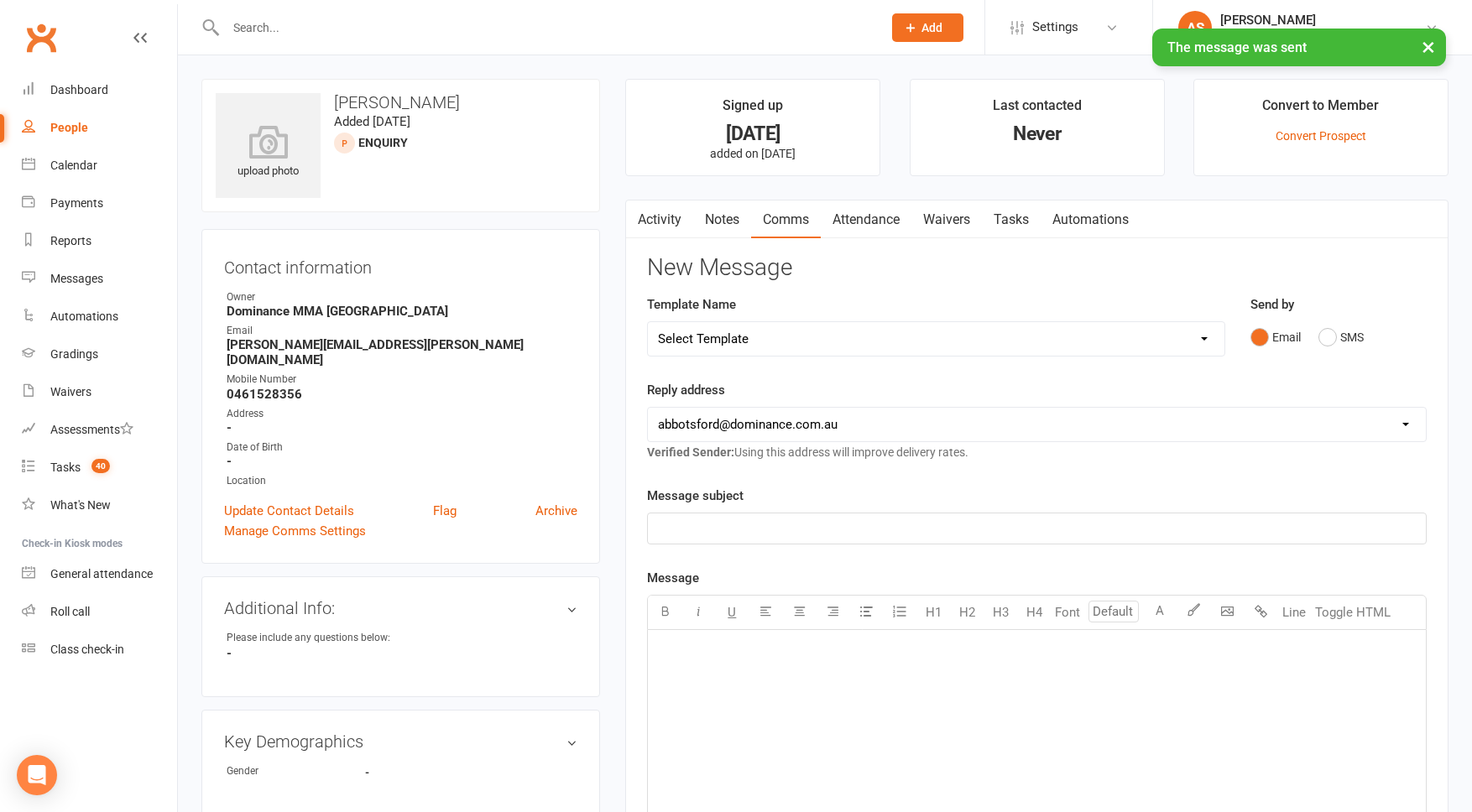
click at [792, 225] on link "Comms" at bounding box center [785, 220] width 69 height 39
click at [792, 335] on select "Select Template [Email] MARKETING | 10TH BIRTHDAY SPECIAL | CANCELLED MEMBERS […" at bounding box center [937, 339] width 577 height 33
select select "19"
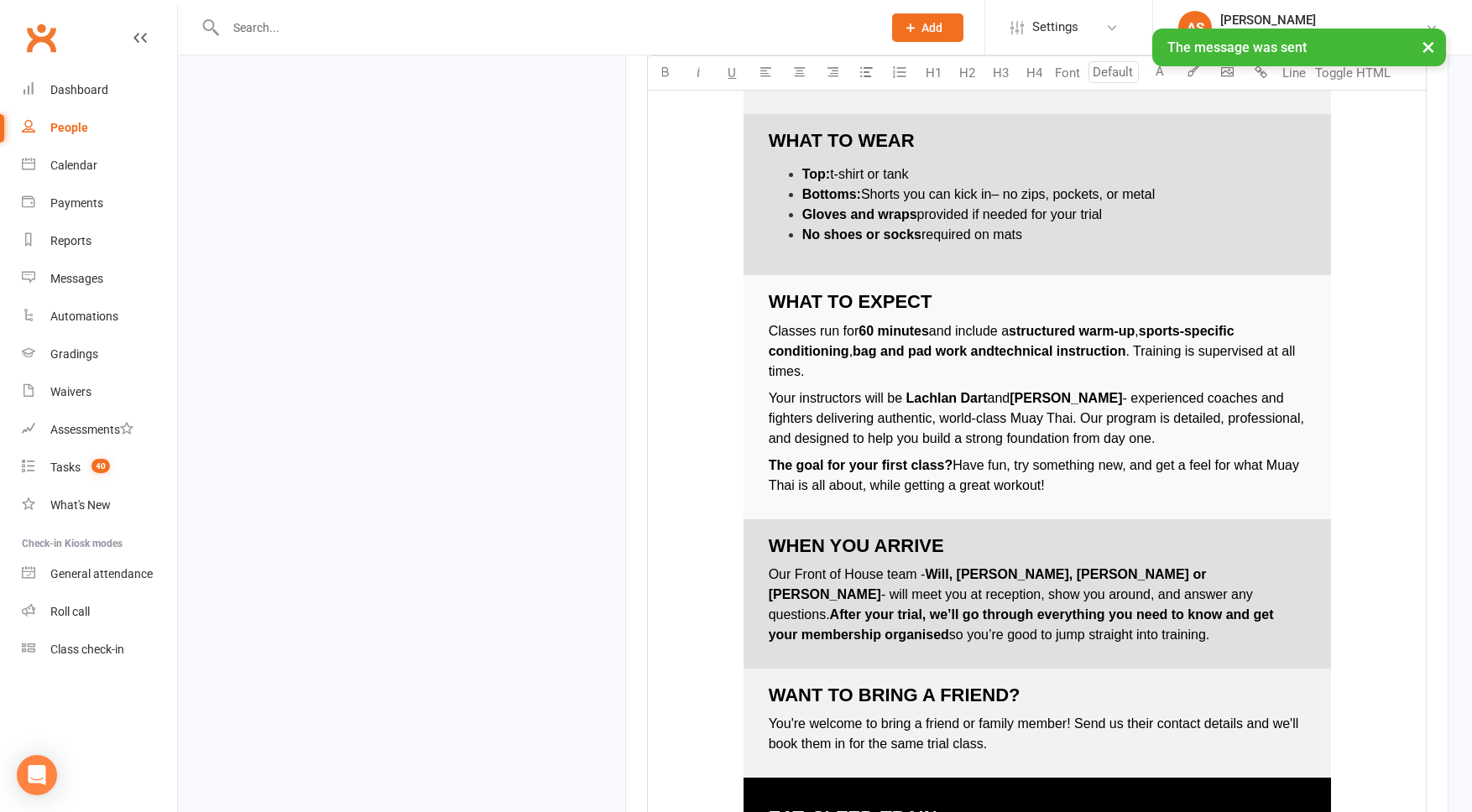
scroll to position [2312, 0]
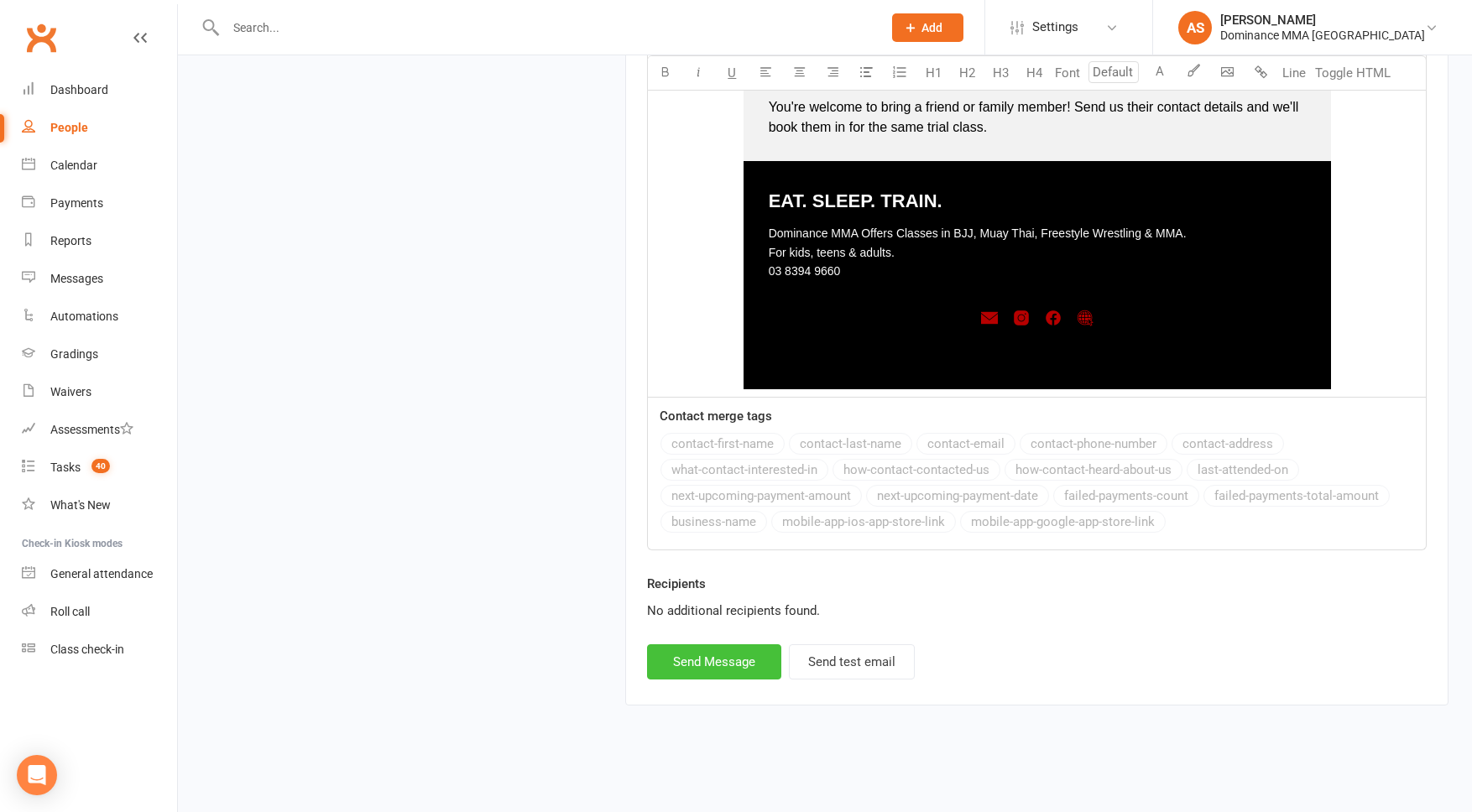
click at [718, 662] on button "Send Message" at bounding box center [714, 661] width 134 height 35
select select
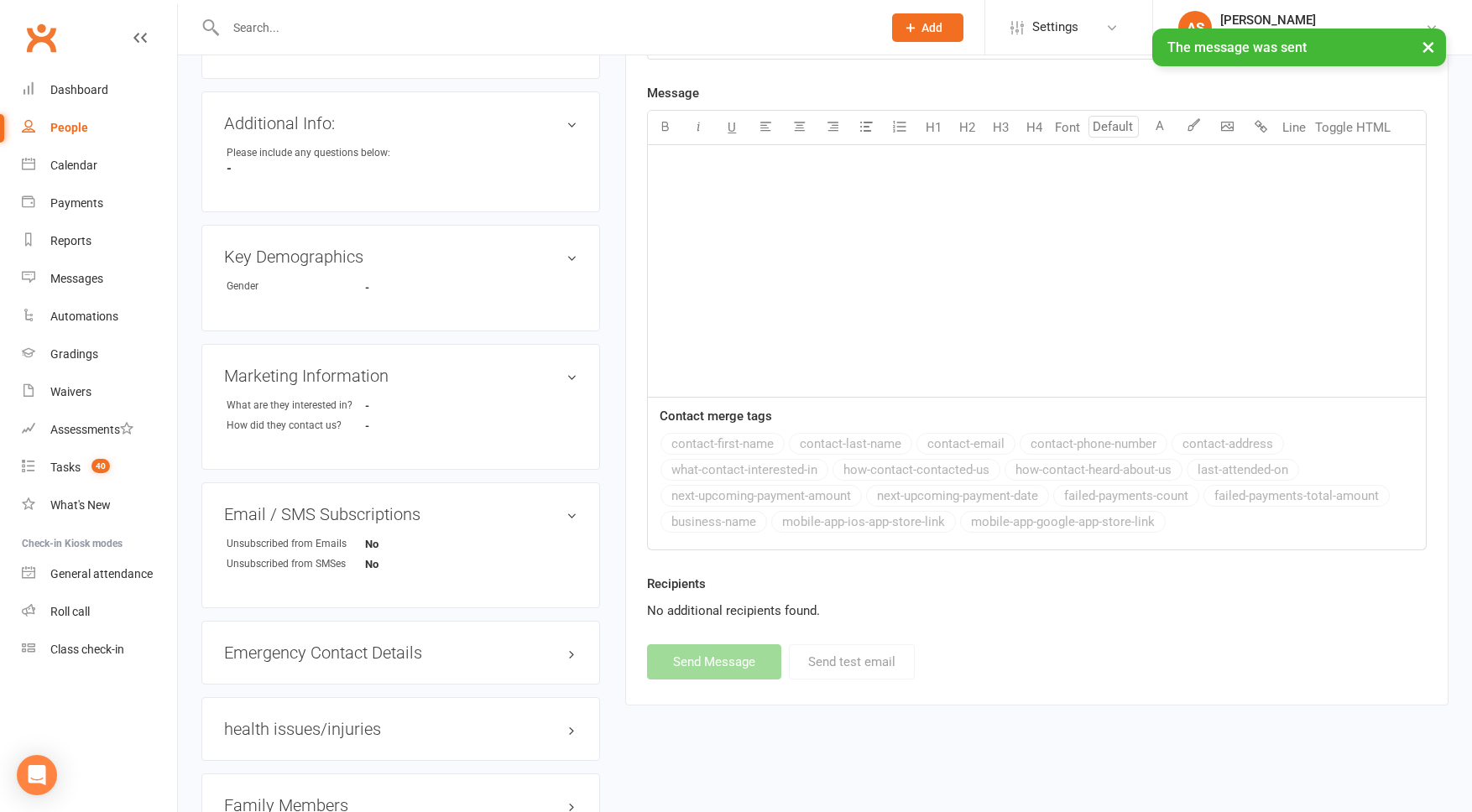
scroll to position [0, 0]
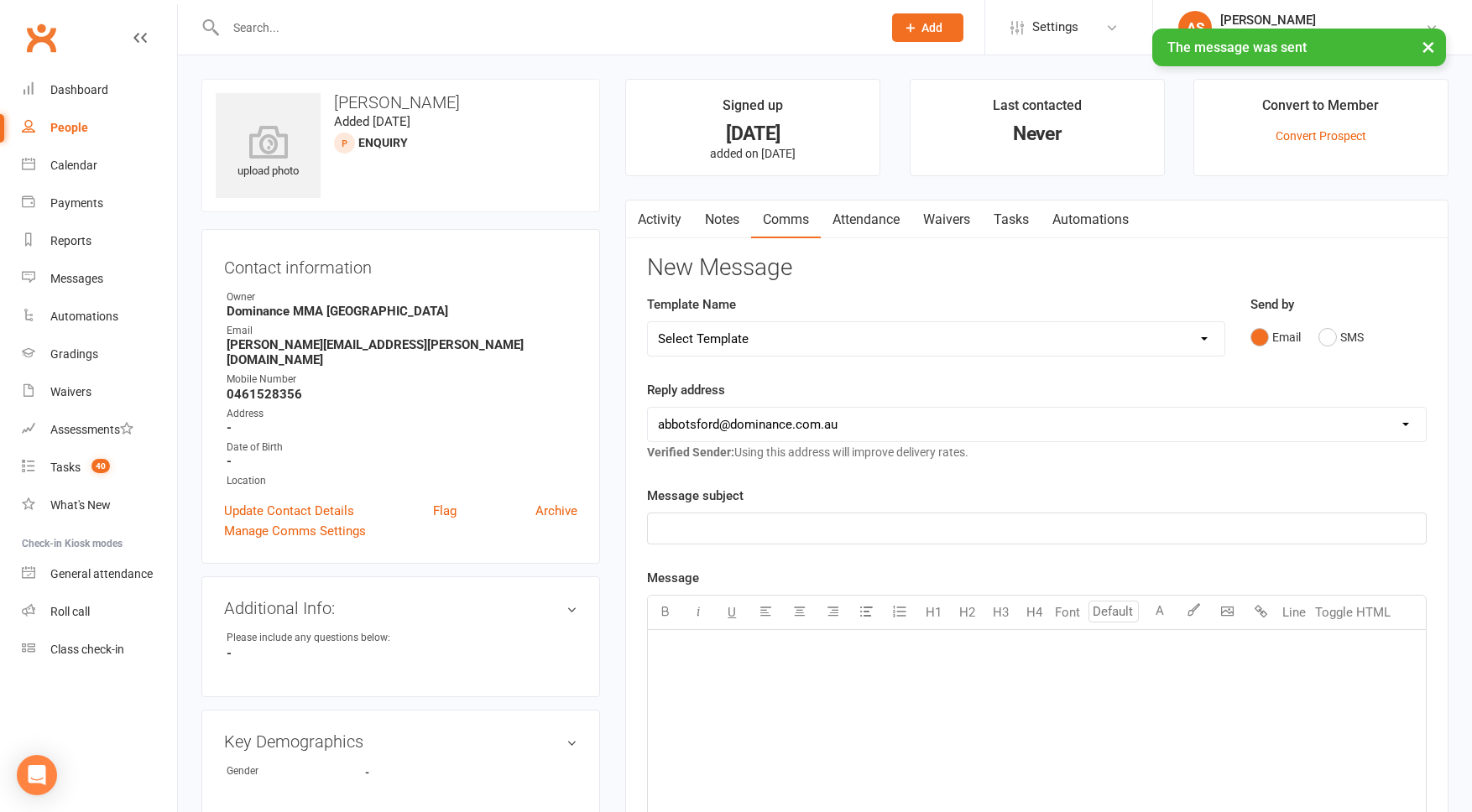
click at [953, 216] on link "Waivers" at bounding box center [946, 220] width 70 height 39
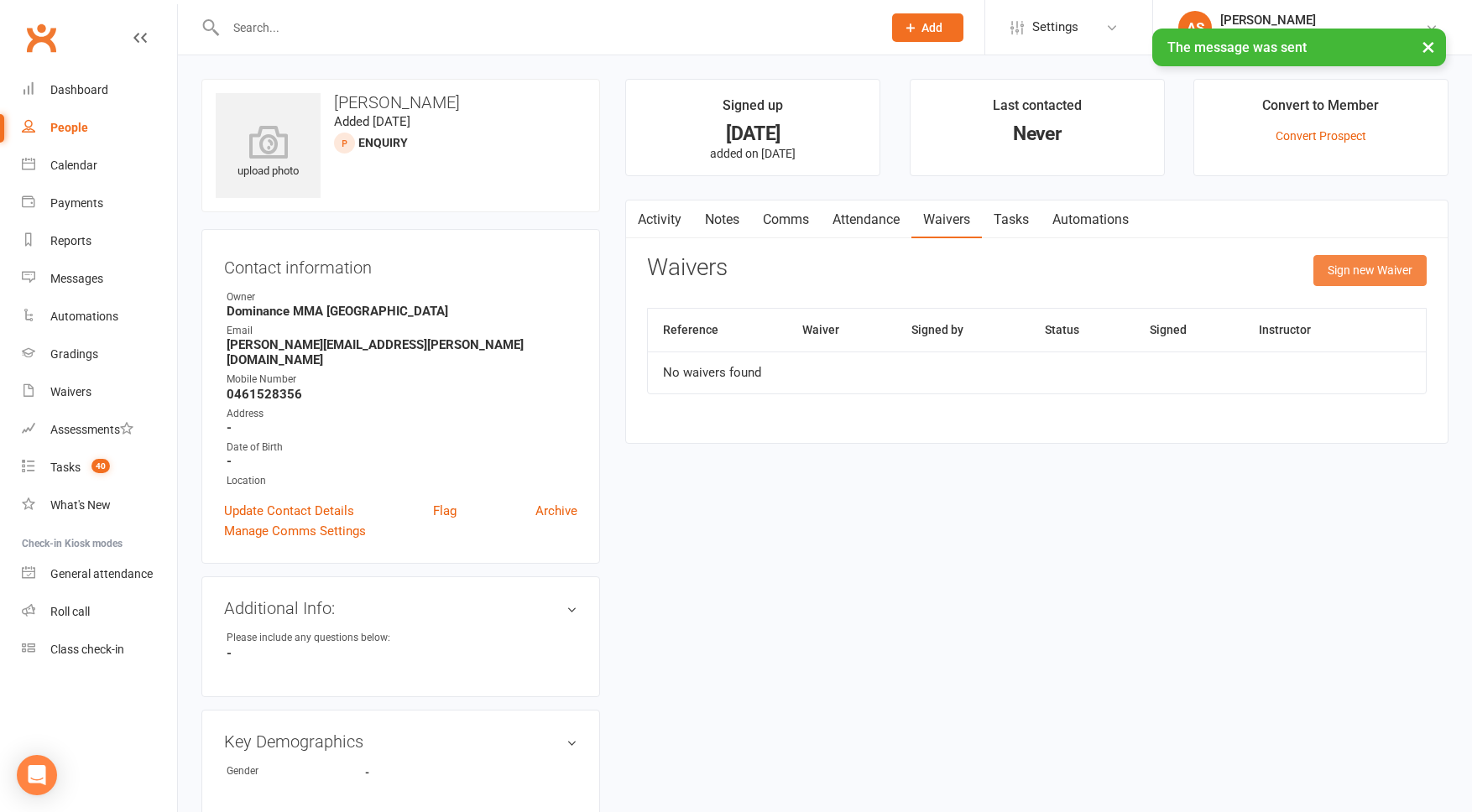
click at [1361, 262] on button "Sign new Waiver" at bounding box center [1370, 270] width 114 height 31
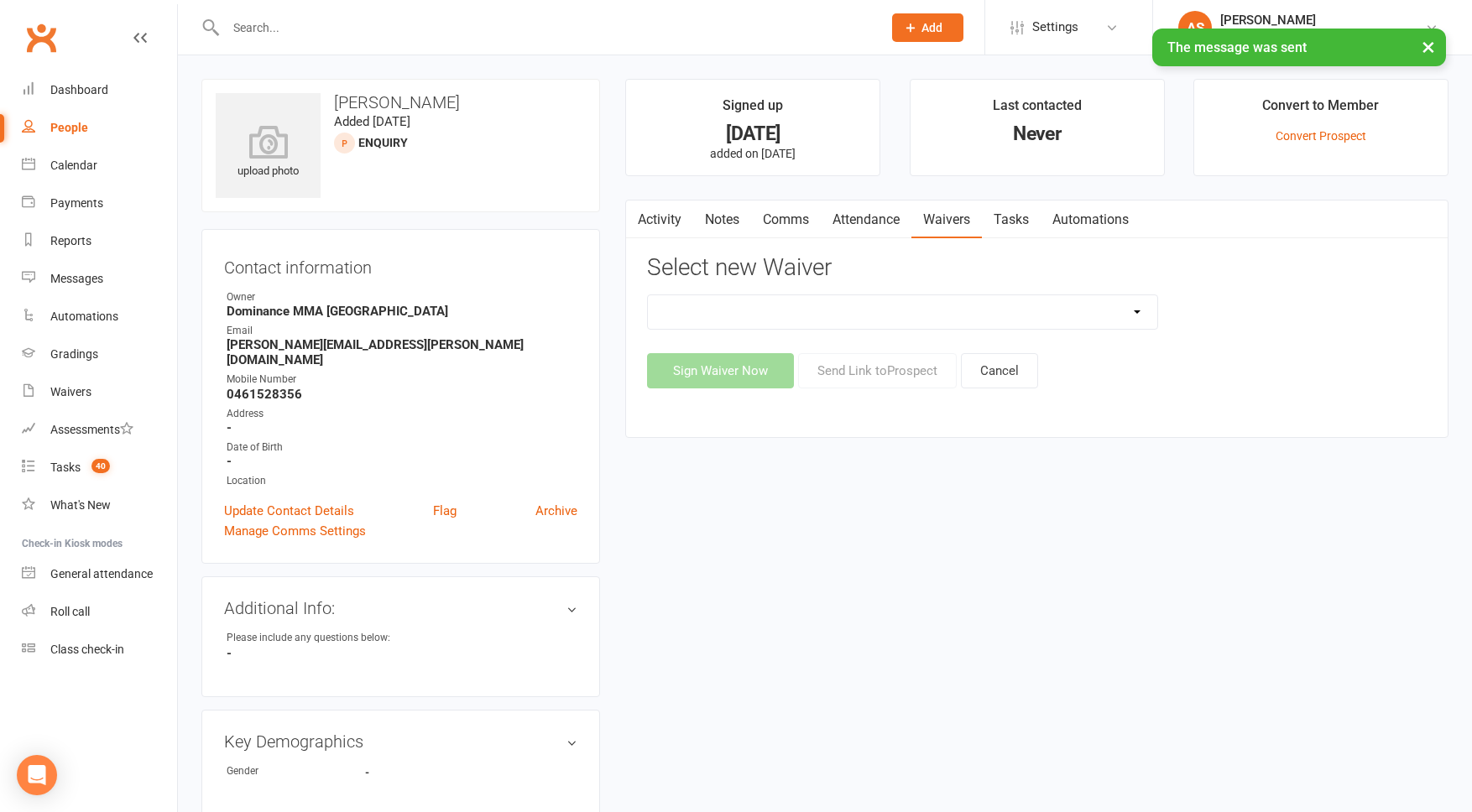
click at [1065, 319] on select "Member | Cancellation | Adults Member | Injury Report Form (FOH staff use only)…" at bounding box center [902, 312] width 509 height 33
select select "45"
click at [867, 362] on button "Send Link to Prospect" at bounding box center [878, 370] width 159 height 35
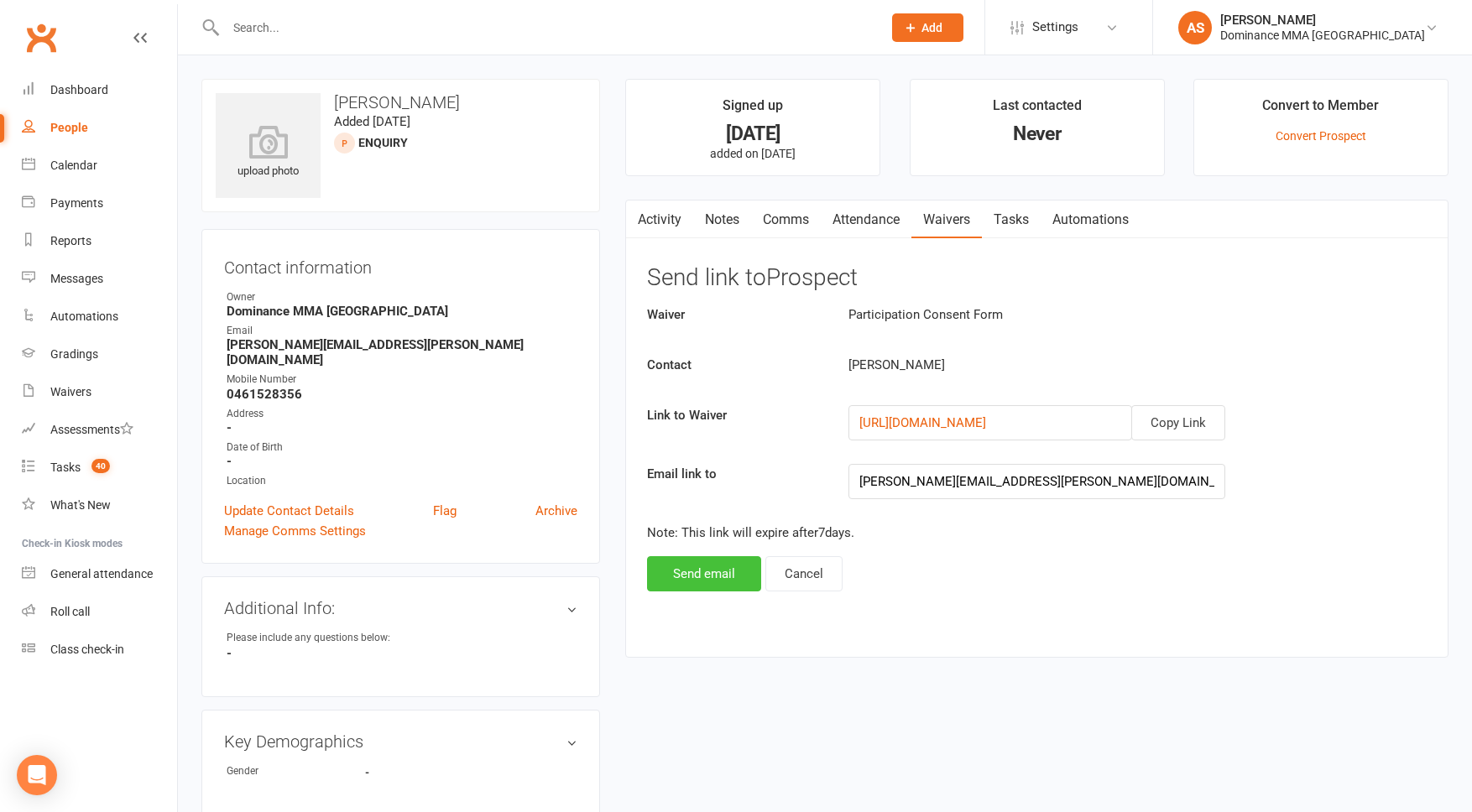
click at [701, 578] on button "Send email" at bounding box center [704, 573] width 114 height 35
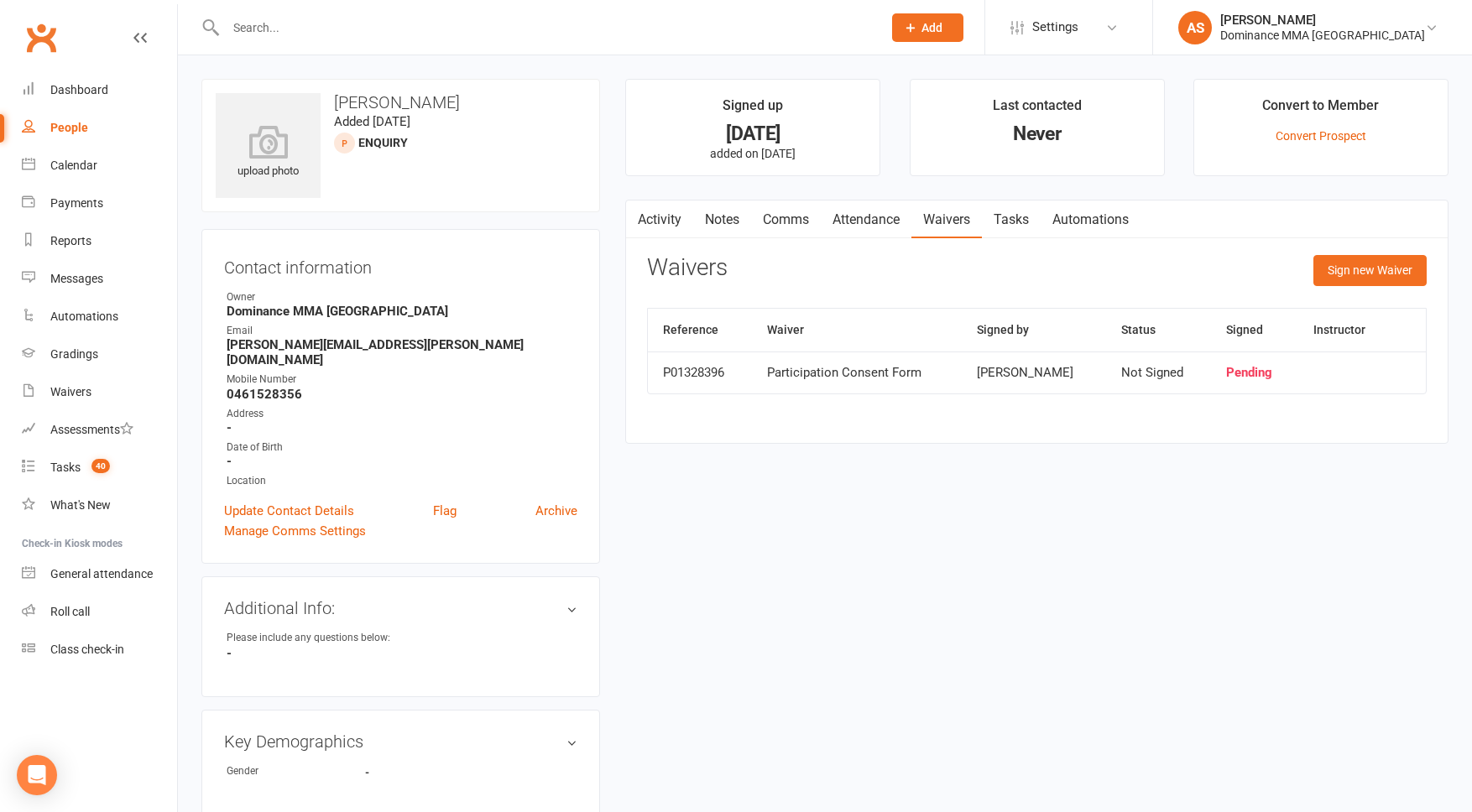
drag, startPoint x: 864, startPoint y: 220, endPoint x: 909, endPoint y: 208, distance: 46.6
click at [864, 220] on link "Attendance" at bounding box center [866, 220] width 91 height 39
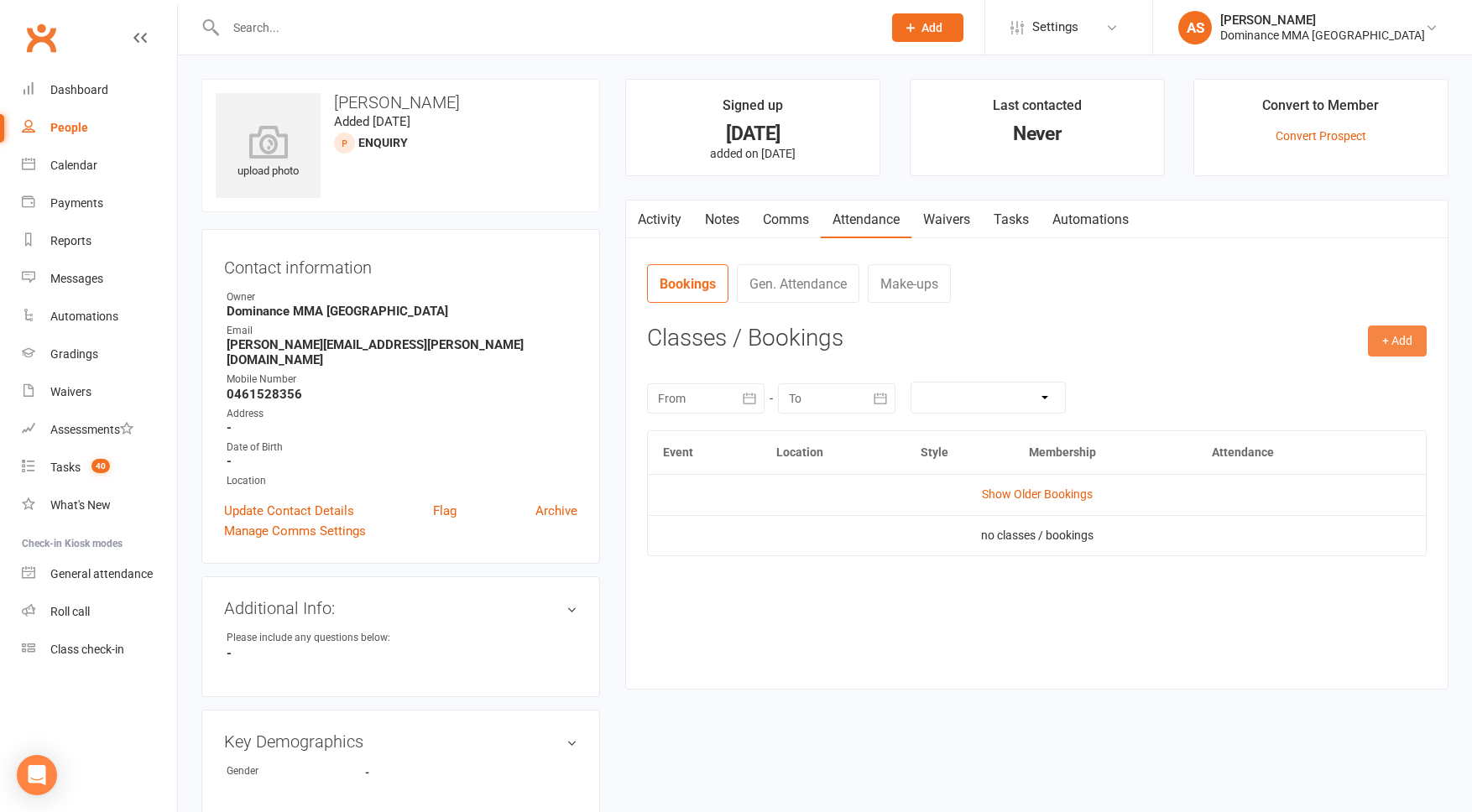
click at [1385, 352] on button "+ Add" at bounding box center [1397, 341] width 59 height 31
drag, startPoint x: 1346, startPoint y: 376, endPoint x: 1336, endPoint y: 375, distance: 10.0
click at [1345, 375] on link "Book Event" at bounding box center [1343, 379] width 166 height 33
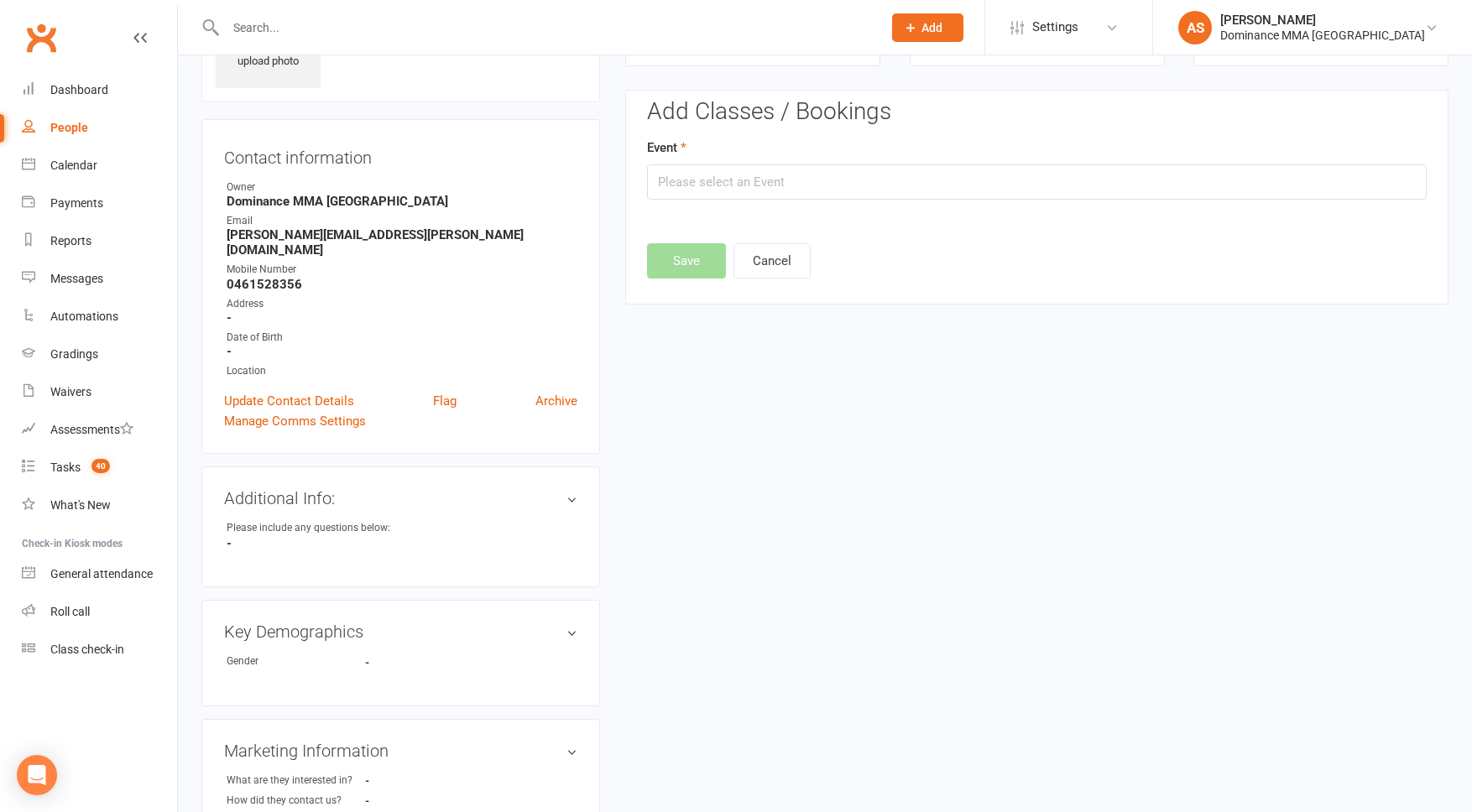
scroll to position [115, 0]
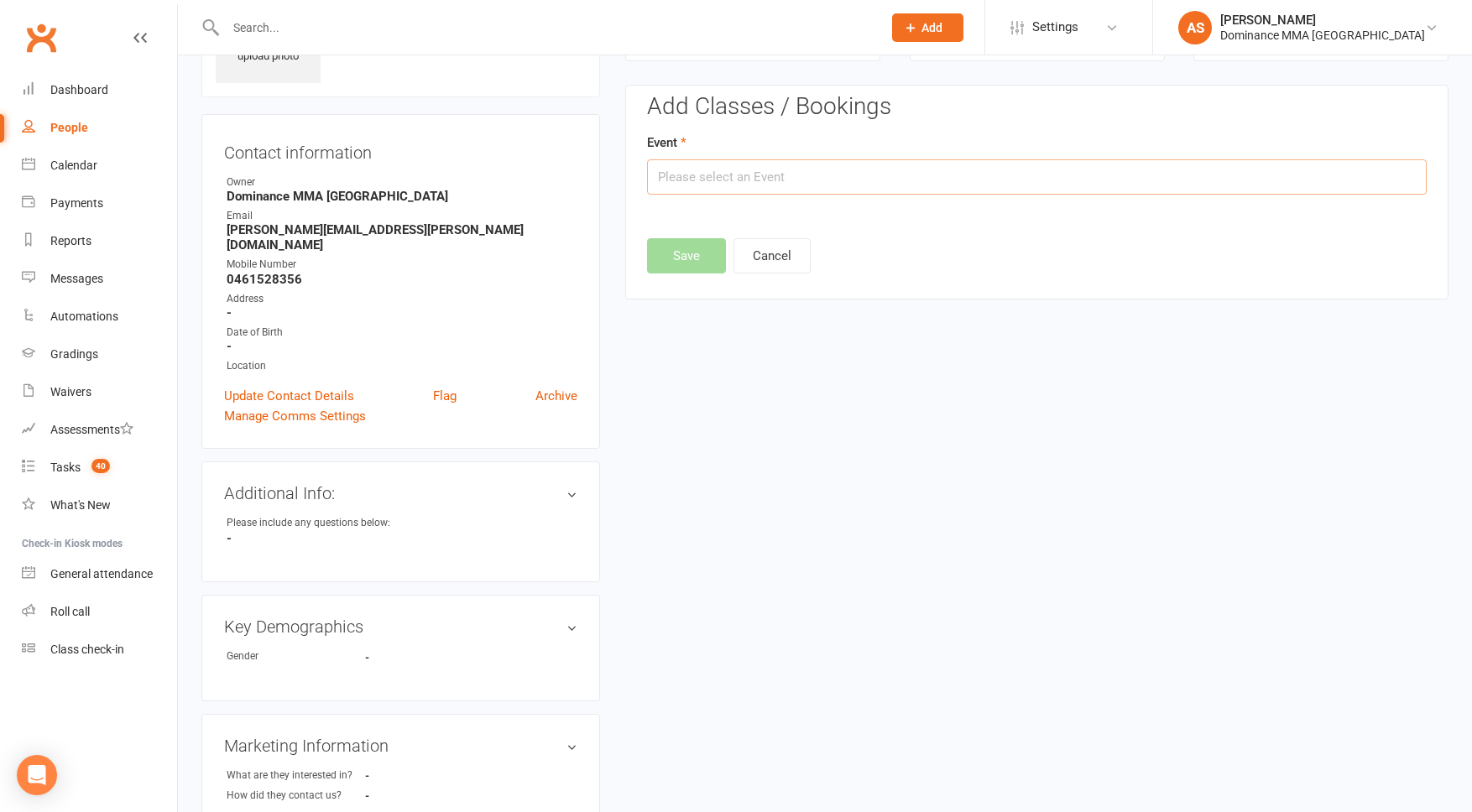
click at [841, 172] on input "text" at bounding box center [1037, 177] width 780 height 35
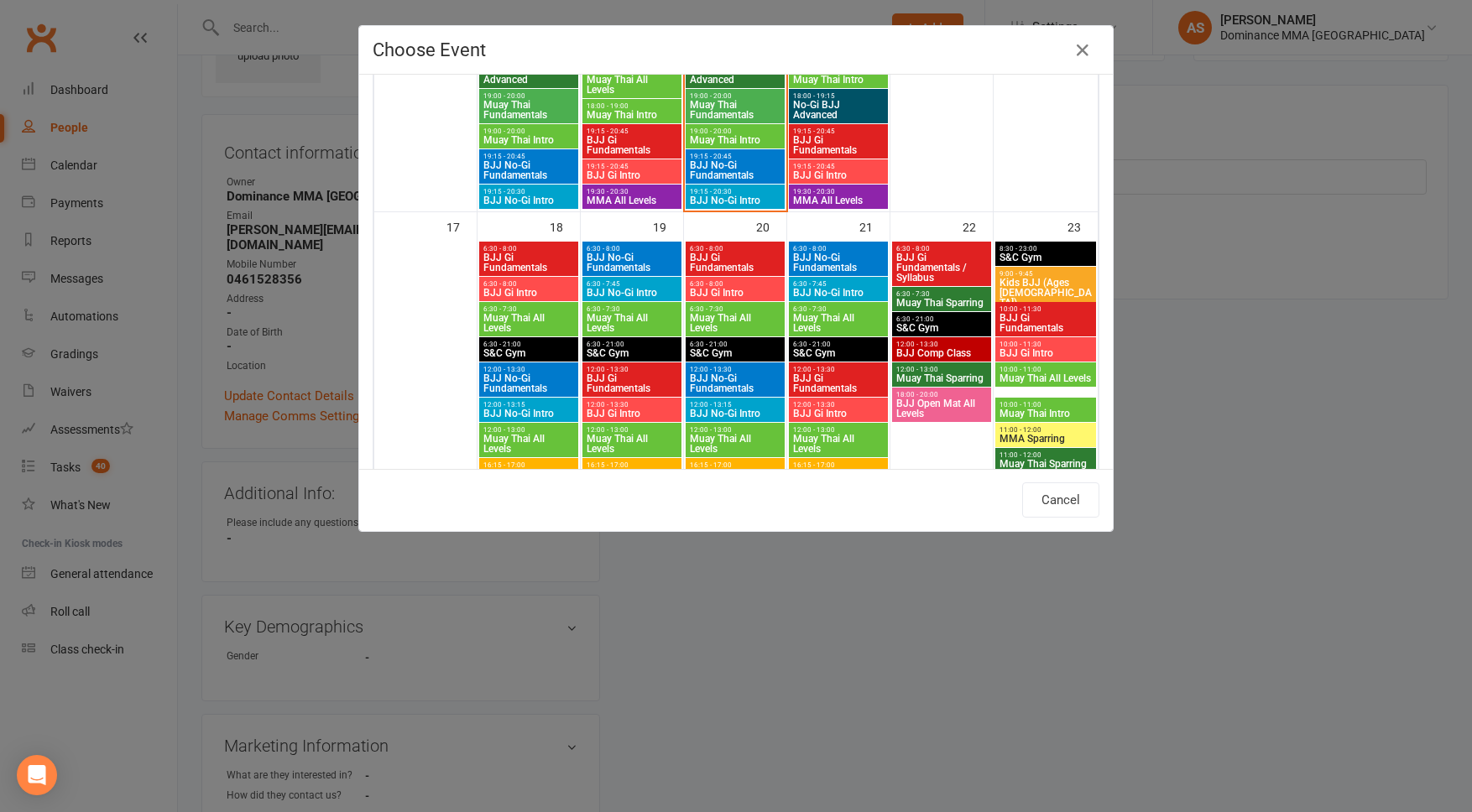
scroll to position [1587, 0]
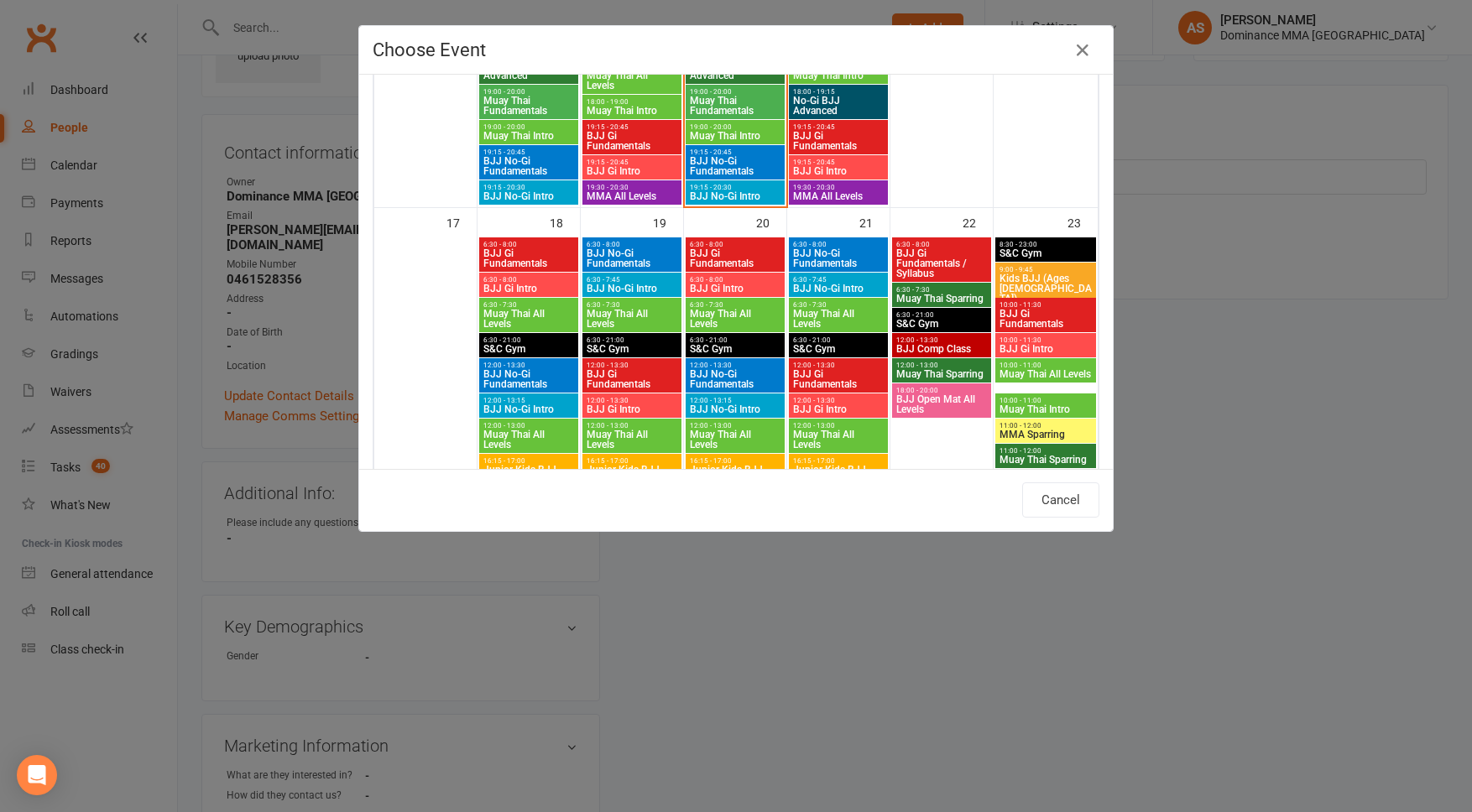
click at [530, 315] on span "Muay Thai All Levels" at bounding box center [528, 319] width 92 height 20
type input "Muay Thai All Levels - Aug 18, 2025 6:30:00 AM"
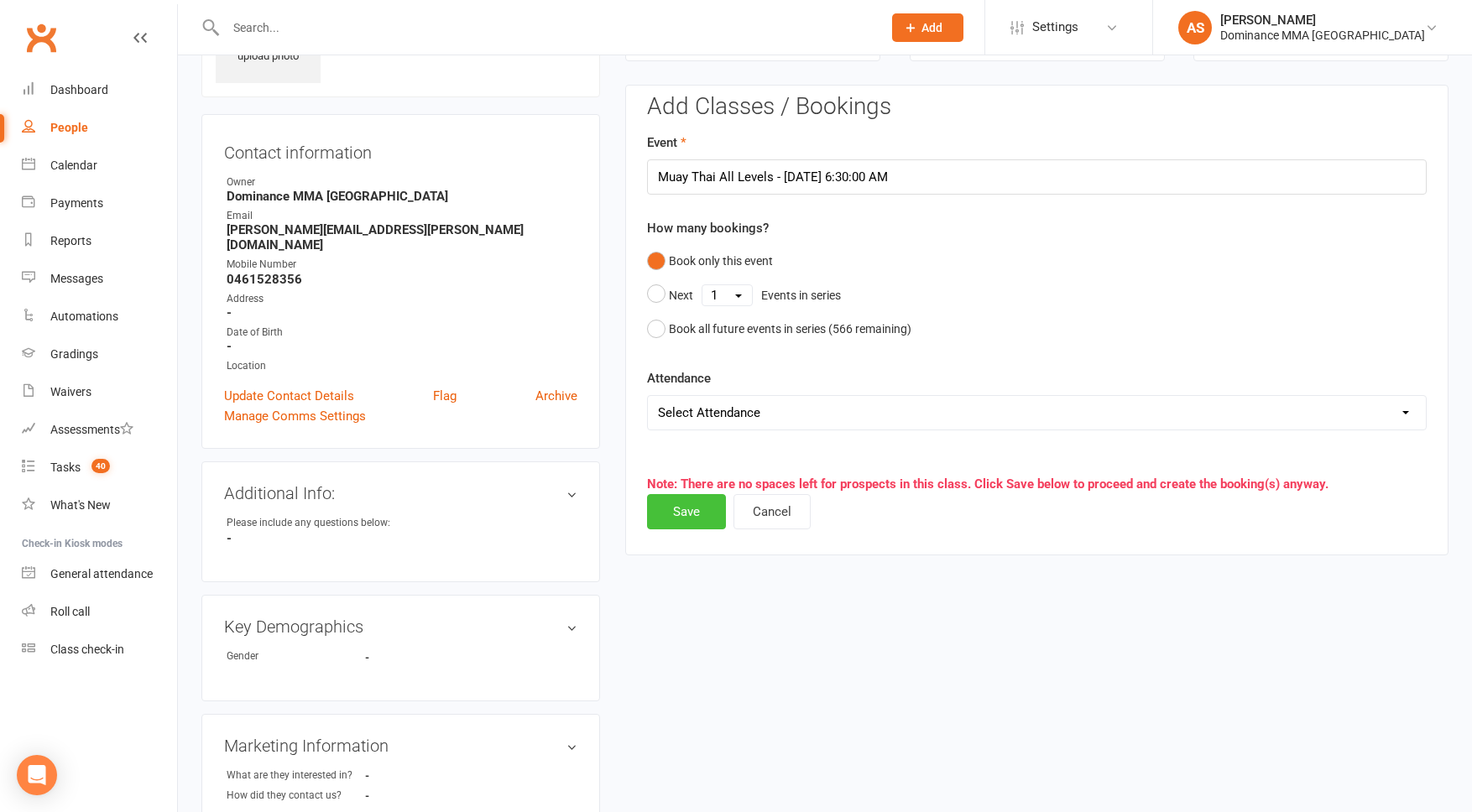
click at [696, 498] on button "Save" at bounding box center [687, 511] width 79 height 35
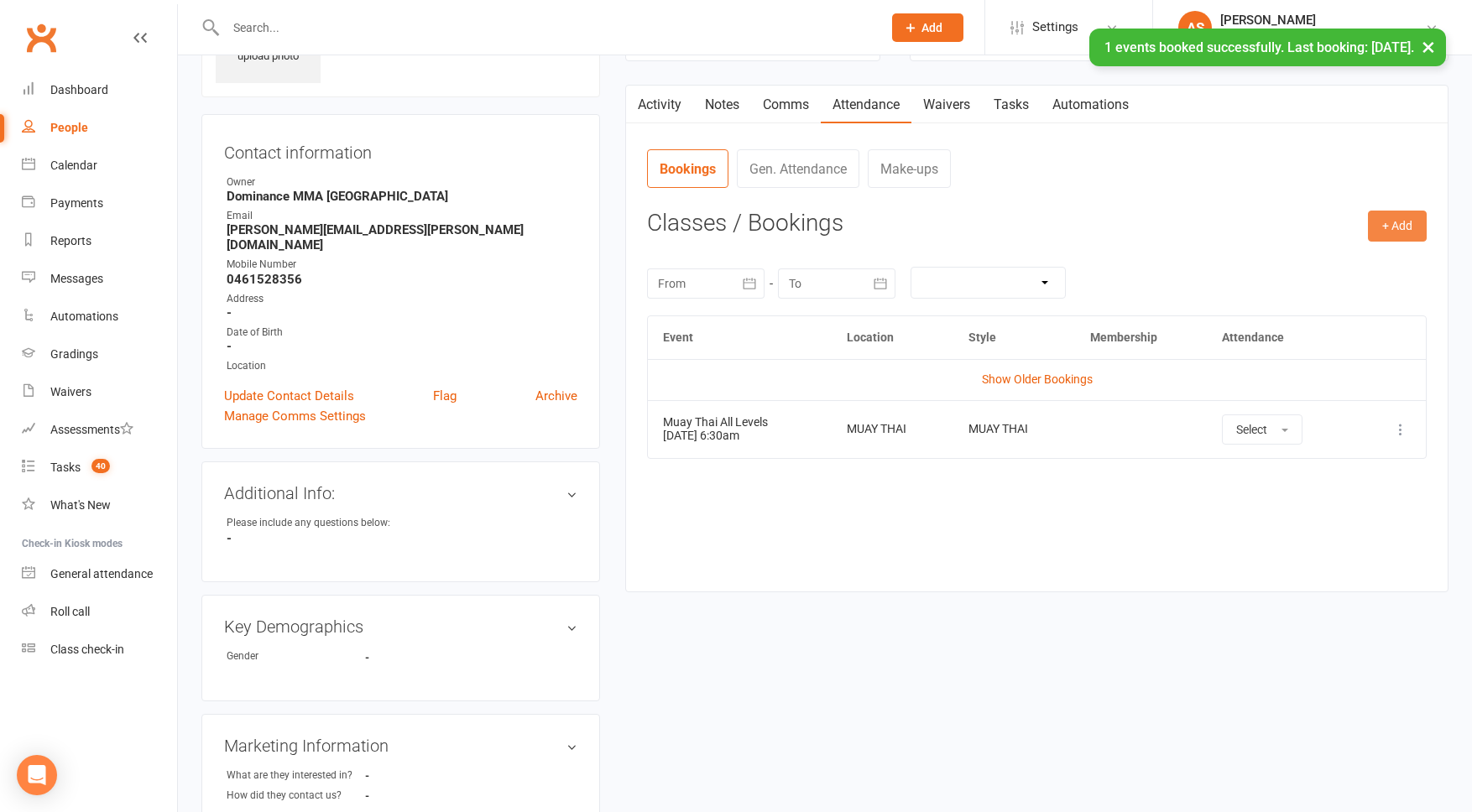
click at [1402, 221] on button "+ Add" at bounding box center [1397, 226] width 59 height 31
drag, startPoint x: 1312, startPoint y: 242, endPoint x: 1313, endPoint y: 254, distance: 12.0
click at [1312, 243] on ul "Book Event Add Appointment Book a Friend" at bounding box center [1343, 297] width 168 height 111
click at [1313, 254] on div "August 2025 Sun Mon Tue Wed Thu Fri Sat 31 27 28 29 30 31 01 02 32 03 04 05 06 …" at bounding box center [1037, 283] width 780 height 66
drag, startPoint x: 1417, startPoint y: 214, endPoint x: 1355, endPoint y: 255, distance: 74.3
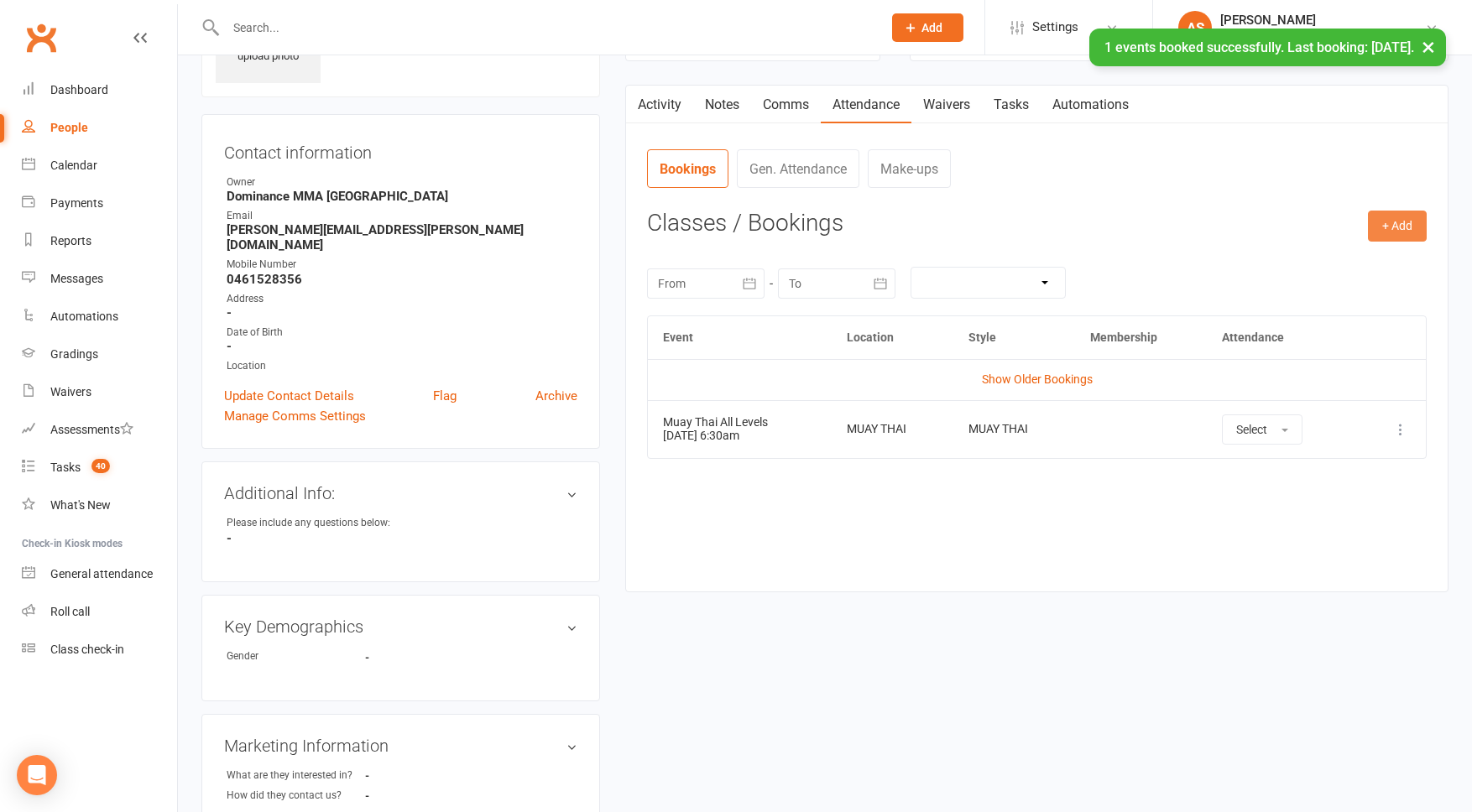
click at [1415, 218] on button "+ Add" at bounding box center [1397, 226] width 59 height 31
drag, startPoint x: 1349, startPoint y: 256, endPoint x: 1329, endPoint y: 259, distance: 20.2
click at [1349, 256] on link "Book Event" at bounding box center [1343, 264] width 166 height 33
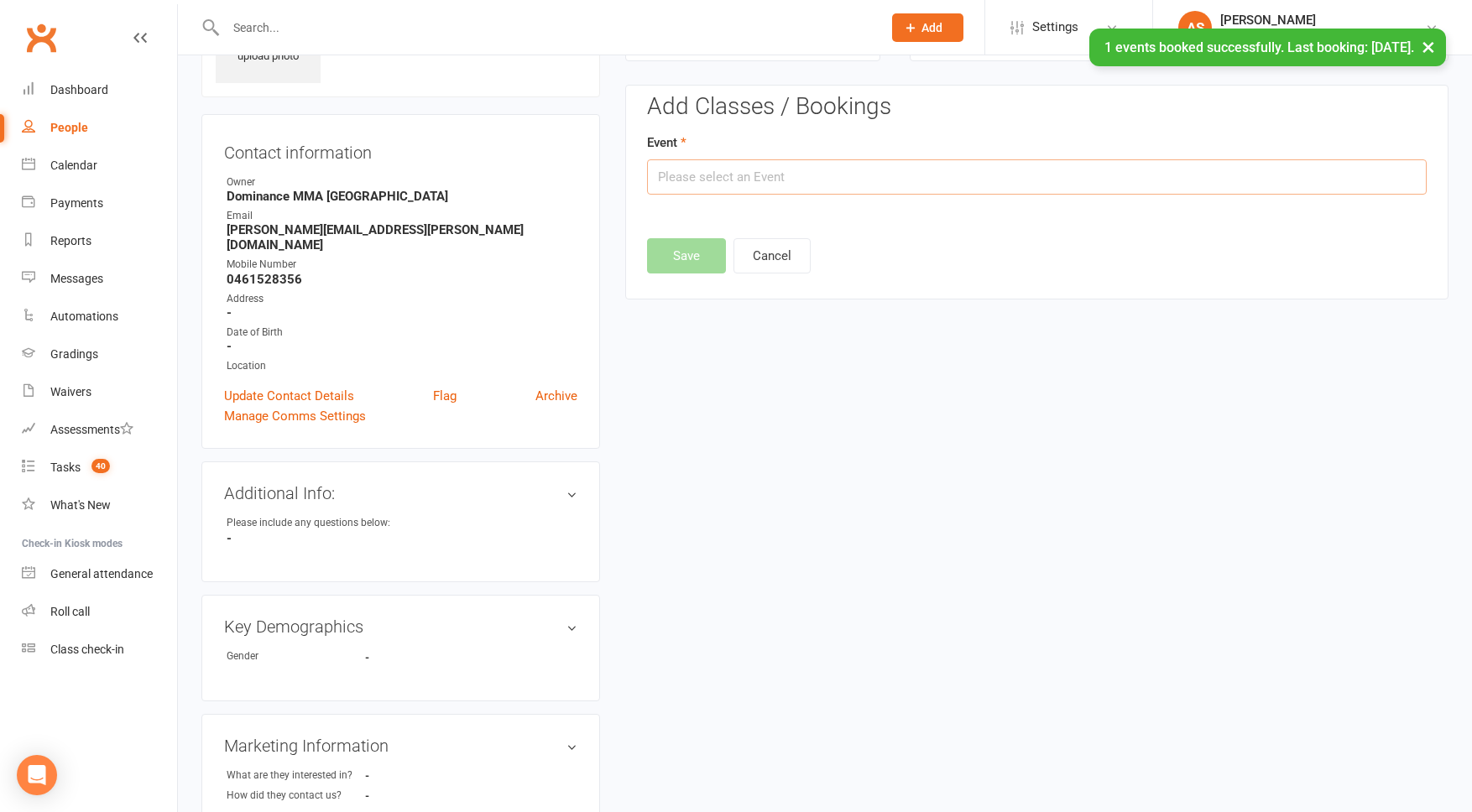
click at [705, 177] on input "text" at bounding box center [1037, 177] width 780 height 35
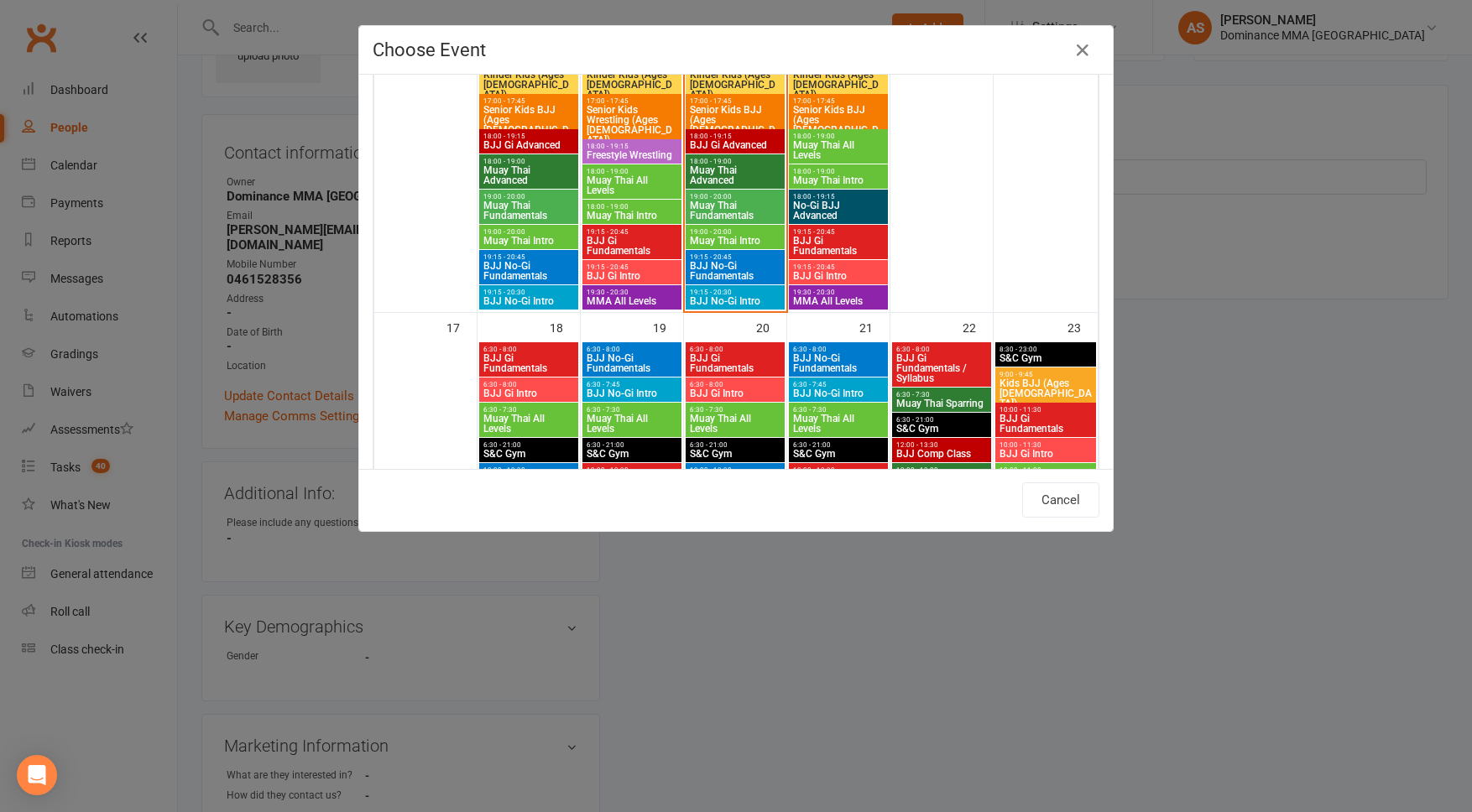
scroll to position [1487, 0]
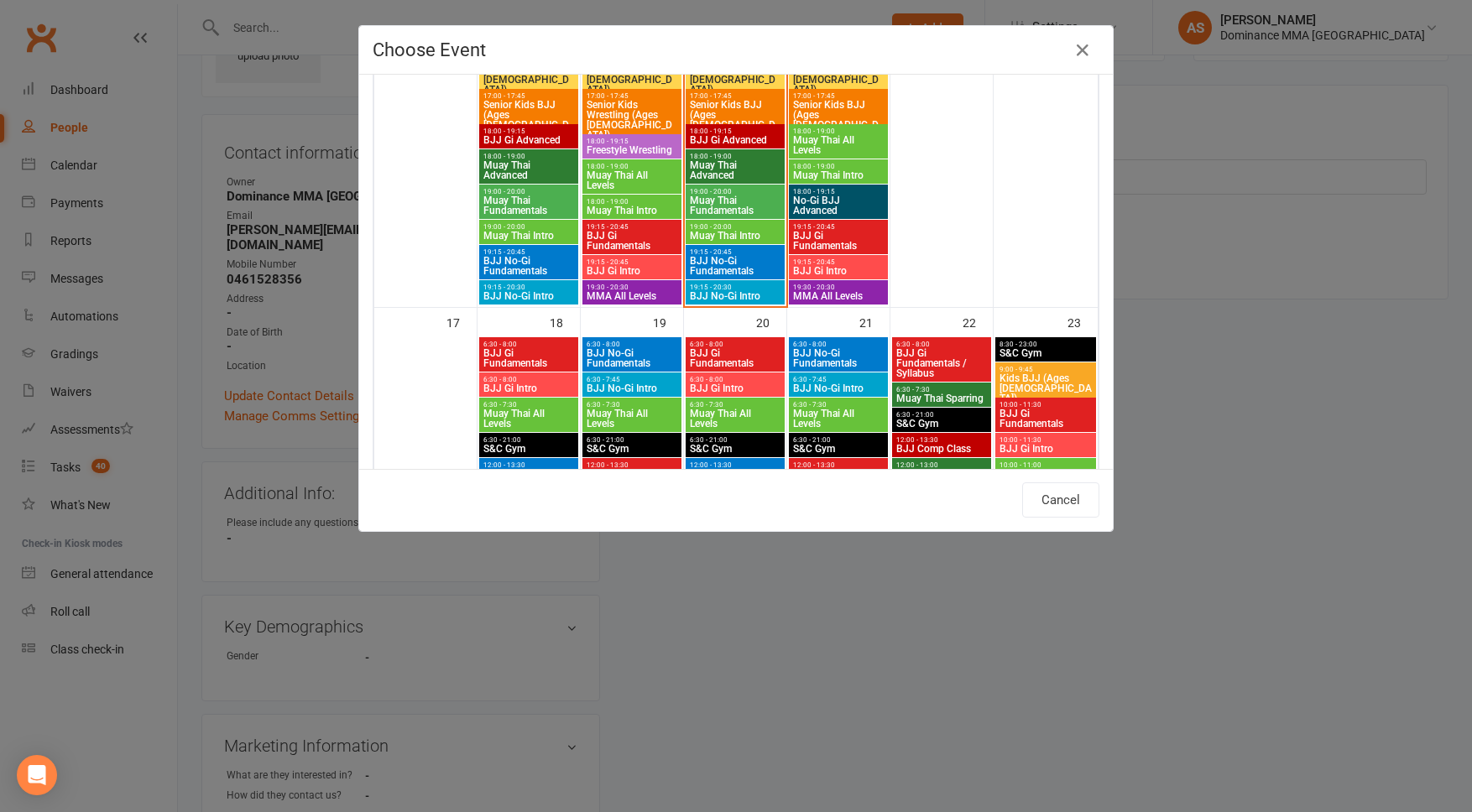
click at [638, 384] on span "BJJ No-Gi Intro" at bounding box center [632, 388] width 92 height 10
type input "BJJ No-Gi Intro - Aug 19, 2025 6:30:00 AM"
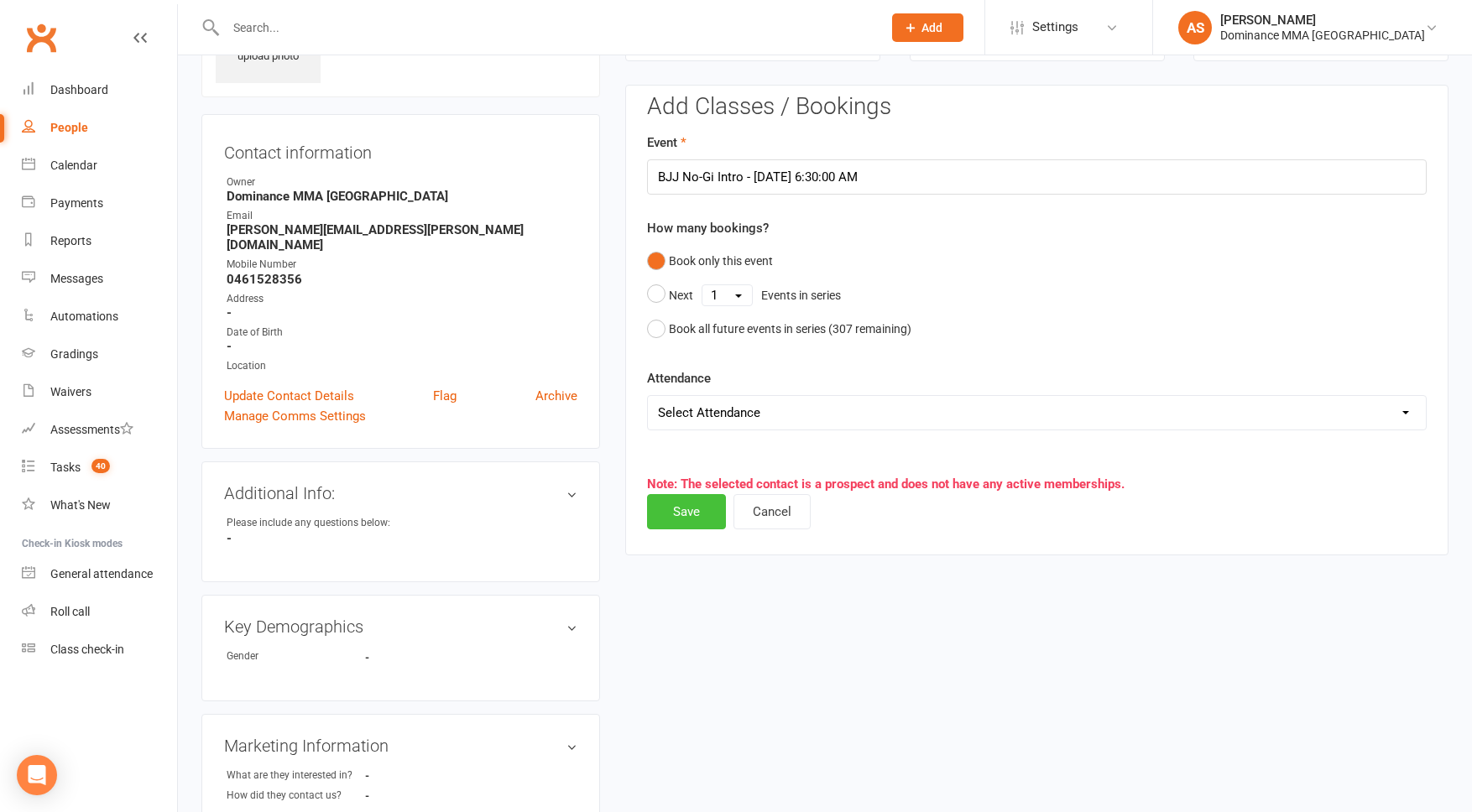
click at [694, 505] on button "Save" at bounding box center [687, 511] width 79 height 35
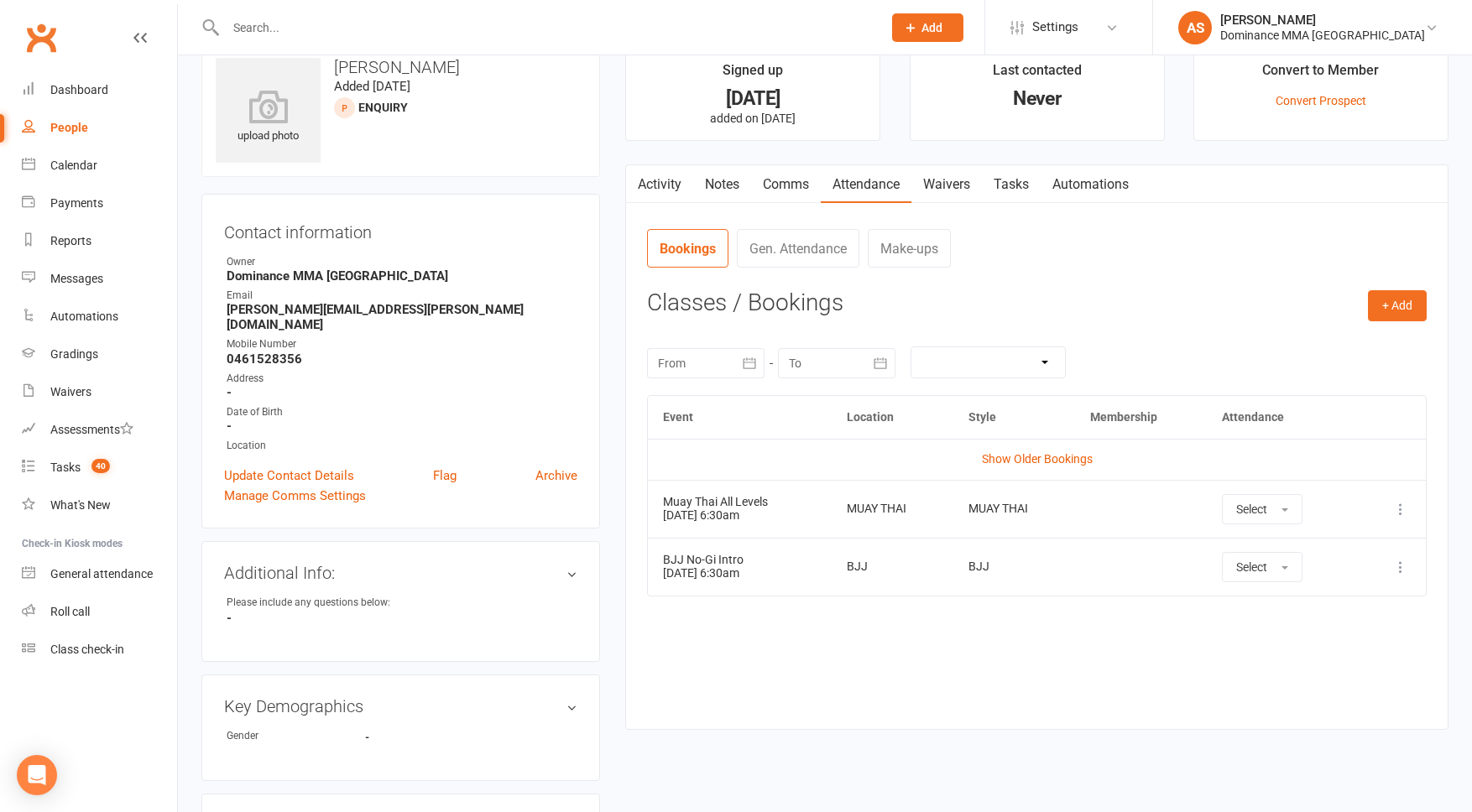
scroll to position [0, 0]
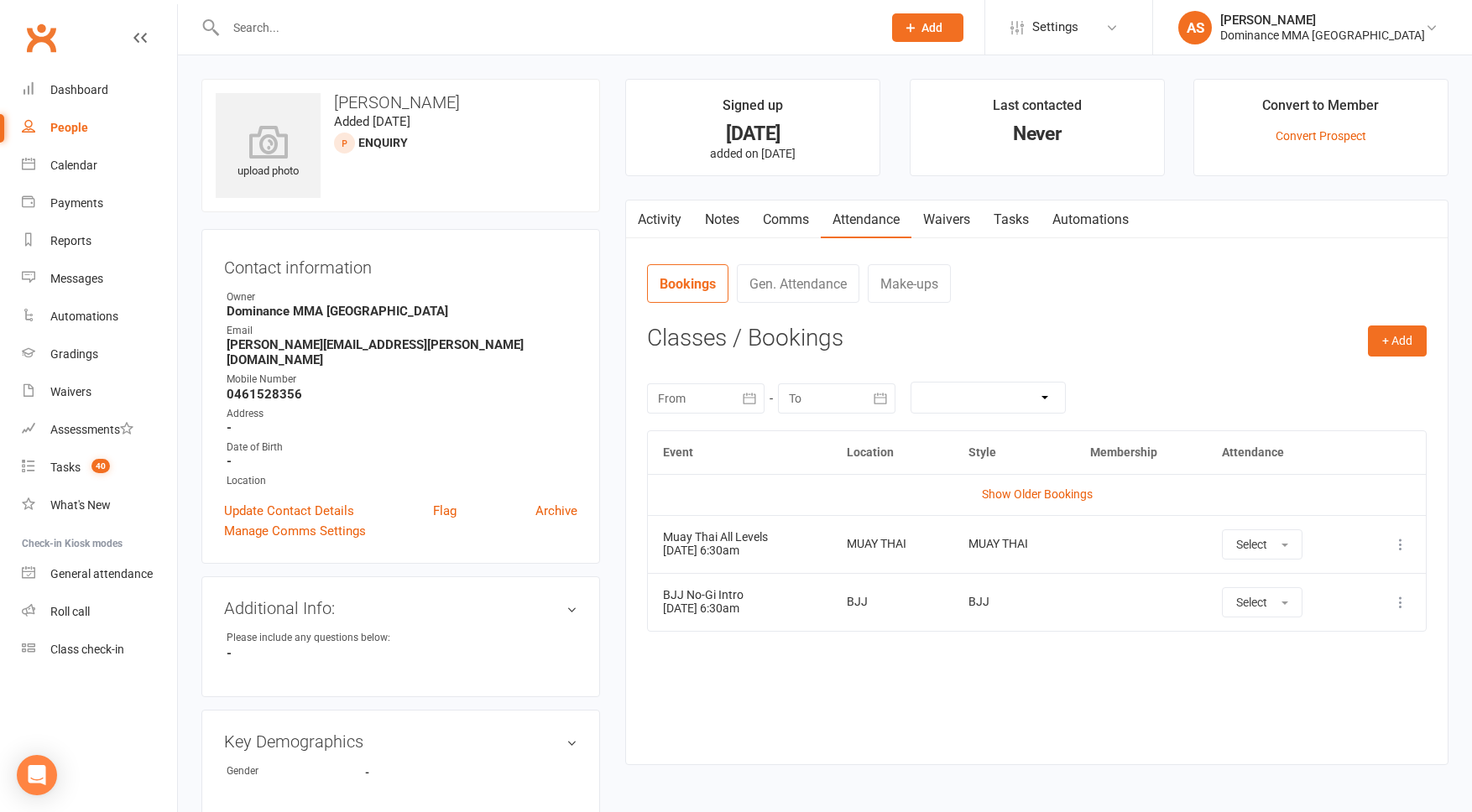
click at [1006, 211] on link "Tasks" at bounding box center [1011, 220] width 59 height 39
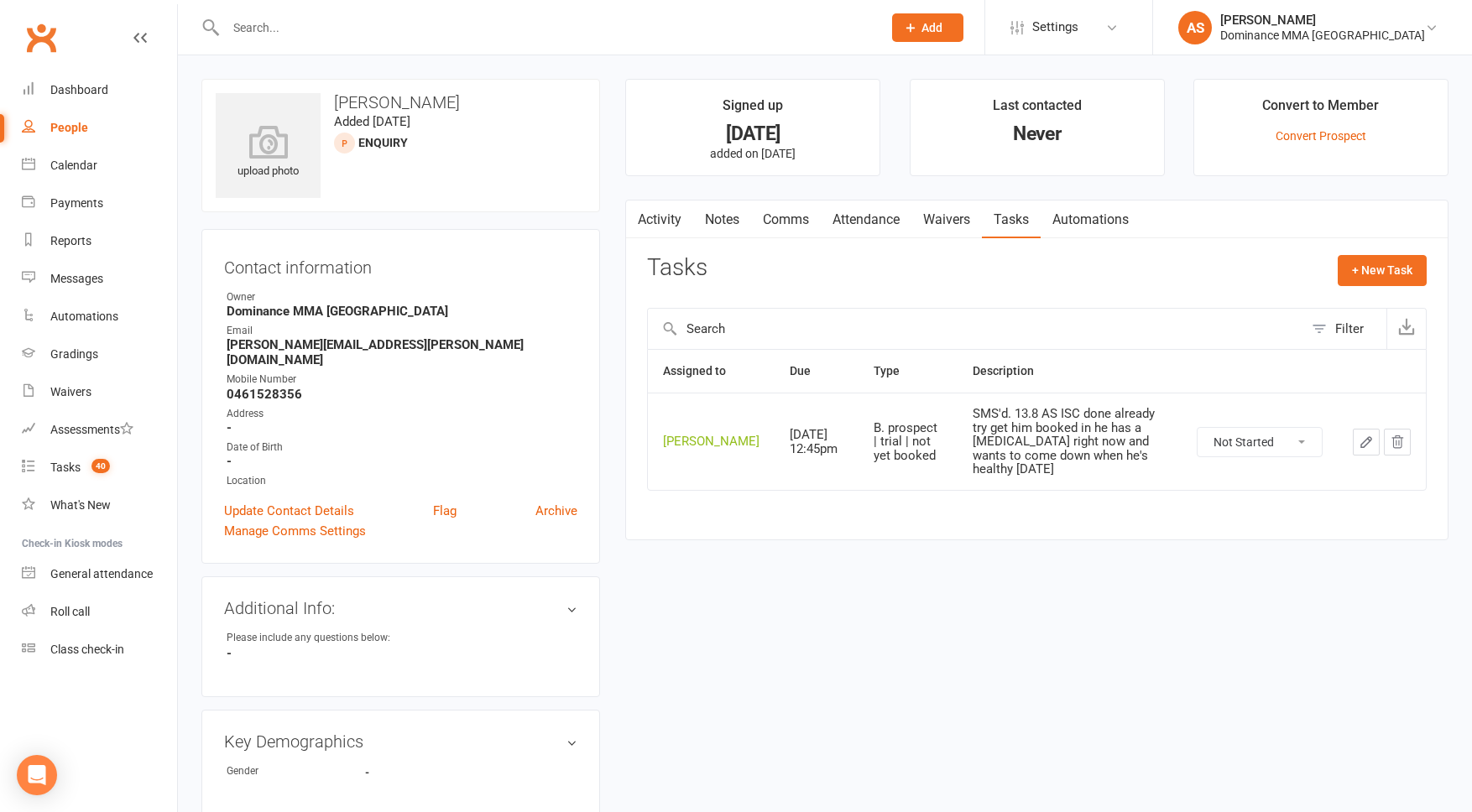
click at [1258, 452] on select "Not Started In Progress Waiting Complete" at bounding box center [1260, 442] width 124 height 29
select select "unstarted"
click at [1371, 282] on button "+ New Task" at bounding box center [1382, 270] width 89 height 31
select select "50862"
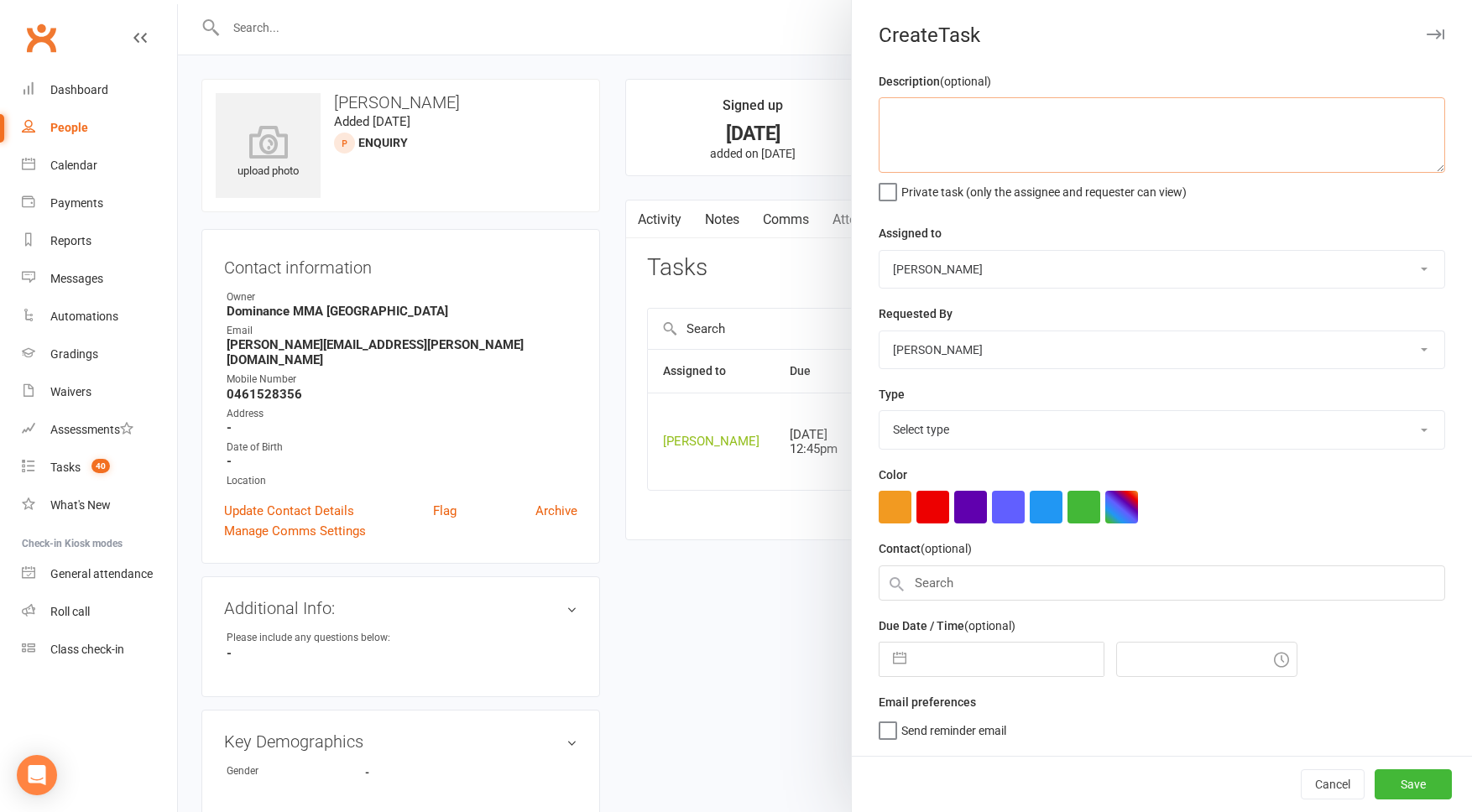
click at [1056, 131] on textarea at bounding box center [1162, 135] width 567 height 76
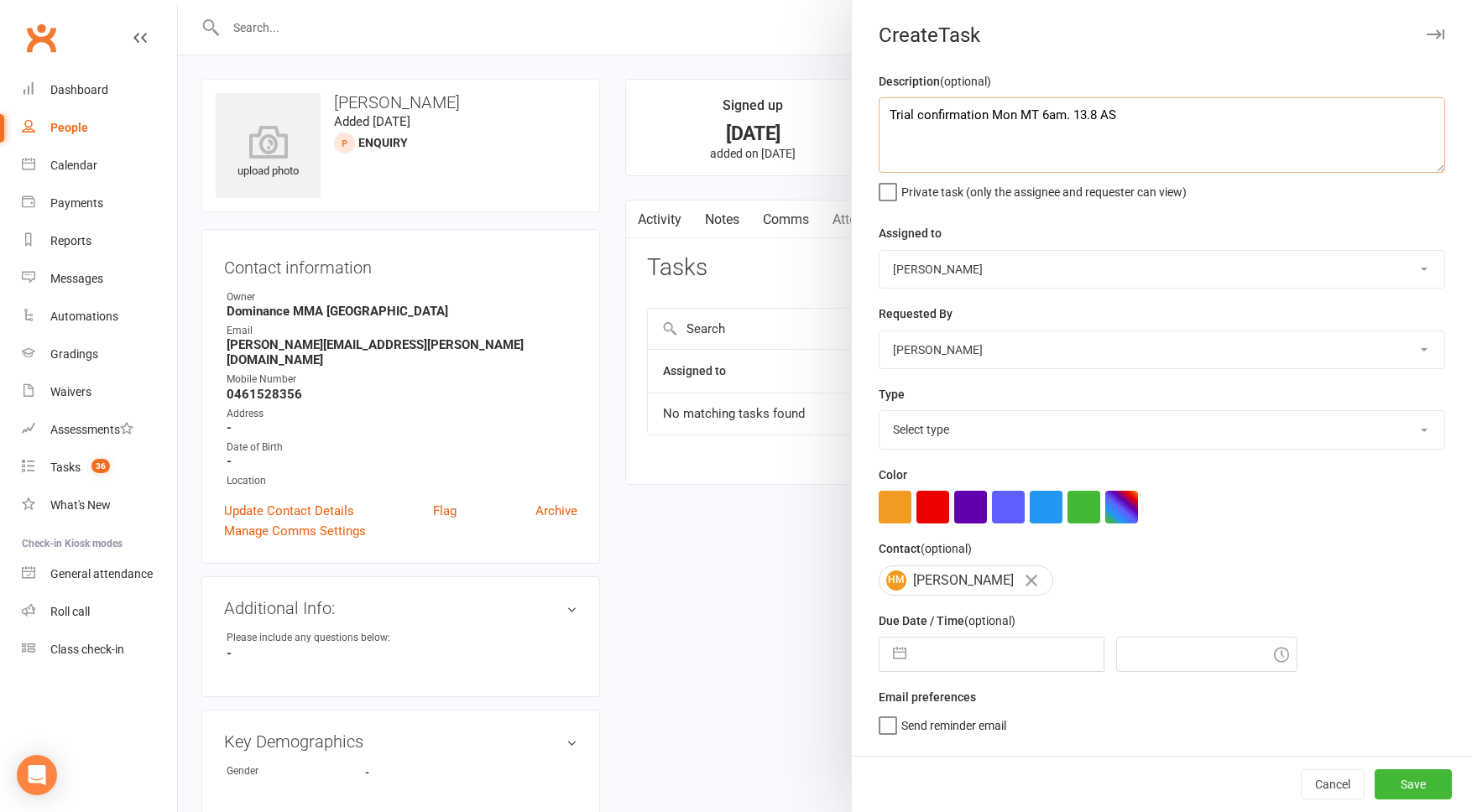
type textarea "Trial confirmation Mon MT 6am. 13.8 AS"
click at [968, 281] on select "Cat Wilson David Hart Lachlan Dart Alish S. Will Wesley Max Viney Dominance MMA…" at bounding box center [1162, 269] width 565 height 37
select select "12631"
click at [959, 425] on select "Select type A. prospect | enquiry response B. prospect | trial | not yet booked…" at bounding box center [1162, 429] width 565 height 37
select select "3862"
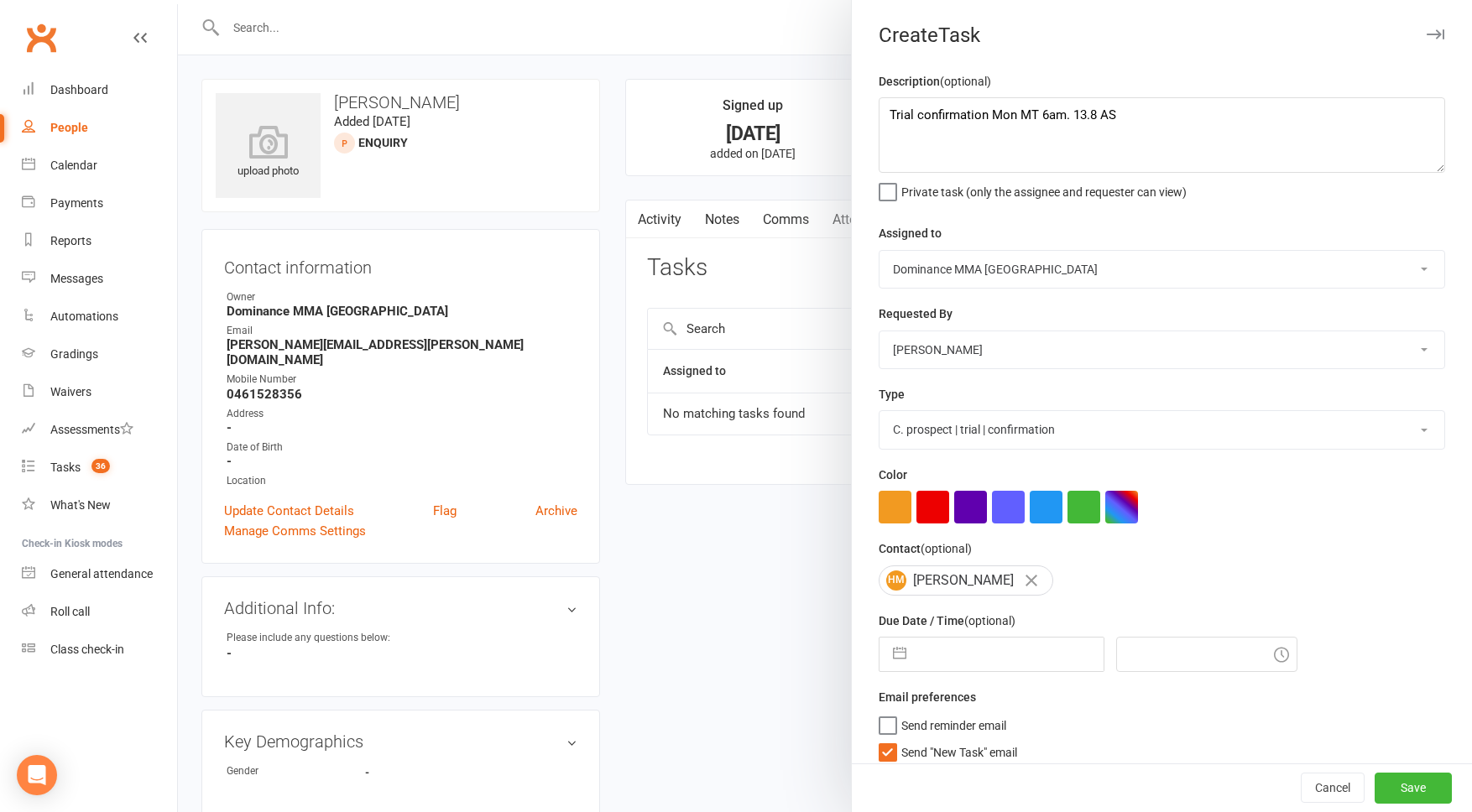
select select "6"
select select "2025"
select select "7"
select select "2025"
select select "8"
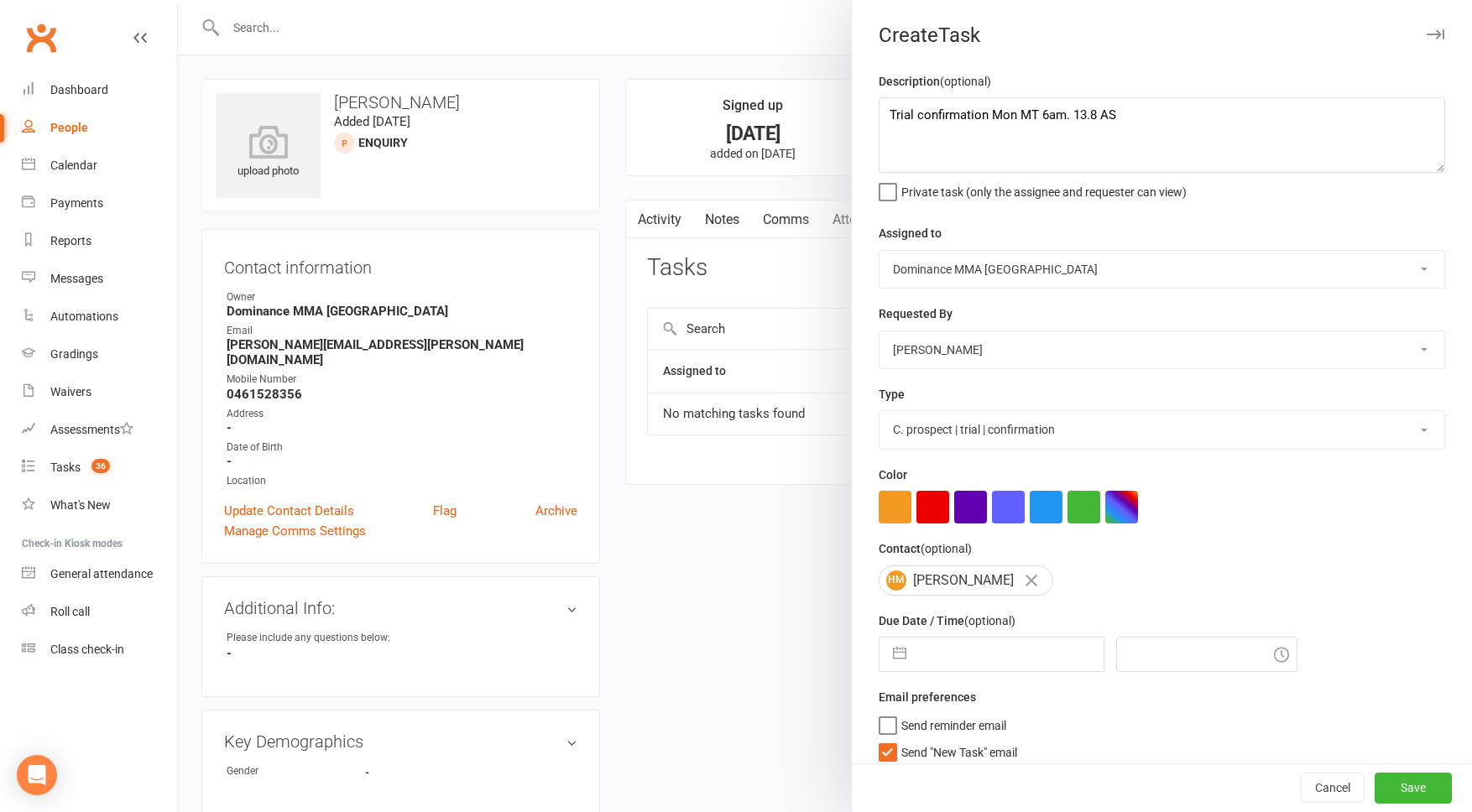
select select "2025"
click at [996, 662] on input "text" at bounding box center [1010, 654] width 189 height 33
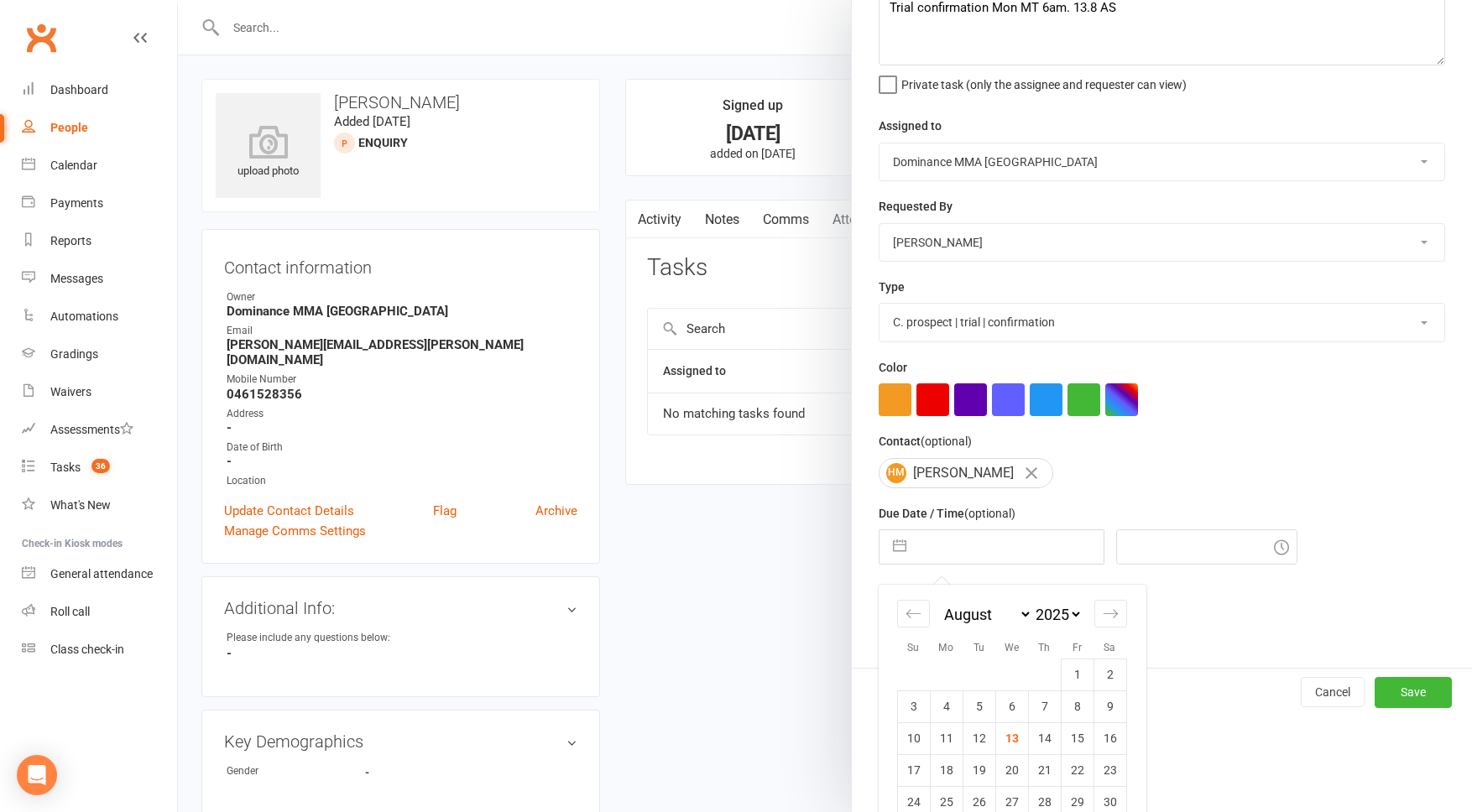
scroll to position [108, 0]
click at [1104, 748] on td "16" at bounding box center [1110, 737] width 32 height 32
type input "16 Aug 2025"
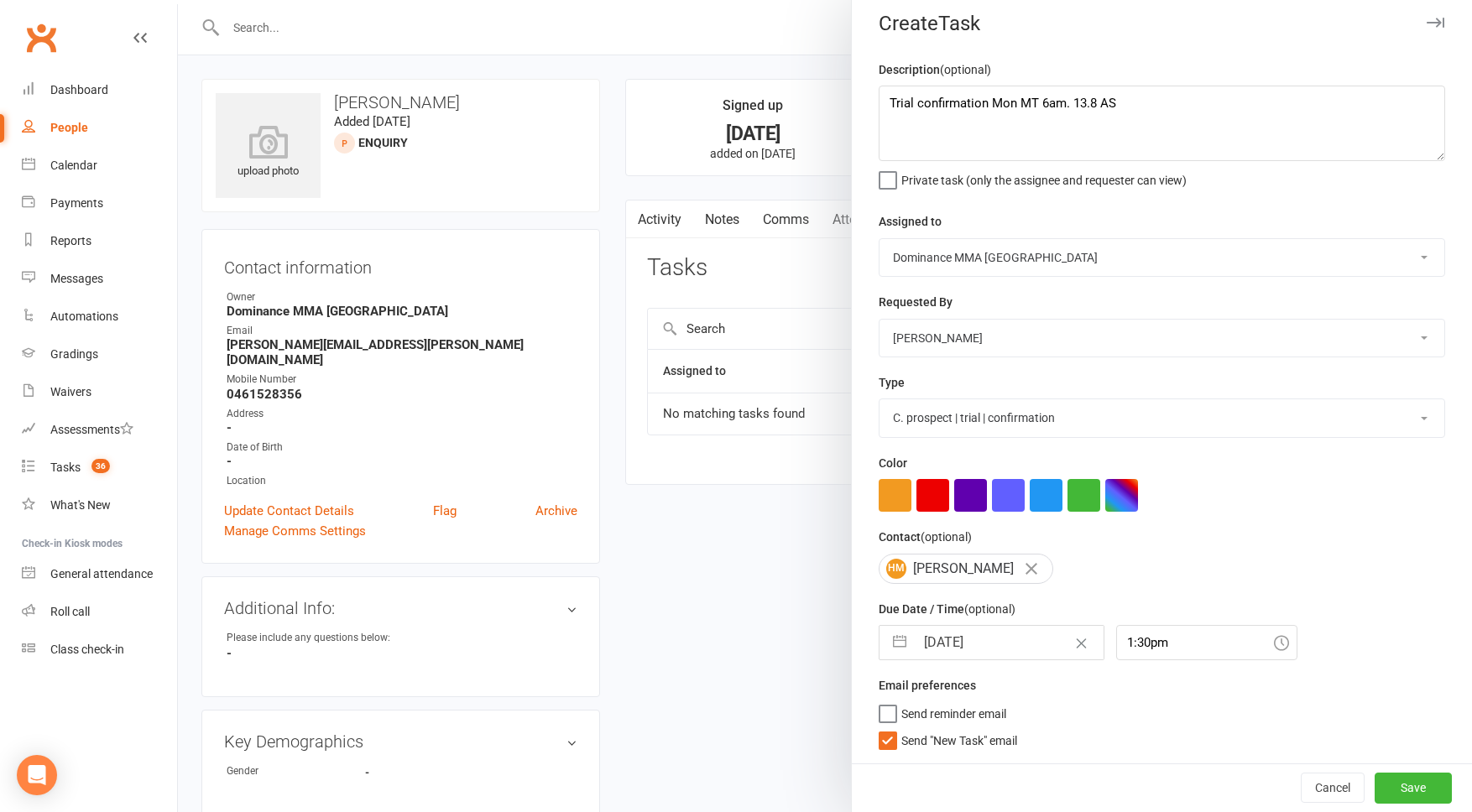
scroll to position [15, 0]
click at [1141, 643] on div "Description (optional) Trial confirmation Mon MT 6am. 13.8 AS Private task (onl…" at bounding box center [1162, 411] width 620 height 704
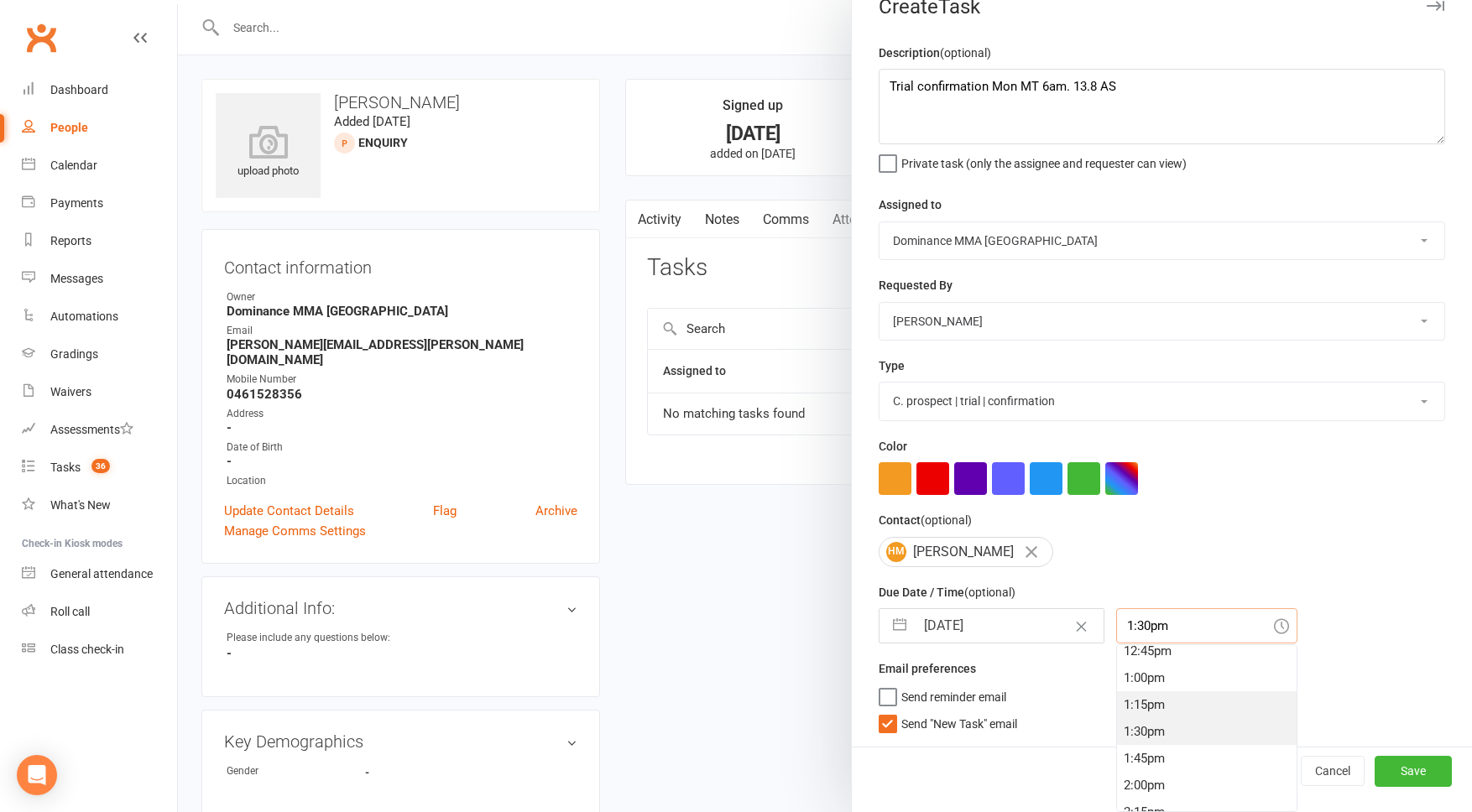
scroll to position [1366, 0]
click at [1128, 693] on div "1:00pm" at bounding box center [1206, 689] width 179 height 27
type input "1:00pm"
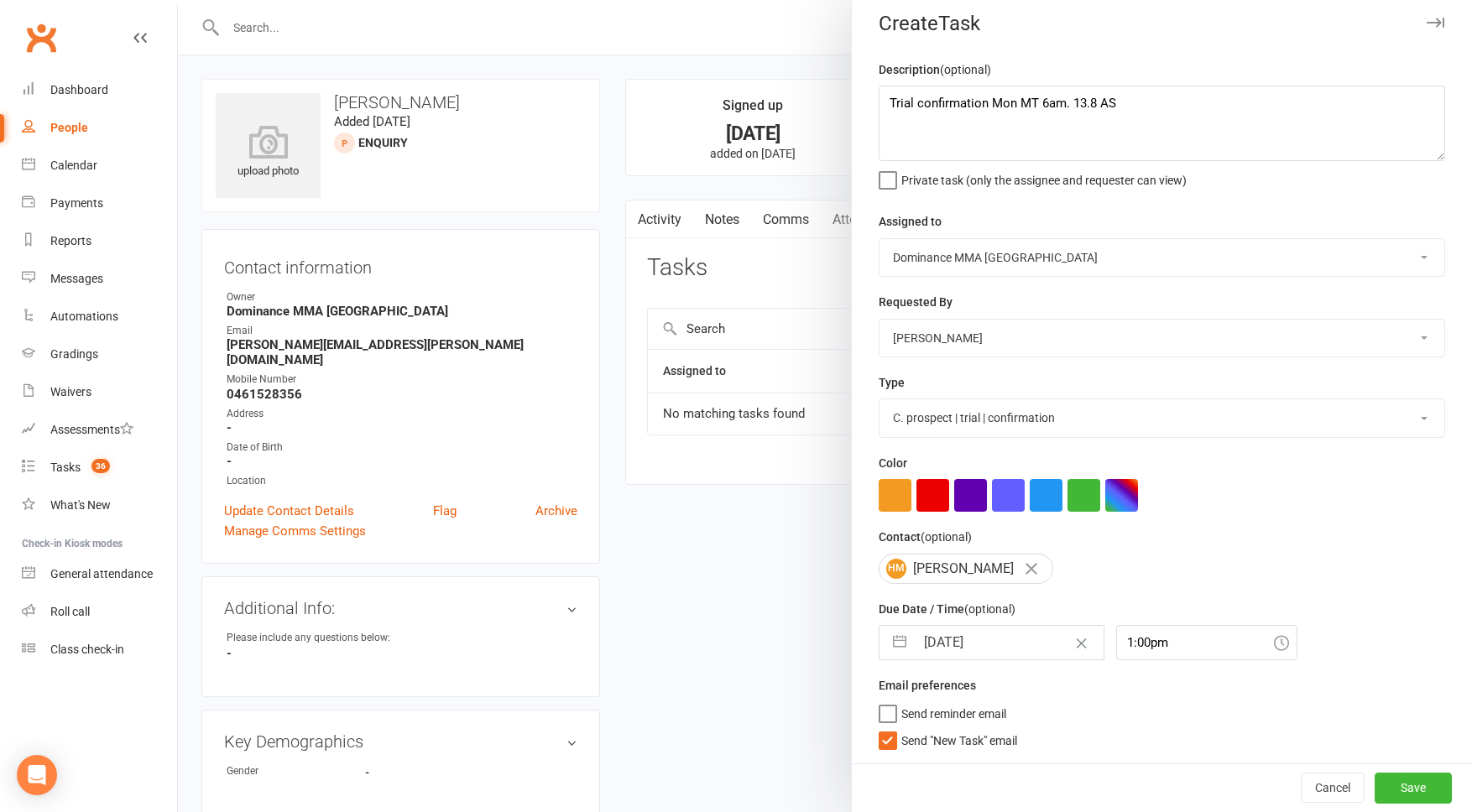
click at [967, 738] on span "Send "New Task" email" at bounding box center [959, 737] width 116 height 19
click at [967, 728] on input "Send "New Task" email" at bounding box center [948, 728] width 139 height 0
click at [1399, 788] on button "Save" at bounding box center [1413, 789] width 78 height 31
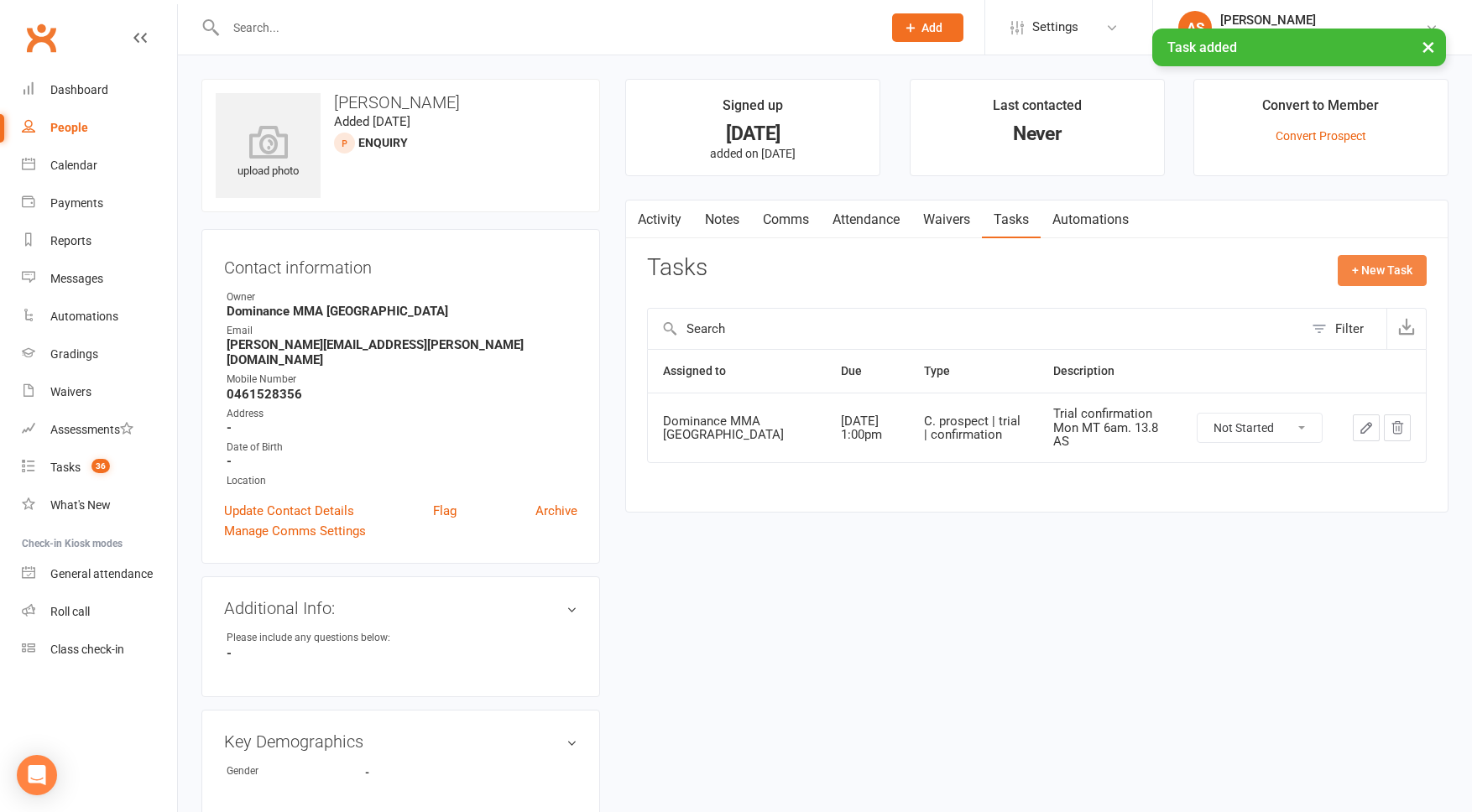
click at [1363, 268] on button "+ New Task" at bounding box center [1382, 270] width 89 height 31
select select "50862"
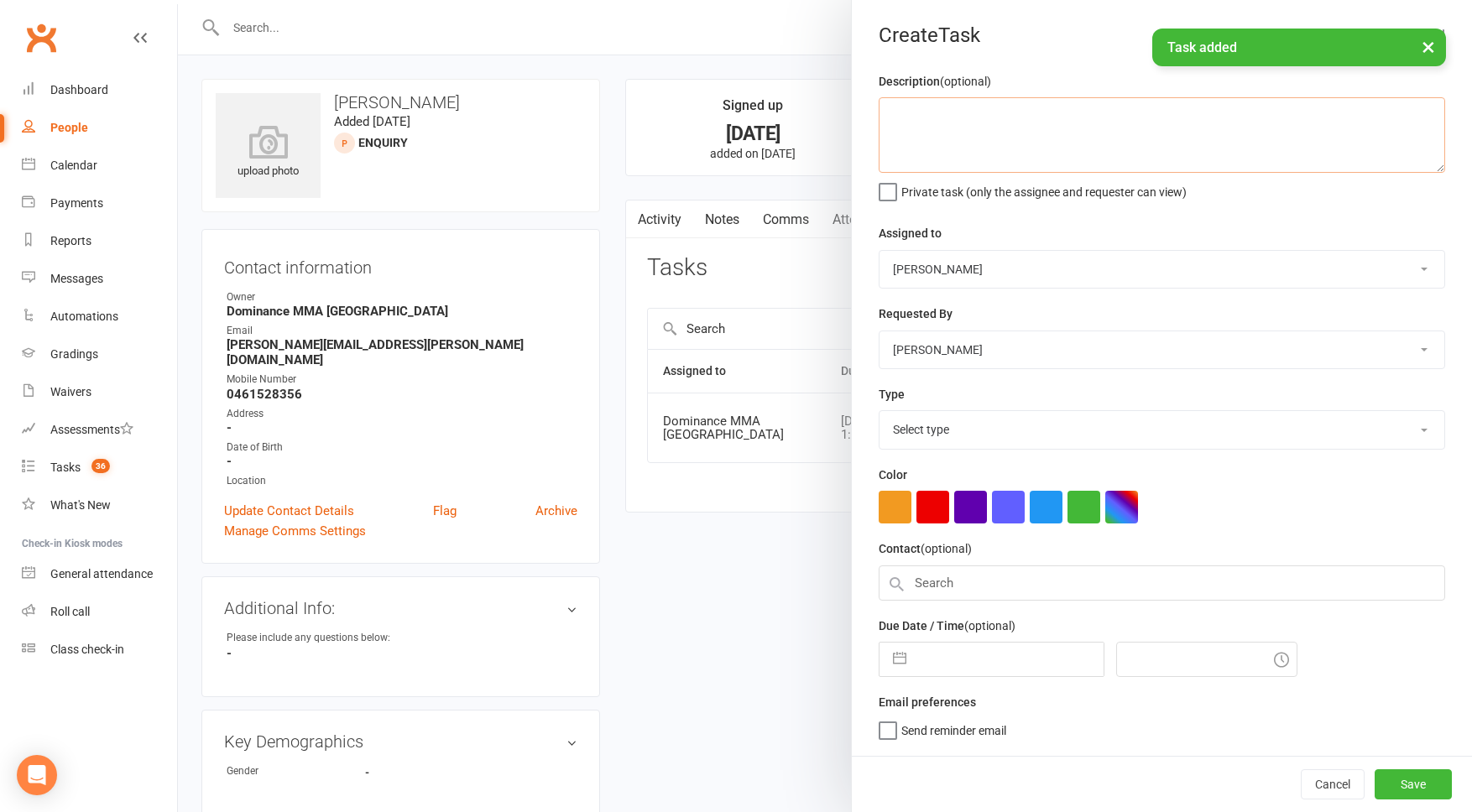
click at [1165, 129] on textarea at bounding box center [1162, 135] width 567 height 76
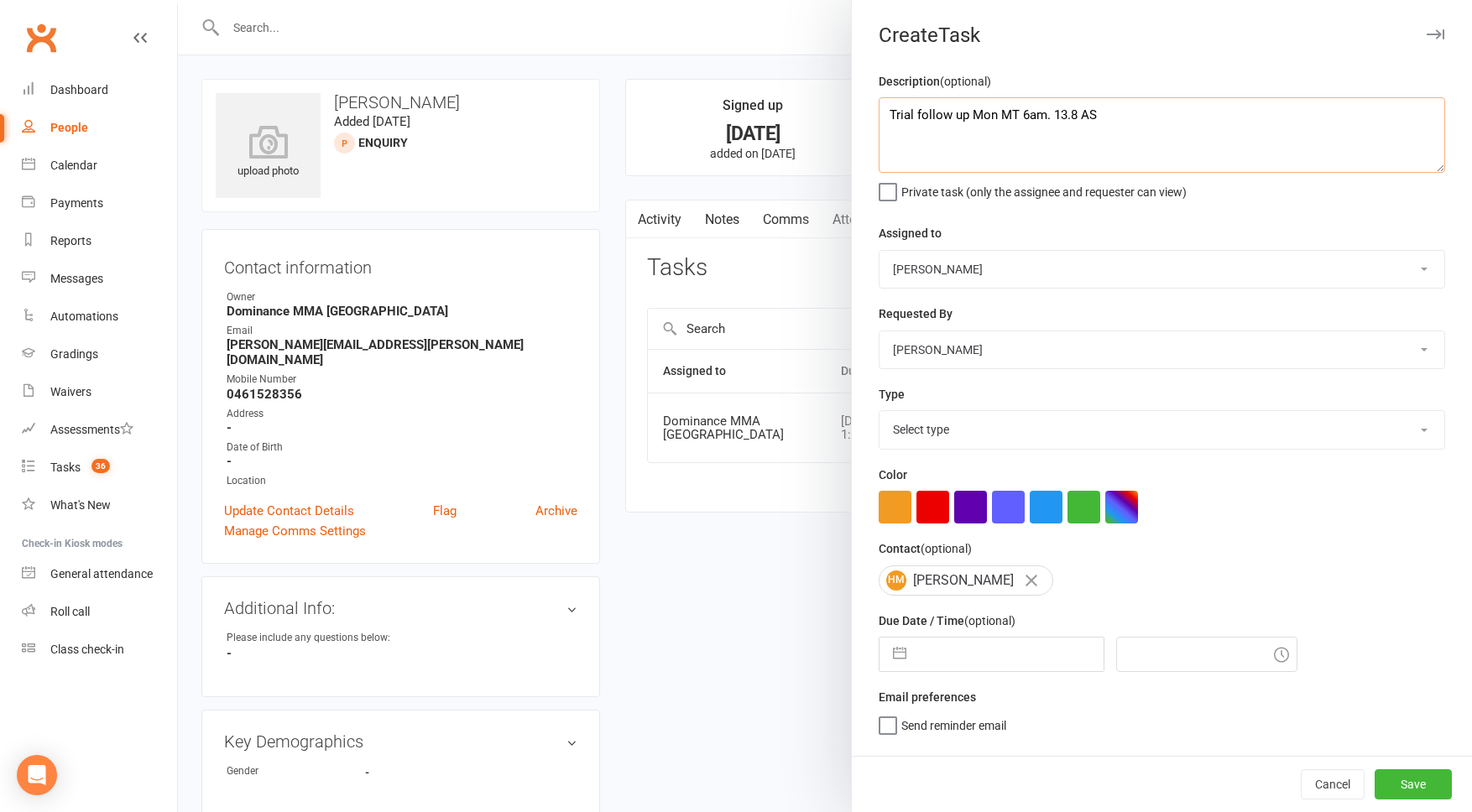
type textarea "Trial follow up Mon MT 6am. 13.8 AS"
click at [954, 278] on select "Cat Wilson David Hart Lachlan Dart Alish S. Will Wesley Max Viney Dominance MMA…" at bounding box center [1162, 269] width 565 height 37
select select "45422"
click at [940, 427] on select "Select type A. prospect | enquiry response B. prospect | trial | not yet booked…" at bounding box center [1162, 429] width 565 height 37
select select "3863"
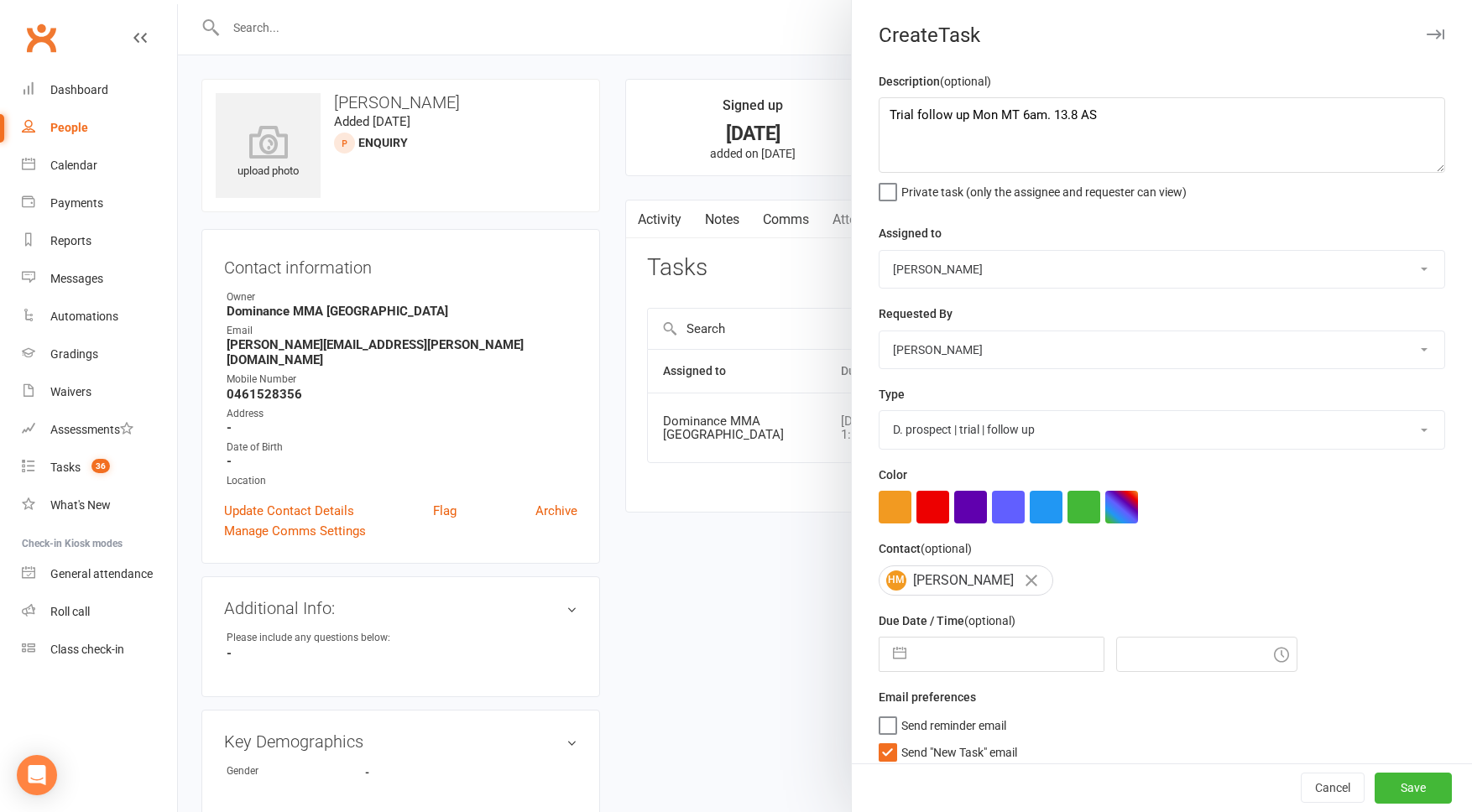
click at [967, 659] on input "text" at bounding box center [1010, 654] width 189 height 33
select select "6"
select select "2025"
select select "7"
select select "2025"
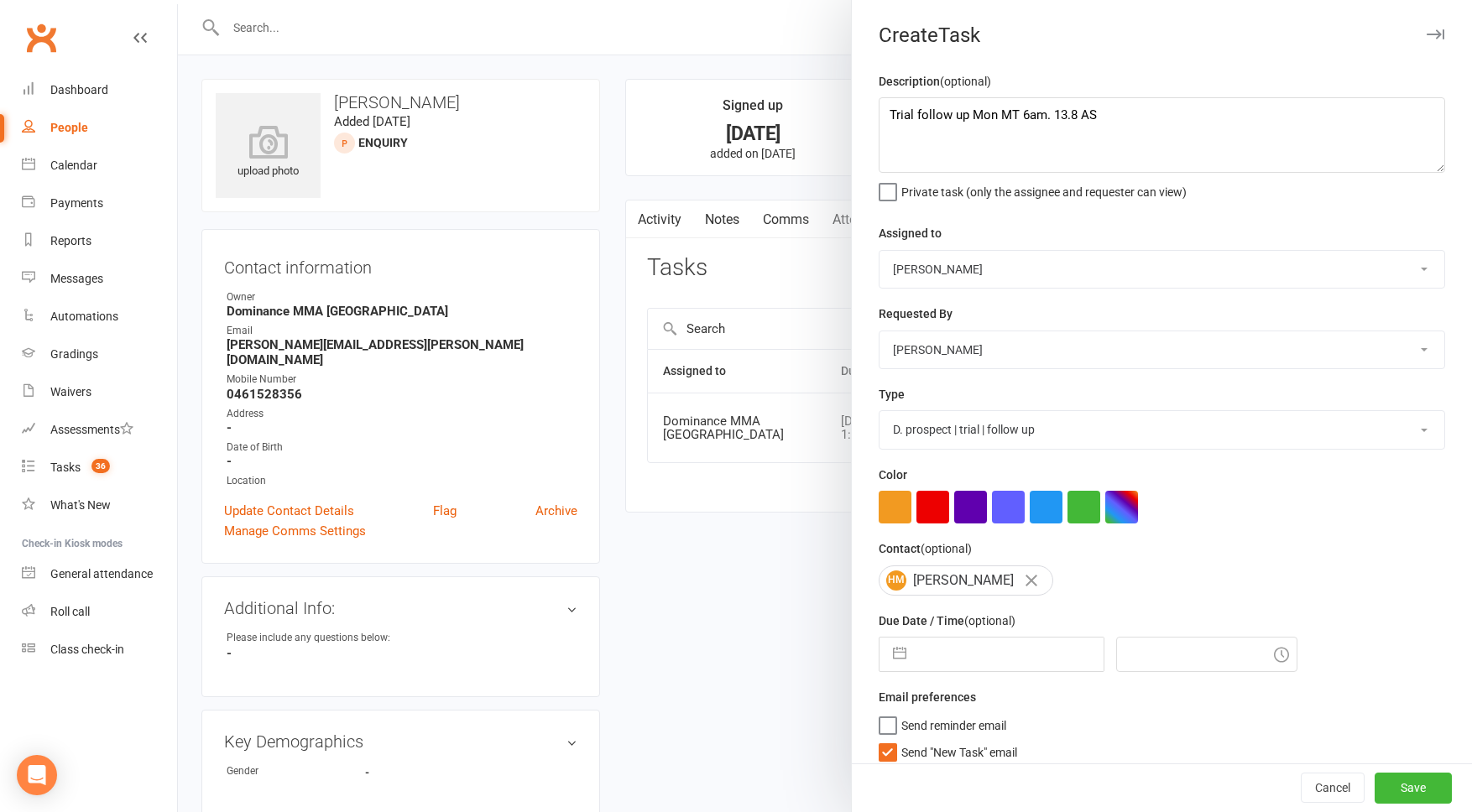
select select "8"
select select "2025"
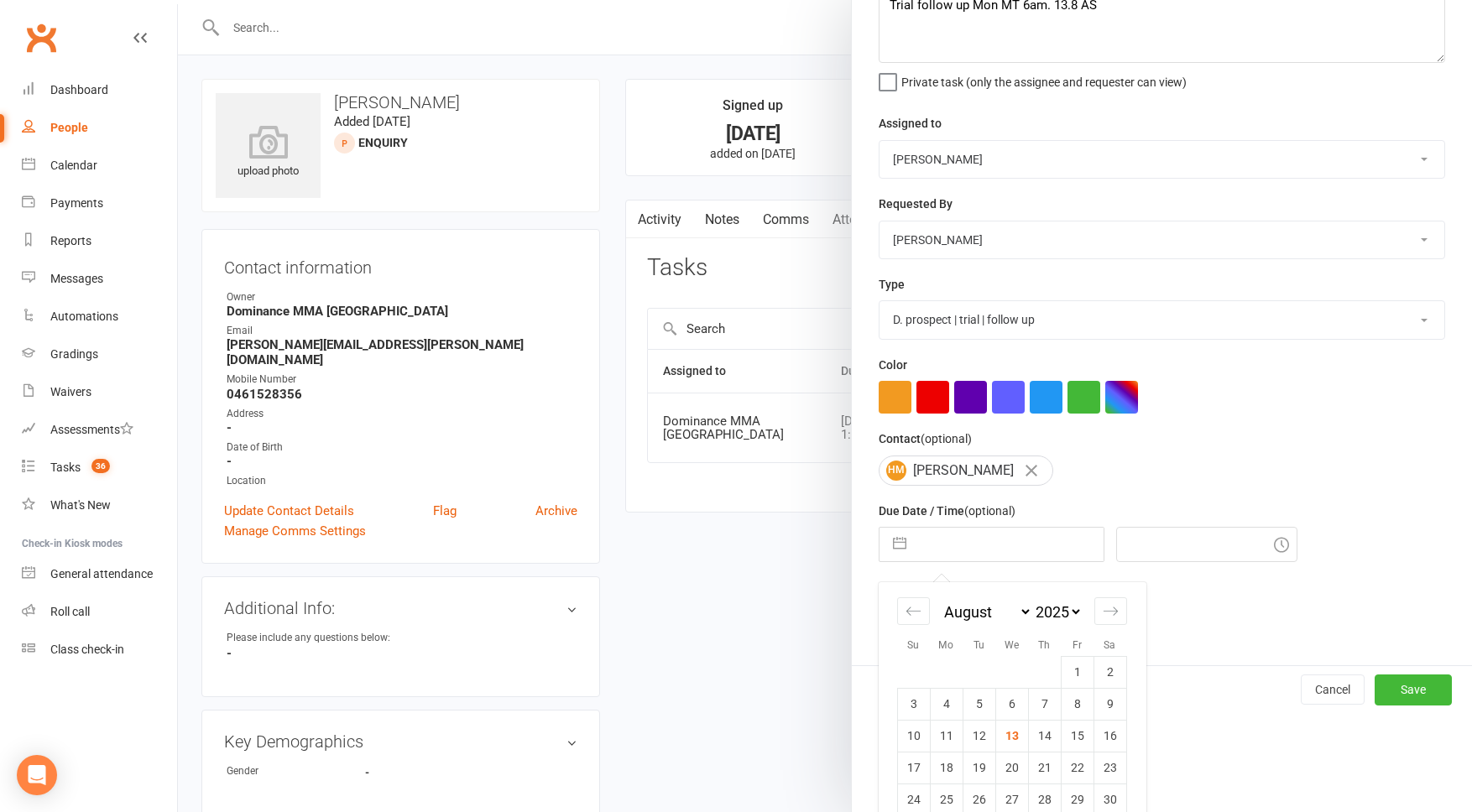
scroll to position [168, 0]
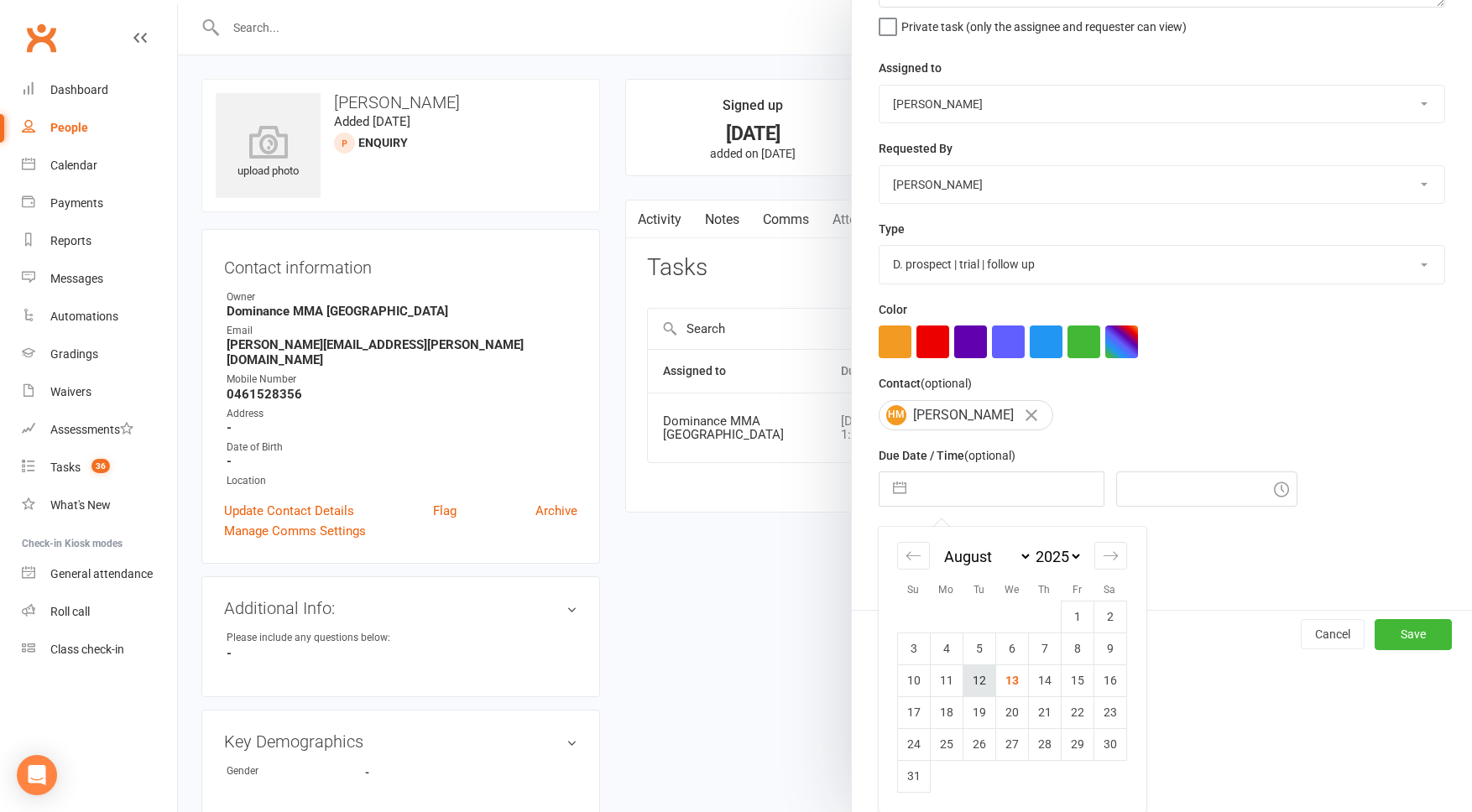
click at [970, 684] on td "12" at bounding box center [979, 680] width 32 height 32
type input "12 Aug 2025"
type input "1:30pm"
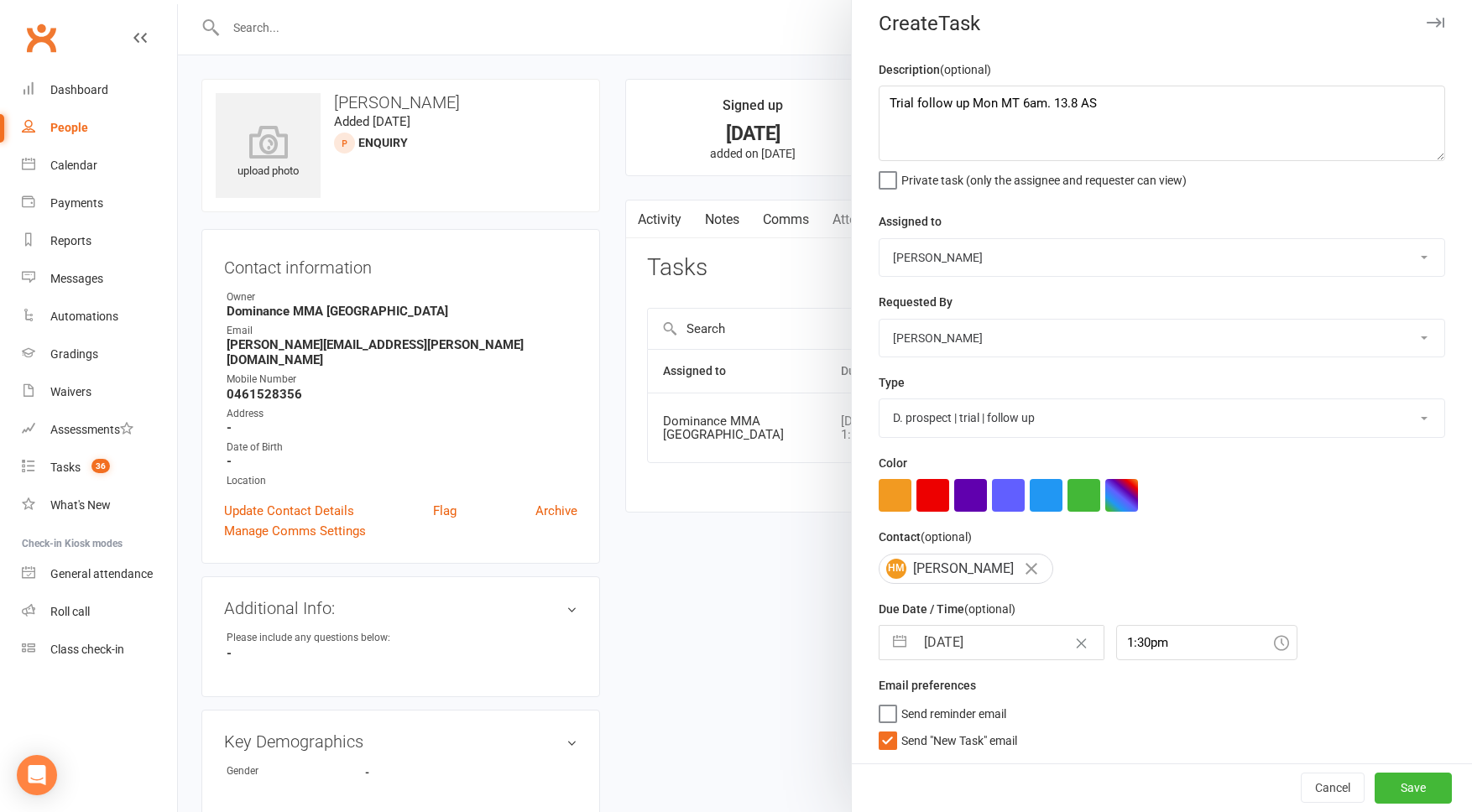
scroll to position [15, 0]
click at [983, 653] on input "12 Aug 2025" at bounding box center [1010, 643] width 189 height 33
select select "6"
select select "2025"
select select "7"
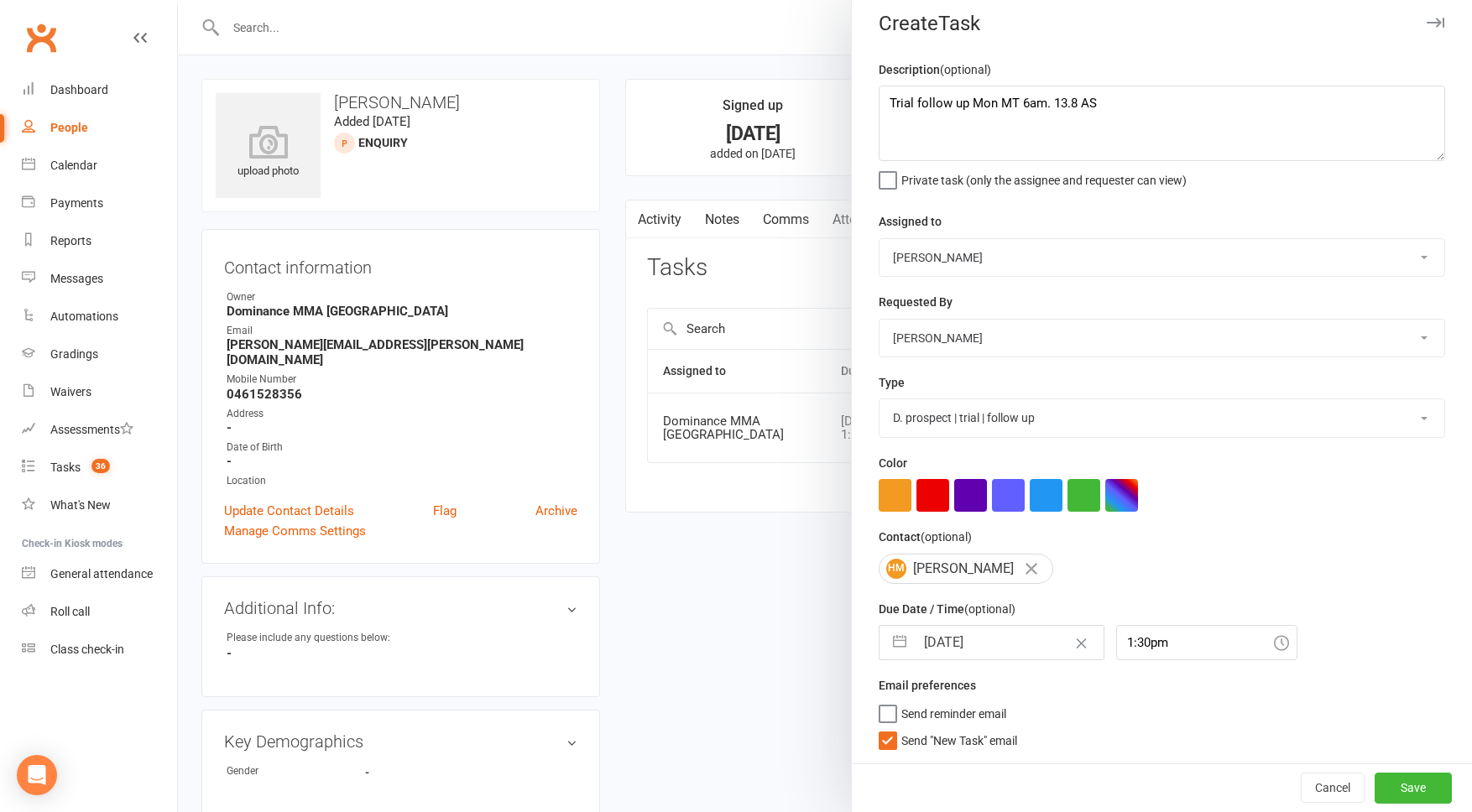
select select "2025"
select select "8"
select select "2025"
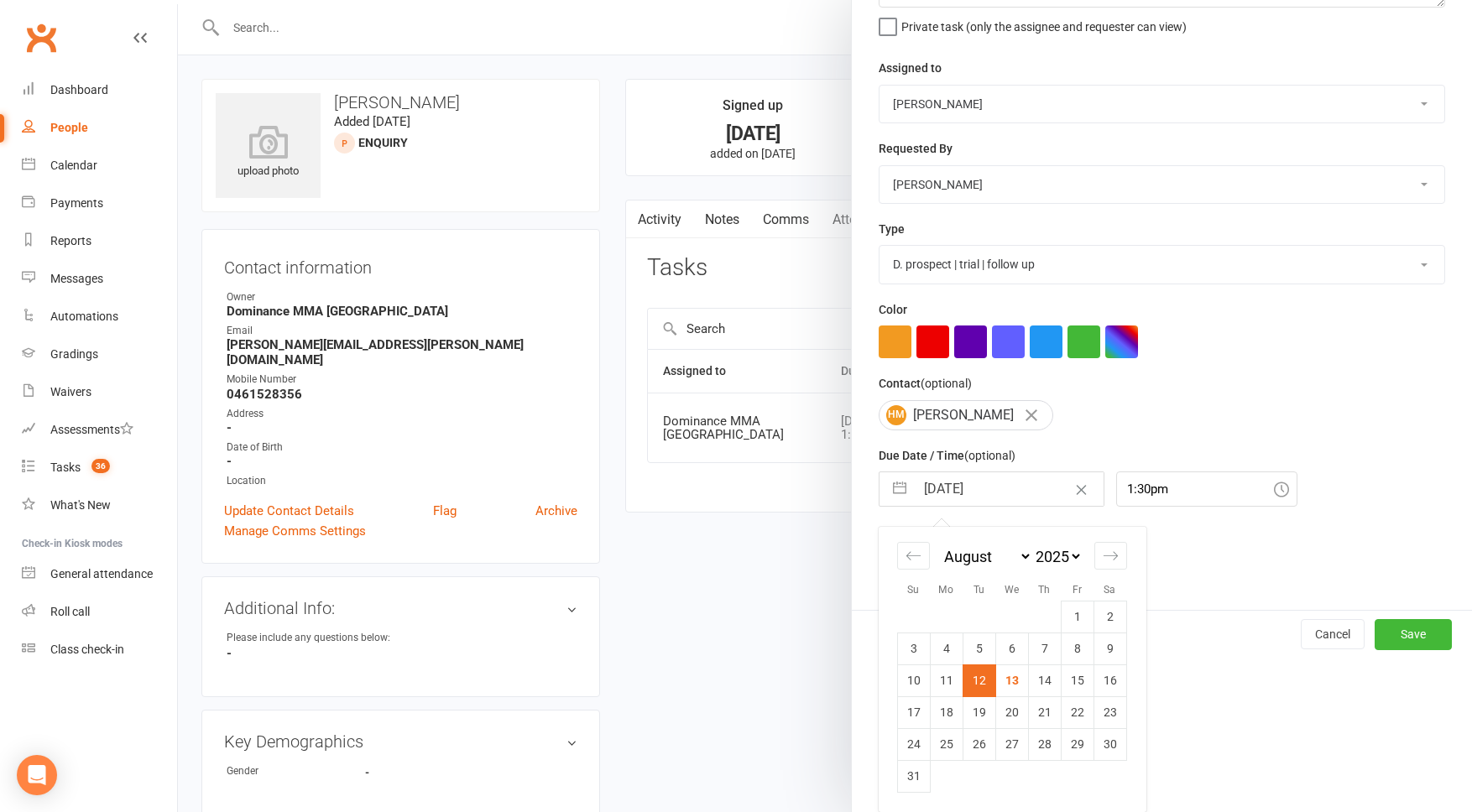
click at [979, 707] on td "19" at bounding box center [979, 712] width 32 height 32
type input "19 Aug 2025"
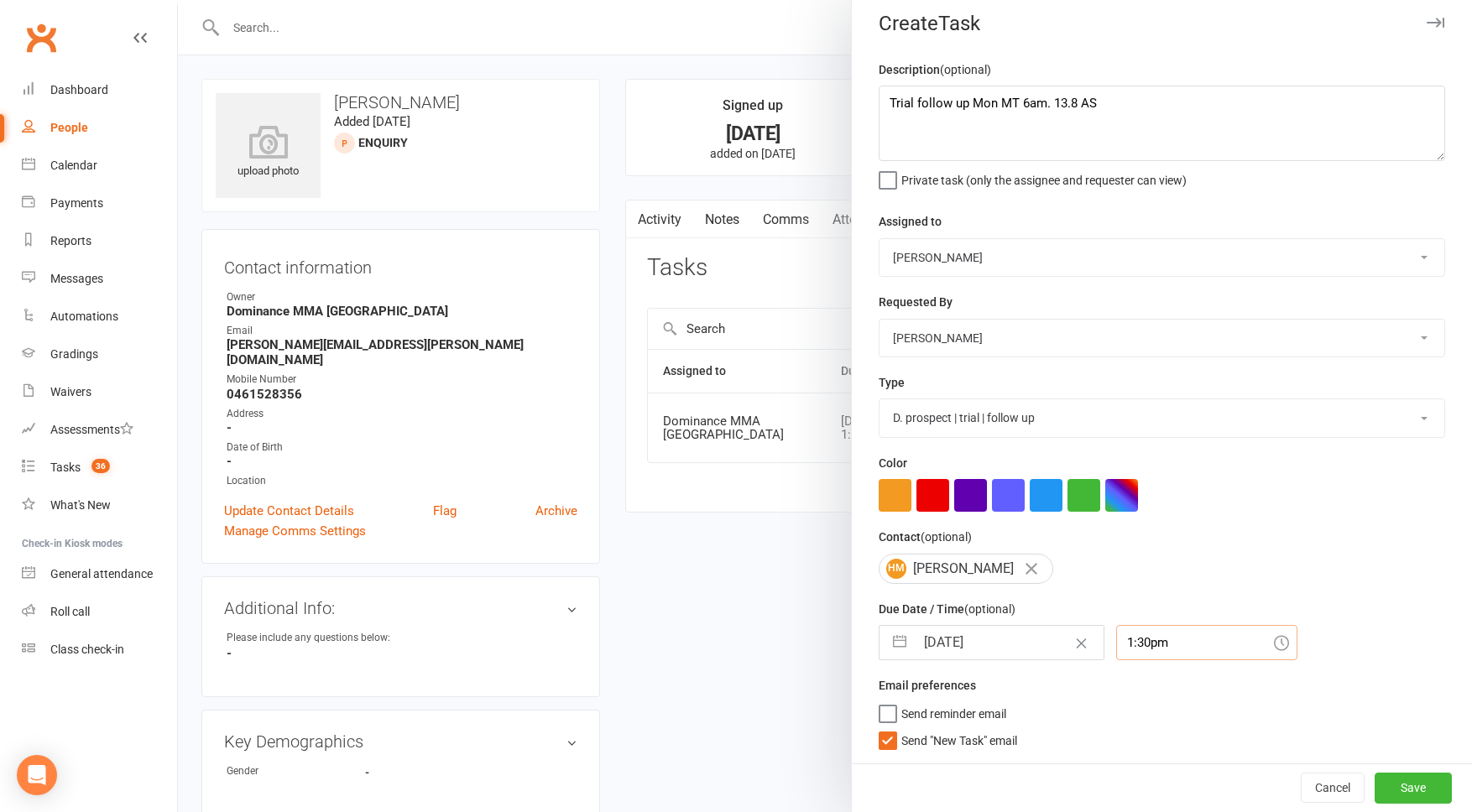
click at [1135, 652] on div "1:30pm" at bounding box center [1207, 643] width 181 height 35
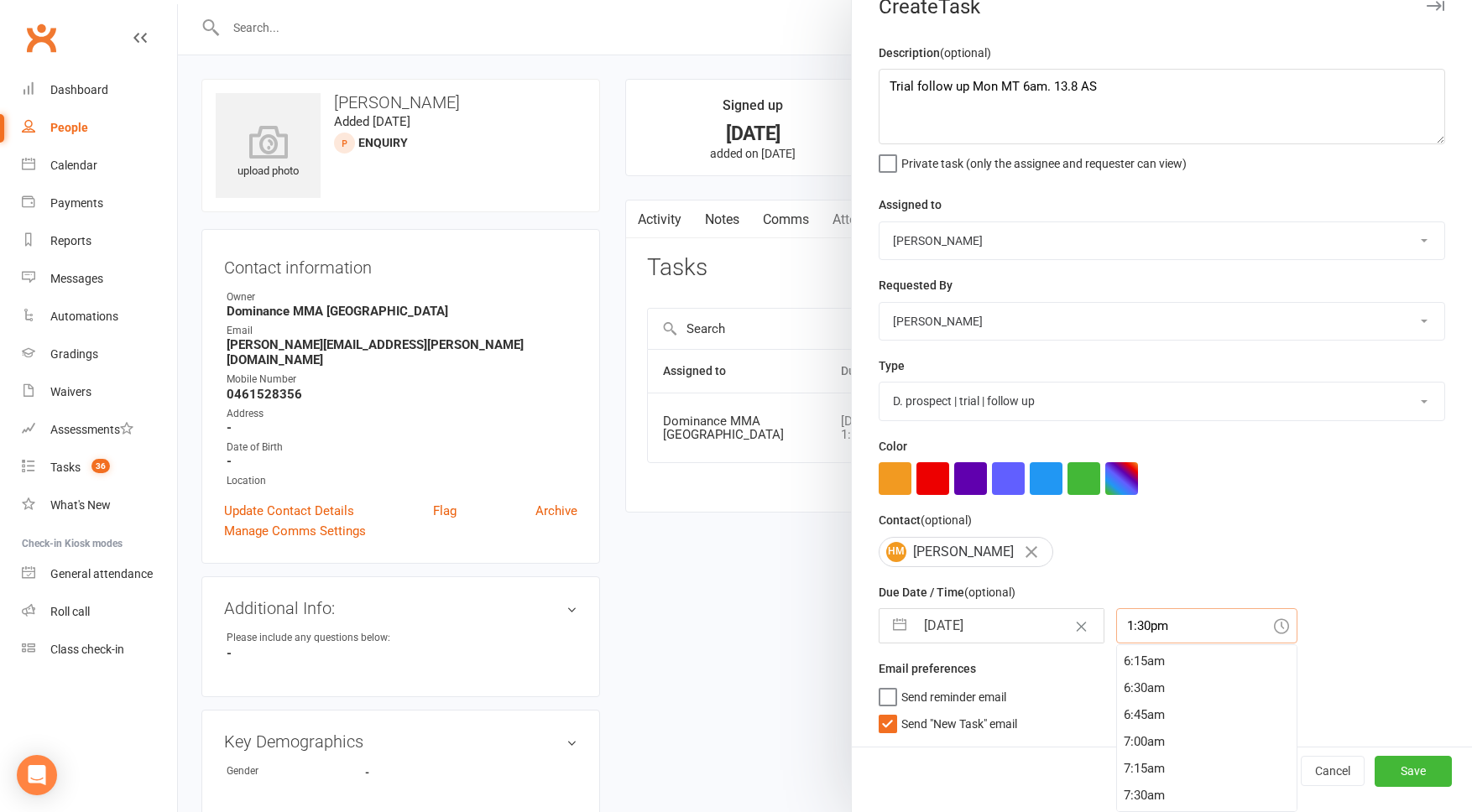
scroll to position [674, 0]
drag, startPoint x: 1134, startPoint y: 686, endPoint x: 1009, endPoint y: 714, distance: 128.1
click at [1134, 686] on div "6:30am" at bounding box center [1206, 683] width 179 height 27
type input "6:30am"
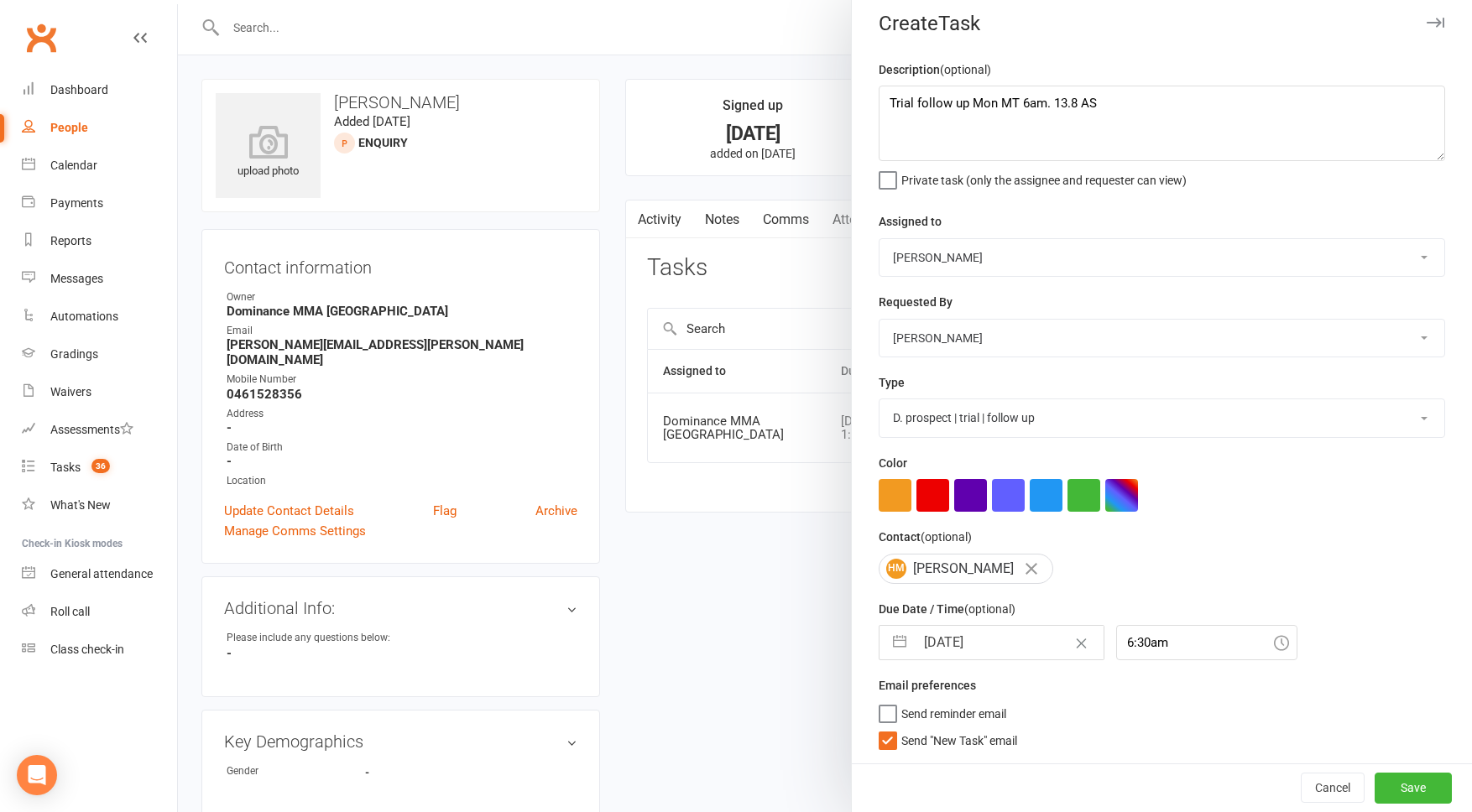
click at [959, 737] on span "Send "New Task" email" at bounding box center [959, 737] width 116 height 19
click at [959, 728] on input "Send "New Task" email" at bounding box center [948, 728] width 139 height 0
drag, startPoint x: 1414, startPoint y: 793, endPoint x: 1423, endPoint y: 740, distance: 53.8
click at [1413, 793] on button "Save" at bounding box center [1413, 789] width 78 height 31
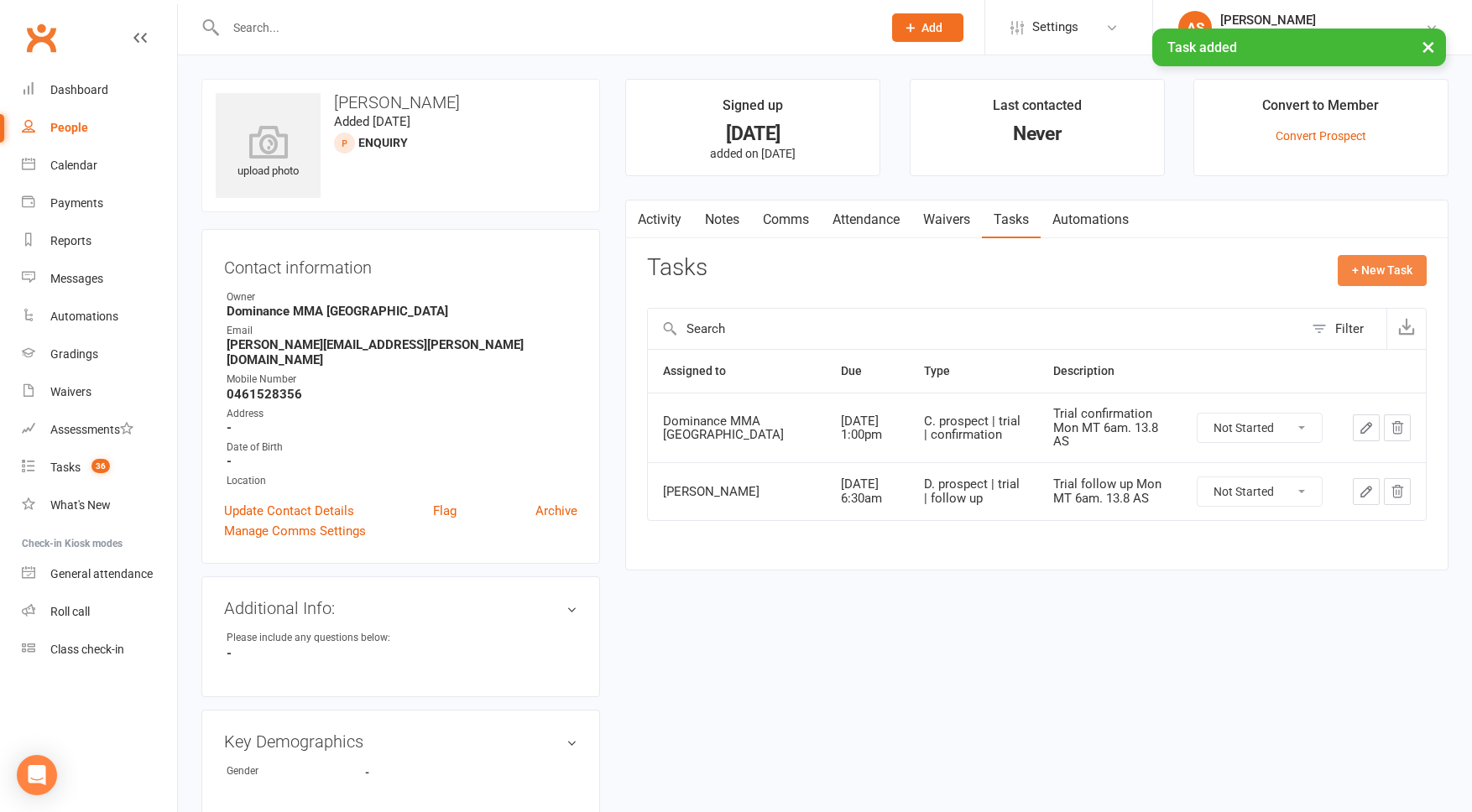
scroll to position [1, 0]
click at [1385, 273] on button "+ New Task" at bounding box center [1382, 269] width 89 height 31
select select "50862"
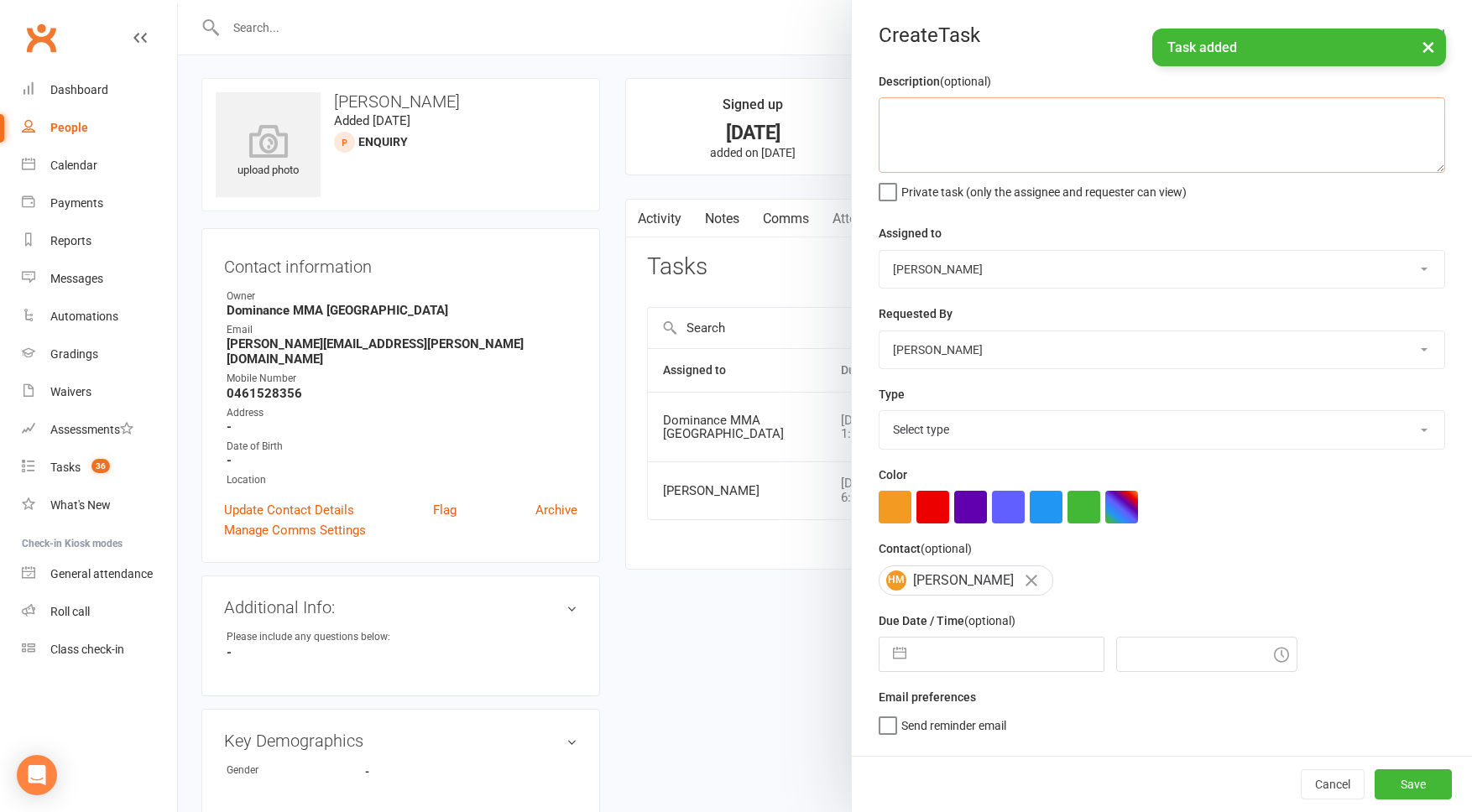
click at [1179, 128] on textarea at bounding box center [1162, 135] width 567 height 76
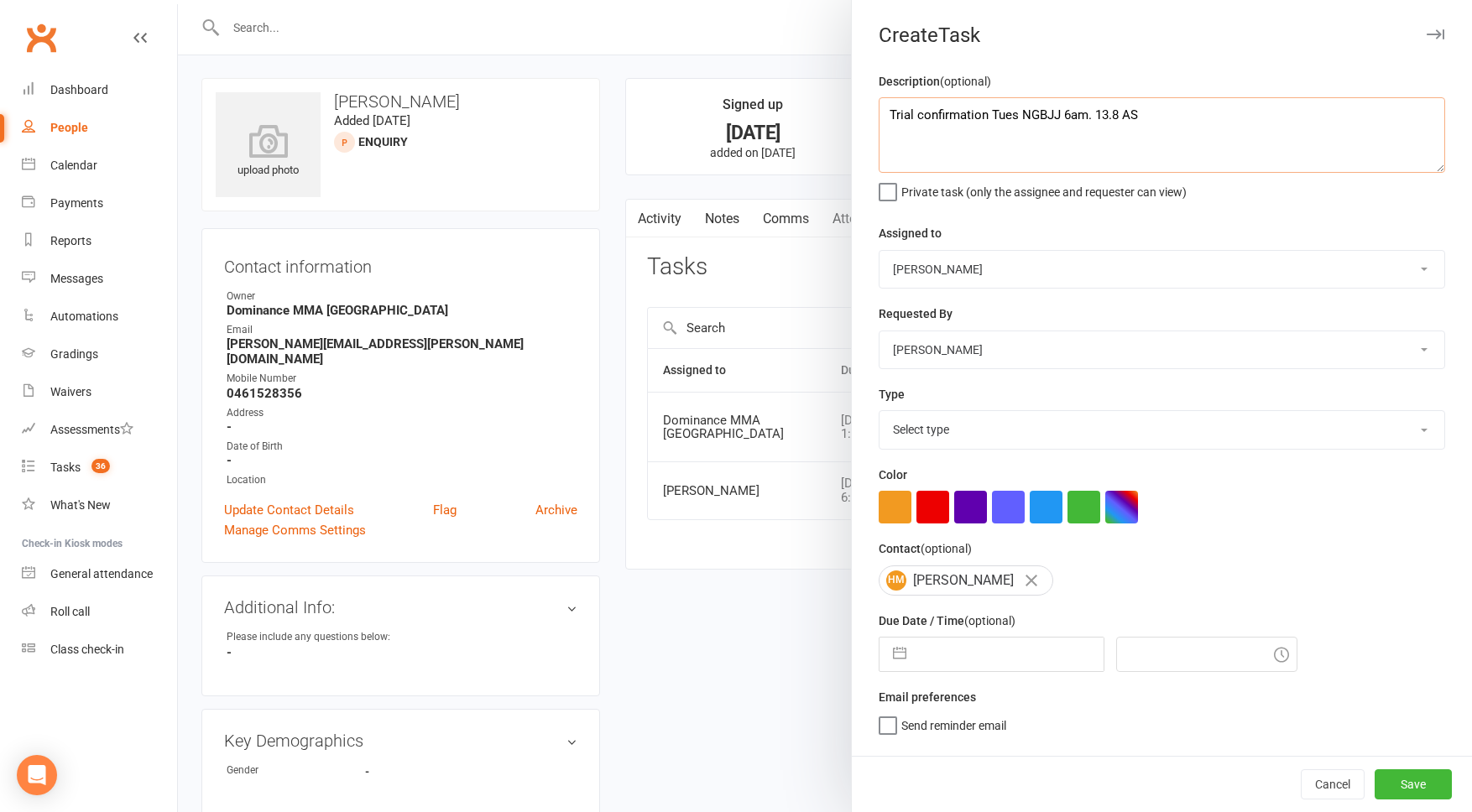
type textarea "Trial confirmation Tues NGBJJ 6am. 13.8 AS"
click at [1028, 258] on select "Cat Wilson David Hart Lachlan Dart Alish S. Will Wesley Max Viney Dominance MMA…" at bounding box center [1162, 269] width 565 height 37
select select "45422"
click at [942, 426] on select "Select type A. prospect | enquiry response B. prospect | trial | not yet booked…" at bounding box center [1162, 429] width 565 height 37
click at [983, 442] on select "A. prospect | enquiry response B. prospect | trial | not yet booked C. prospect…" at bounding box center [1162, 429] width 565 height 37
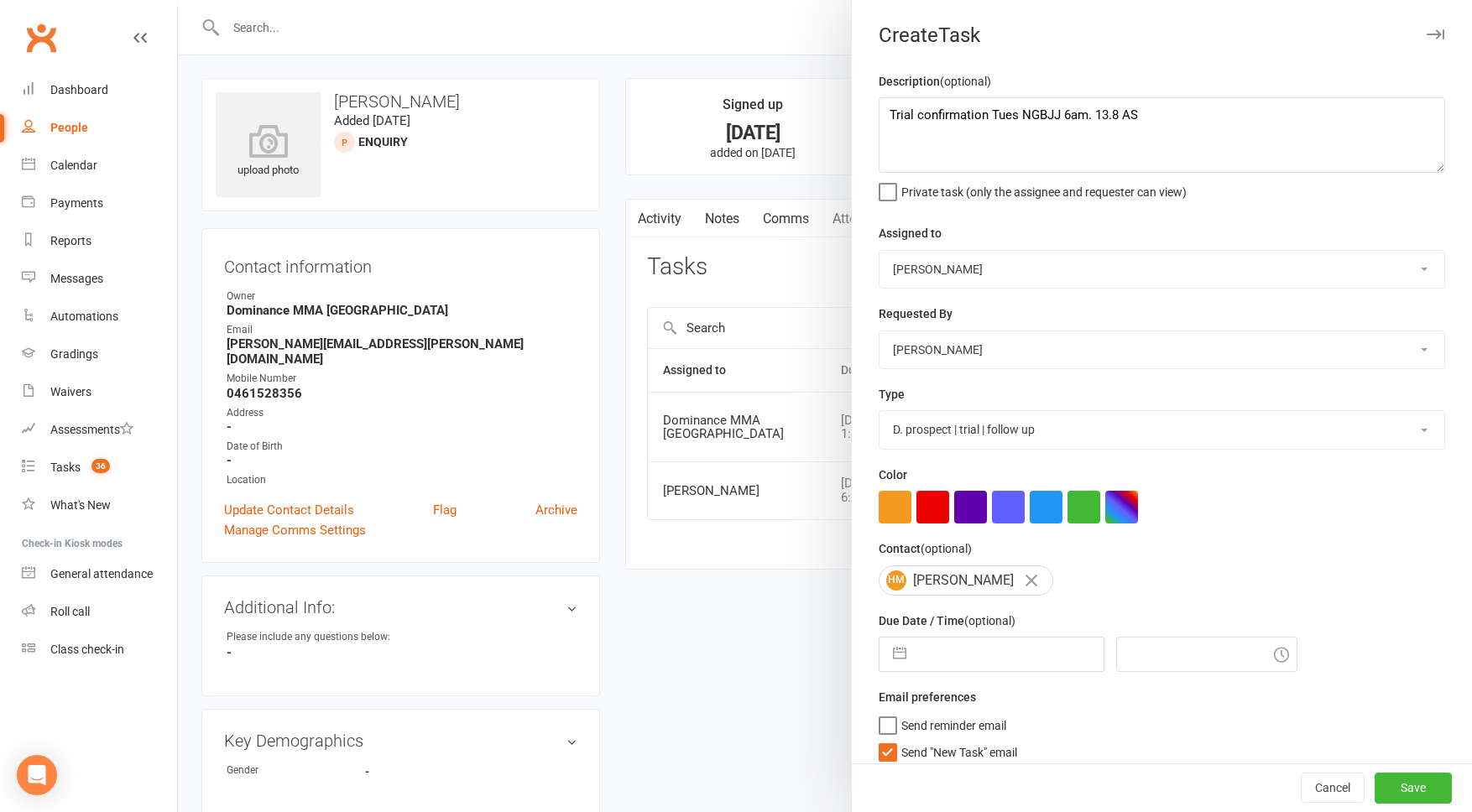
select select "3862"
click at [948, 649] on input "text" at bounding box center [1010, 654] width 189 height 33
select select "6"
select select "2025"
select select "7"
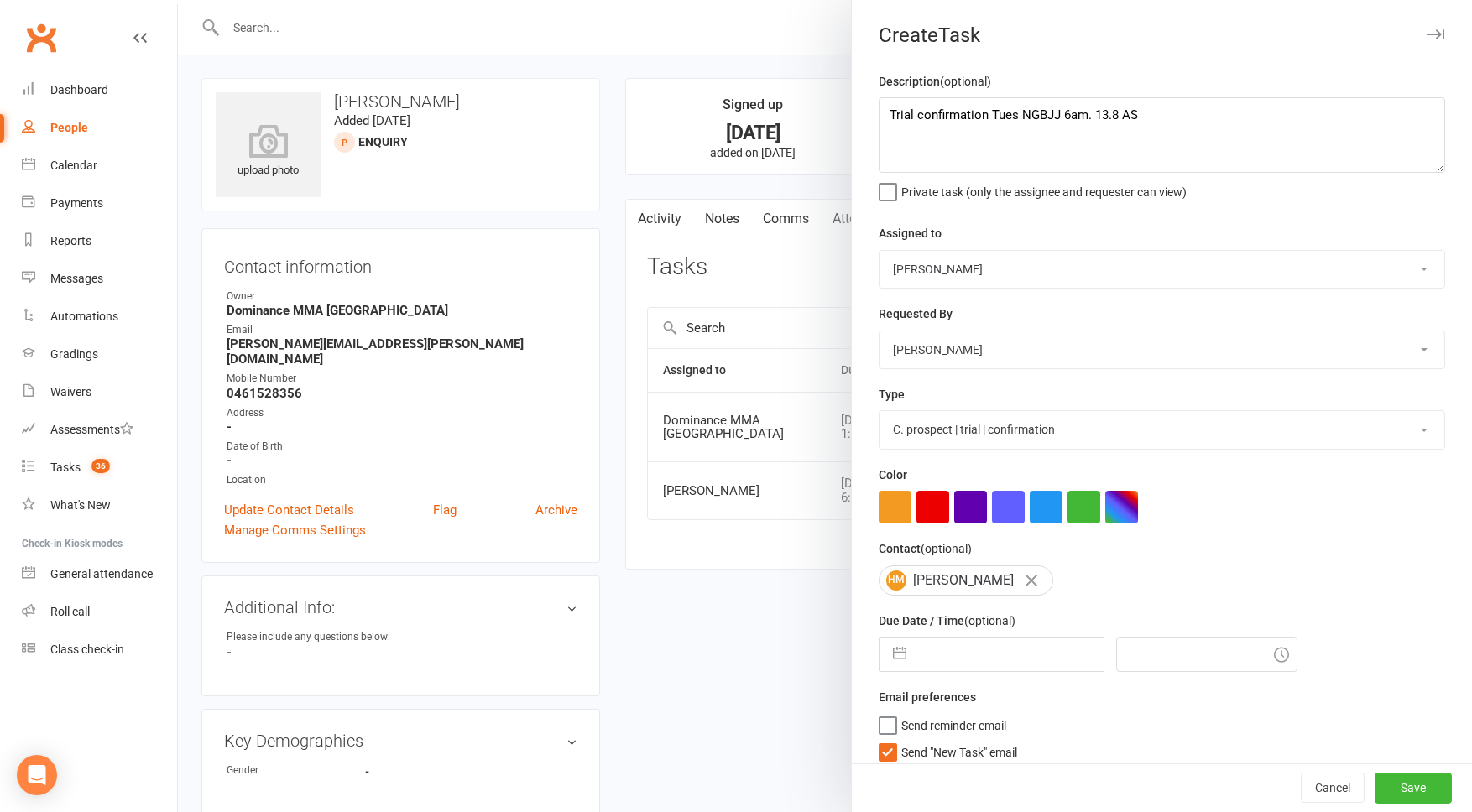
select select "2025"
select select "8"
select select "2025"
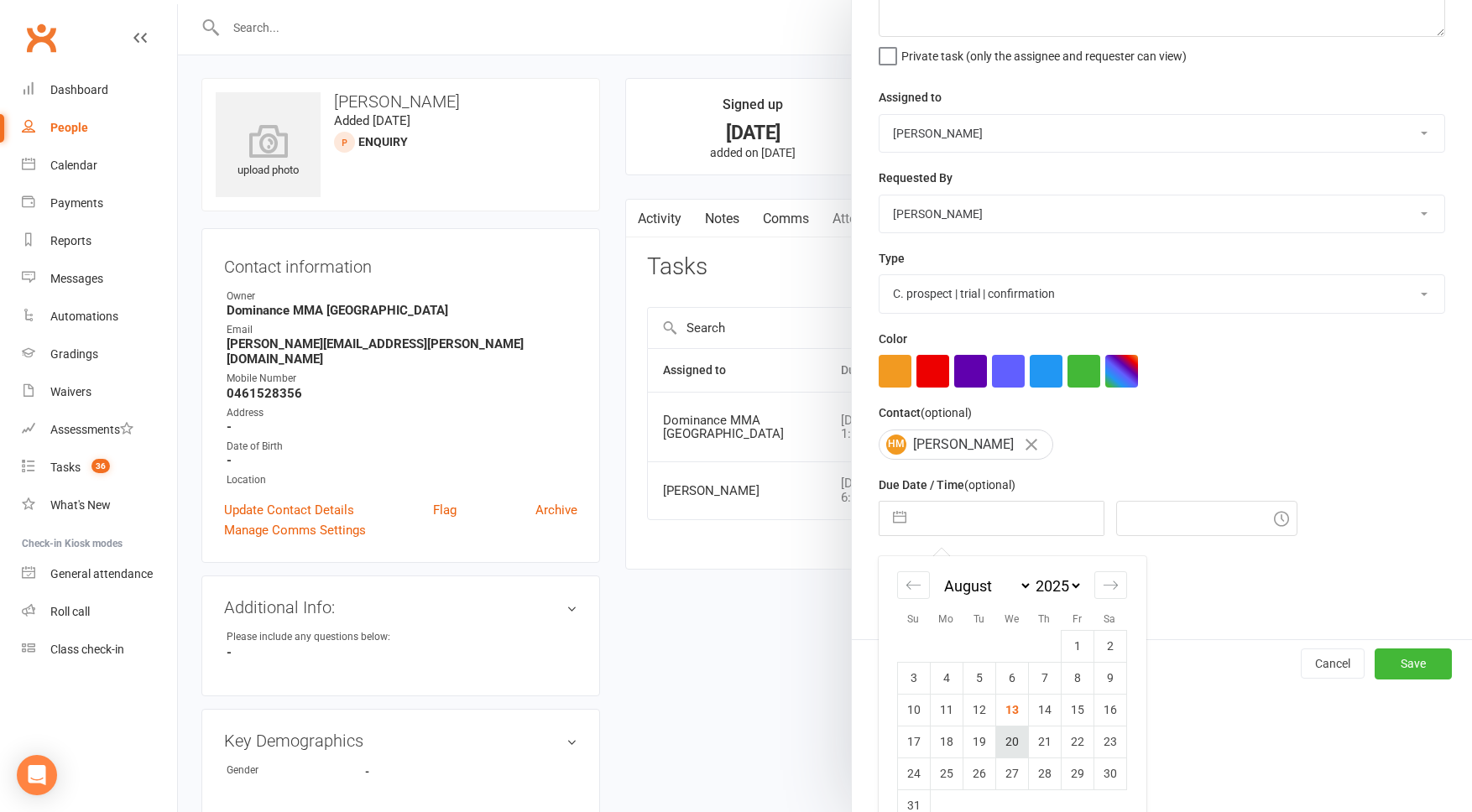
scroll to position [164, 0]
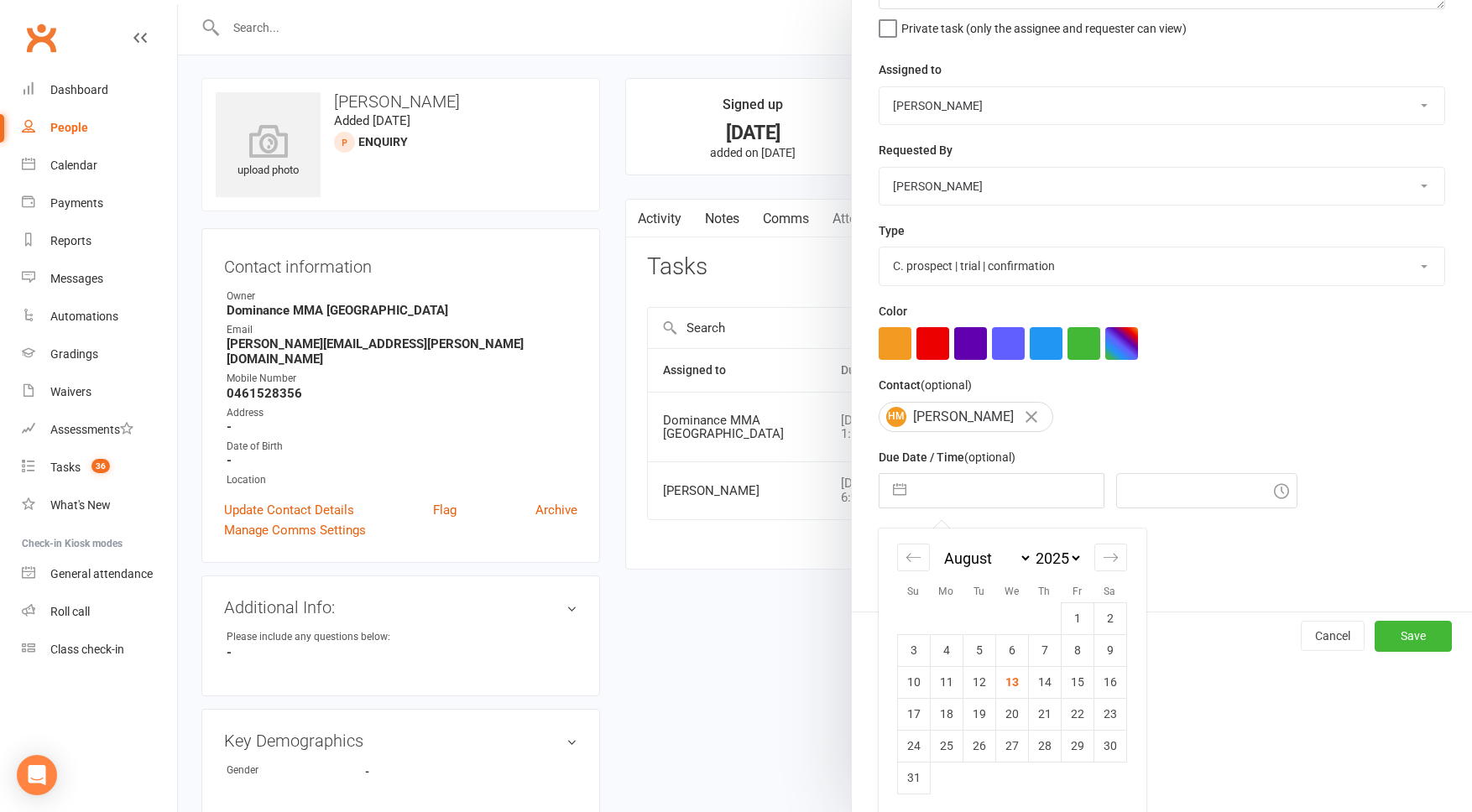
click at [955, 716] on td "18" at bounding box center [946, 714] width 32 height 32
type input "18 Aug 2025"
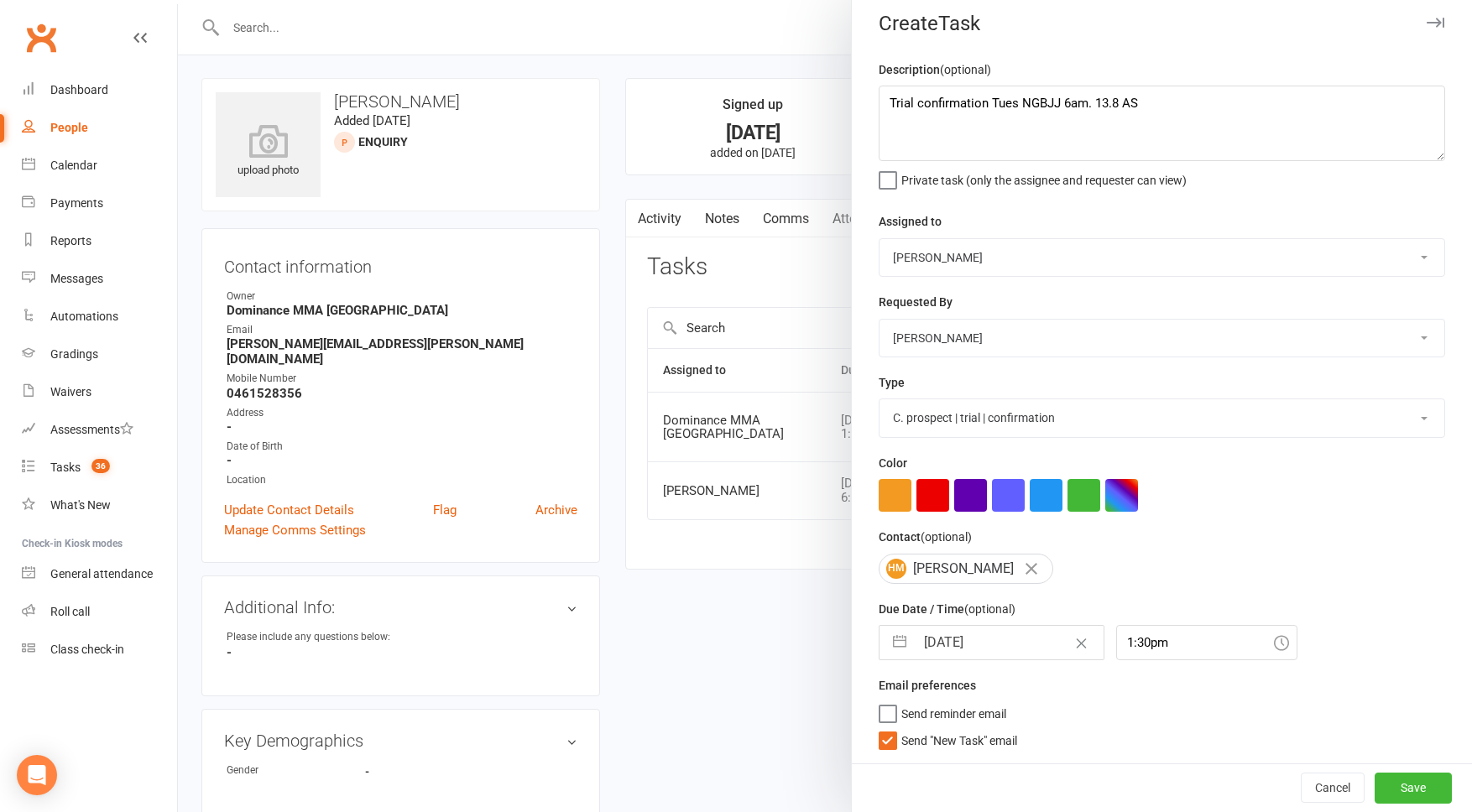
click at [946, 738] on span "Send "New Task" email" at bounding box center [959, 737] width 116 height 19
click at [946, 728] on input "Send "New Task" email" at bounding box center [948, 728] width 139 height 0
click at [1177, 636] on input "1:30pm" at bounding box center [1207, 643] width 181 height 35
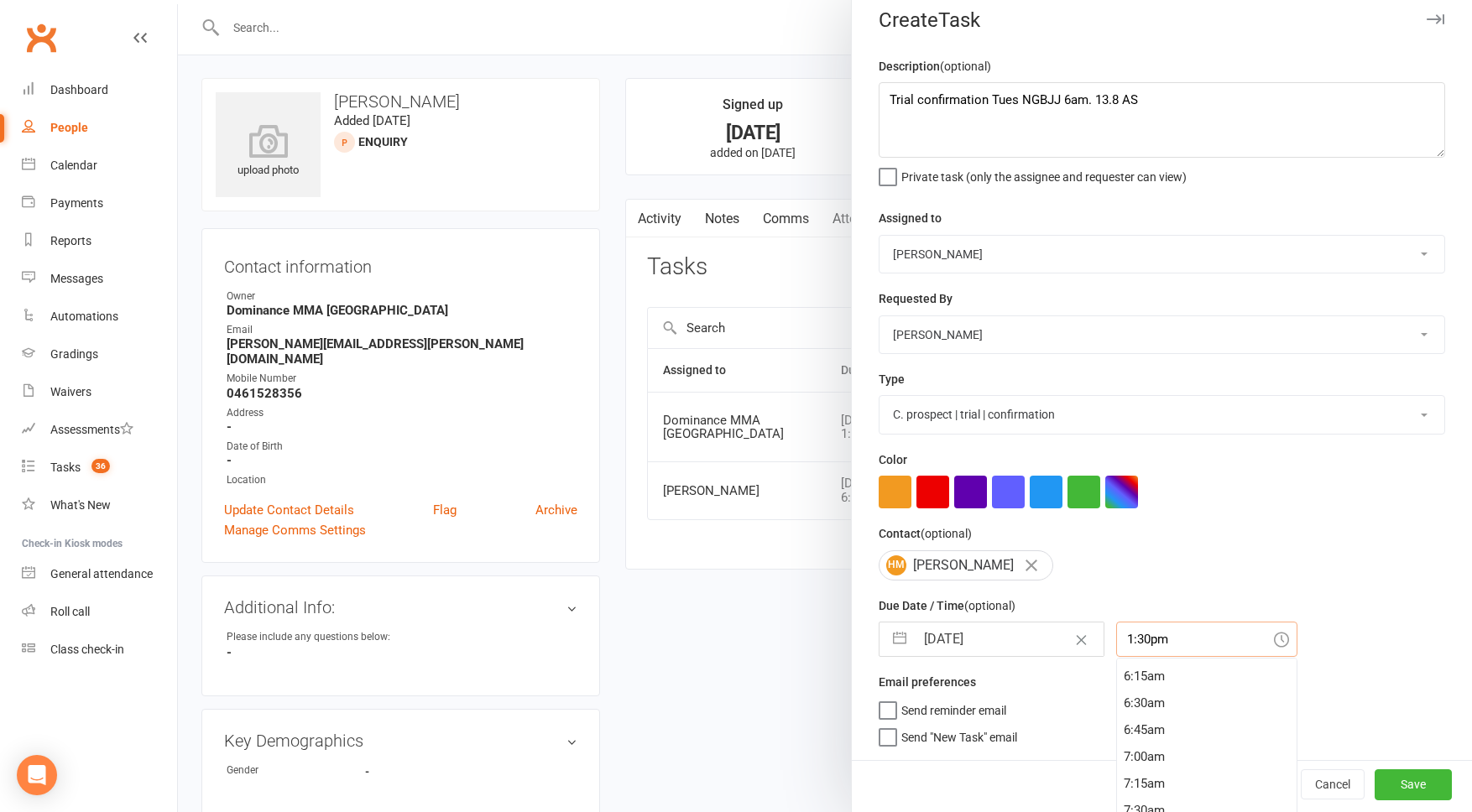
scroll to position [666, 0]
click at [1144, 702] on div "6:30am" at bounding box center [1206, 704] width 179 height 27
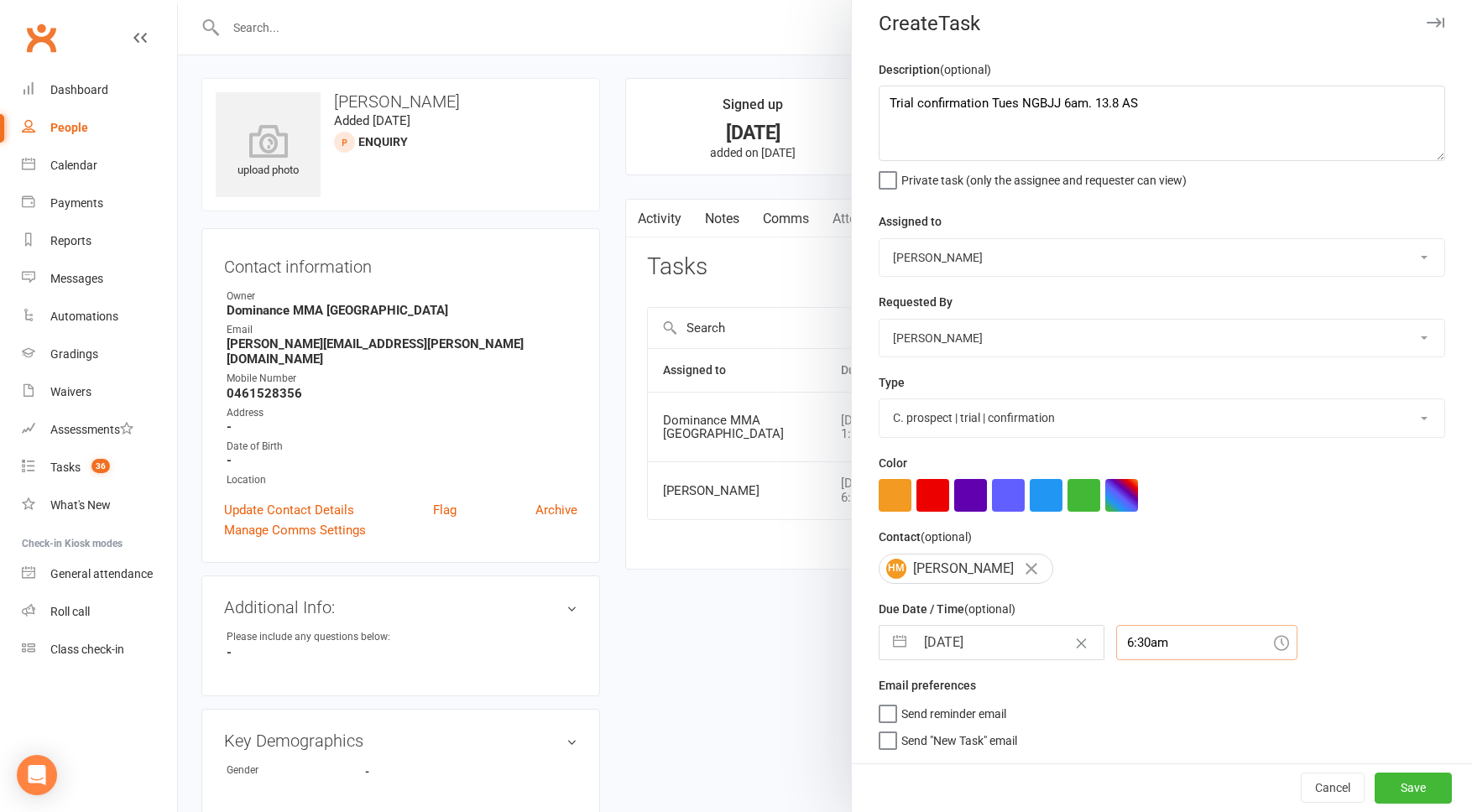
drag, startPoint x: 1113, startPoint y: 641, endPoint x: 1126, endPoint y: 660, distance: 23.0
click at [1117, 641] on input "6:30am" at bounding box center [1207, 643] width 181 height 35
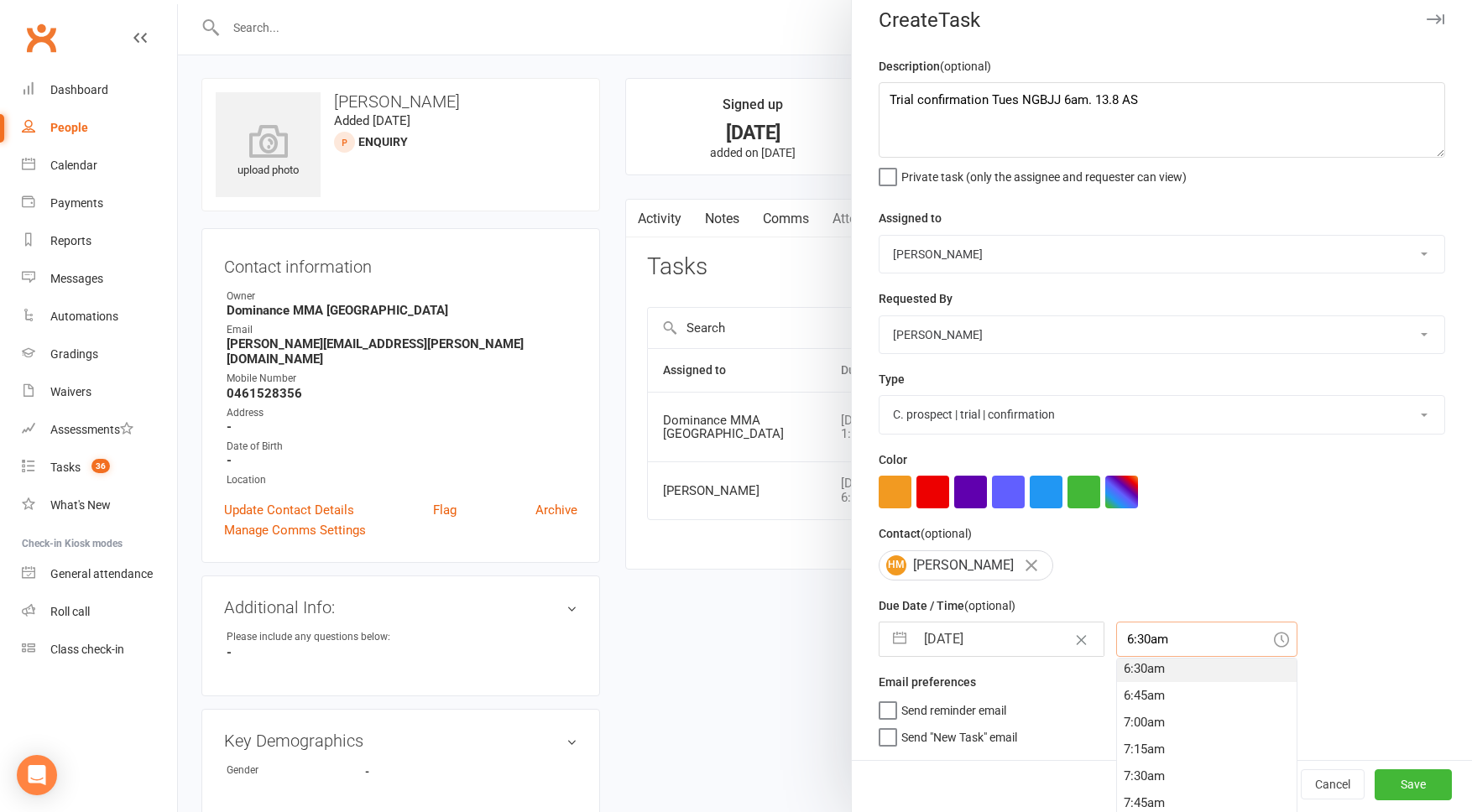
scroll to position [708, 0]
click at [1139, 770] on div "7:30am" at bounding box center [1206, 770] width 179 height 27
type input "7:30am"
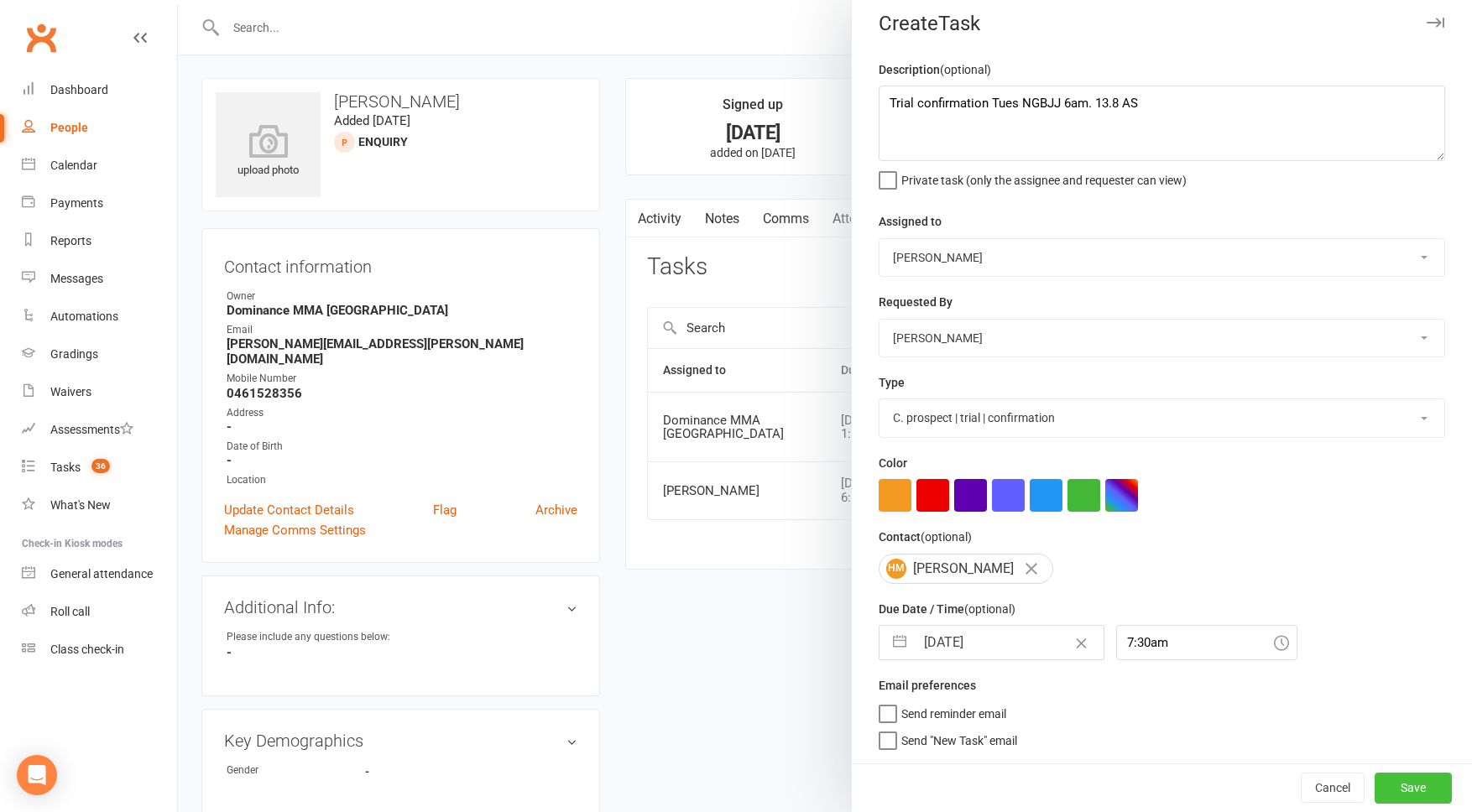
click at [1440, 793] on button "Save" at bounding box center [1413, 789] width 78 height 31
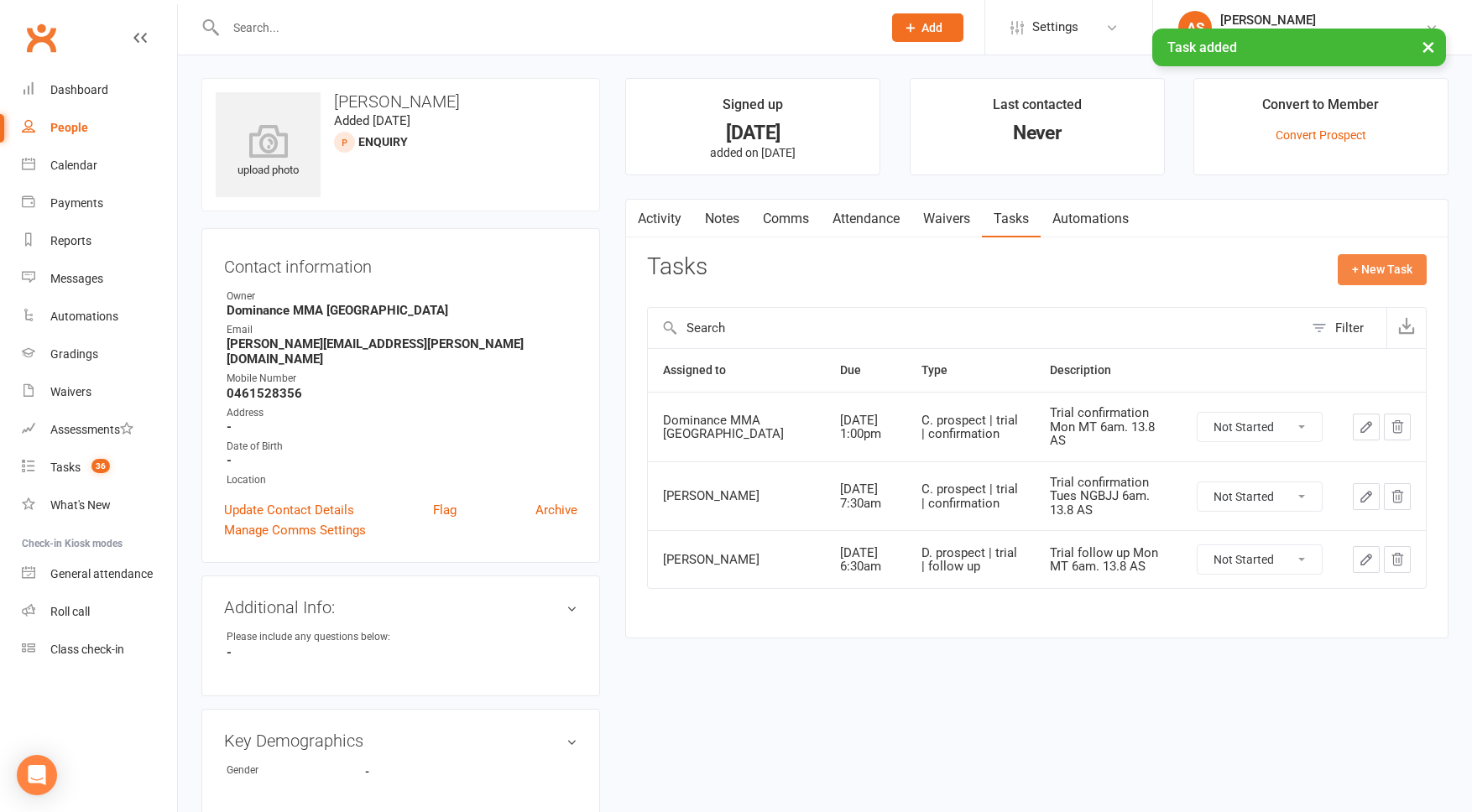
click at [1382, 263] on button "+ New Task" at bounding box center [1382, 269] width 89 height 31
select select "50862"
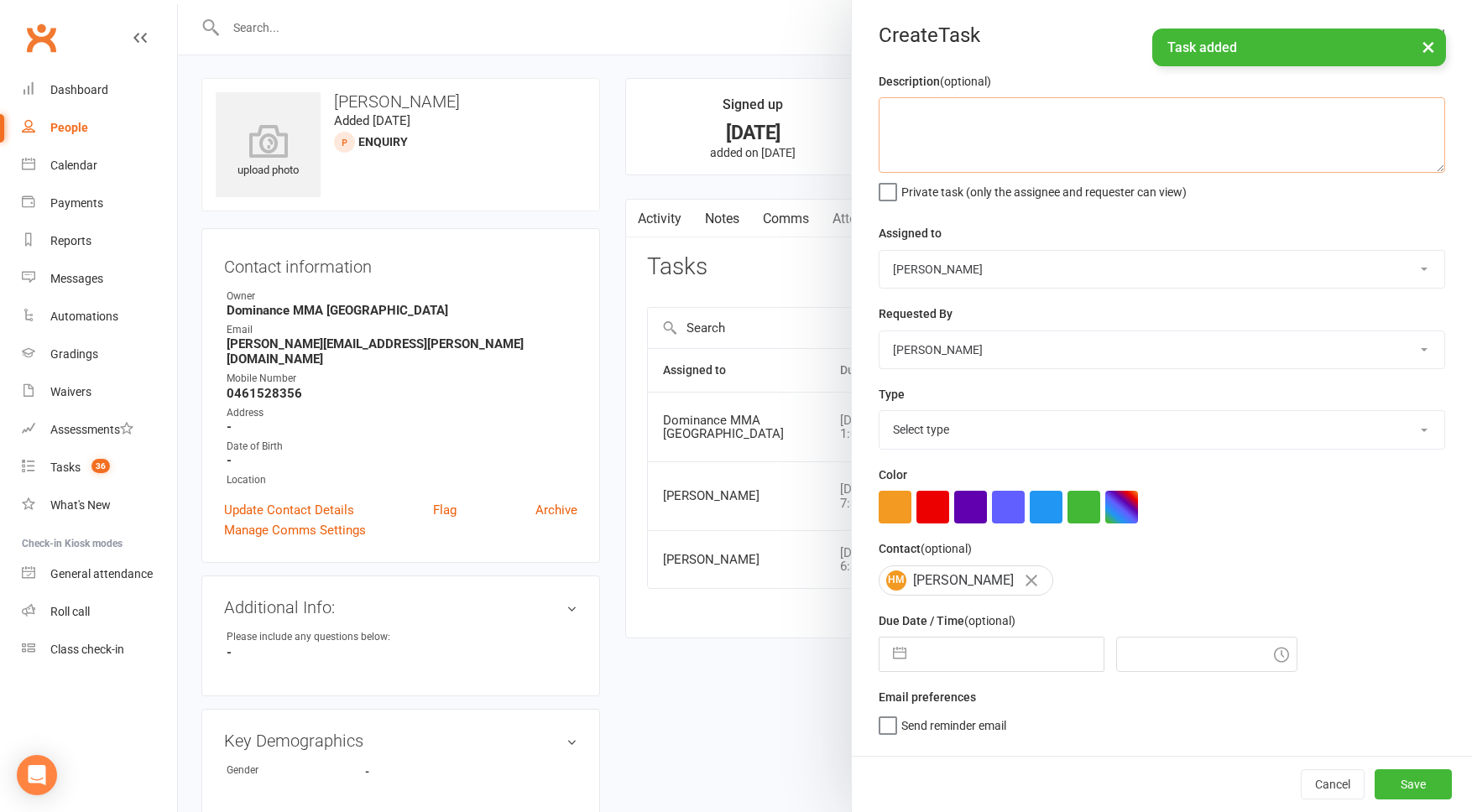
click at [1042, 112] on textarea at bounding box center [1162, 135] width 567 height 76
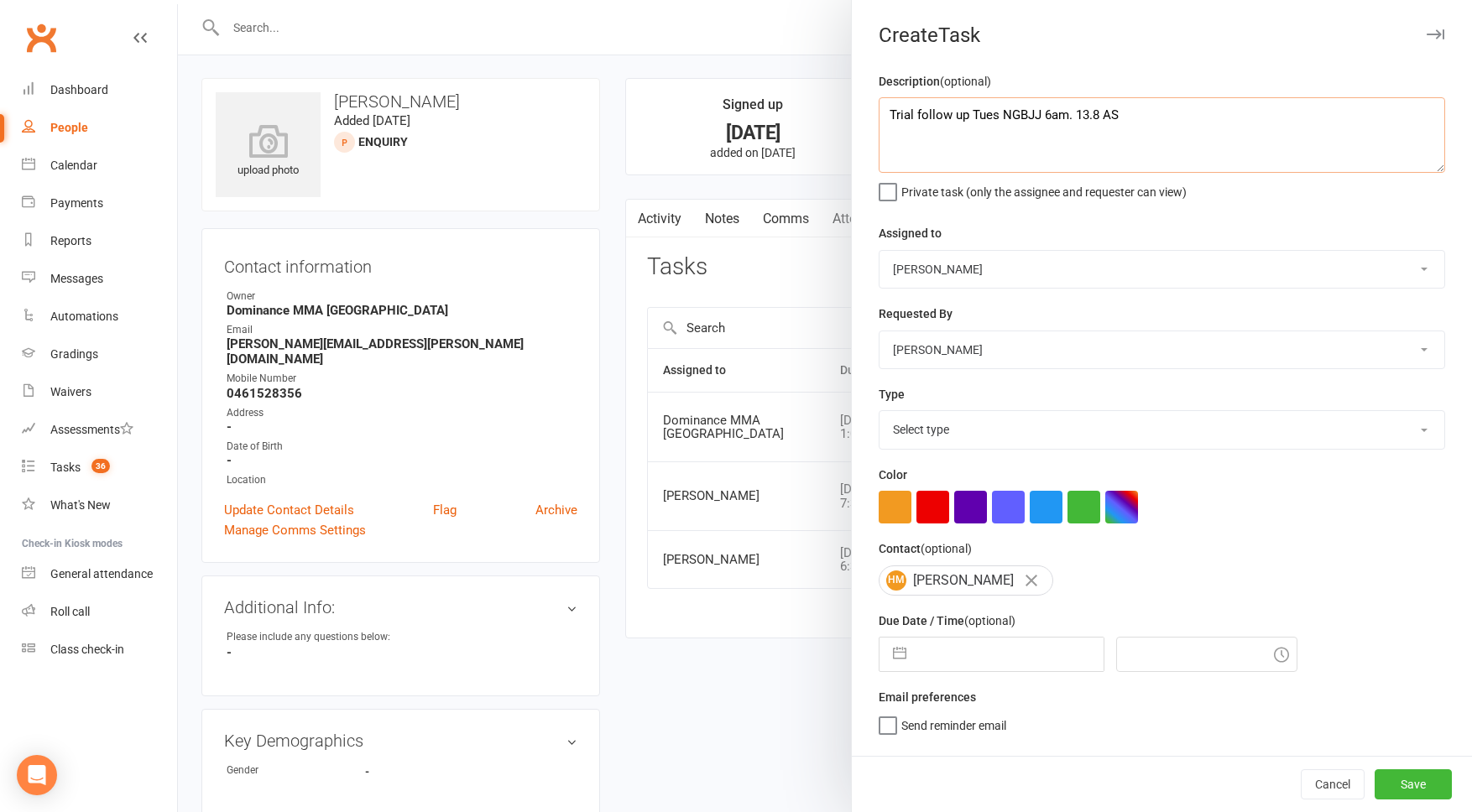
type textarea "Trial follow up Tues NGBJJ 6am. 13.8 AS"
click at [950, 271] on select "Cat Wilson David Hart Lachlan Dart Alish S. Will Wesley Max Viney Dominance MMA…" at bounding box center [1162, 269] width 565 height 37
select select "45422"
click at [950, 421] on select "Select type A. prospect | enquiry response B. prospect | trial | not yet booked…" at bounding box center [1162, 429] width 565 height 37
select select "3863"
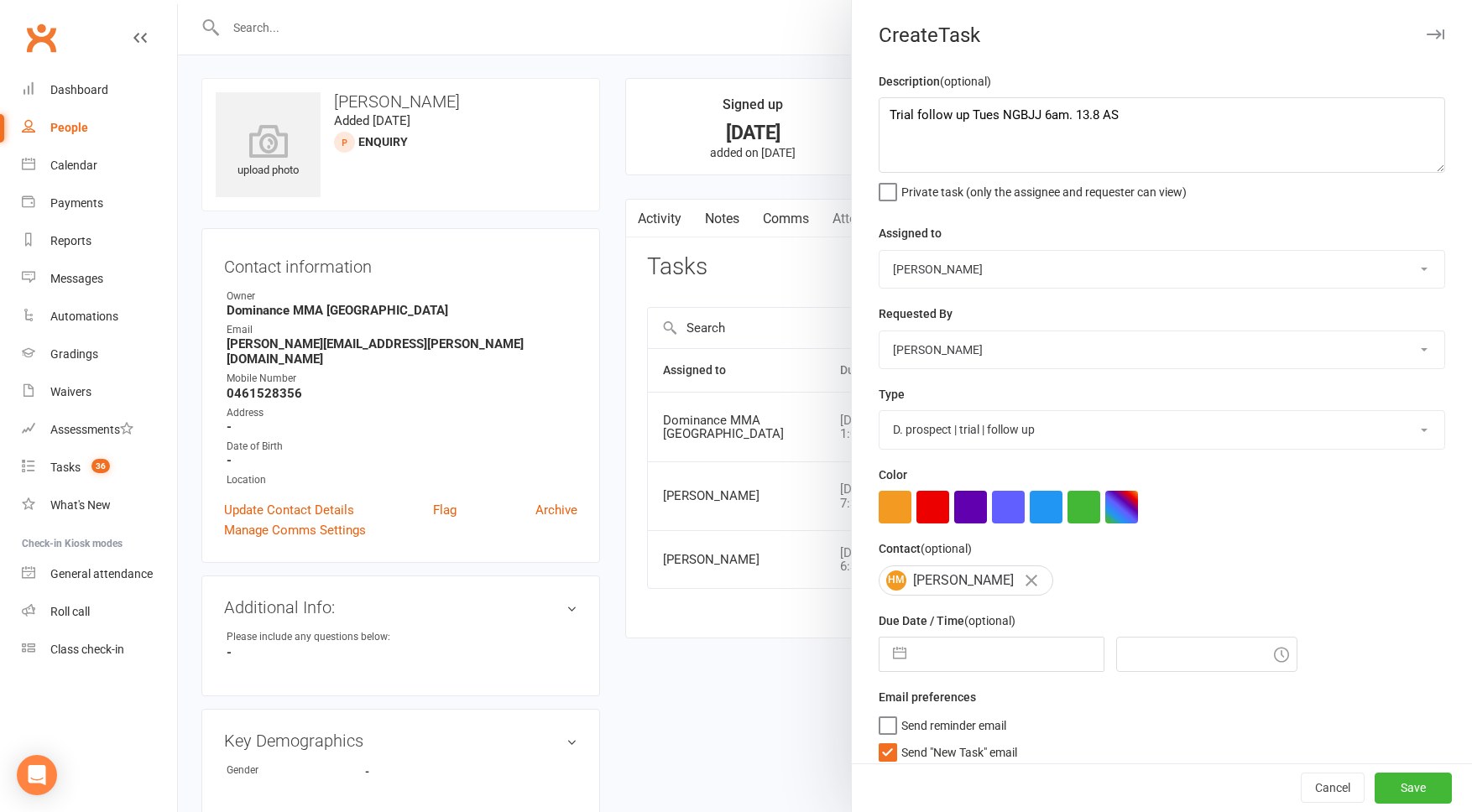
click at [983, 659] on input "text" at bounding box center [1010, 654] width 189 height 33
select select "6"
select select "2025"
select select "7"
select select "2025"
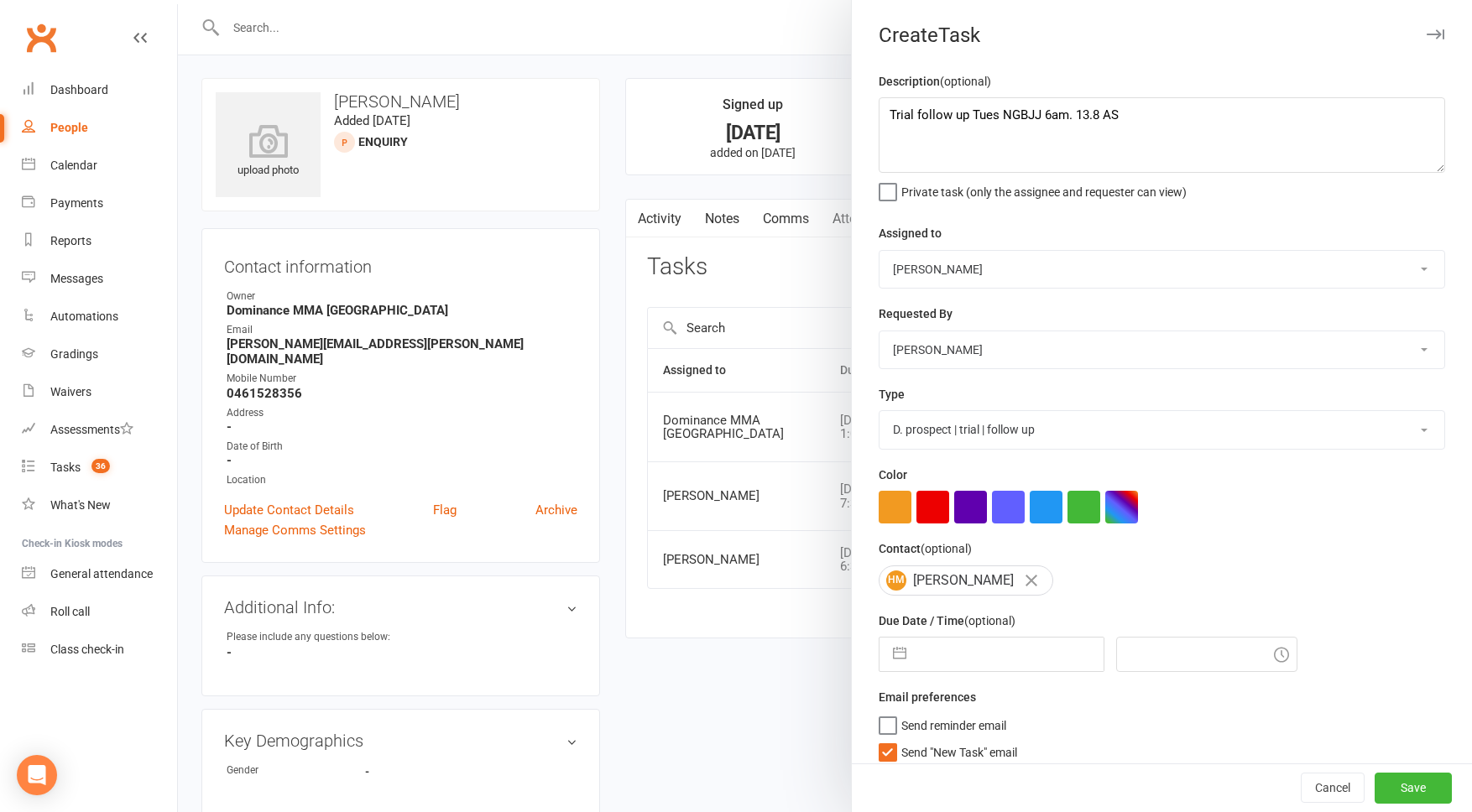
select select "8"
select select "2025"
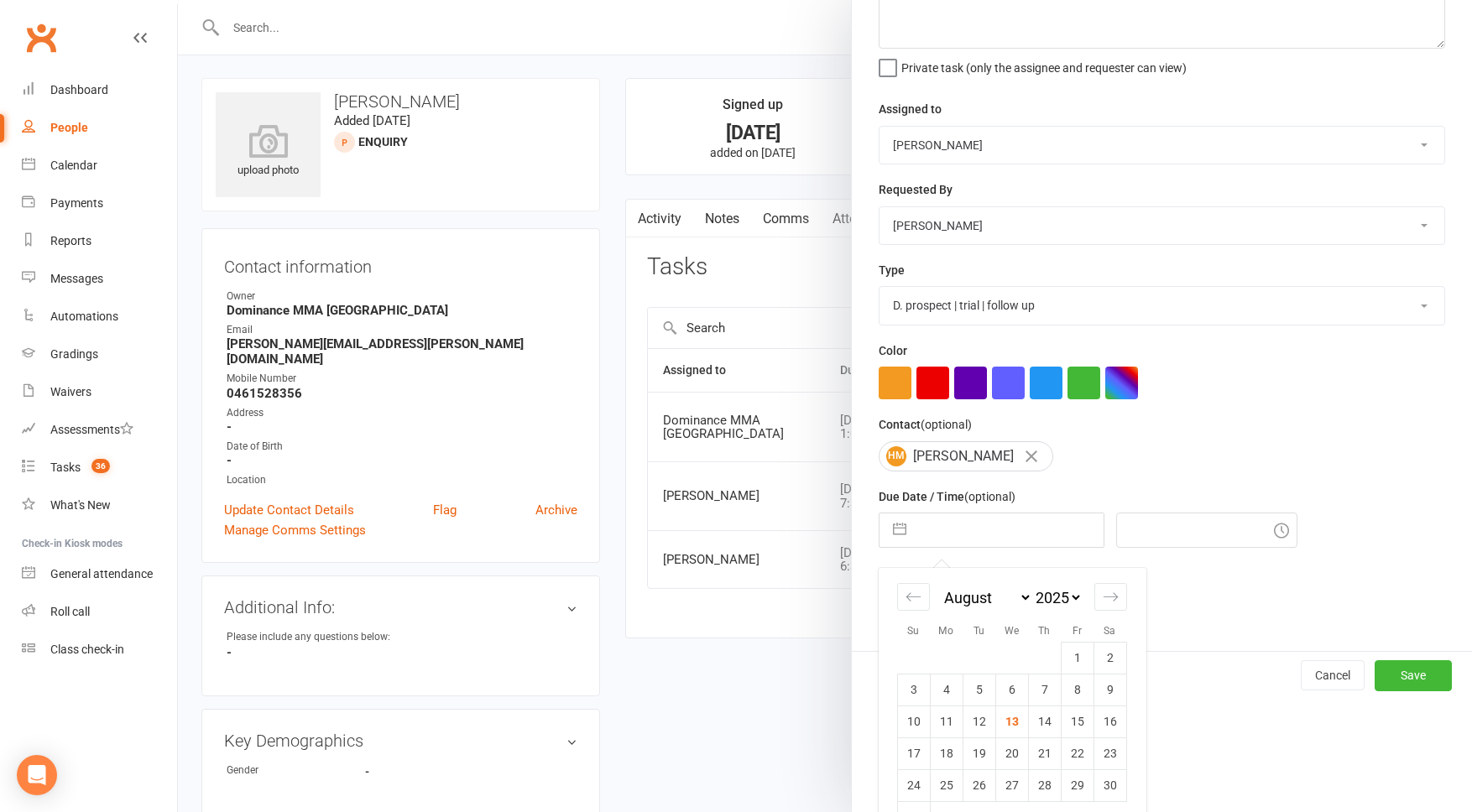
scroll to position [155, 0]
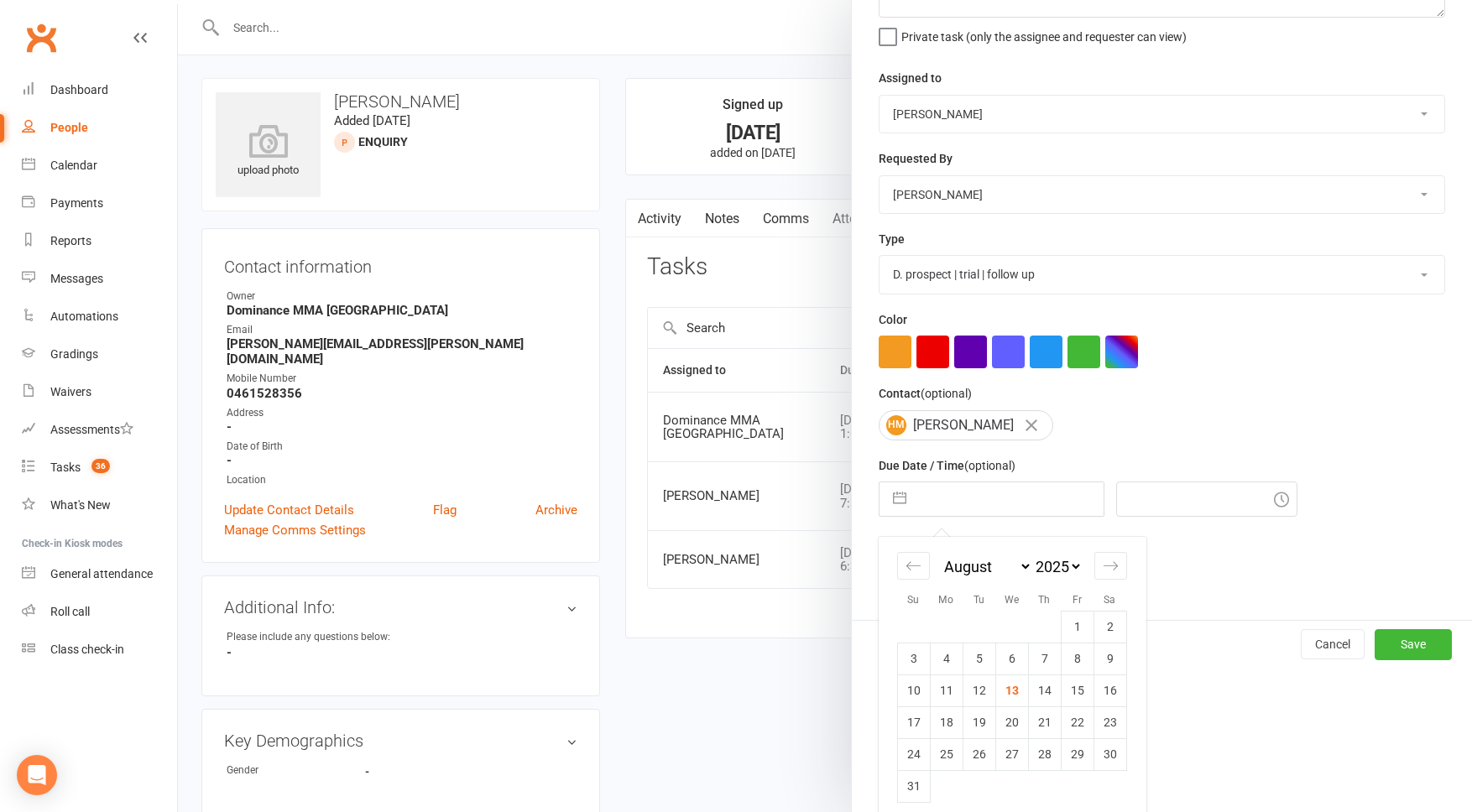
drag, startPoint x: 1015, startPoint y: 725, endPoint x: 1039, endPoint y: 706, distance: 30.6
click at [1015, 725] on td "20" at bounding box center [1011, 722] width 32 height 32
type input "20 Aug 2025"
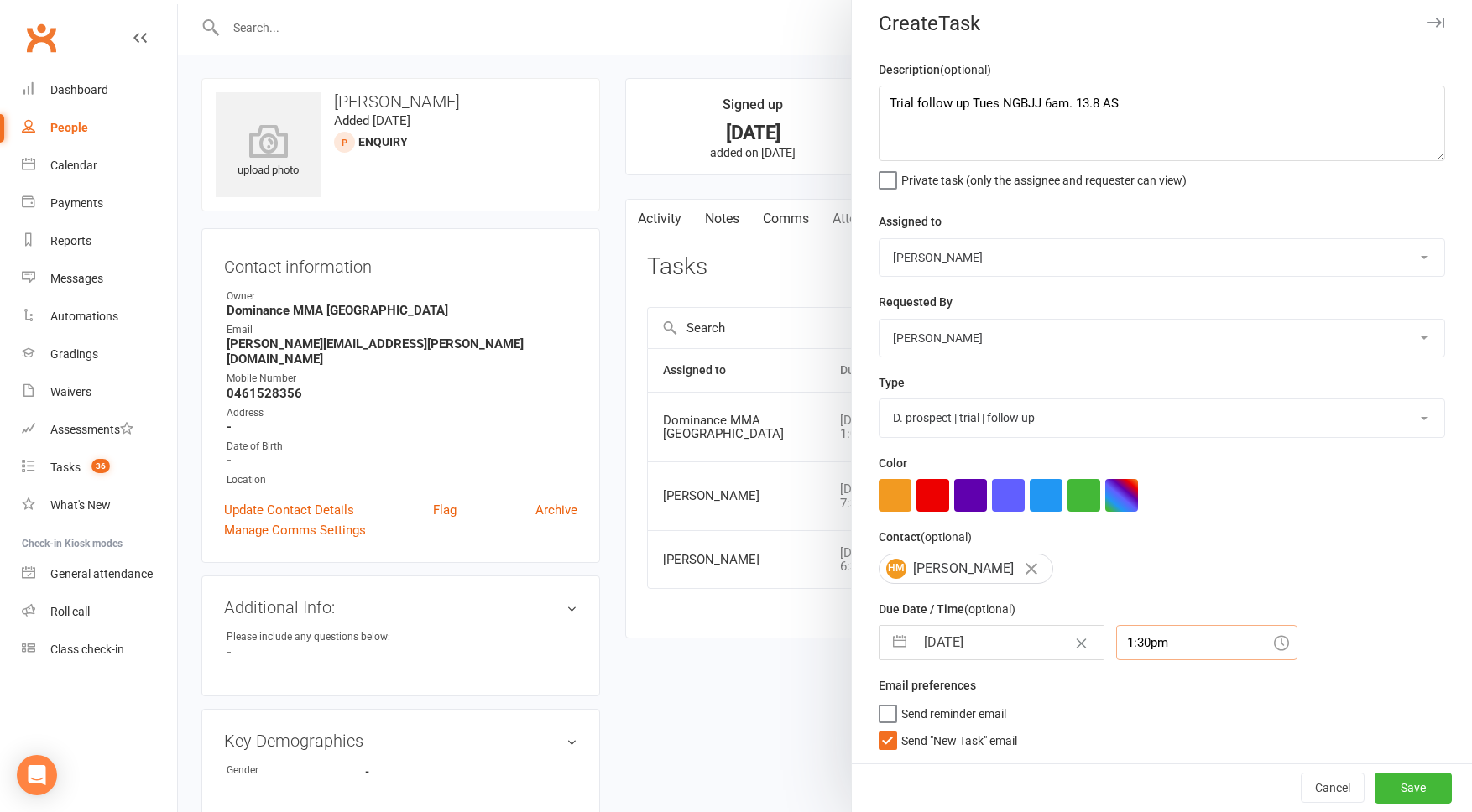
click at [1138, 647] on div "1:30pm" at bounding box center [1207, 643] width 181 height 35
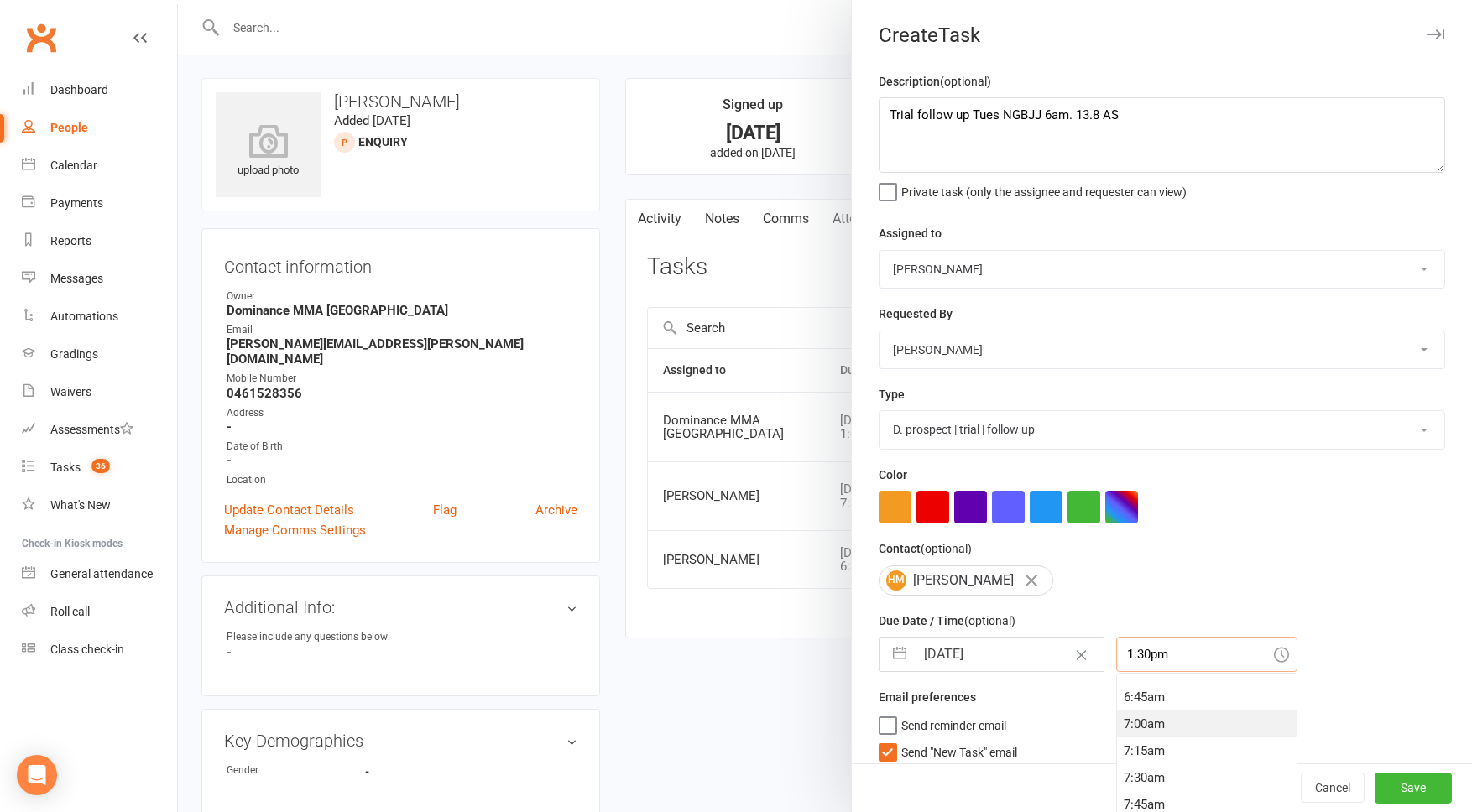
scroll to position [724, 0]
drag, startPoint x: 1129, startPoint y: 770, endPoint x: 1085, endPoint y: 774, distance: 44.2
click at [1128, 770] on div "7:30am" at bounding box center [1206, 770] width 179 height 27
type input "7:30am"
click at [984, 751] on span "Send "New Task" email" at bounding box center [959, 749] width 116 height 19
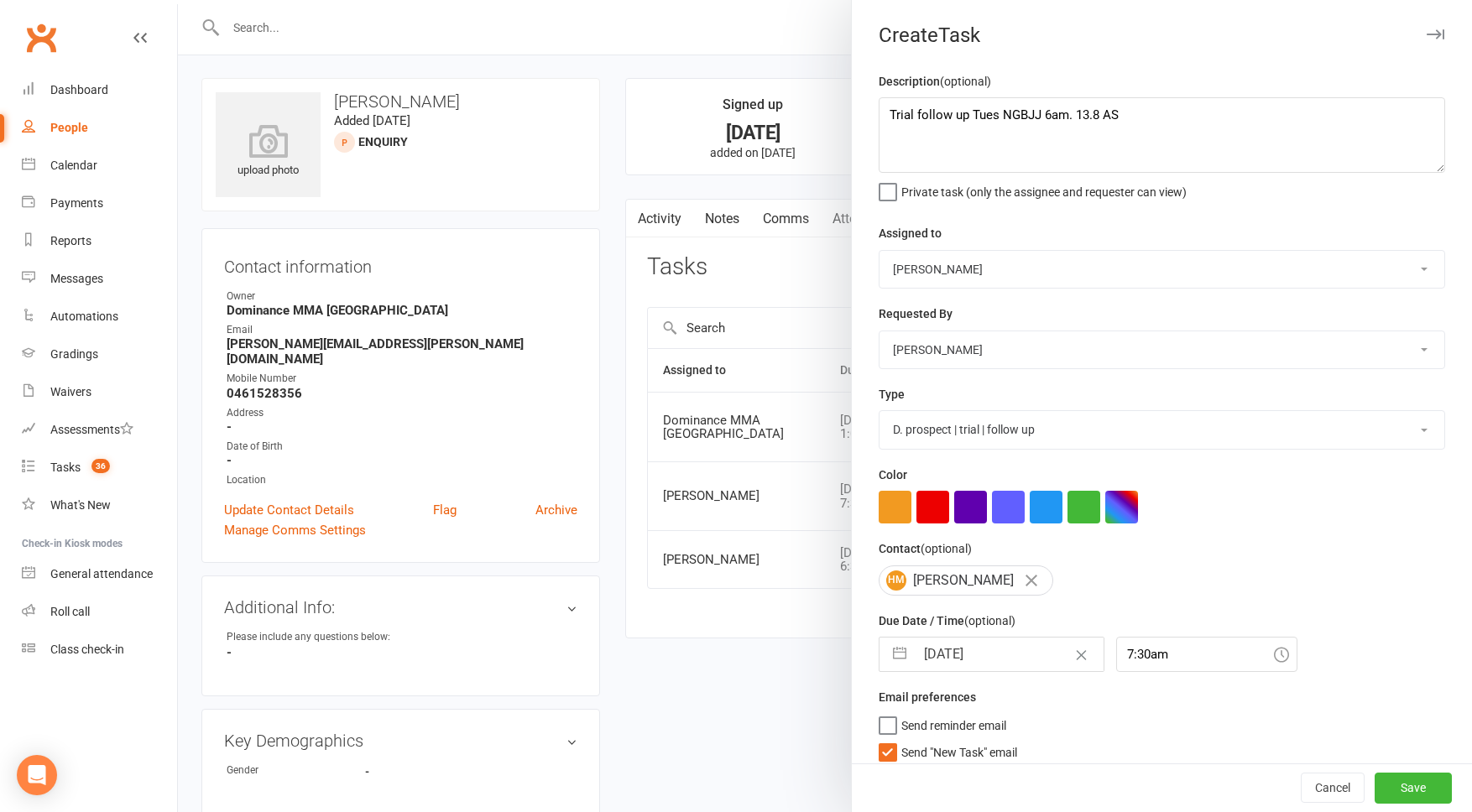
click at [984, 740] on input "Send "New Task" email" at bounding box center [948, 740] width 139 height 0
drag, startPoint x: 1408, startPoint y: 788, endPoint x: 1397, endPoint y: 787, distance: 11.0
click at [1408, 787] on button "Save" at bounding box center [1413, 789] width 78 height 31
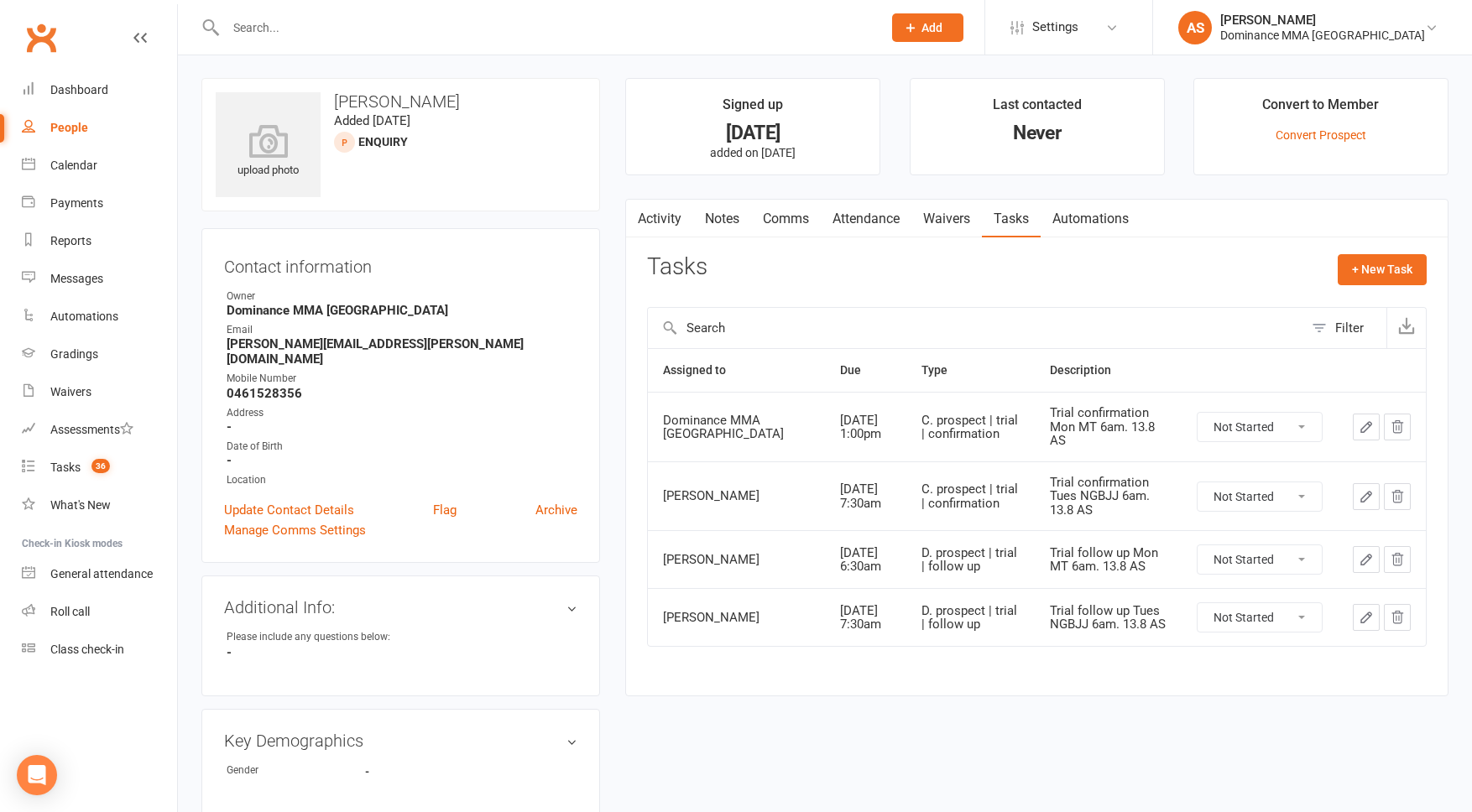
click at [882, 222] on link "Attendance" at bounding box center [866, 219] width 91 height 39
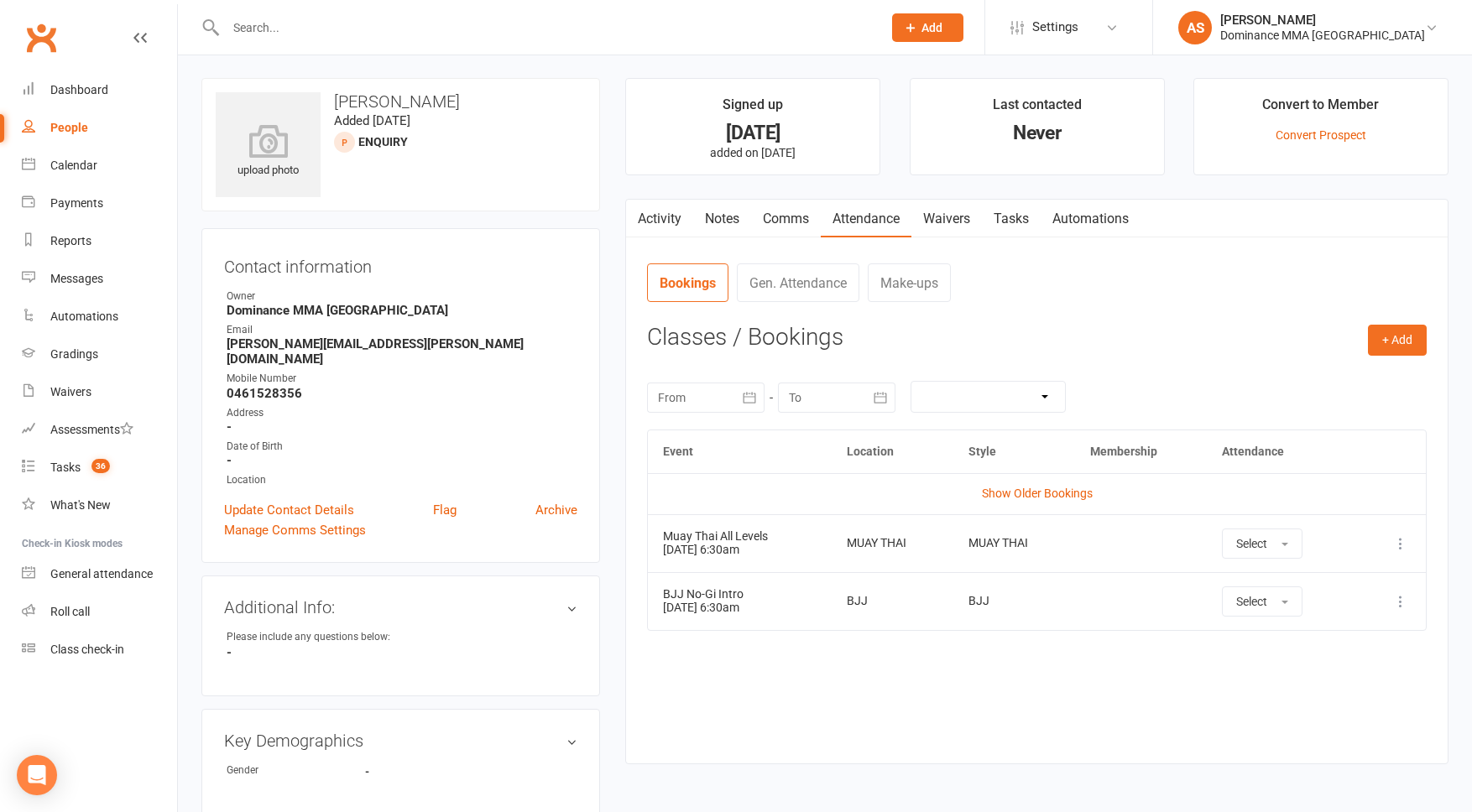
click at [930, 217] on link "Waivers" at bounding box center [946, 219] width 70 height 39
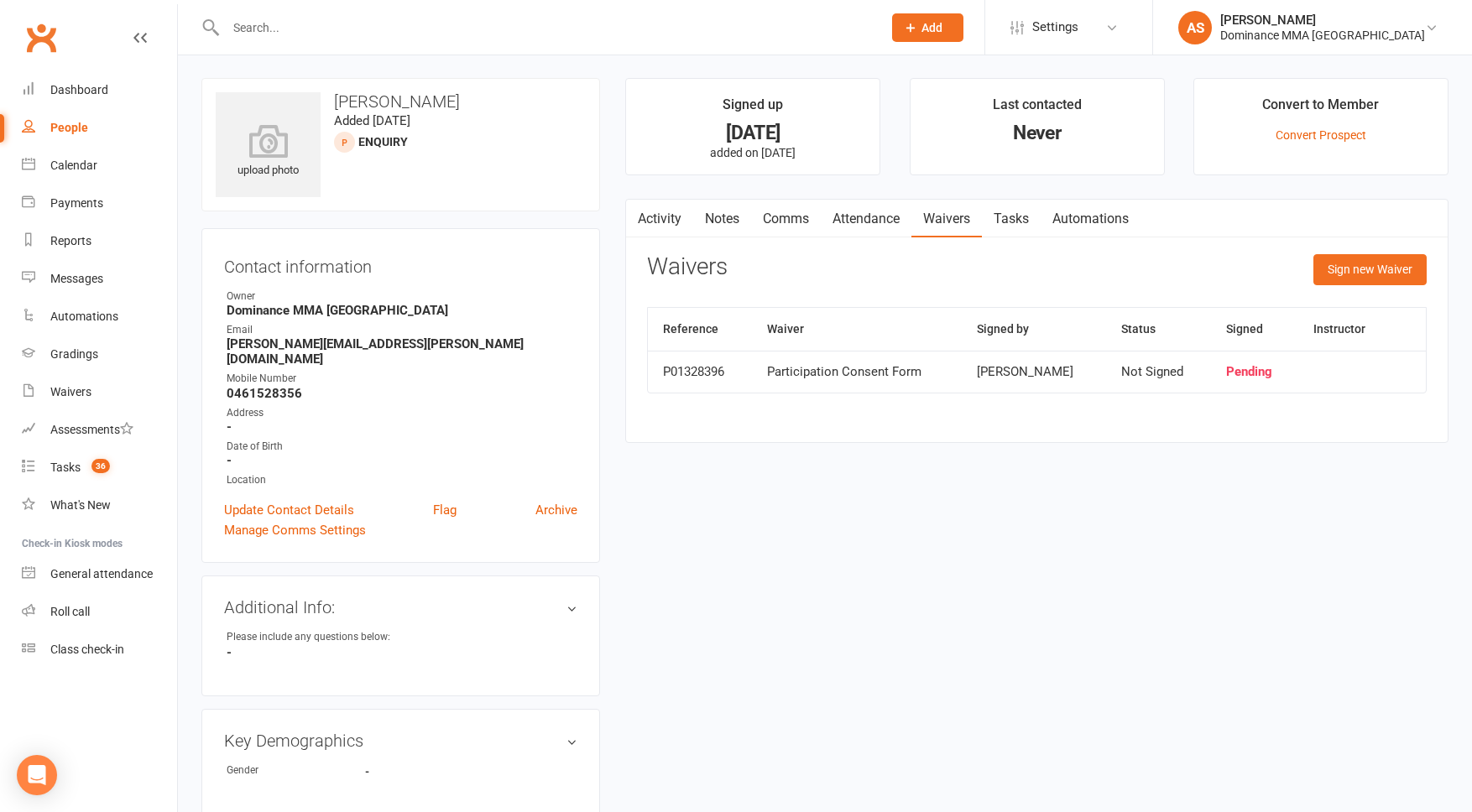
click at [661, 216] on link "Activity" at bounding box center [660, 219] width 67 height 39
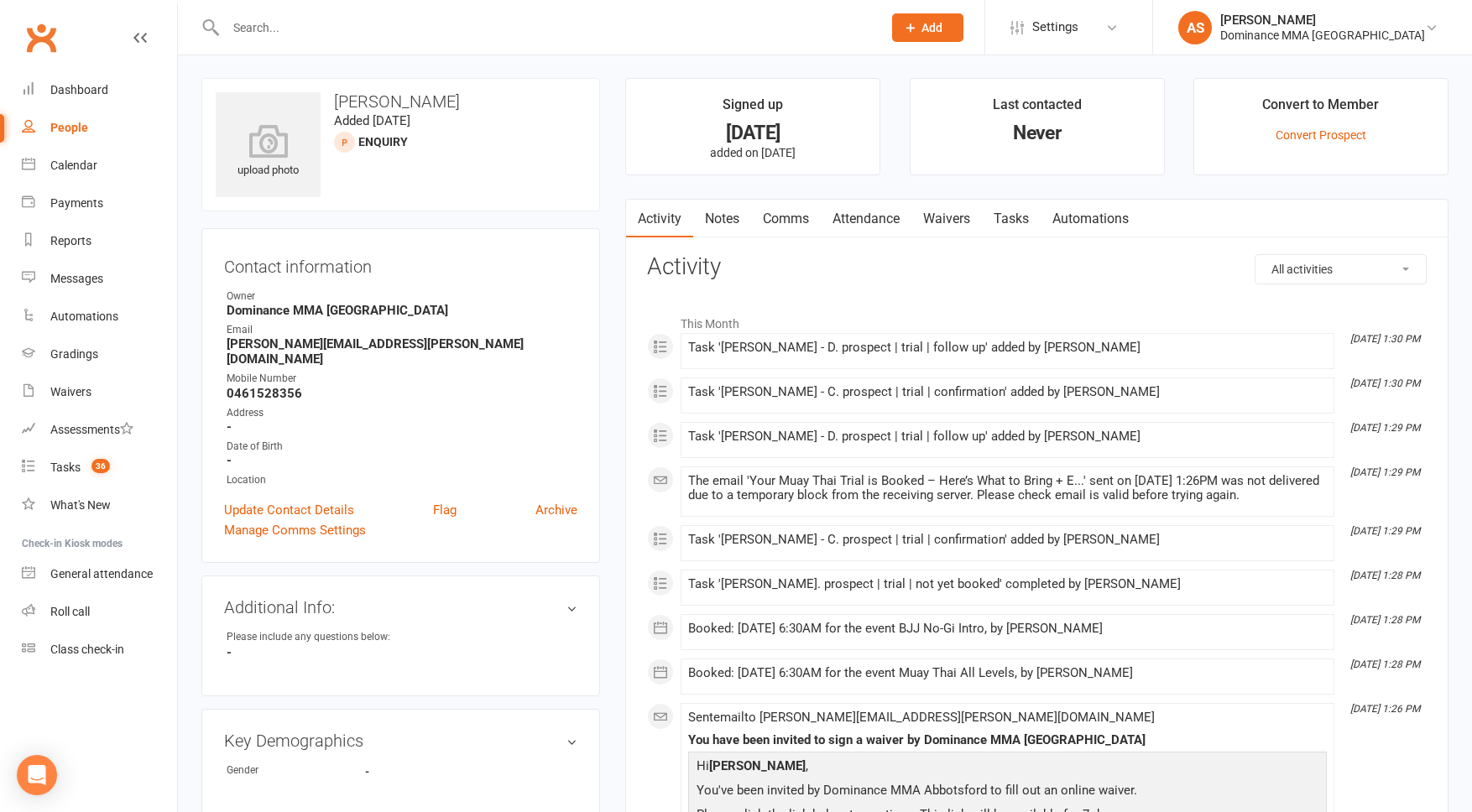
click at [1013, 214] on link "Tasks" at bounding box center [1011, 219] width 59 height 39
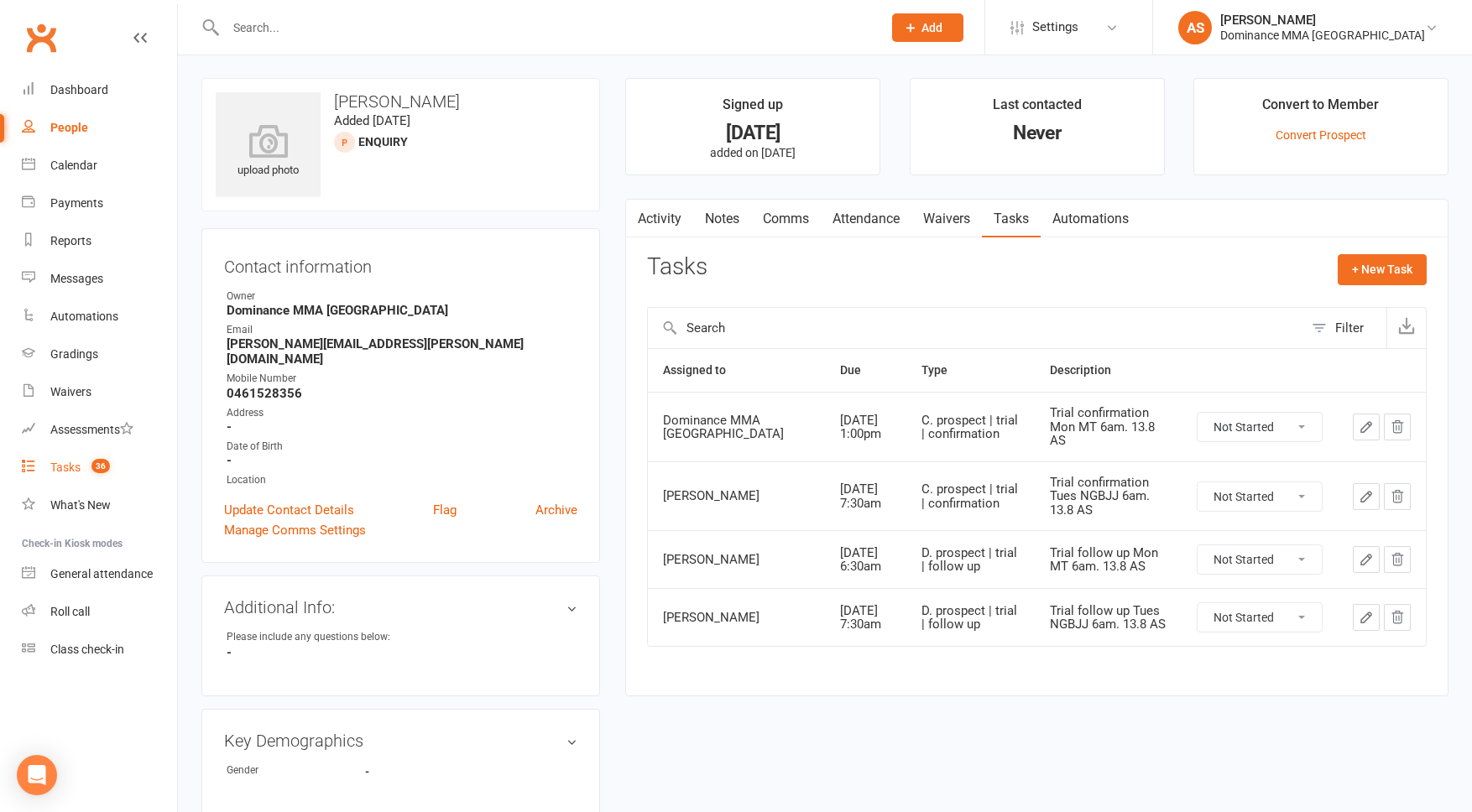
click at [79, 469] on div "Tasks" at bounding box center [66, 467] width 31 height 14
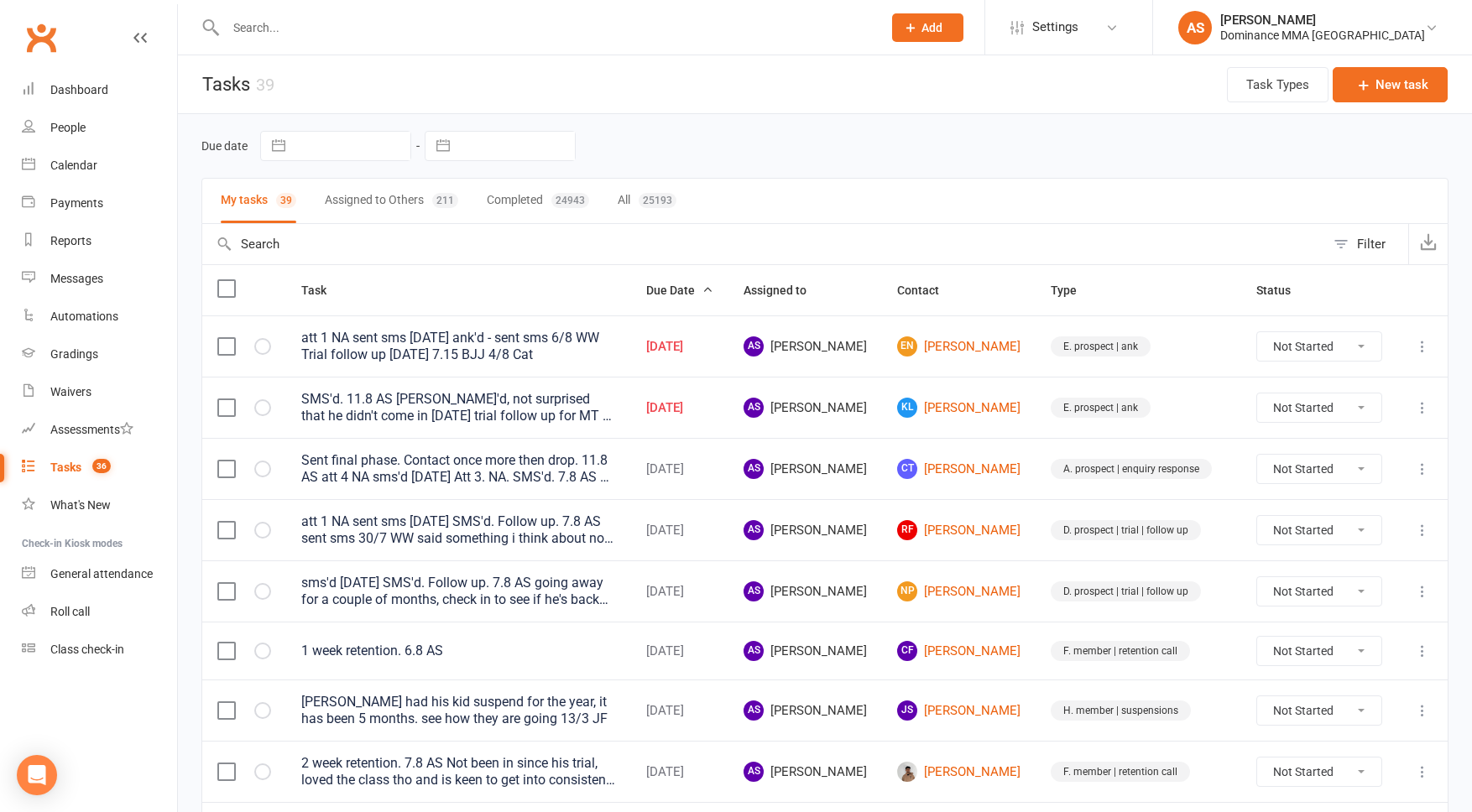
scroll to position [43, 0]
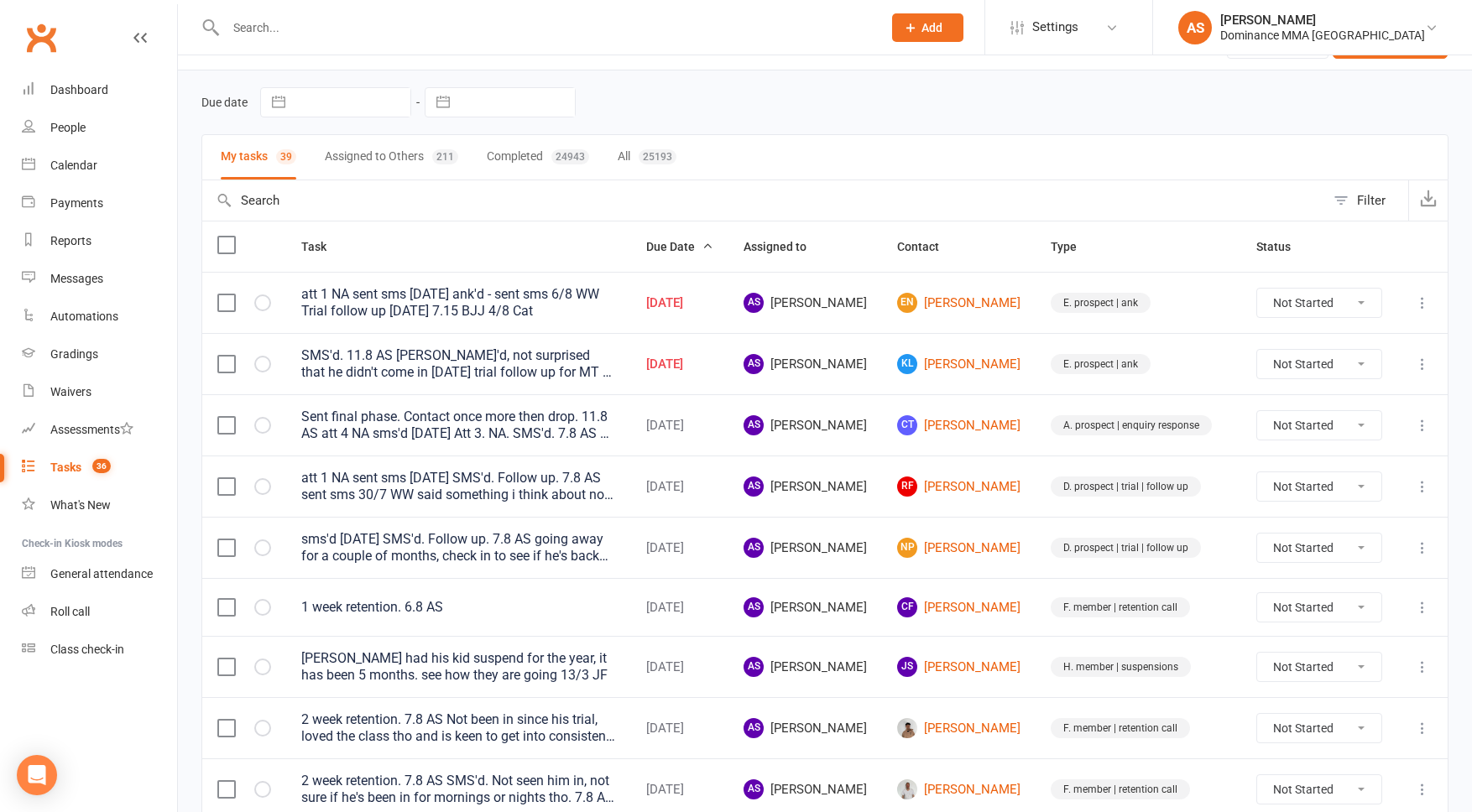
click at [1422, 366] on icon at bounding box center [1422, 364] width 17 height 17
click at [1385, 429] on link "Edit" at bounding box center [1349, 430] width 166 height 33
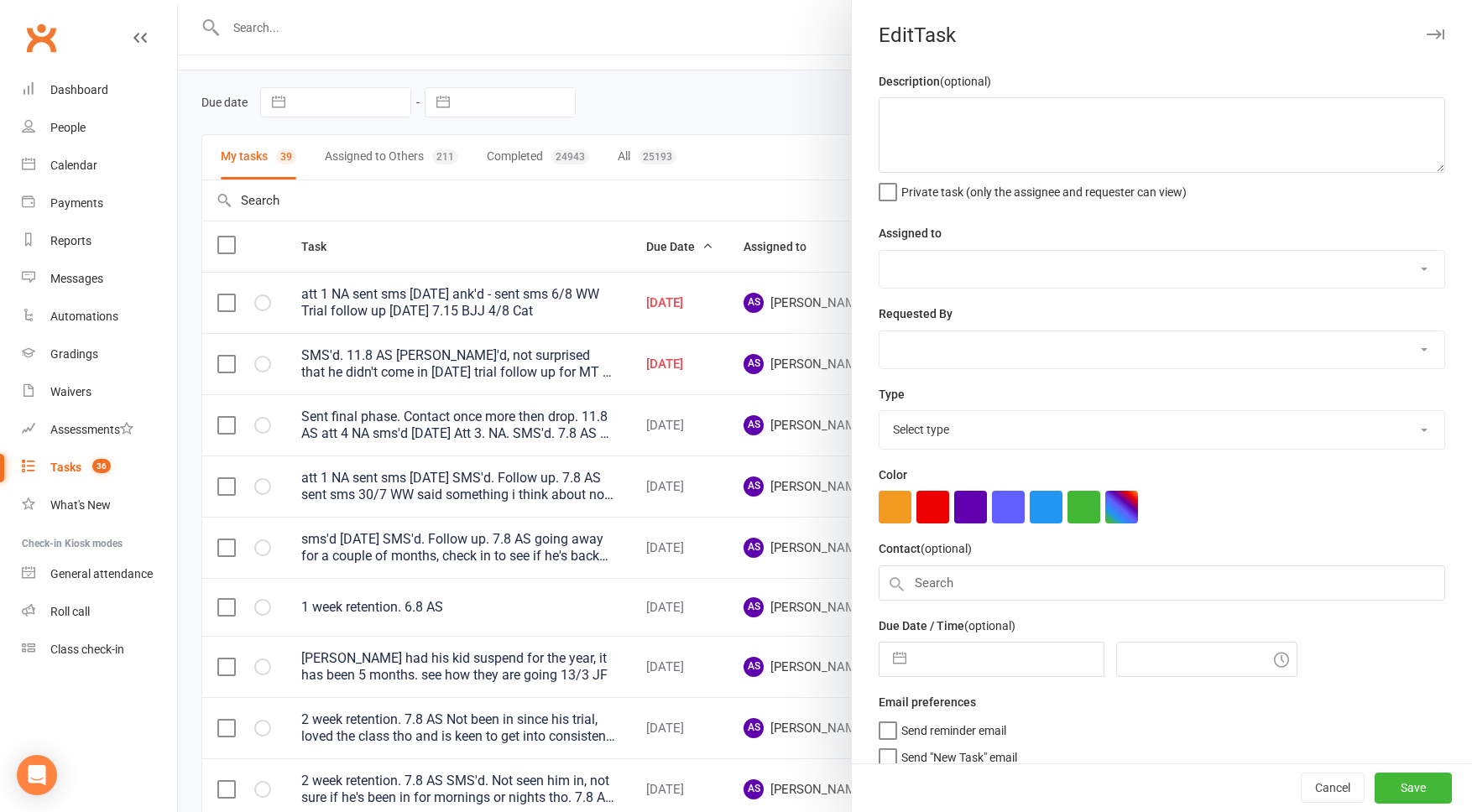
type textarea "SMS'd. 11.8 AS Ank'd, not surprised that he didn't come in 9/8 SA trial follow …"
select select "50862"
select select "12631"
type input "13 Aug 2025"
type input "6:30pm"
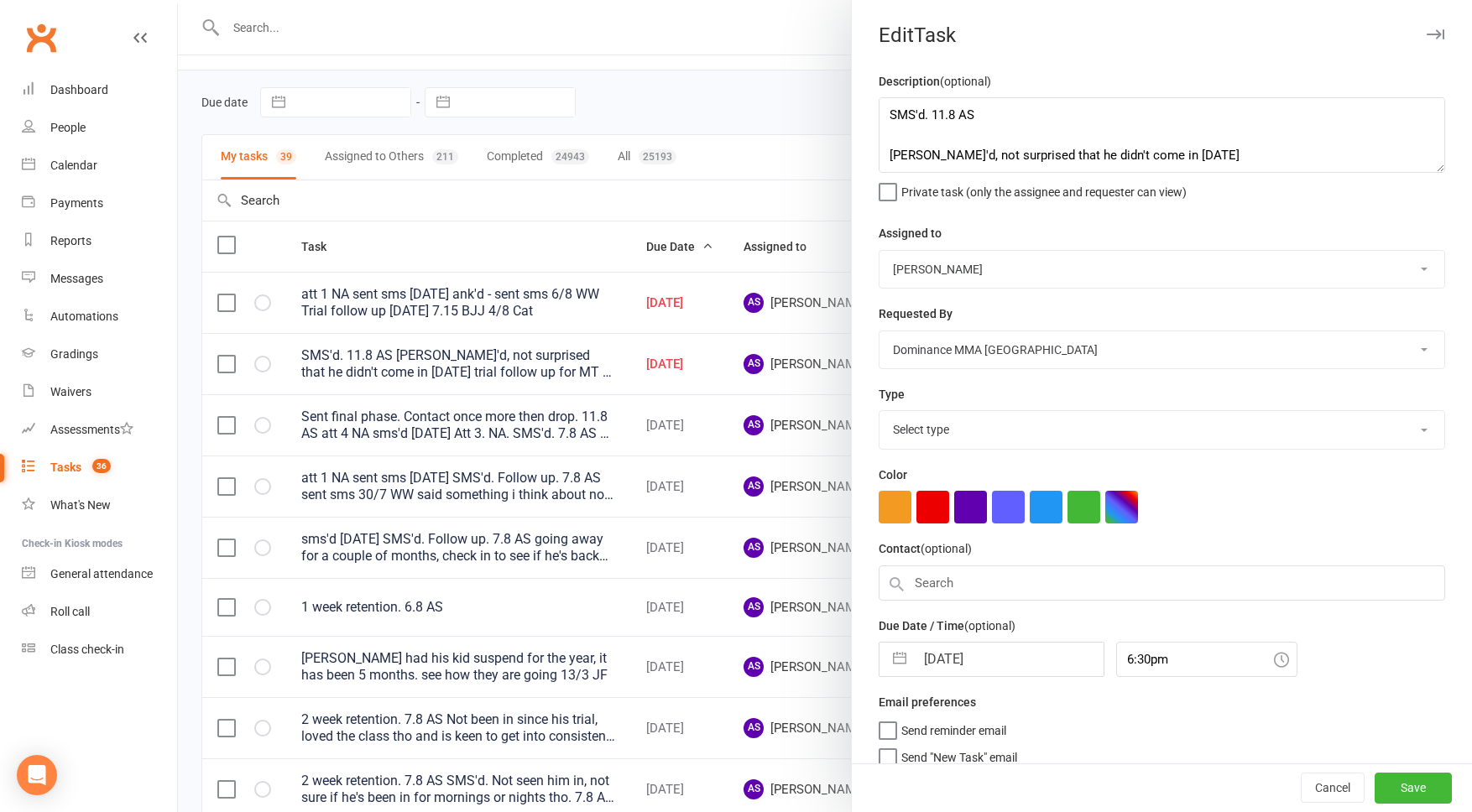
select select "3864"
click at [1006, 661] on input "13 Aug 2025" at bounding box center [1010, 654] width 189 height 33
select select "6"
select select "2025"
select select "7"
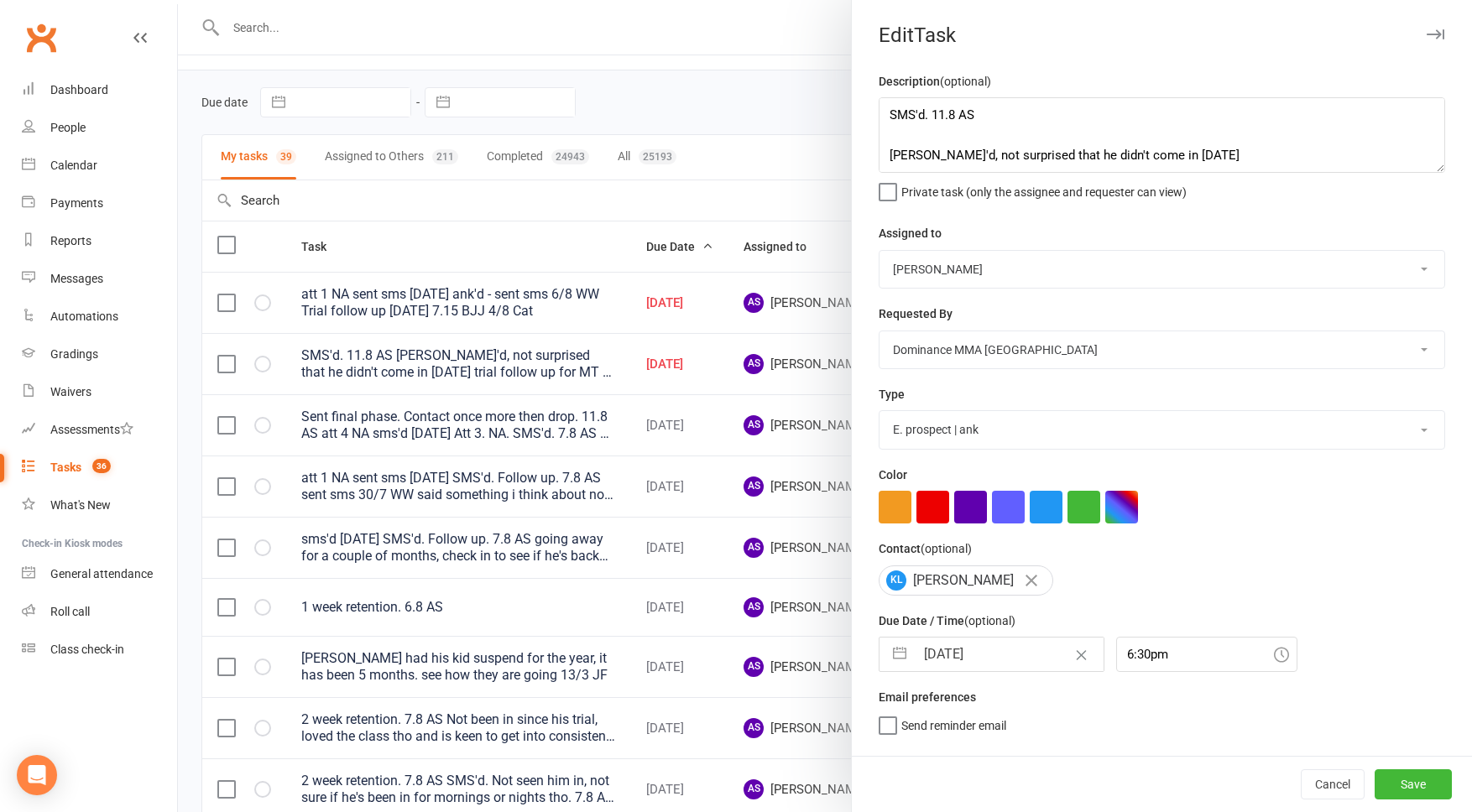
select select "2025"
select select "8"
select select "2025"
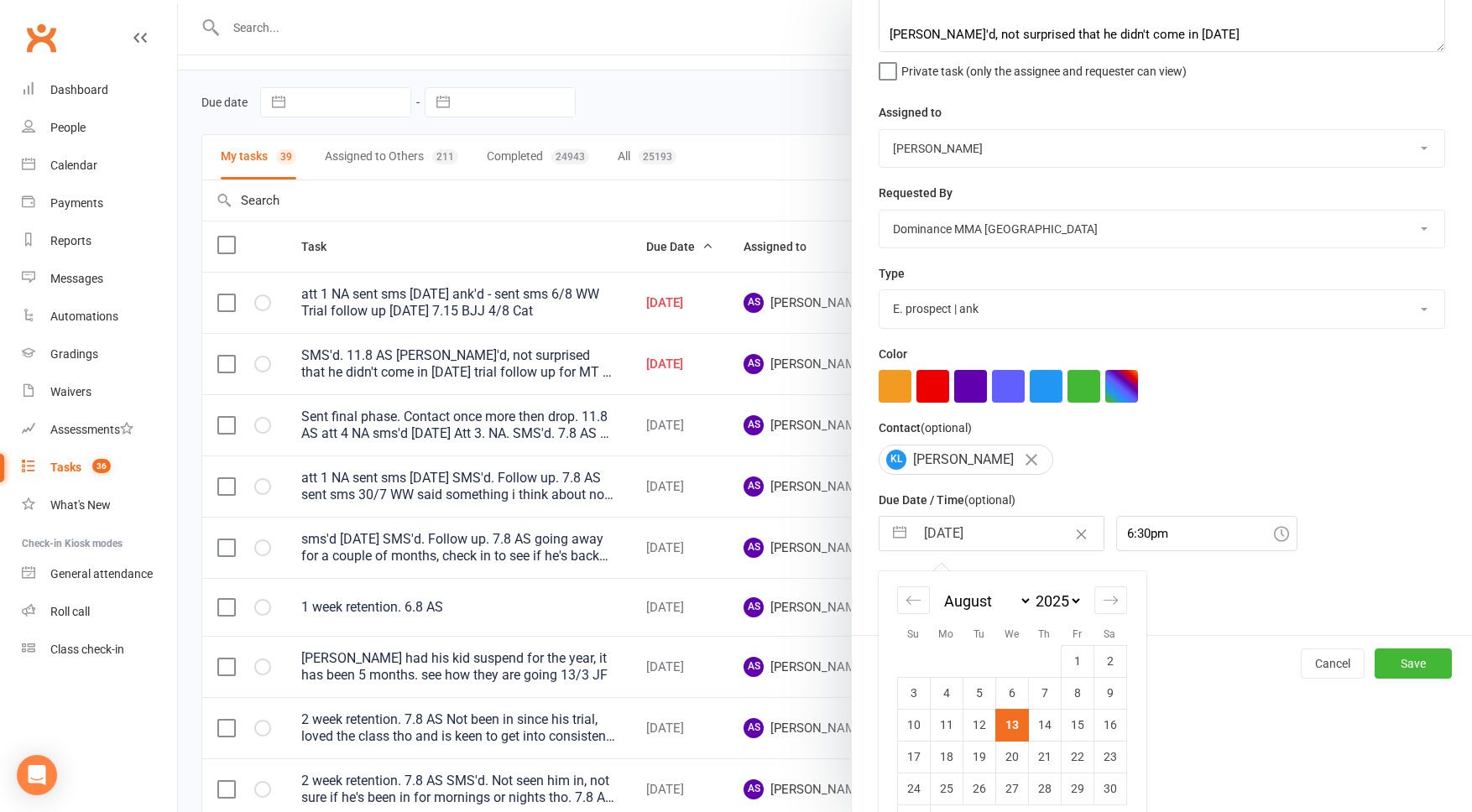
scroll to position [145, 0]
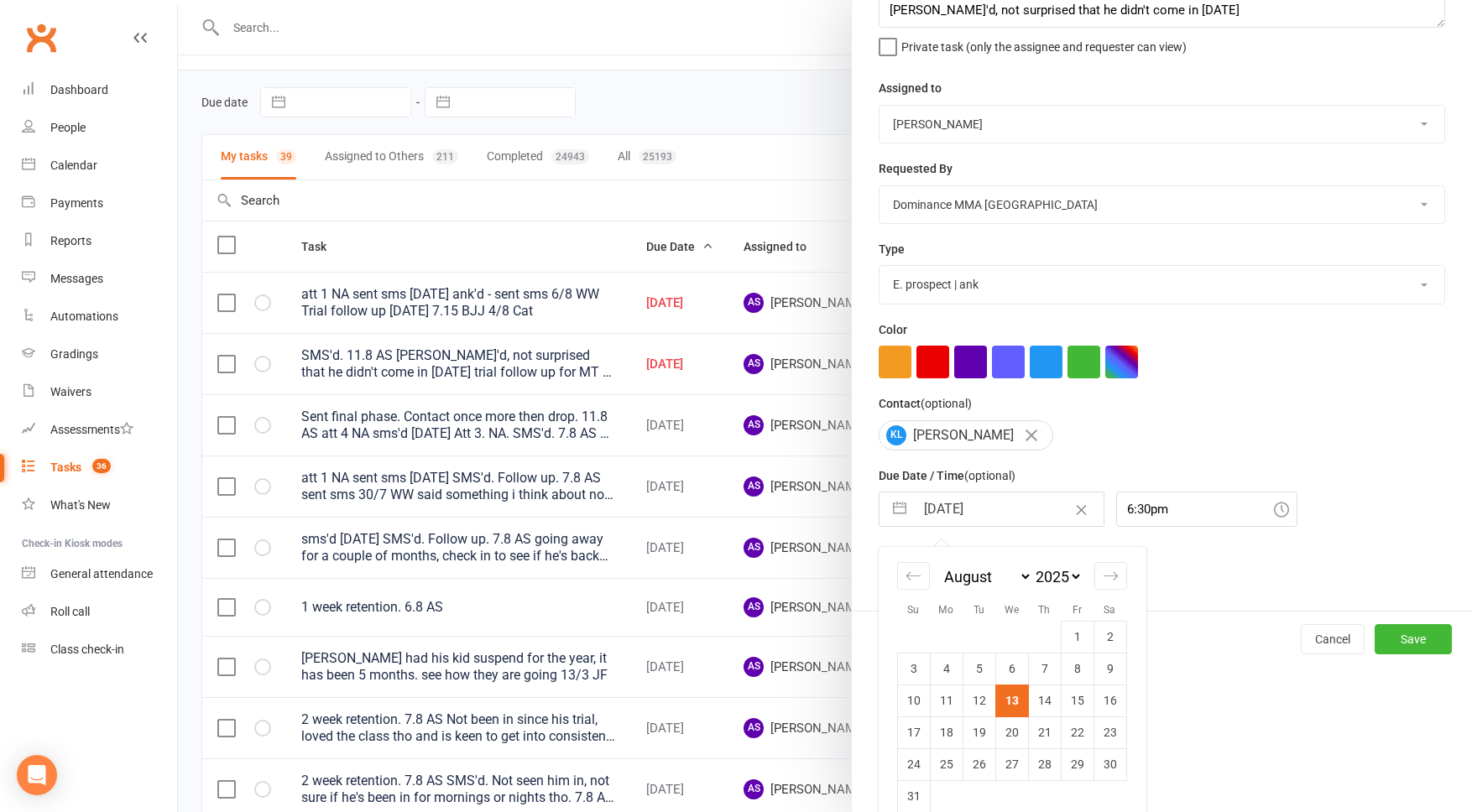
click at [1042, 706] on td "14" at bounding box center [1045, 700] width 32 height 32
type input "14 Aug 2025"
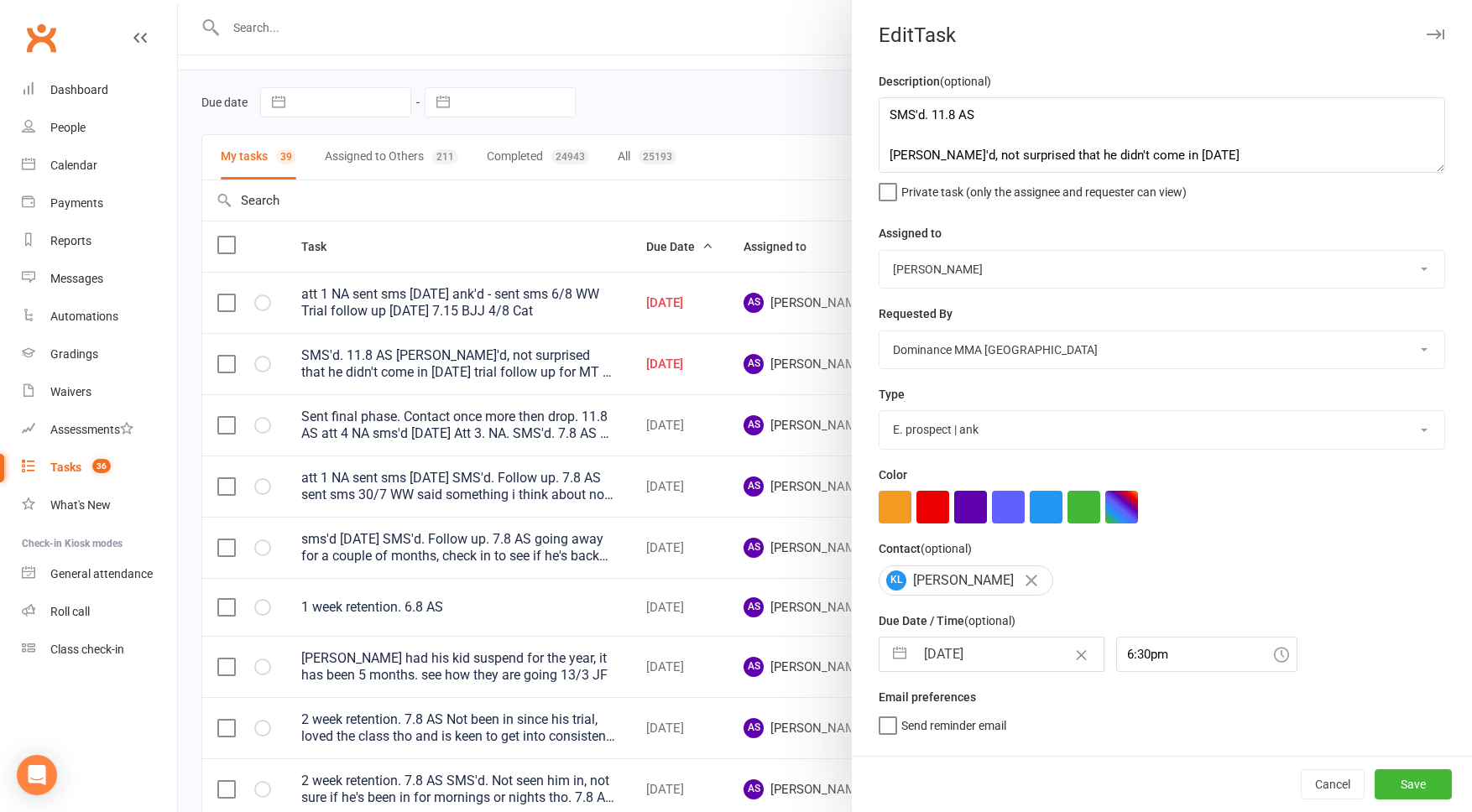
scroll to position [0, 0]
drag, startPoint x: 1418, startPoint y: 779, endPoint x: 1413, endPoint y: 744, distance: 35.4
click at [1418, 778] on button "Save" at bounding box center [1413, 785] width 78 height 31
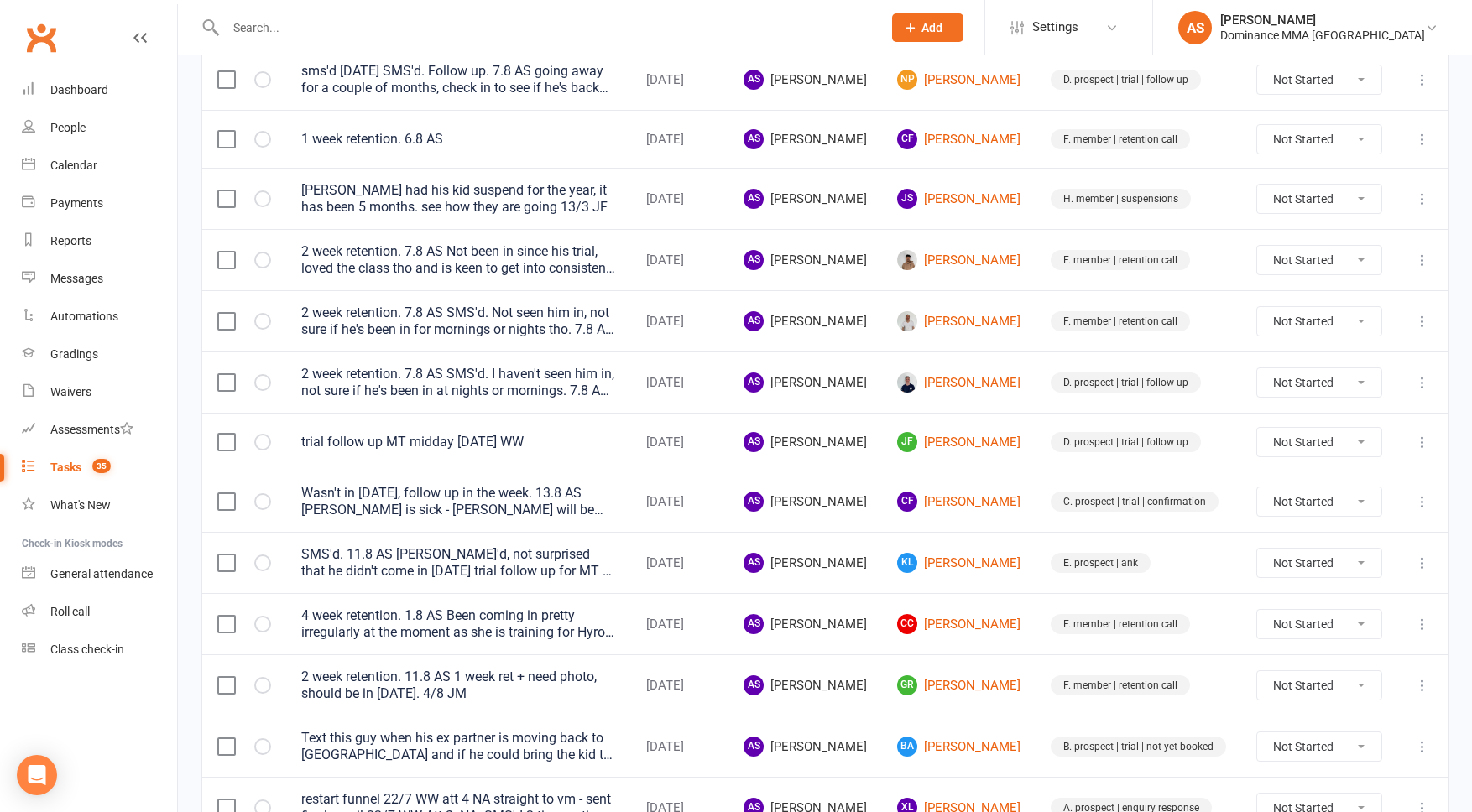
scroll to position [457, 0]
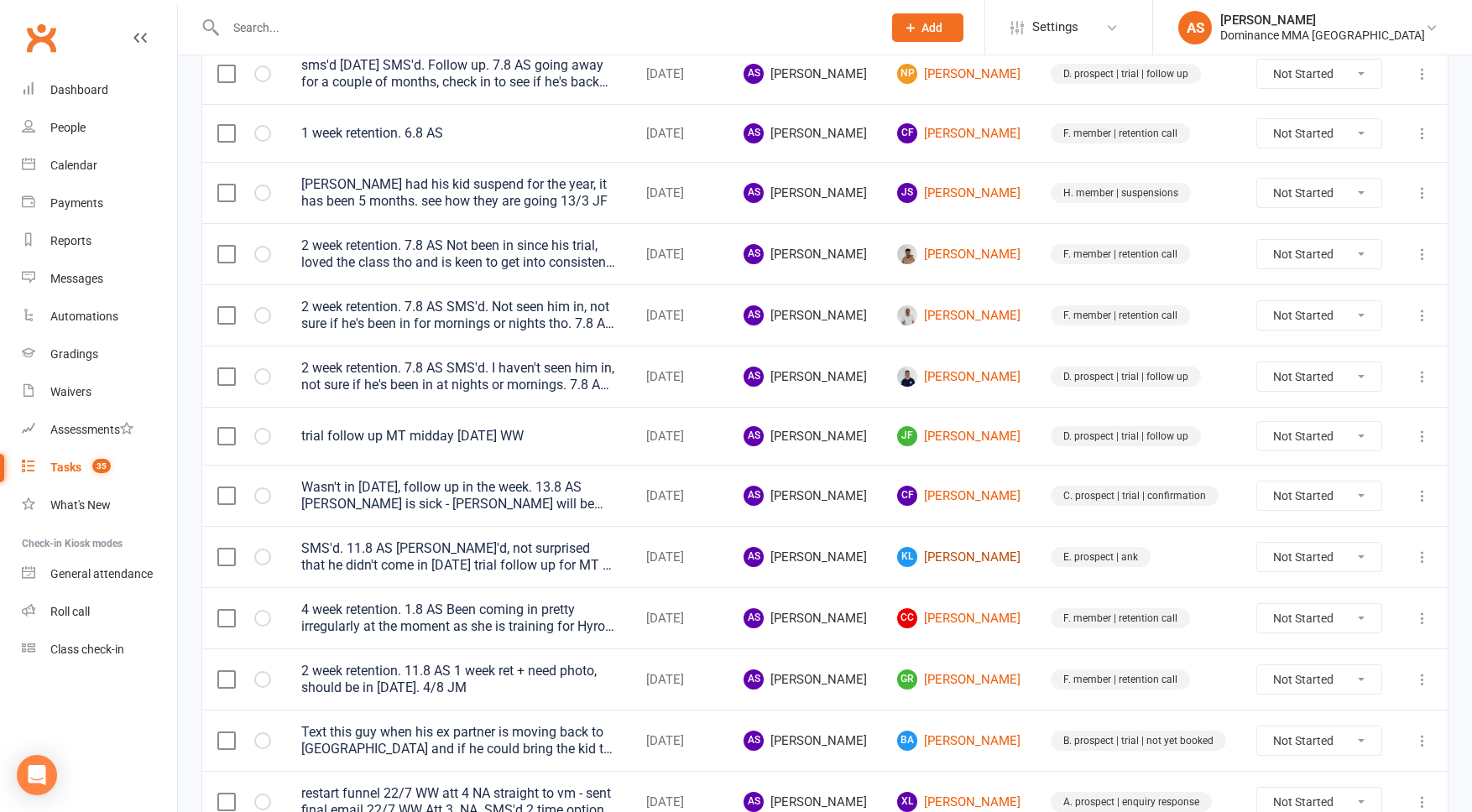
click at [962, 559] on link "KL Kevin Luis" at bounding box center [958, 557] width 123 height 20
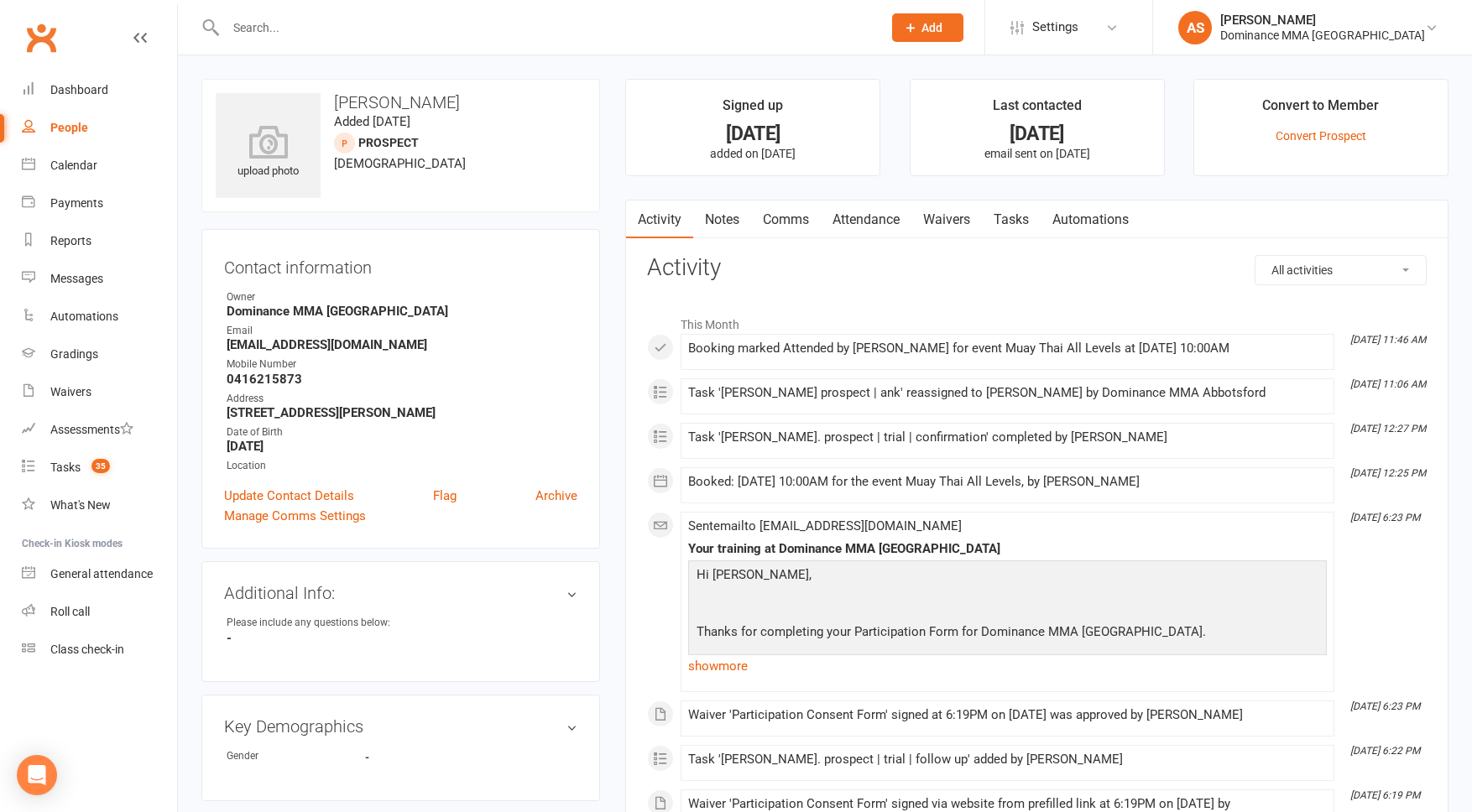
click at [1015, 220] on link "Tasks" at bounding box center [1011, 220] width 59 height 39
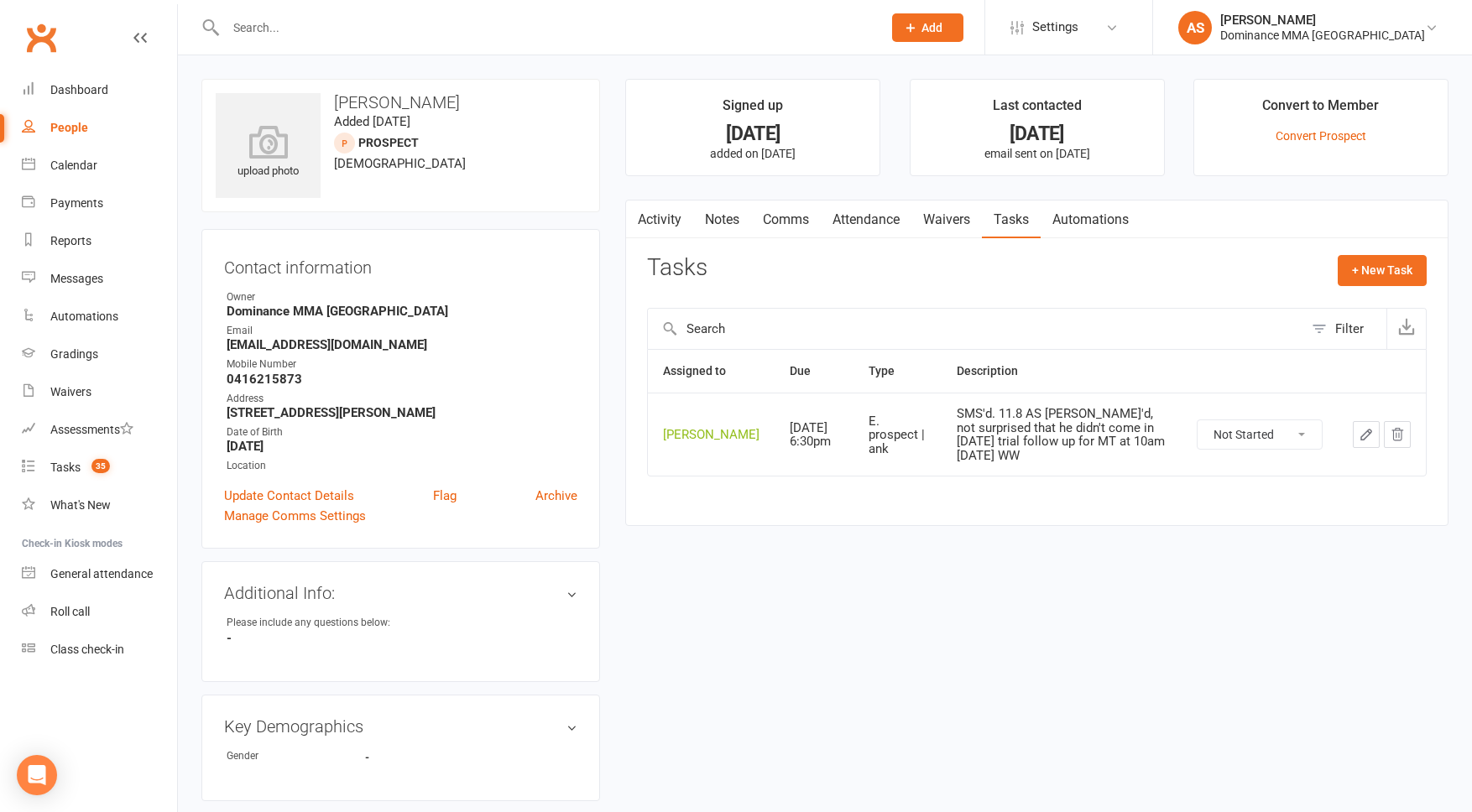
click at [942, 210] on link "Waivers" at bounding box center [946, 220] width 70 height 39
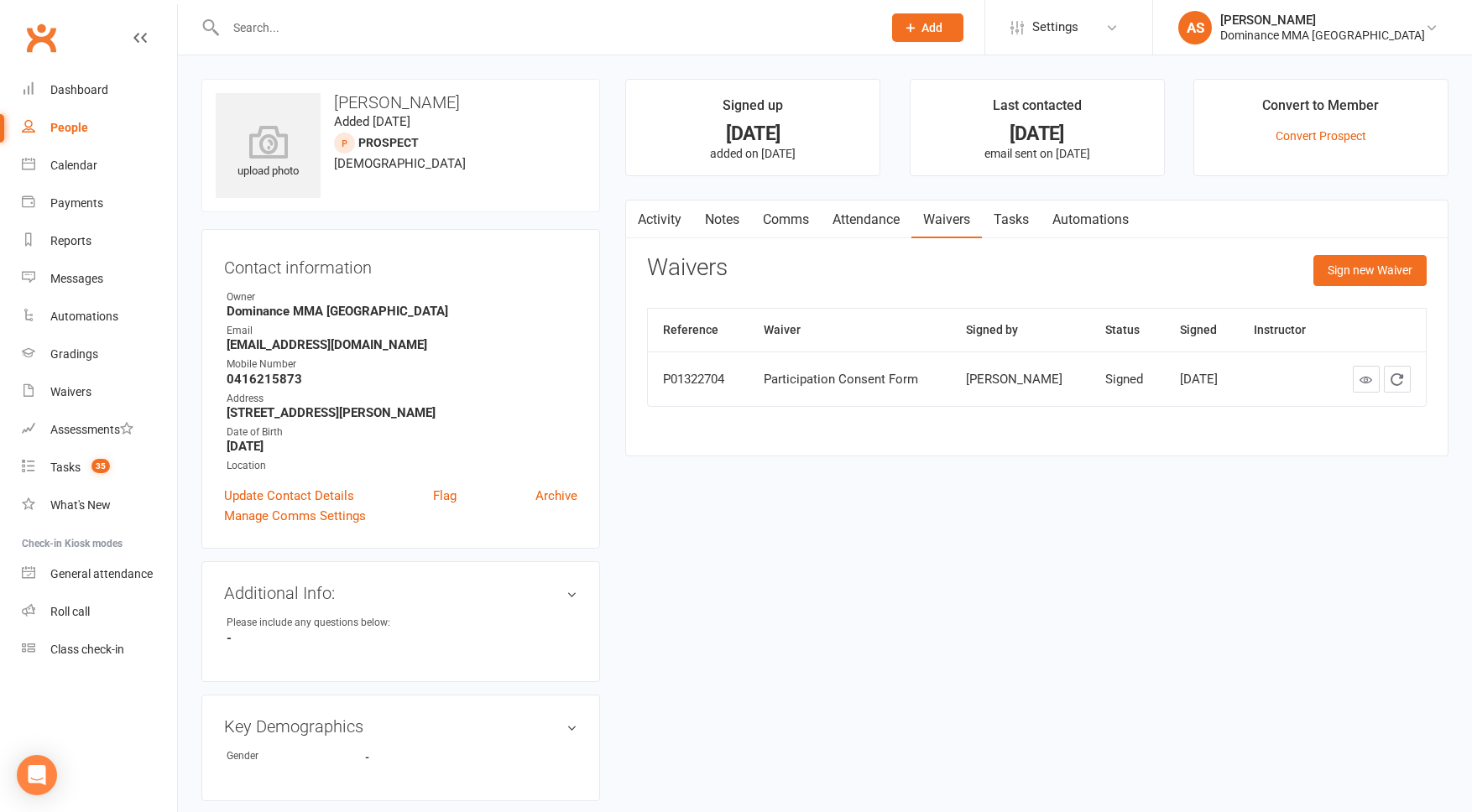
click at [1039, 225] on link "Tasks" at bounding box center [1011, 220] width 59 height 39
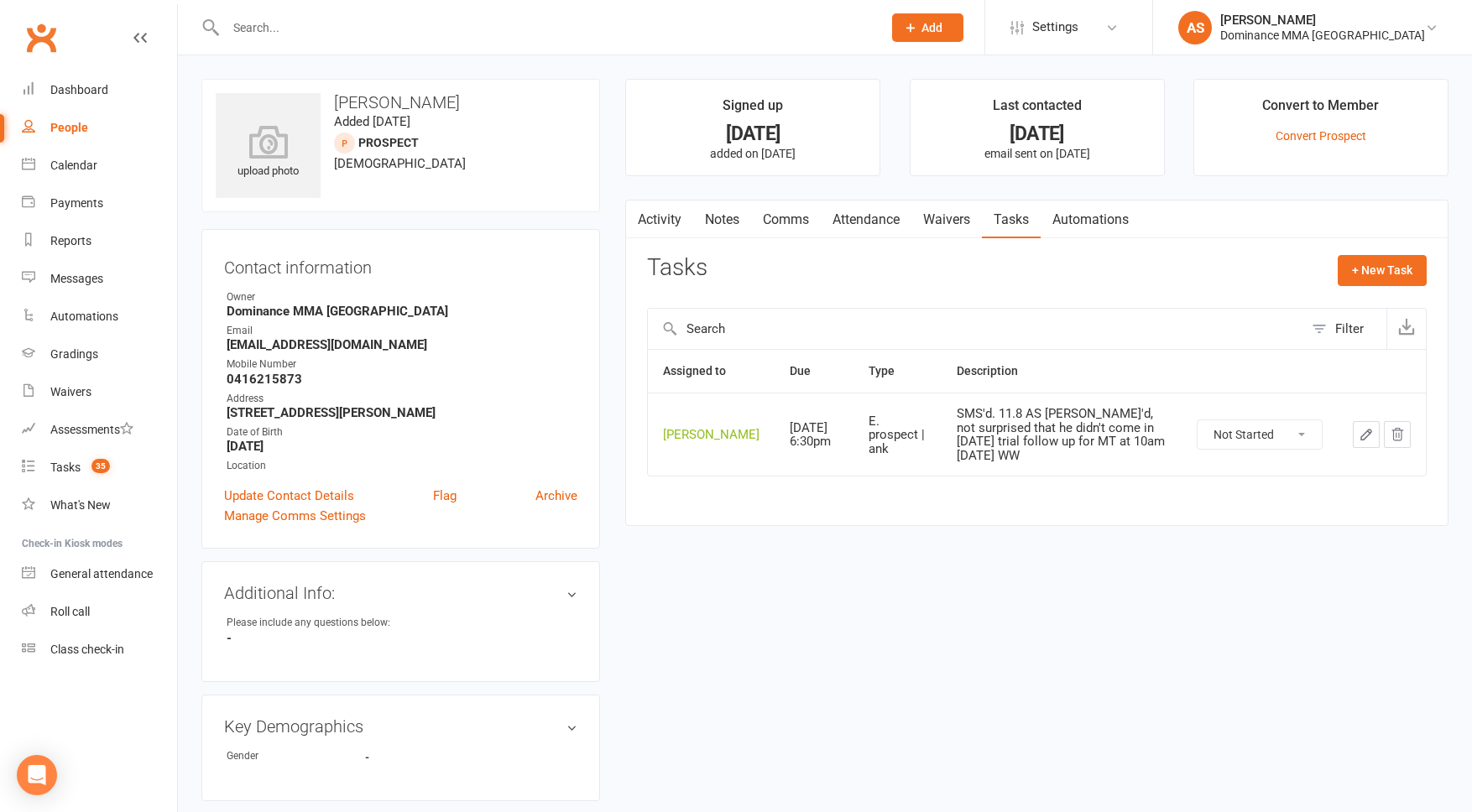
click at [864, 222] on link "Attendance" at bounding box center [866, 220] width 91 height 39
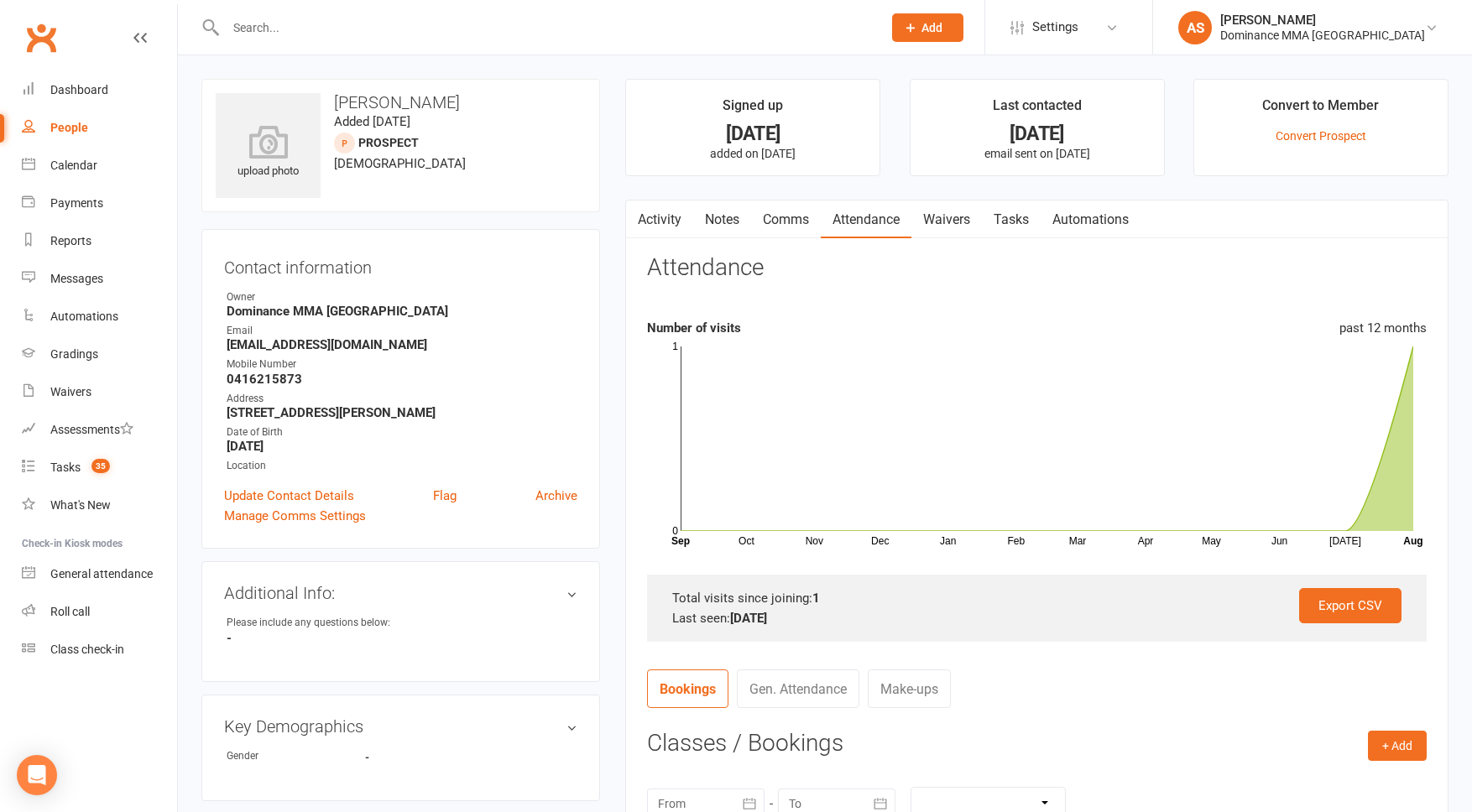
click at [1015, 225] on link "Tasks" at bounding box center [1011, 220] width 59 height 39
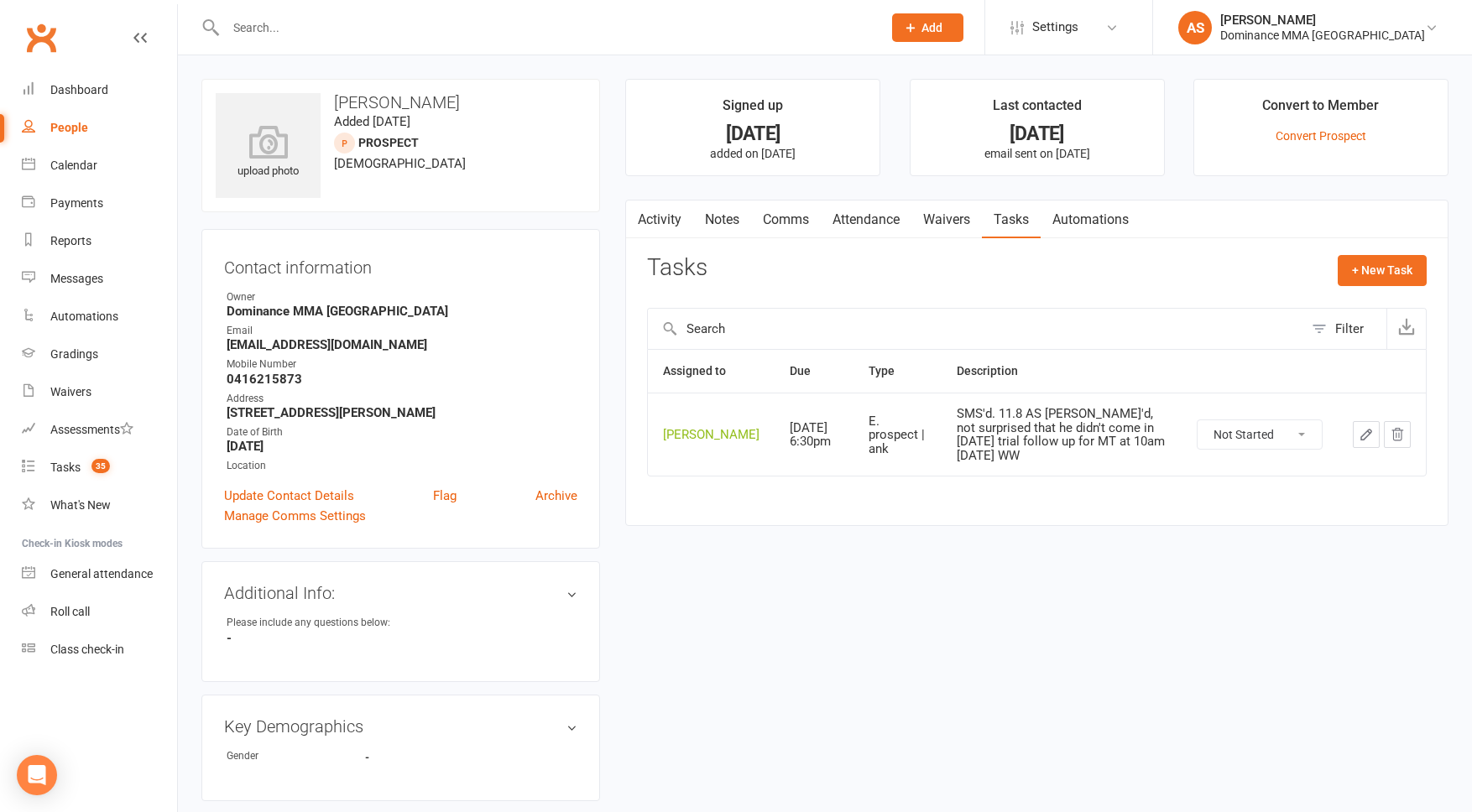
click at [1373, 441] on icon "button" at bounding box center [1367, 434] width 15 height 15
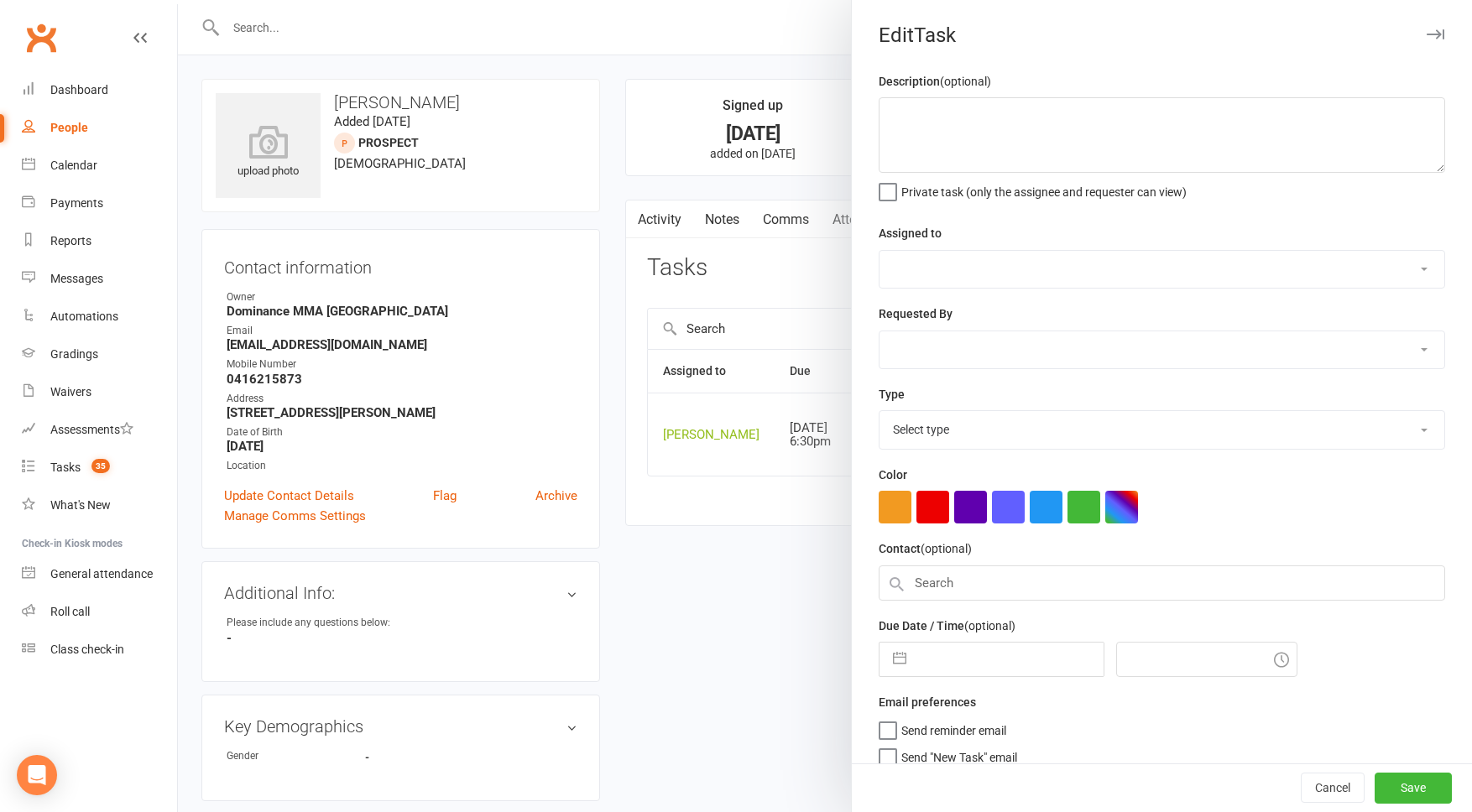
type textarea "SMS'd. 11.8 AS Ank'd, not surprised that he didn't come in 9/8 SA trial follow …"
select select "50862"
select select "12631"
type input "14 Aug 2025"
type input "6:30pm"
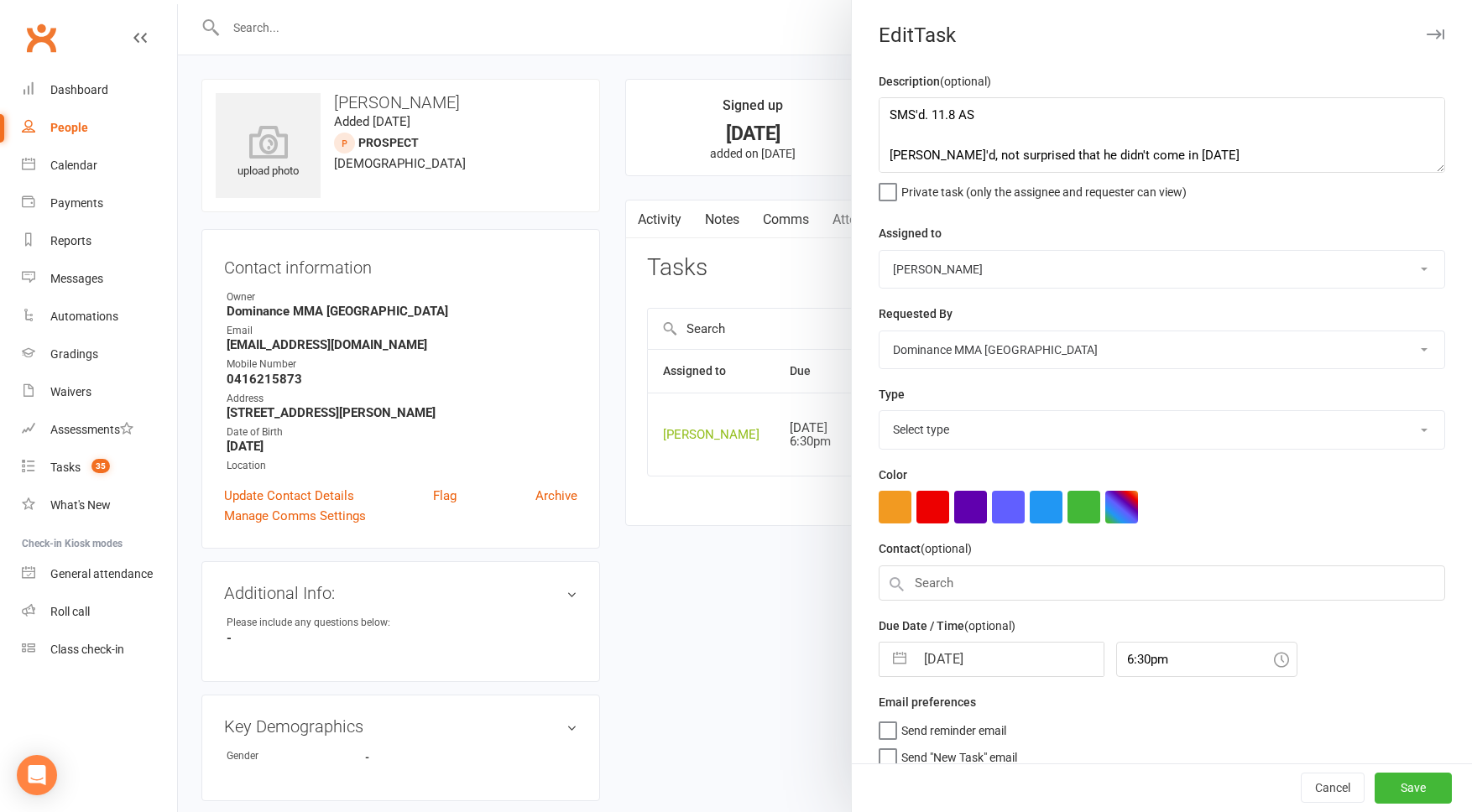
select select "3864"
click at [886, 109] on textarea "SMS'd. 11.8 AS Ank'd, not surprised that he didn't come in 9/8 SA trial follow …" at bounding box center [1162, 135] width 567 height 76
click at [906, 111] on textarea "SMS'd. 11.8 AS Ank'd, not surprised that he didn't come in 9/8 SA trial follow …" at bounding box center [1162, 135] width 567 height 76
click at [921, 112] on textarea "SMS'd. 11.8 AS Ank'd, not surprised that he didn't come in 9/8 SA trial follow …" at bounding box center [1162, 135] width 567 height 76
click at [913, 113] on textarea "SMS'd. 11.8 AS Ank'd, not surprised that he didn't come in 9/8 SA trial follow …" at bounding box center [1162, 135] width 567 height 76
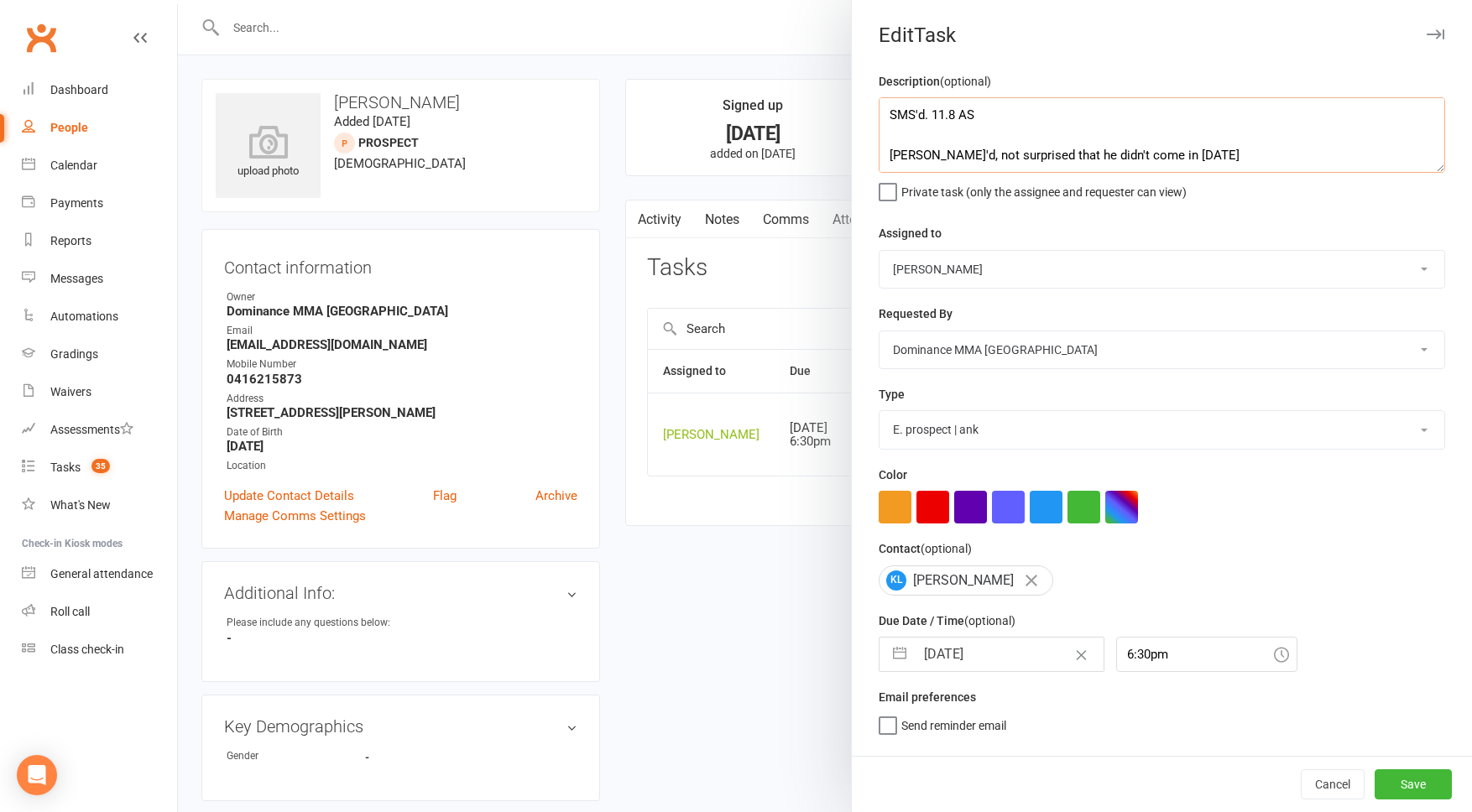
click at [921, 114] on textarea "SMS'd. 11.8 AS Ank'd, not surprised that he didn't come in 9/8 SA trial follow …" at bounding box center [1162, 135] width 567 height 76
click at [937, 118] on textarea "SMS'd. 11.8 AS Ank'd, not surprised that he didn't come in 9/8 SA trial follow …" at bounding box center [1162, 135] width 567 height 76
click at [909, 107] on textarea "SMS'd. 11.8 AS Ank'd, not surprised that he didn't come in 9/8 SA trial follow …" at bounding box center [1162, 135] width 567 height 76
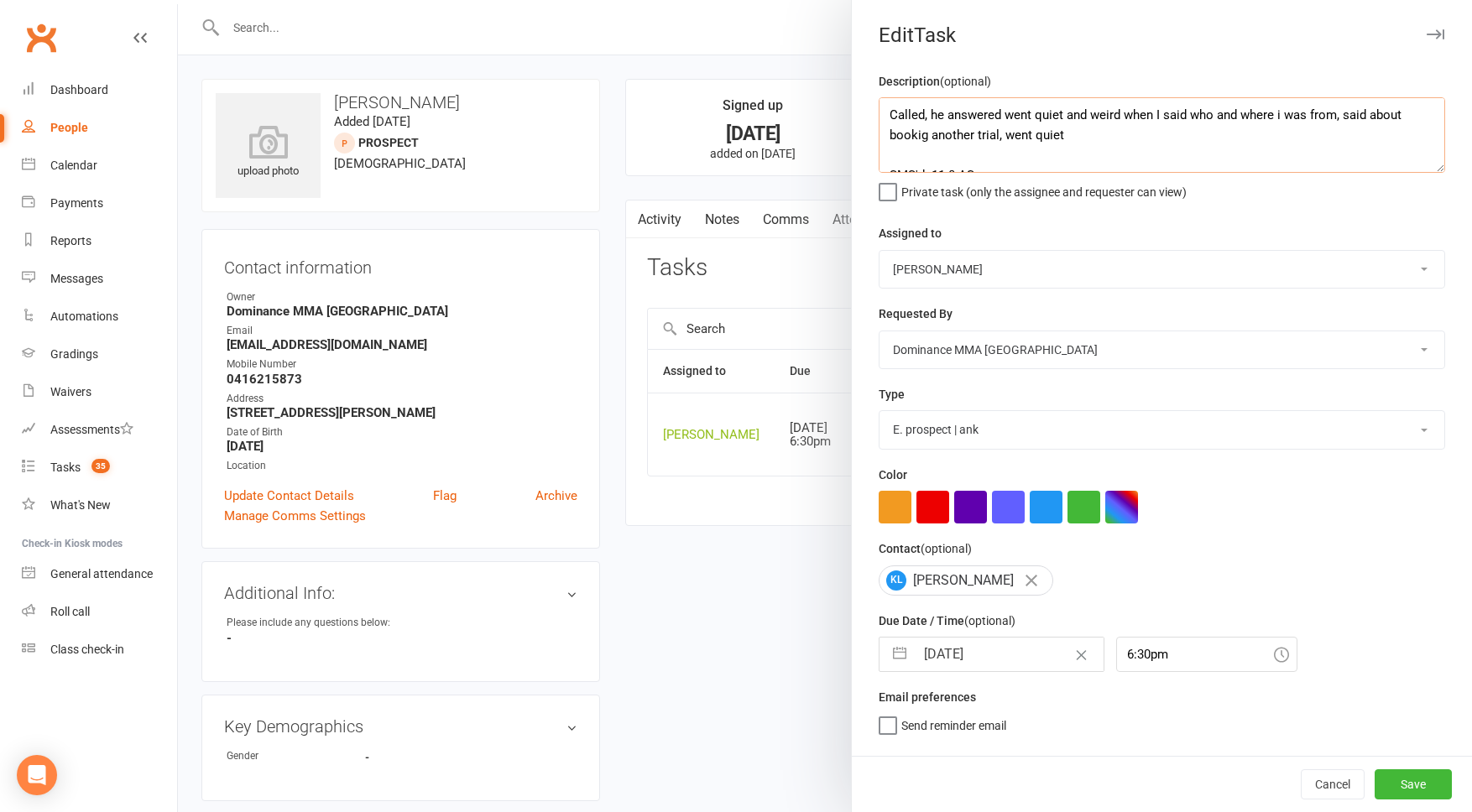
click at [922, 135] on textarea "Called, he answered went quiet and weird when I said who and where i was from, …" at bounding box center [1162, 135] width 567 height 76
click at [1117, 130] on textarea "Called, he answered went quiet and weird when I said who and where i was from, …" at bounding box center [1162, 135] width 567 height 76
click at [1285, 117] on textarea "Called, he answered went quiet and weird when I said who and where i was from, …" at bounding box center [1162, 135] width 567 height 76
click at [1072, 136] on textarea "Called, he answered went quiet and weird when I said who and where I was from, …" at bounding box center [1162, 135] width 567 height 76
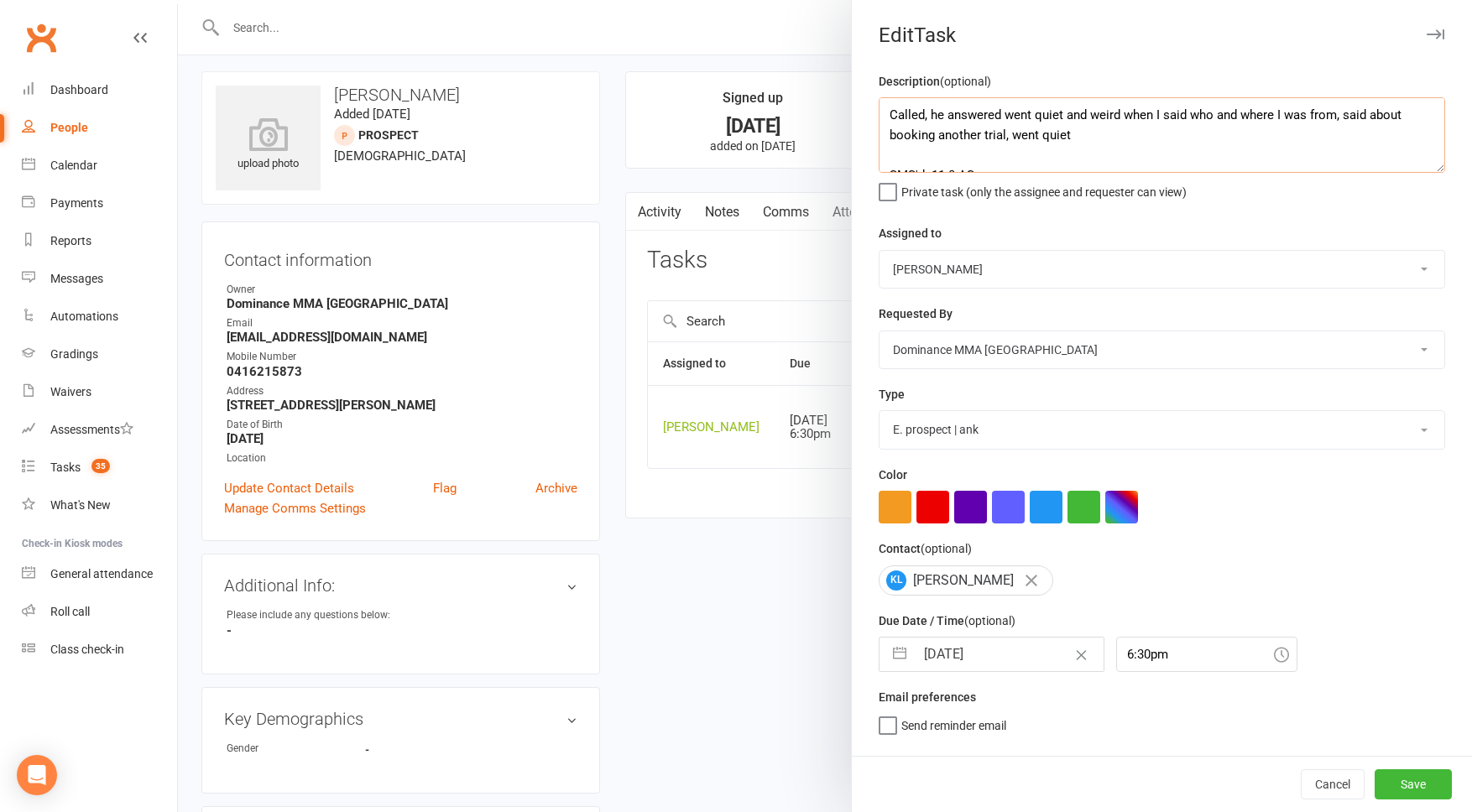
scroll to position [8, 0]
click at [1181, 134] on textarea "Called, he answered went quiet and weird when I said who and where I was from, …" at bounding box center [1162, 135] width 567 height 76
click at [1171, 135] on textarea "Called, he answered went quiet and weird when I said who and where I was from, …" at bounding box center [1162, 135] width 567 height 76
click at [1261, 136] on textarea "Called, he answered went quiet and weird when I said who and where I was from, …" at bounding box center [1162, 135] width 567 height 76
type textarea "Called, he answered went quiet and weird when I said who and where I was from, …"
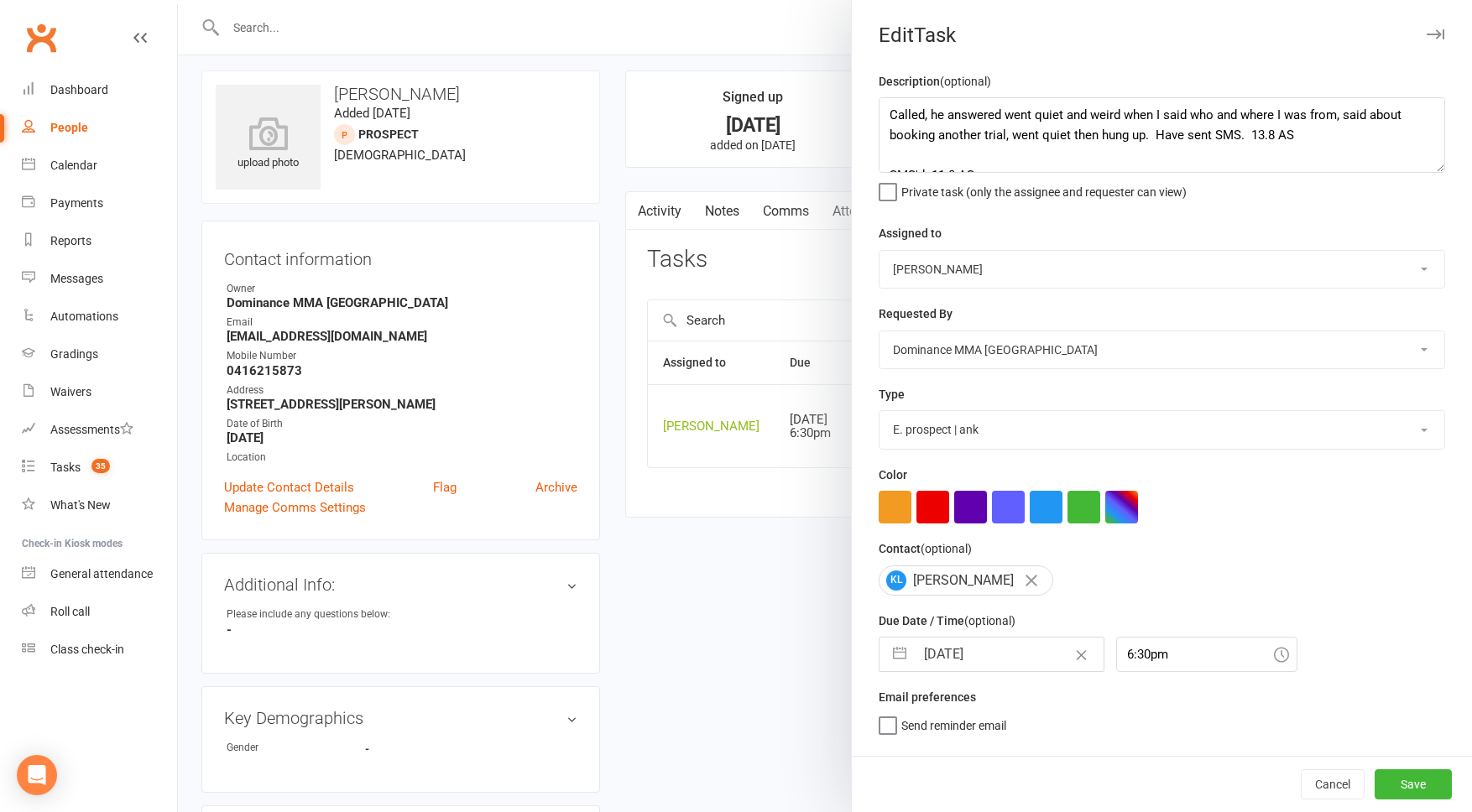
drag, startPoint x: 1033, startPoint y: 652, endPoint x: 1022, endPoint y: 648, distance: 11.7
click at [1033, 651] on input "14 Aug 2025" at bounding box center [1010, 654] width 189 height 33
select select "6"
select select "2025"
select select "7"
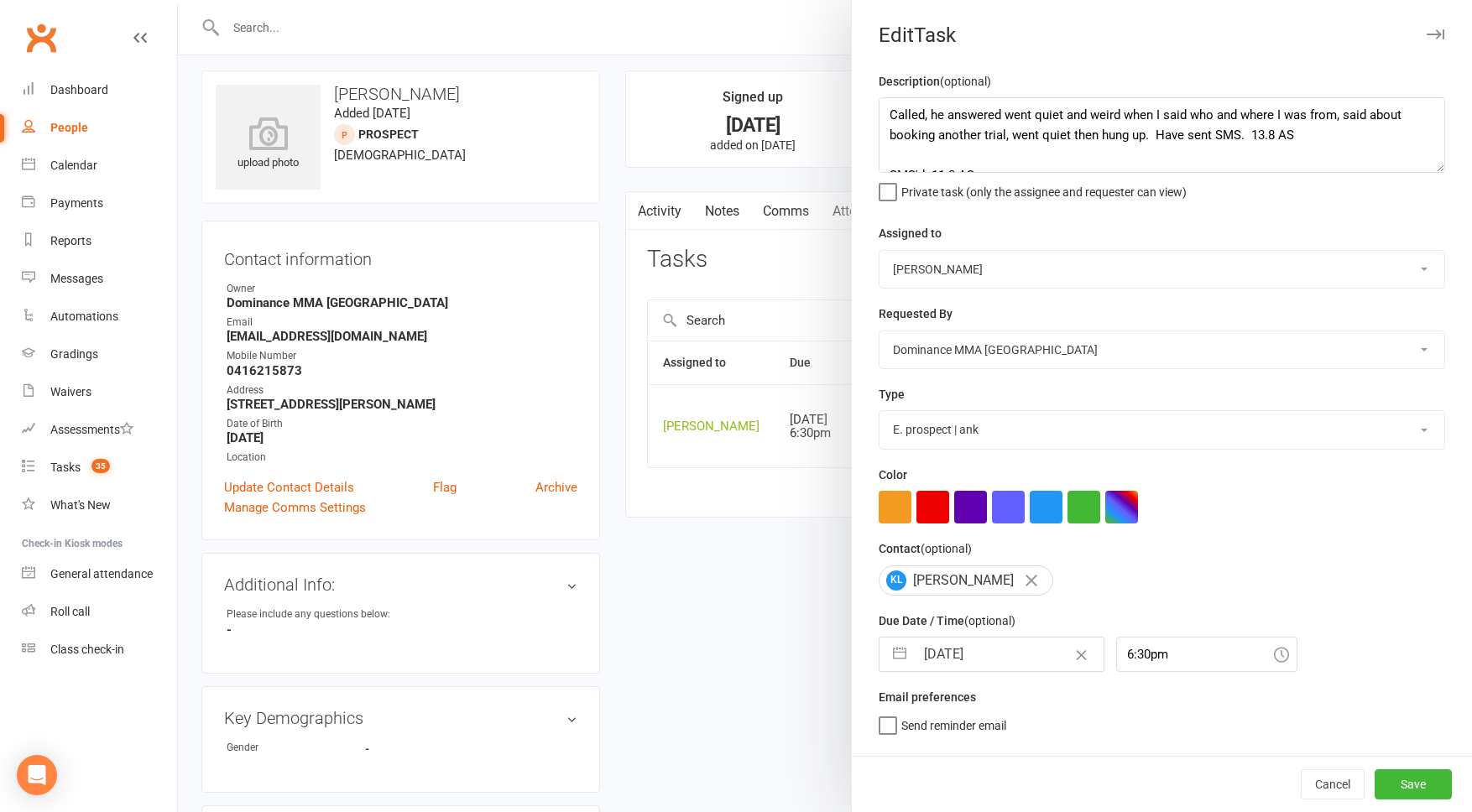
select select "2025"
select select "8"
select select "2025"
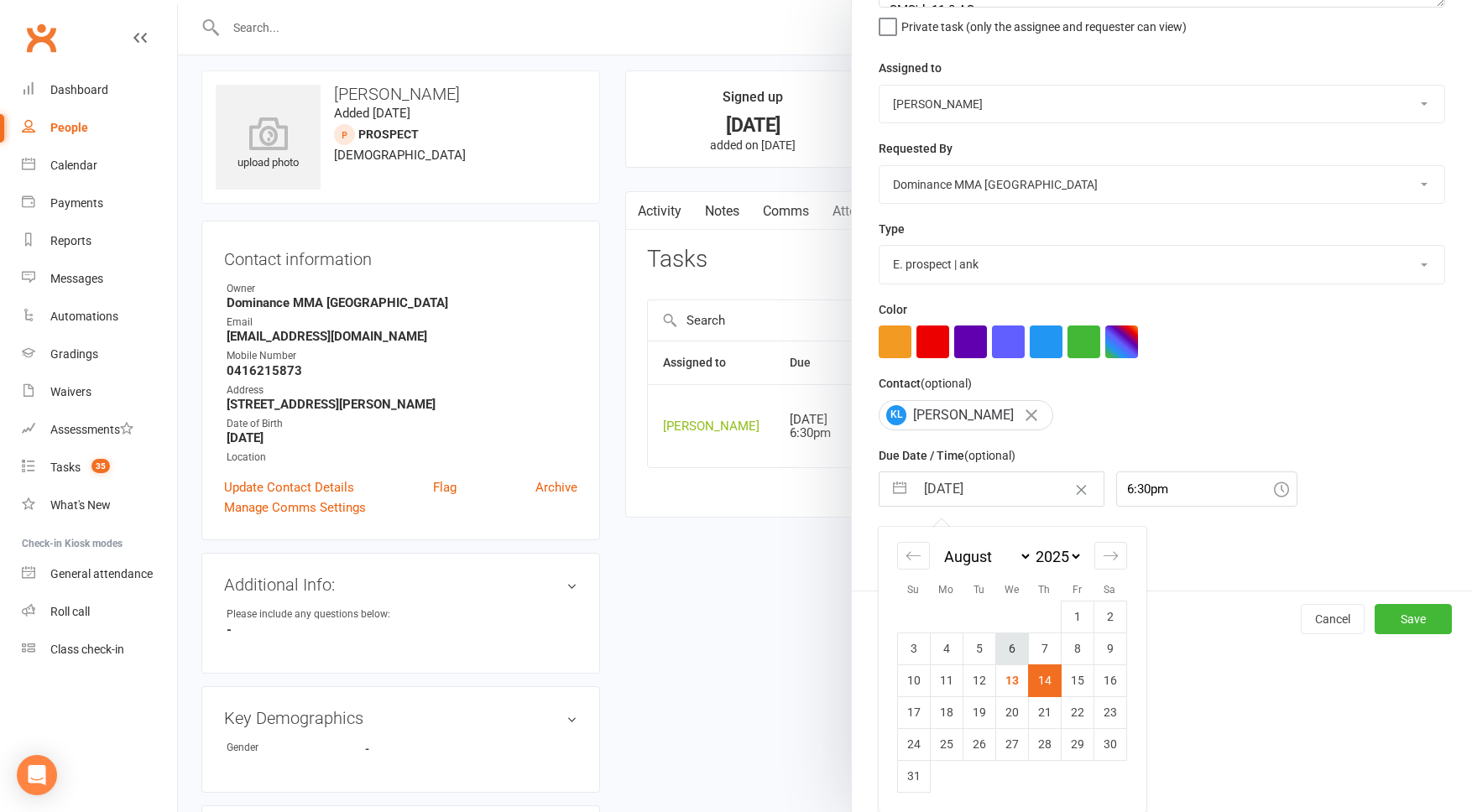
scroll to position [168, 0]
click at [1080, 680] on td "15" at bounding box center [1077, 680] width 32 height 32
type input "15 Aug 2025"
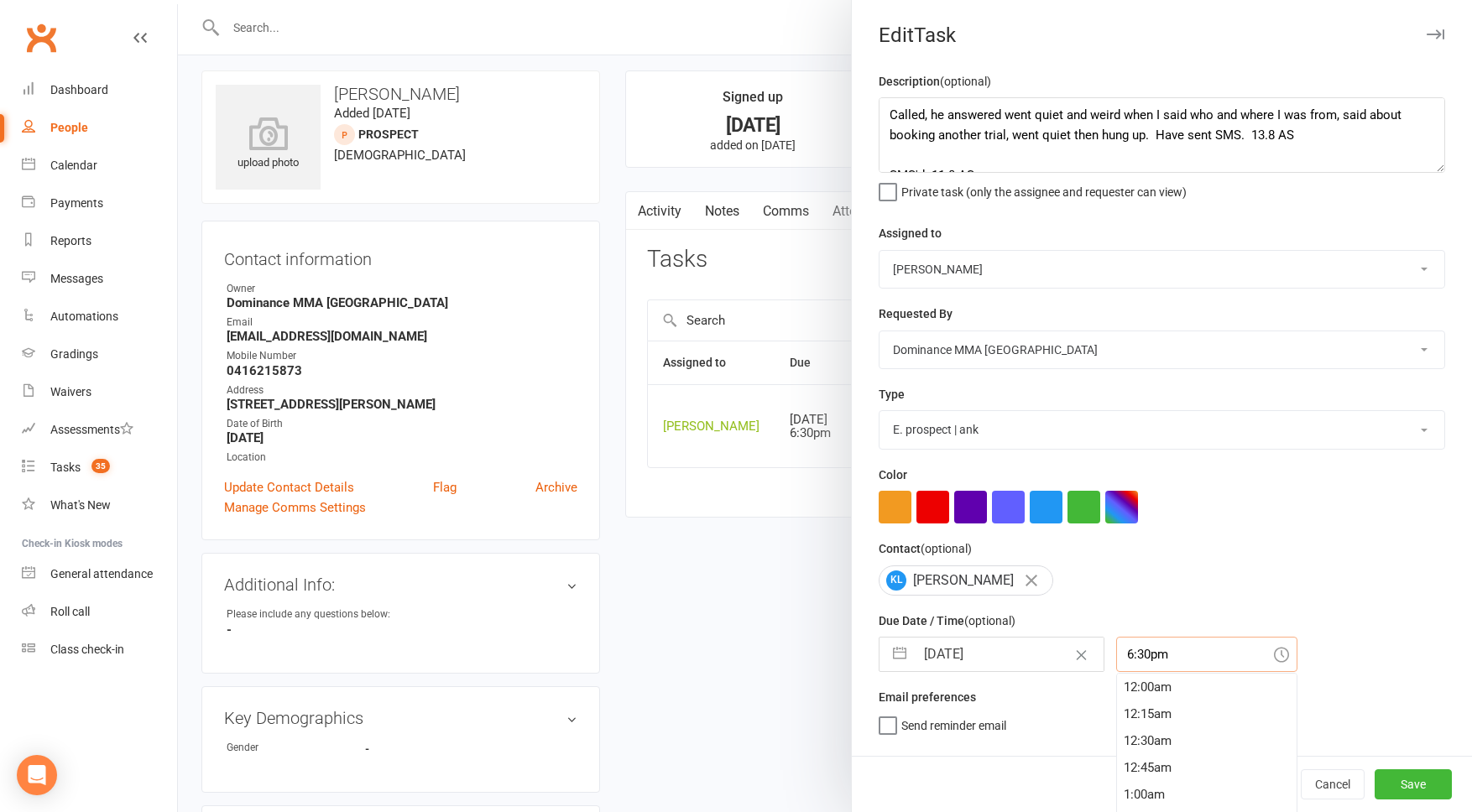
drag, startPoint x: 1148, startPoint y: 652, endPoint x: 1165, endPoint y: 698, distance: 49.0
click at [1148, 652] on input "6:30pm" at bounding box center [1207, 654] width 181 height 35
click at [1153, 738] on div "2:45pm" at bounding box center [1206, 740] width 179 height 27
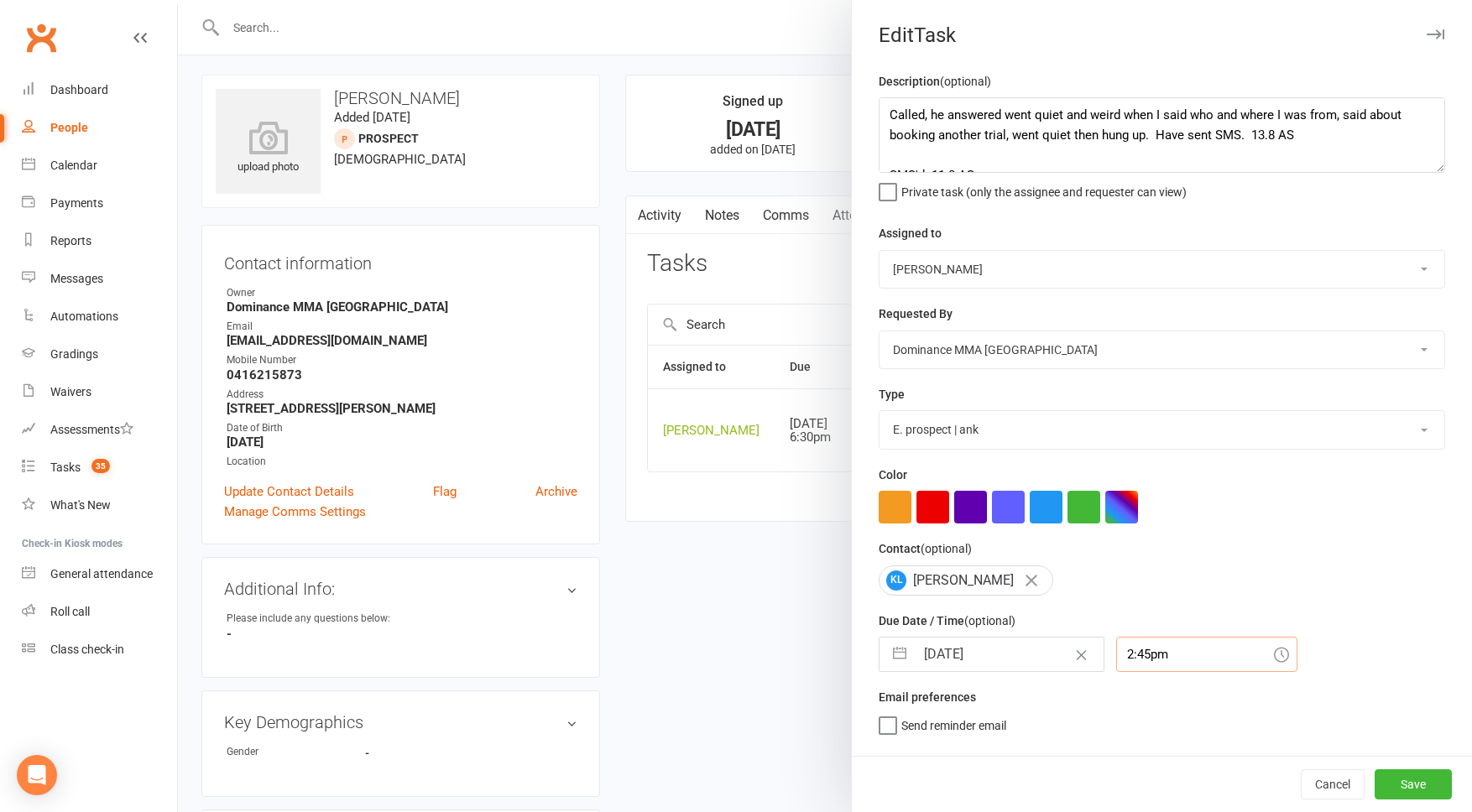
scroll to position [0, 0]
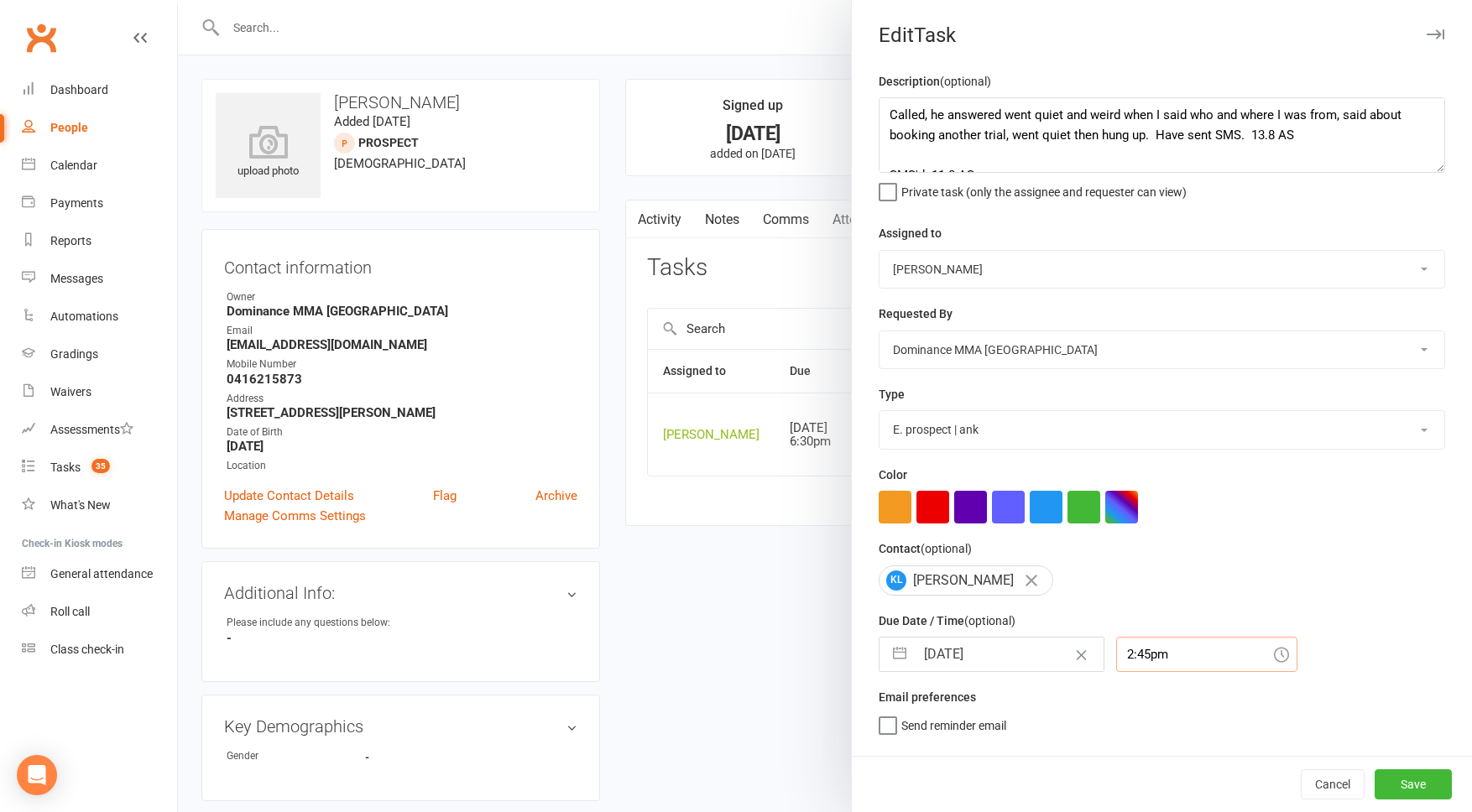
drag, startPoint x: 1120, startPoint y: 648, endPoint x: 1129, endPoint y: 664, distance: 18.4
click at [1121, 650] on input "2:45pm" at bounding box center [1207, 654] width 181 height 35
click at [1145, 685] on div "1:00pm" at bounding box center [1206, 678] width 179 height 27
type input "1:00pm"
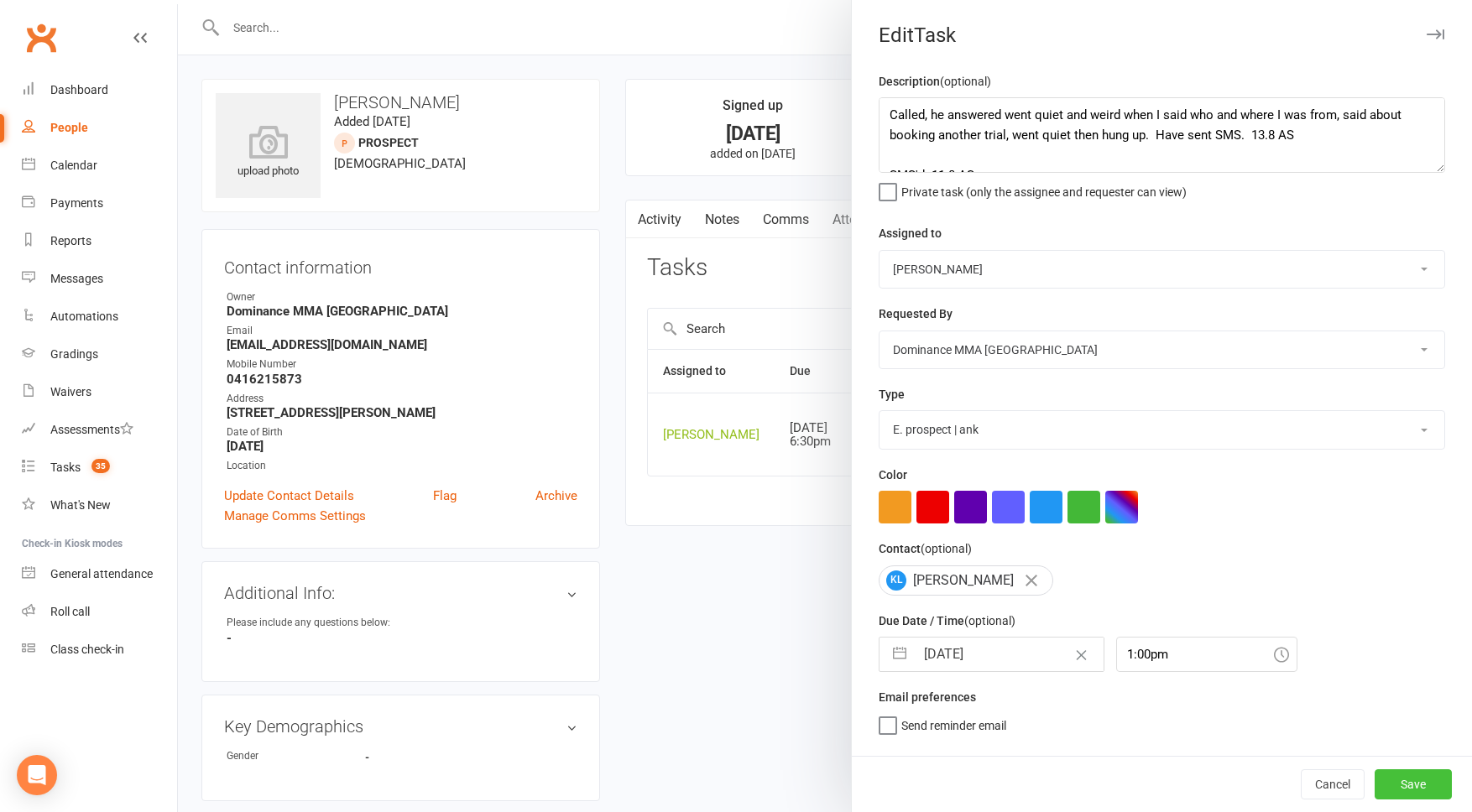
click at [1419, 797] on button "Save" at bounding box center [1413, 785] width 78 height 31
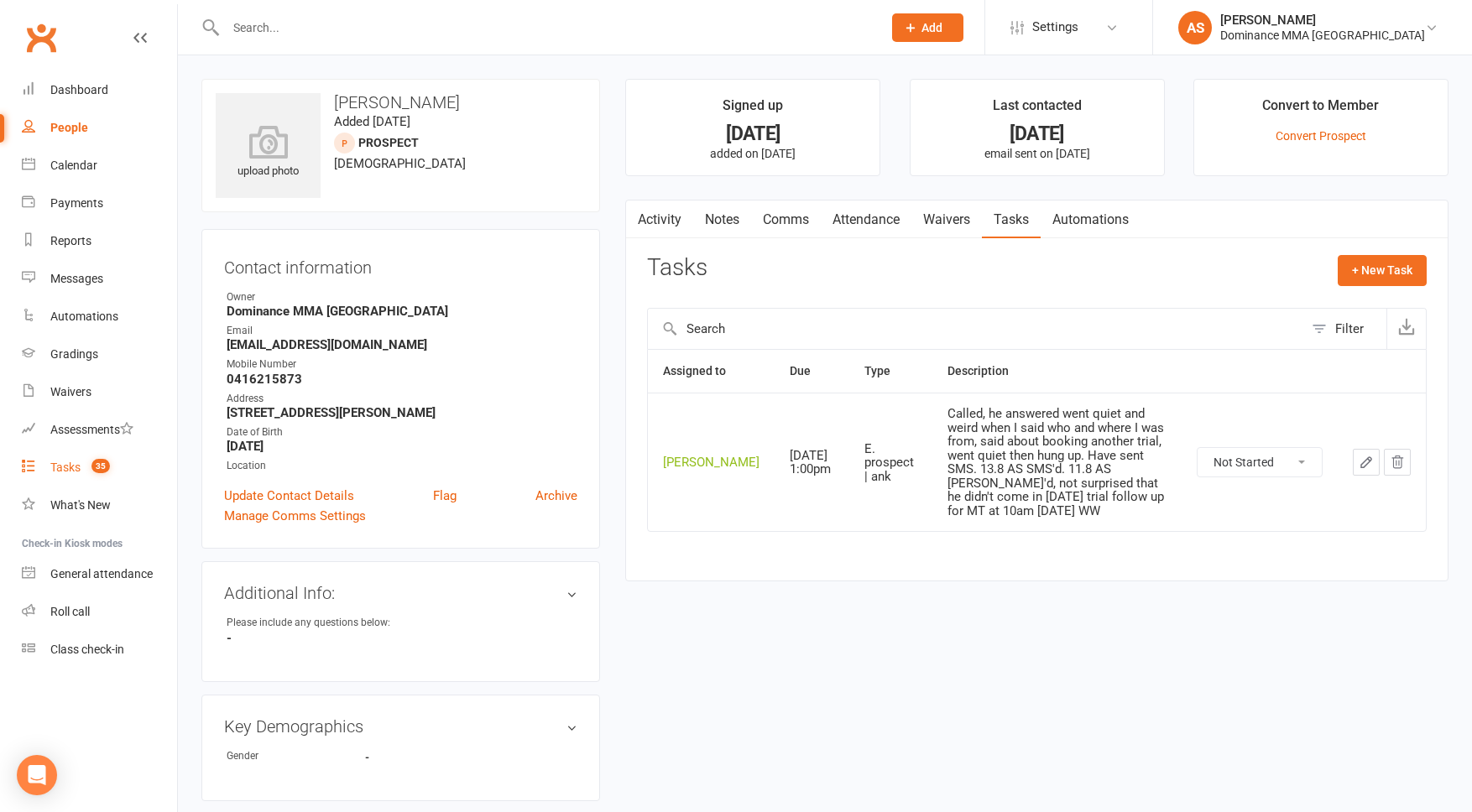
click at [112, 464] on link "Tasks 35" at bounding box center [99, 468] width 155 height 38
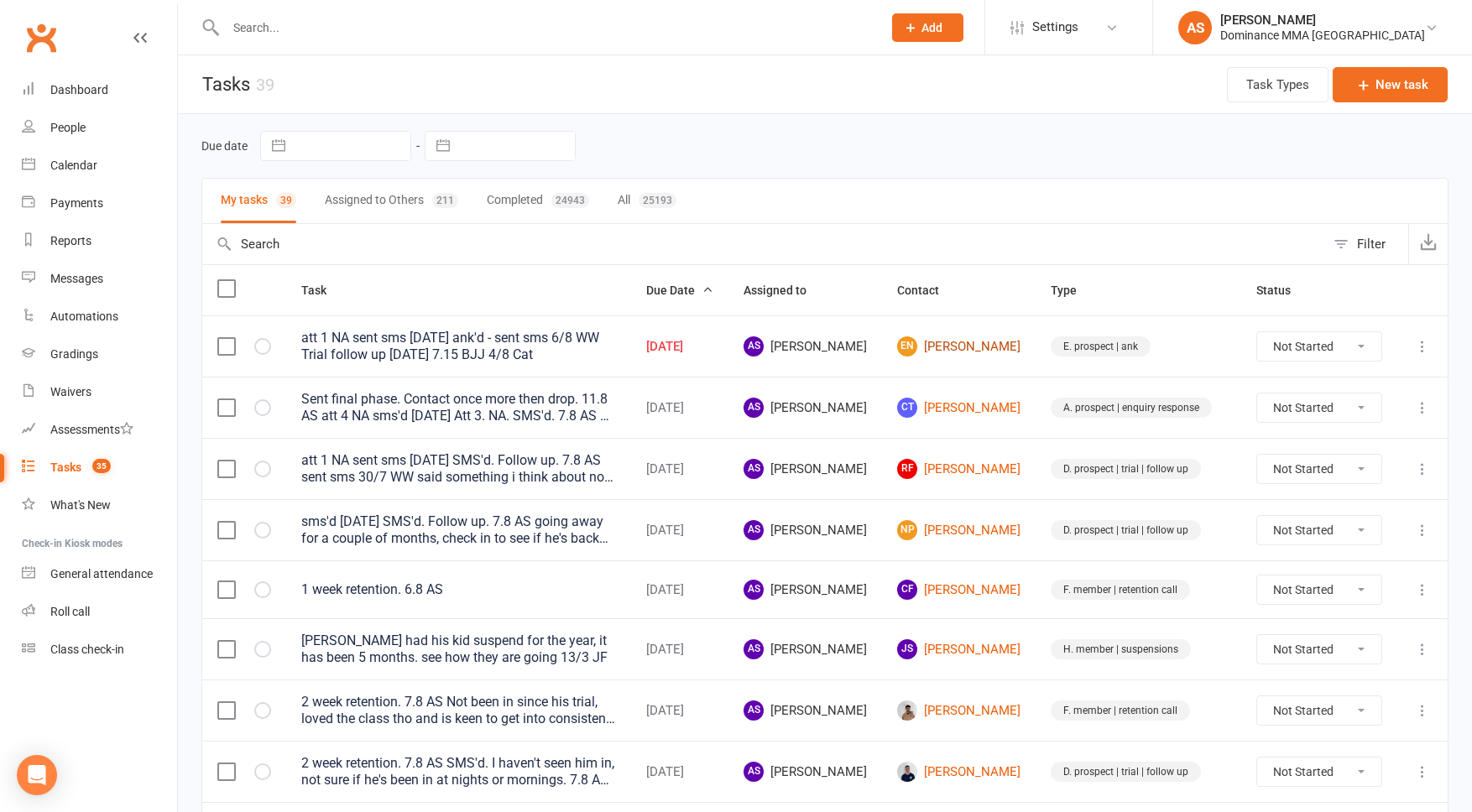
click at [950, 342] on link "EN Everisti Niyubhawe" at bounding box center [958, 346] width 123 height 20
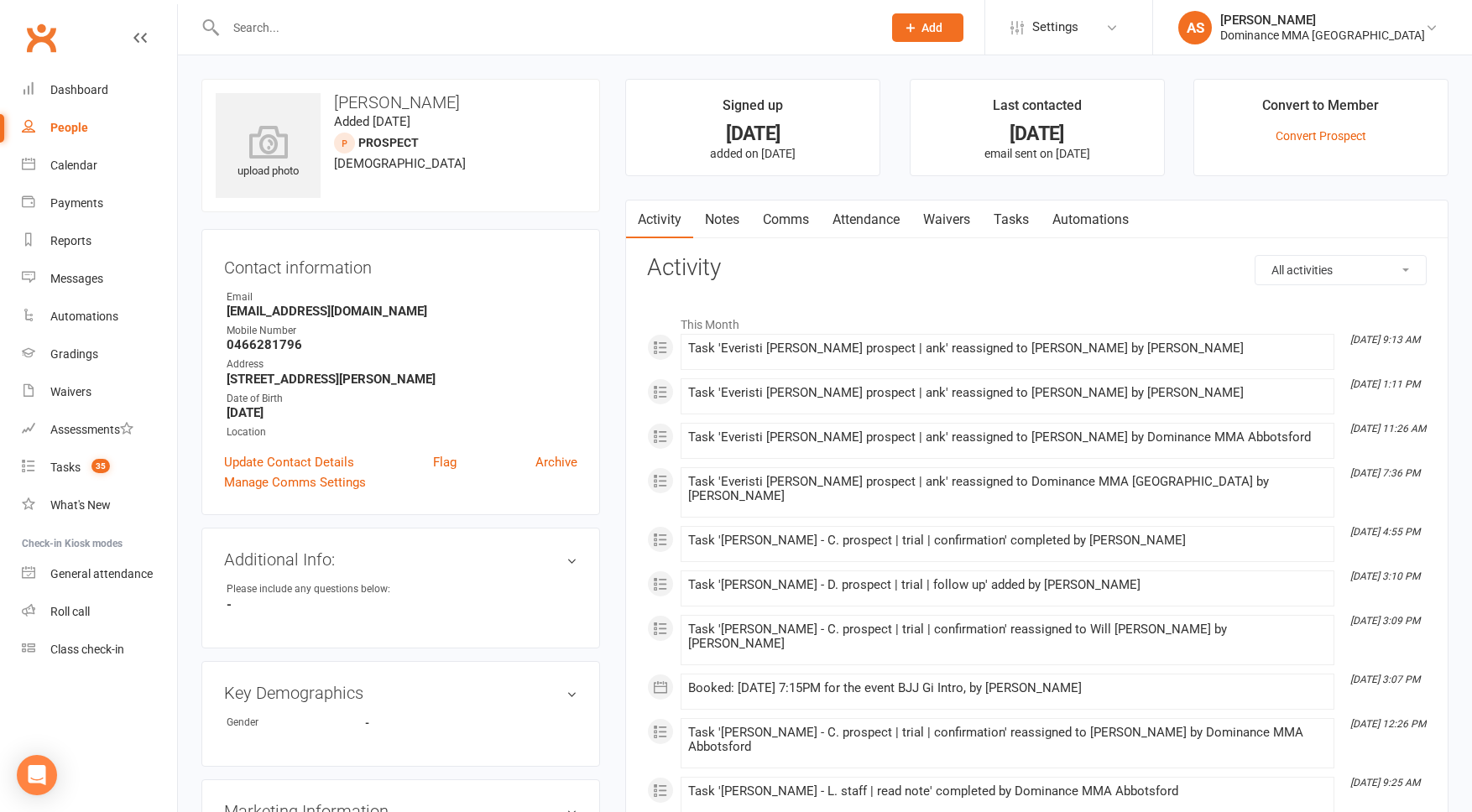
scroll to position [1, 0]
click at [1010, 216] on link "Tasks" at bounding box center [1011, 219] width 59 height 39
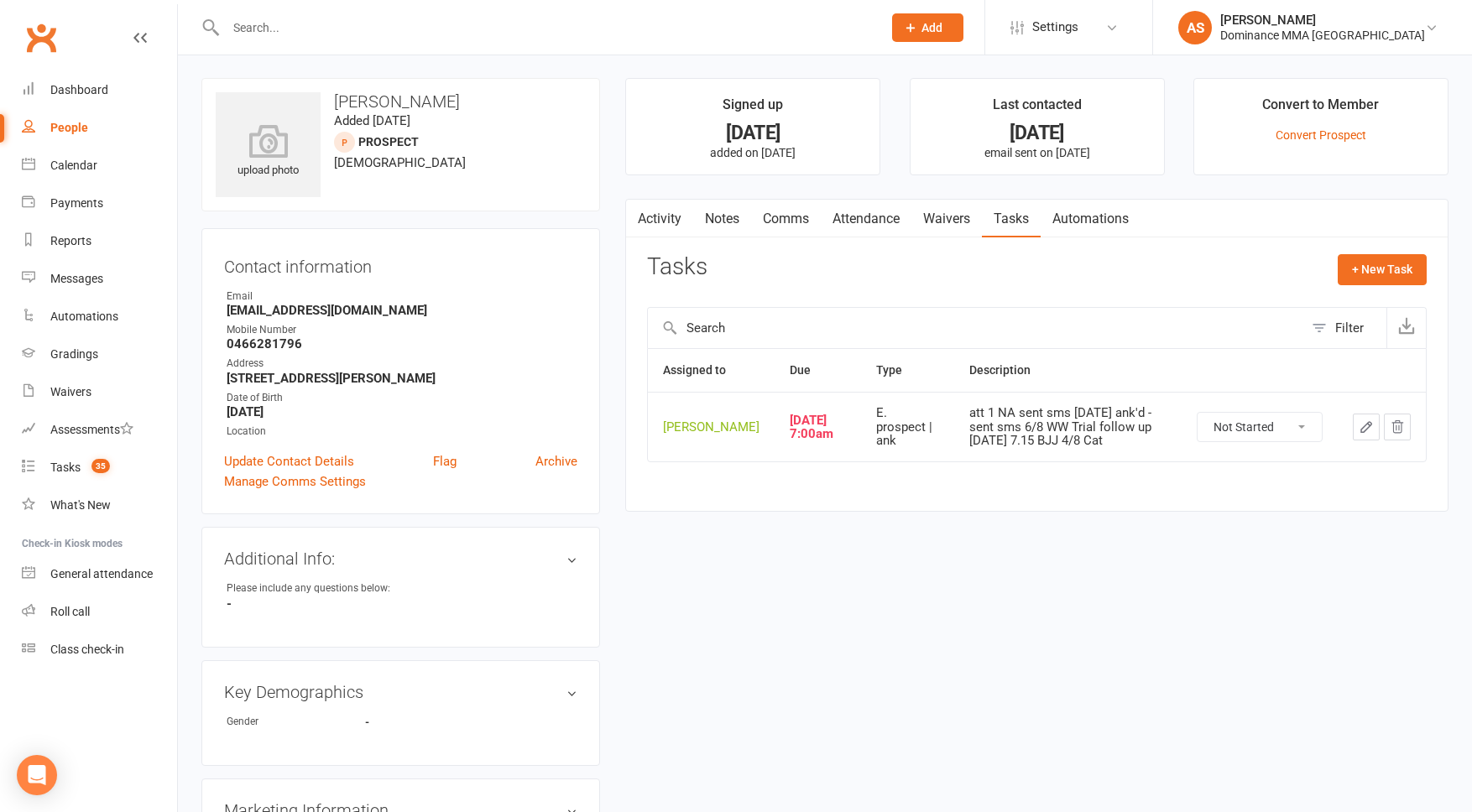
click at [887, 225] on link "Attendance" at bounding box center [866, 219] width 91 height 39
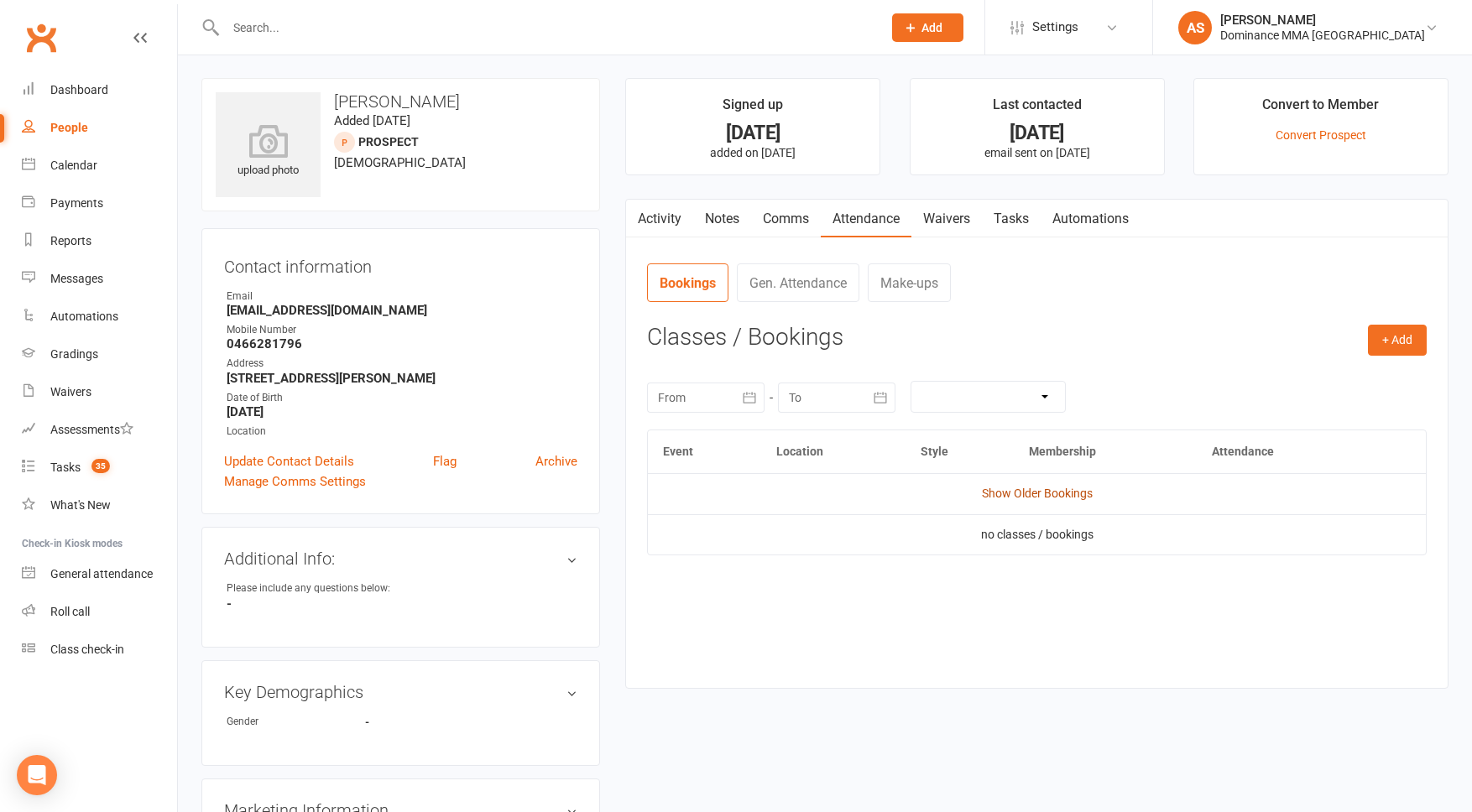
click at [1037, 494] on link "Show Older Bookings" at bounding box center [1038, 493] width 111 height 14
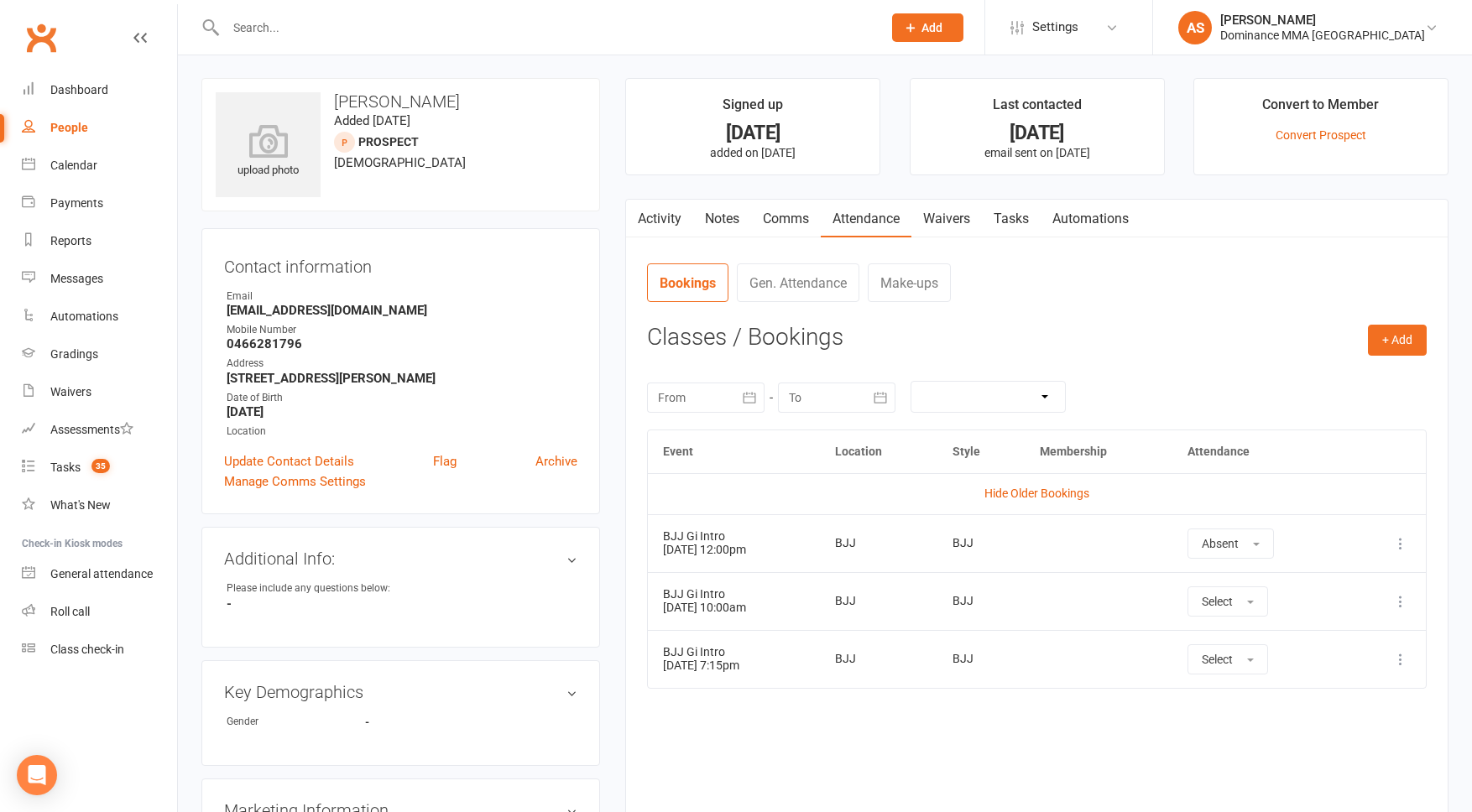
click at [1000, 208] on link "Tasks" at bounding box center [1011, 219] width 59 height 39
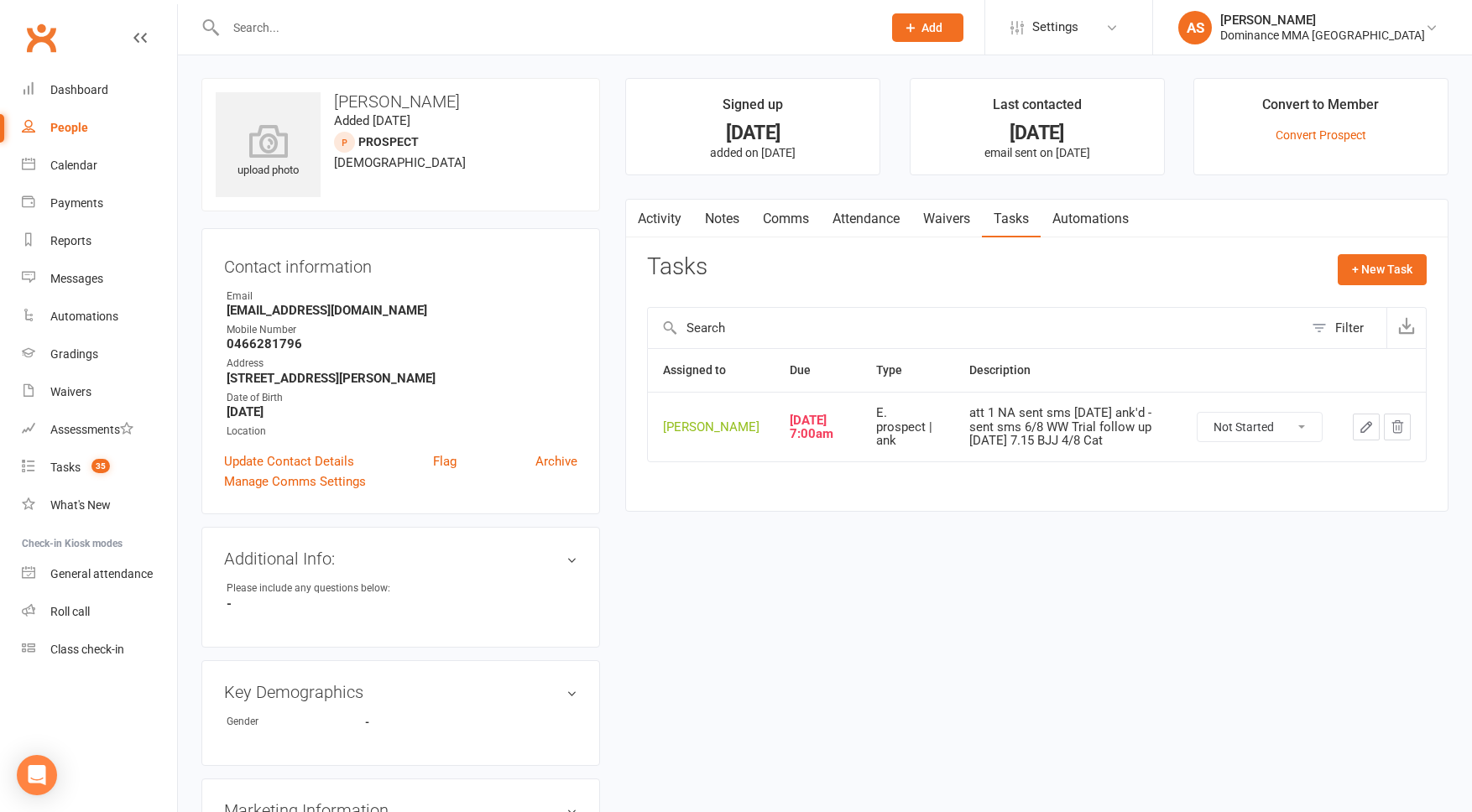
click at [1370, 434] on icon "button" at bounding box center [1367, 427] width 15 height 15
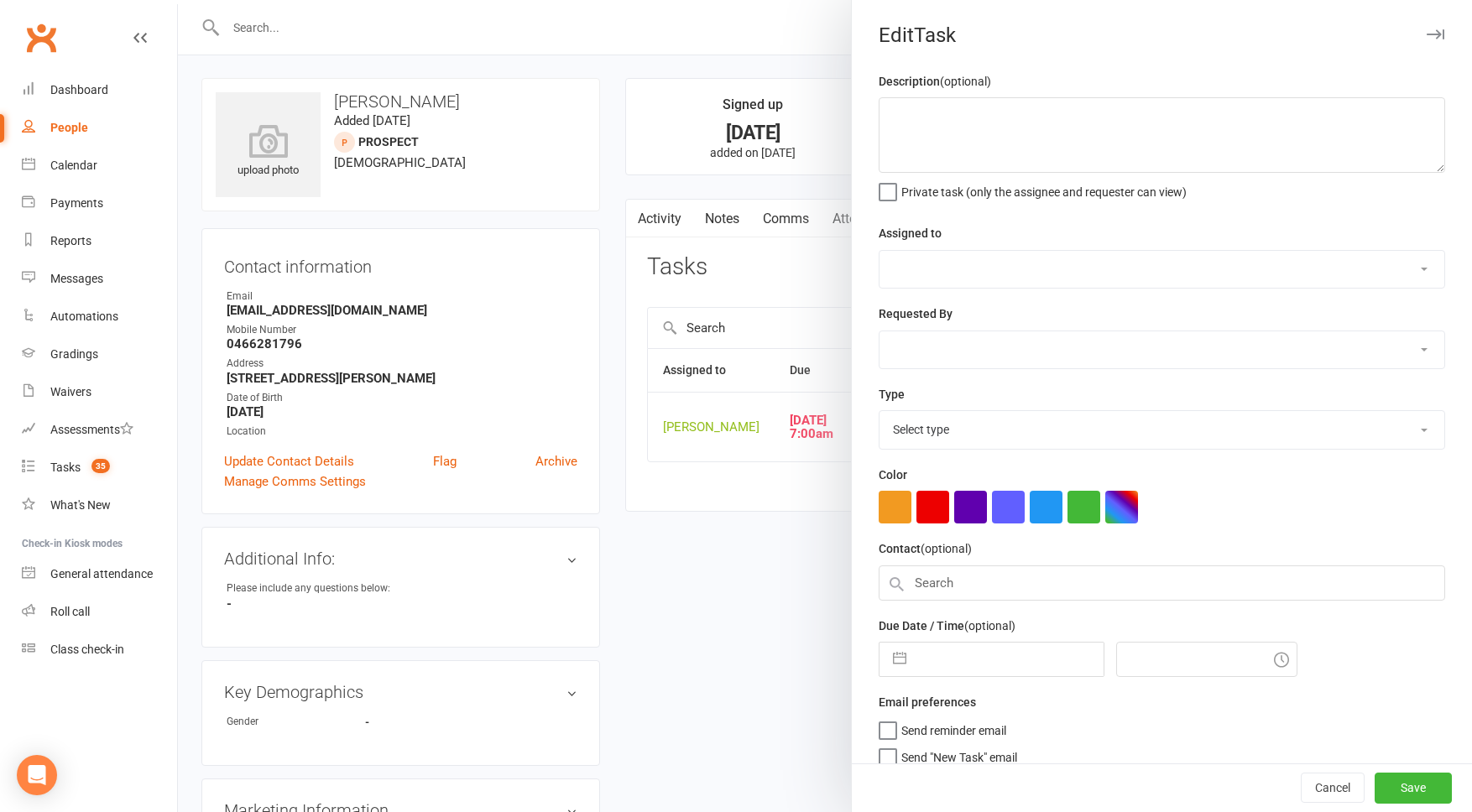
type textarea "att 1 NA sent sms 9/8 SA ank'd - sent sms 6/8 WW Trial follow up Tuesday 7.15 B…"
select select "50862"
select select "12631"
type input "13 Aug 2025"
type input "7:00am"
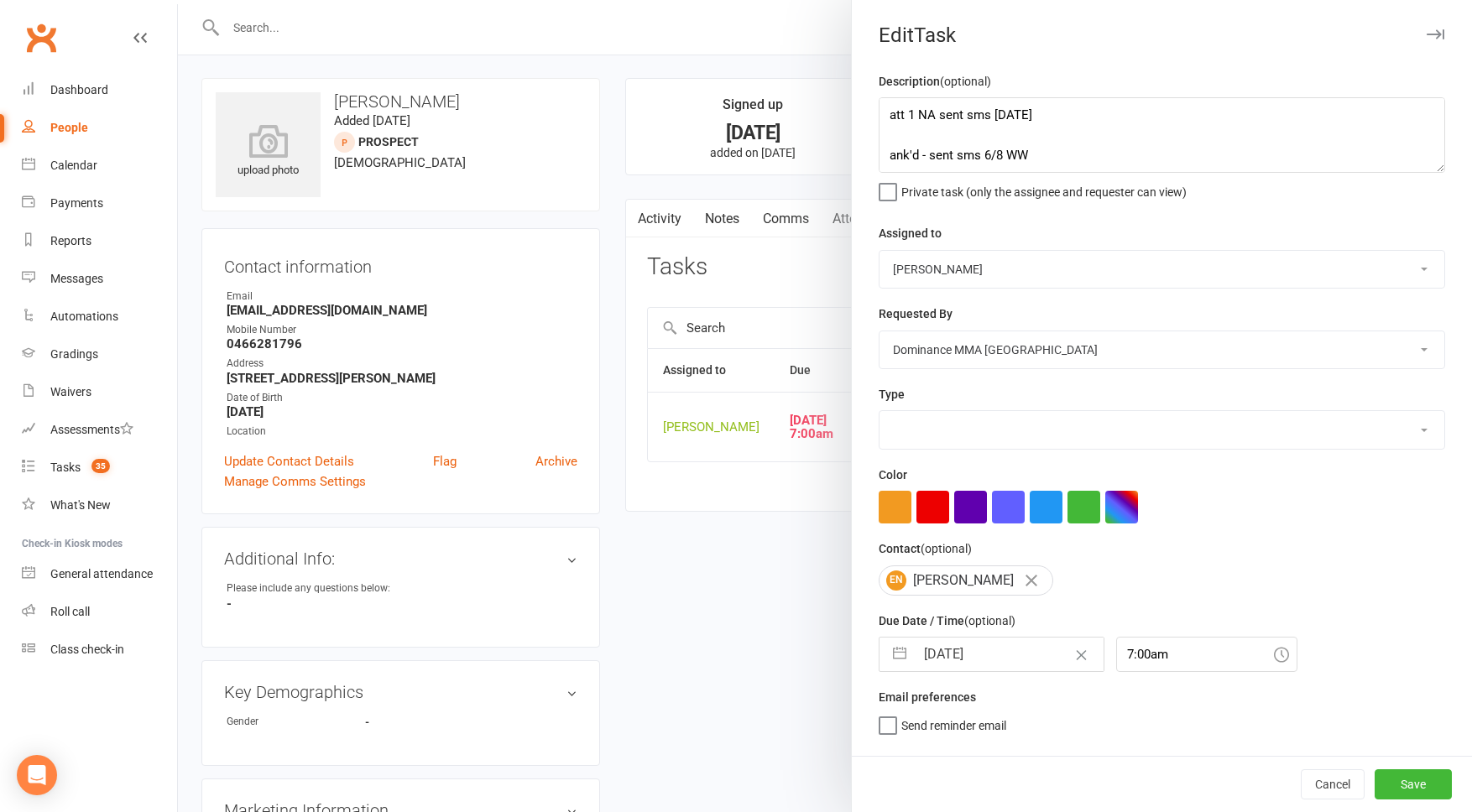
select select "3864"
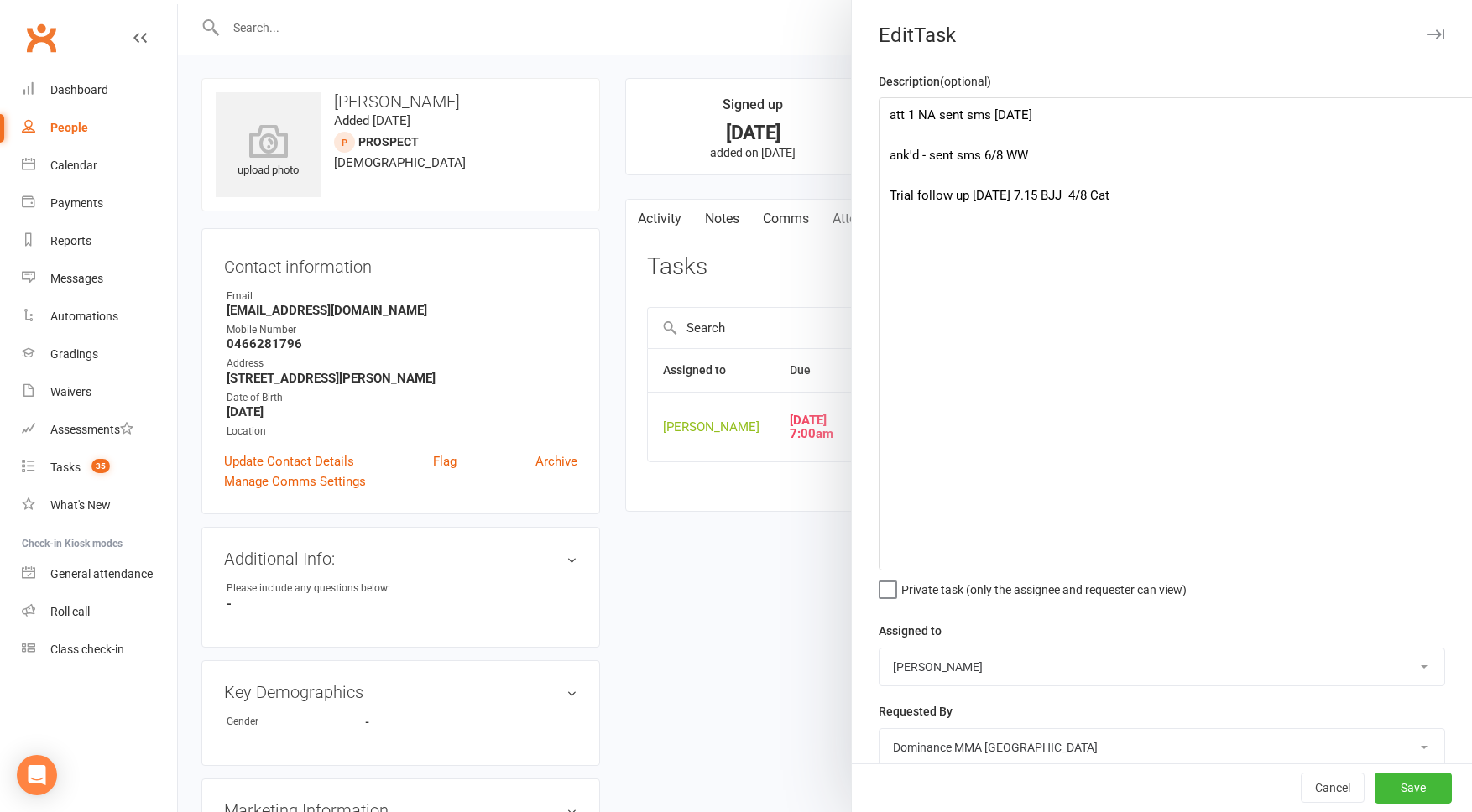
drag, startPoint x: 1437, startPoint y: 168, endPoint x: 1460, endPoint y: 553, distance: 385.7
click at [1471, 565] on html "Prospect Member Non-attending contact Task Bulk message Add Settings Membership…" at bounding box center [736, 734] width 1472 height 1469
click at [791, 171] on div at bounding box center [825, 406] width 1294 height 812
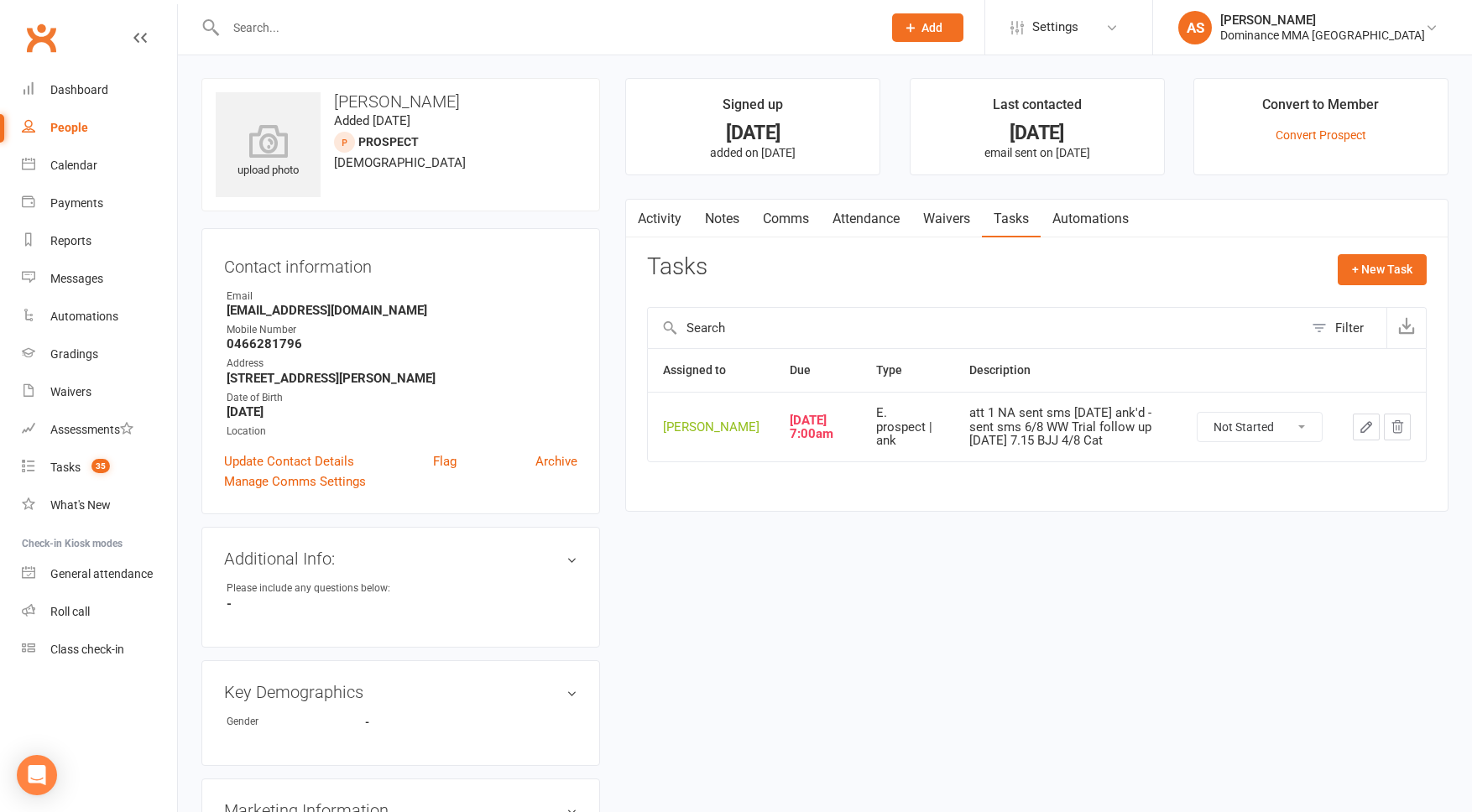
click at [864, 223] on link "Attendance" at bounding box center [866, 219] width 91 height 39
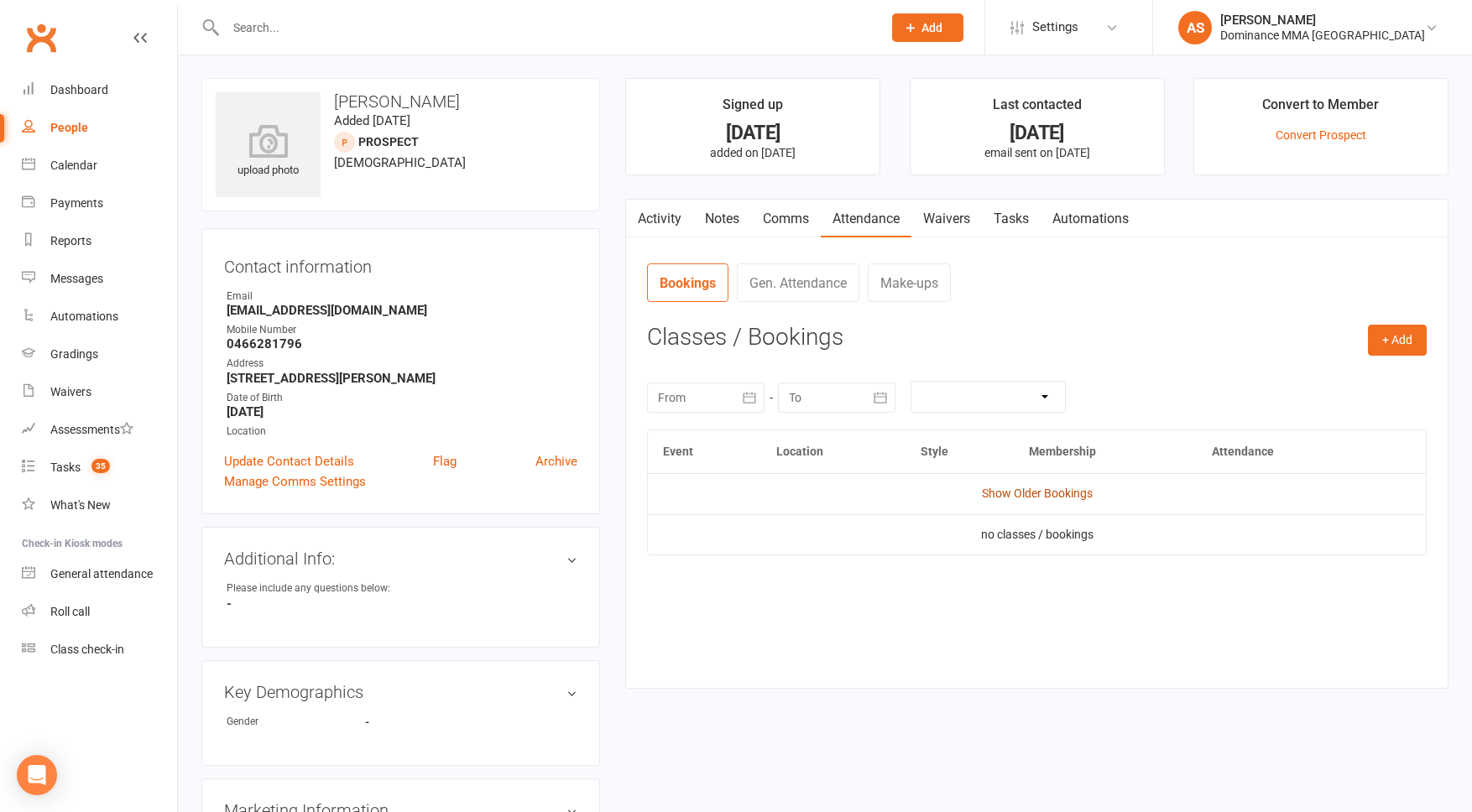
click at [1039, 496] on link "Show Older Bookings" at bounding box center [1038, 493] width 111 height 14
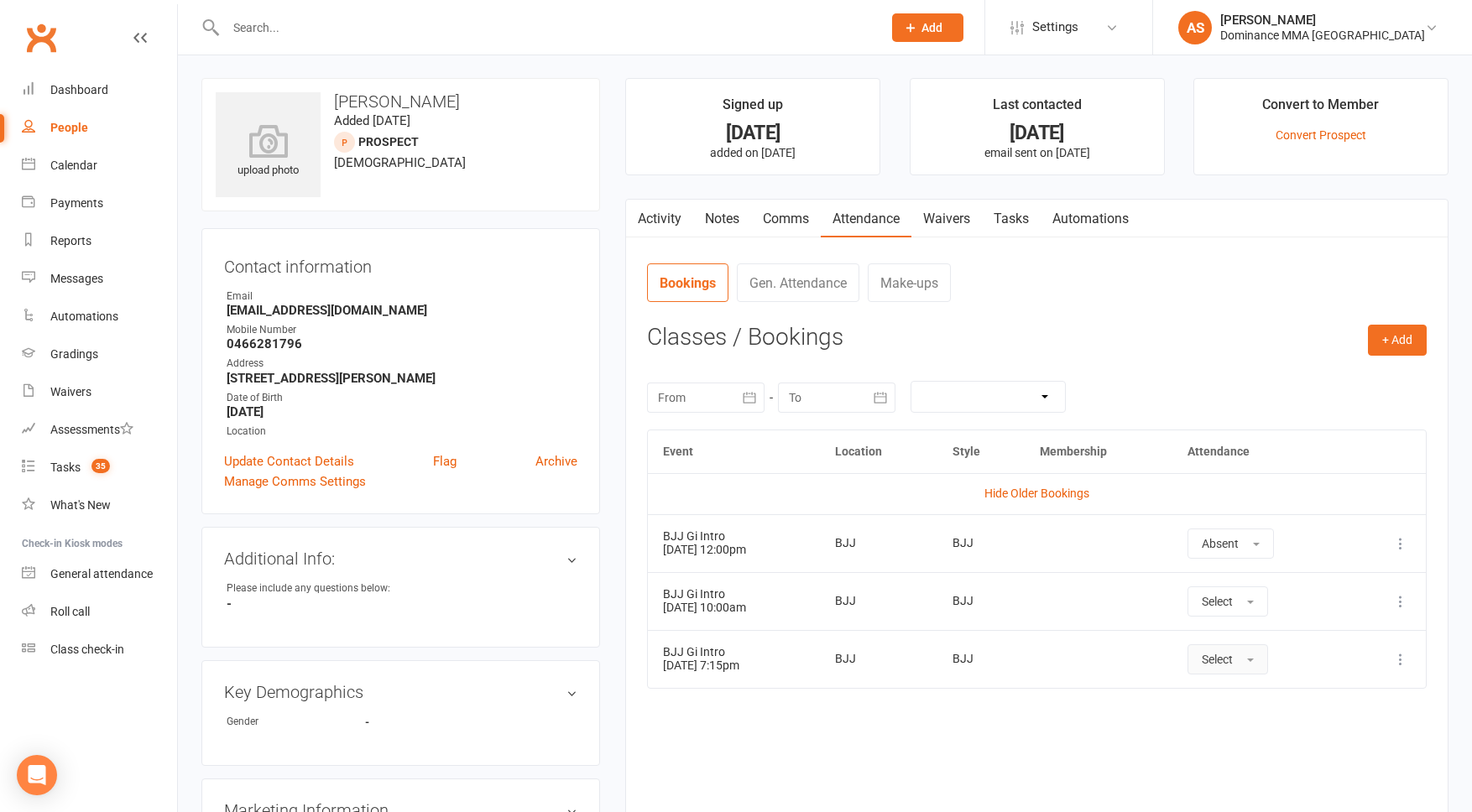
click at [1246, 670] on button "Select" at bounding box center [1228, 660] width 80 height 31
click at [1242, 703] on span "Attended" at bounding box center [1227, 697] width 50 height 15
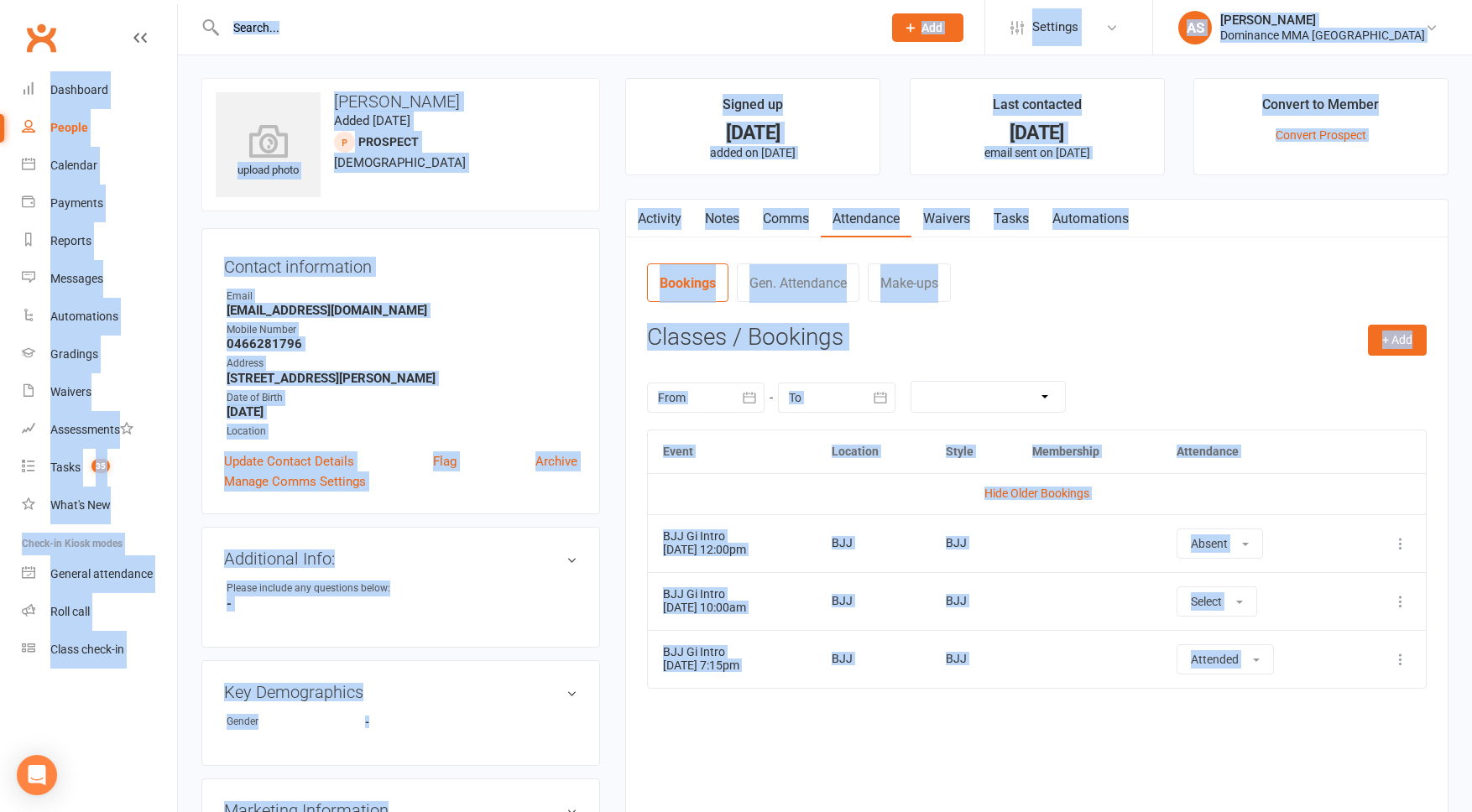
drag, startPoint x: 1242, startPoint y: 703, endPoint x: 1248, endPoint y: 680, distance: 23.8
click at [1242, 703] on div "Event Location Style Membership Attendance Hide Older Bookings BJJ Gi Intro 22 …" at bounding box center [1037, 613] width 780 height 367
click at [1239, 665] on span "Attended" at bounding box center [1214, 659] width 48 height 14
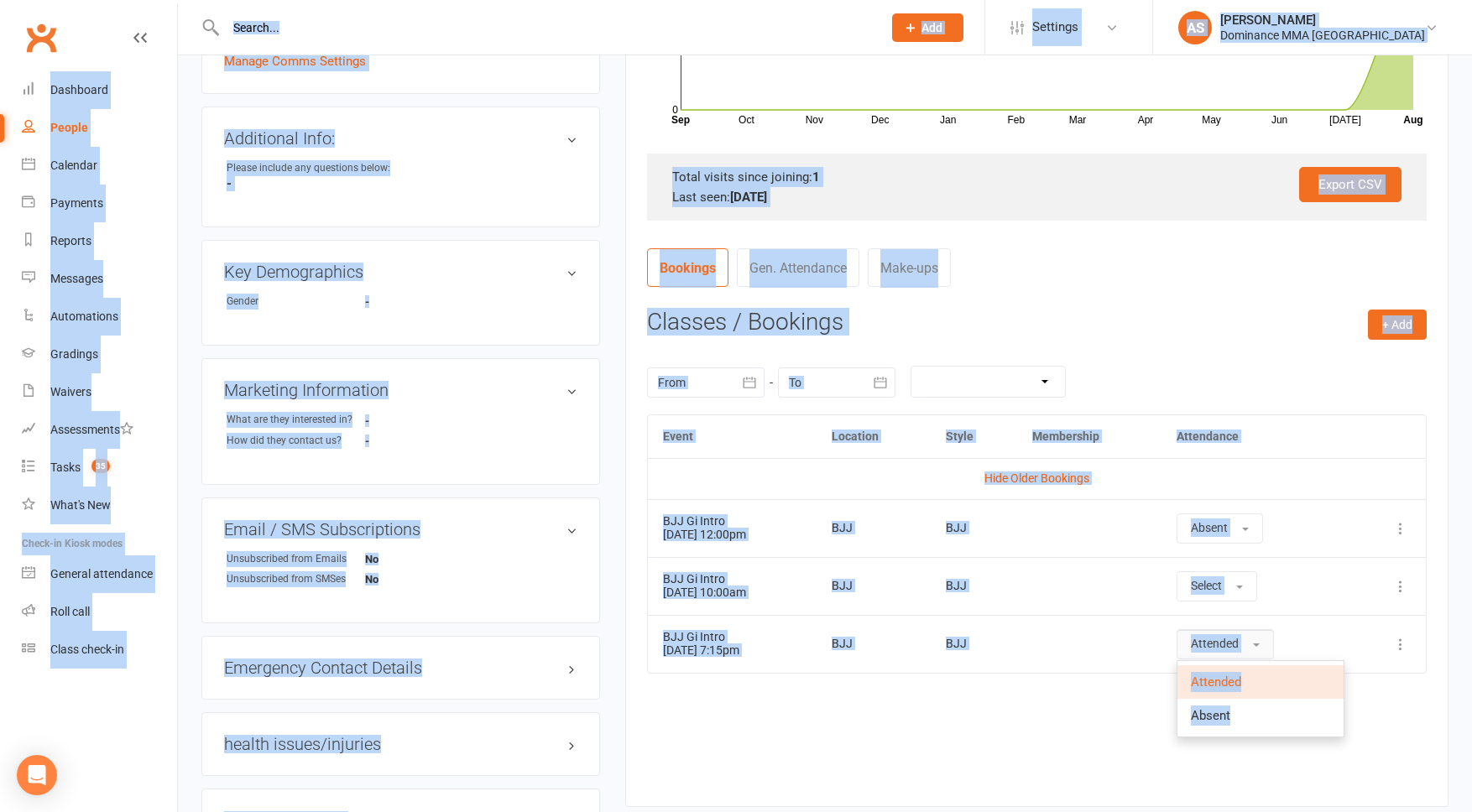
scroll to position [436, 0]
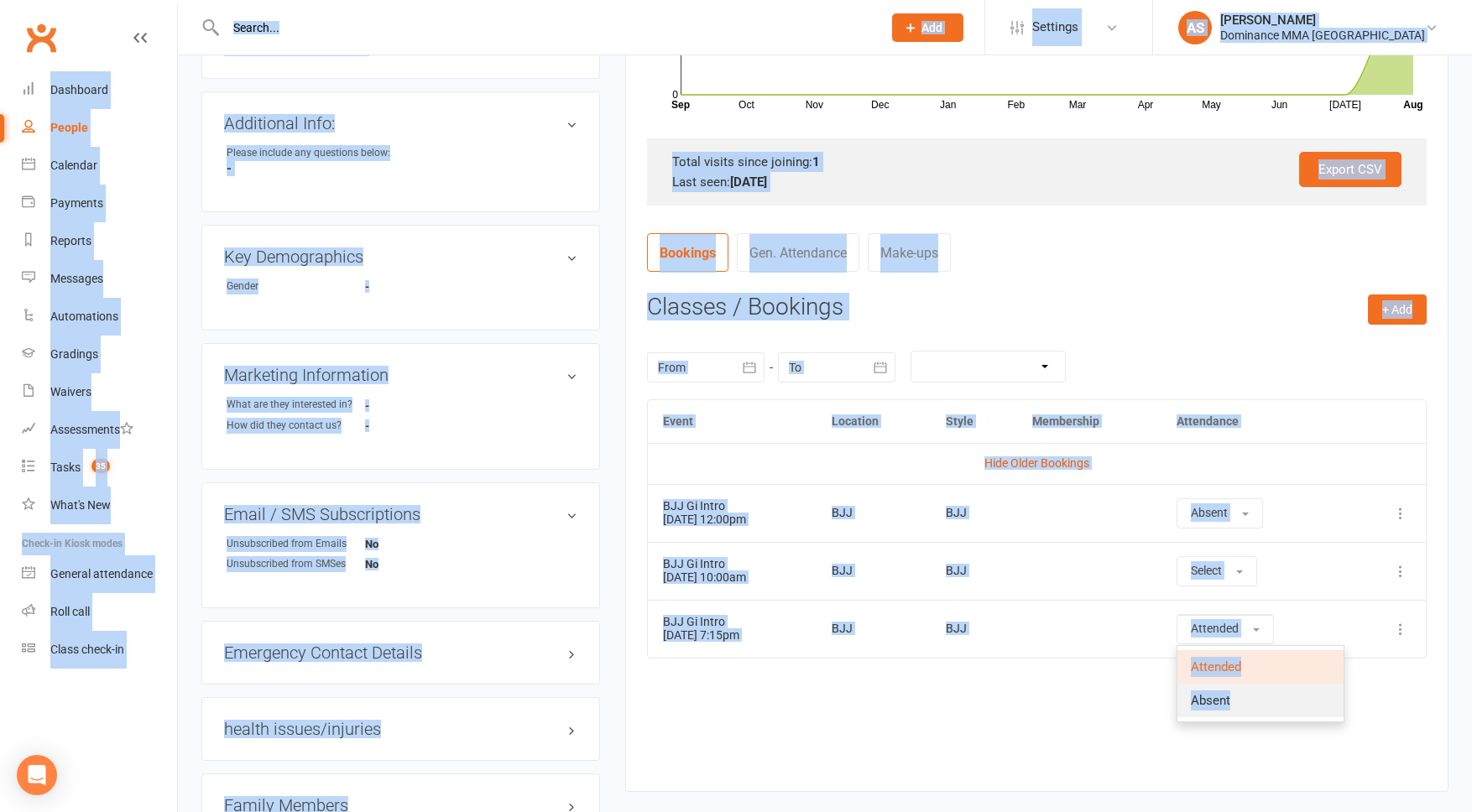
click at [1230, 704] on span "Absent" at bounding box center [1211, 700] width 40 height 15
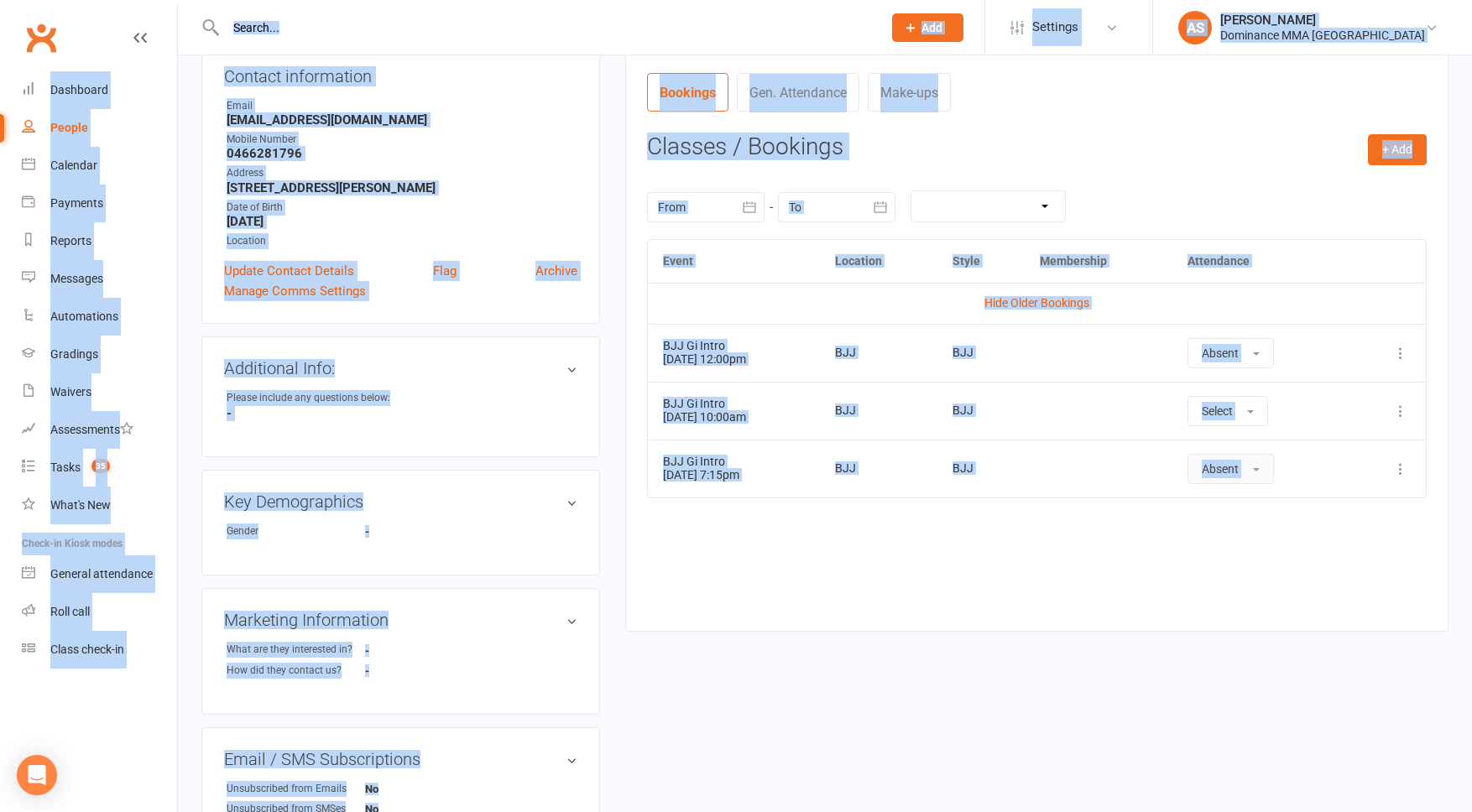
scroll to position [186, 0]
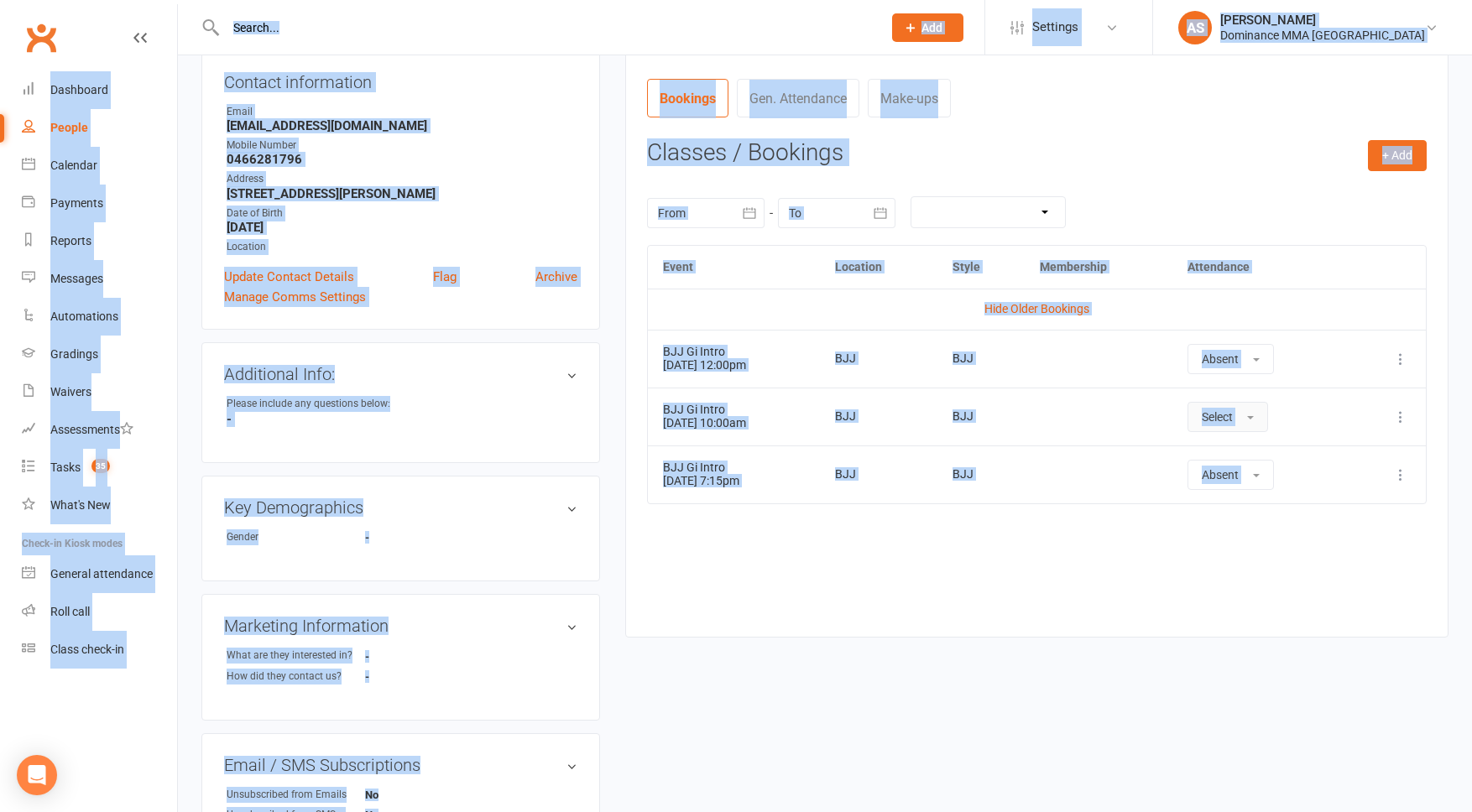
click at [1234, 423] on button "Select" at bounding box center [1228, 417] width 80 height 31
click at [1256, 486] on link "Absent" at bounding box center [1272, 488] width 166 height 33
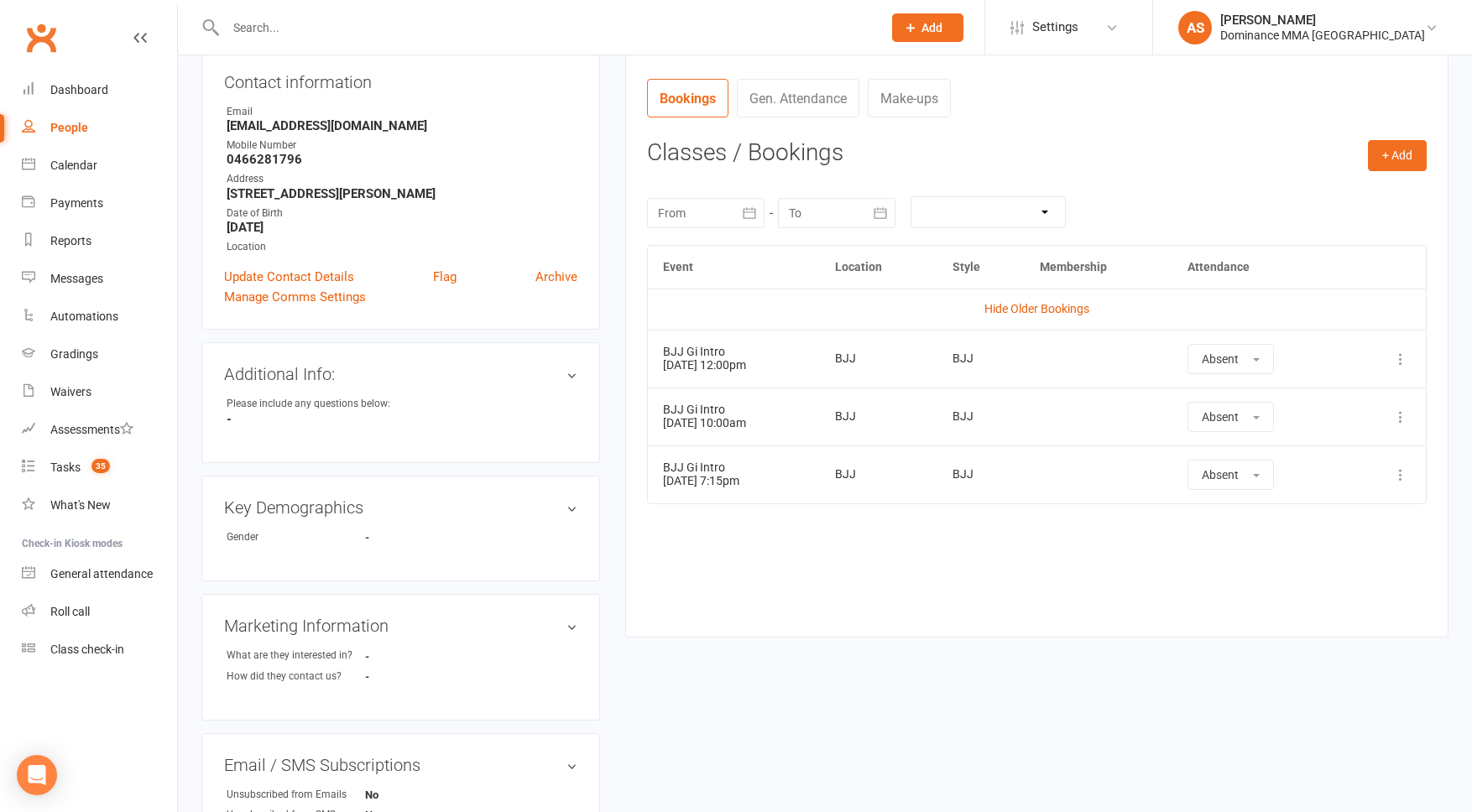
click at [1173, 476] on td at bounding box center [1099, 474] width 148 height 58
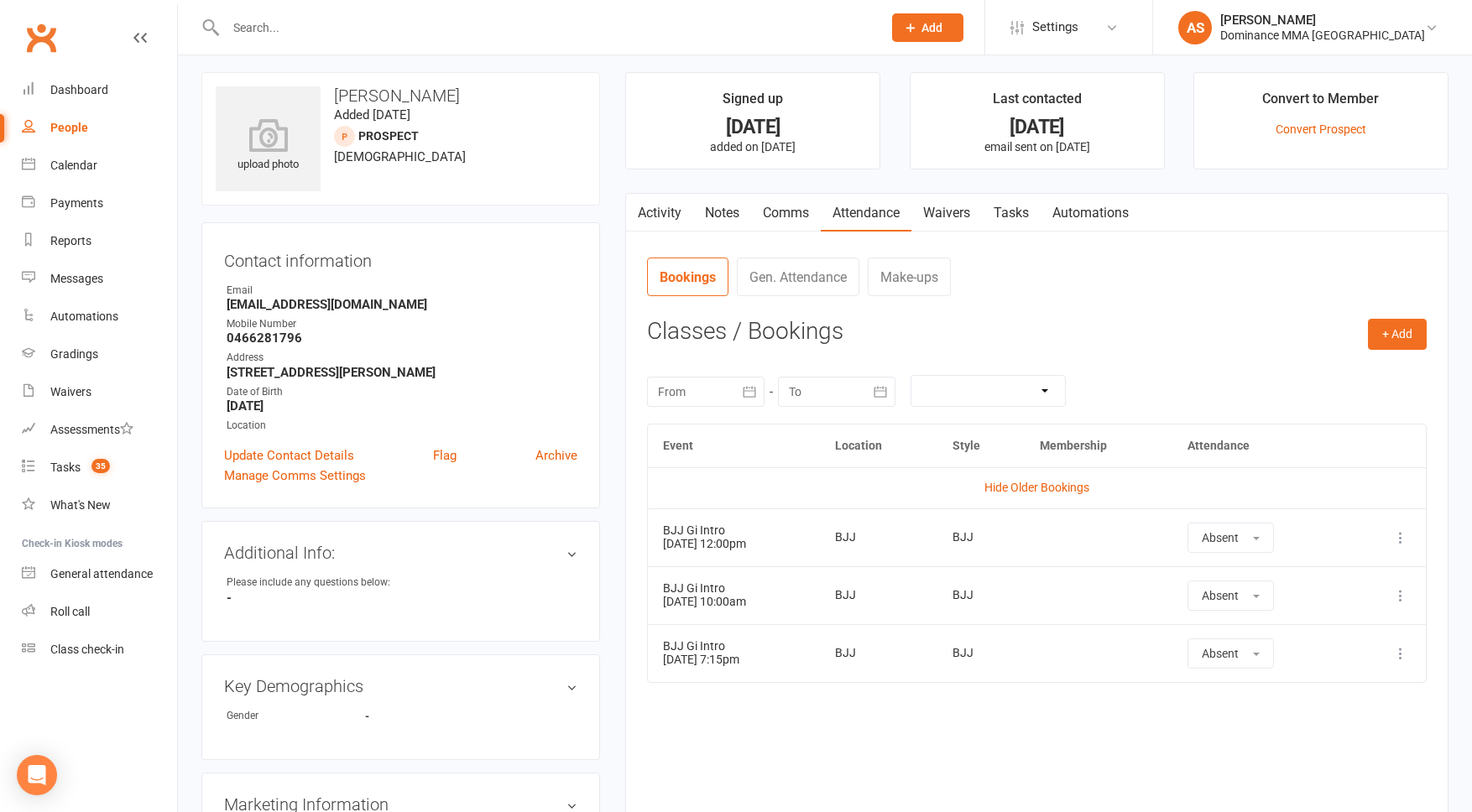
scroll to position [0, 0]
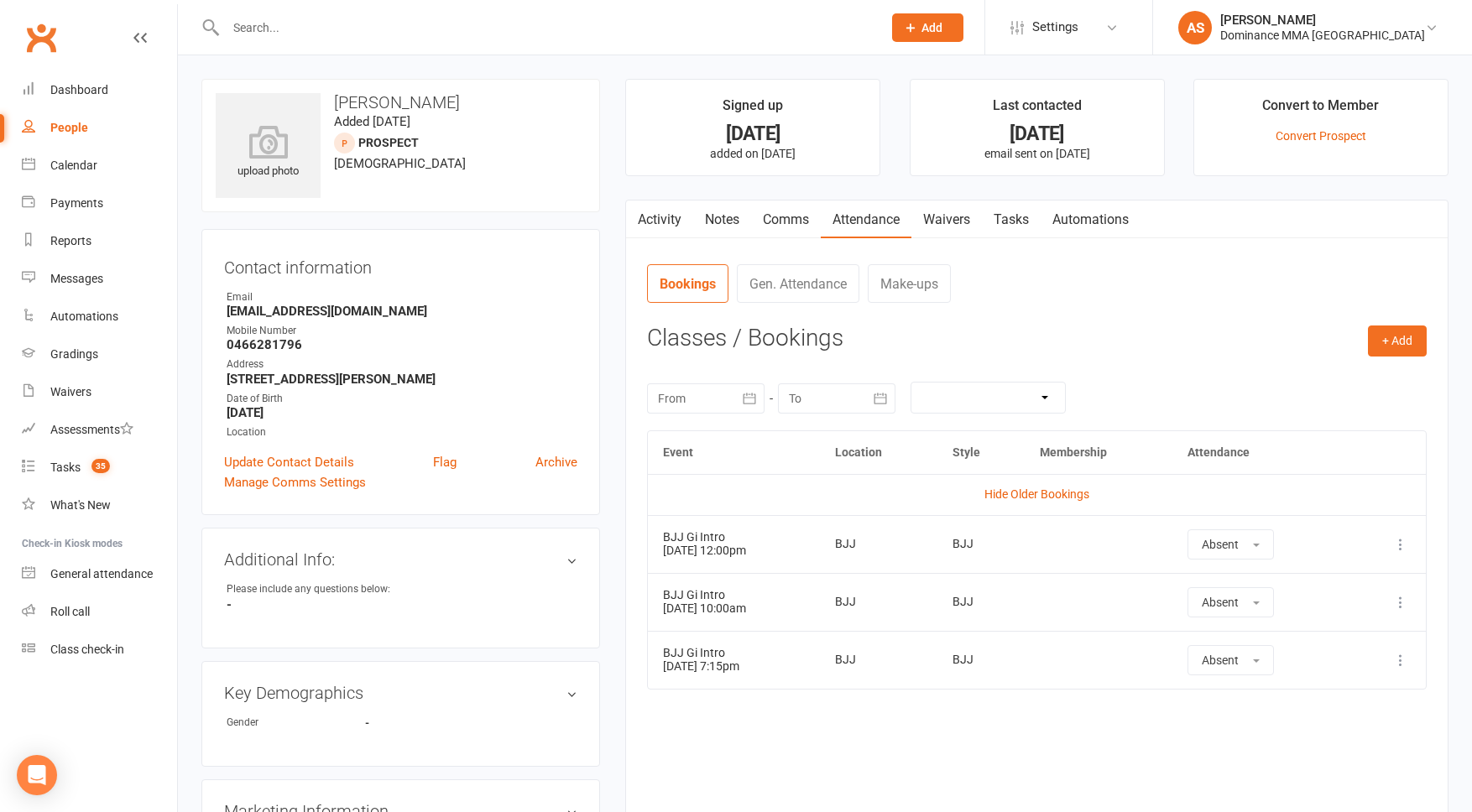
click at [1017, 234] on link "Tasks" at bounding box center [1011, 220] width 59 height 39
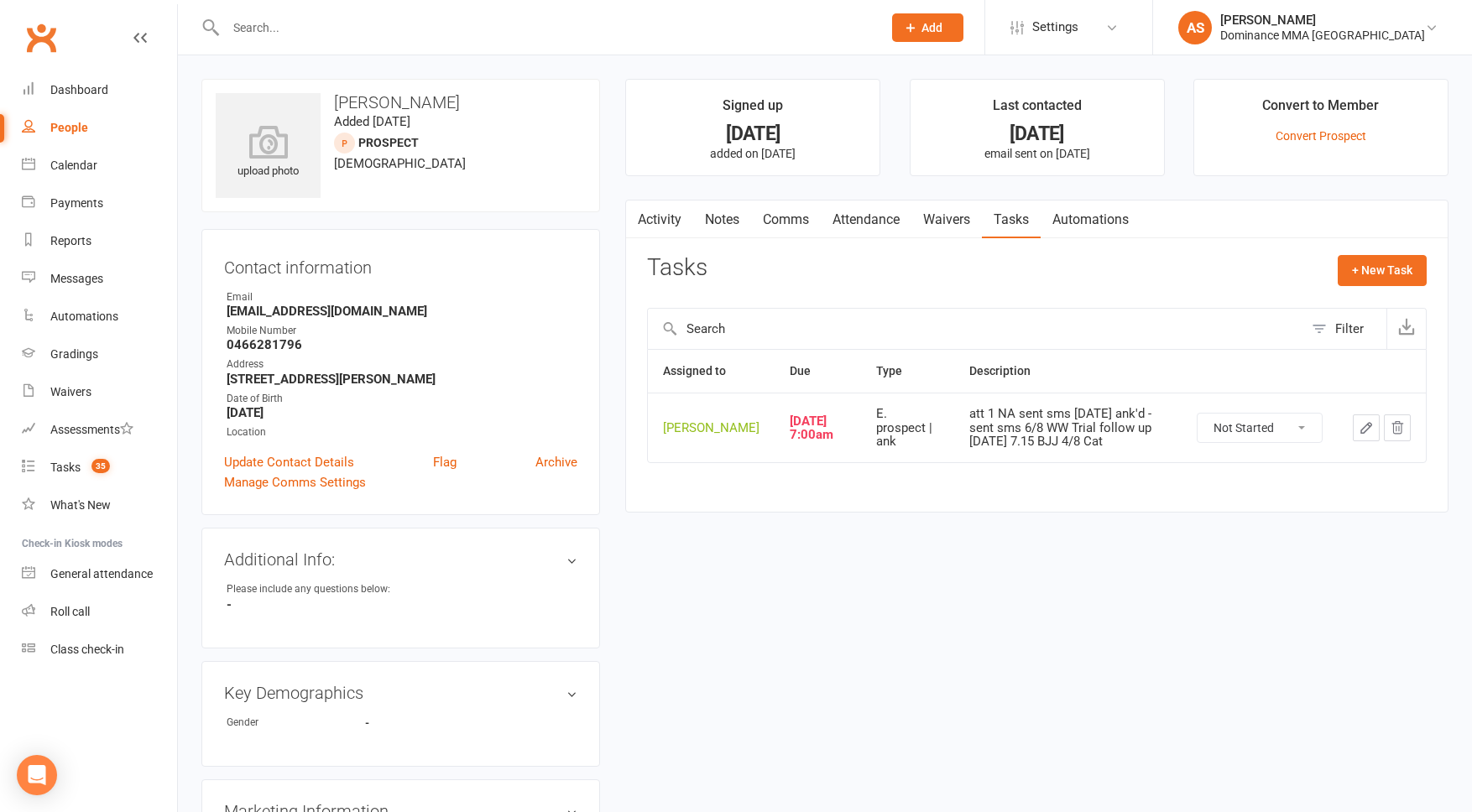
click at [1371, 435] on icon "button" at bounding box center [1367, 428] width 15 height 15
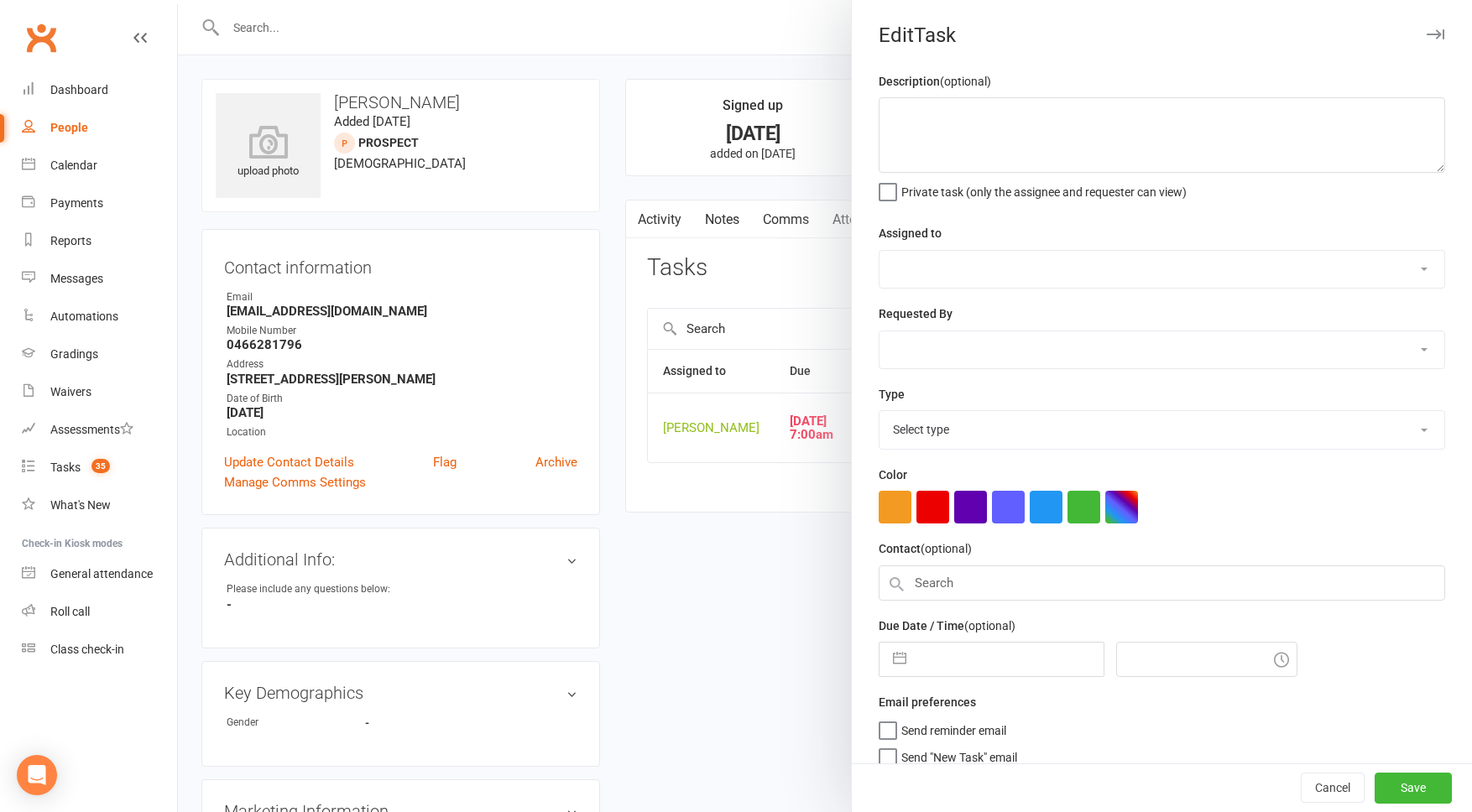
type textarea "att 1 NA sent sms 9/8 SA ank'd - sent sms 6/8 WW Trial follow up Tuesday 7.15 B…"
select select "50862"
select select "12631"
type input "13 Aug 2025"
type input "7:00am"
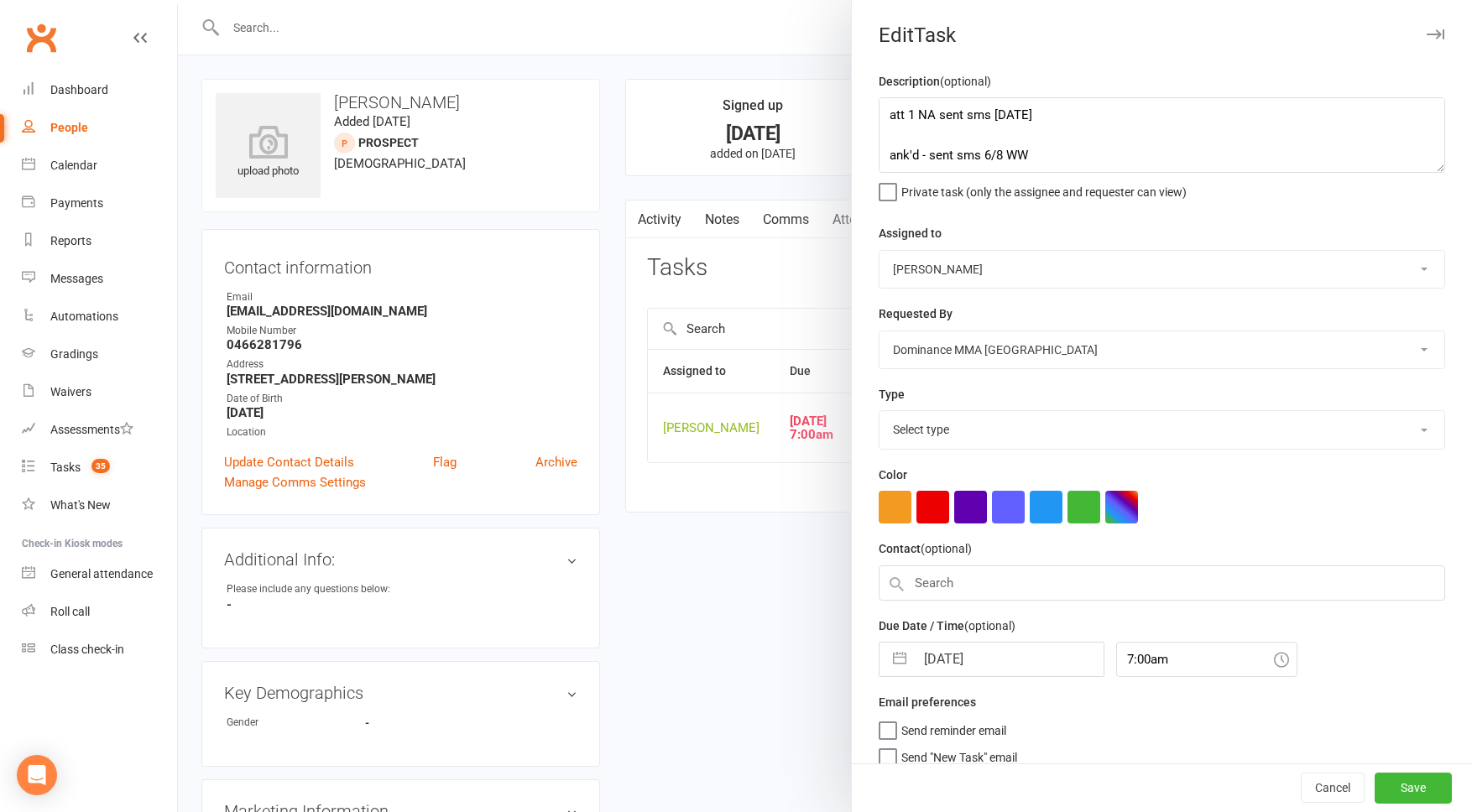
select select "3864"
click at [889, 105] on textarea "att 1 NA sent sms 9/8 SA ank'd - sent sms 6/8 WW Trial follow up Tuesday 7.15 B…" at bounding box center [1162, 135] width 567 height 76
type textarea "Att 1. NA. DNLM. 13.8 AS att 1 NA sent sms 9/8 SA ank'd - sent sms 6/8 WW Trial…"
drag, startPoint x: 967, startPoint y: 653, endPoint x: 982, endPoint y: 669, distance: 21.9
click at [967, 653] on input "13 Aug 2025" at bounding box center [1010, 654] width 189 height 33
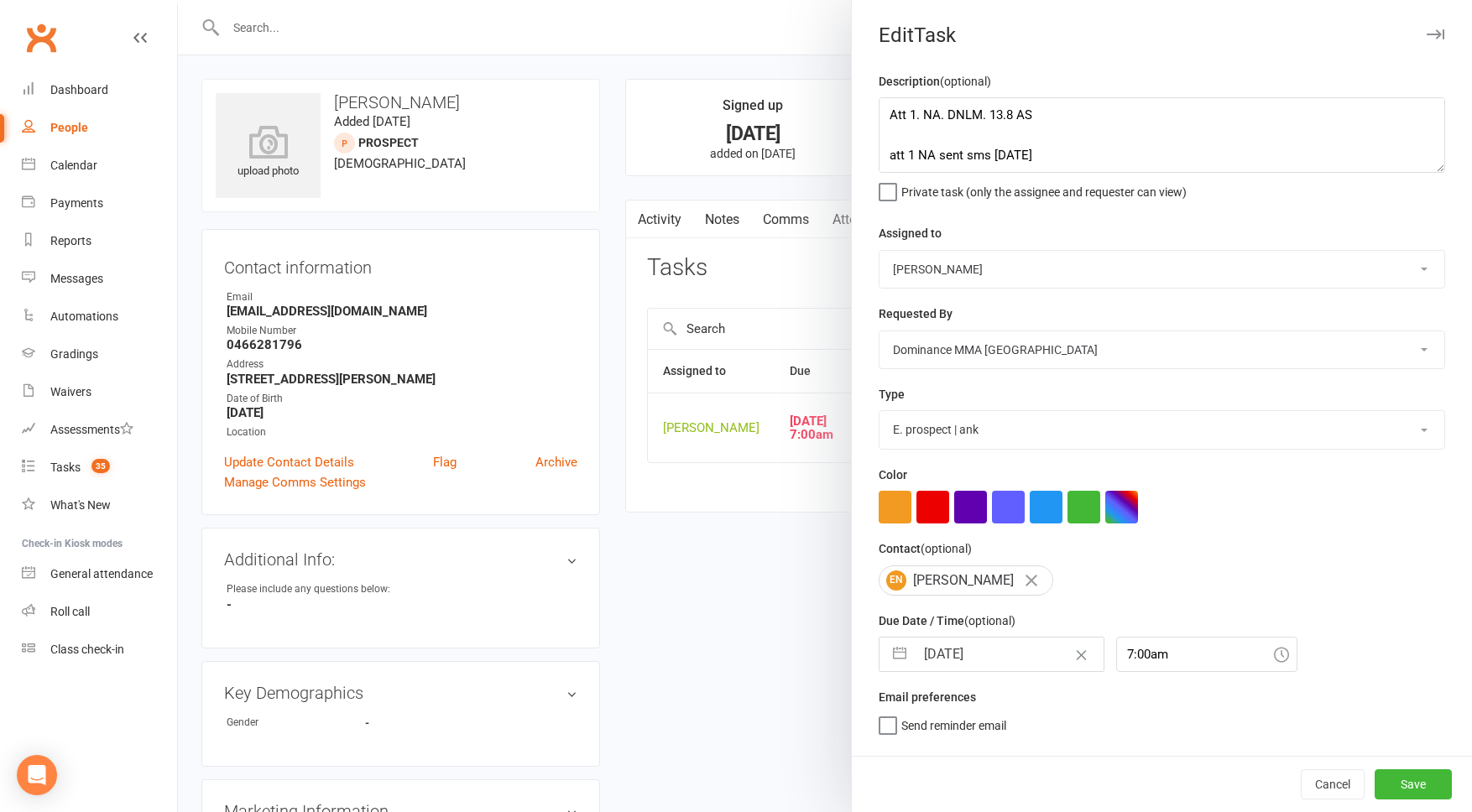
select select "6"
select select "2025"
select select "7"
select select "2025"
select select "8"
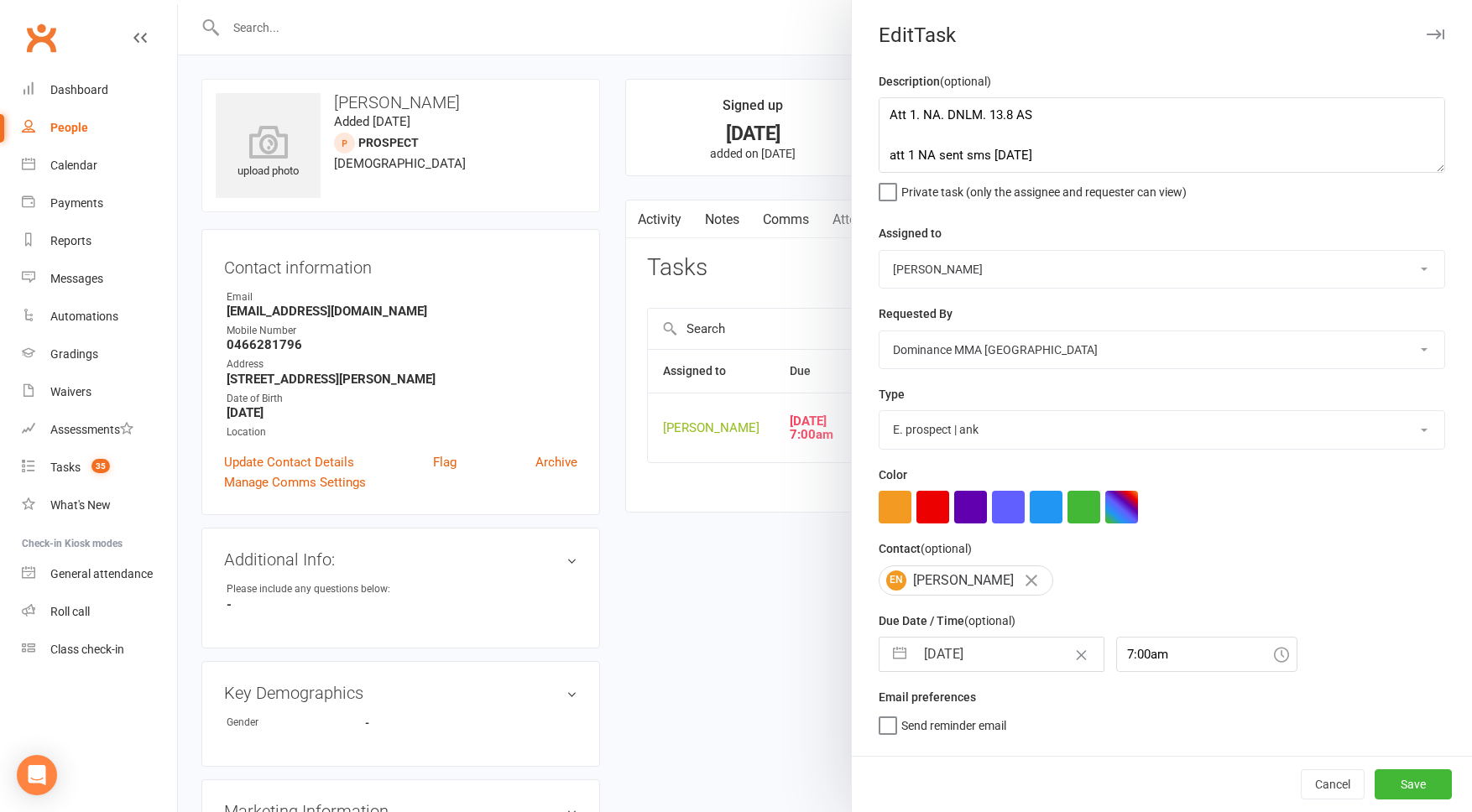
select select "2025"
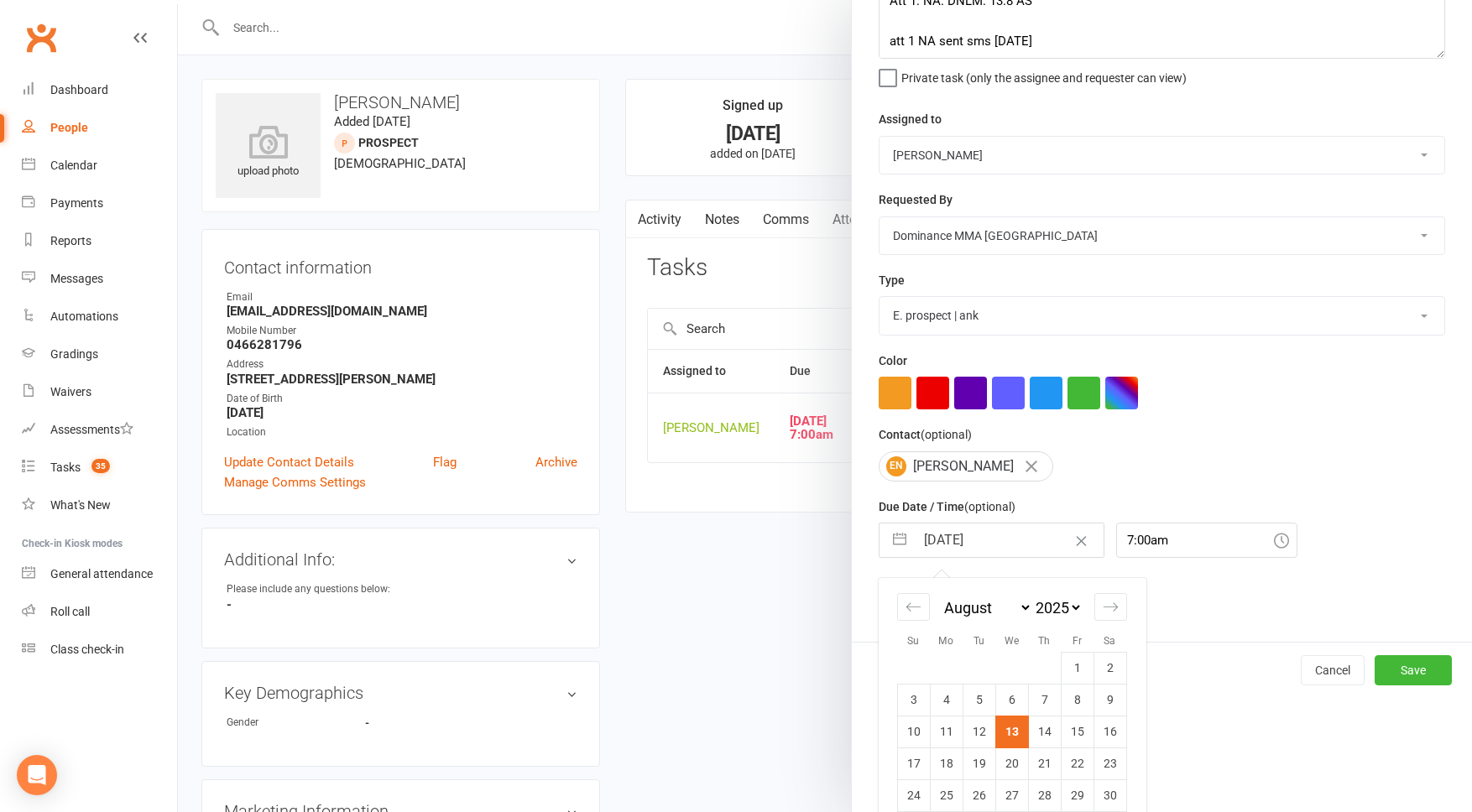
scroll to position [168, 0]
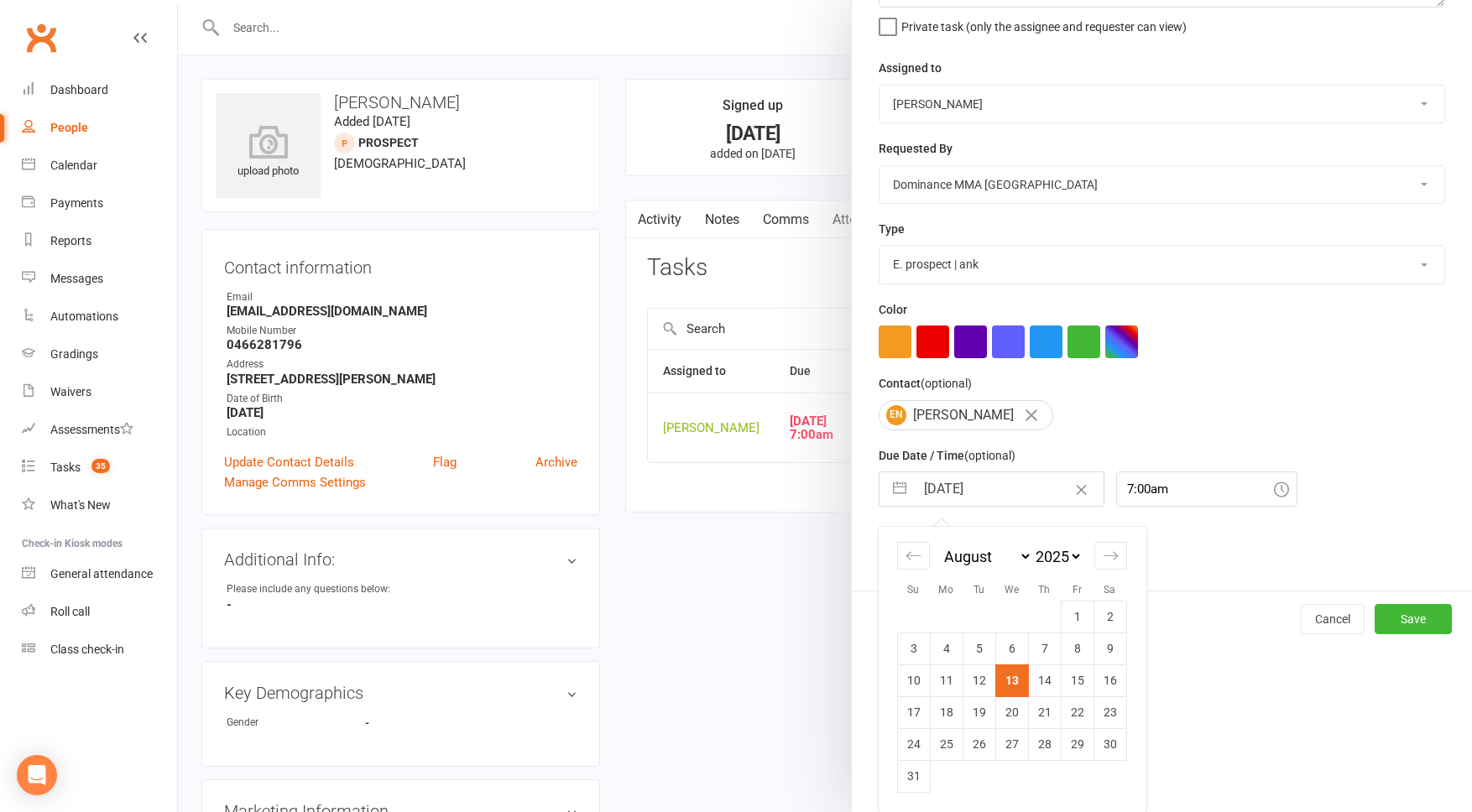
click at [1086, 684] on td "15" at bounding box center [1077, 680] width 32 height 32
type input "15 Aug 2025"
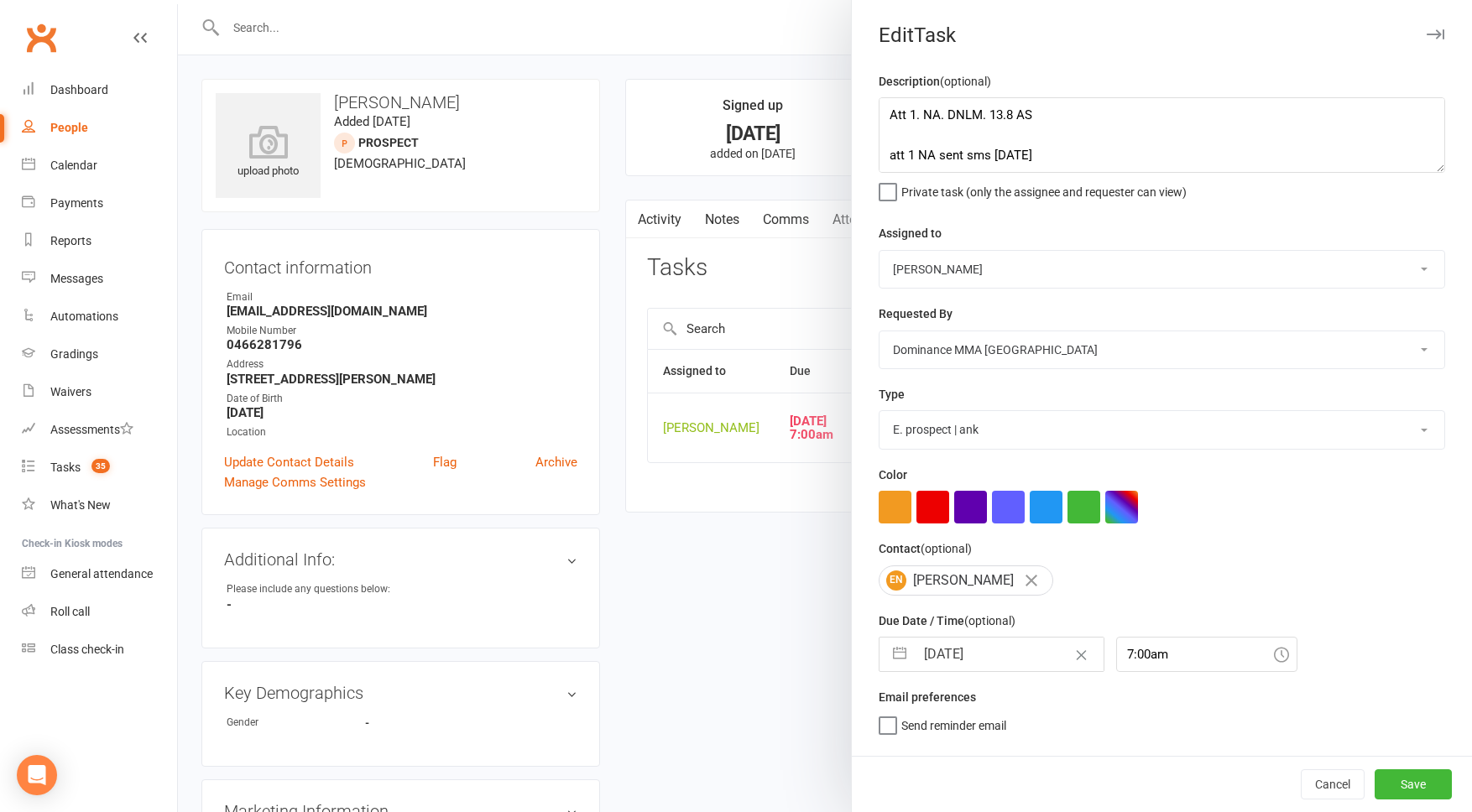
click at [940, 269] on select "Cat Wilson David Hart Lachlan Dart Alish S. Will Wesley Max Viney Dominance MMA…" at bounding box center [1162, 269] width 565 height 37
select select "45422"
drag, startPoint x: 974, startPoint y: 652, endPoint x: 942, endPoint y: 681, distance: 43.2
click at [973, 652] on input "15 Aug 2025" at bounding box center [1010, 654] width 189 height 33
select select "6"
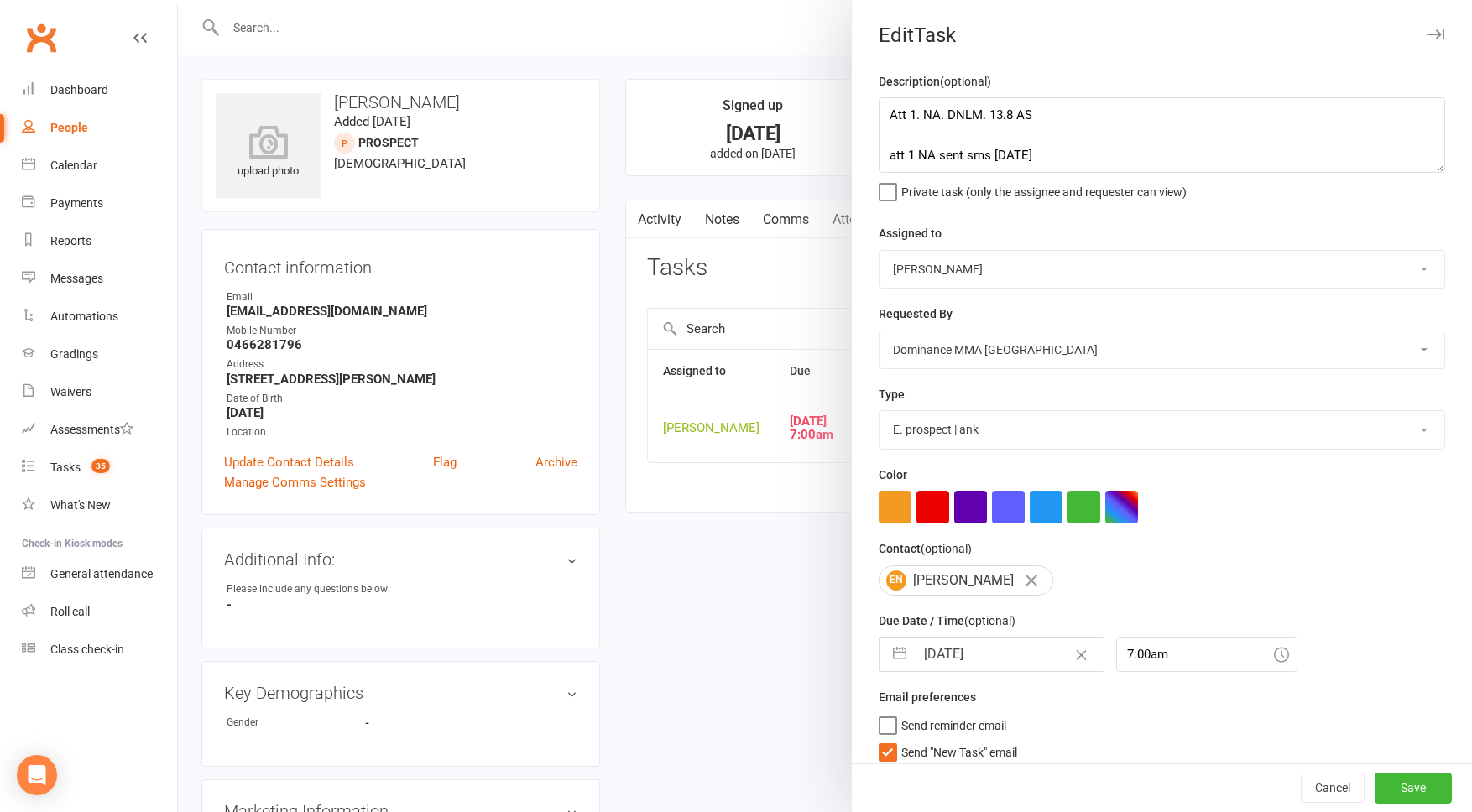
select select "2025"
select select "7"
select select "2025"
select select "8"
select select "2025"
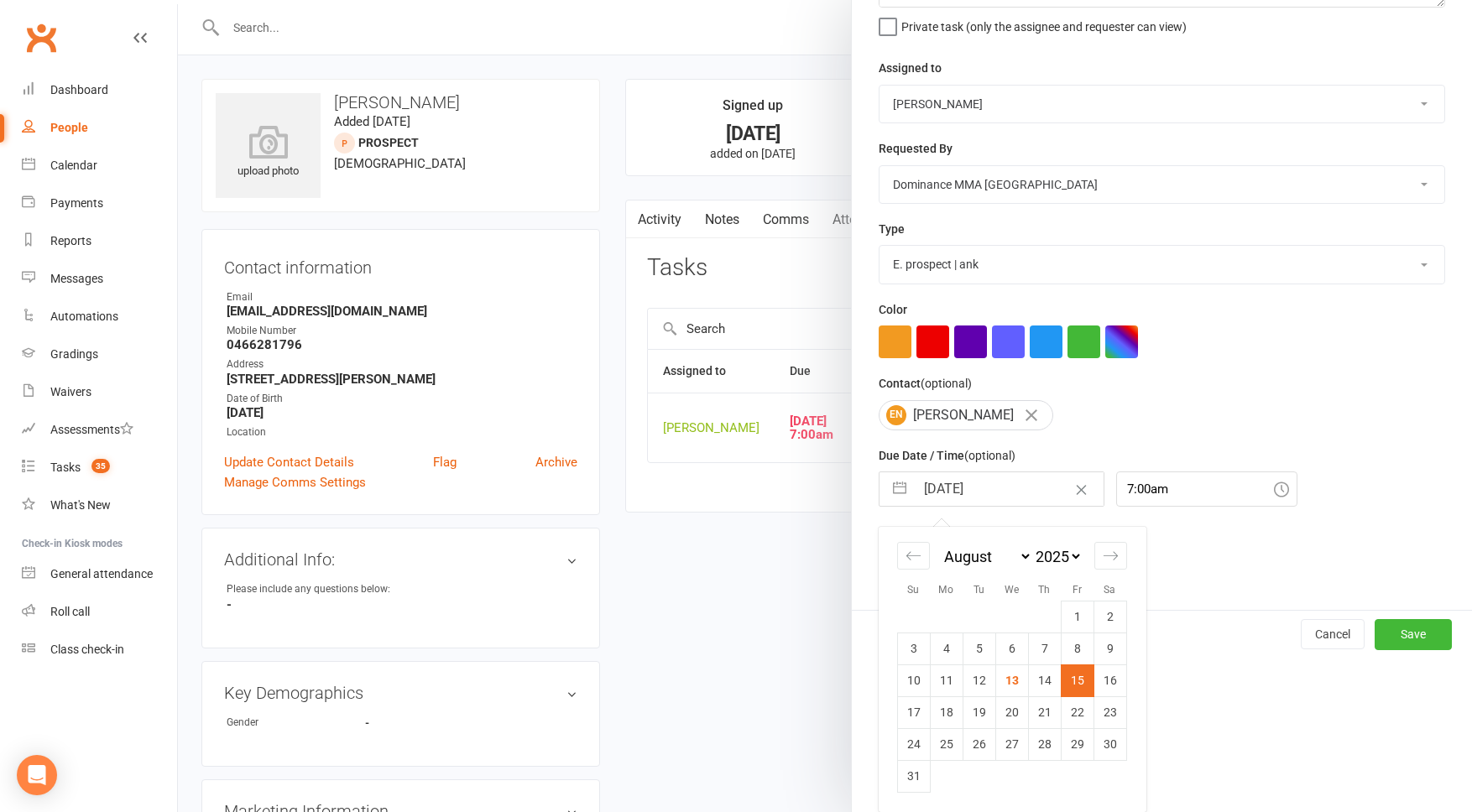
drag, startPoint x: 1080, startPoint y: 687, endPoint x: 1034, endPoint y: 690, distance: 46.1
click at [1079, 687] on td "15" at bounding box center [1077, 680] width 32 height 32
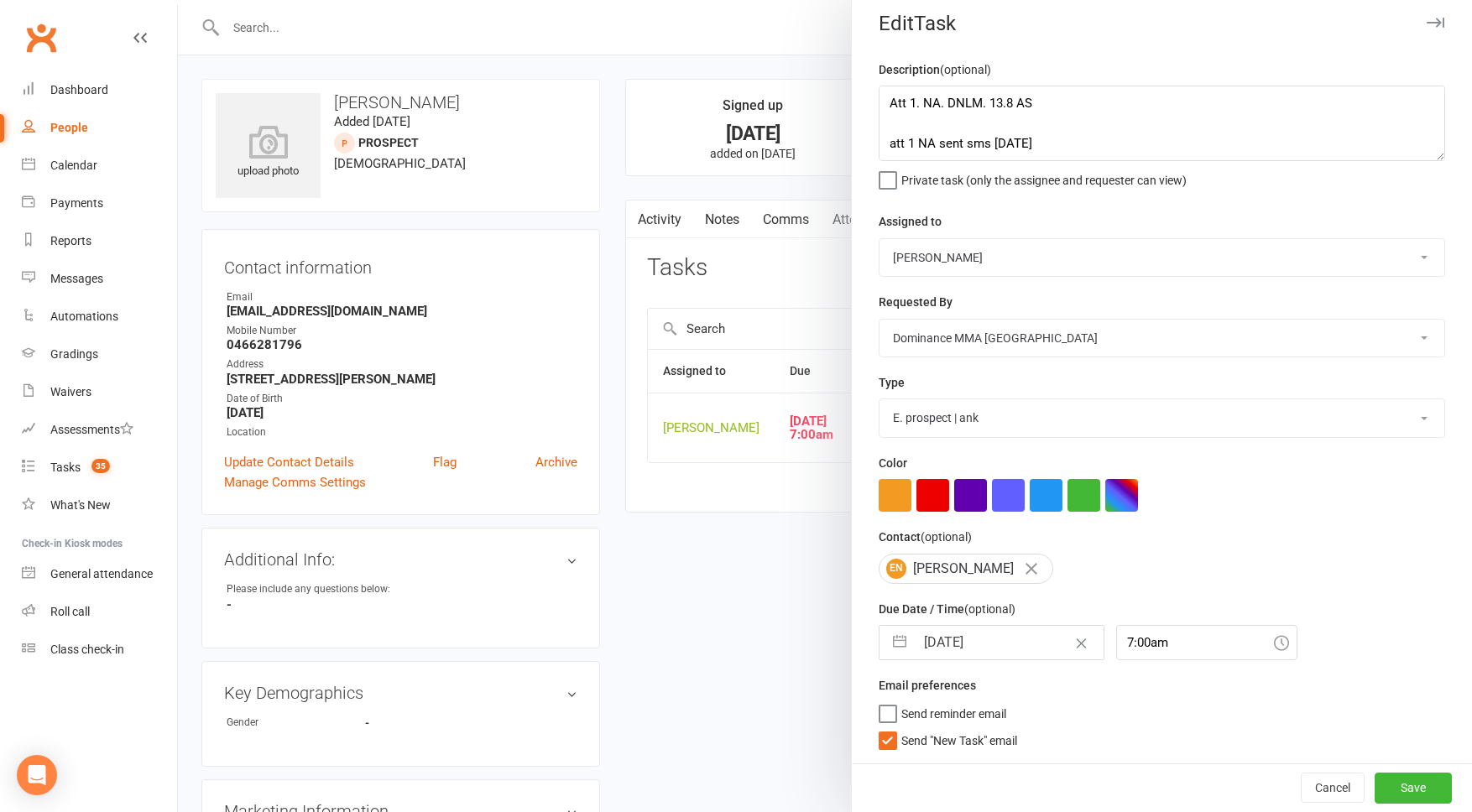
click at [950, 744] on span "Send "New Task" email" at bounding box center [959, 737] width 116 height 19
click at [950, 728] on input "Send "New Task" email" at bounding box center [948, 728] width 139 height 0
drag, startPoint x: 1424, startPoint y: 789, endPoint x: 1416, endPoint y: 791, distance: 8.2
click at [1423, 789] on button "Save" at bounding box center [1413, 789] width 78 height 31
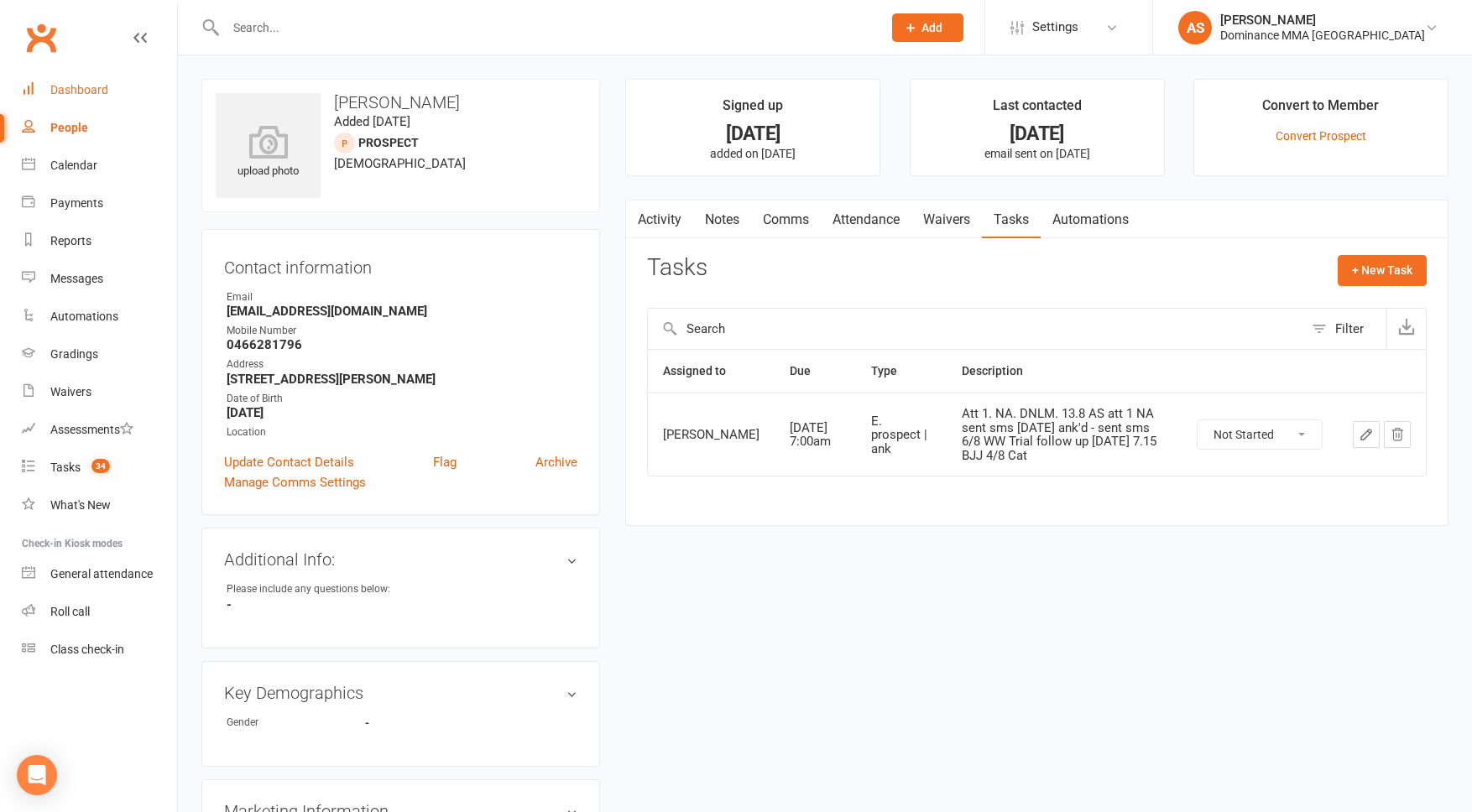
click at [87, 91] on div "Dashboard" at bounding box center [79, 89] width 58 height 14
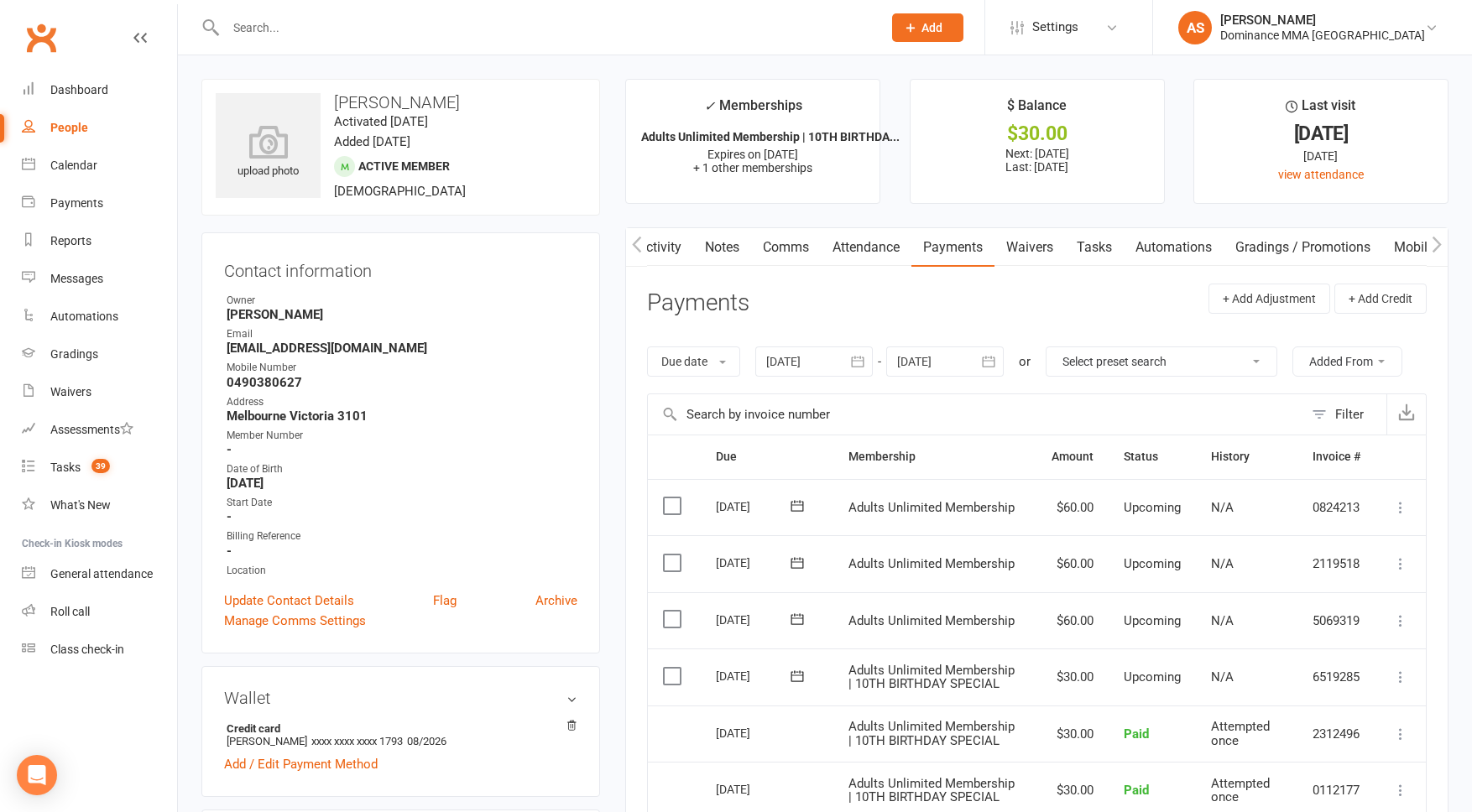
scroll to position [0, 1]
